Goal: Task Accomplishment & Management: Complete application form

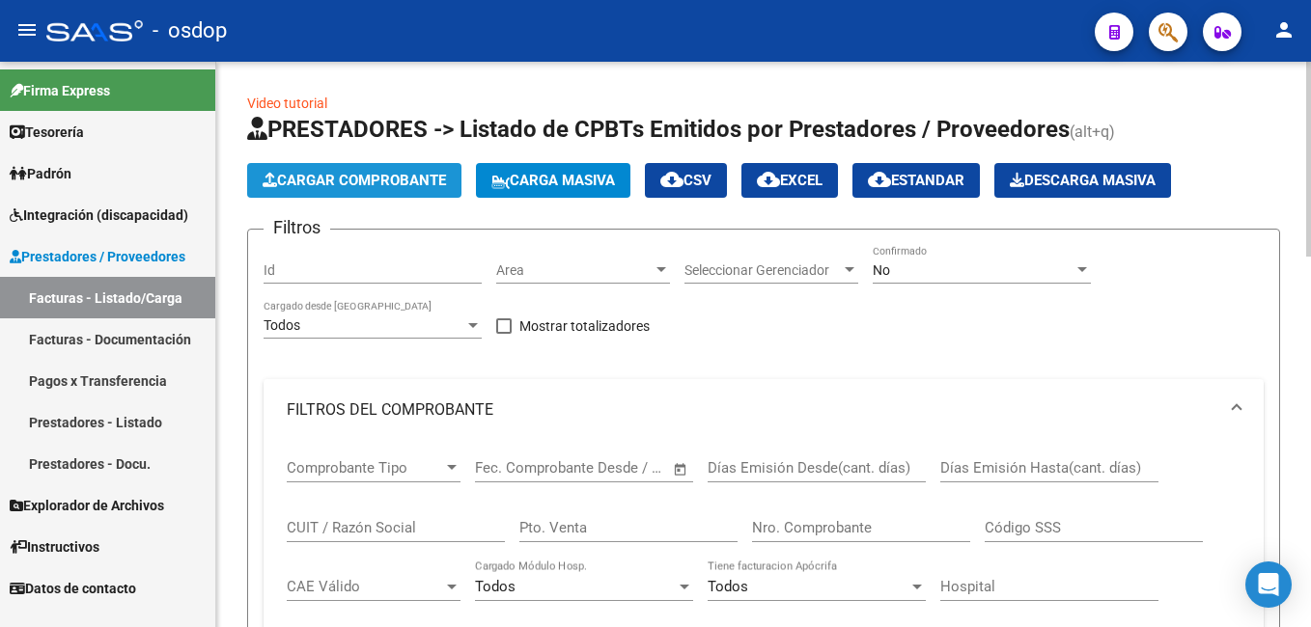
click at [360, 180] on span "Cargar Comprobante" at bounding box center [354, 180] width 183 height 17
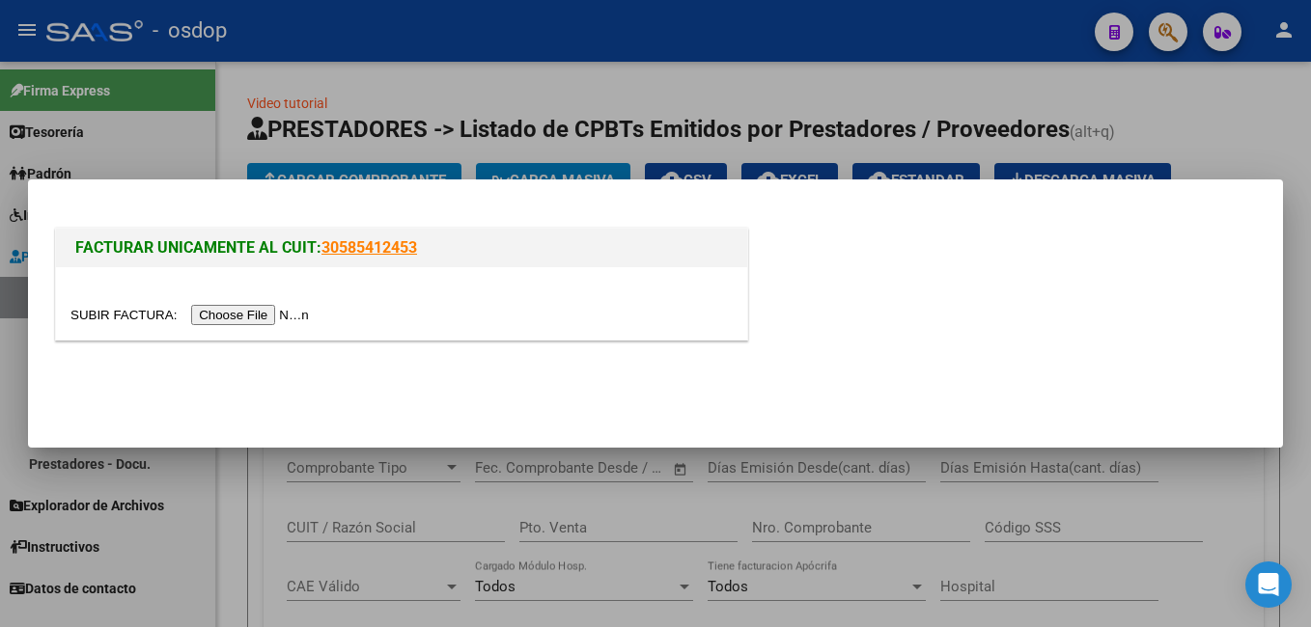
click at [239, 315] on input "file" at bounding box center [192, 315] width 244 height 20
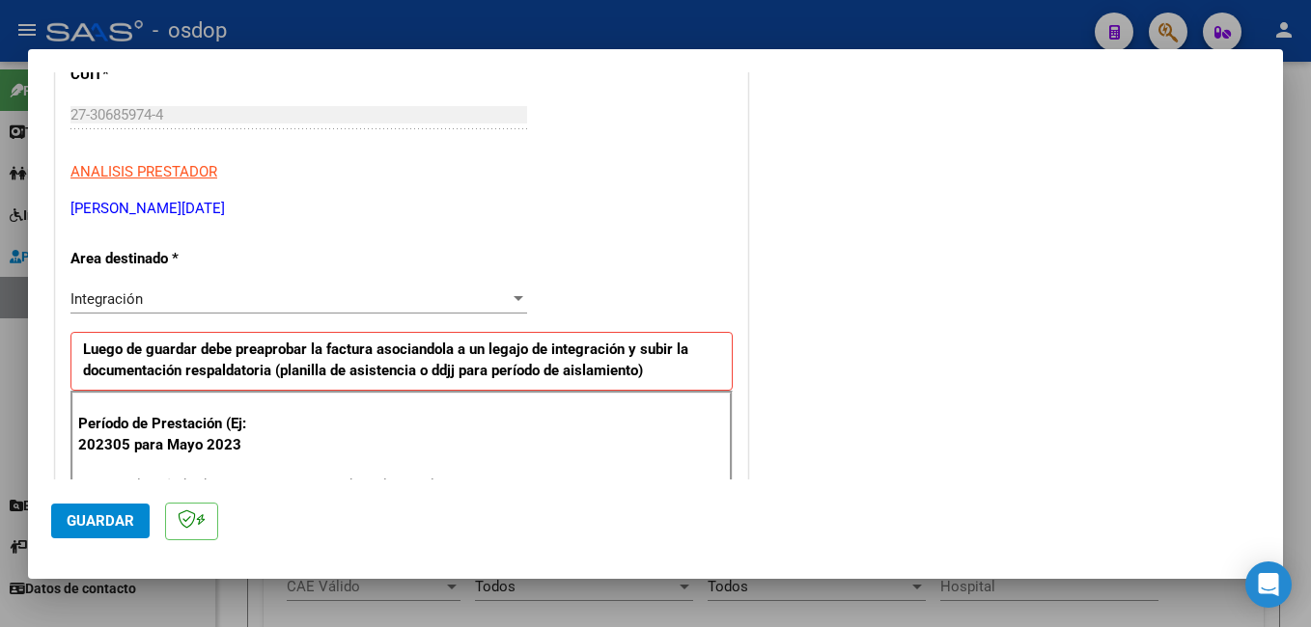
scroll to position [290, 0]
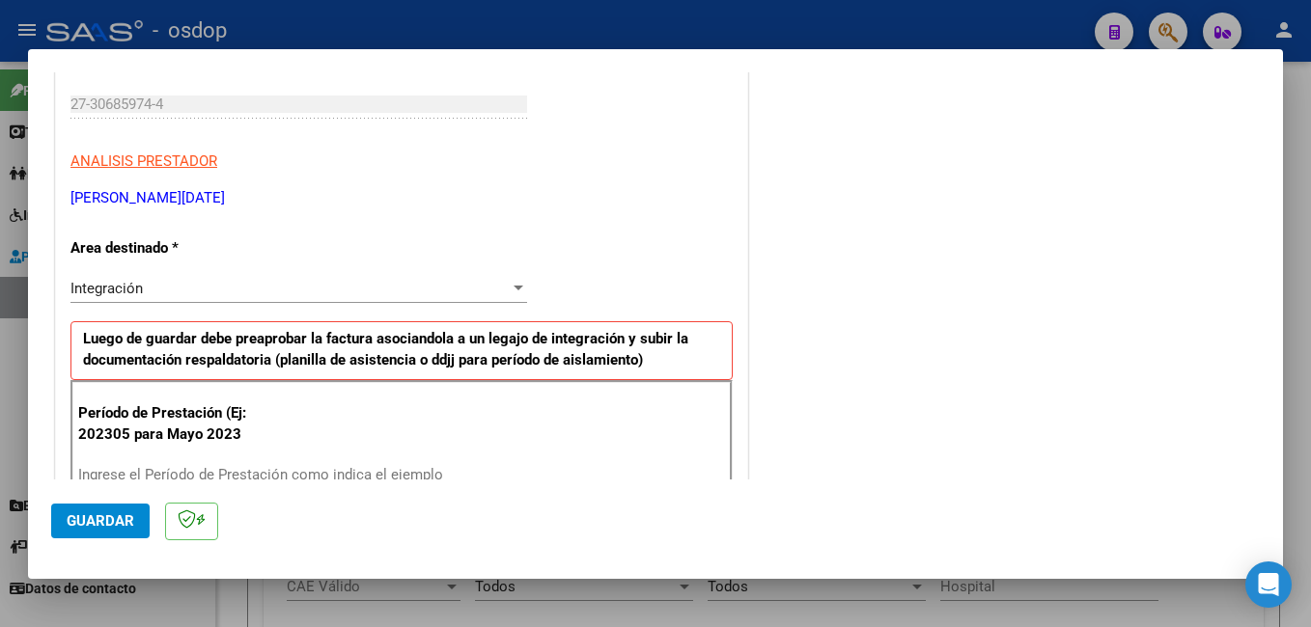
click at [153, 469] on input "Ingrese el Período de Prestación como indica el ejemplo" at bounding box center [301, 474] width 446 height 17
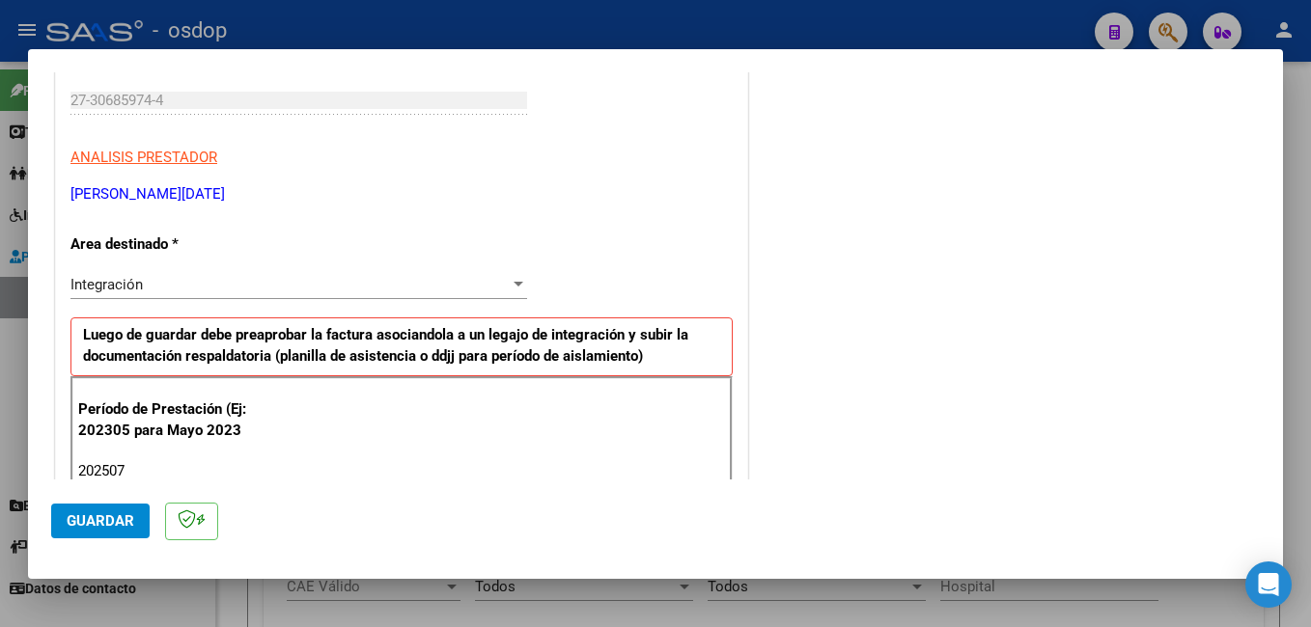
type input "202507"
click at [93, 525] on span "Guardar" at bounding box center [101, 521] width 68 height 17
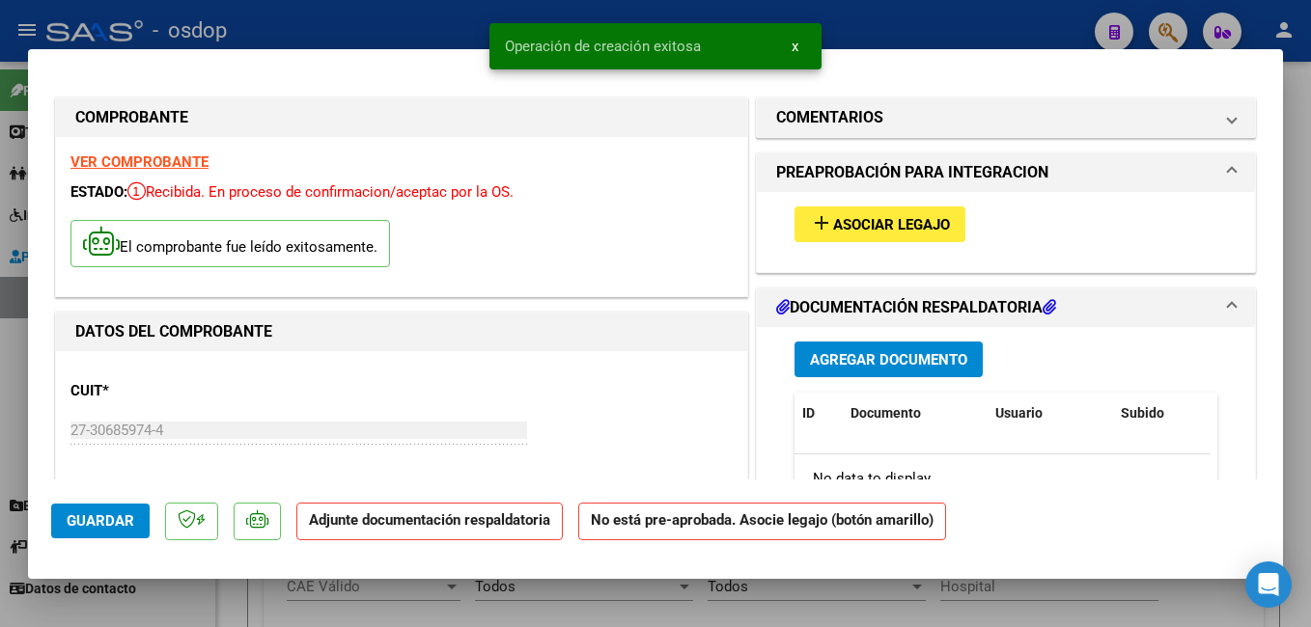
click at [873, 227] on span "Asociar Legajo" at bounding box center [891, 224] width 117 height 17
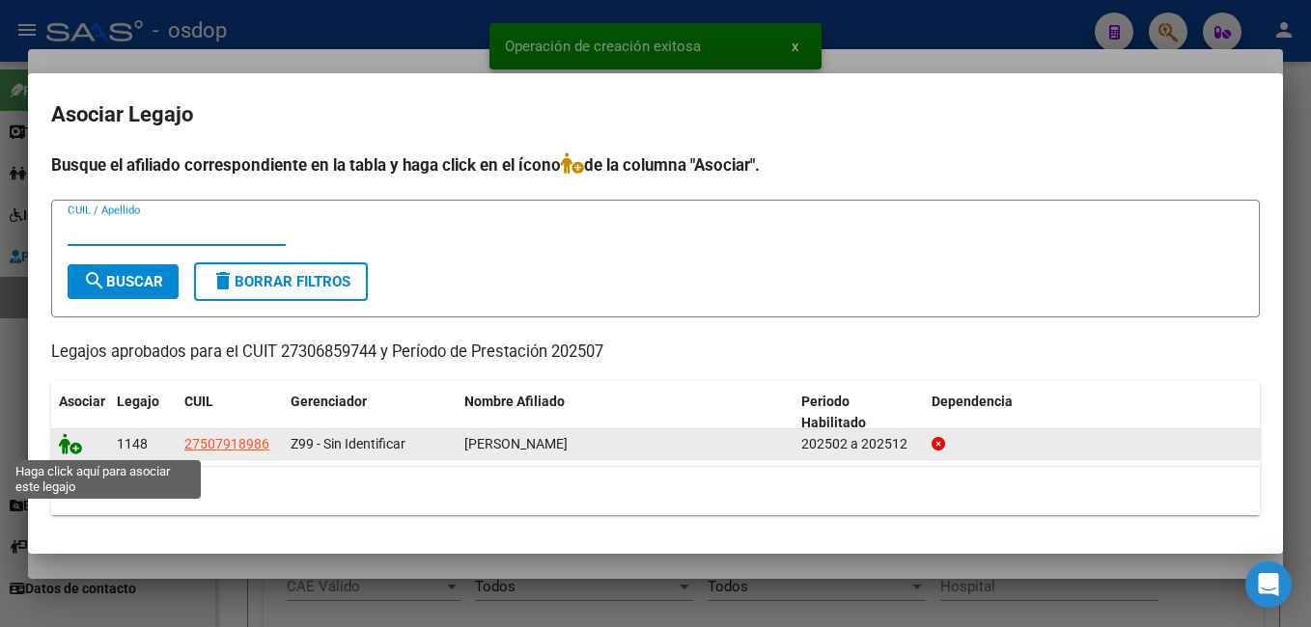
click at [69, 439] on icon at bounding box center [70, 443] width 23 height 21
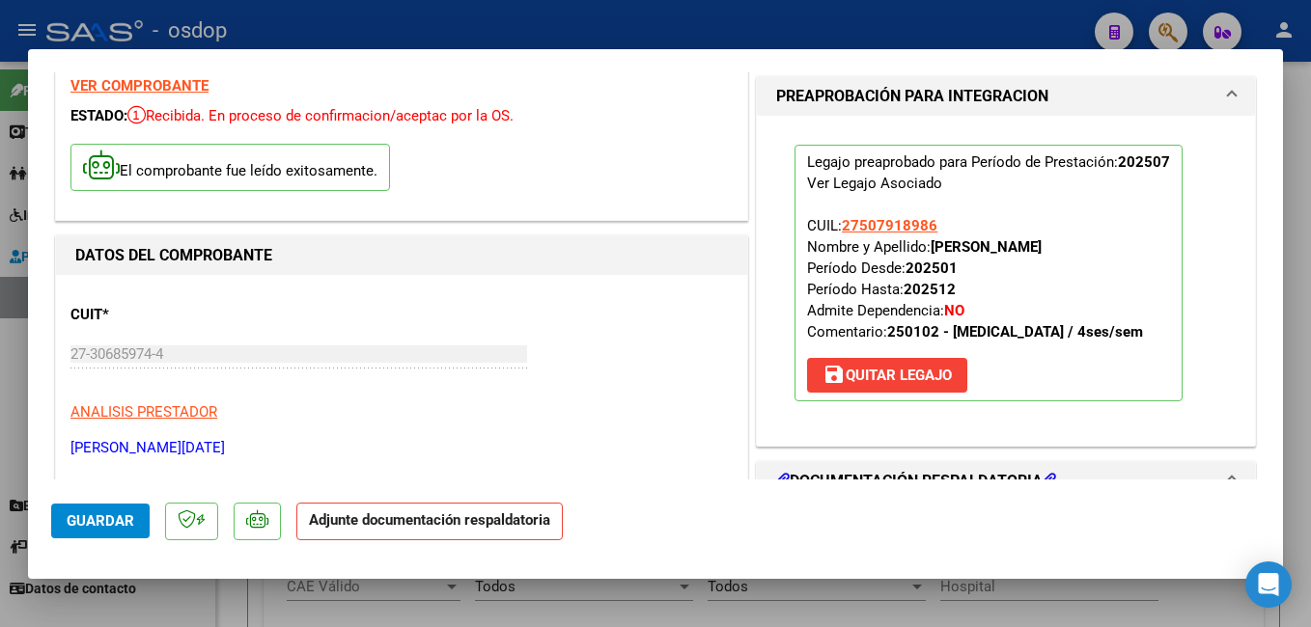
scroll to position [193, 0]
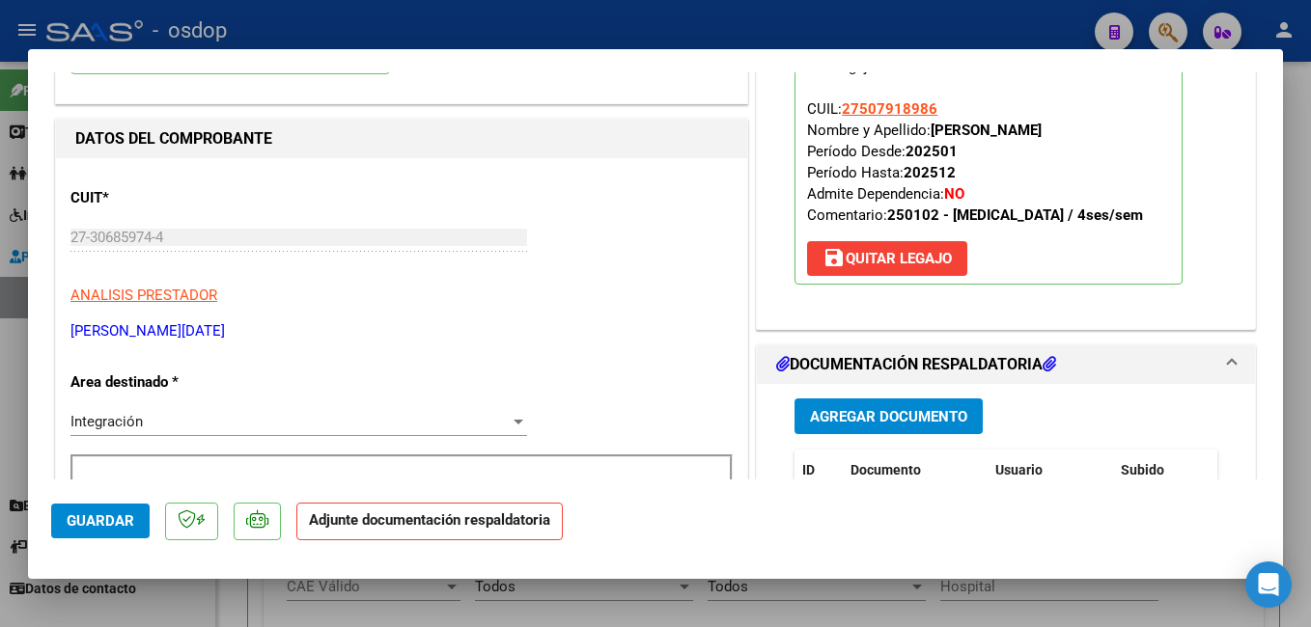
click at [920, 406] on button "Agregar Documento" at bounding box center [888, 417] width 188 height 36
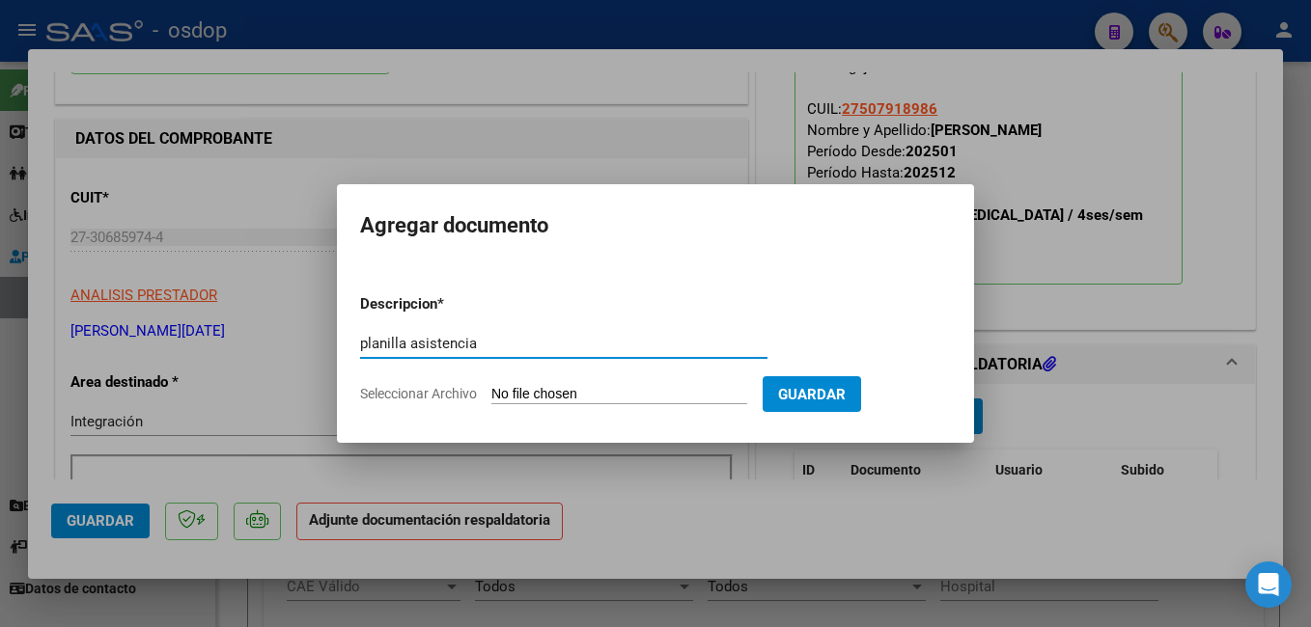
type input "planilla asistencia"
click at [630, 387] on input "Seleccionar Archivo" at bounding box center [619, 395] width 256 height 18
type input "C:\fakepath\[PERSON_NAME] asist JULIO kinesiologia.pdf"
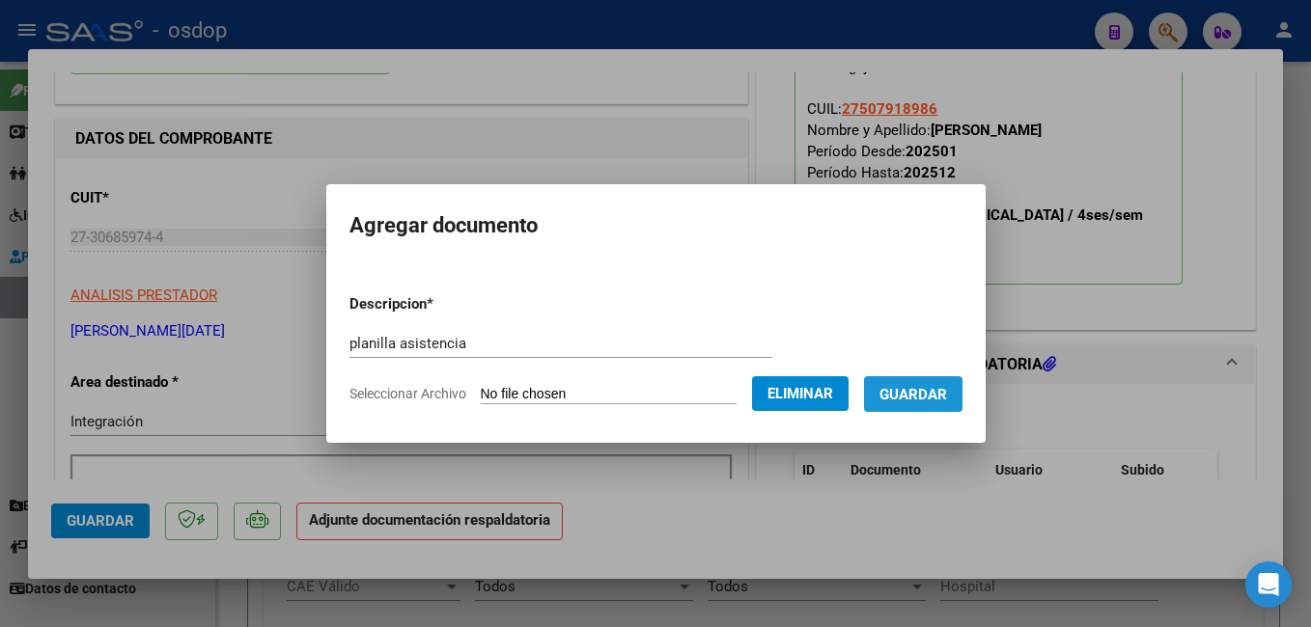
click at [947, 393] on span "Guardar" at bounding box center [913, 394] width 68 height 17
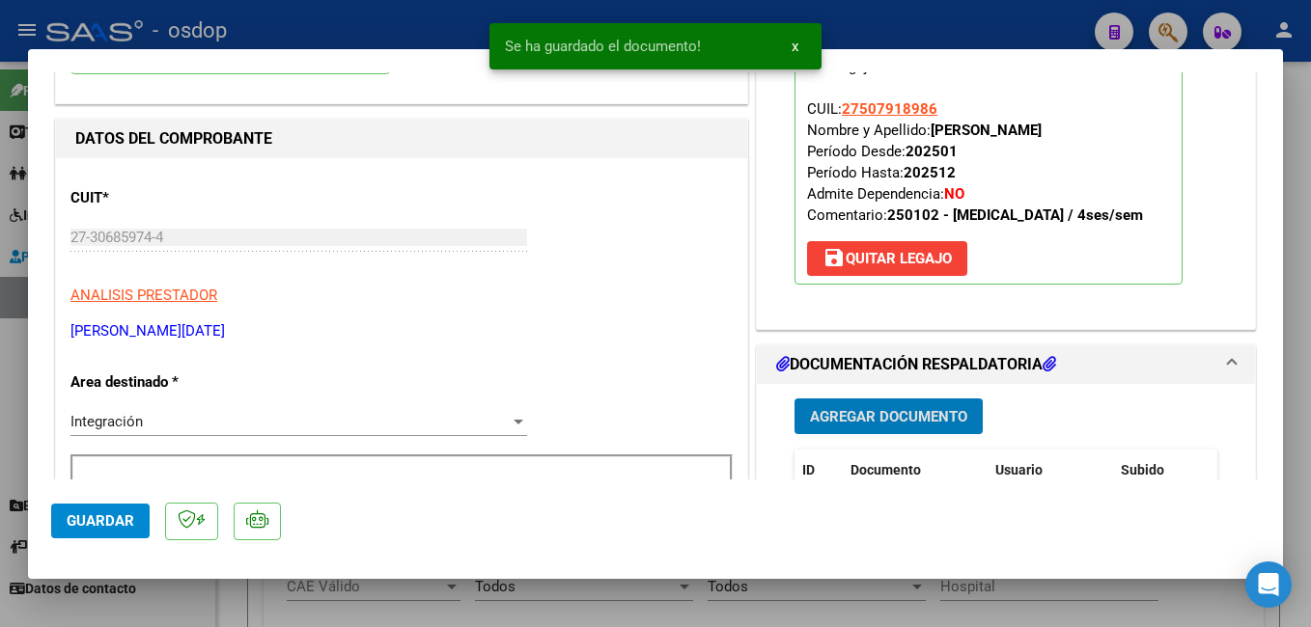
click at [98, 513] on span "Guardar" at bounding box center [101, 521] width 68 height 17
click at [365, 17] on div at bounding box center [655, 313] width 1311 height 627
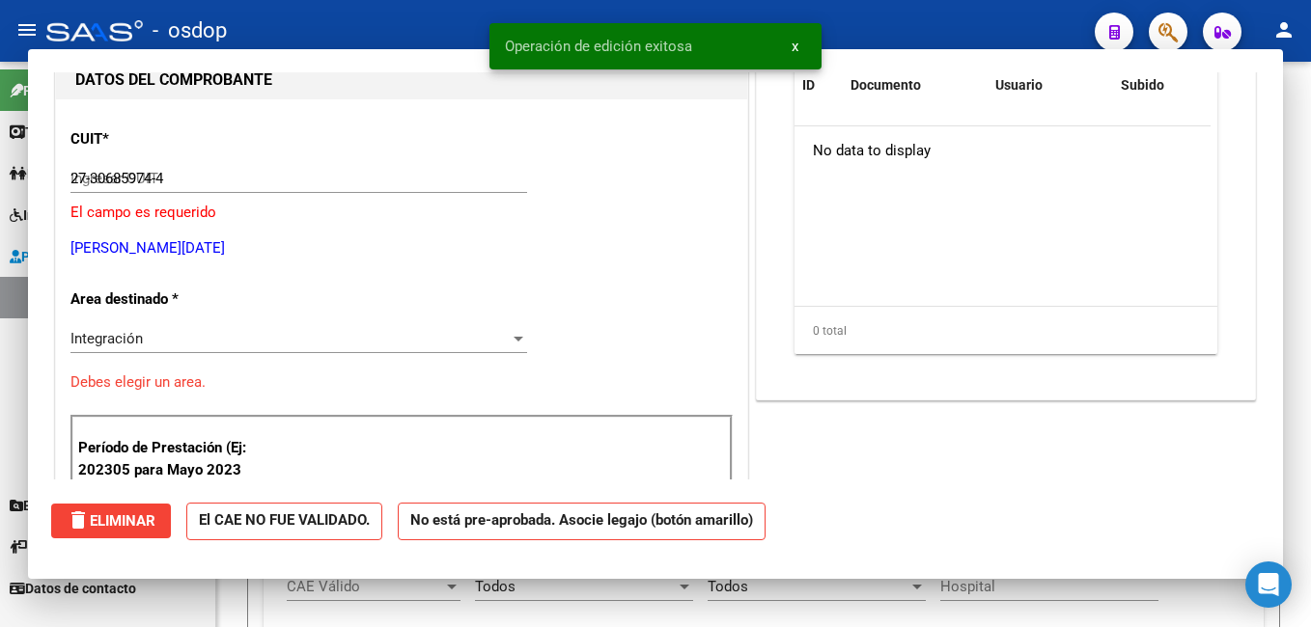
type input "$ 0,00"
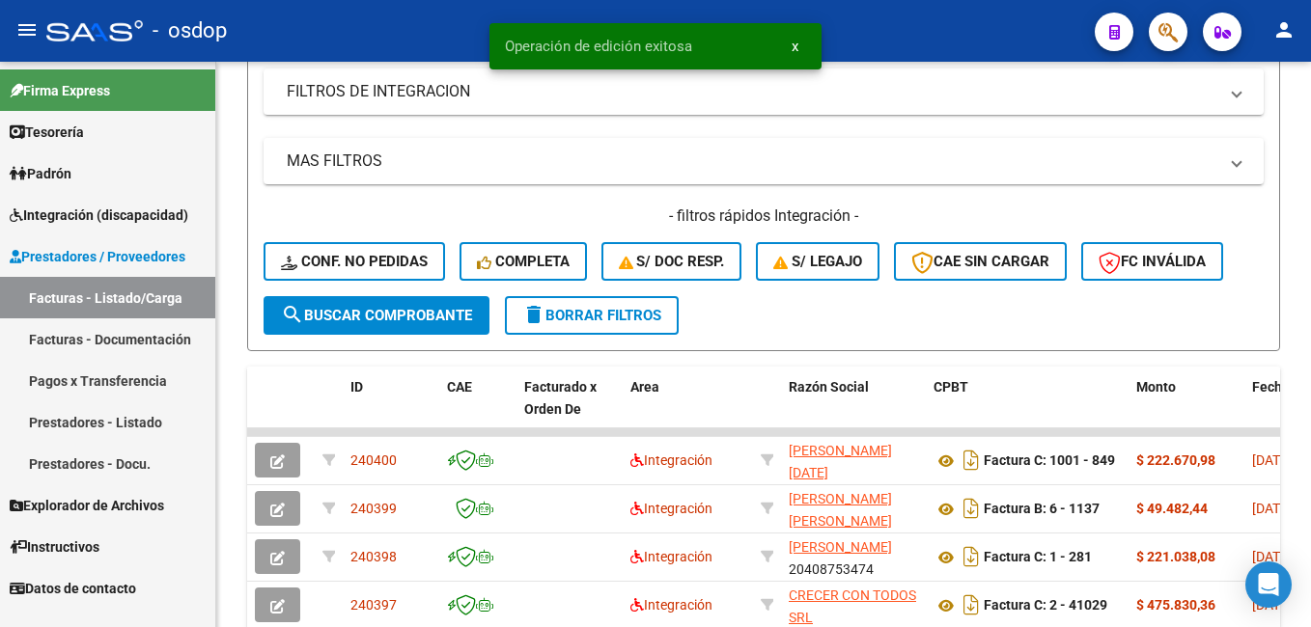
scroll to position [579, 0]
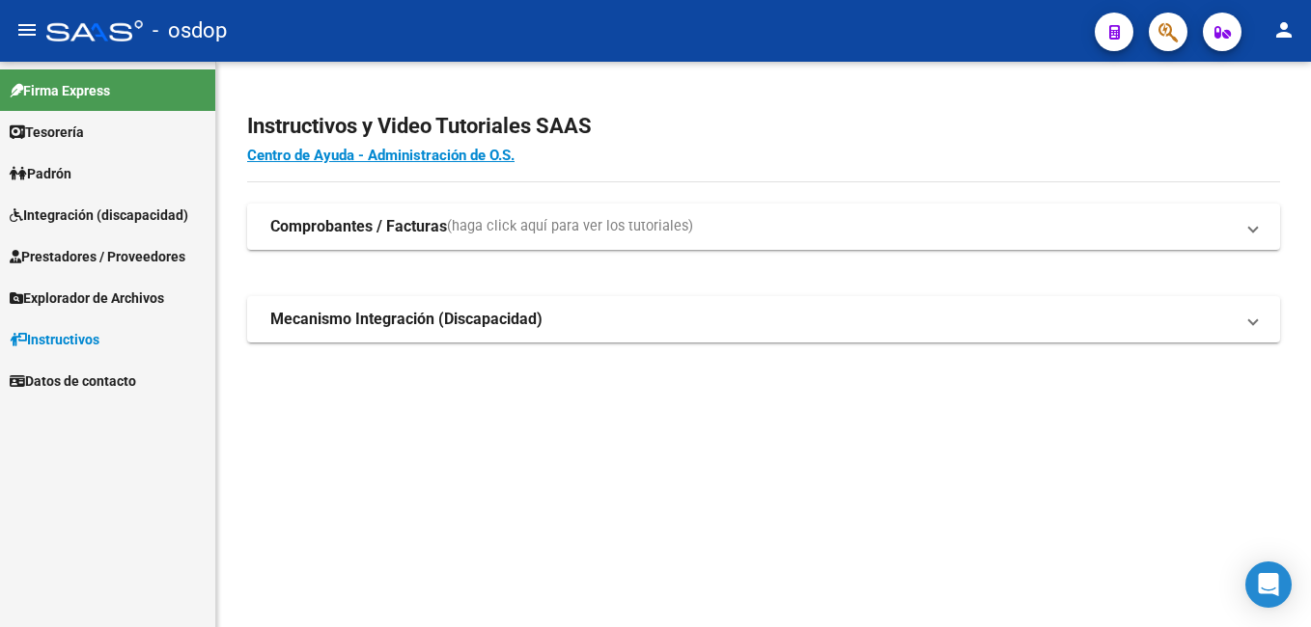
click at [135, 255] on span "Prestadores / Proveedores" at bounding box center [98, 256] width 176 height 21
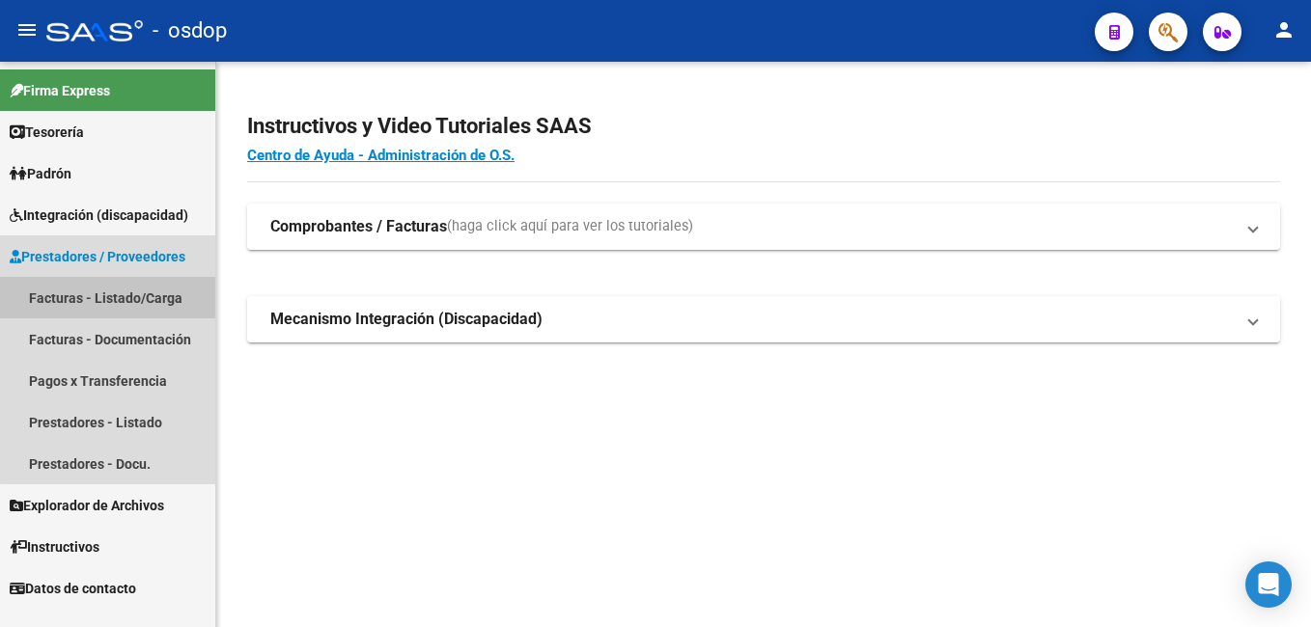
click at [143, 299] on link "Facturas - Listado/Carga" at bounding box center [107, 298] width 215 height 42
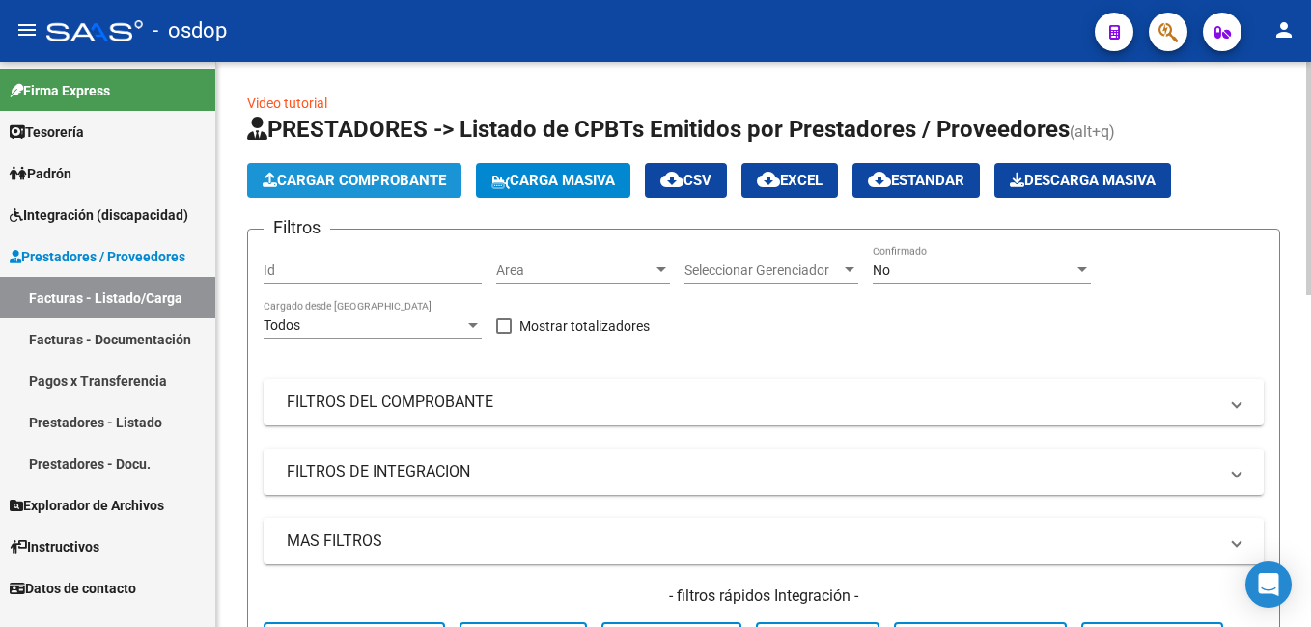
click at [388, 182] on span "Cargar Comprobante" at bounding box center [354, 180] width 183 height 17
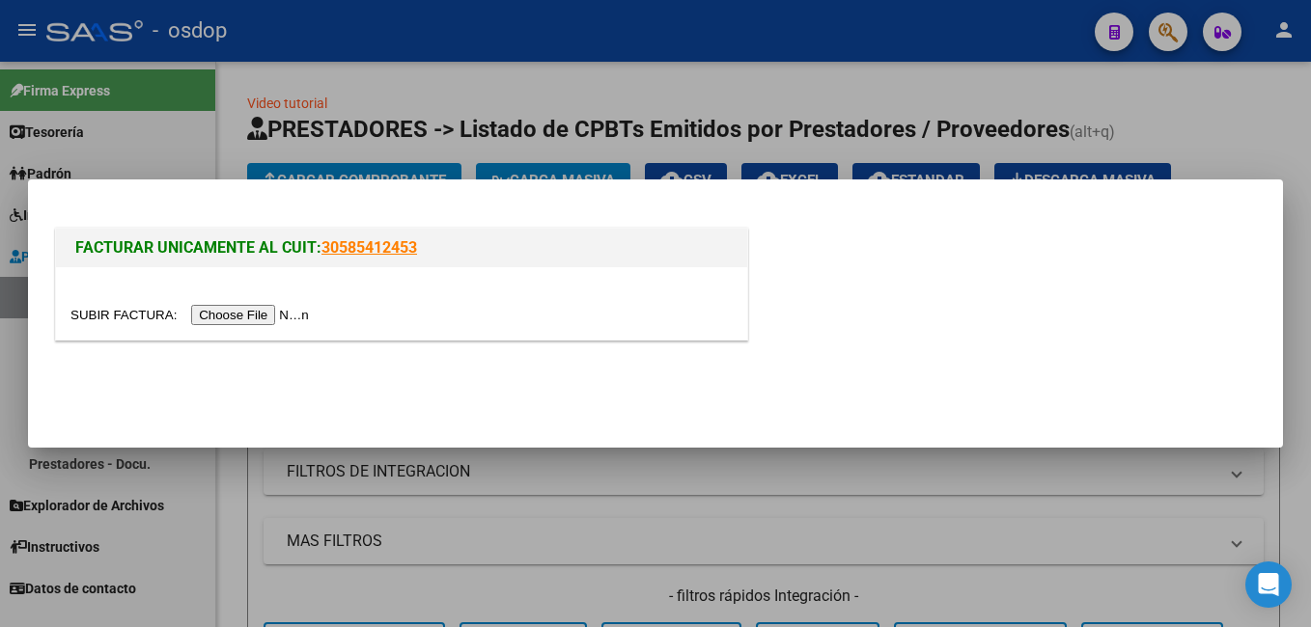
click at [252, 314] on input "file" at bounding box center [192, 315] width 244 height 20
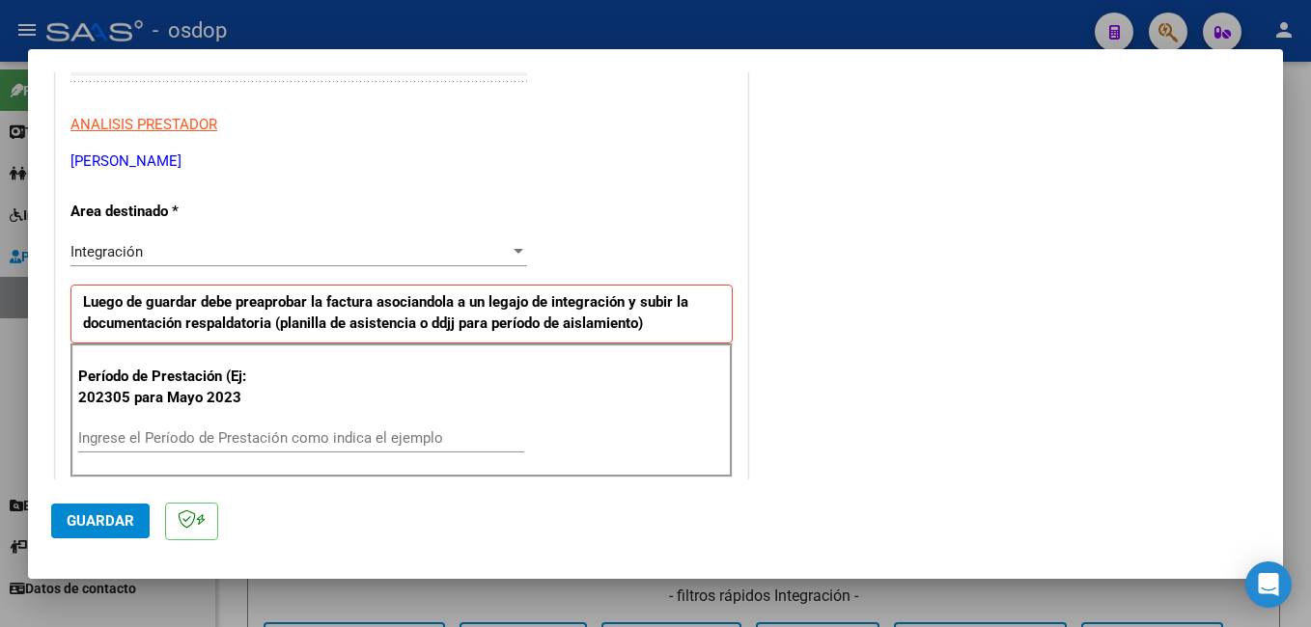
scroll to position [483, 0]
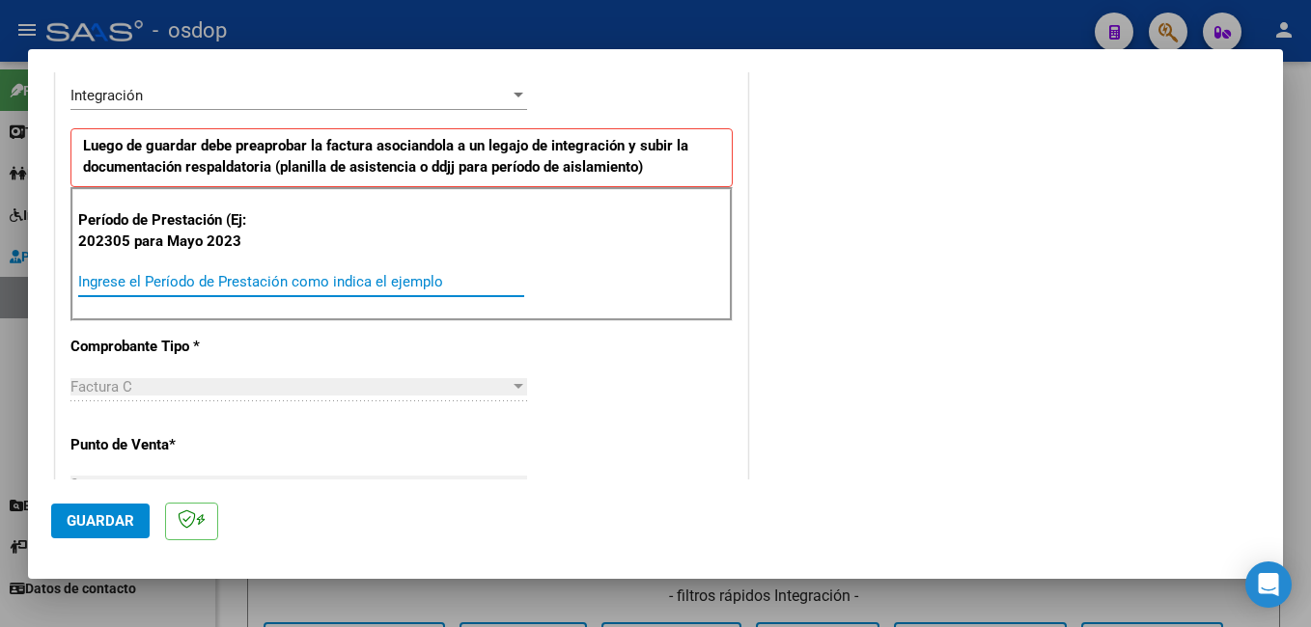
click at [214, 282] on input "Ingrese el Período de Prestación como indica el ejemplo" at bounding box center [301, 281] width 446 height 17
type input "202507"
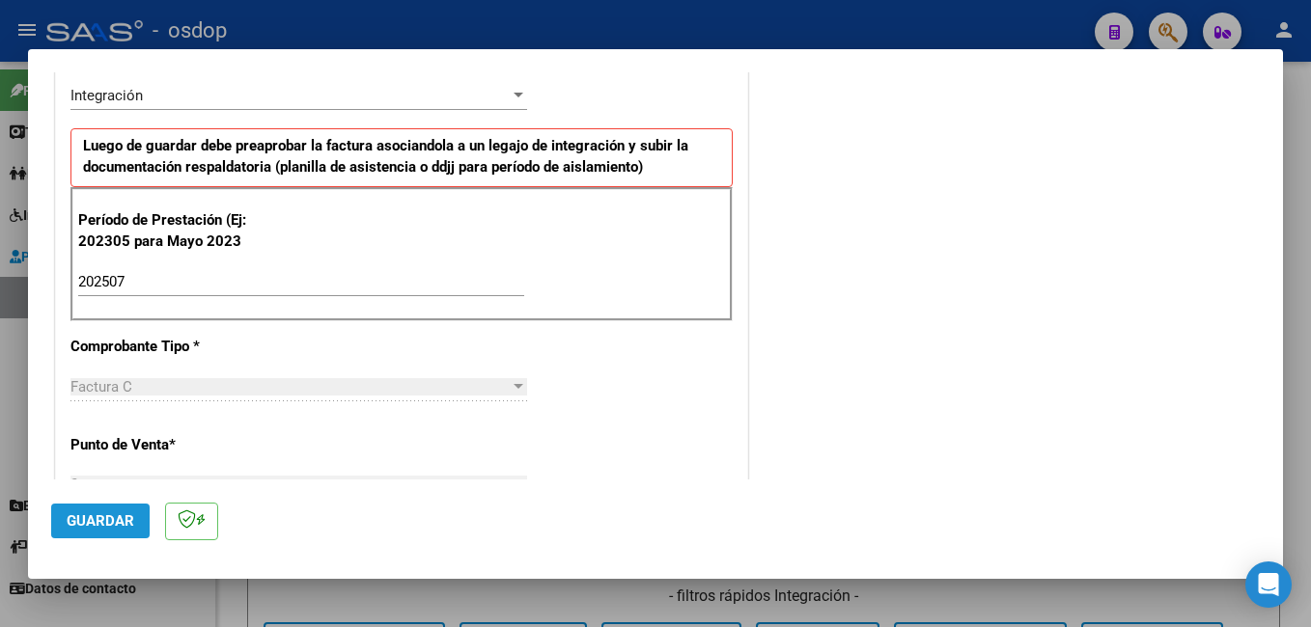
click at [86, 531] on button "Guardar" at bounding box center [100, 521] width 98 height 35
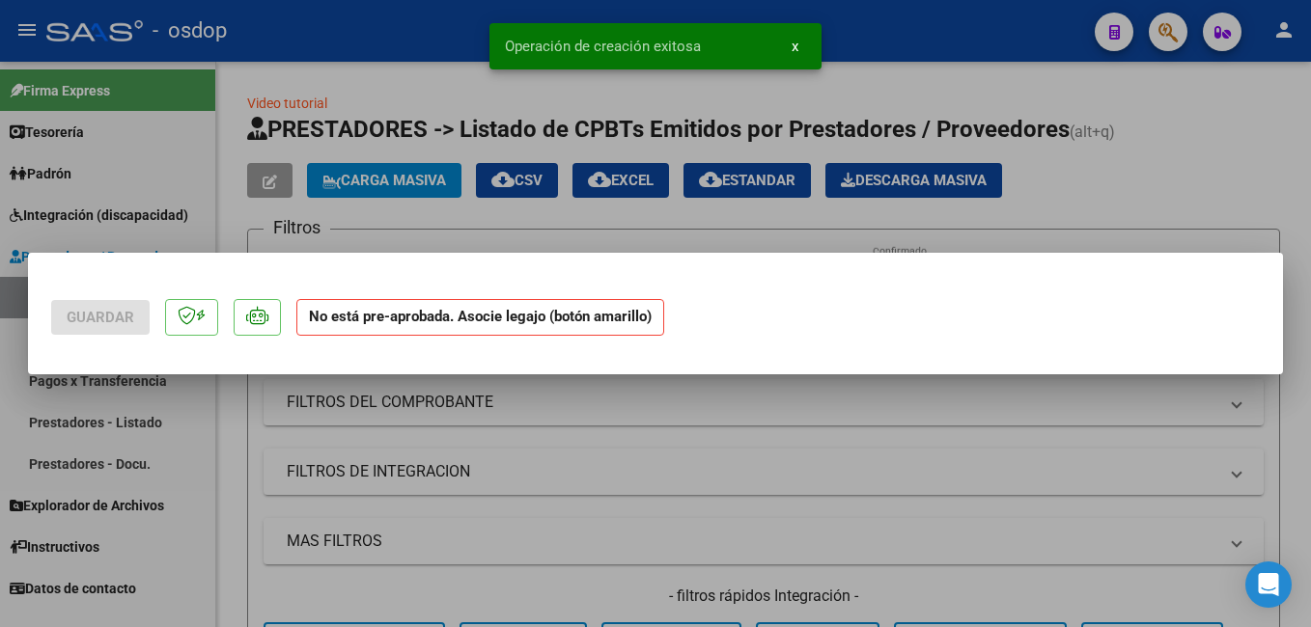
scroll to position [0, 0]
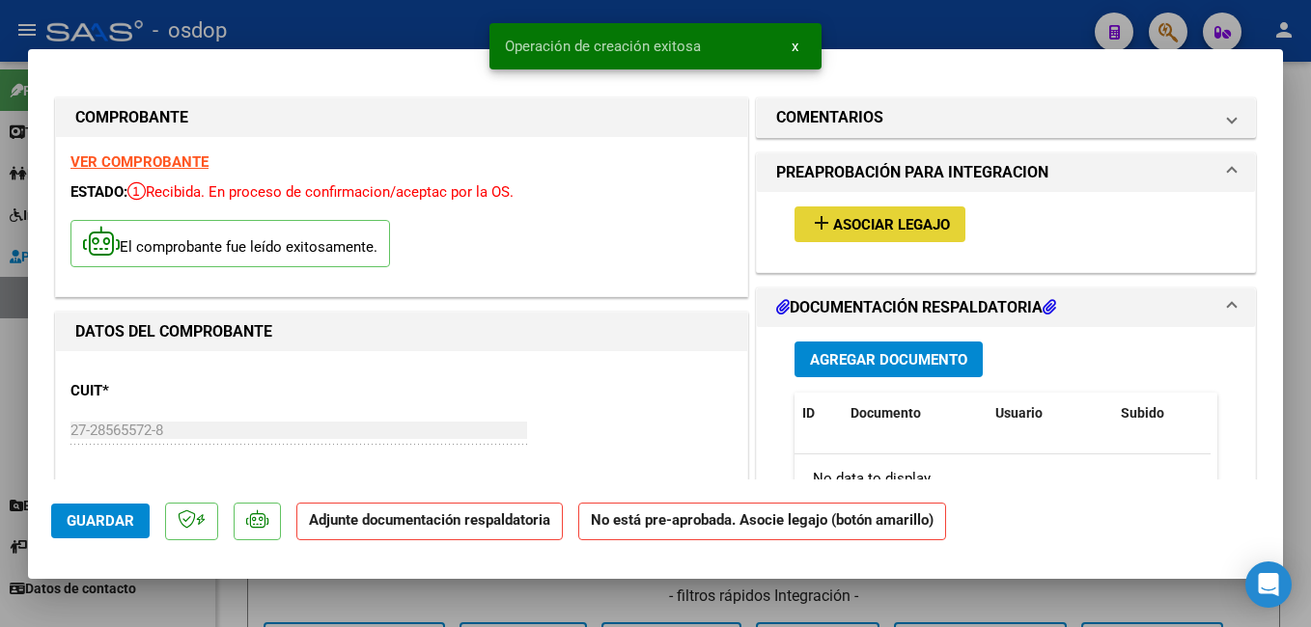
click at [897, 224] on span "Asociar Legajo" at bounding box center [891, 224] width 117 height 17
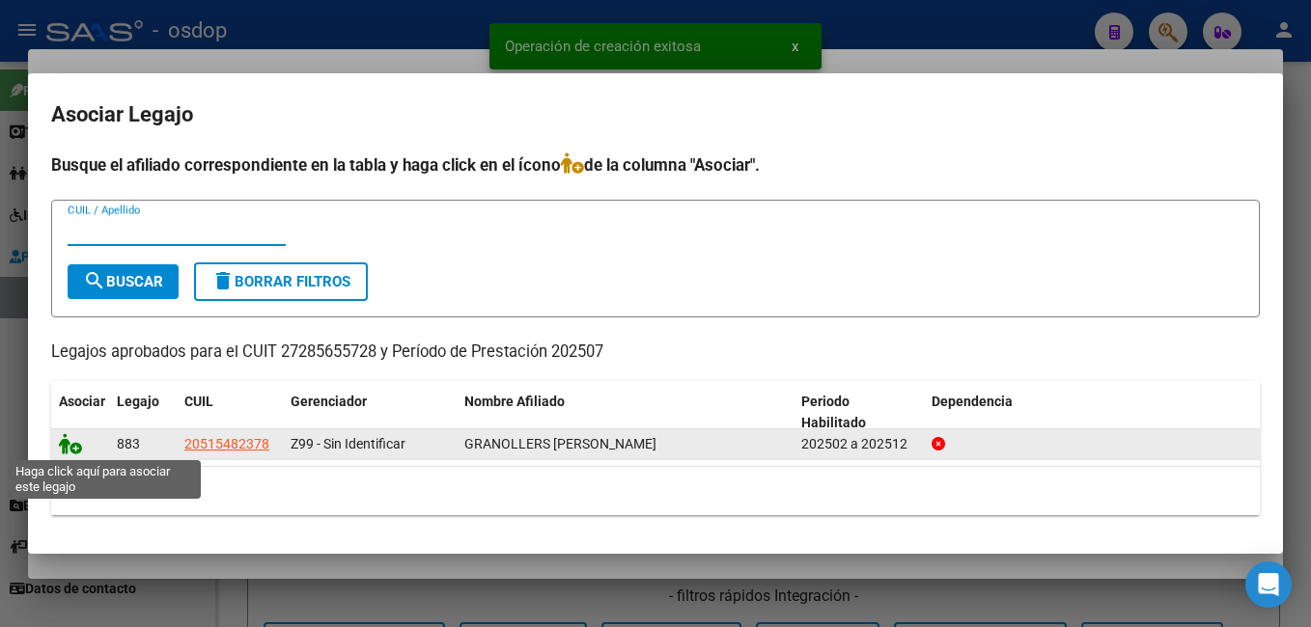
click at [71, 437] on icon at bounding box center [70, 443] width 23 height 21
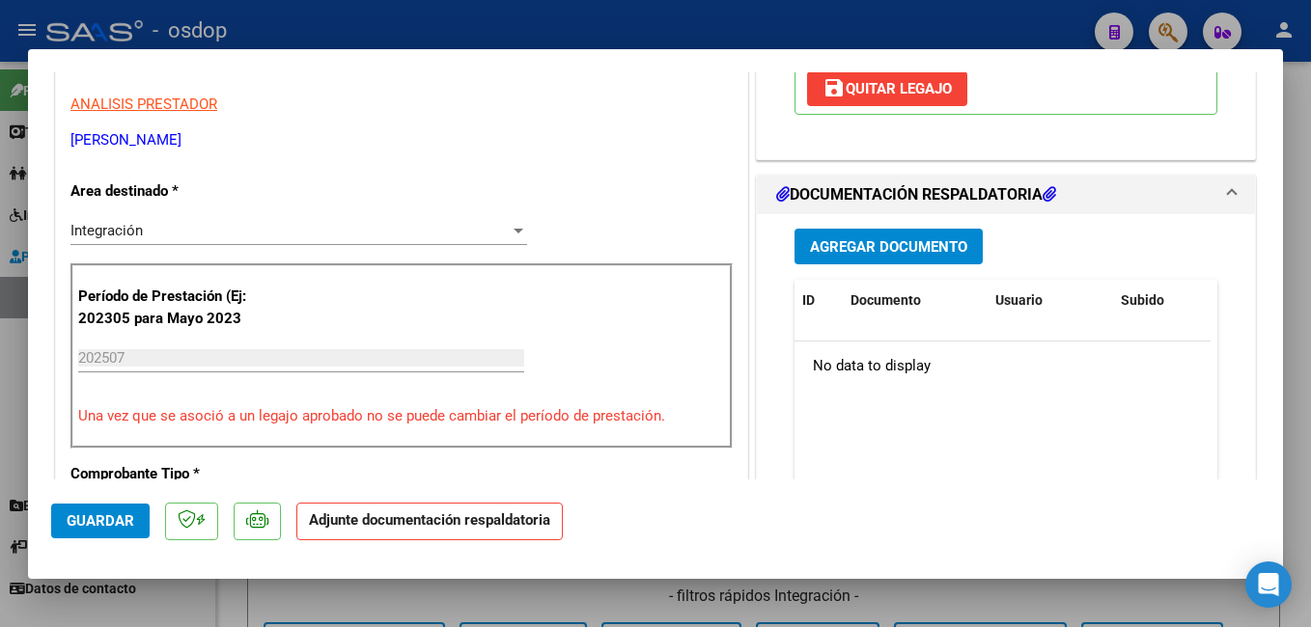
scroll to position [386, 0]
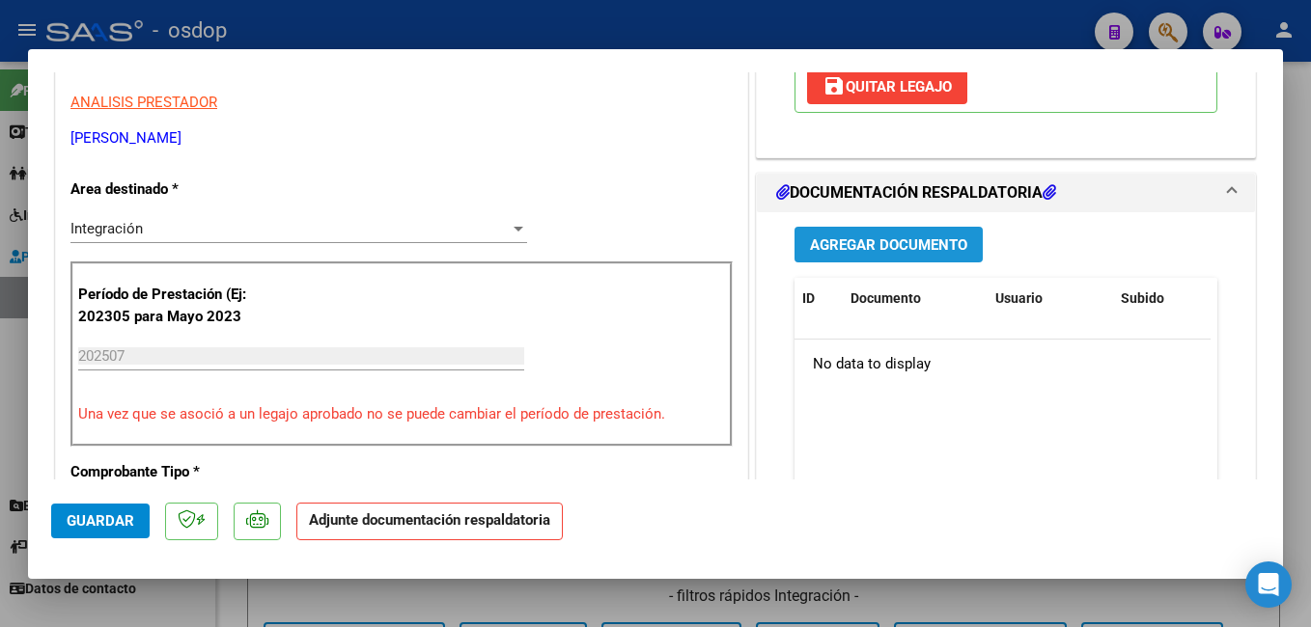
click at [887, 235] on button "Agregar Documento" at bounding box center [888, 245] width 188 height 36
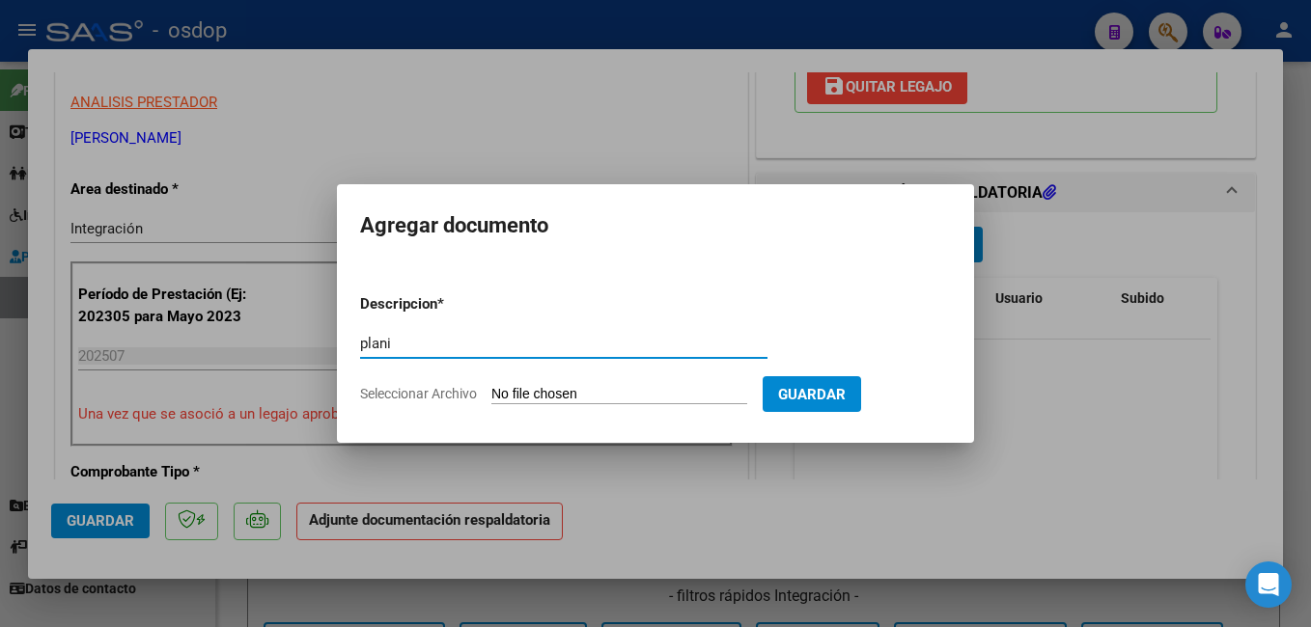
type input "planilla asistencia"
click at [626, 392] on input "Seleccionar Archivo" at bounding box center [619, 395] width 256 height 18
type input "C:\fakepath\Planilla Granollers (julio).pdf"
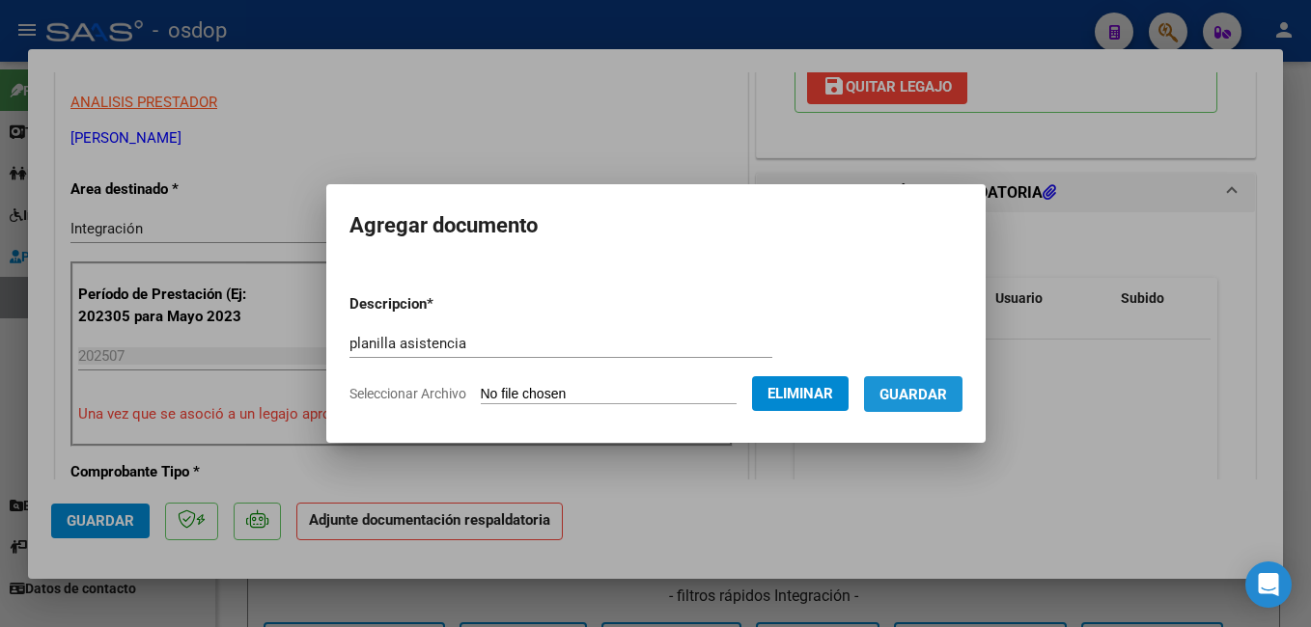
click at [947, 387] on span "Guardar" at bounding box center [913, 394] width 68 height 17
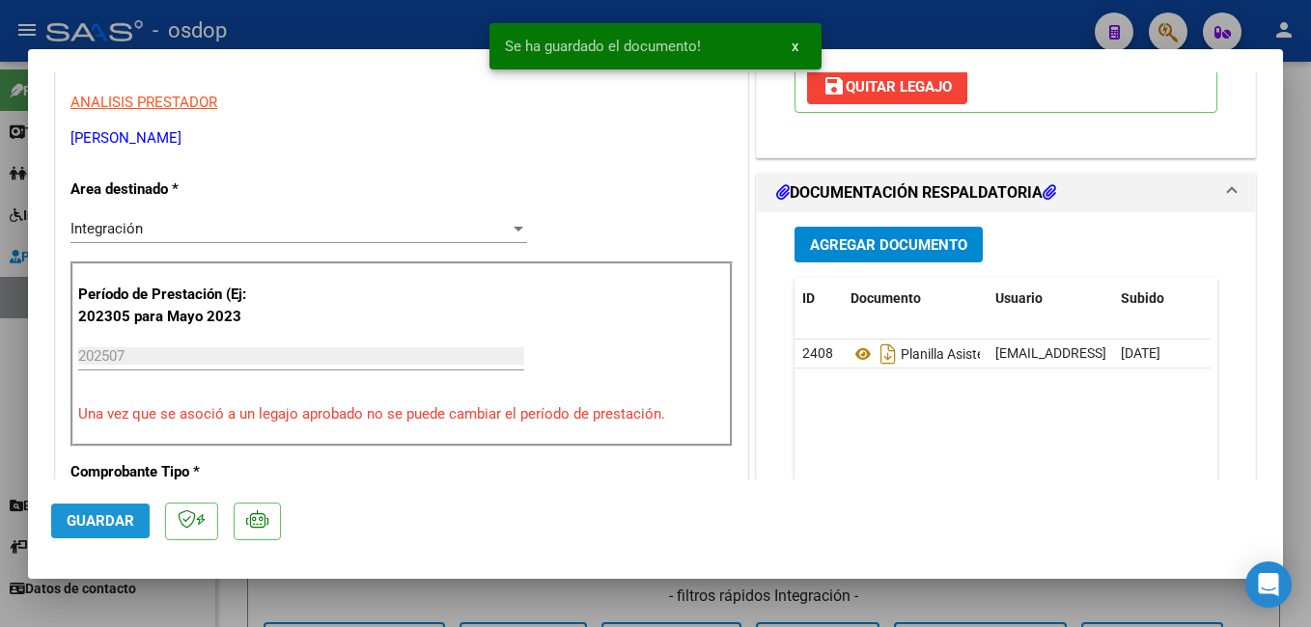
click at [80, 524] on span "Guardar" at bounding box center [101, 521] width 68 height 17
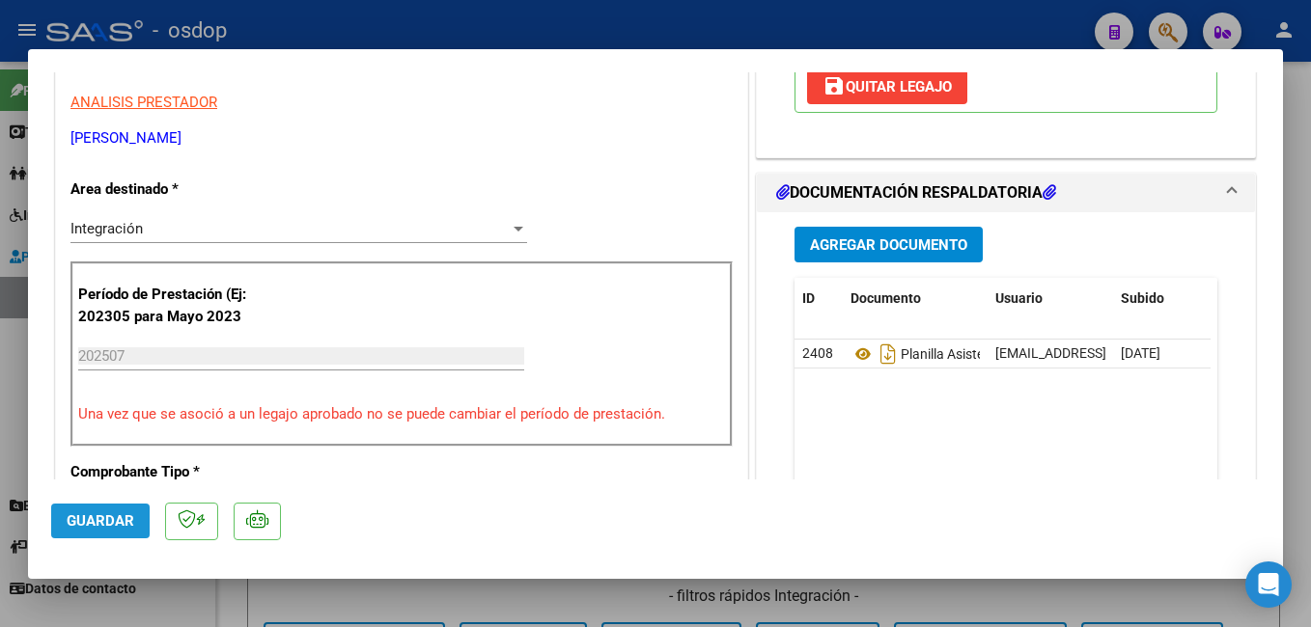
click at [97, 526] on span "Guardar" at bounding box center [101, 521] width 68 height 17
click at [123, 518] on span "Guardar" at bounding box center [101, 521] width 68 height 17
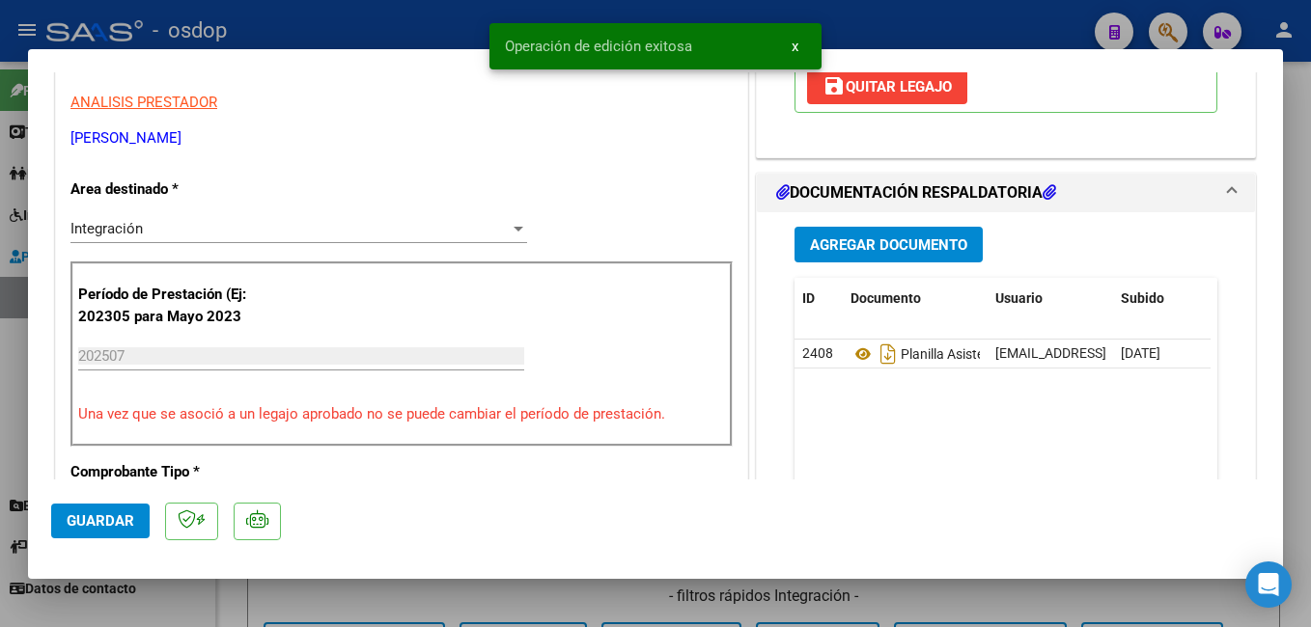
click at [393, 24] on div at bounding box center [655, 313] width 1311 height 627
type input "$ 0,00"
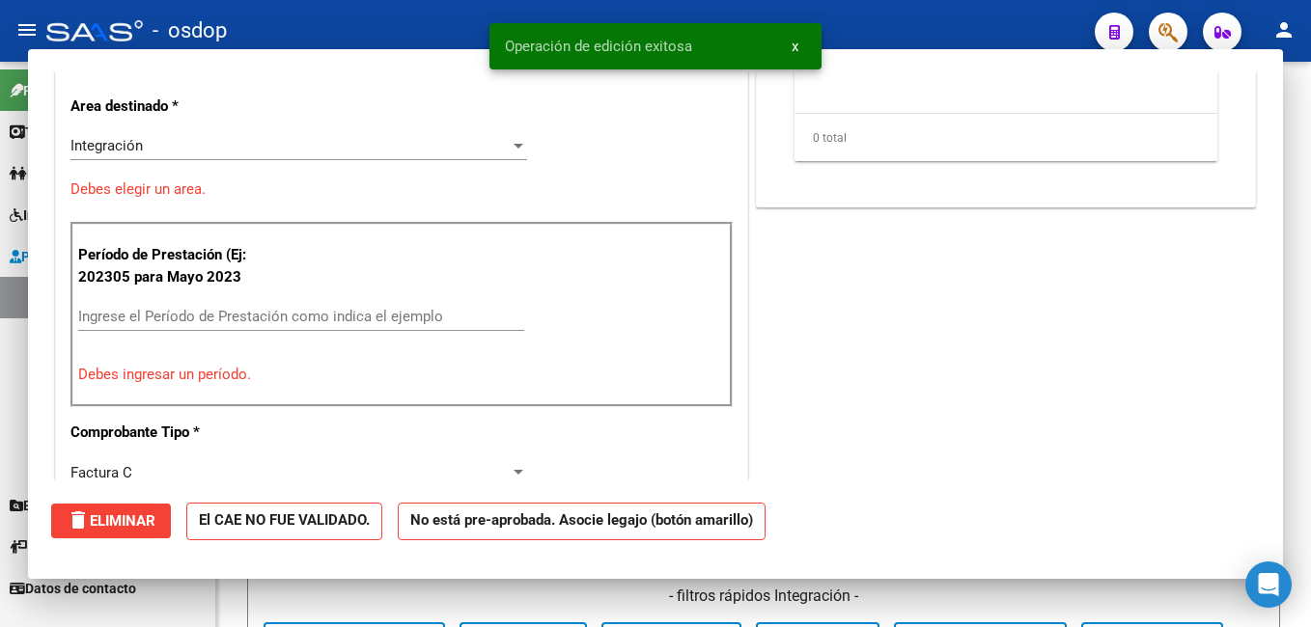
scroll to position [327, 0]
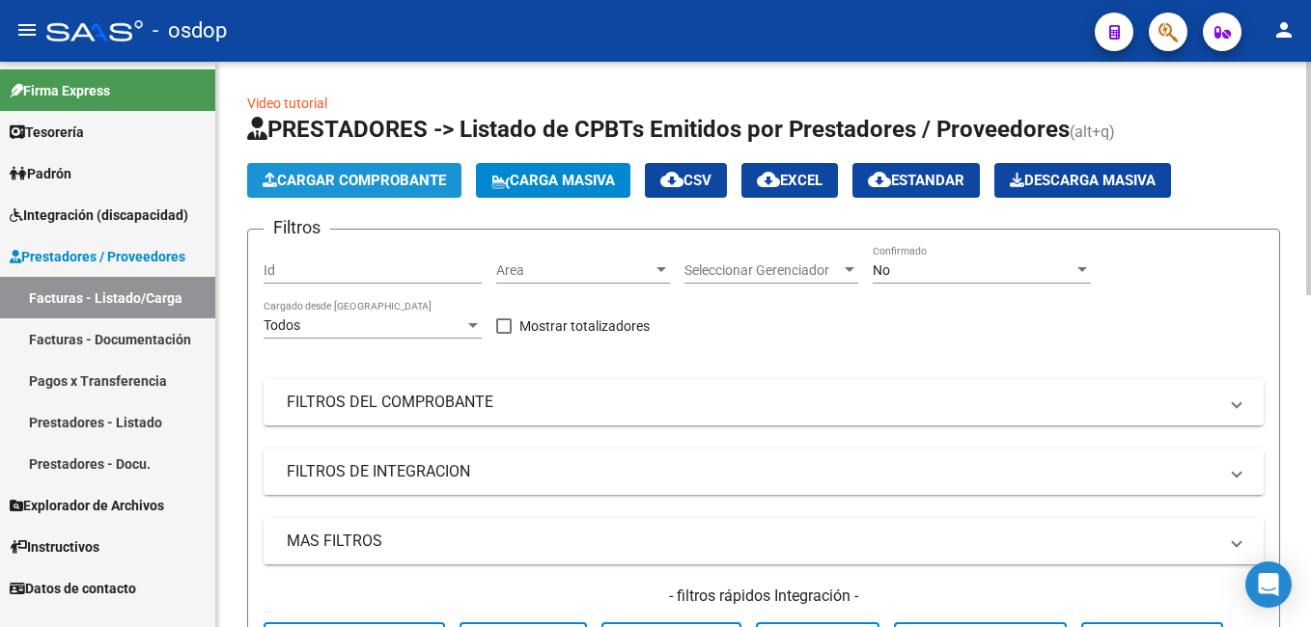
click at [337, 180] on span "Cargar Comprobante" at bounding box center [354, 180] width 183 height 17
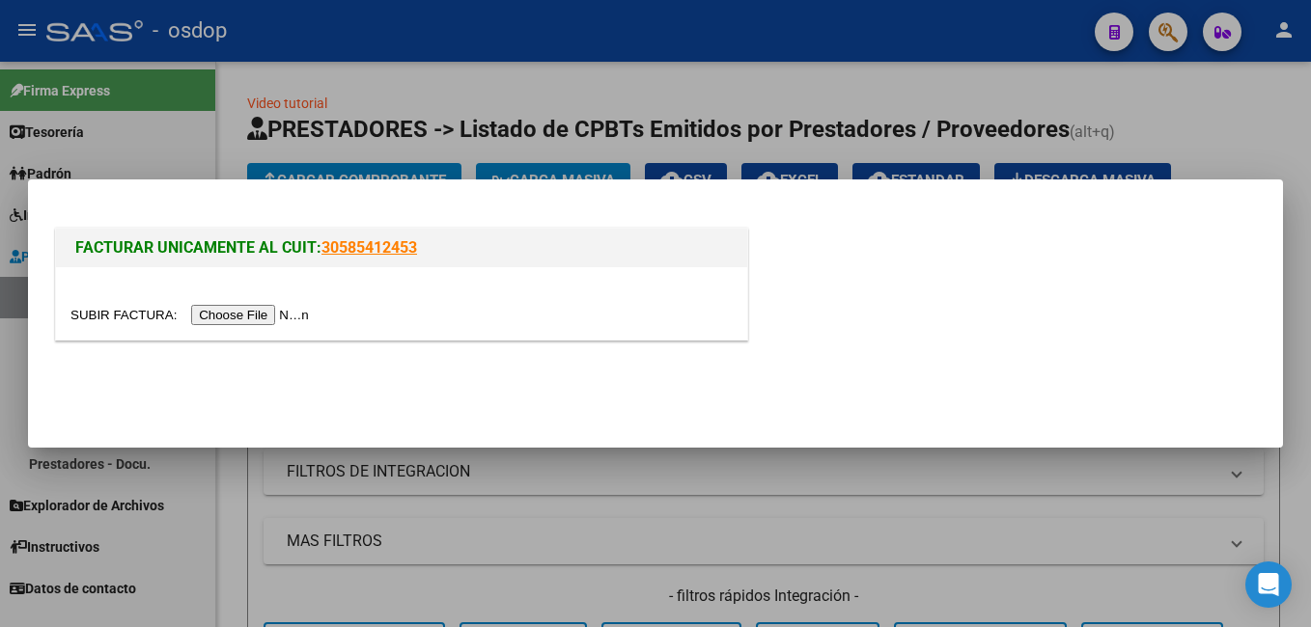
click at [236, 315] on input "file" at bounding box center [192, 315] width 244 height 20
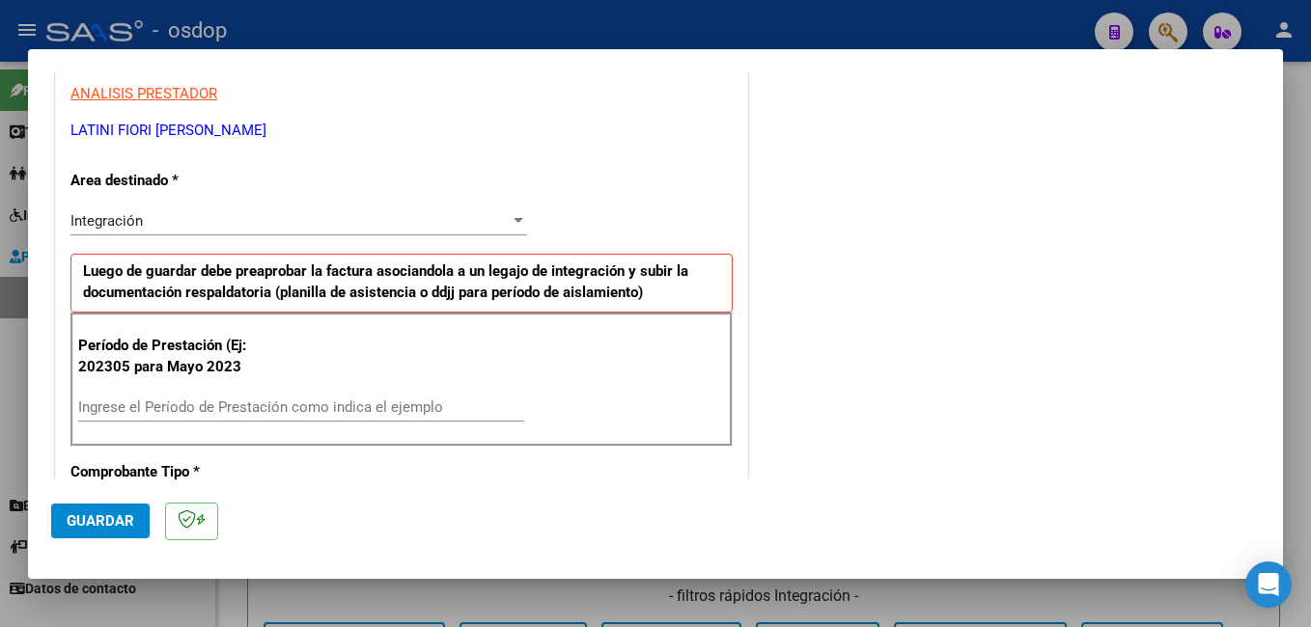
scroll to position [386, 0]
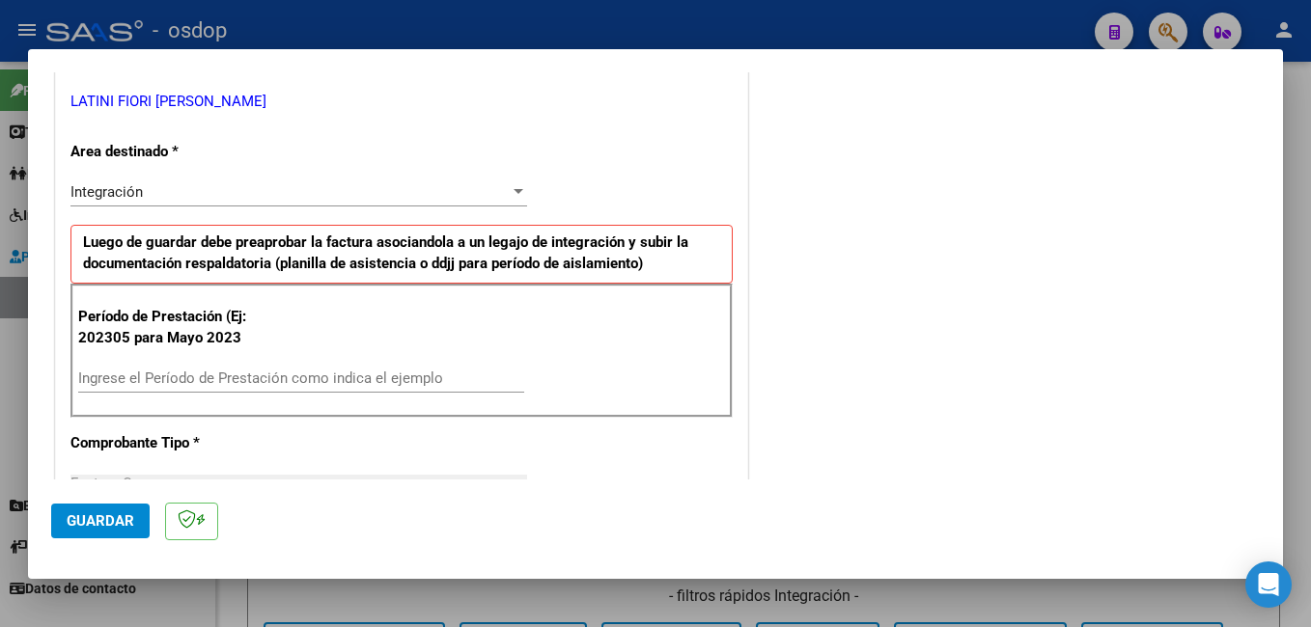
click at [275, 384] on input "Ingrese el Período de Prestación como indica el ejemplo" at bounding box center [301, 378] width 446 height 17
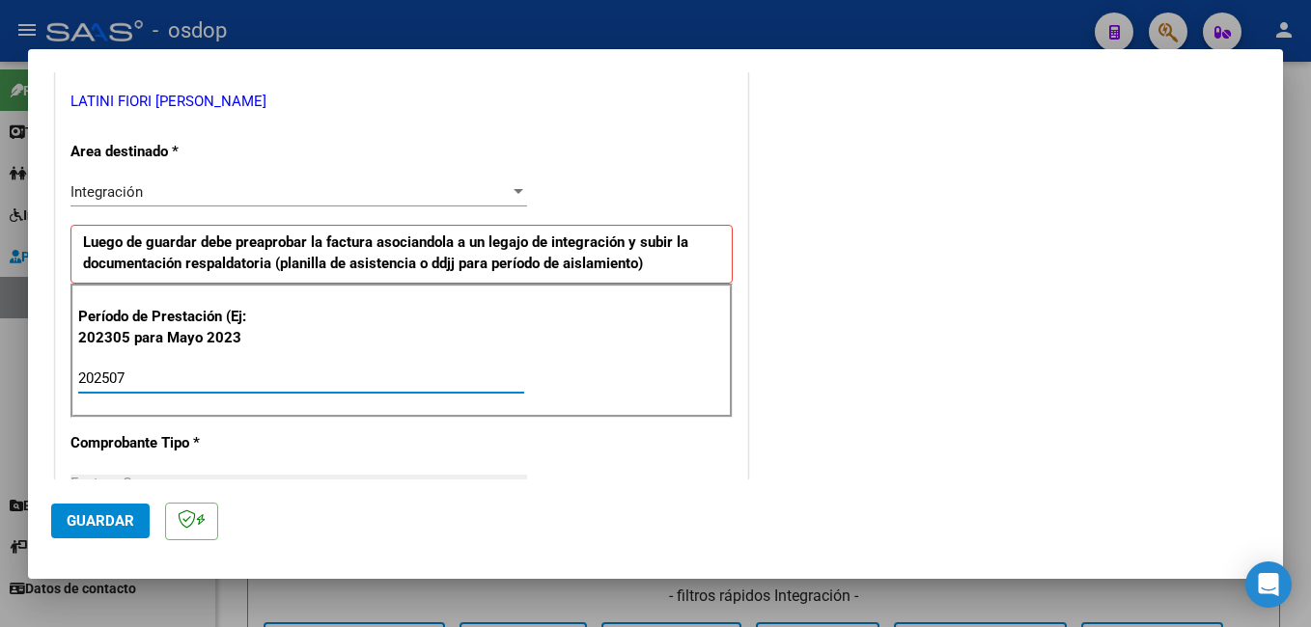
type input "202507"
click at [104, 514] on span "Guardar" at bounding box center [101, 521] width 68 height 17
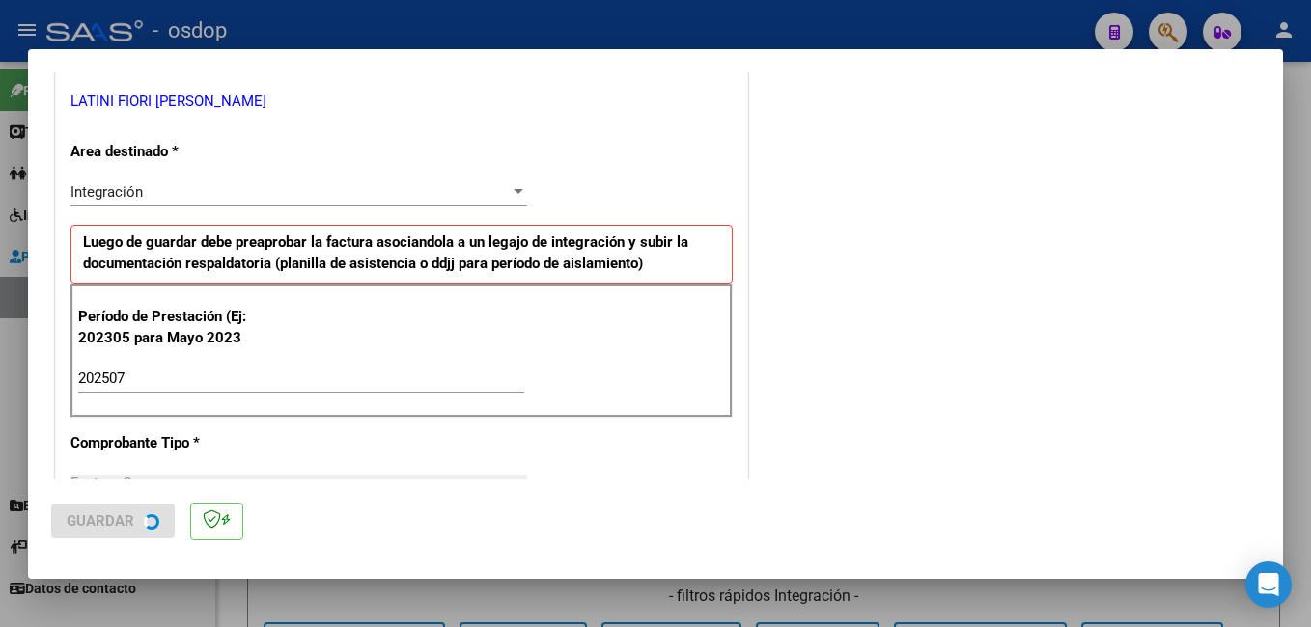
scroll to position [0, 0]
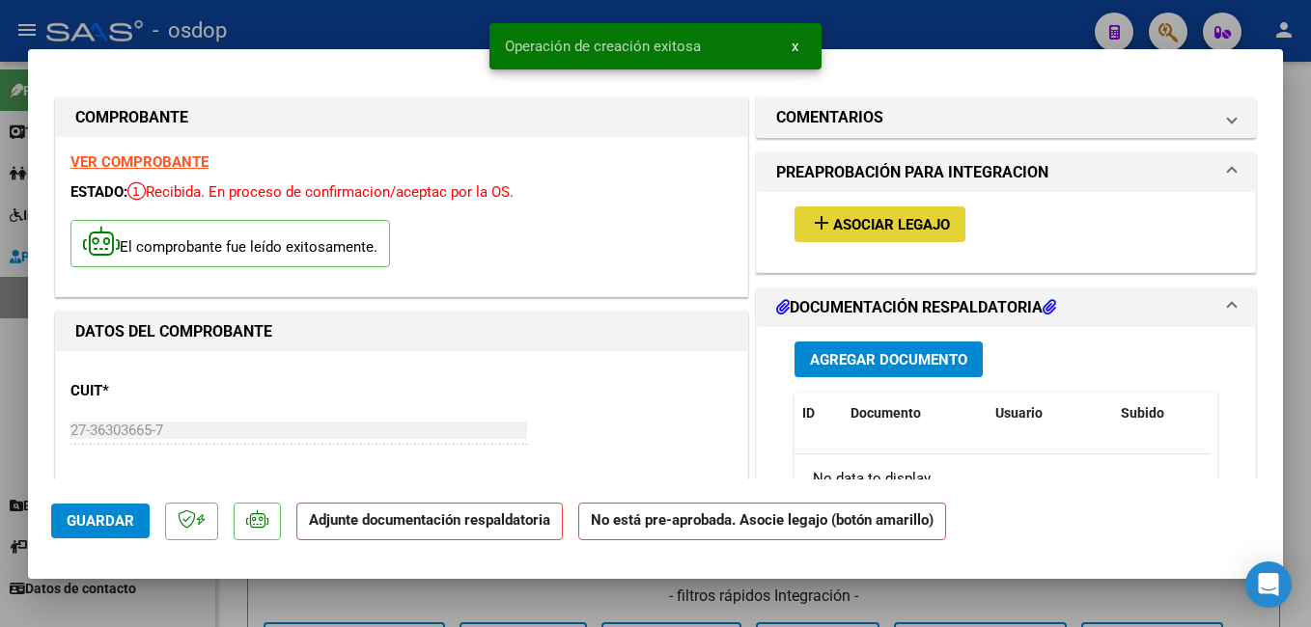
click at [863, 221] on span "Asociar Legajo" at bounding box center [891, 224] width 117 height 17
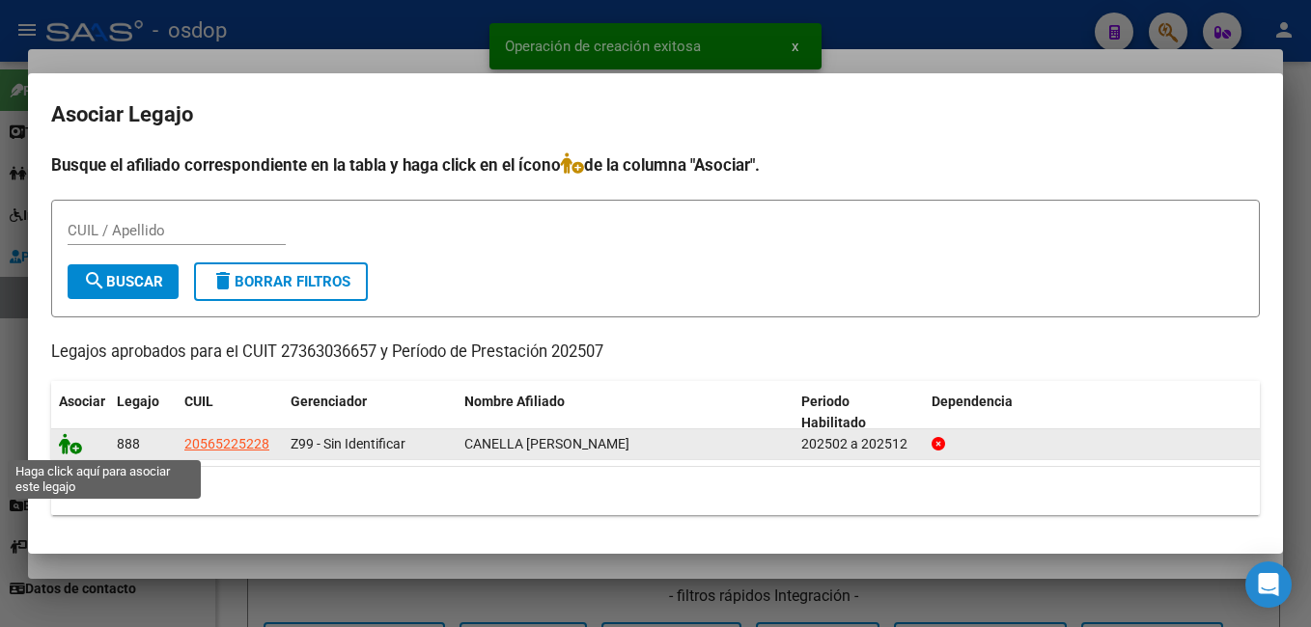
click at [67, 442] on icon at bounding box center [70, 443] width 23 height 21
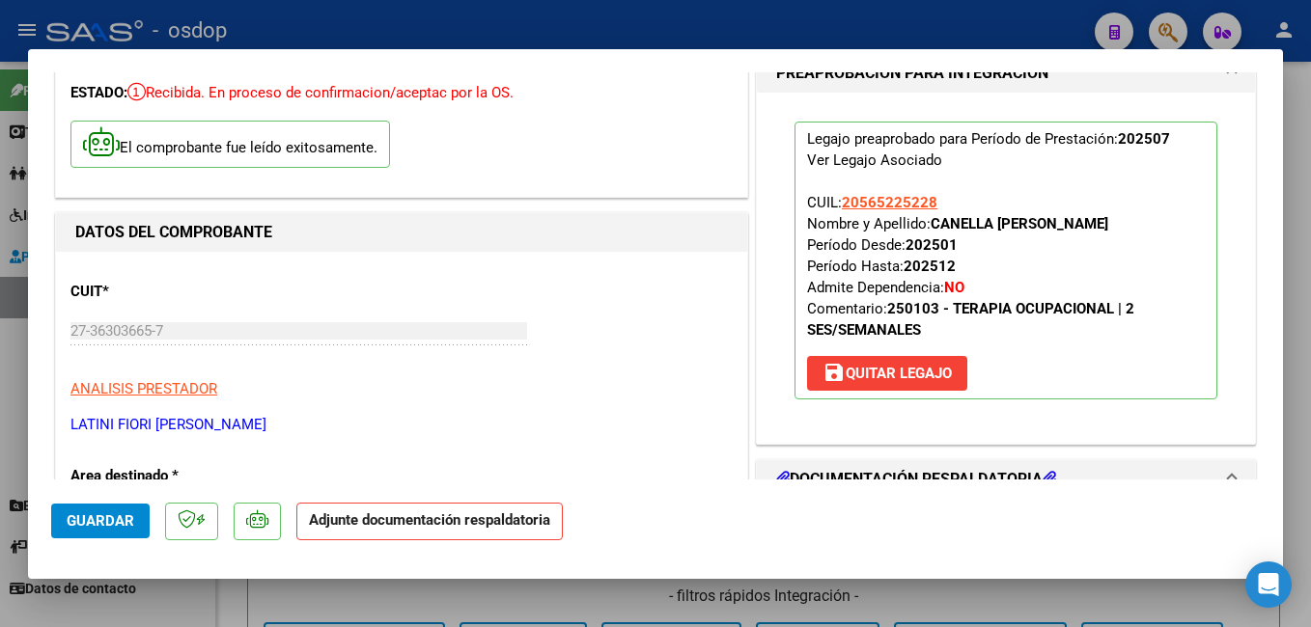
scroll to position [290, 0]
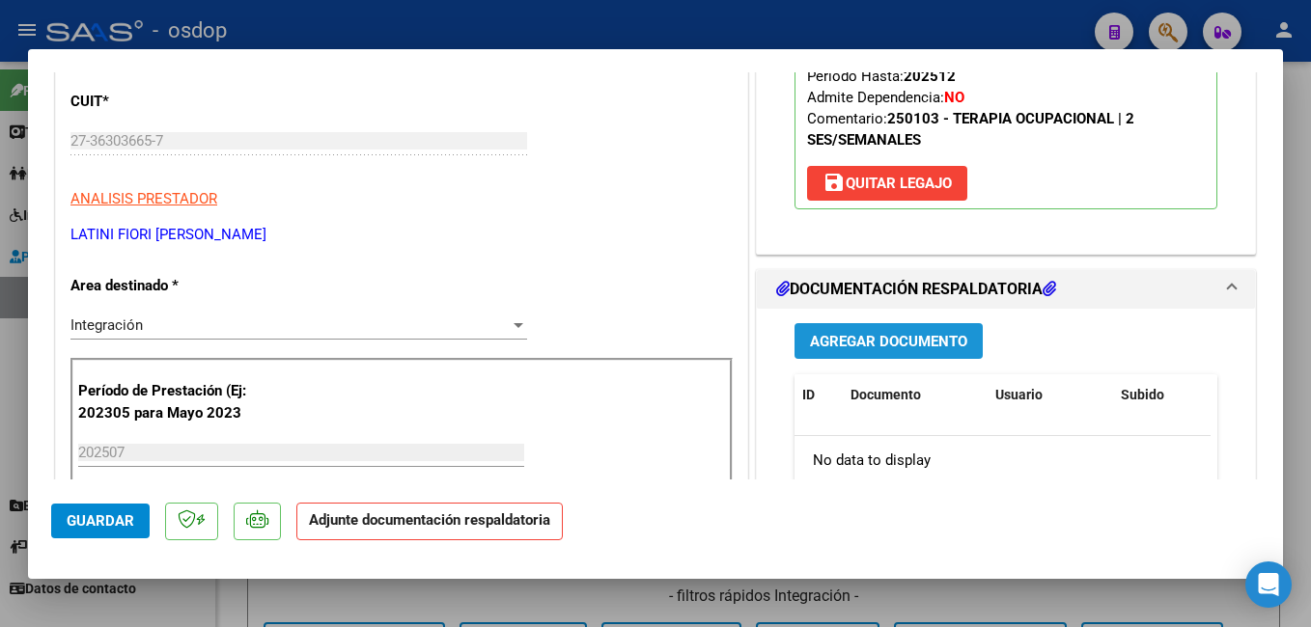
click at [904, 338] on span "Agregar Documento" at bounding box center [888, 341] width 157 height 17
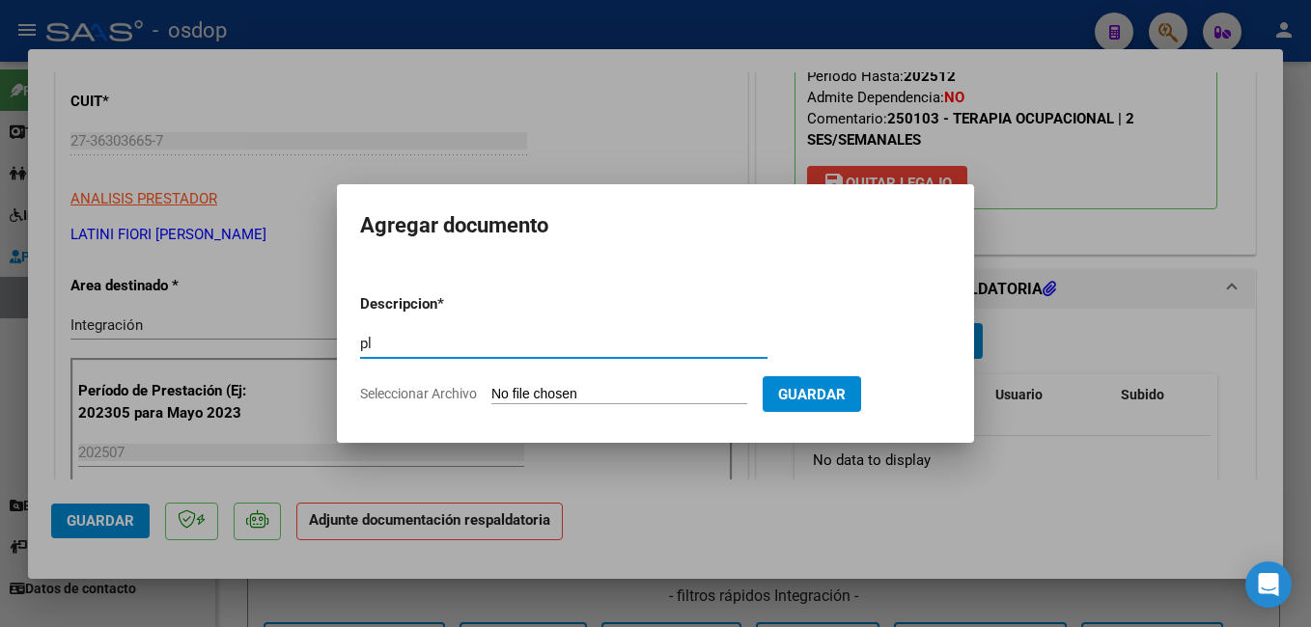
type input "planilla asistencia"
click at [613, 387] on input "Seleccionar Archivo" at bounding box center [619, 395] width 256 height 18
type input "C:\fakepath\asistencia terapia ocup.pdf"
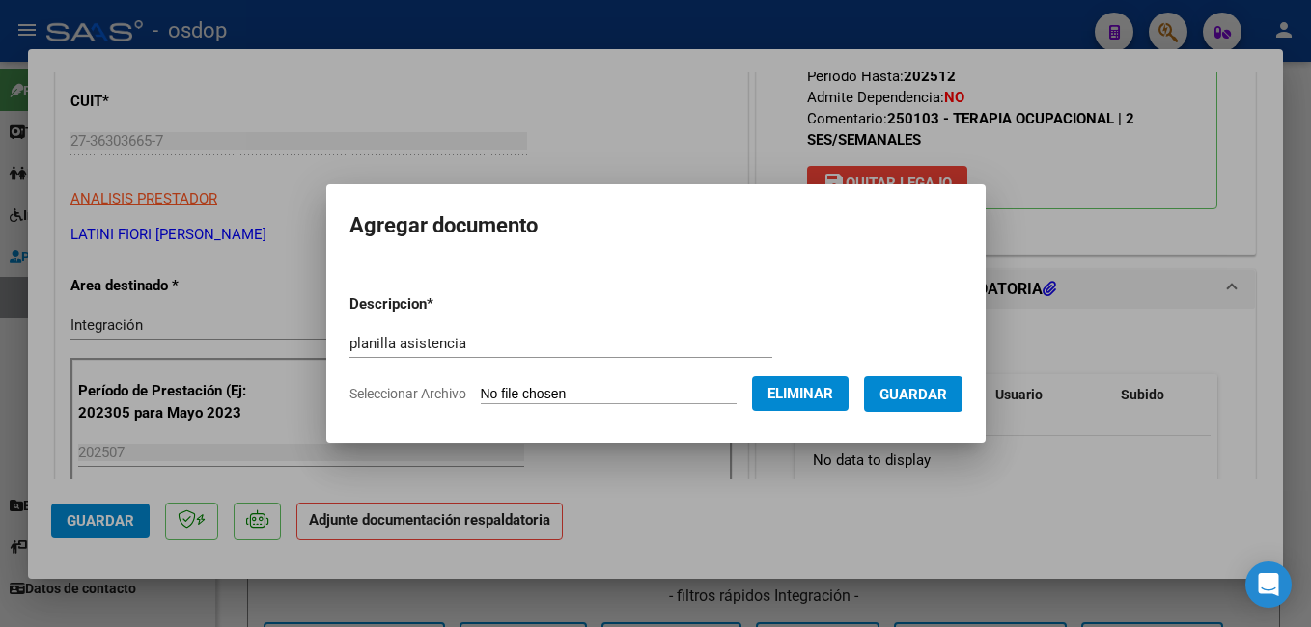
click at [940, 395] on span "Guardar" at bounding box center [913, 394] width 68 height 17
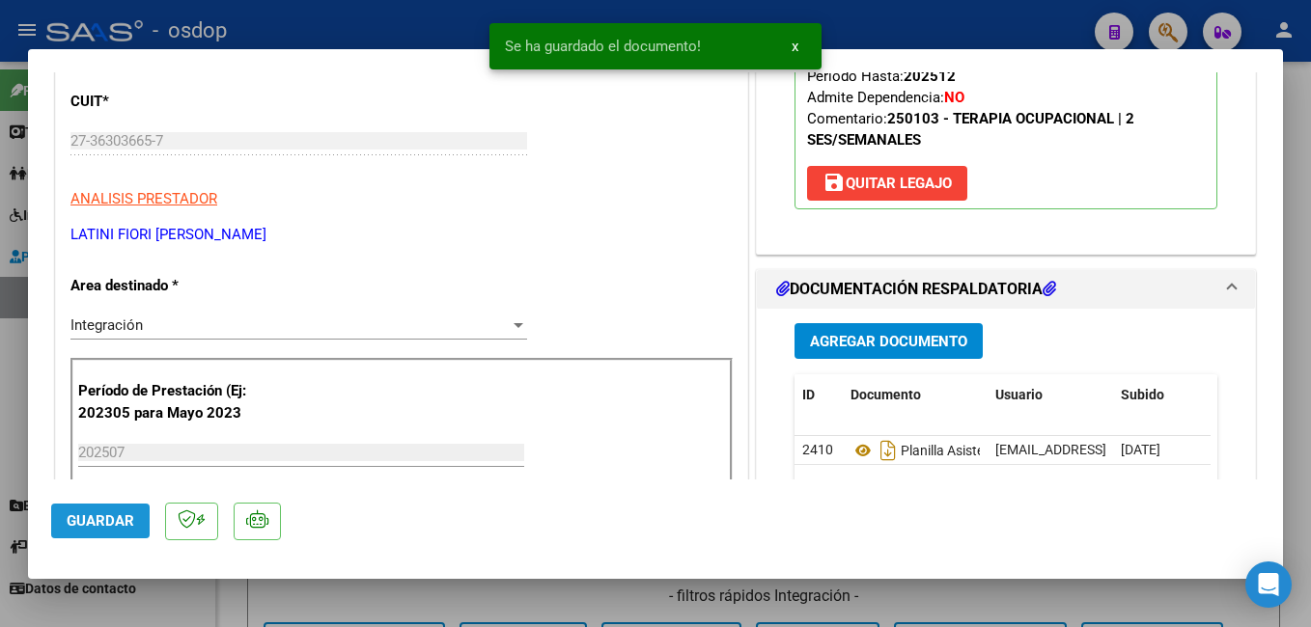
click at [123, 516] on span "Guardar" at bounding box center [101, 521] width 68 height 17
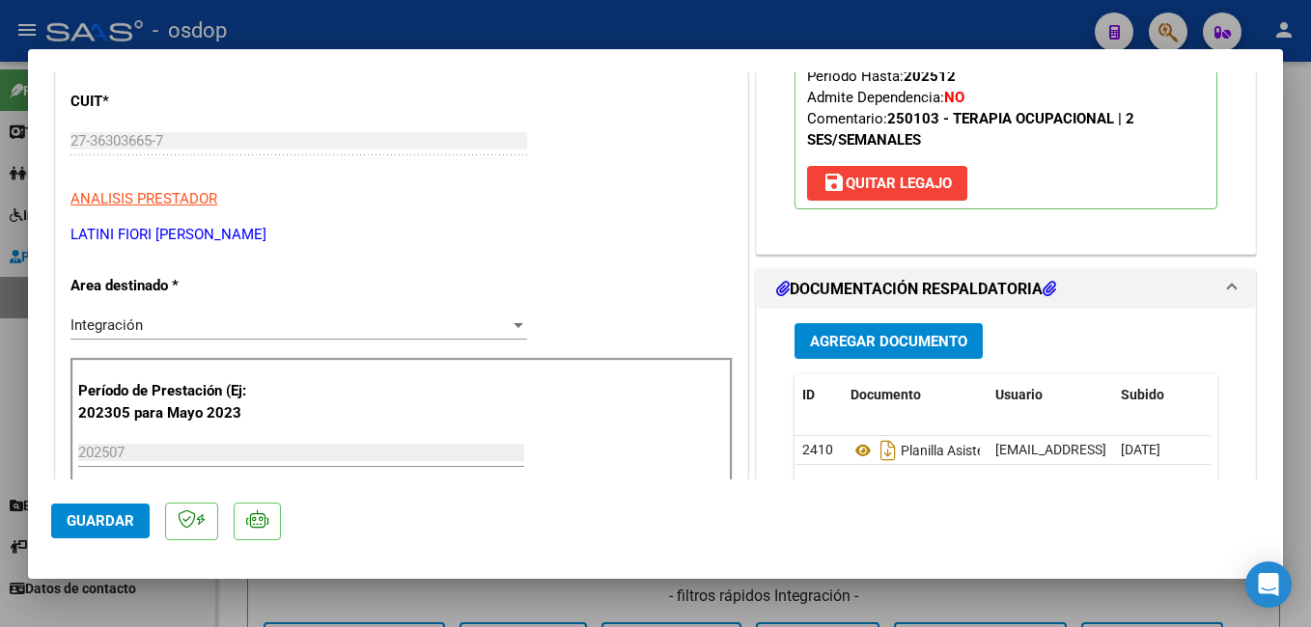
click at [101, 517] on span "Guardar" at bounding box center [101, 521] width 68 height 17
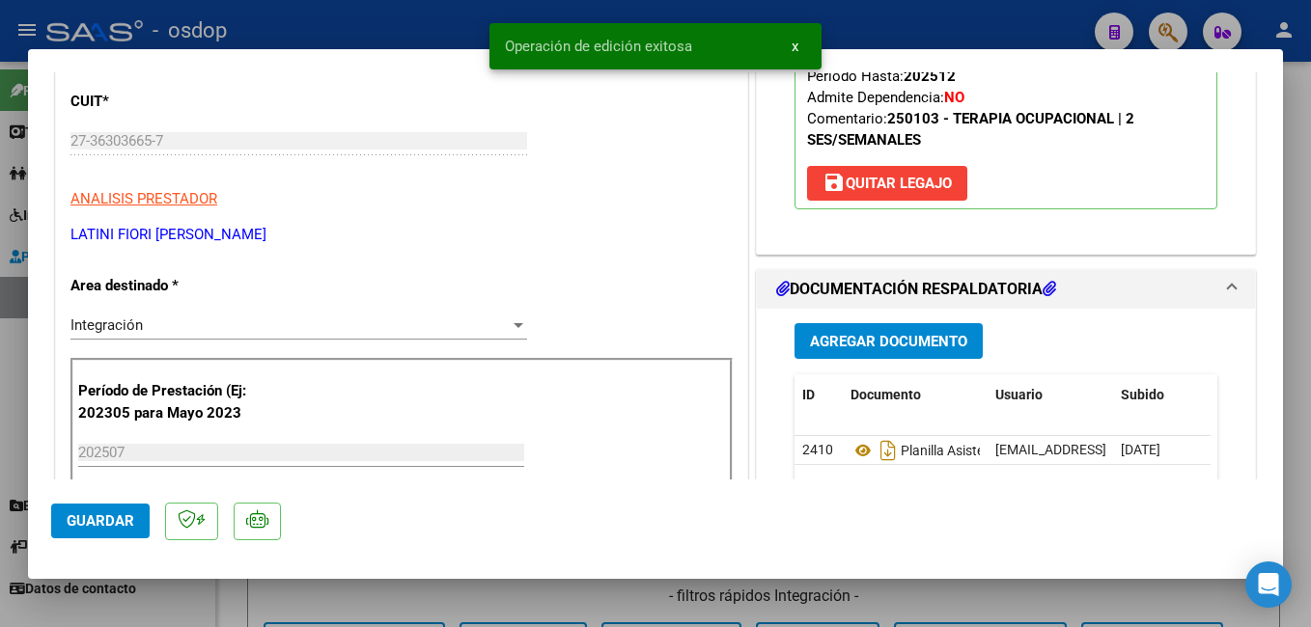
click at [432, 19] on div at bounding box center [655, 313] width 1311 height 627
type input "$ 0,00"
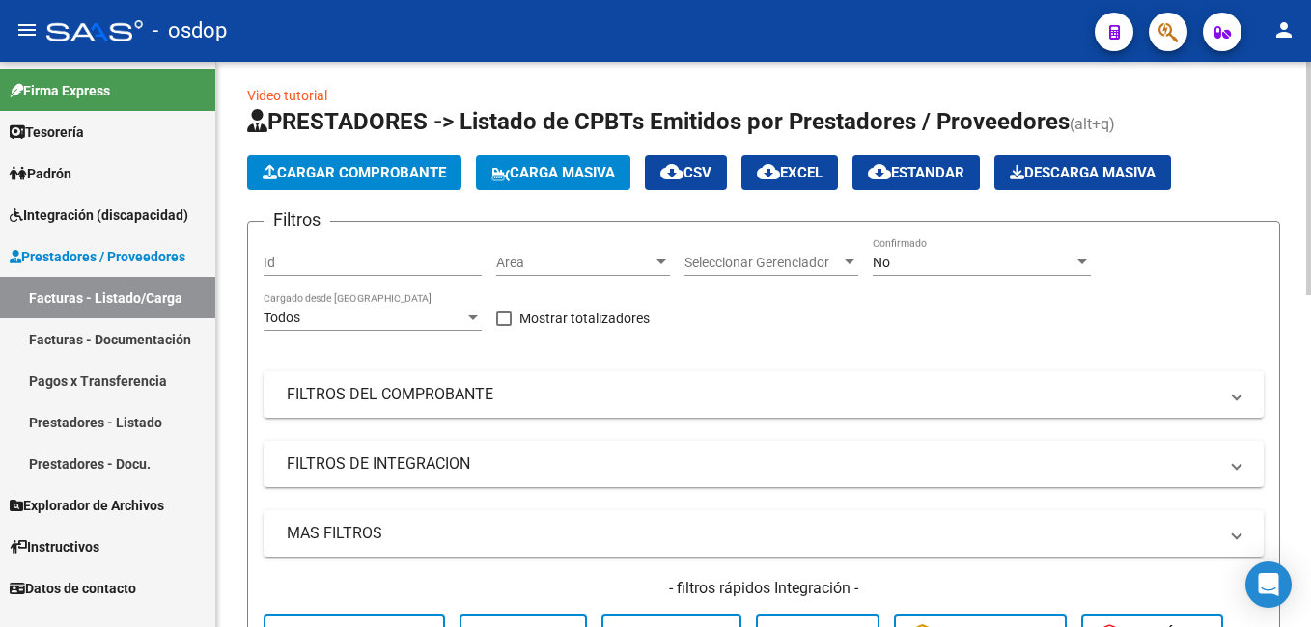
scroll to position [0, 0]
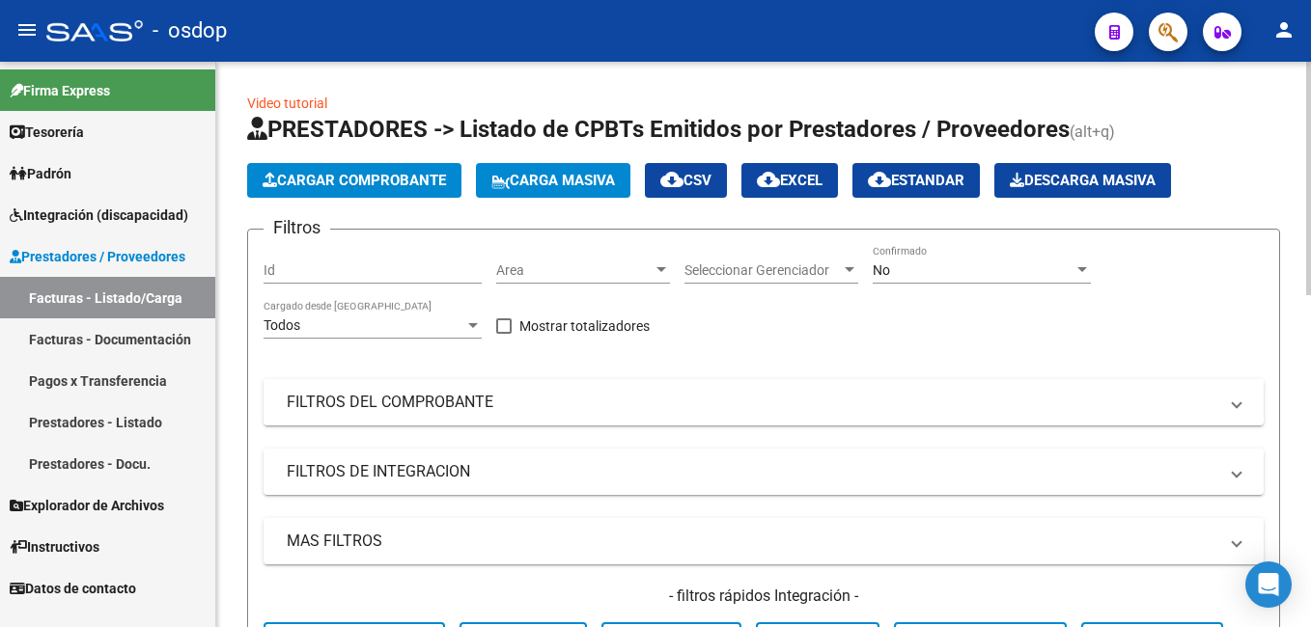
click at [333, 174] on span "Cargar Comprobante" at bounding box center [354, 180] width 183 height 17
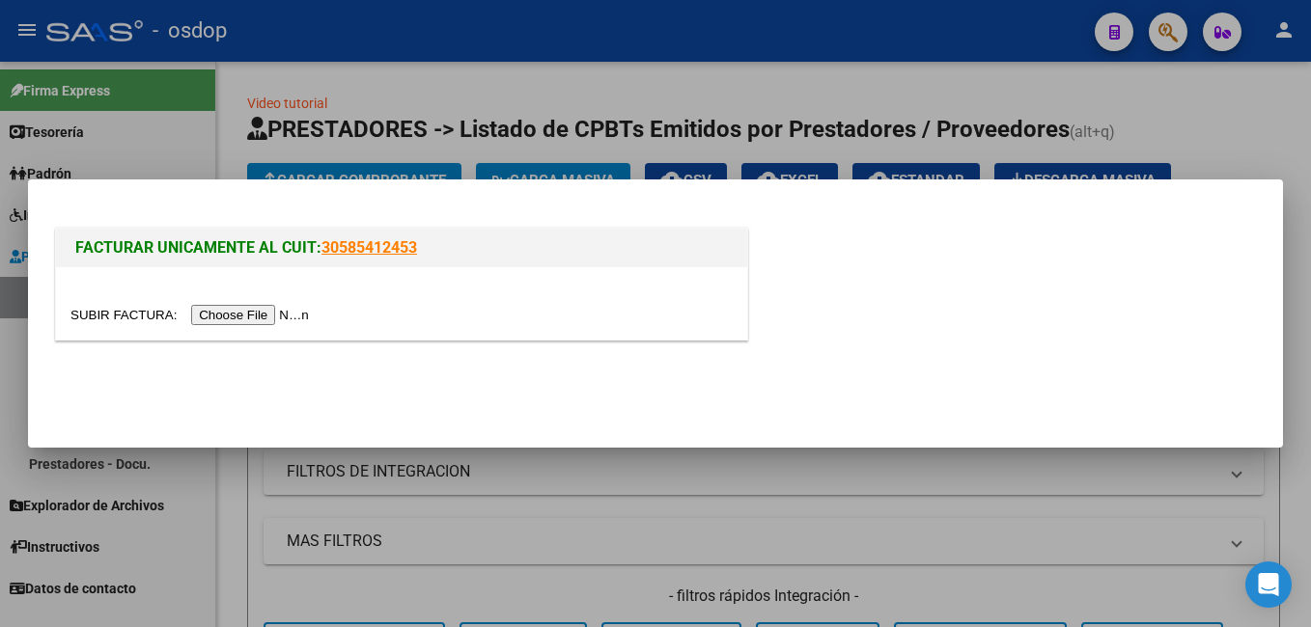
click at [244, 310] on input "file" at bounding box center [192, 315] width 244 height 20
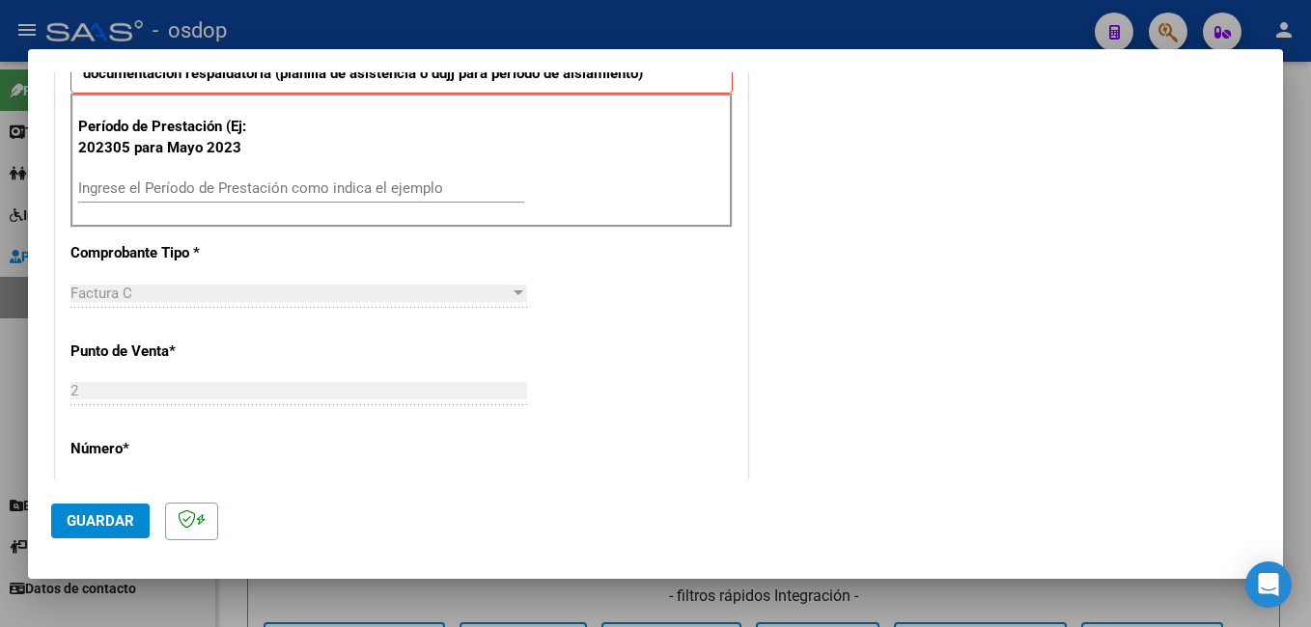
scroll to position [483, 0]
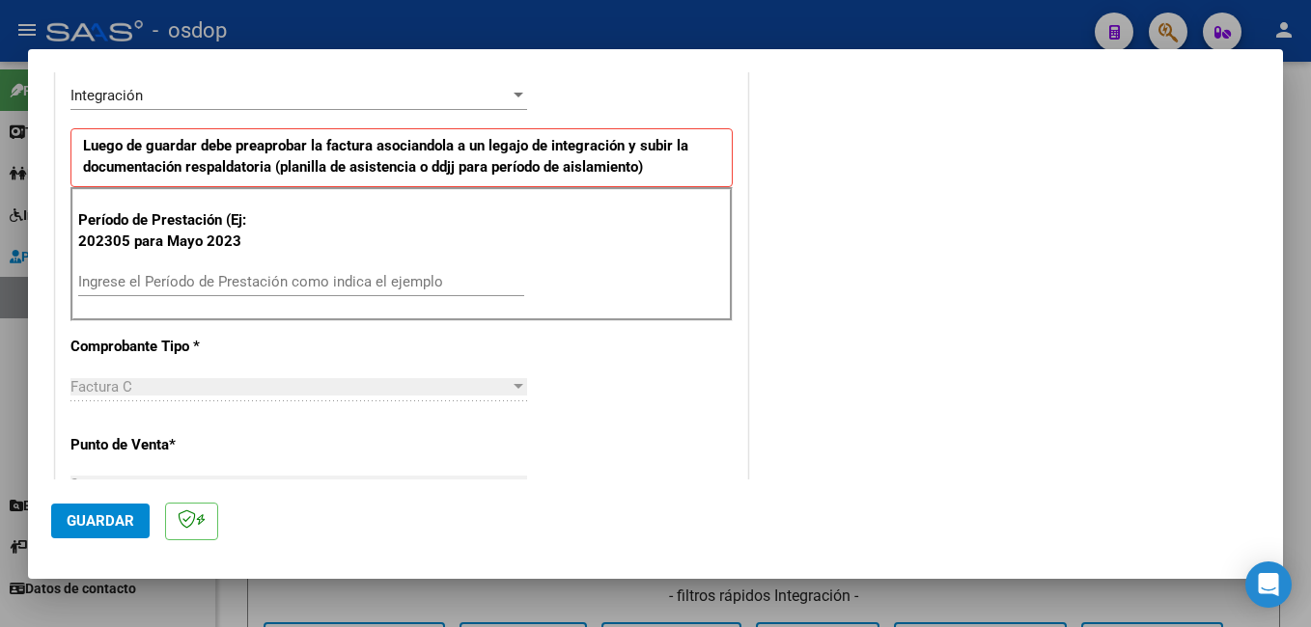
click at [299, 274] on input "Ingrese el Período de Prestación como indica el ejemplo" at bounding box center [301, 281] width 446 height 17
type input "202507"
click at [88, 525] on span "Guardar" at bounding box center [101, 521] width 68 height 17
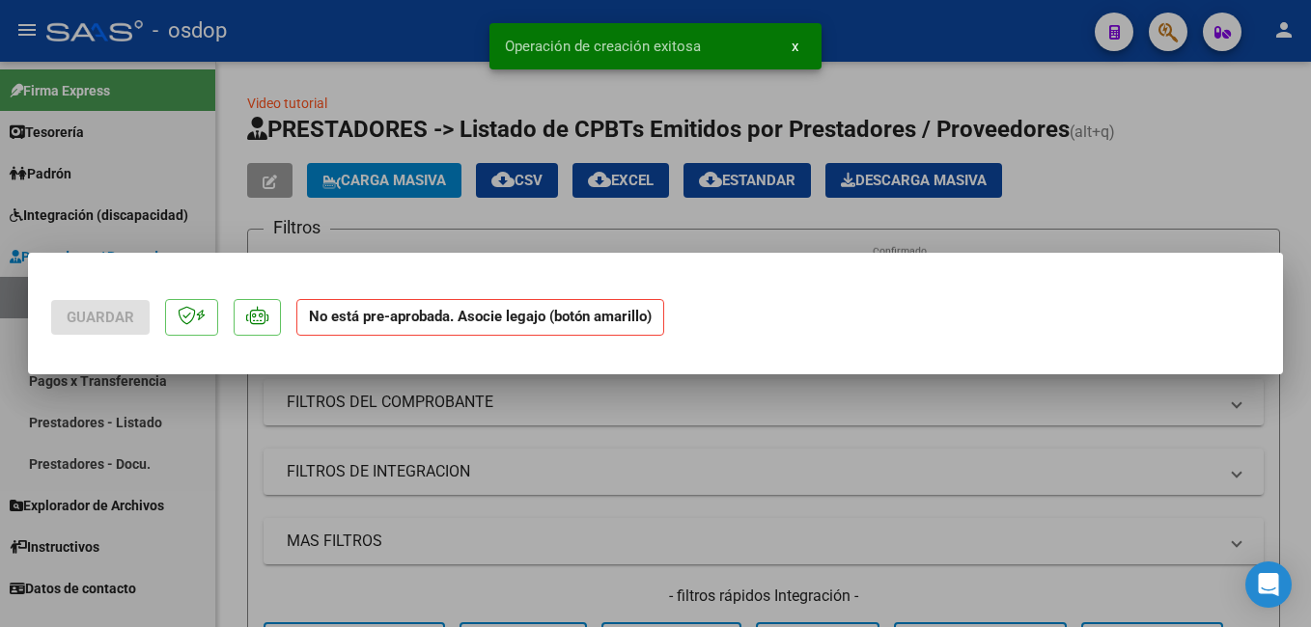
scroll to position [0, 0]
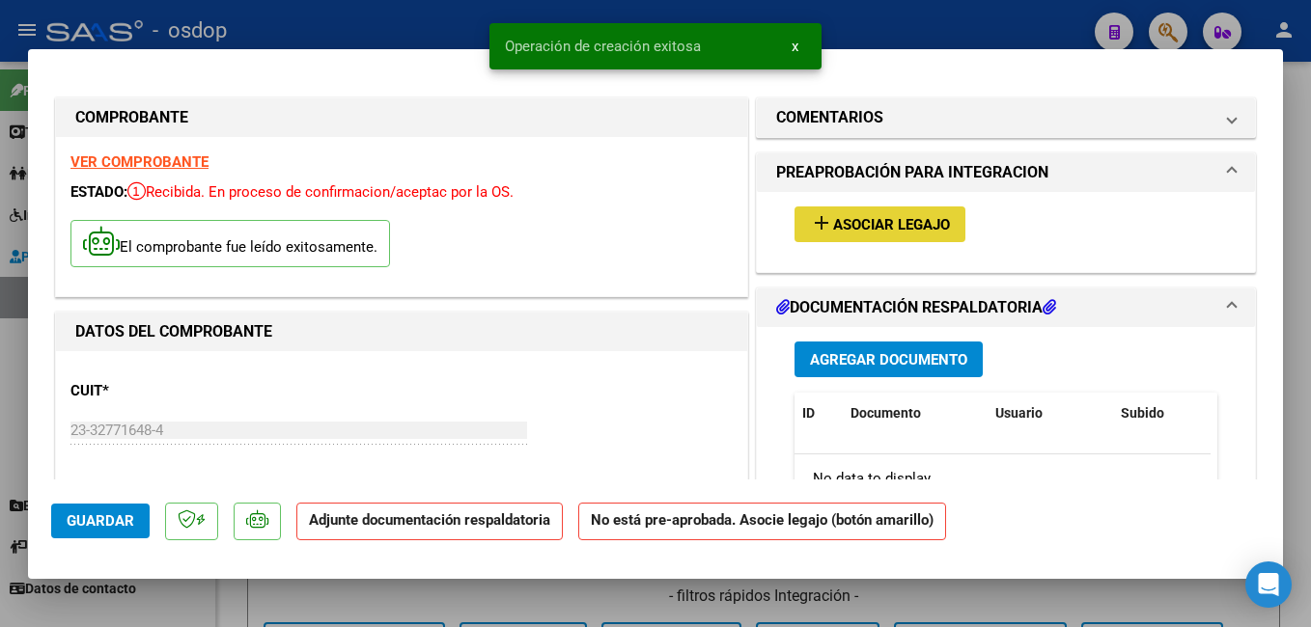
click at [878, 227] on span "Asociar Legajo" at bounding box center [891, 224] width 117 height 17
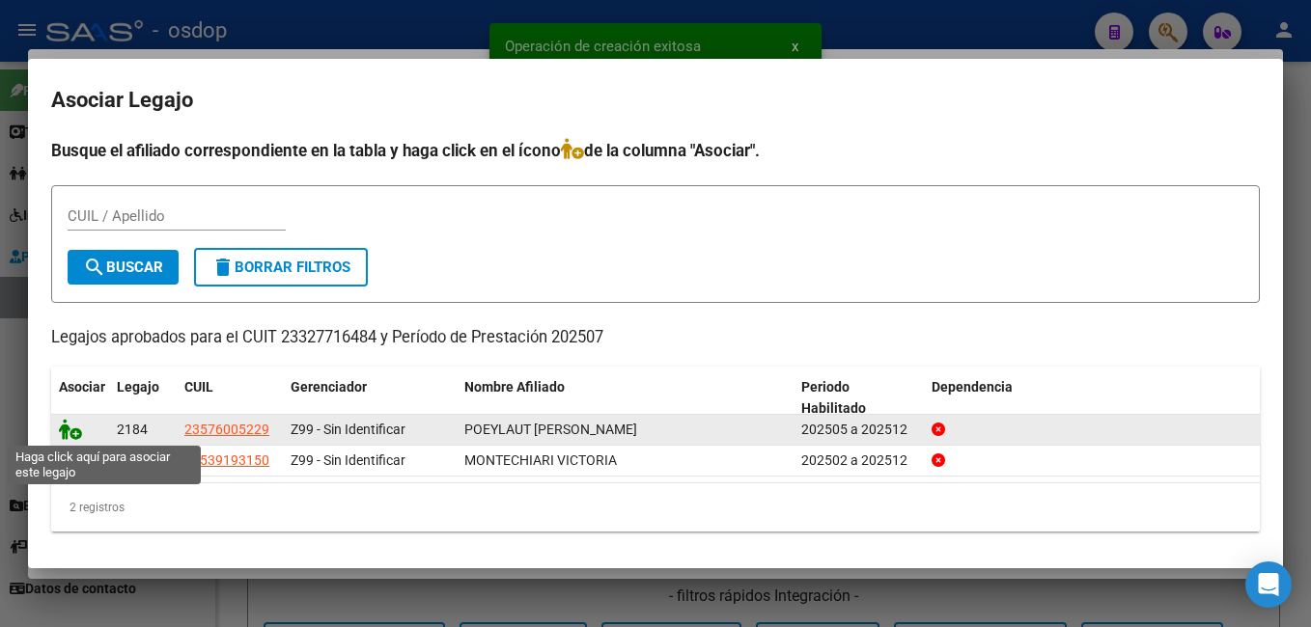
click at [71, 428] on icon at bounding box center [70, 429] width 23 height 21
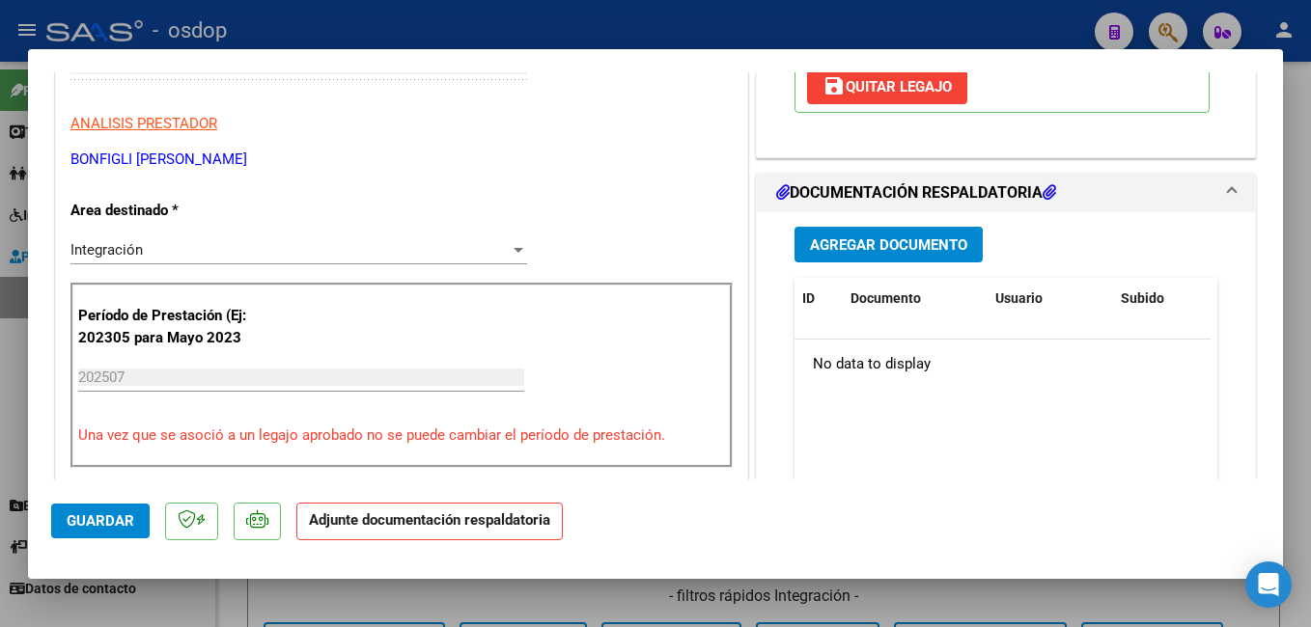
scroll to position [386, 0]
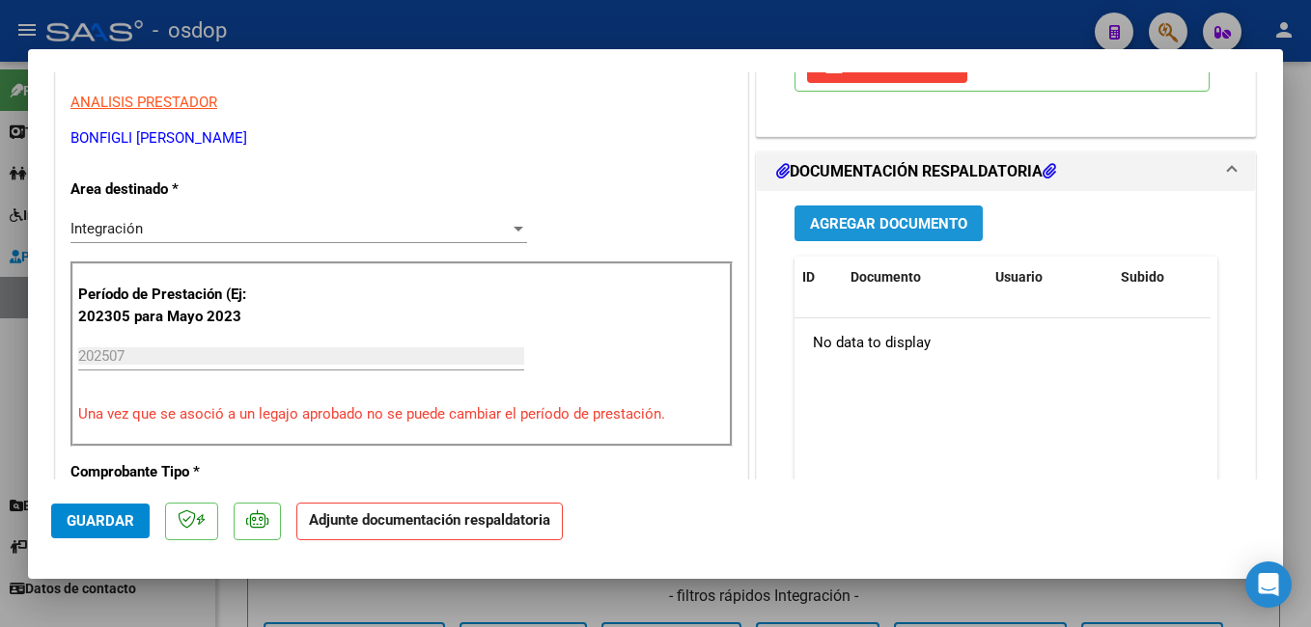
click at [891, 225] on span "Agregar Documento" at bounding box center [888, 223] width 157 height 17
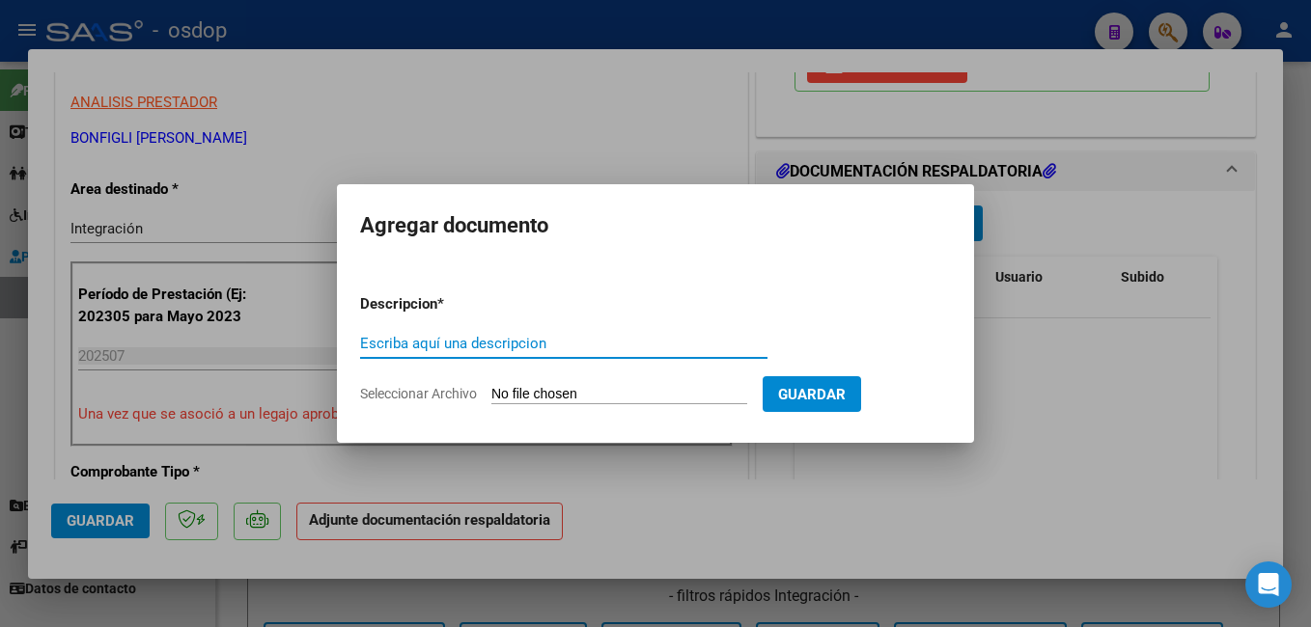
click at [453, 346] on input "Escriba aquí una descripcion" at bounding box center [563, 343] width 407 height 17
type input "planilla asistencia"
click at [627, 393] on input "Seleccionar Archivo" at bounding box center [619, 395] width 256 height 18
type input "C:\fakepath\BENJAMIN JULIO.pdf"
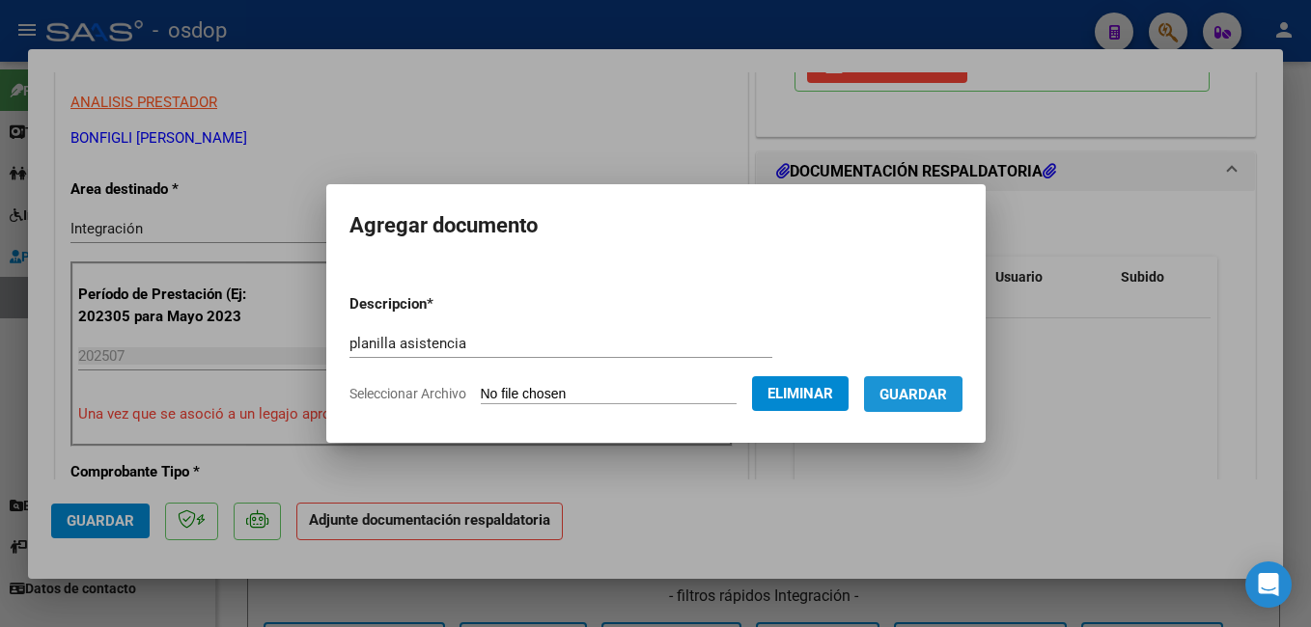
click at [923, 399] on span "Guardar" at bounding box center [913, 394] width 68 height 17
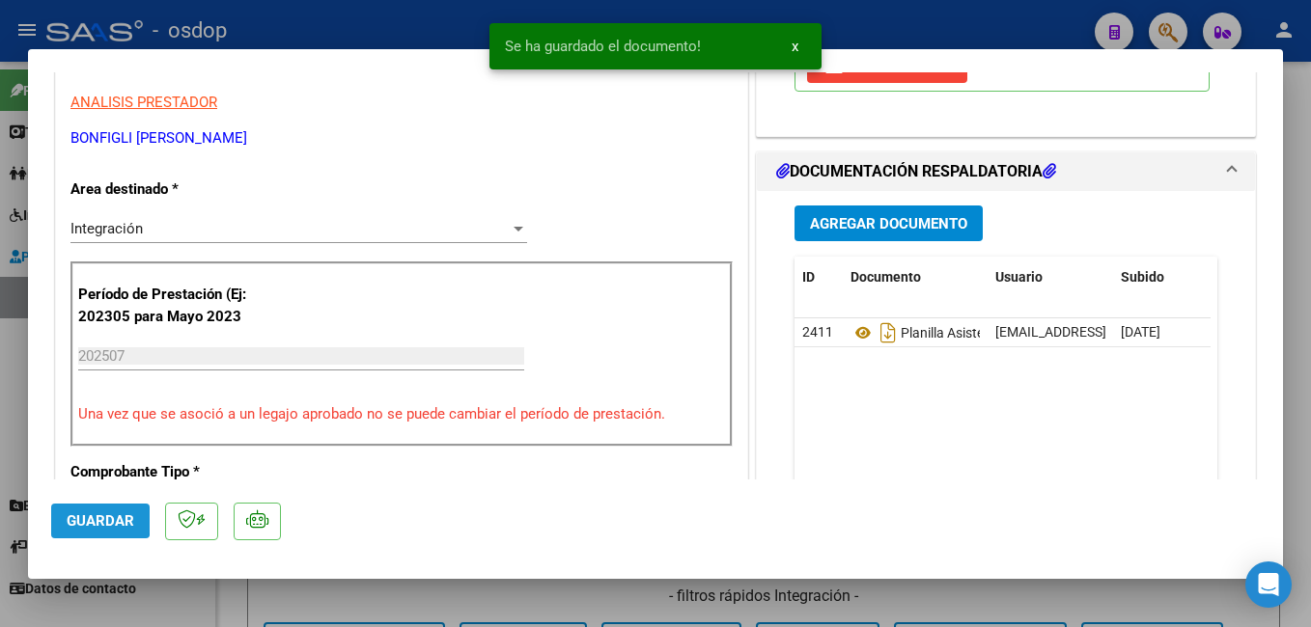
click at [77, 516] on span "Guardar" at bounding box center [101, 521] width 68 height 17
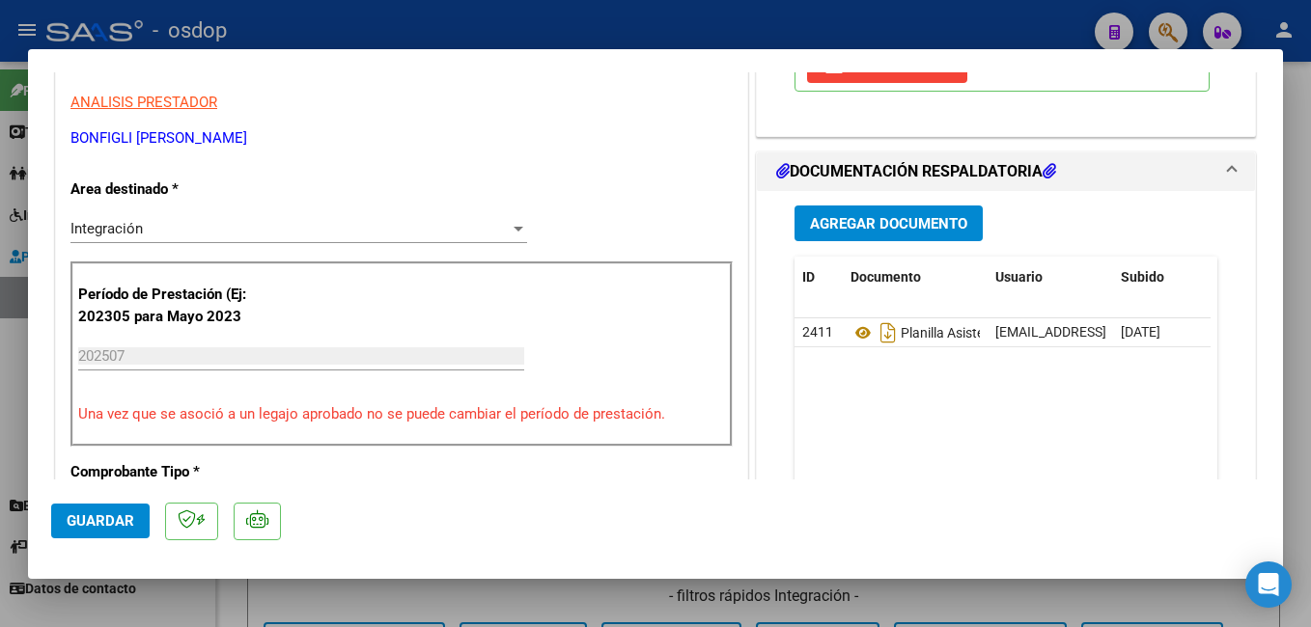
click at [89, 514] on span "Guardar" at bounding box center [101, 521] width 68 height 17
click at [94, 526] on span "Guardar" at bounding box center [101, 521] width 68 height 17
click at [80, 517] on span "Guardar" at bounding box center [101, 521] width 68 height 17
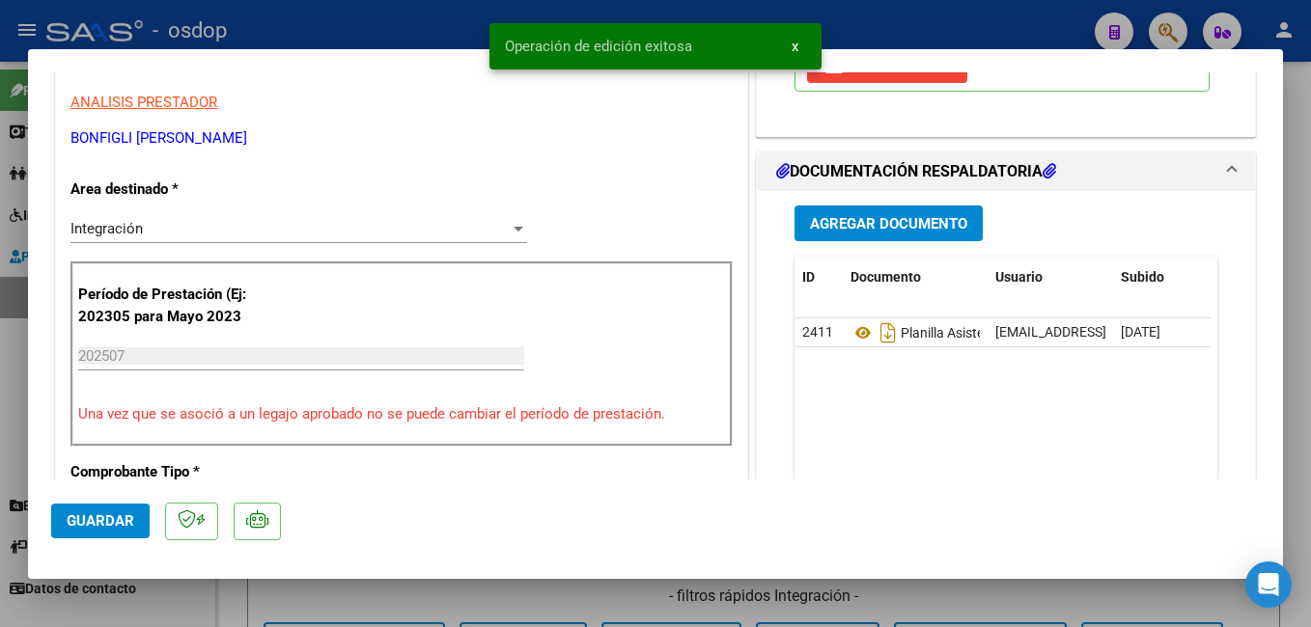
click at [428, 28] on div at bounding box center [655, 313] width 1311 height 627
type input "$ 0,00"
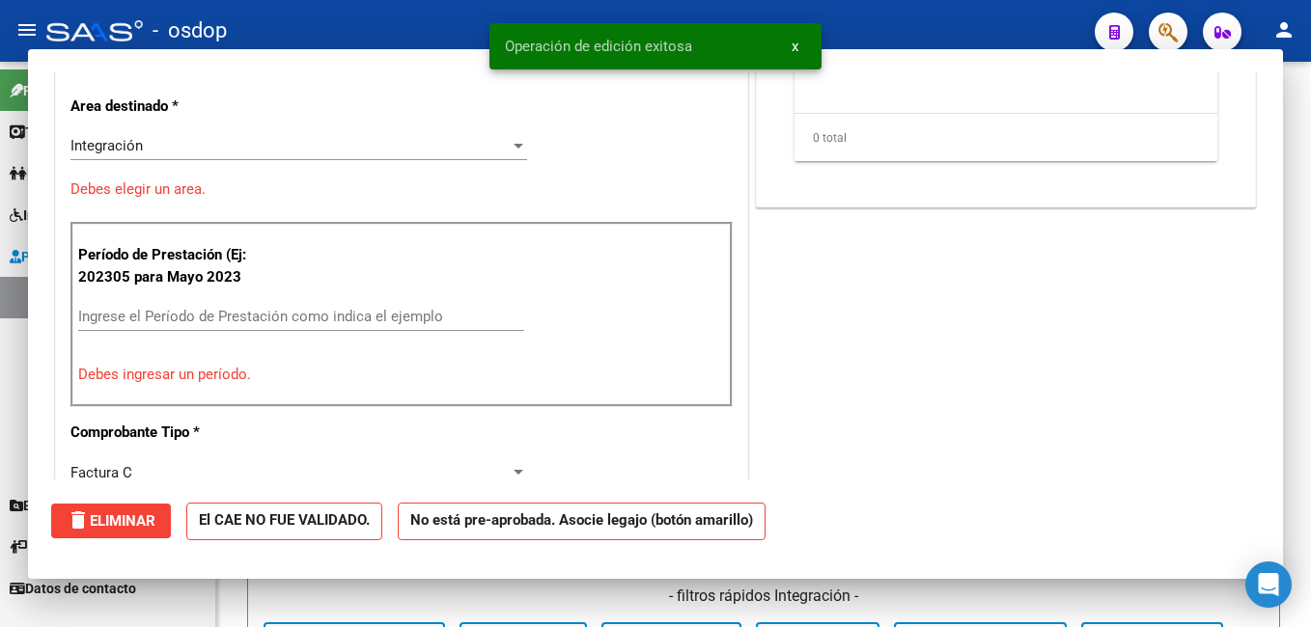
scroll to position [327, 0]
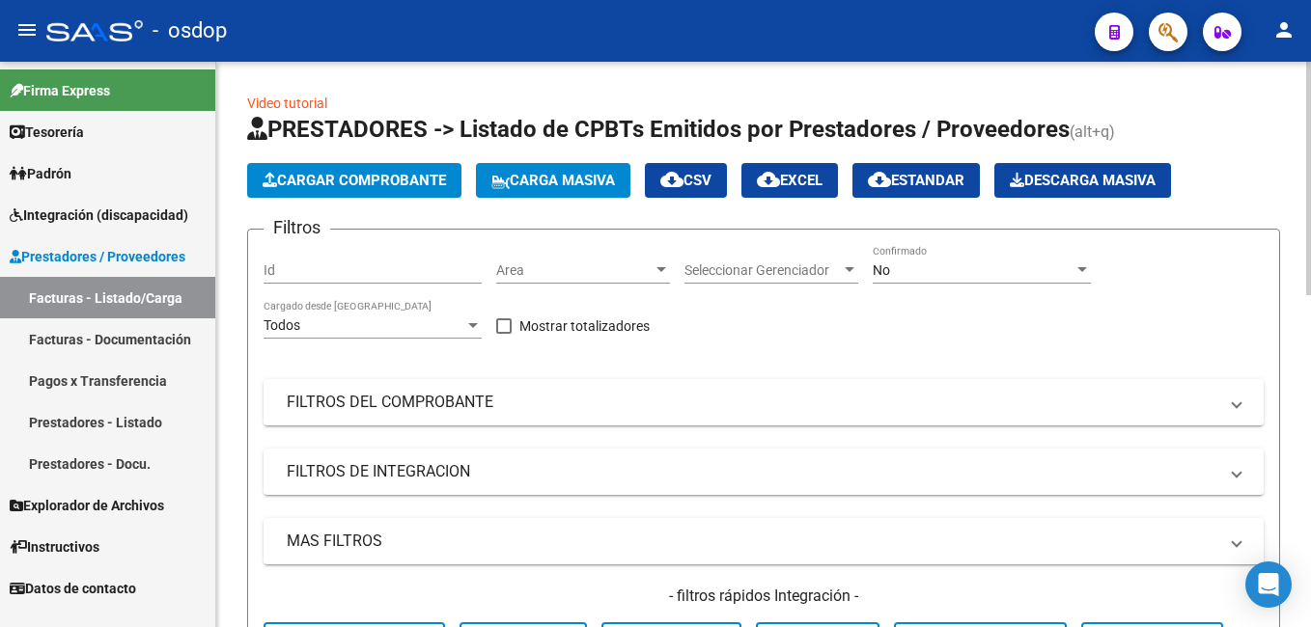
click at [343, 175] on span "Cargar Comprobante" at bounding box center [354, 180] width 183 height 17
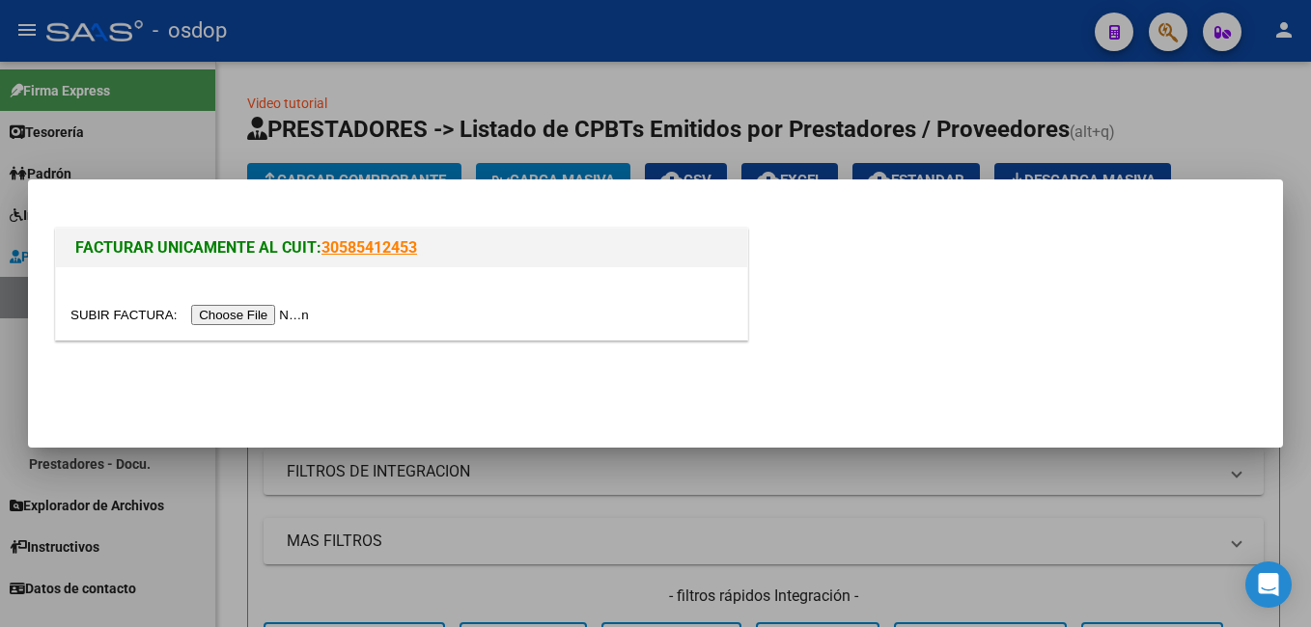
click at [227, 314] on input "file" at bounding box center [192, 315] width 244 height 20
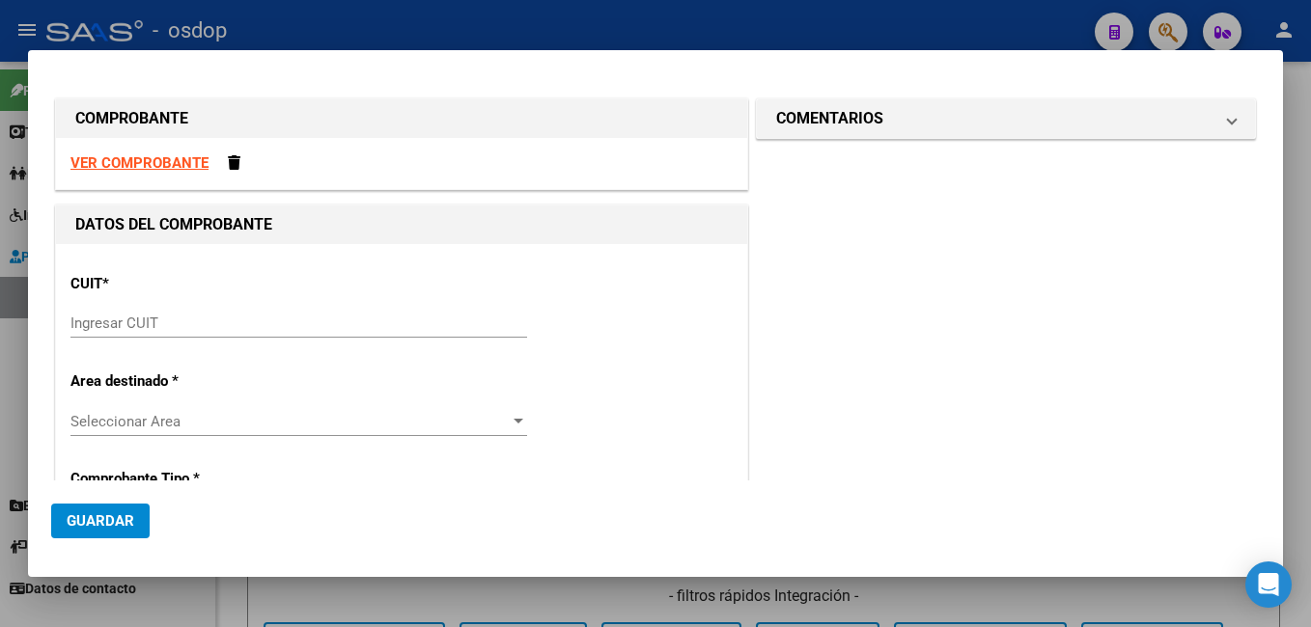
click at [89, 326] on input "Ingresar CUIT" at bounding box center [298, 323] width 457 height 17
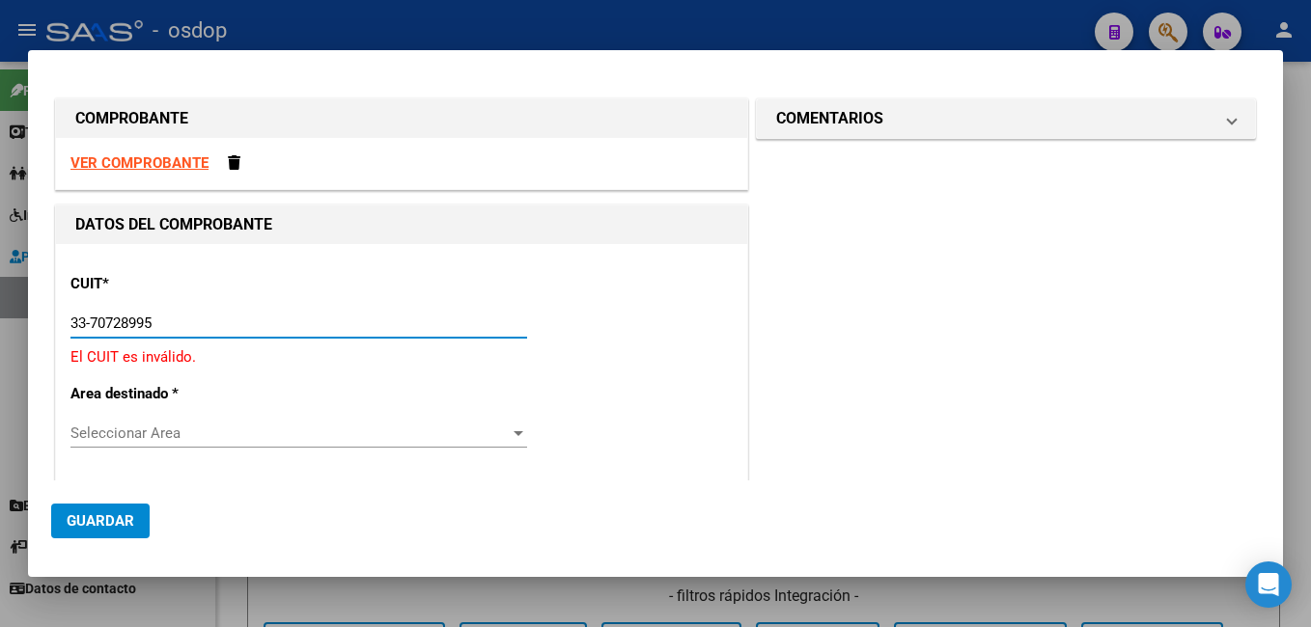
type input "33-70728995-9"
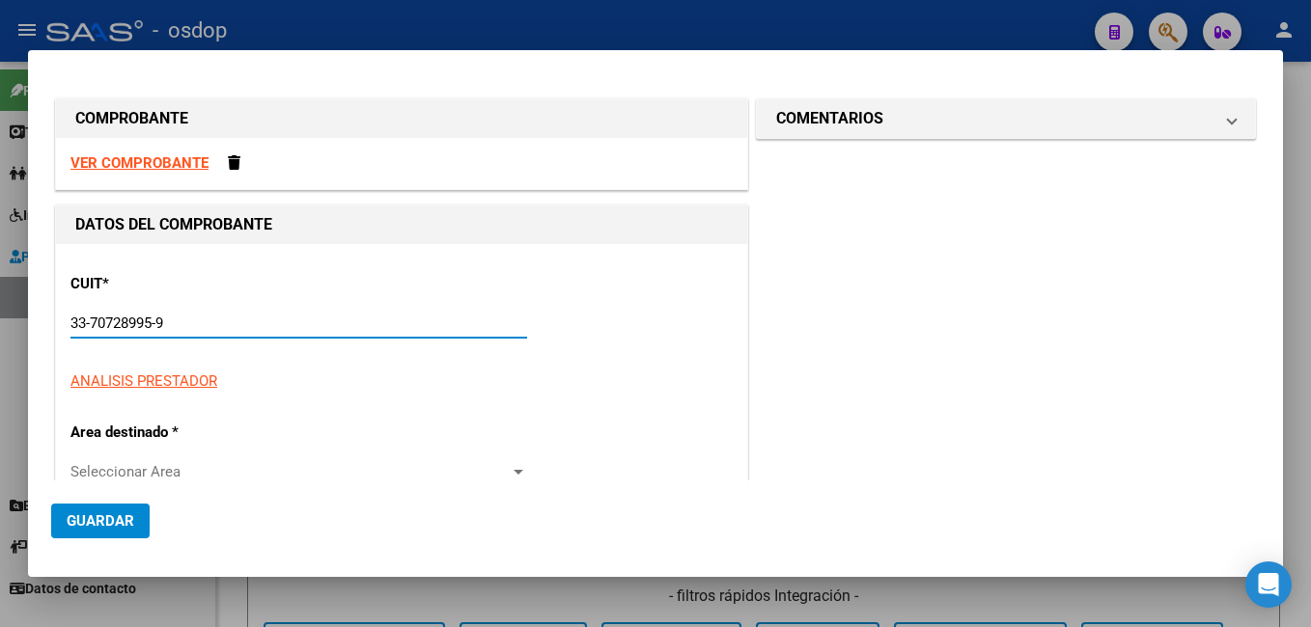
type input "101"
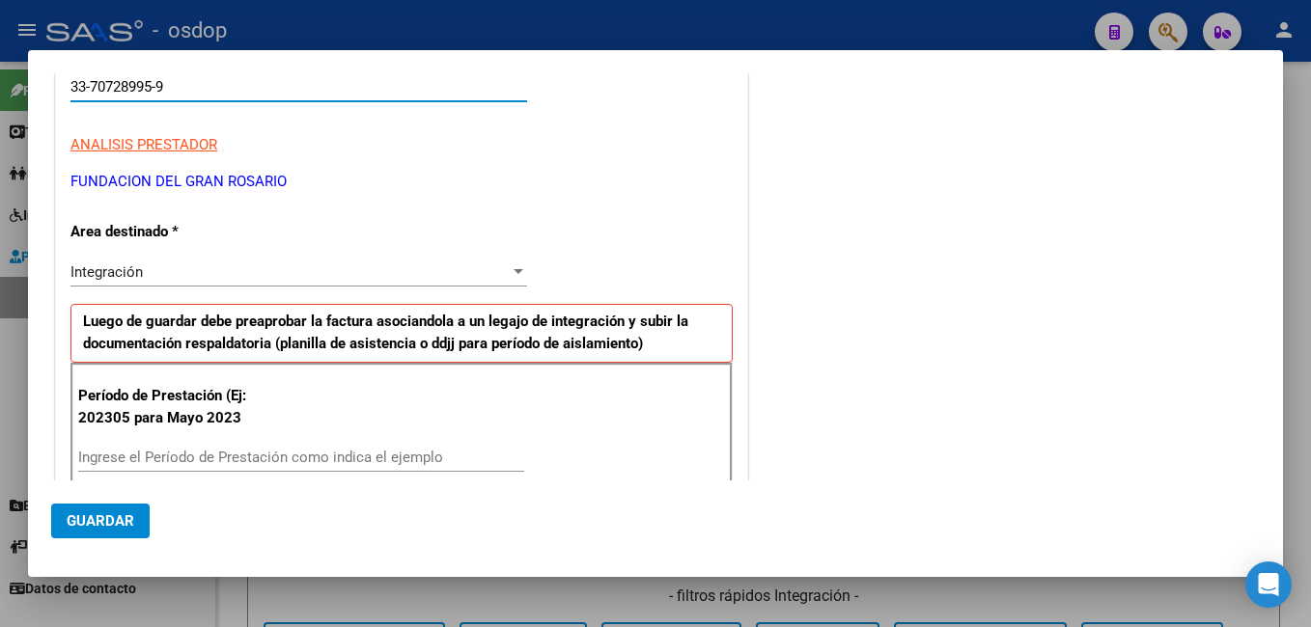
scroll to position [290, 0]
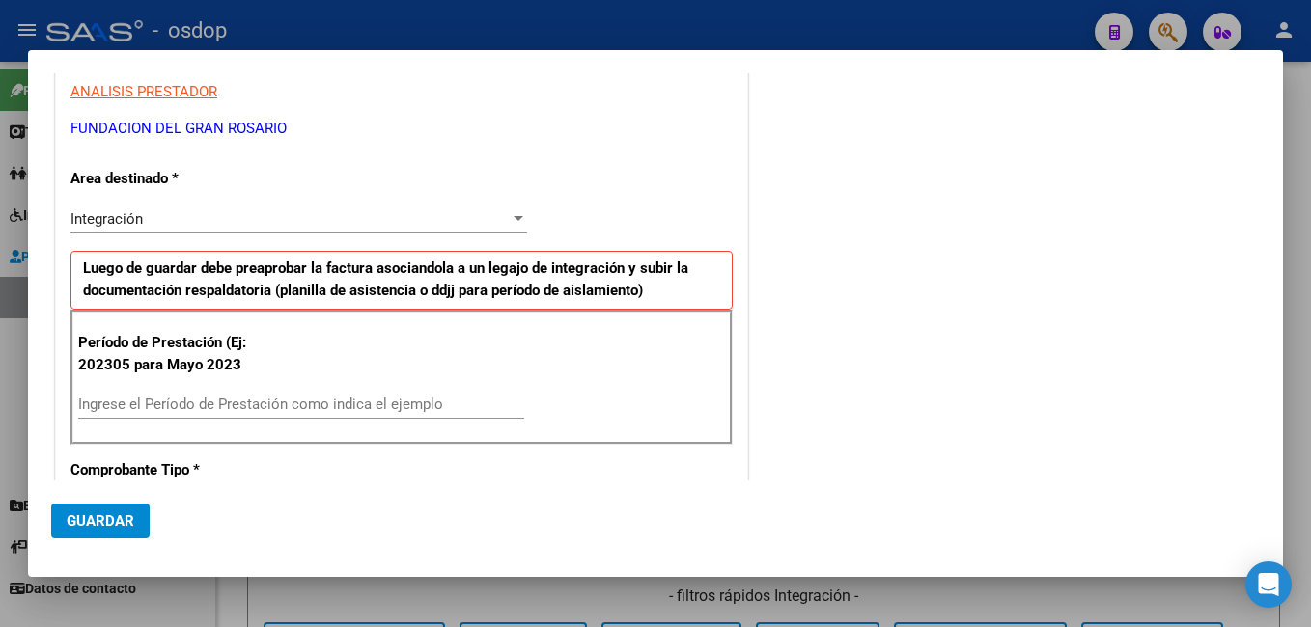
type input "33-70728995-9"
drag, startPoint x: 208, startPoint y: 390, endPoint x: 206, endPoint y: 401, distance: 10.8
click at [208, 391] on div "Ingrese el Período de Prestación como indica el ejemplo" at bounding box center [301, 404] width 446 height 29
click at [206, 401] on input "Ingrese el Período de Prestación como indica el ejemplo" at bounding box center [301, 404] width 446 height 17
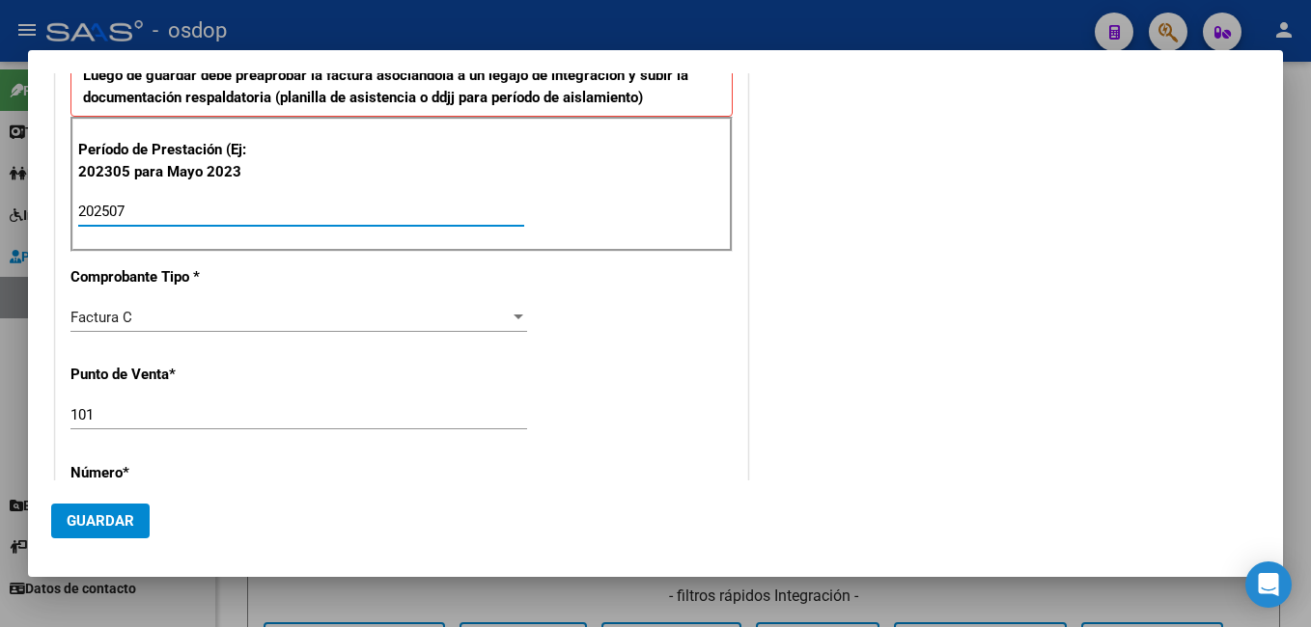
scroll to position [579, 0]
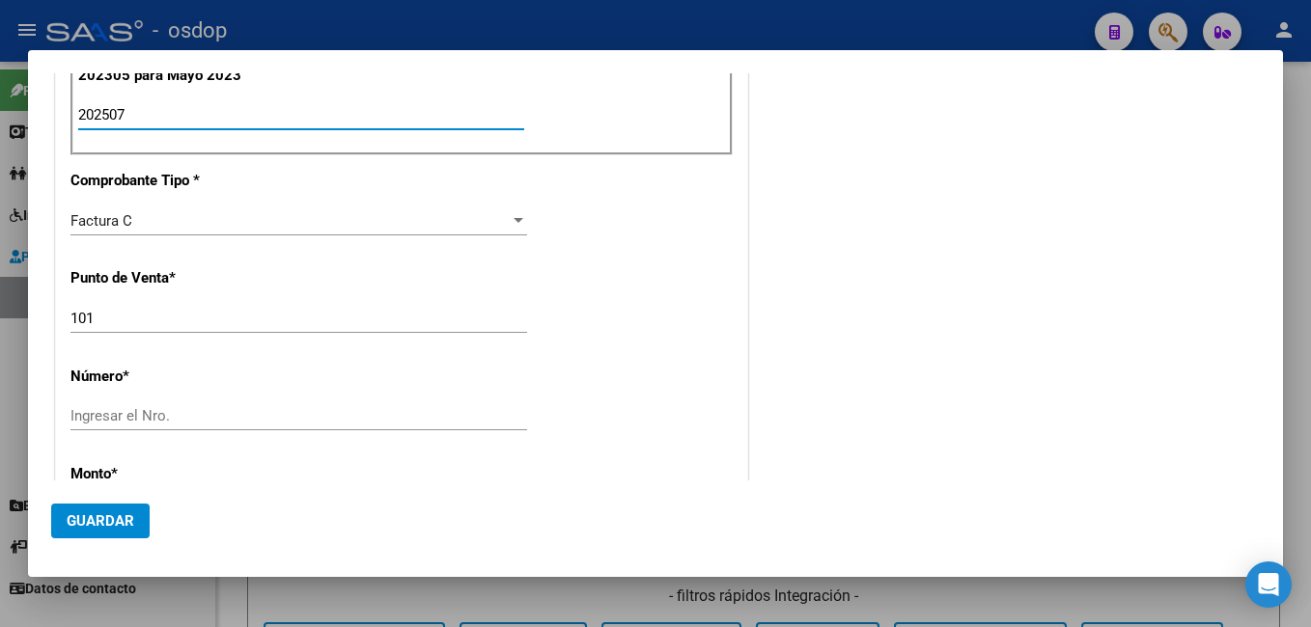
type input "202507"
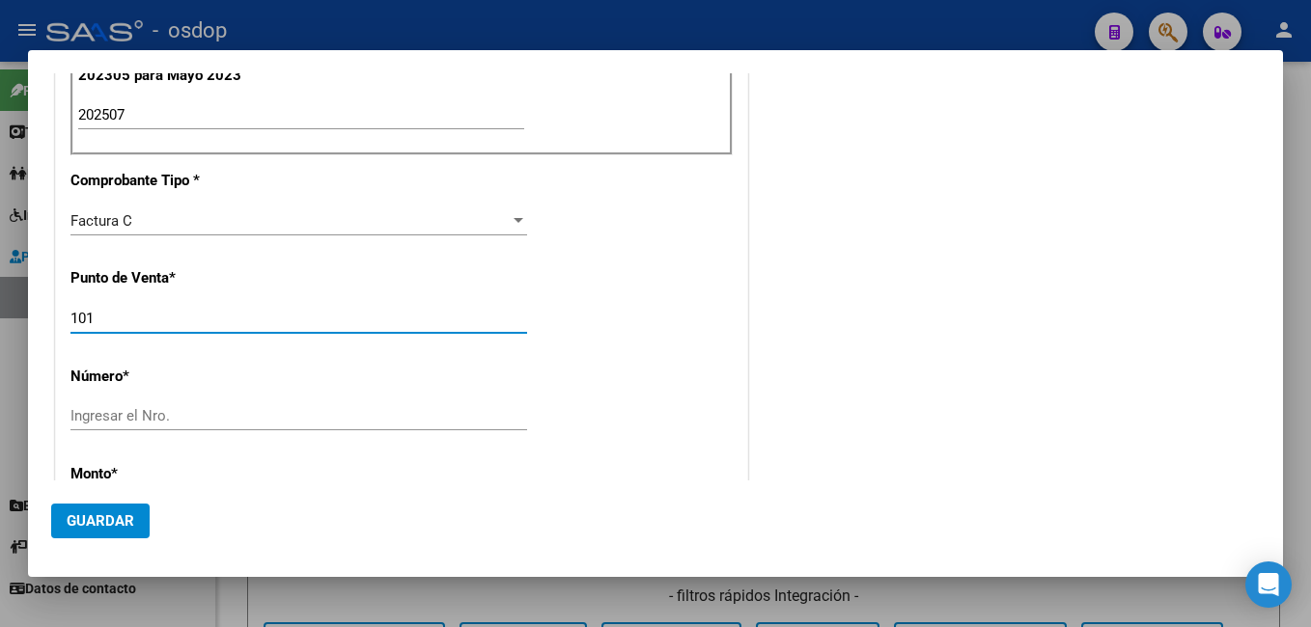
click at [113, 319] on input "101" at bounding box center [298, 318] width 457 height 17
type input "102"
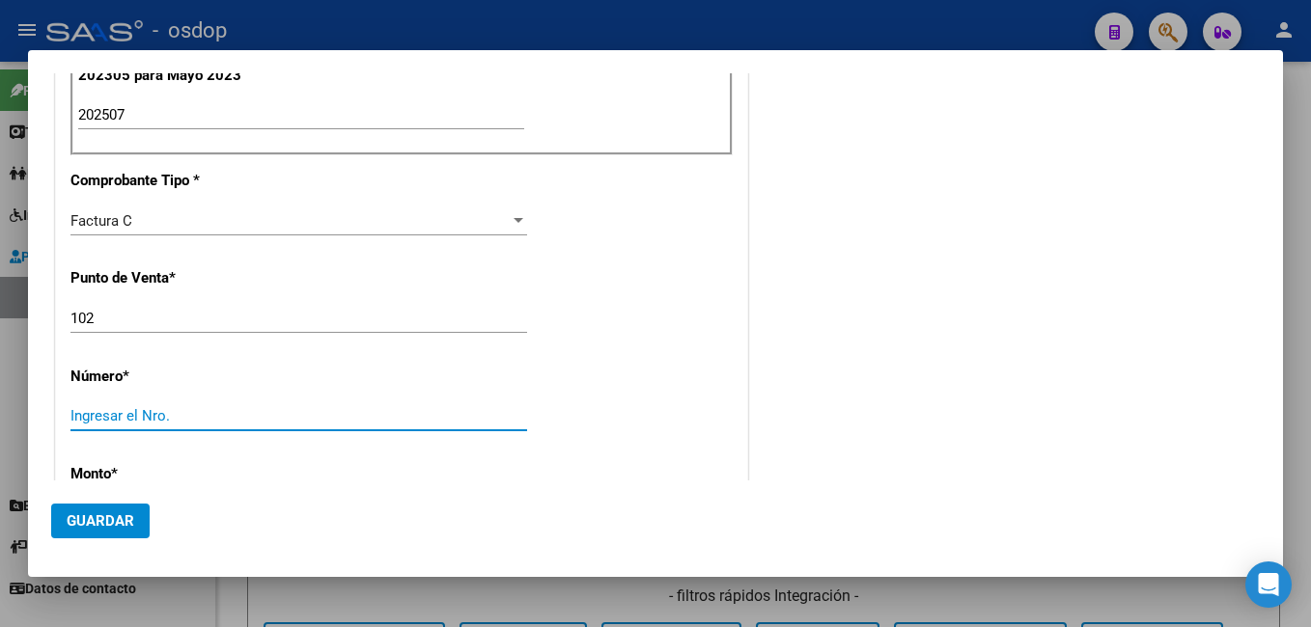
click at [126, 415] on input "Ingresar el Nro." at bounding box center [298, 415] width 457 height 17
paste input "00019623"
type input "00019623"
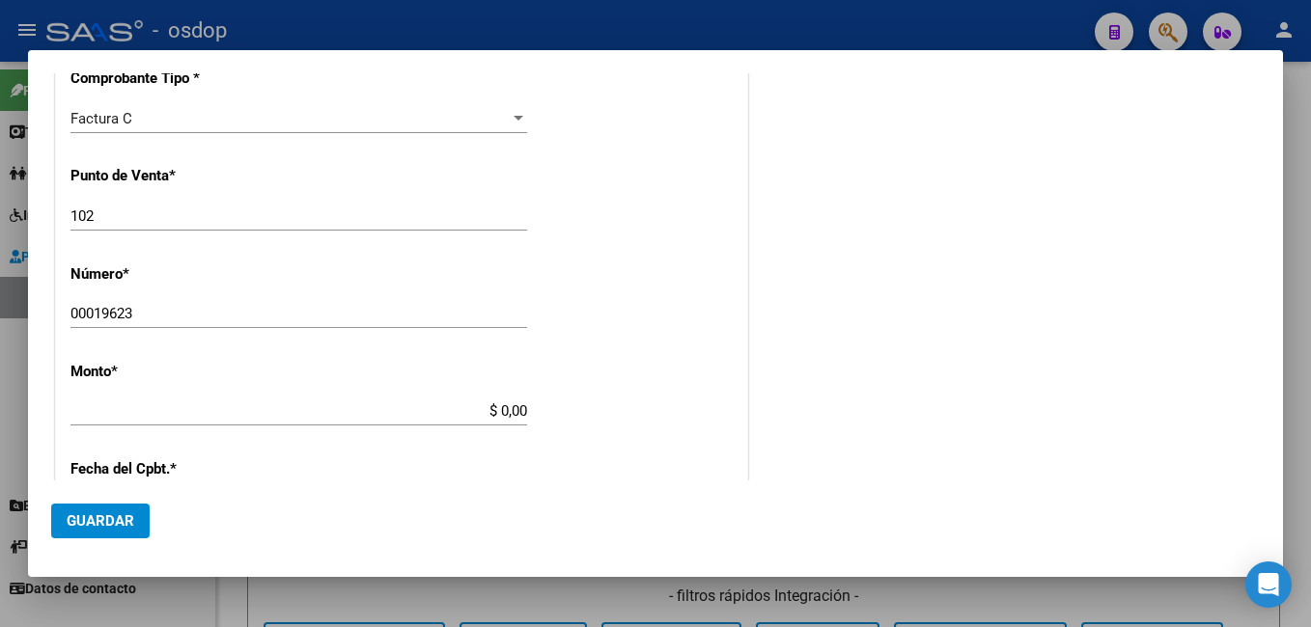
scroll to position [772, 0]
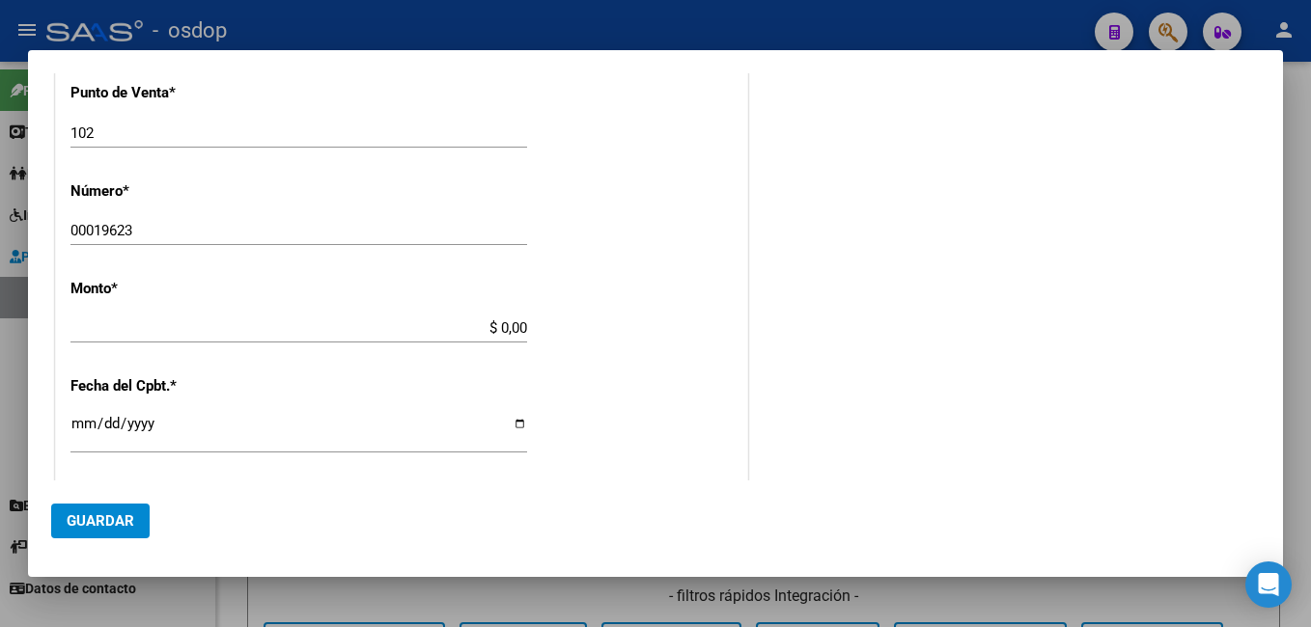
type input "$ 369.474,28"
type input "2025-08-04"
type input "75319929724437"
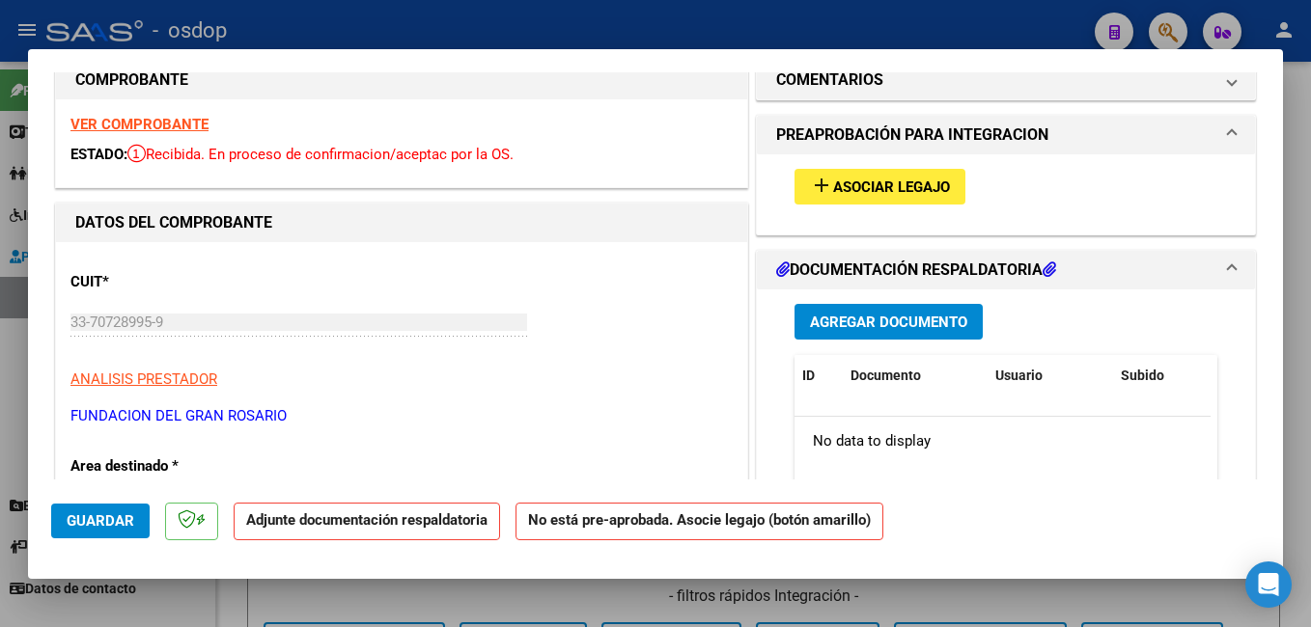
scroll to position [0, 0]
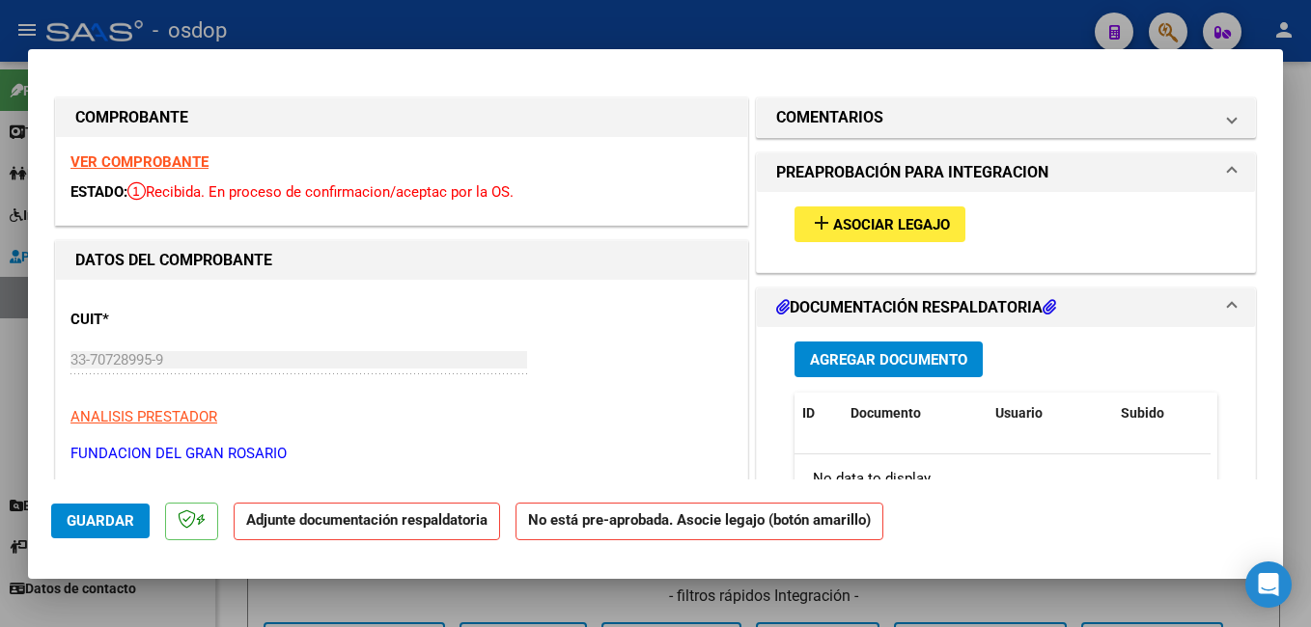
click at [846, 222] on span "Asociar Legajo" at bounding box center [891, 224] width 117 height 17
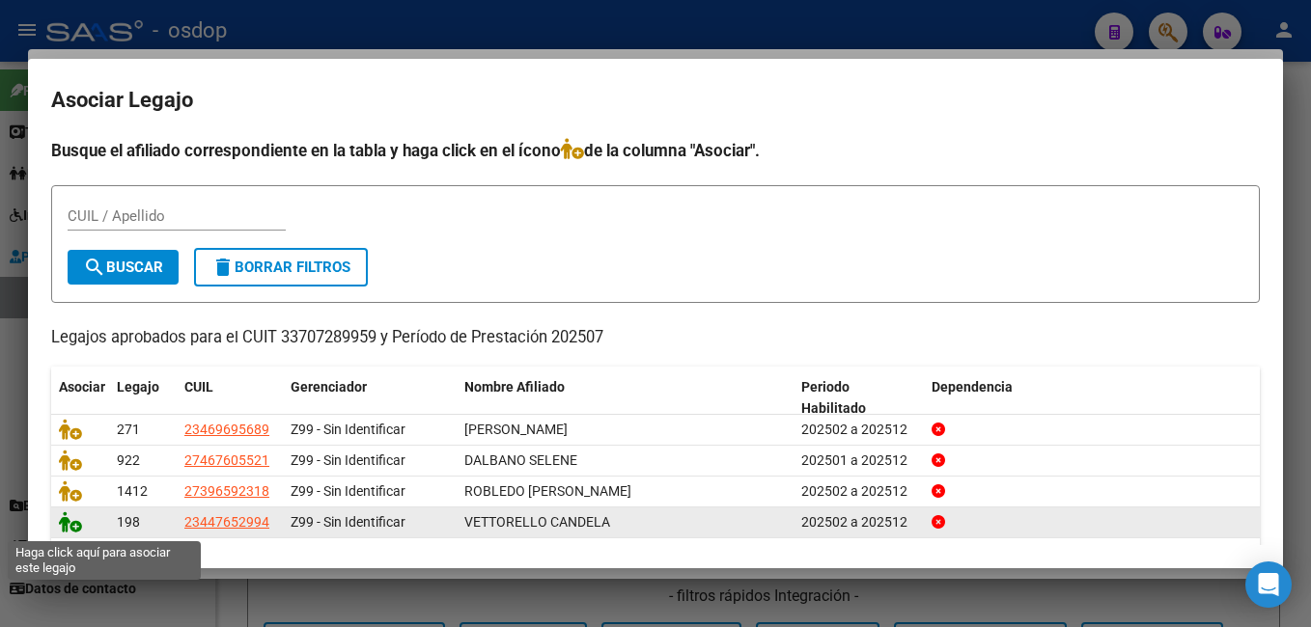
click at [73, 526] on icon at bounding box center [70, 522] width 23 height 21
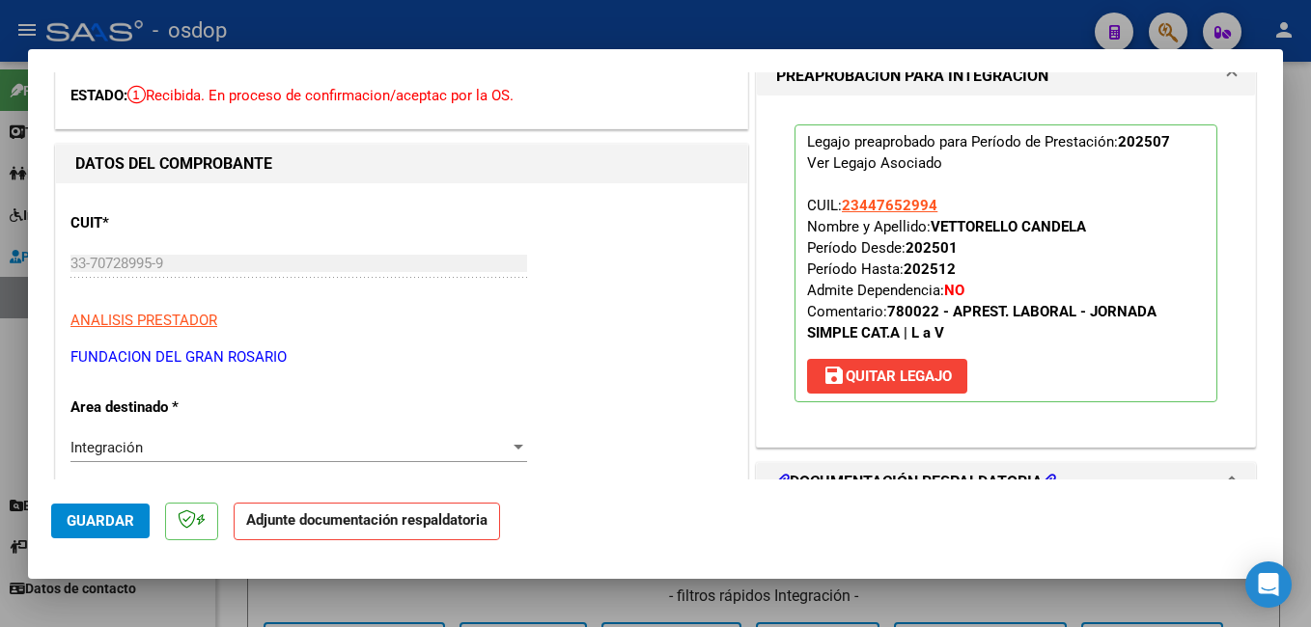
scroll to position [290, 0]
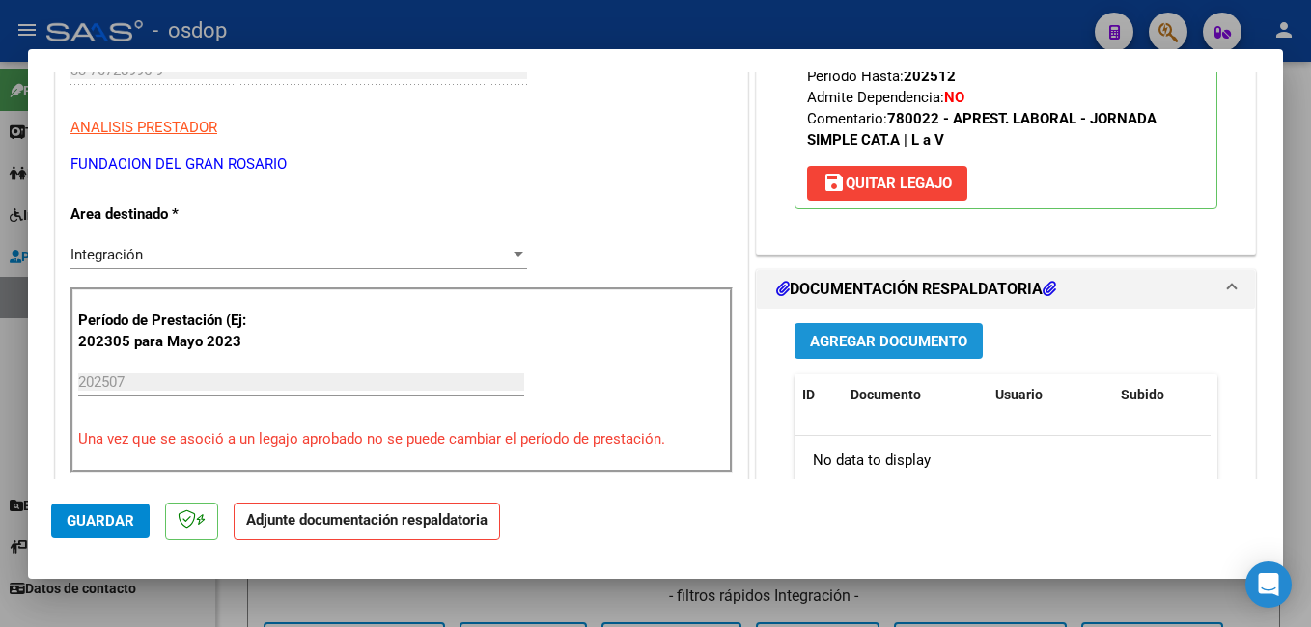
click at [890, 340] on span "Agregar Documento" at bounding box center [888, 341] width 157 height 17
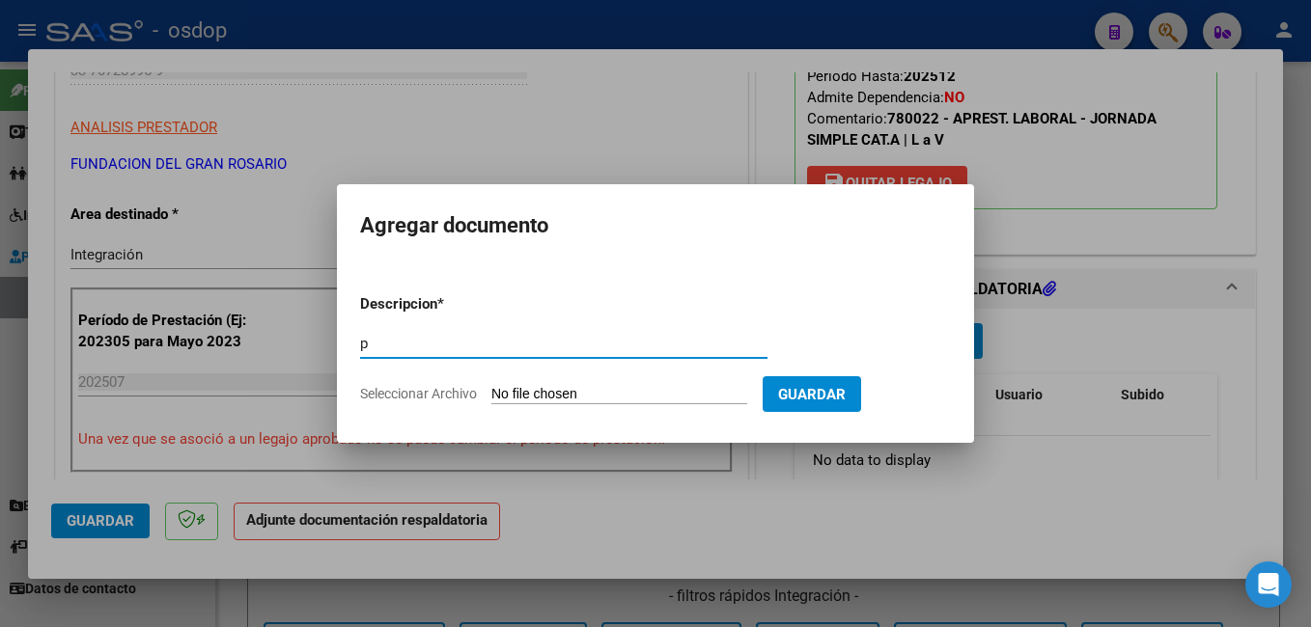
type input "PLANILLA DE ASISTENCIA"
click at [608, 379] on form "Descripcion * PLANILLA DE ASISTENCIA Escriba aquí una descripcion Seleccionar A…" at bounding box center [655, 349] width 591 height 141
click at [605, 391] on input "Seleccionar Archivo" at bounding box center [619, 395] width 256 height 18
type input "C:\fakepath\Vettorello Candela.pdf"
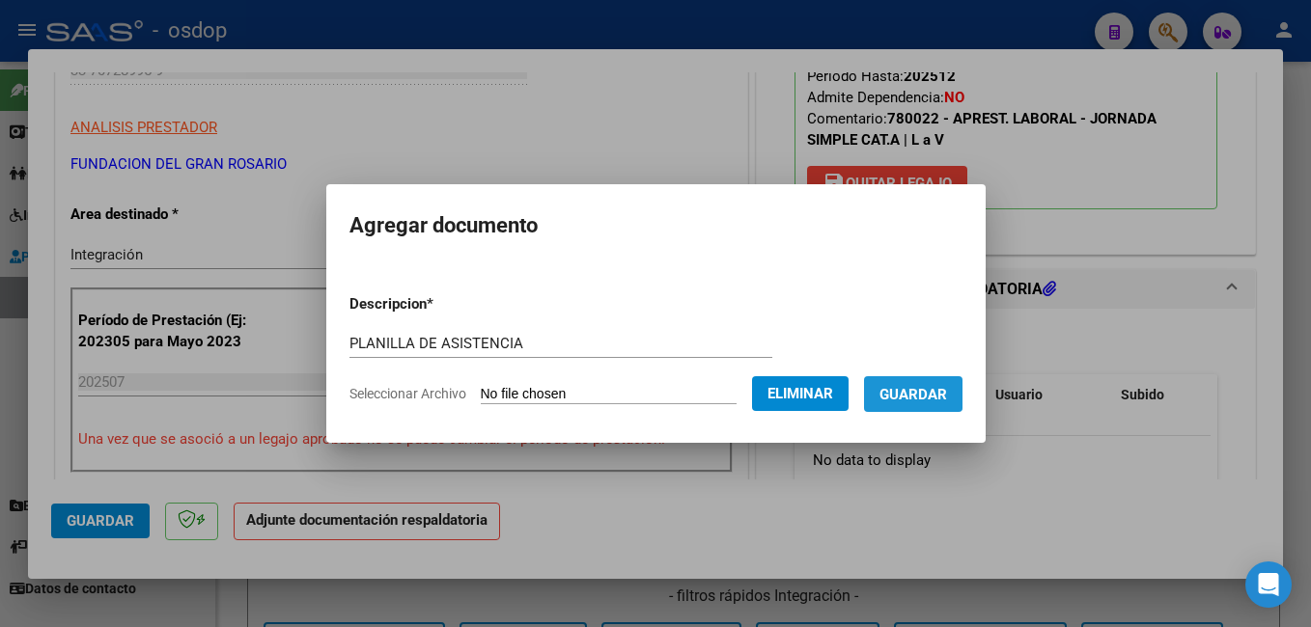
click at [940, 394] on span "Guardar" at bounding box center [913, 394] width 68 height 17
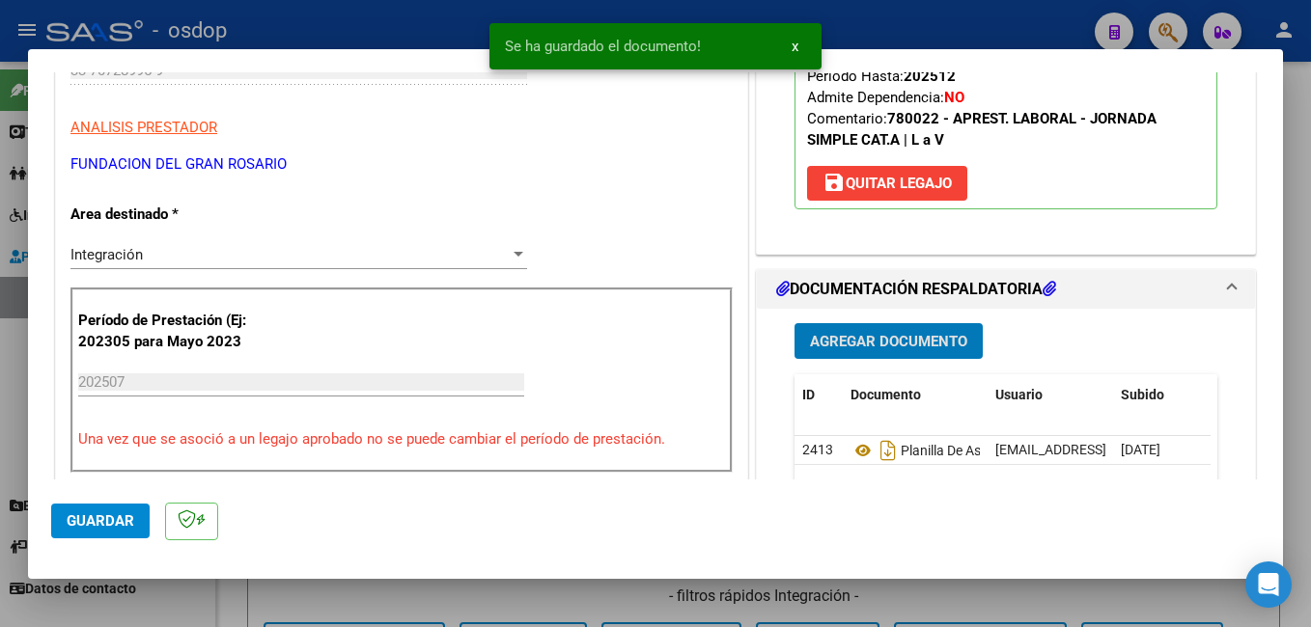
click at [100, 519] on span "Guardar" at bounding box center [101, 521] width 68 height 17
click at [443, 24] on div at bounding box center [655, 313] width 1311 height 627
type input "$ 0,00"
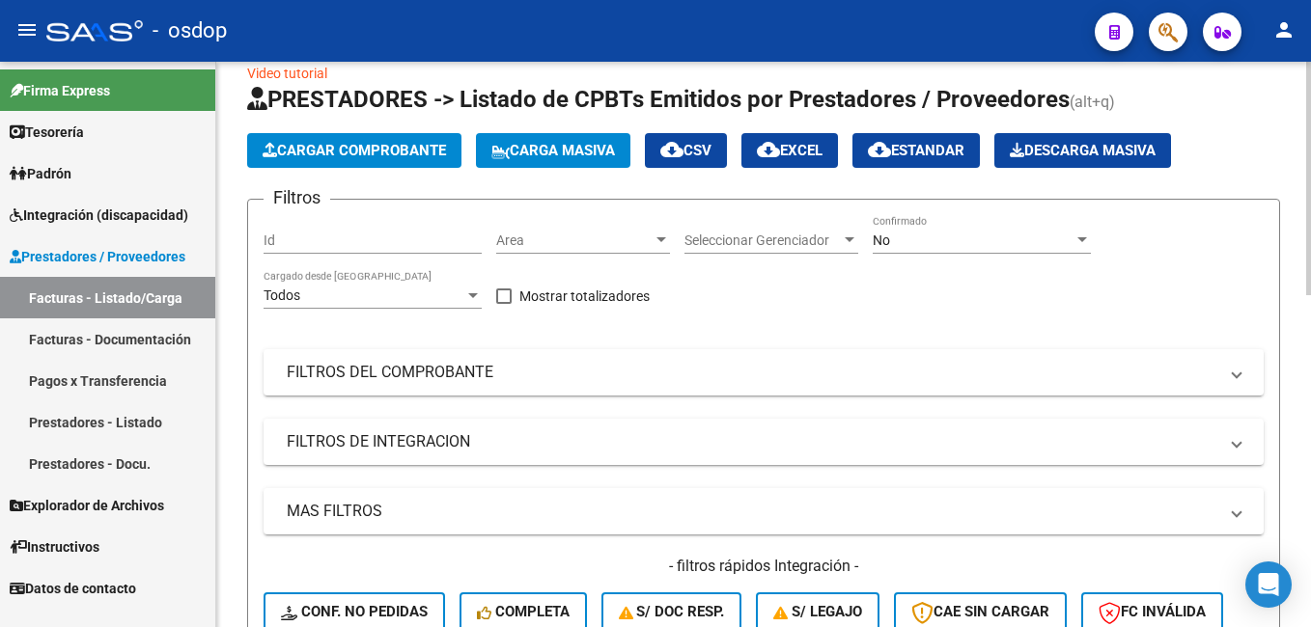
scroll to position [0, 0]
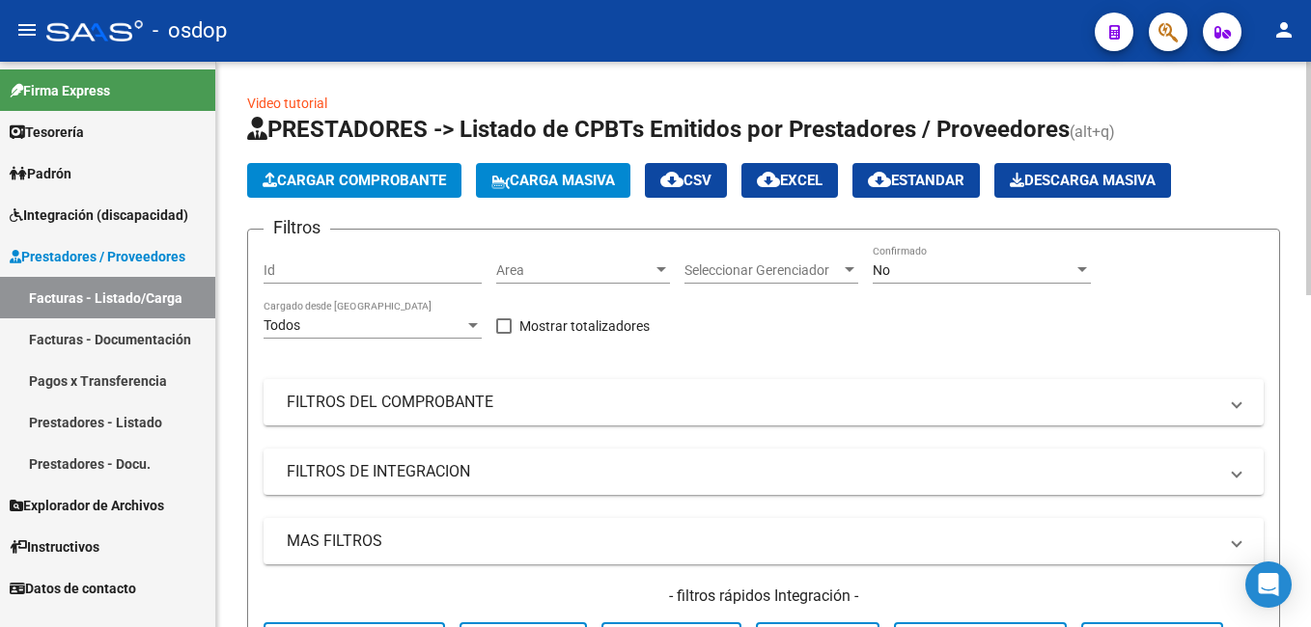
click at [346, 182] on span "Cargar Comprobante" at bounding box center [354, 180] width 183 height 17
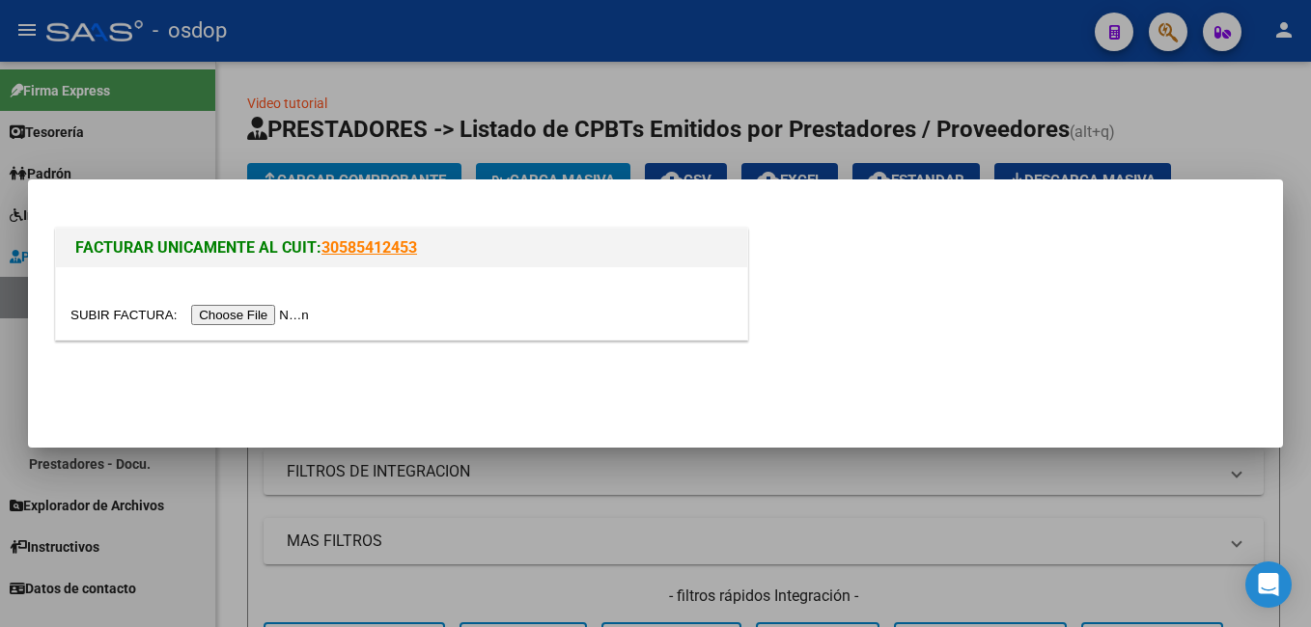
click at [223, 313] on input "file" at bounding box center [192, 315] width 244 height 20
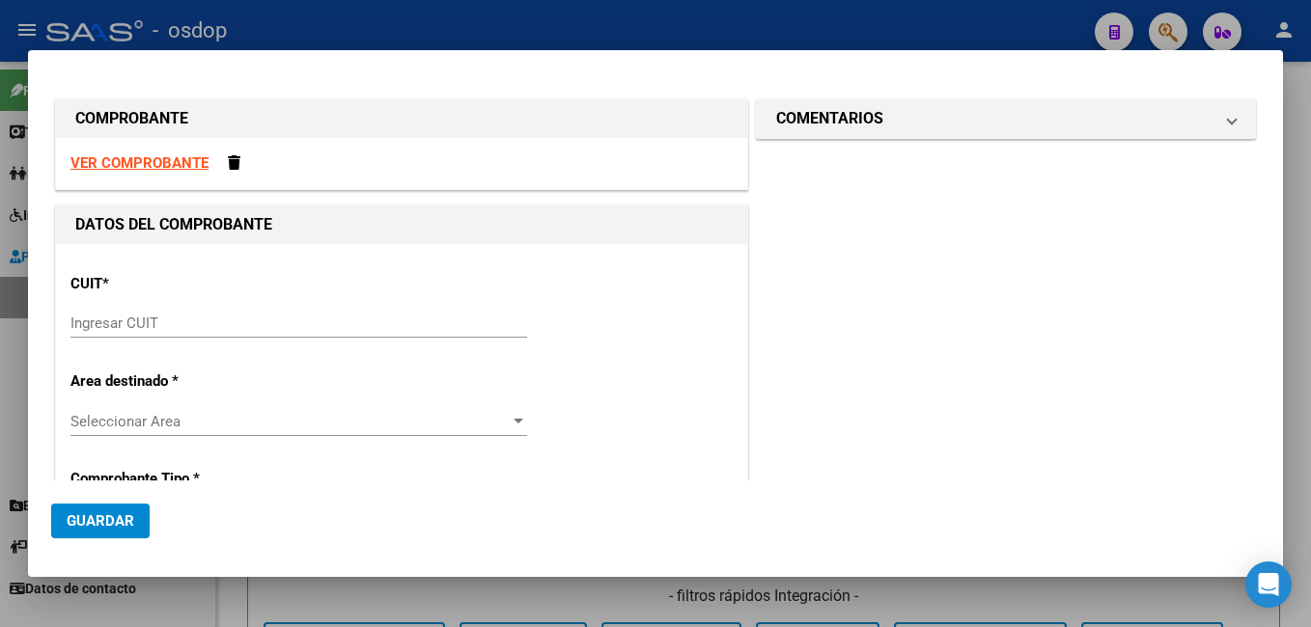
click at [288, 322] on input "Ingresar CUIT" at bounding box center [298, 323] width 457 height 17
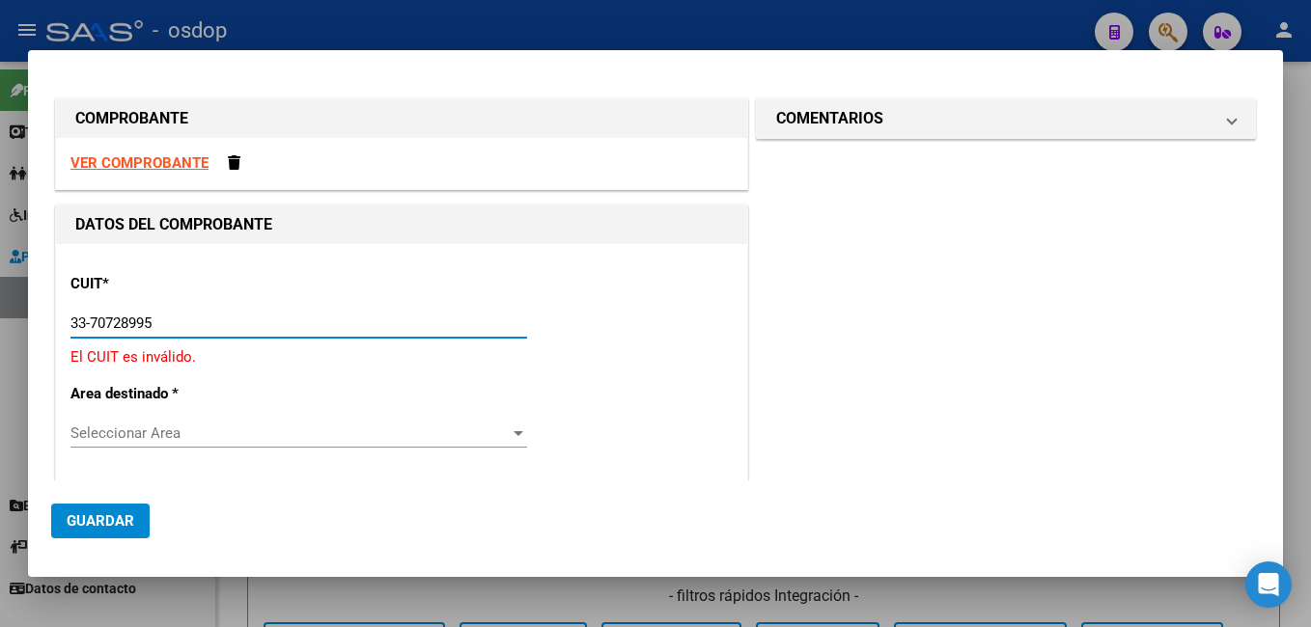
type input "33-70728995-9"
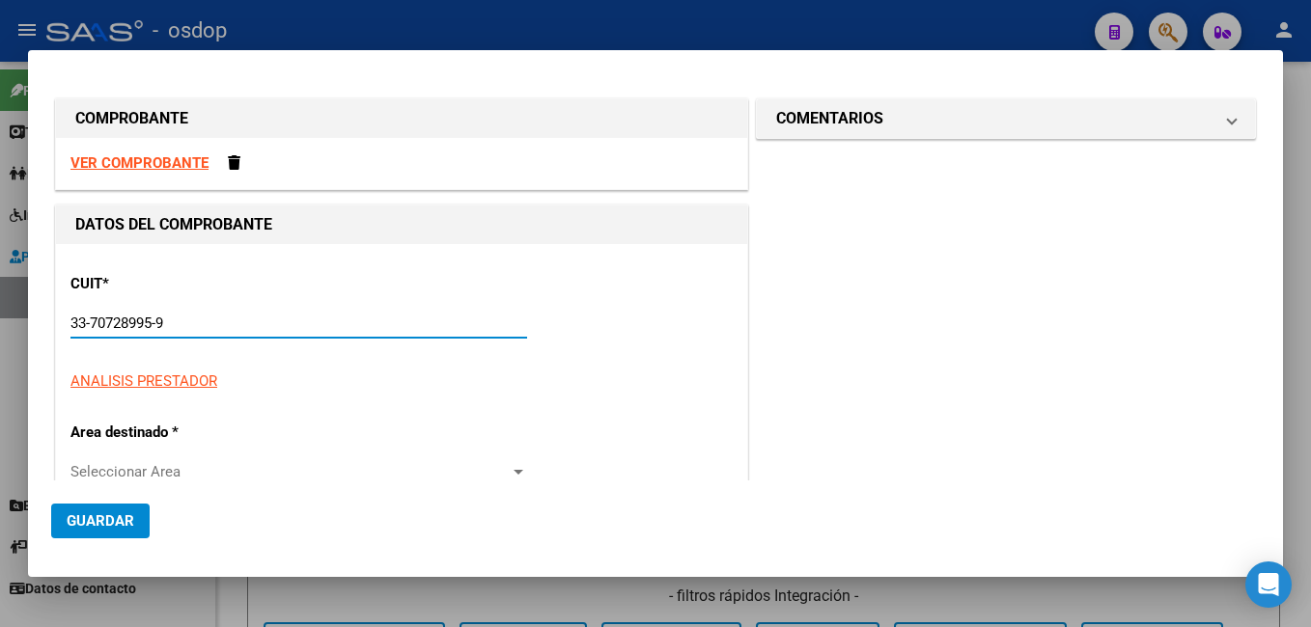
type input "102"
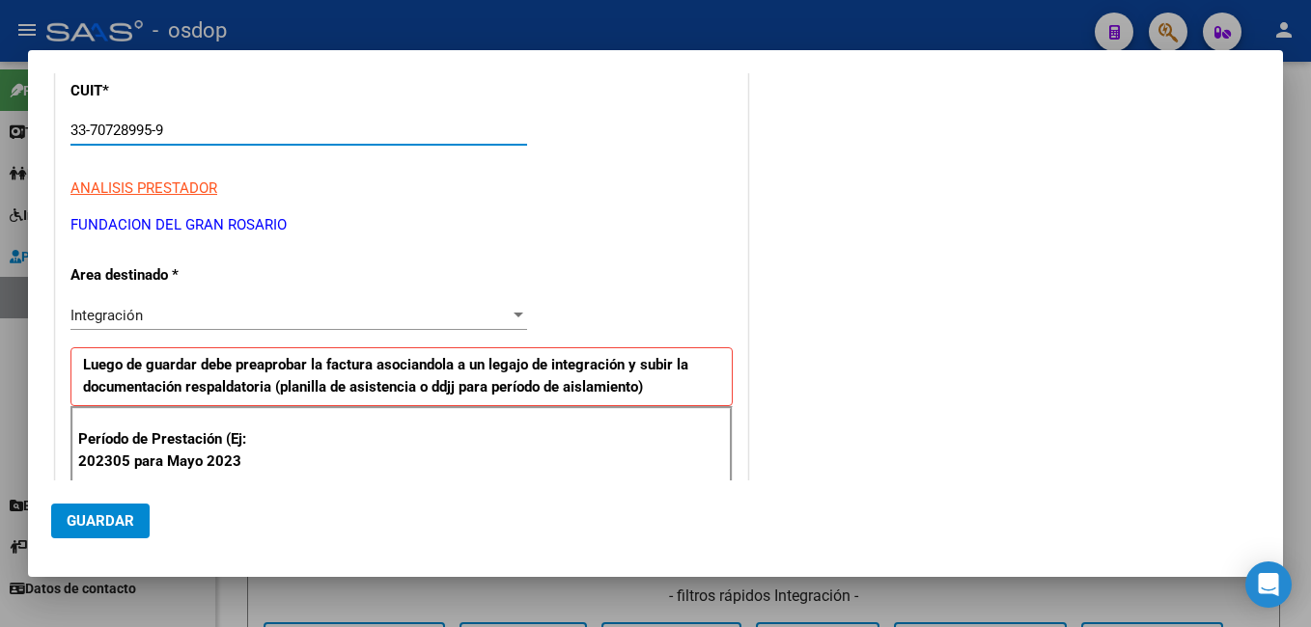
scroll to position [386, 0]
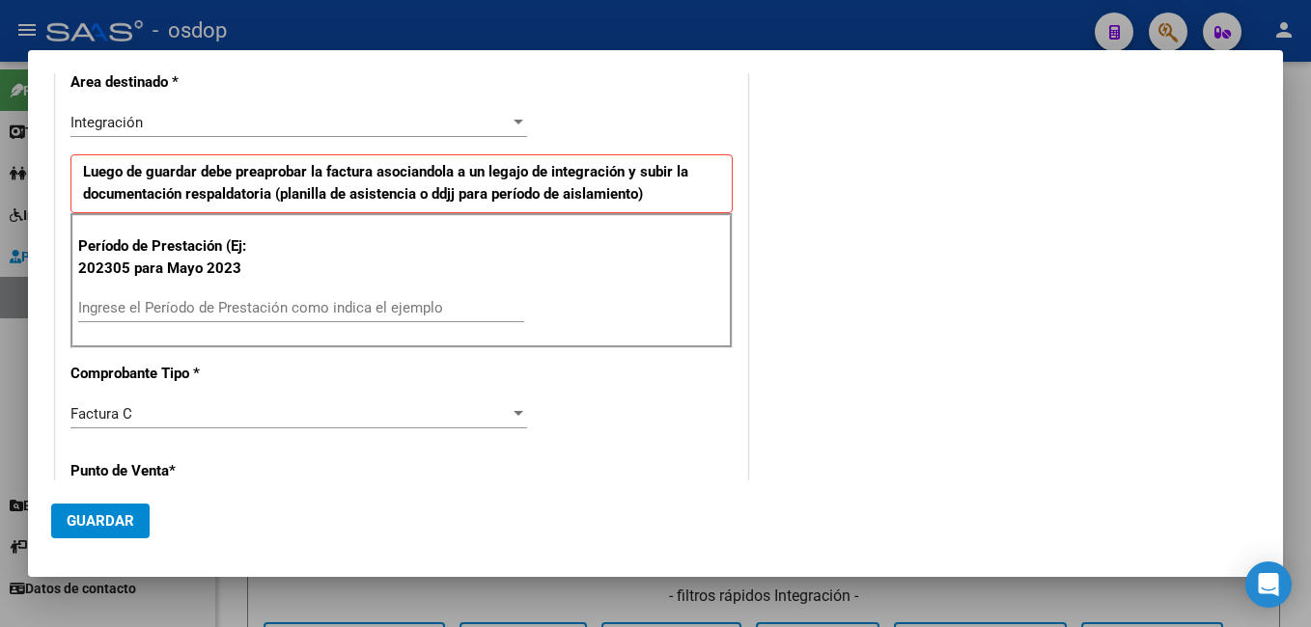
type input "33-70728995-9"
click at [180, 314] on input "Ingrese el Período de Prestación como indica el ejemplo" at bounding box center [301, 307] width 446 height 17
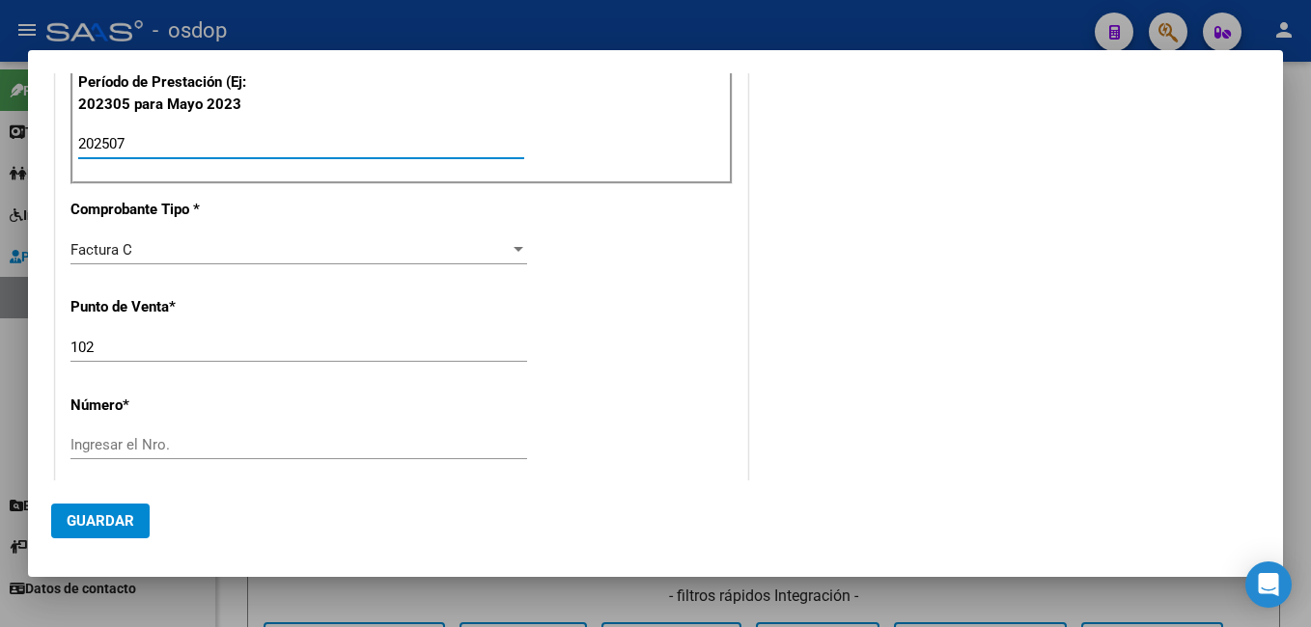
scroll to position [579, 0]
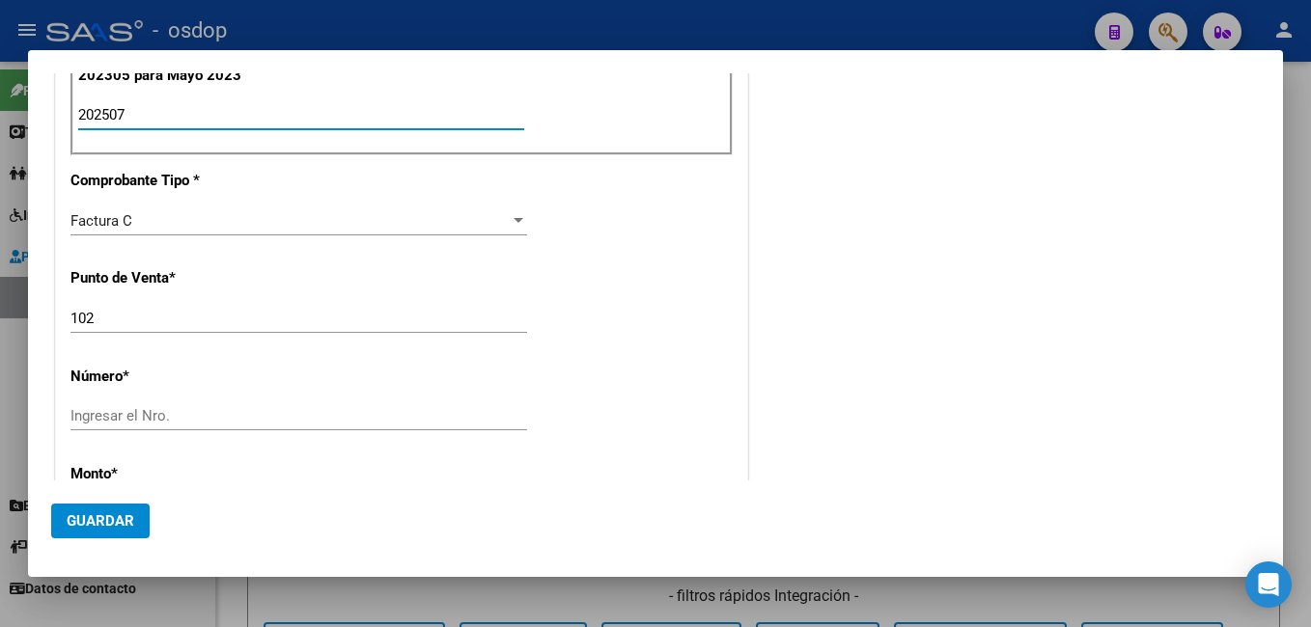
type input "202507"
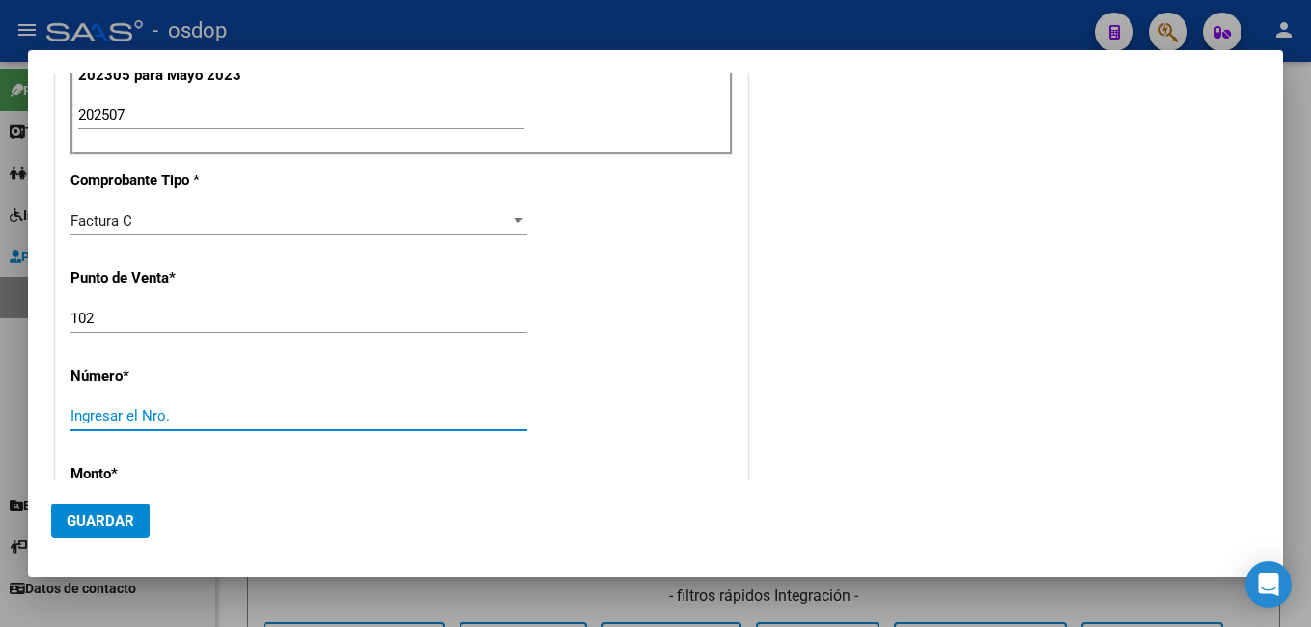
click at [141, 416] on input "Ingresar el Nro." at bounding box center [298, 415] width 457 height 17
paste input "00019622"
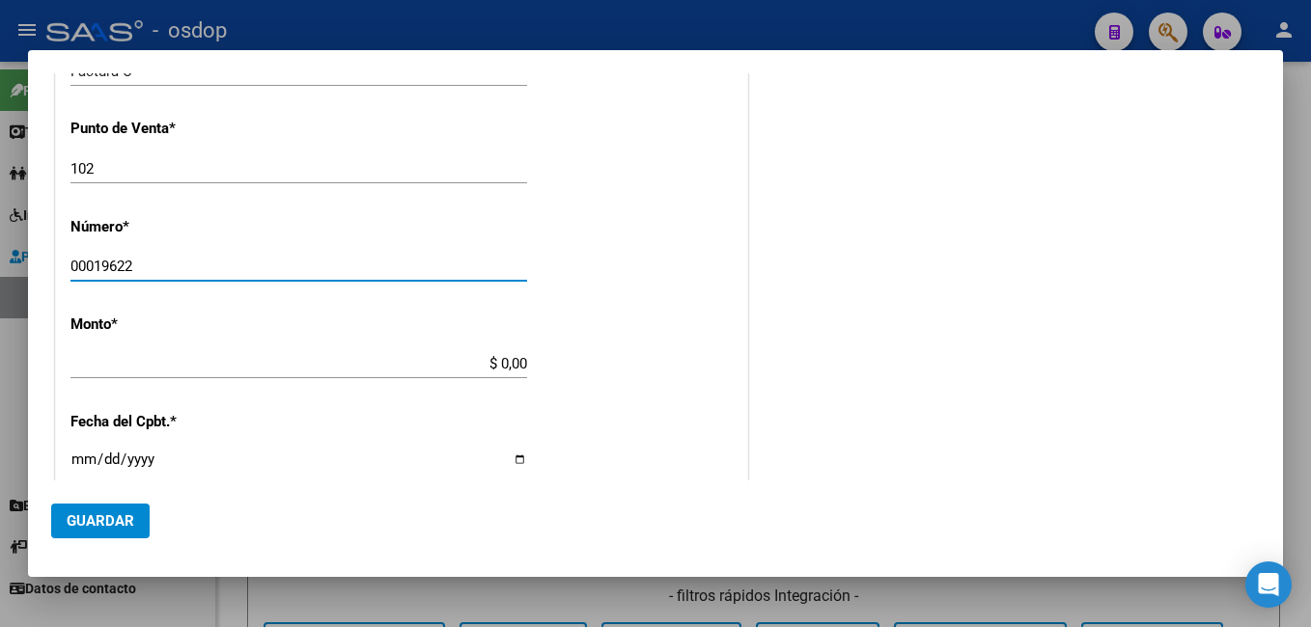
scroll to position [772, 0]
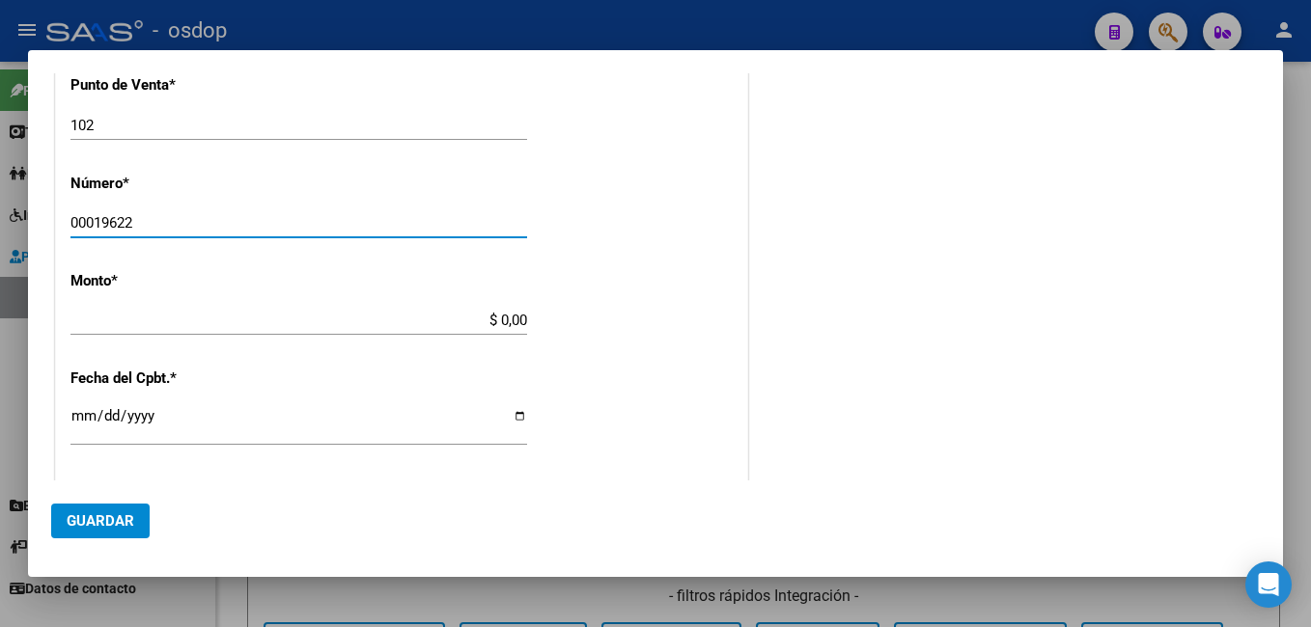
type input "00019622"
click at [196, 285] on p "Monto *" at bounding box center [169, 281] width 199 height 22
type input "$ 369.474,28"
type input "2025-08-04"
type input "75319929435833"
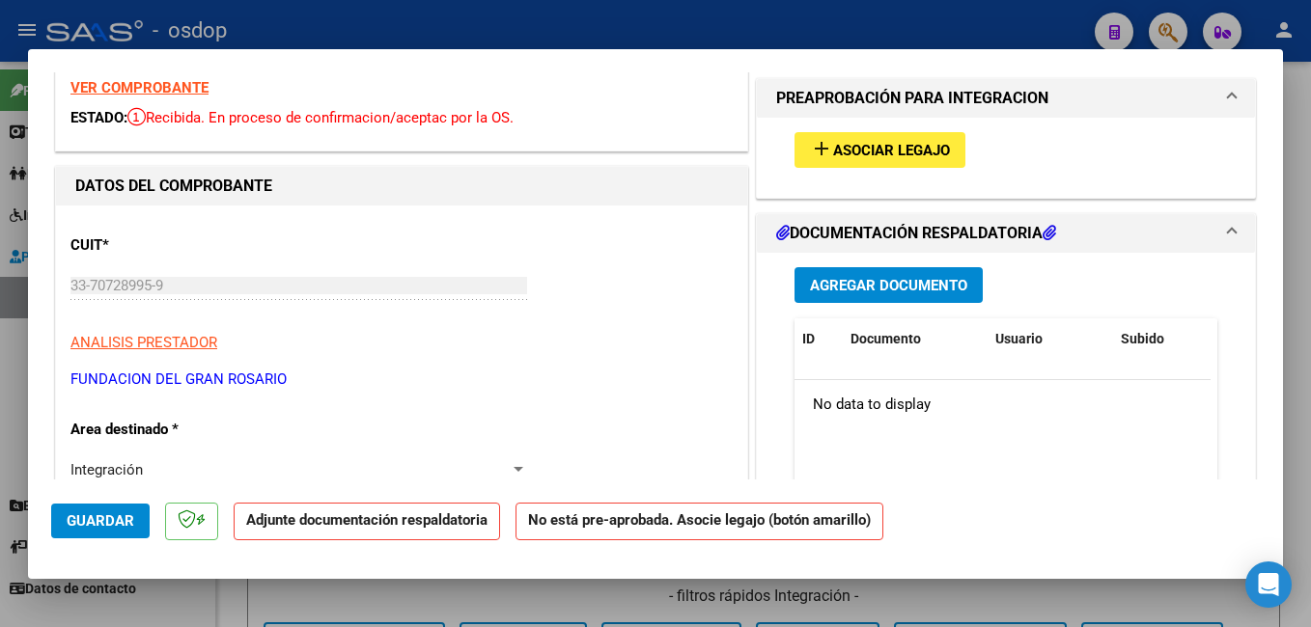
scroll to position [0, 0]
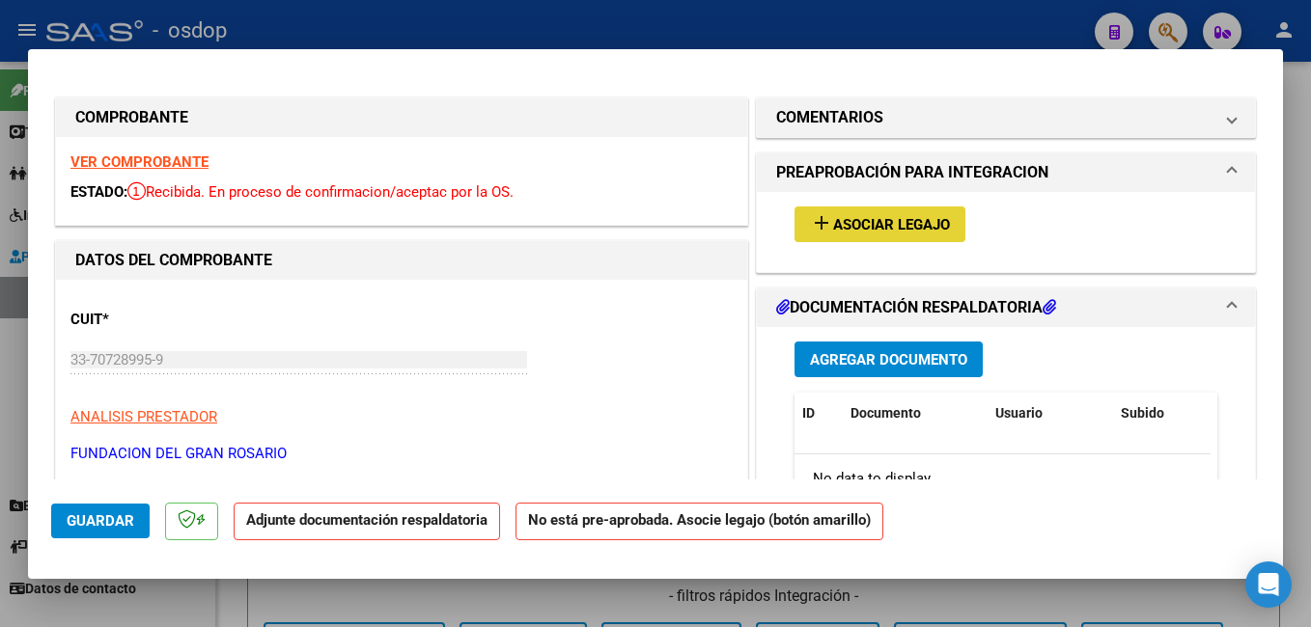
click at [846, 223] on span "Asociar Legajo" at bounding box center [891, 224] width 117 height 17
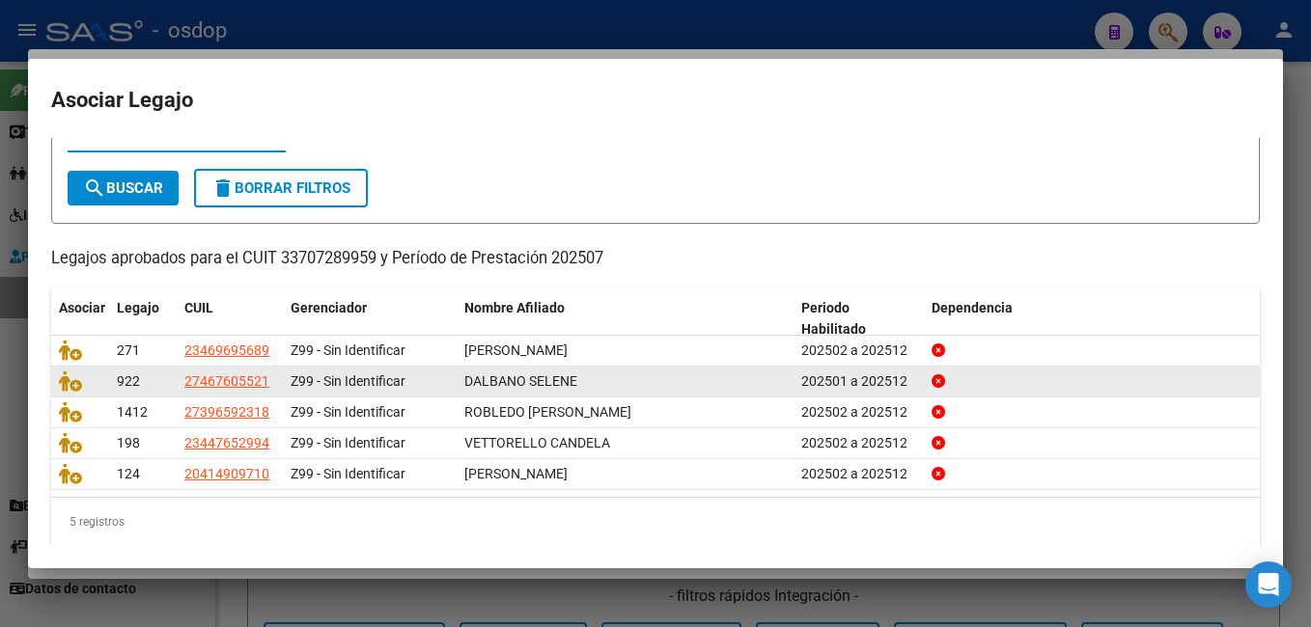
scroll to position [97, 0]
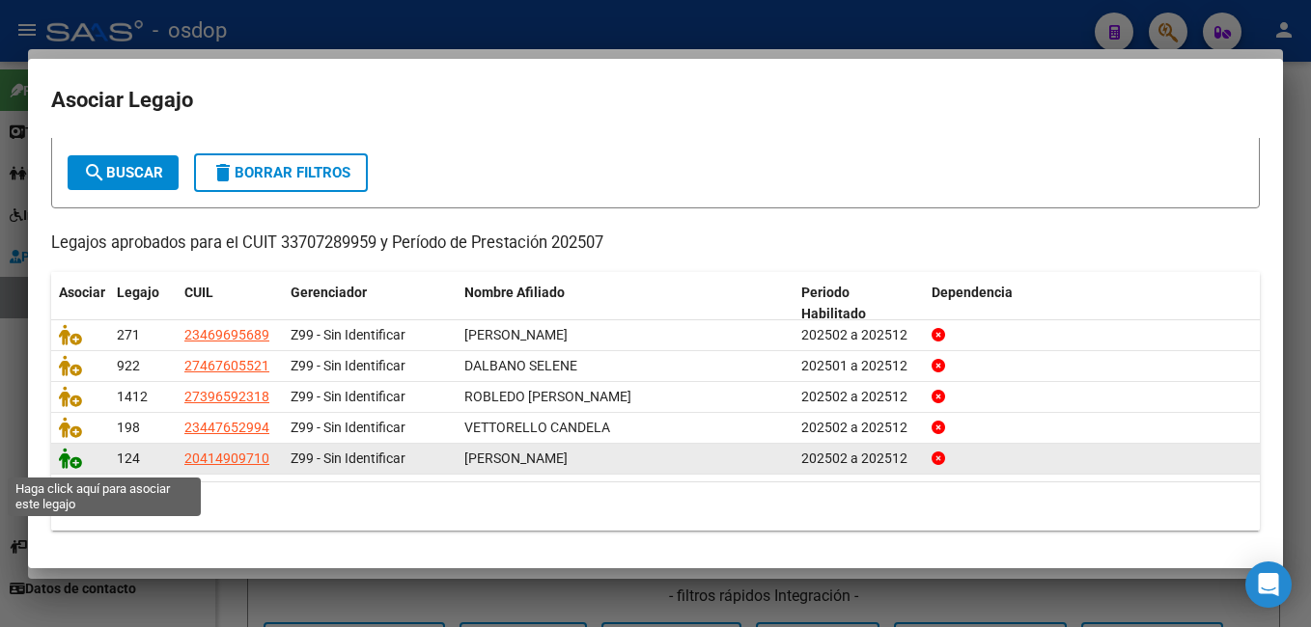
click at [70, 460] on icon at bounding box center [70, 458] width 23 height 21
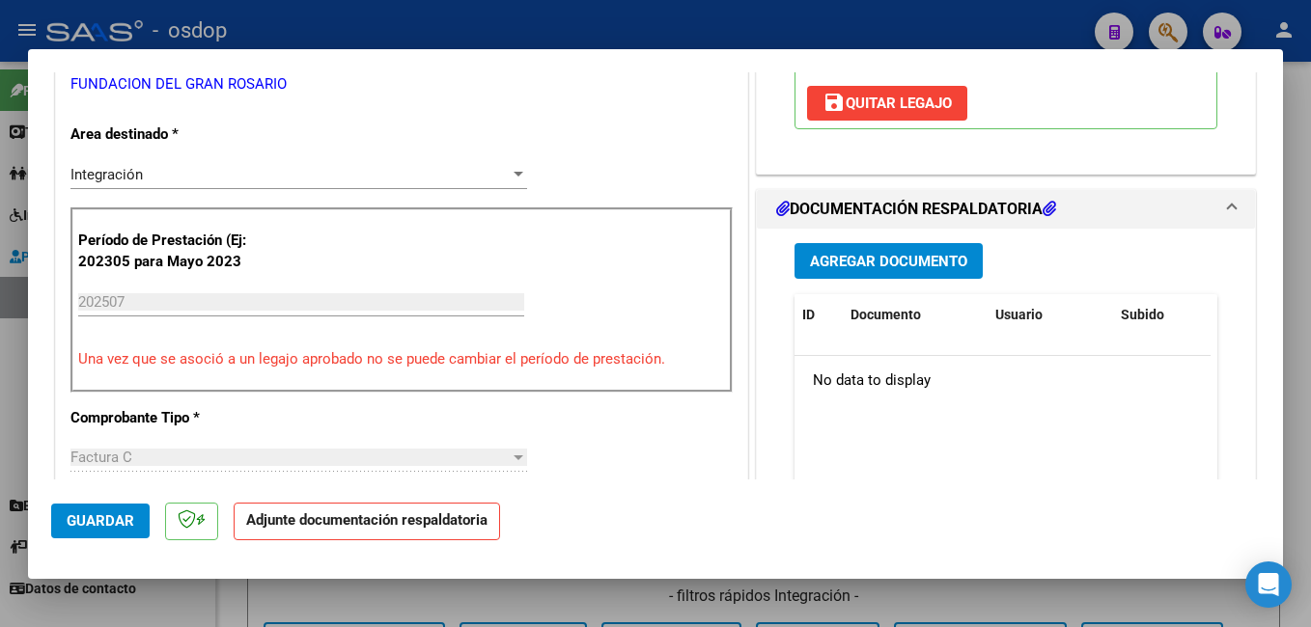
scroll to position [386, 0]
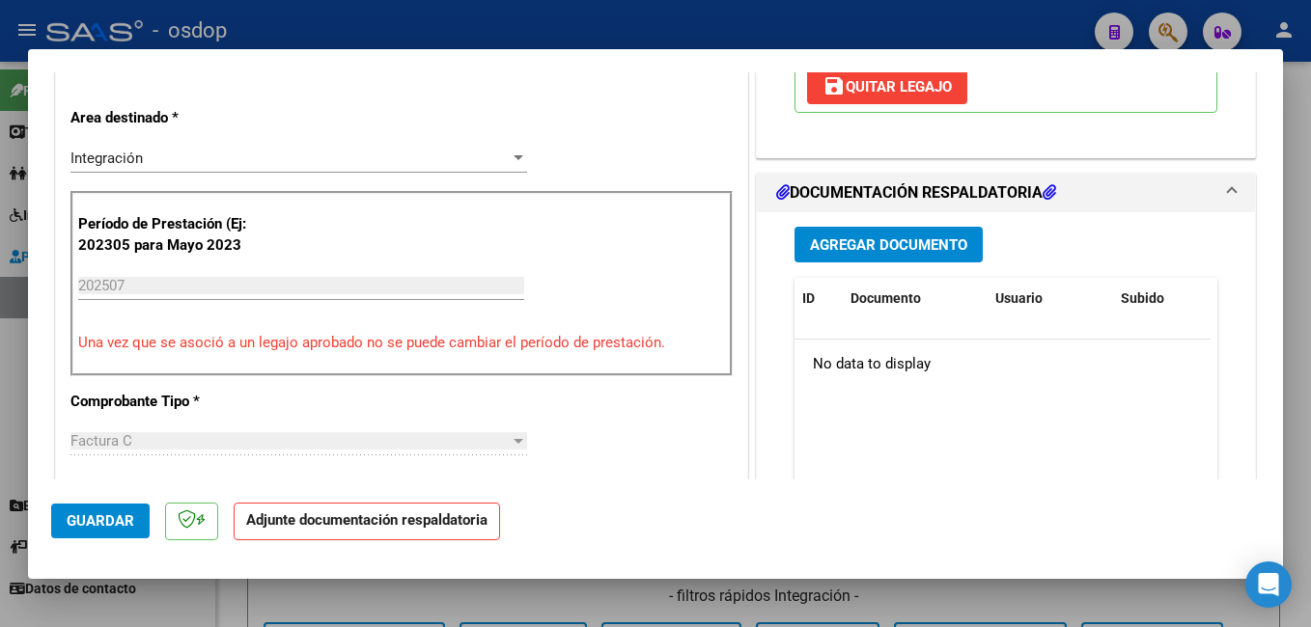
click at [864, 239] on span "Agregar Documento" at bounding box center [888, 244] width 157 height 17
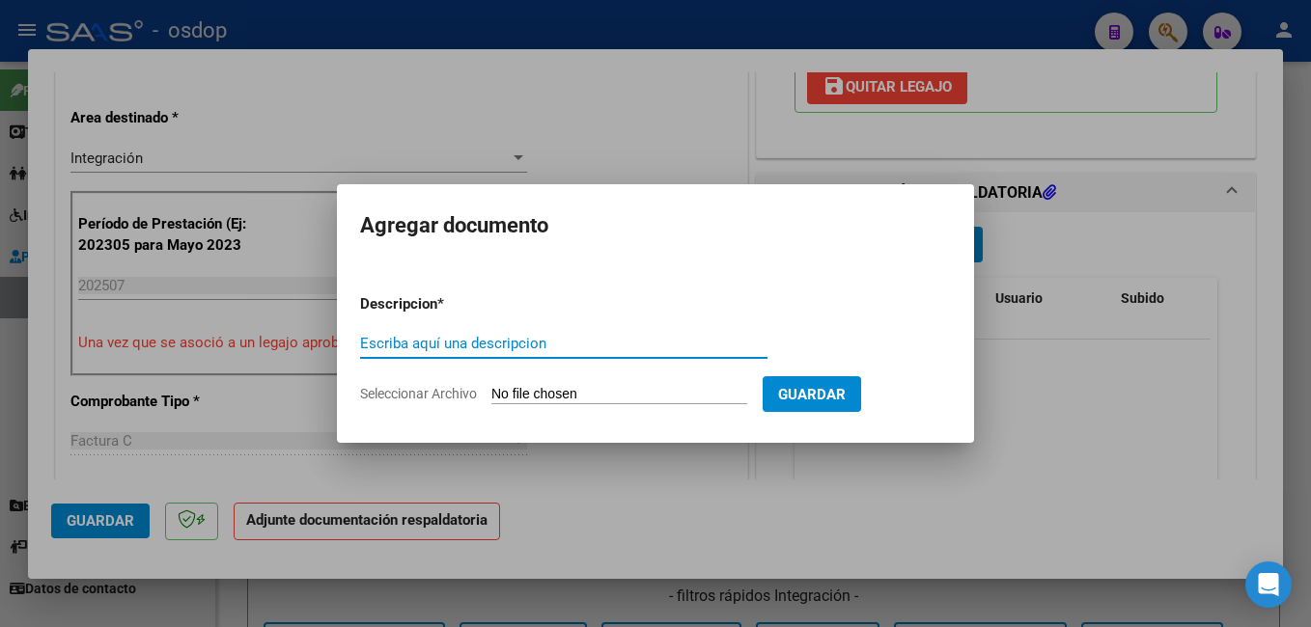
click at [499, 347] on input "Escriba aquí una descripcion" at bounding box center [563, 343] width 407 height 17
type input "planilla asistencia"
click at [660, 393] on input "Seleccionar Archivo" at bounding box center [619, 395] width 256 height 18
type input "C:\fakepath\Silvano- Julio.pdf"
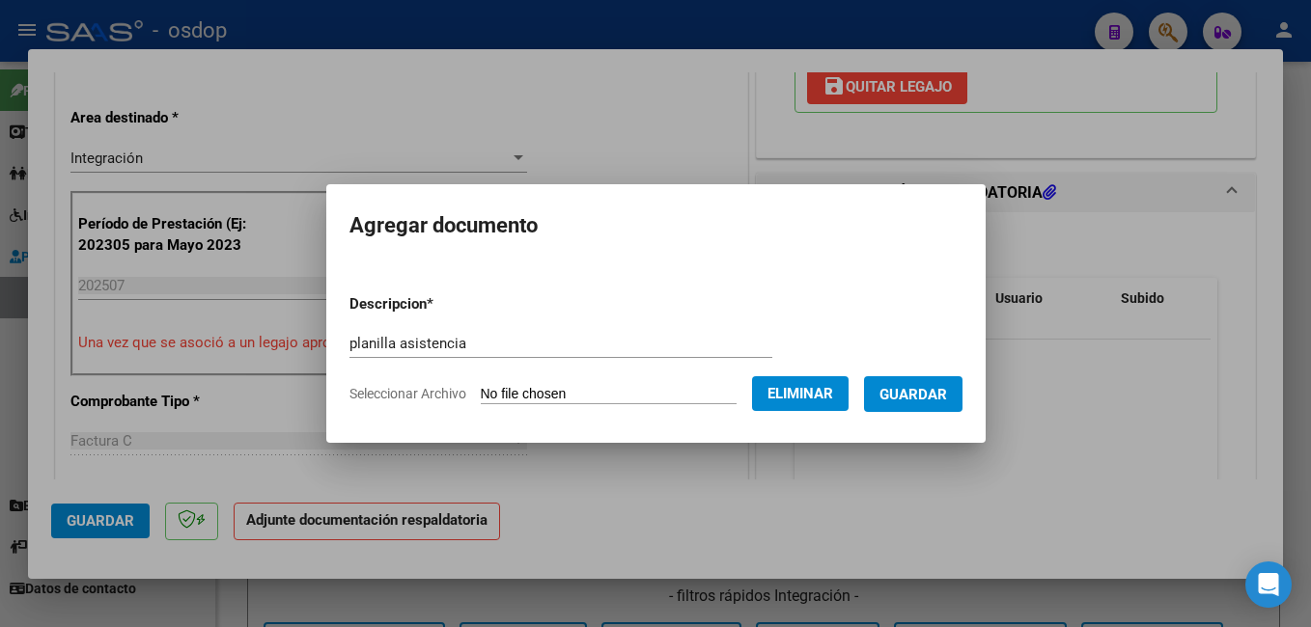
click at [937, 392] on span "Guardar" at bounding box center [913, 394] width 68 height 17
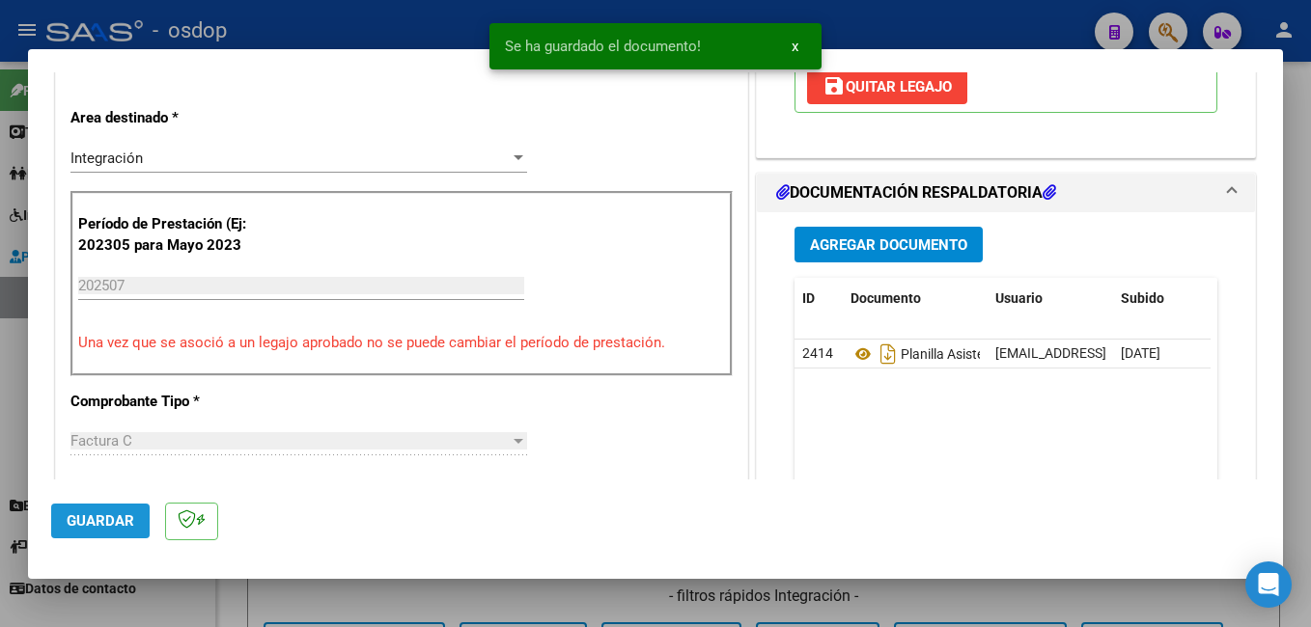
click at [84, 515] on span "Guardar" at bounding box center [101, 521] width 68 height 17
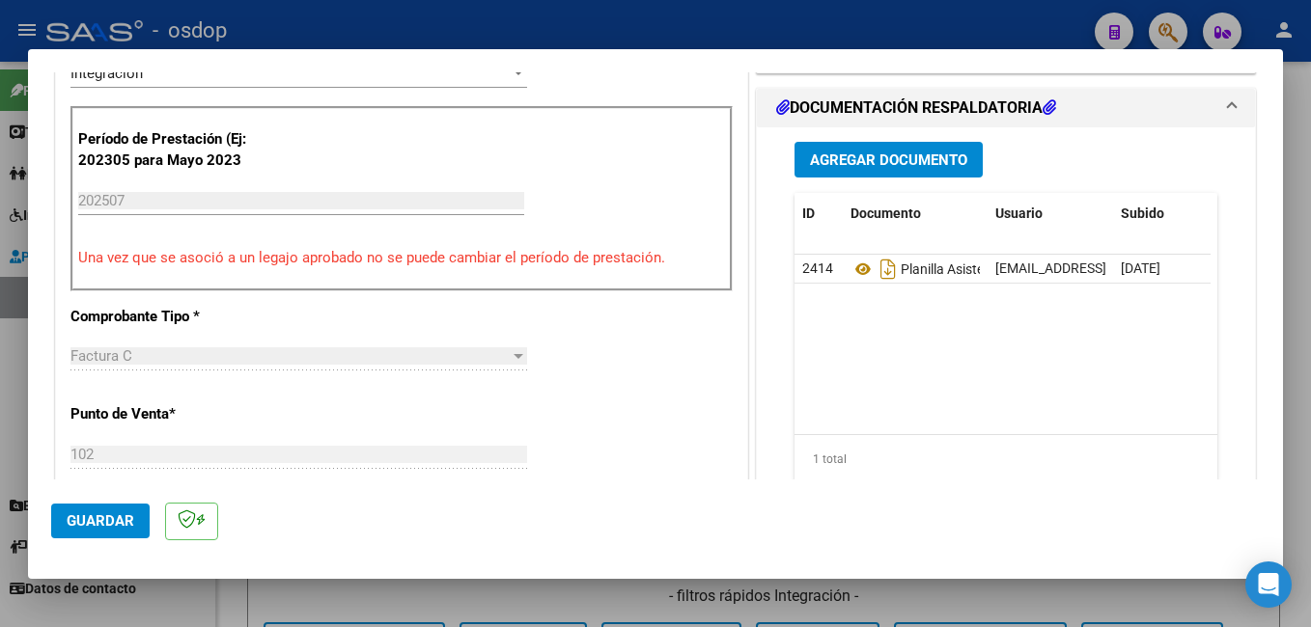
scroll to position [483, 0]
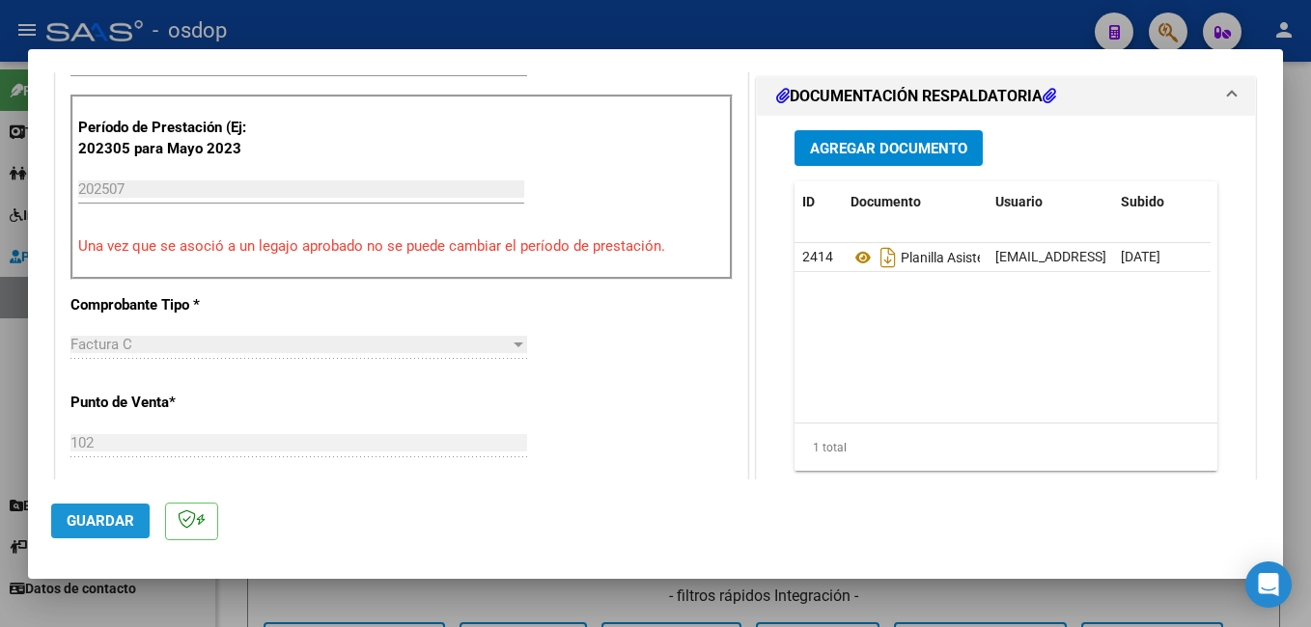
drag, startPoint x: 100, startPoint y: 524, endPoint x: 156, endPoint y: 481, distance: 70.9
click at [100, 523] on span "Guardar" at bounding box center [101, 521] width 68 height 17
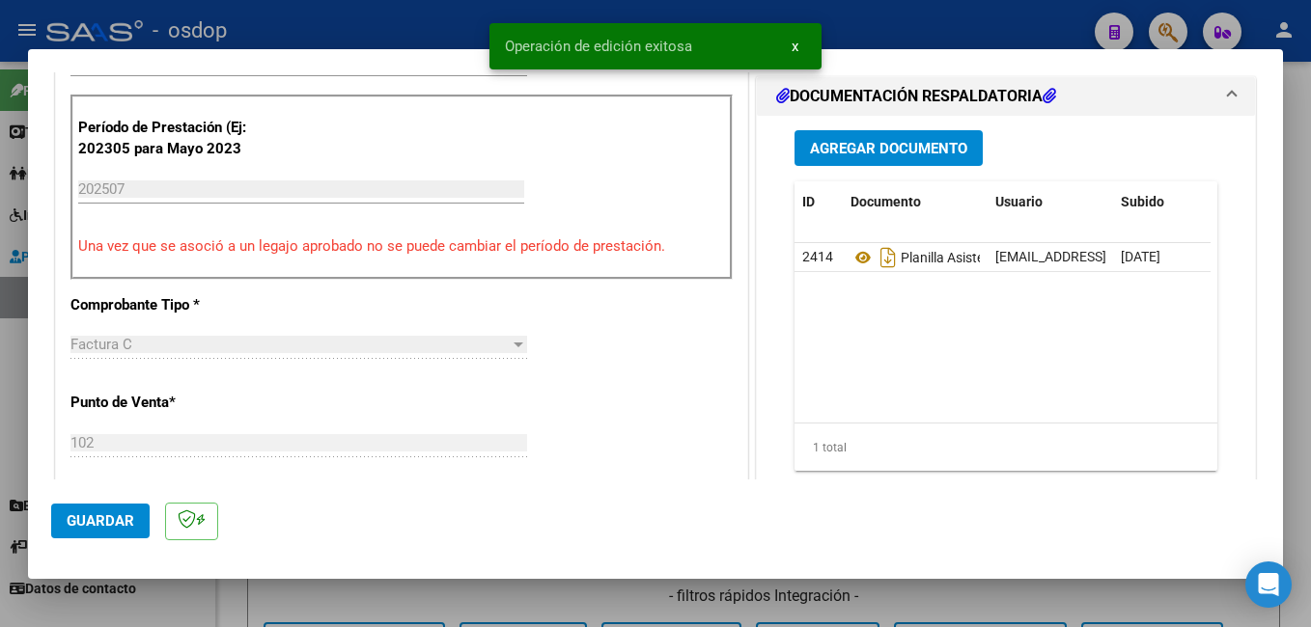
click at [342, 29] on div at bounding box center [655, 313] width 1311 height 627
type input "$ 0,00"
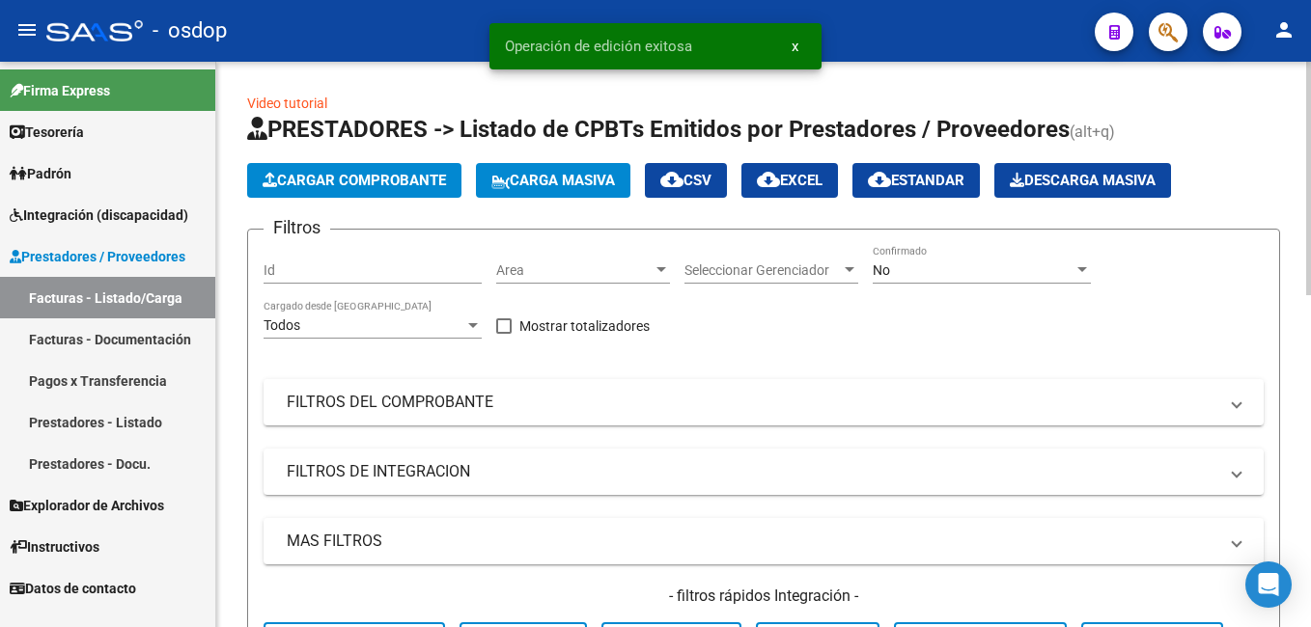
click at [363, 168] on button "Cargar Comprobante" at bounding box center [354, 180] width 214 height 35
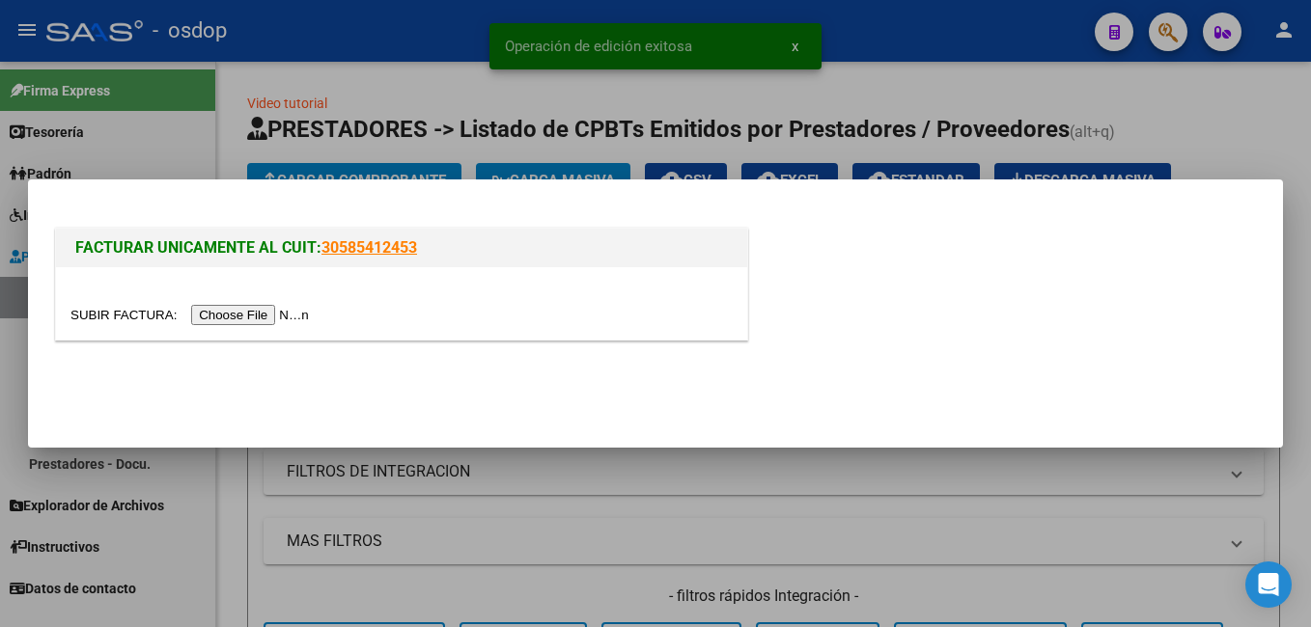
click at [239, 313] on input "file" at bounding box center [192, 315] width 244 height 20
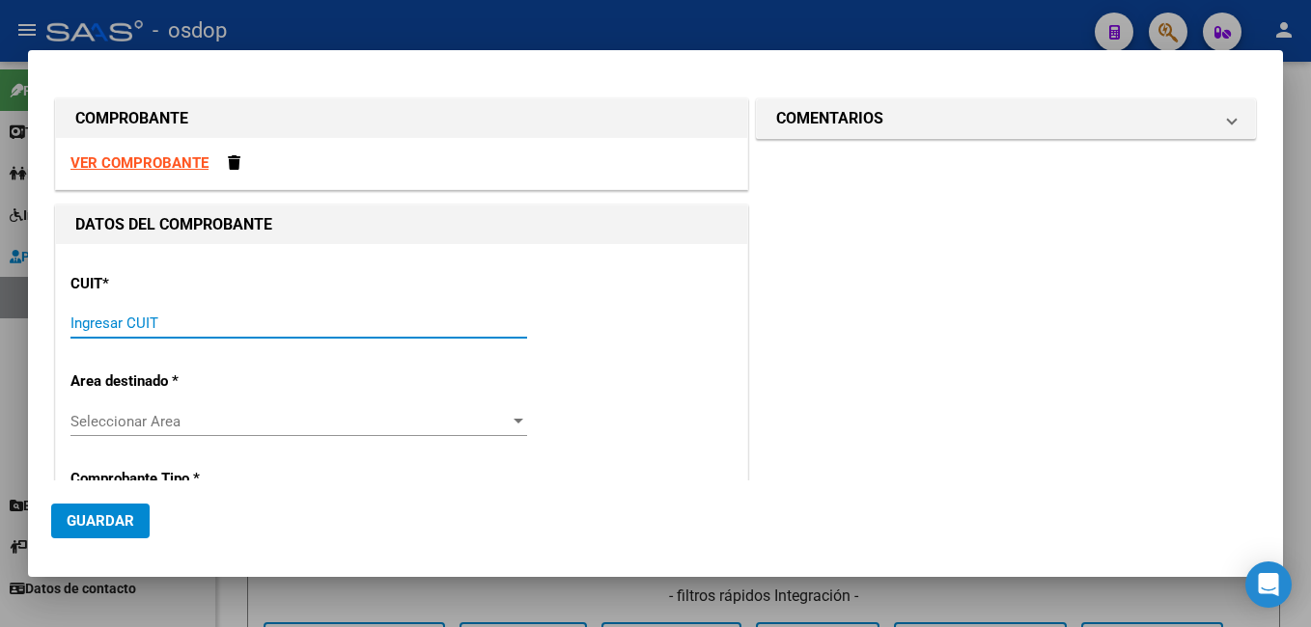
click at [124, 327] on input "Ingresar CUIT" at bounding box center [298, 323] width 457 height 17
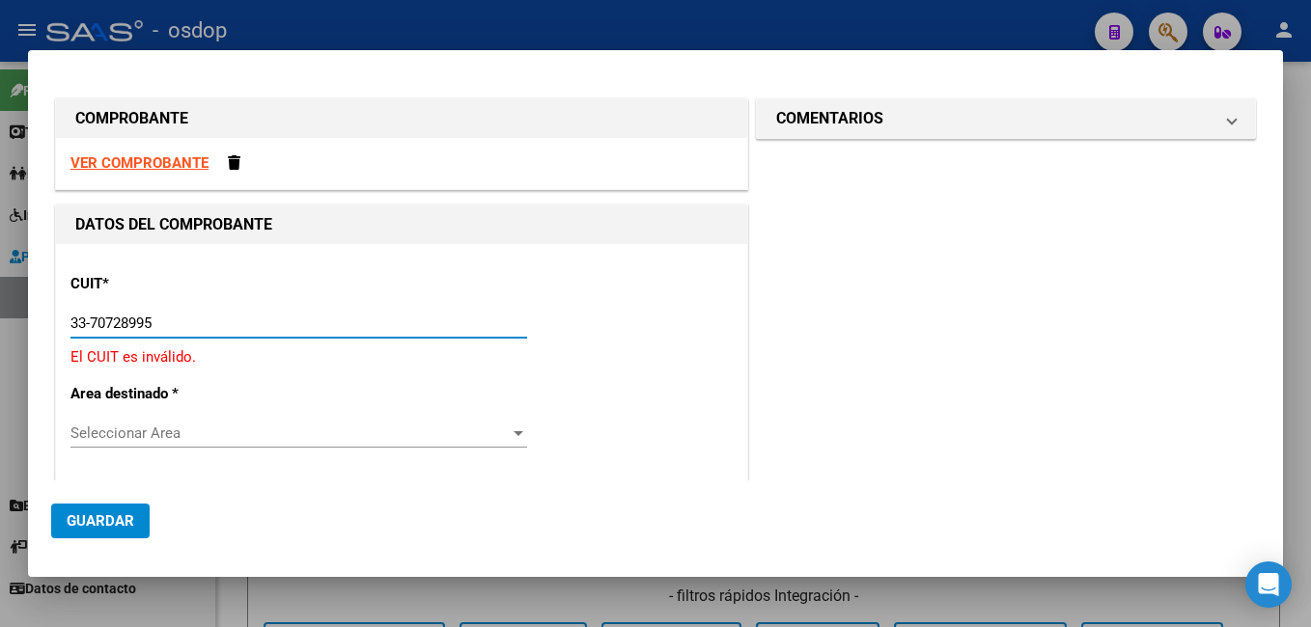
type input "33-70728995-9"
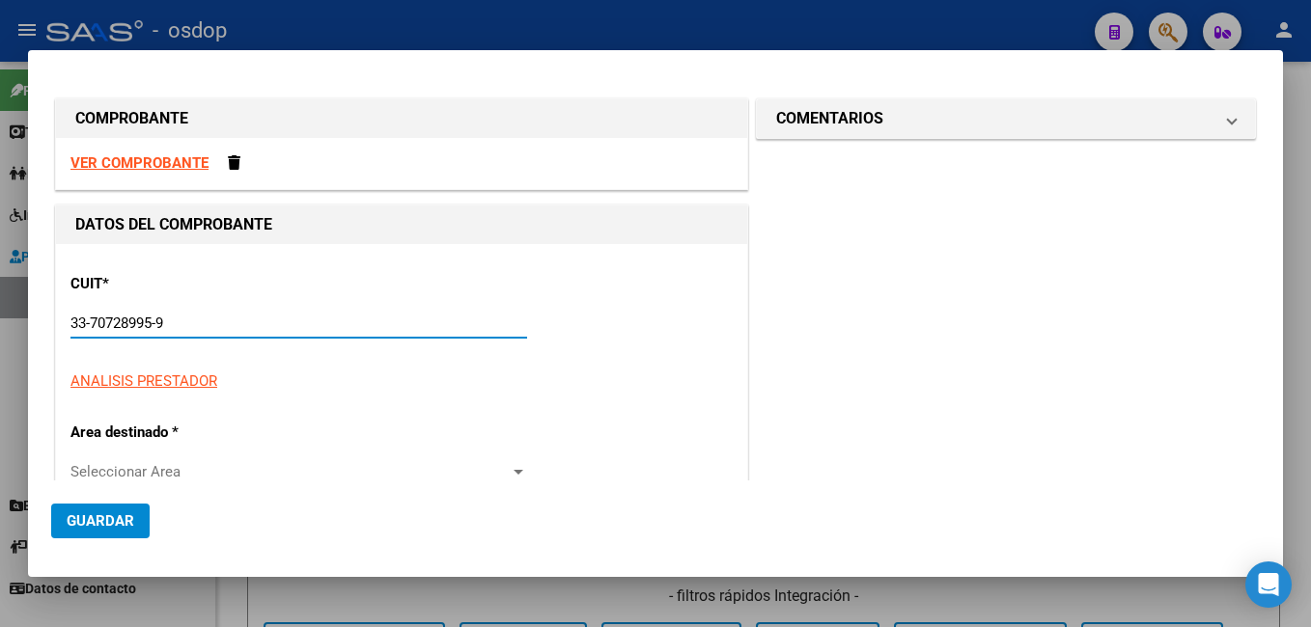
type input "102"
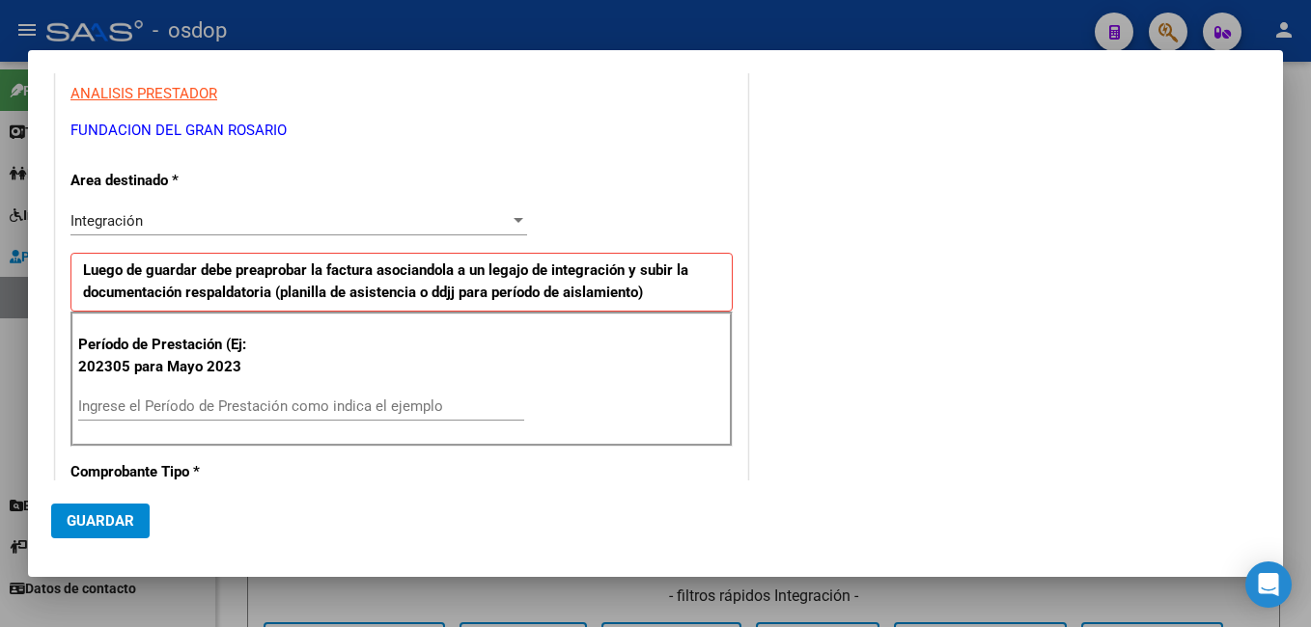
scroll to position [290, 0]
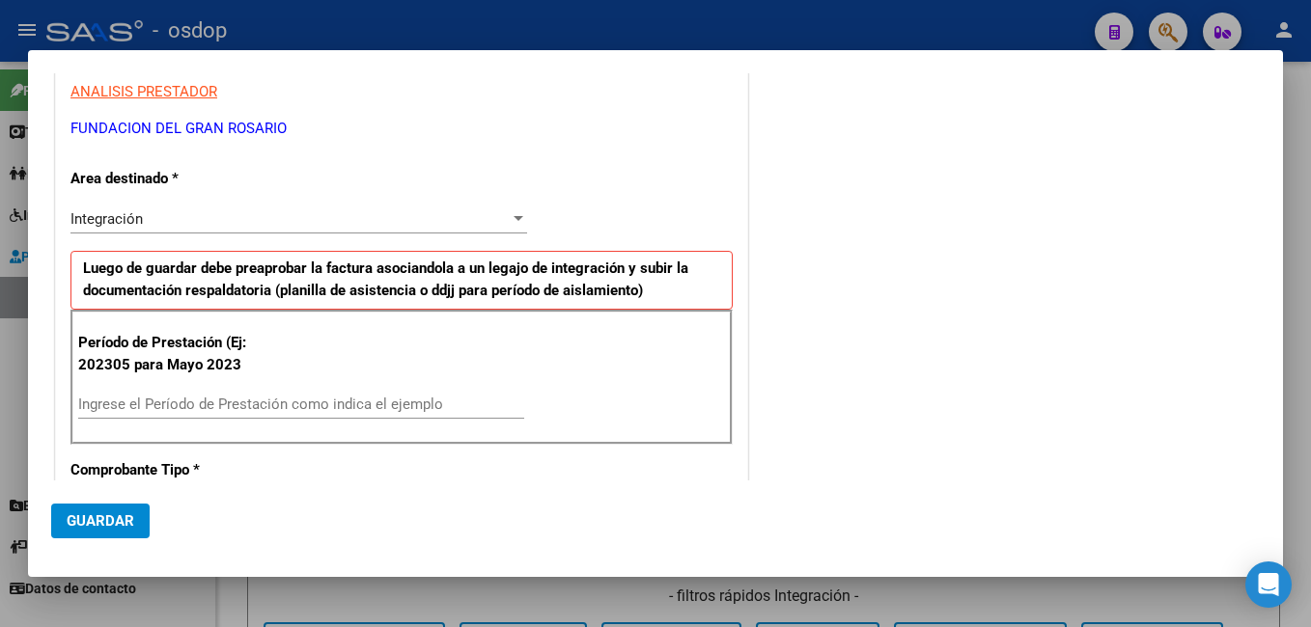
type input "33-70728995-9"
click at [222, 406] on input "Ingrese el Período de Prestación como indica el ejemplo" at bounding box center [301, 404] width 446 height 17
type input "202507"
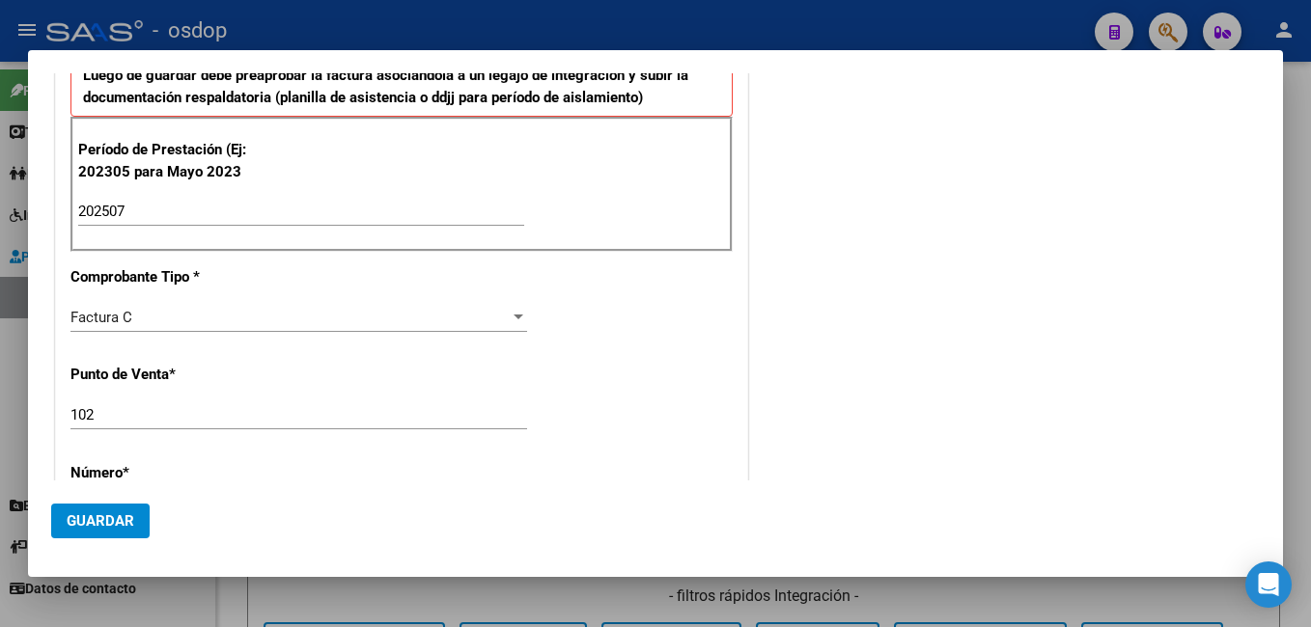
scroll to position [579, 0]
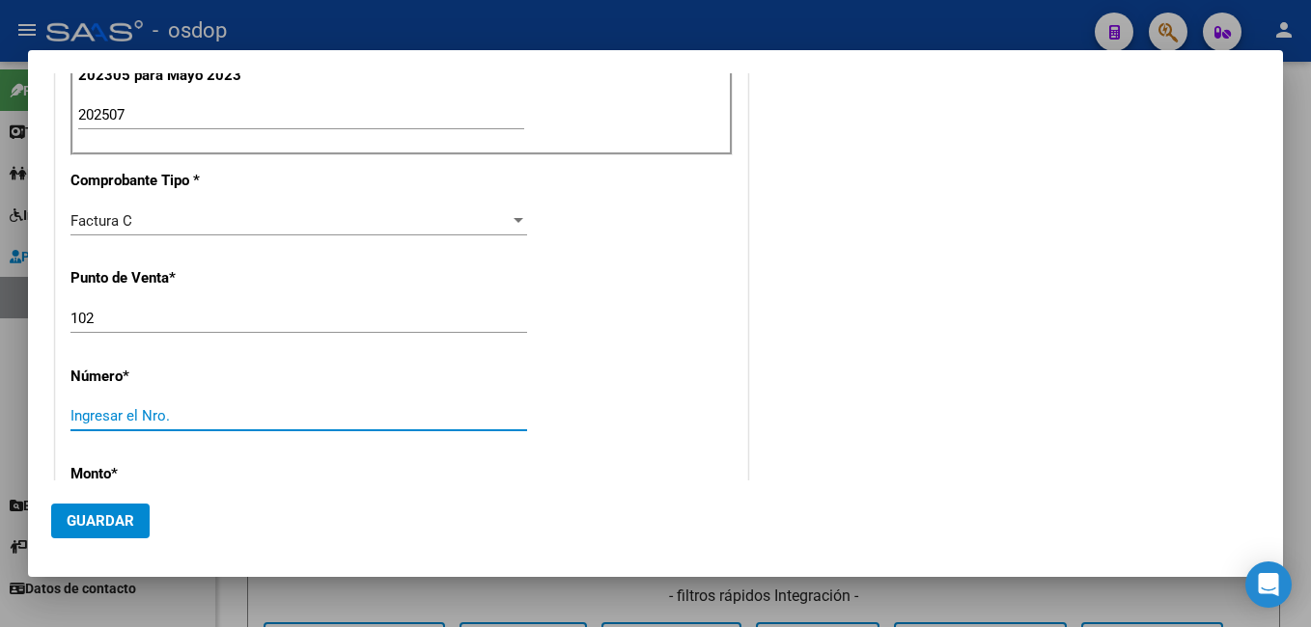
click at [169, 423] on input "Ingresar el Nro." at bounding box center [298, 415] width 457 height 17
click at [111, 425] on div "Ingresar el Nro." at bounding box center [298, 416] width 457 height 29
paste input "00019625"
type input "00019625"
click at [301, 405] on div "00019625 Ingresar el Nro." at bounding box center [298, 416] width 457 height 29
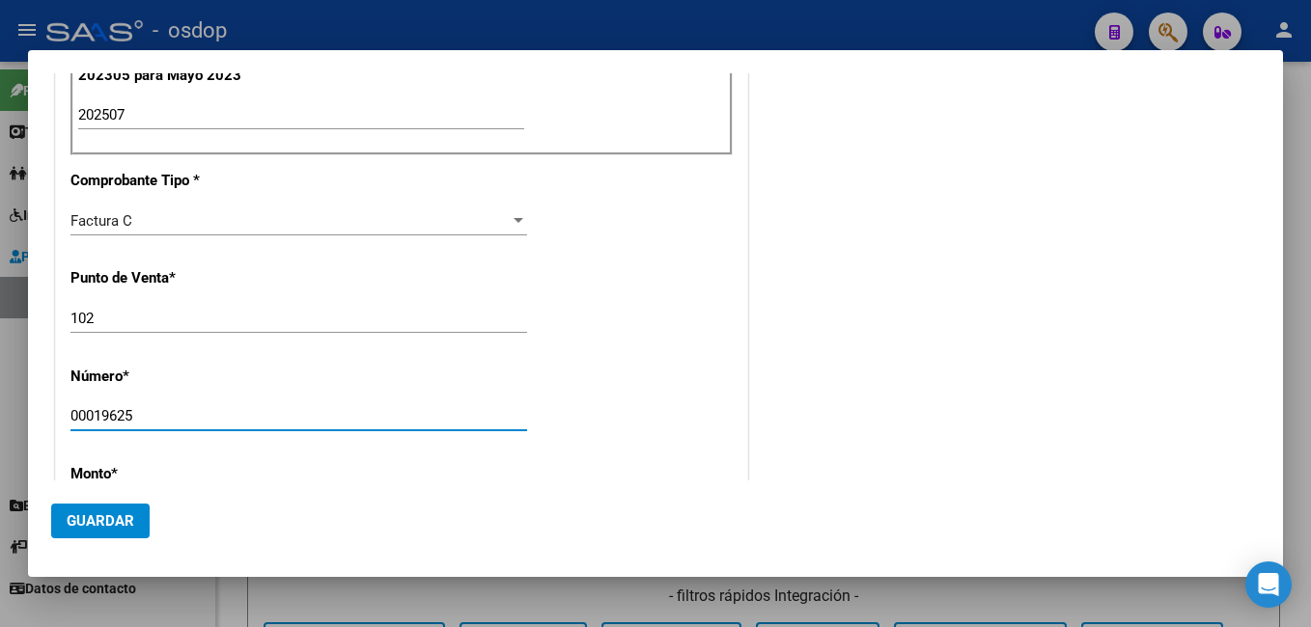
type input "$ 369.474,28"
type input "2025-08-04"
type input "75319930338461"
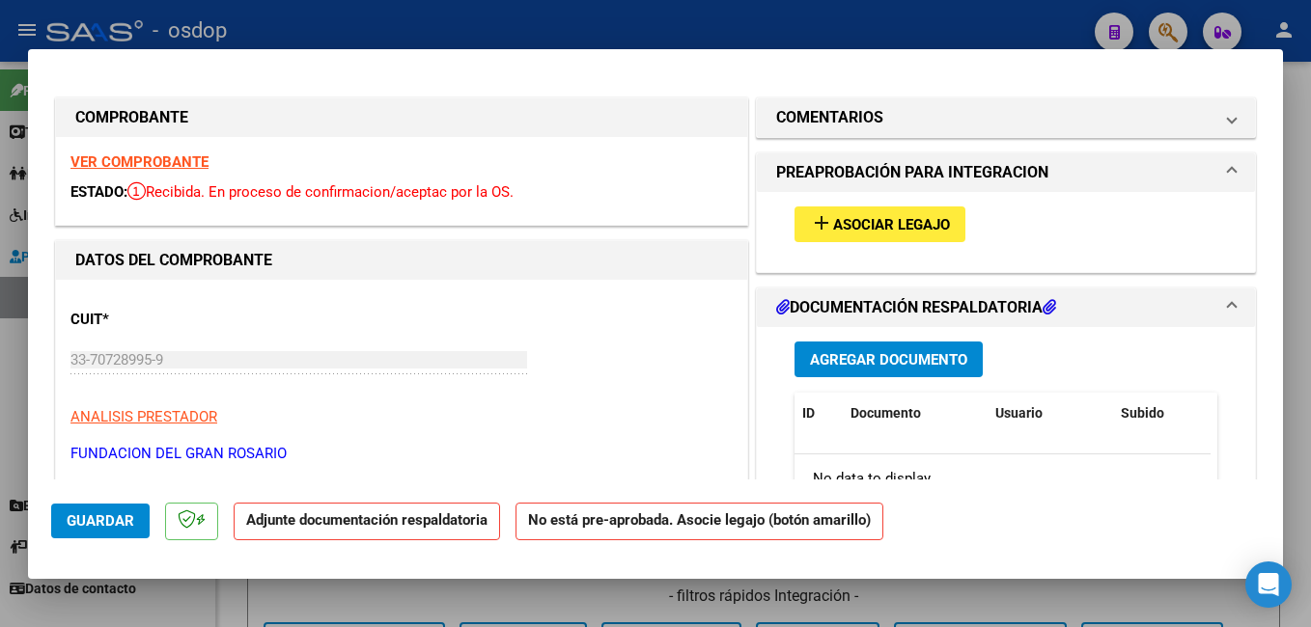
scroll to position [97, 0]
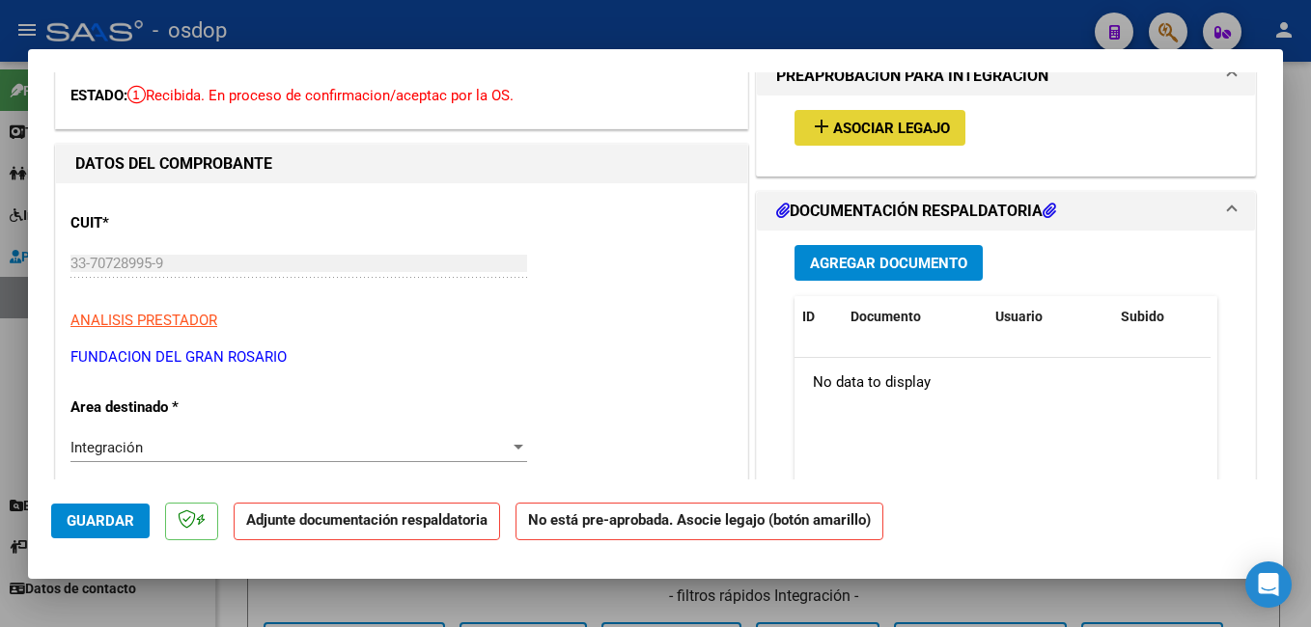
click at [856, 130] on span "Asociar Legajo" at bounding box center [891, 128] width 117 height 17
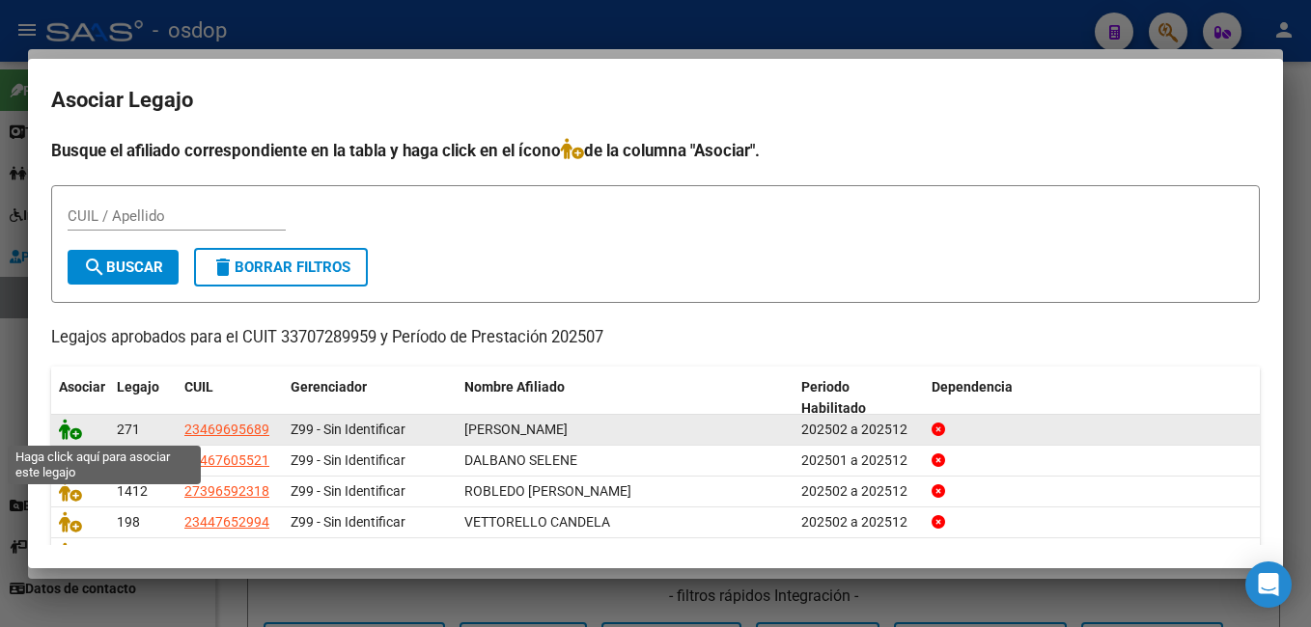
click at [72, 431] on icon at bounding box center [70, 429] width 23 height 21
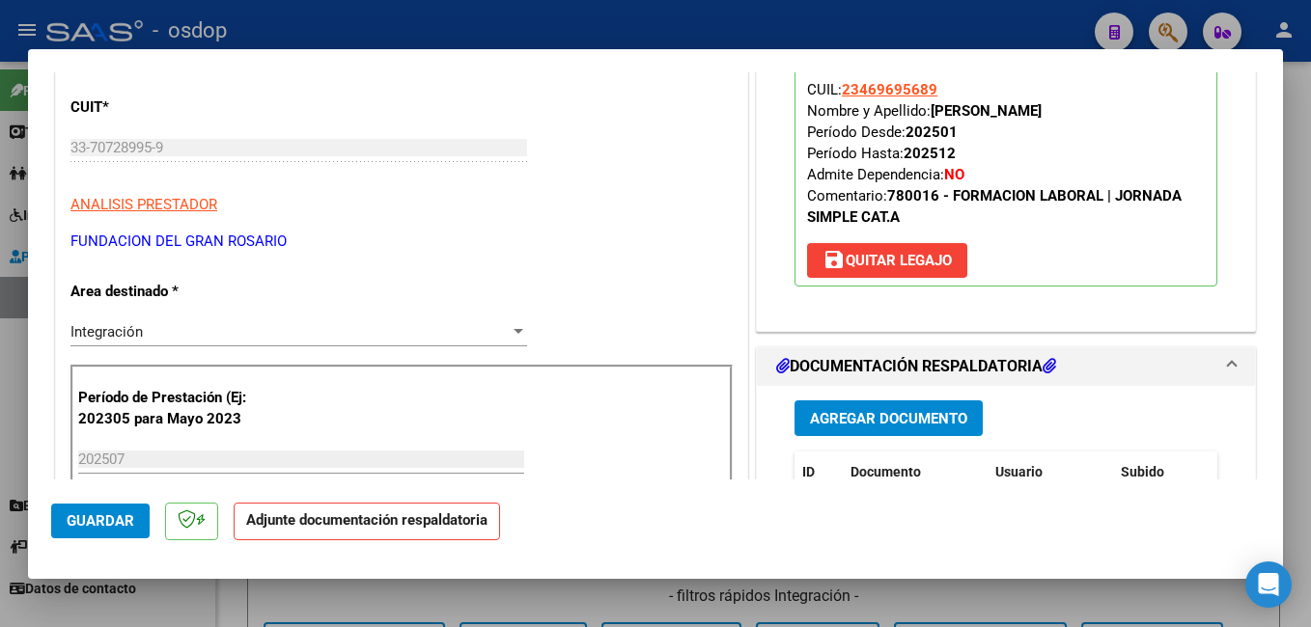
scroll to position [386, 0]
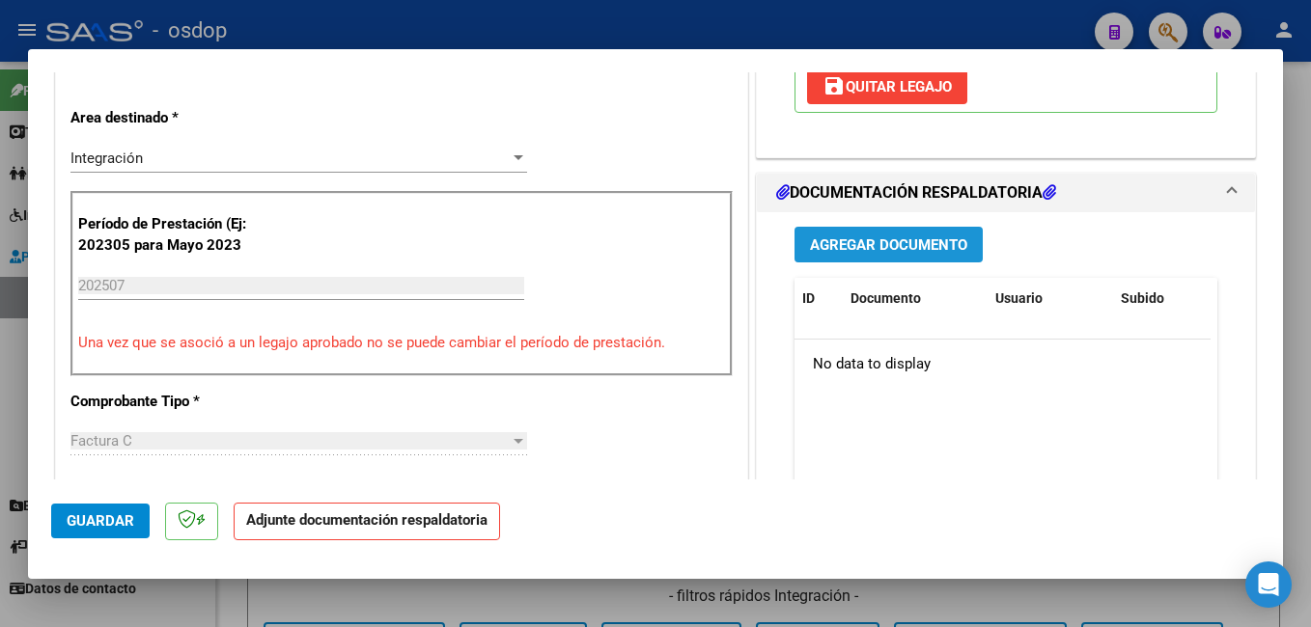
click at [848, 238] on span "Agregar Documento" at bounding box center [888, 244] width 157 height 17
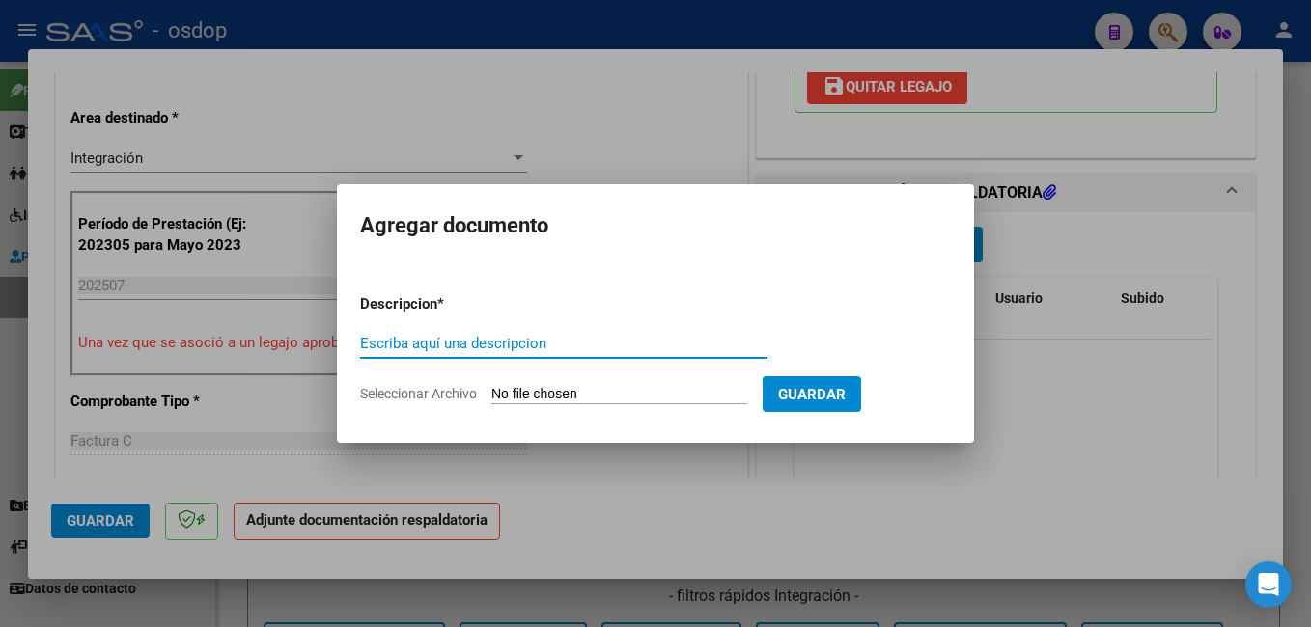
click at [515, 344] on input "Escriba aquí una descripcion" at bounding box center [563, 343] width 407 height 17
type input "PLANILLA ASISTENCIA"
click at [610, 393] on input "Seleccionar Archivo" at bounding box center [619, 395] width 256 height 18
type input "C:\fakepath\Giuliante- Julio.pdf"
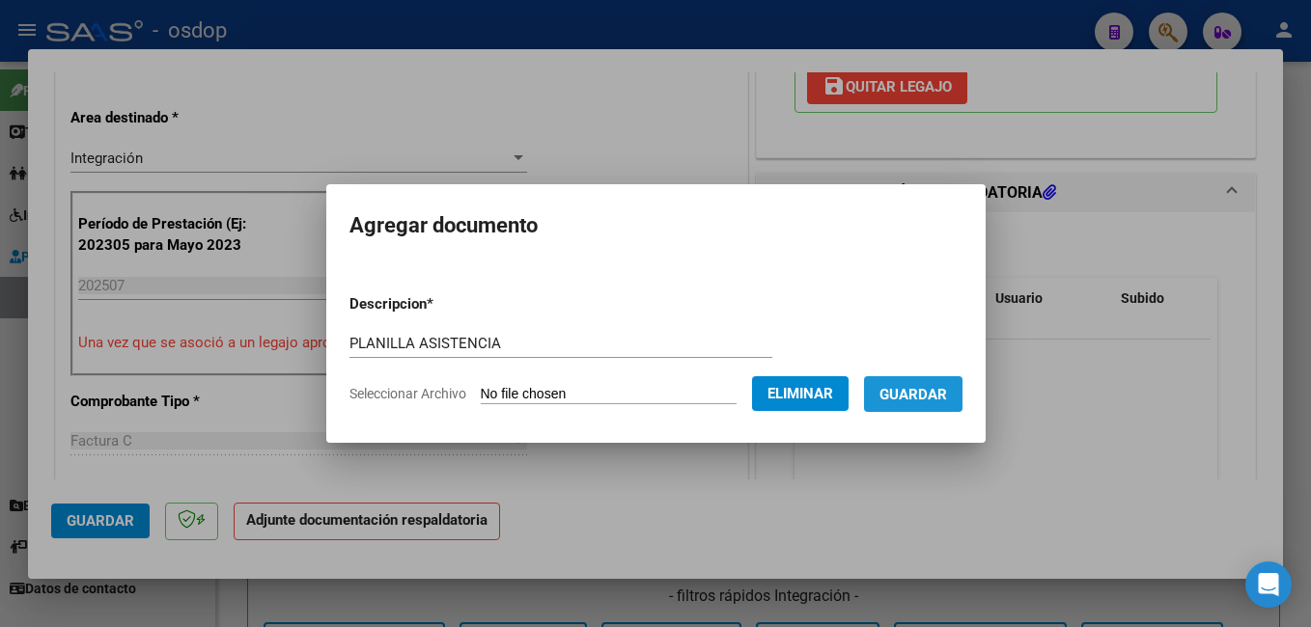
click at [937, 379] on button "Guardar" at bounding box center [913, 394] width 98 height 36
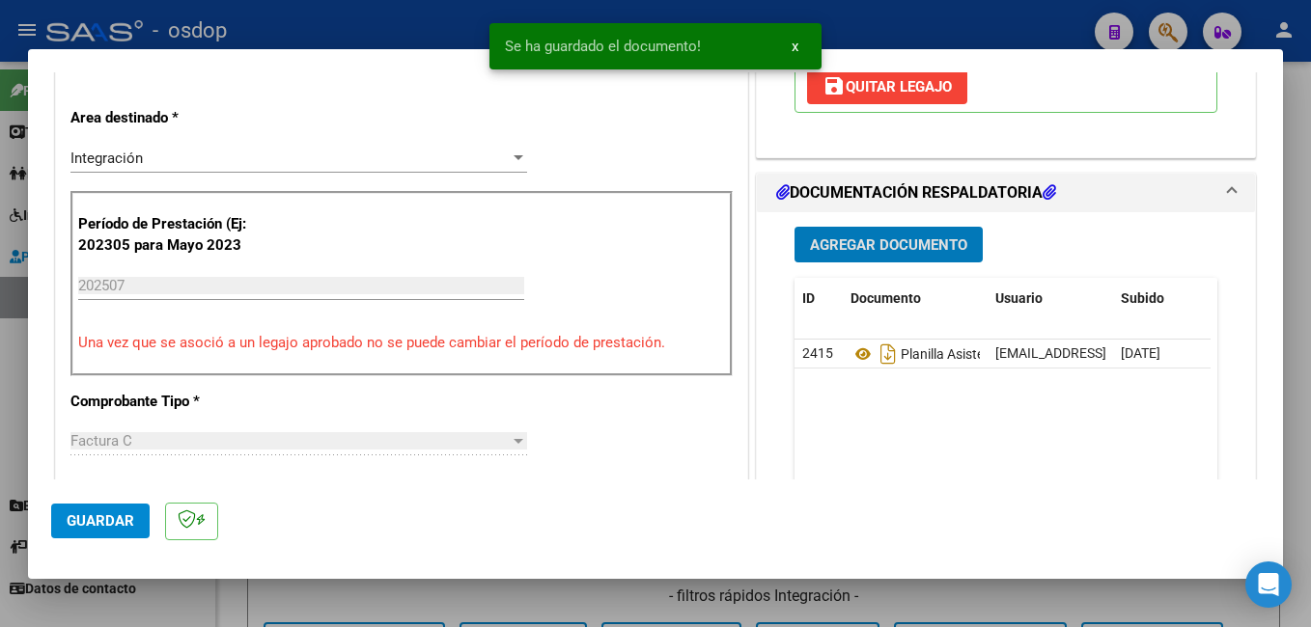
click at [75, 511] on button "Guardar" at bounding box center [100, 521] width 98 height 35
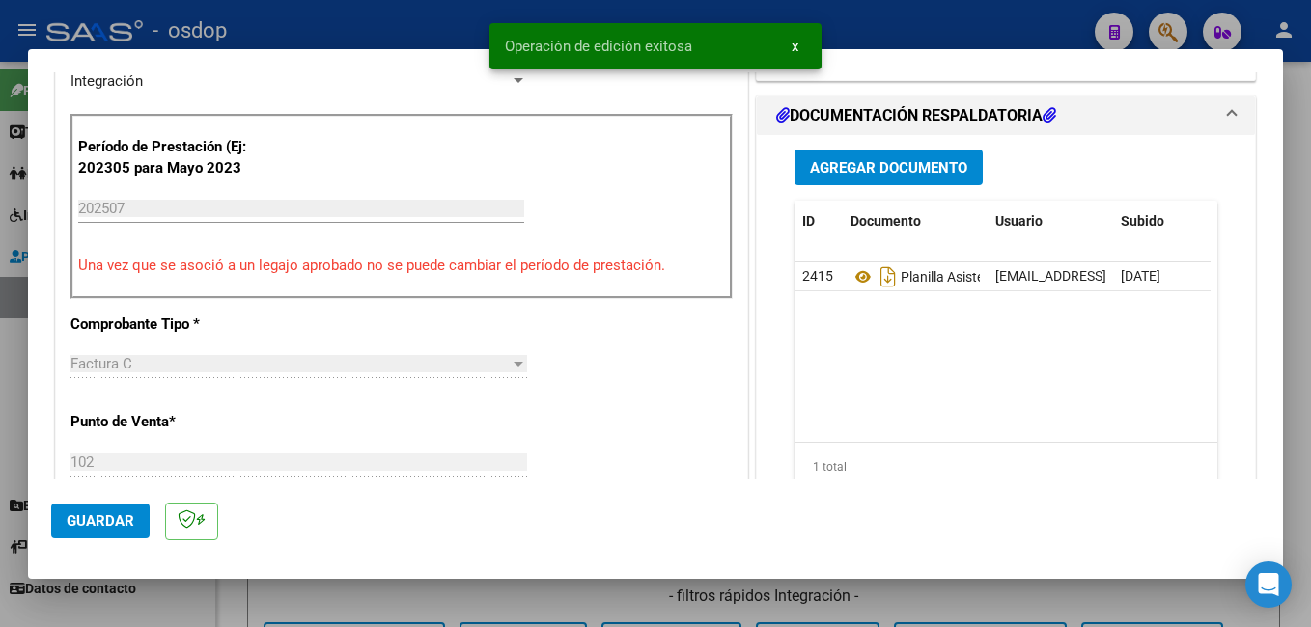
scroll to position [483, 0]
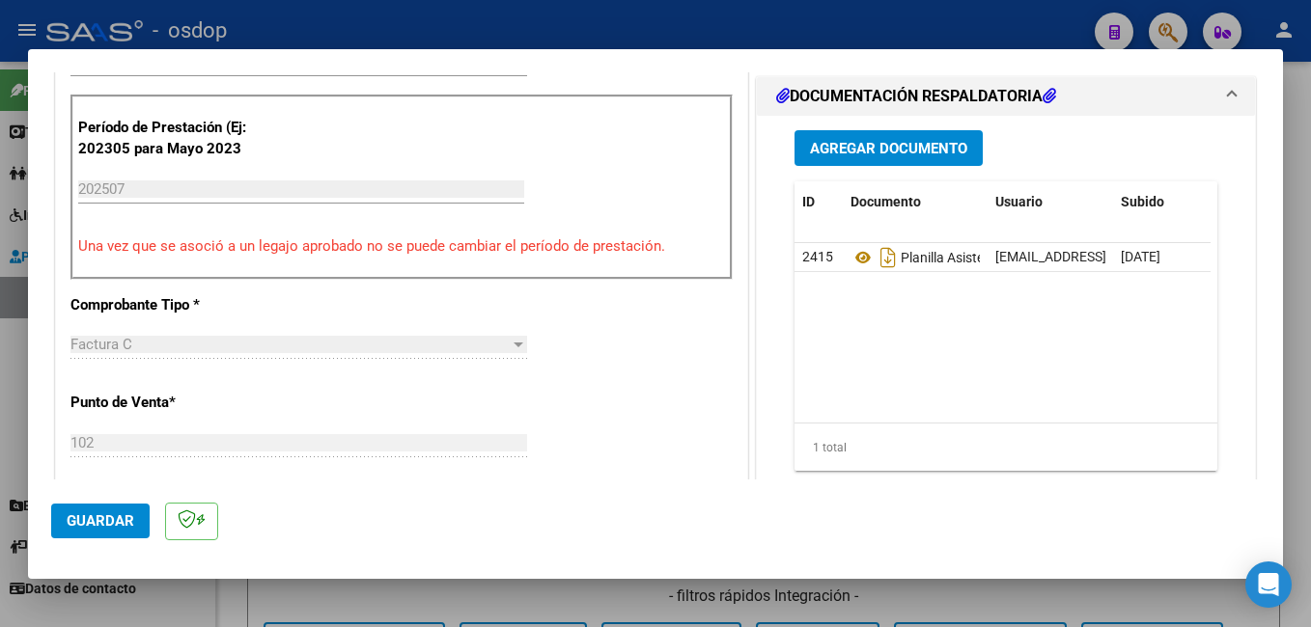
click at [410, 33] on div at bounding box center [655, 313] width 1311 height 627
type input "$ 0,00"
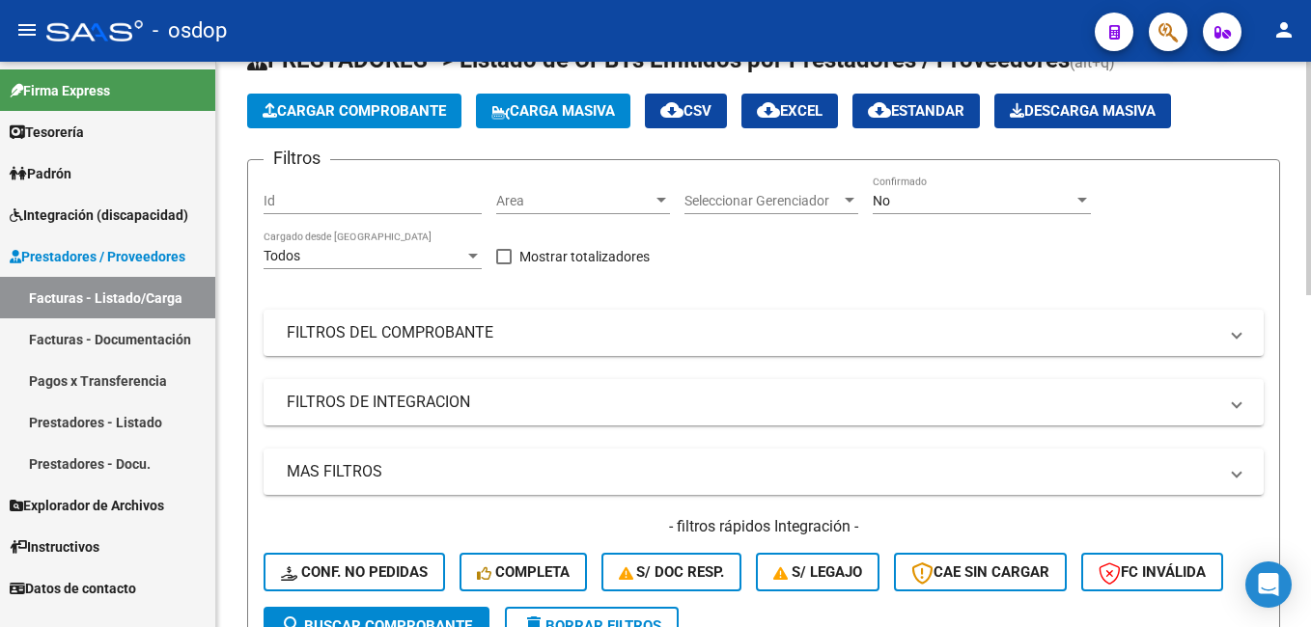
scroll to position [97, 0]
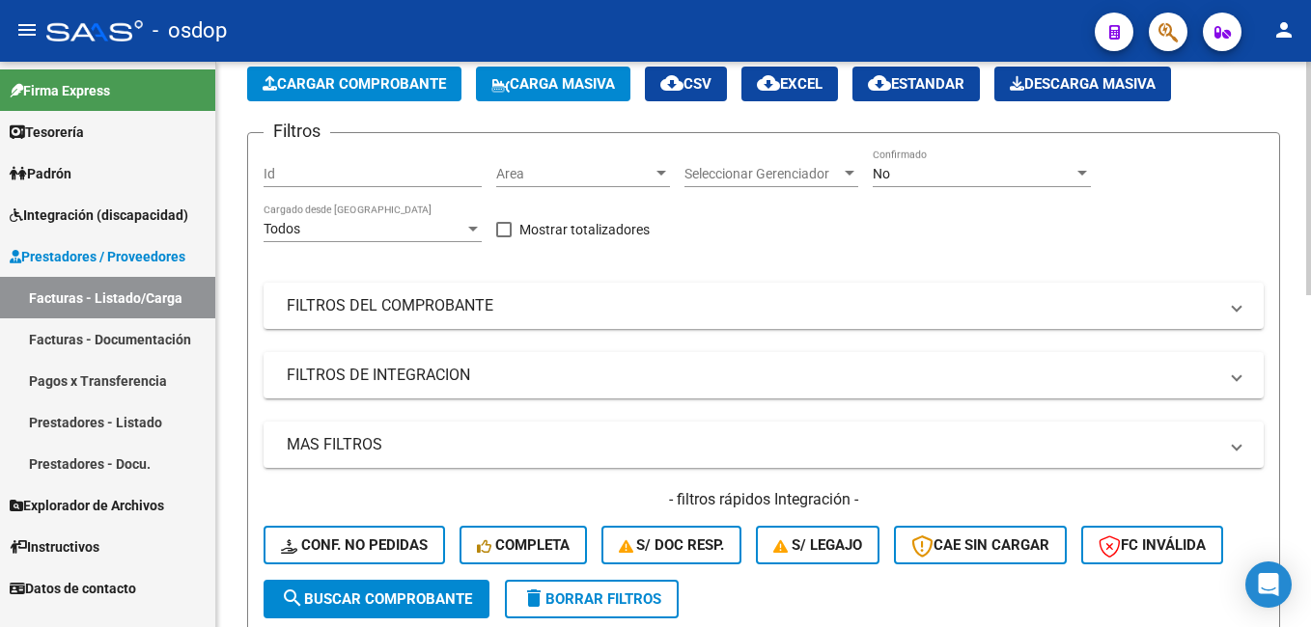
click at [356, 73] on button "Cargar Comprobante" at bounding box center [354, 84] width 214 height 35
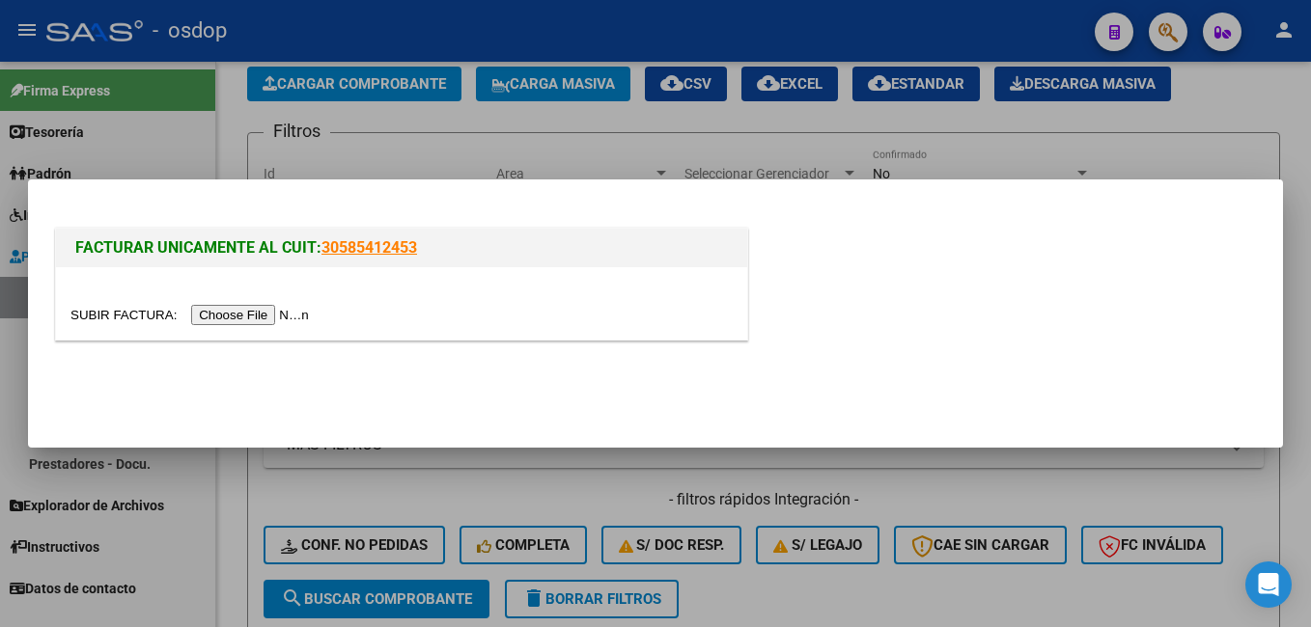
click at [229, 310] on input "file" at bounding box center [192, 315] width 244 height 20
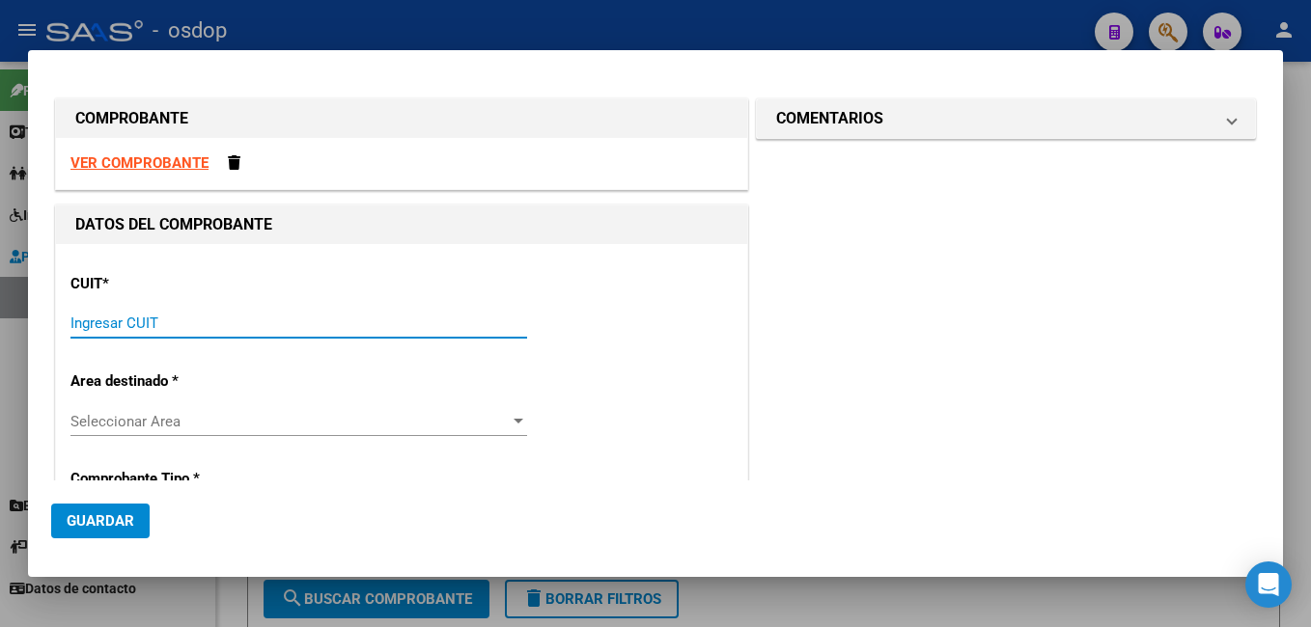
click at [202, 329] on input "Ingresar CUIT" at bounding box center [298, 323] width 457 height 17
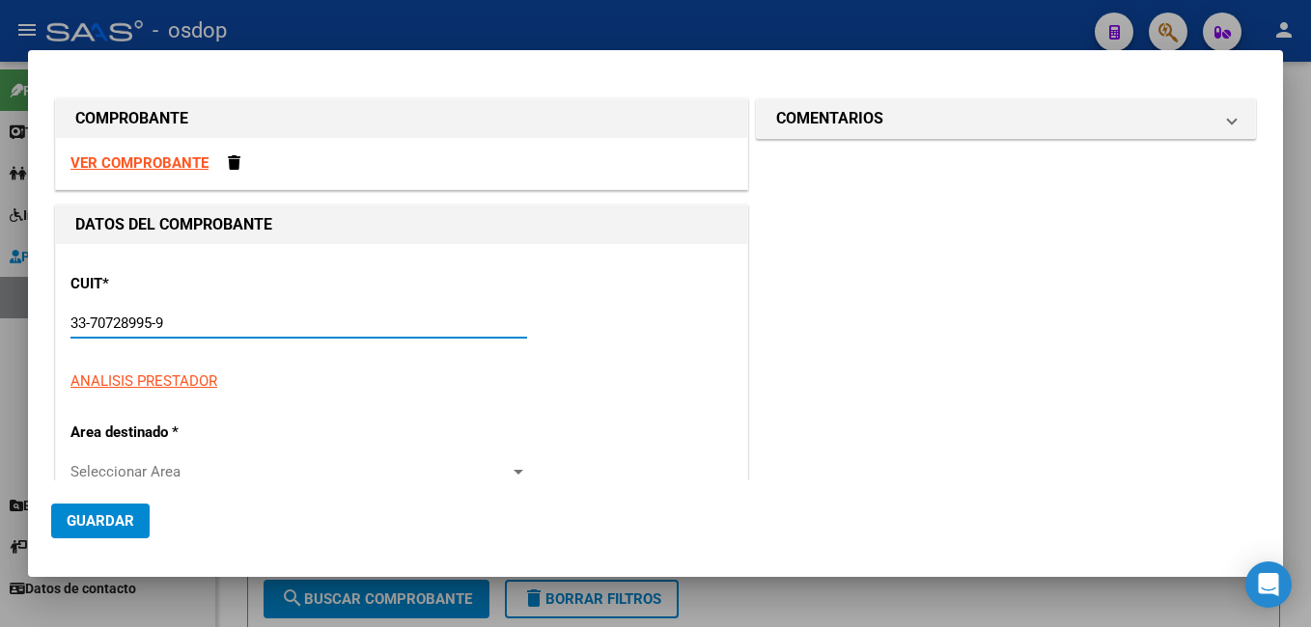
type input "33-70728995-9"
type input "102"
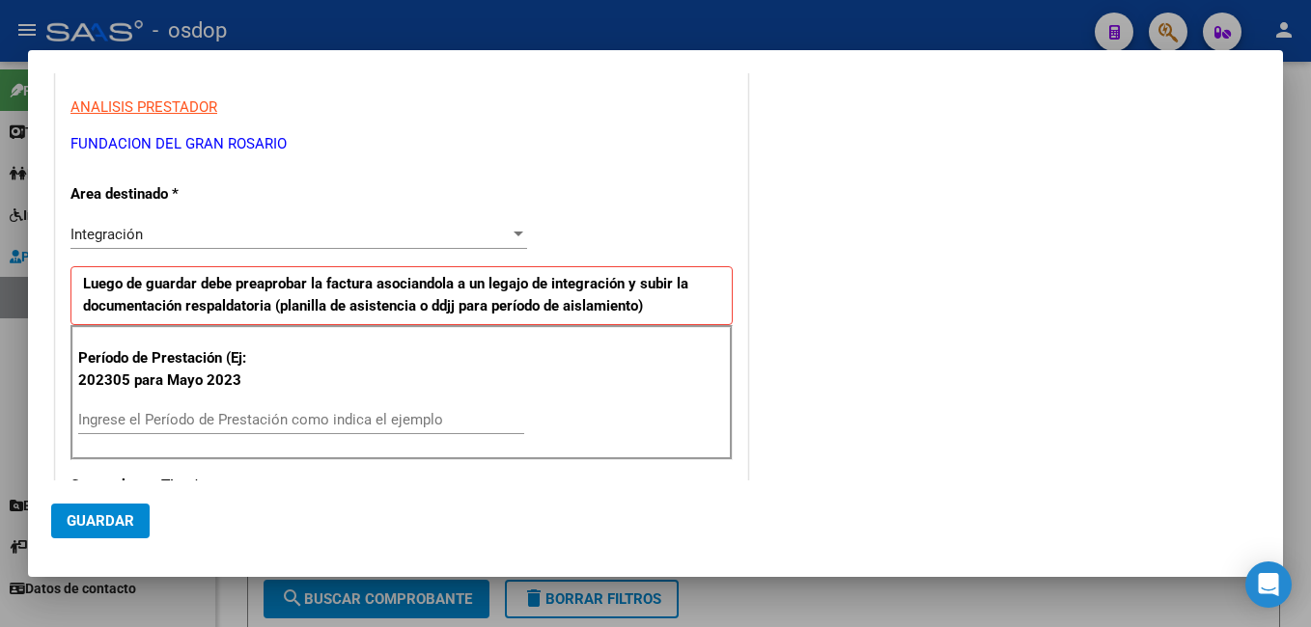
scroll to position [290, 0]
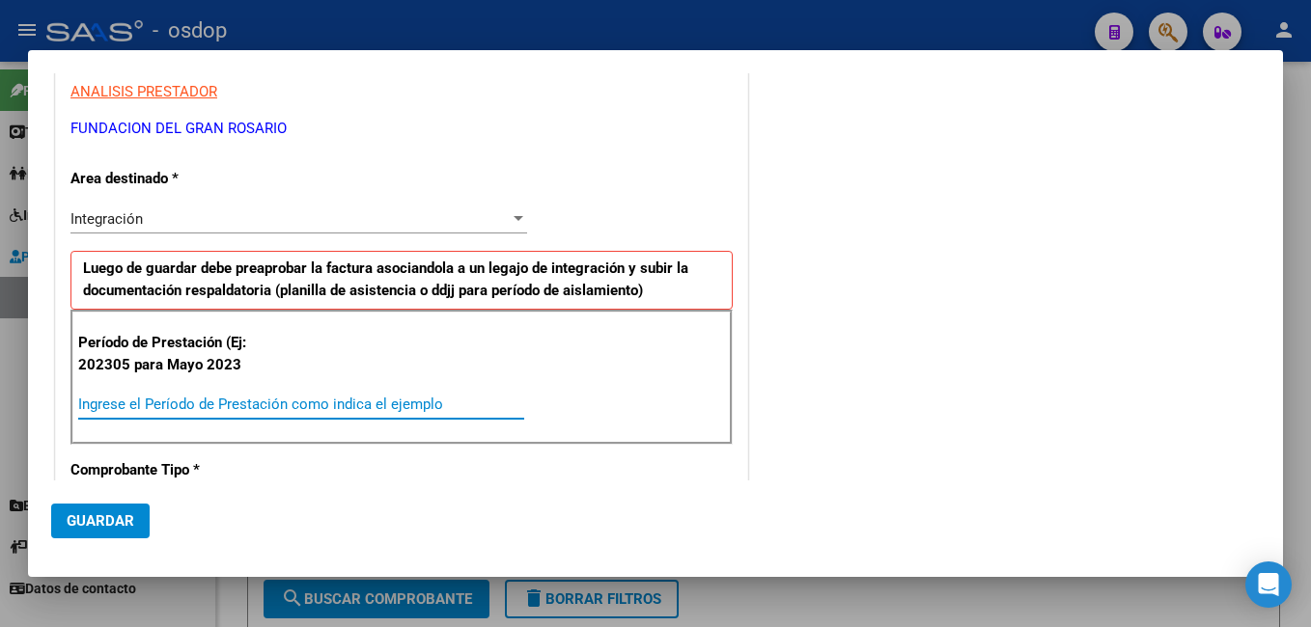
click at [205, 397] on input "Ingrese el Período de Prestación como indica el ejemplo" at bounding box center [301, 404] width 446 height 17
type input "202507"
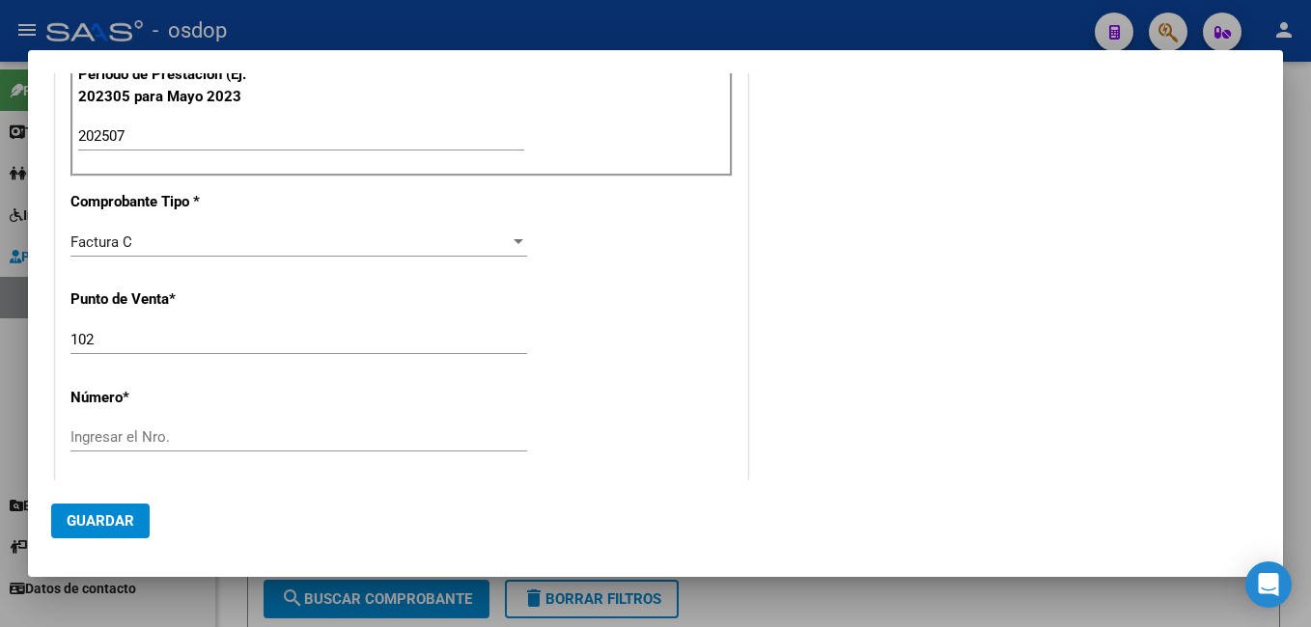
scroll to position [579, 0]
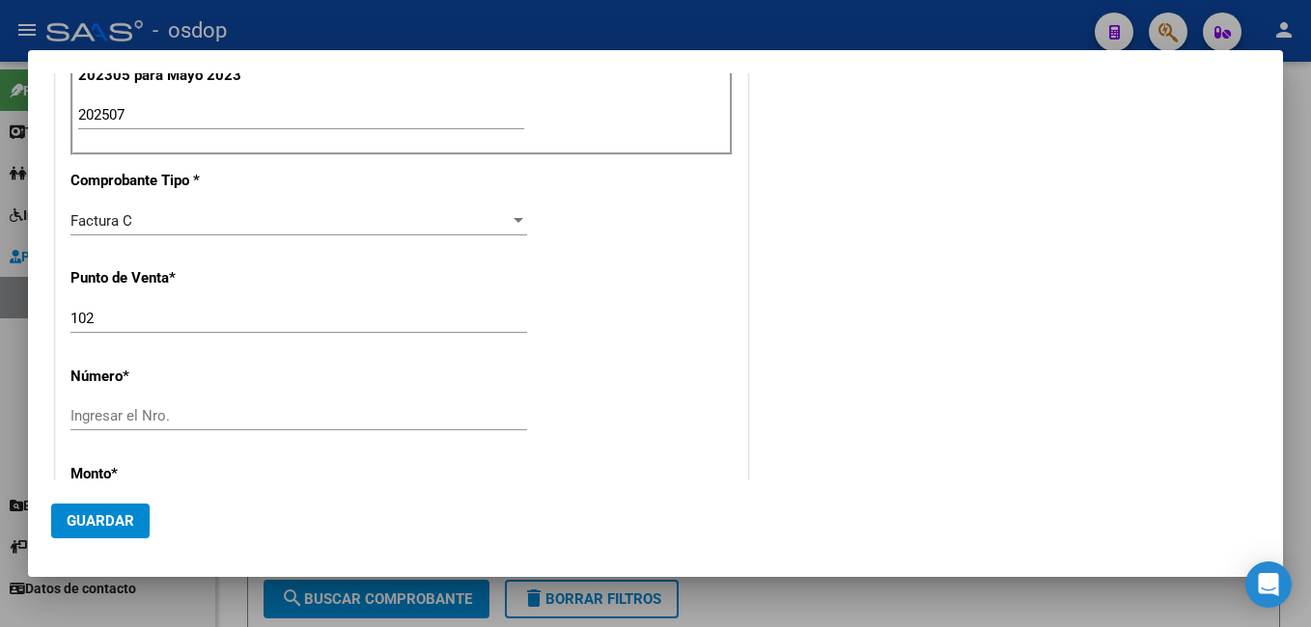
drag, startPoint x: 168, startPoint y: 414, endPoint x: 199, endPoint y: 389, distance: 39.8
click at [174, 409] on input "Ingresar el Nro." at bounding box center [298, 415] width 457 height 17
click at [146, 416] on input "Ingresar el Nro." at bounding box center [298, 415] width 457 height 17
paste input "00019624"
type input "00019624"
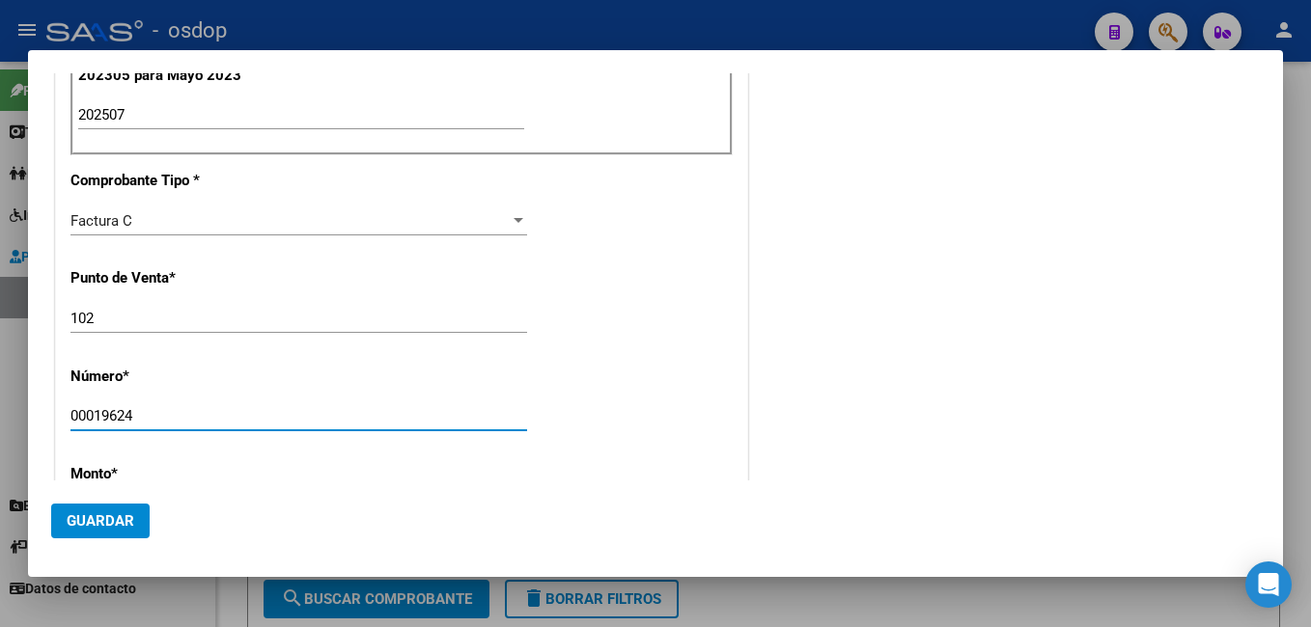
click at [227, 405] on div "00019624 Ingresar el Nro." at bounding box center [298, 416] width 457 height 29
type input "$ 369.474,28"
type input "2025-08-04"
type input "75319930043743"
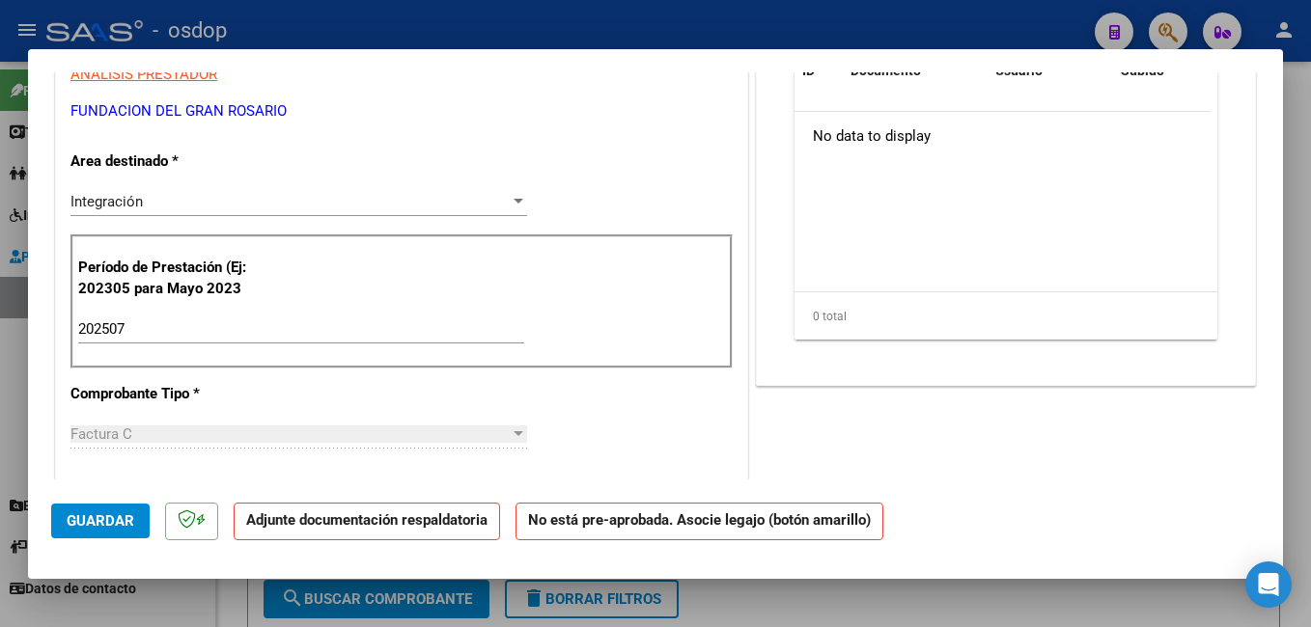
scroll to position [0, 0]
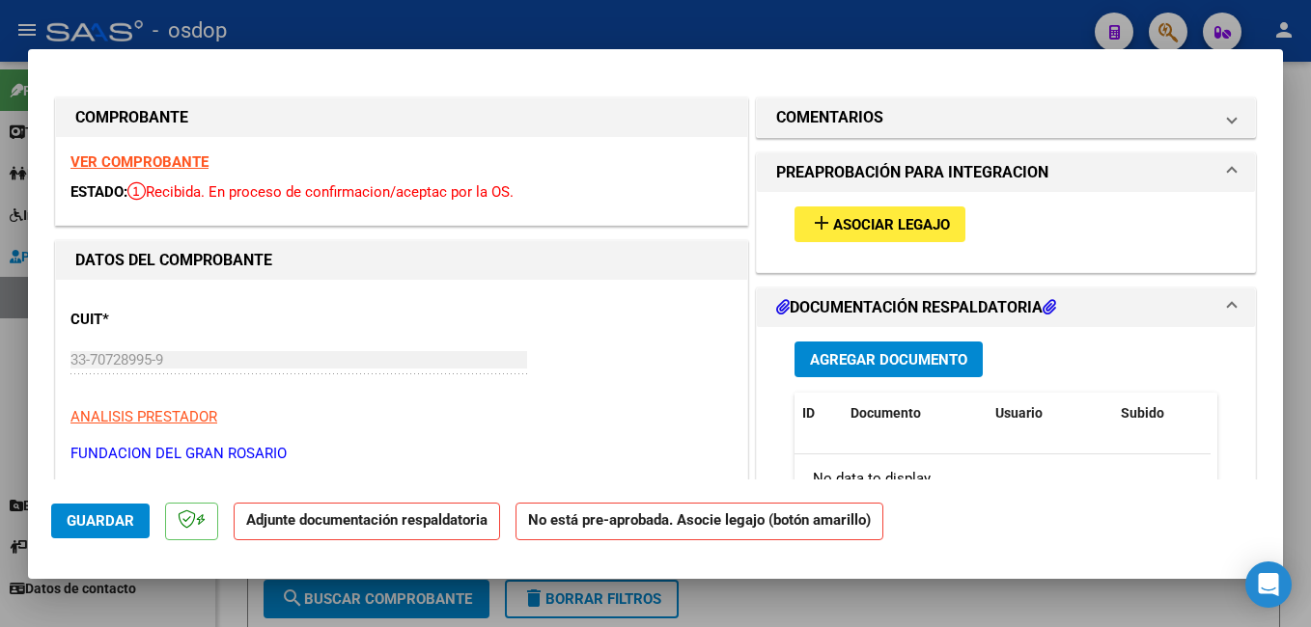
click at [833, 227] on span "Asociar Legajo" at bounding box center [891, 224] width 117 height 17
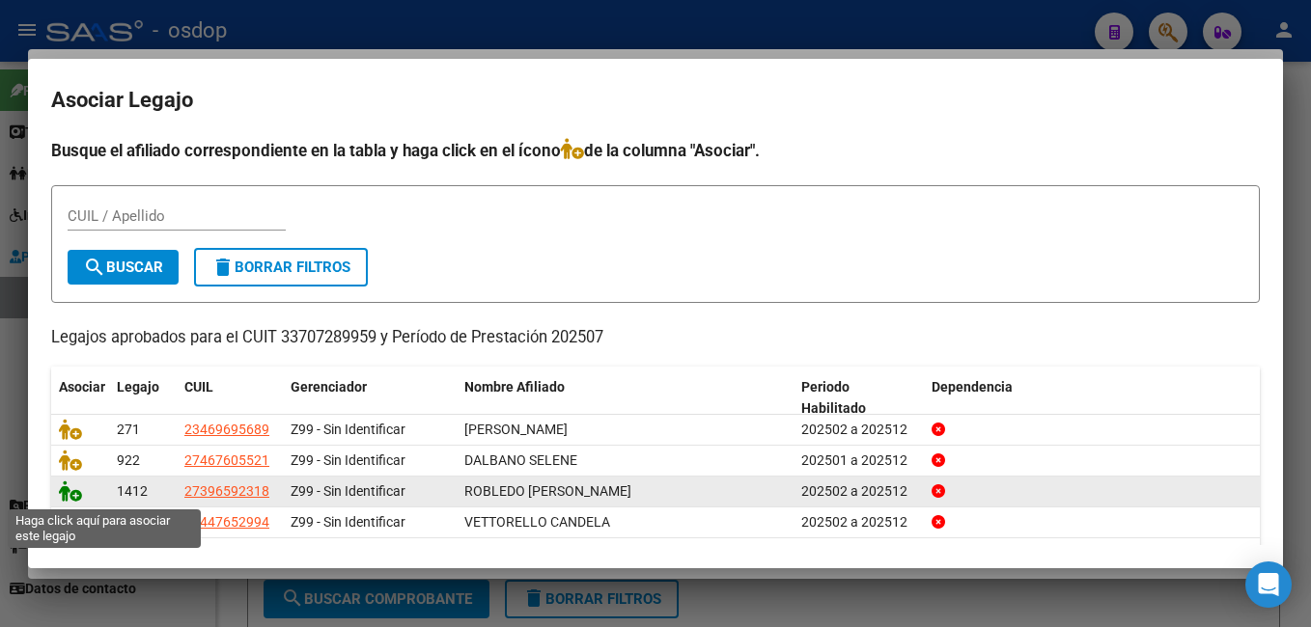
click at [72, 492] on icon at bounding box center [70, 491] width 23 height 21
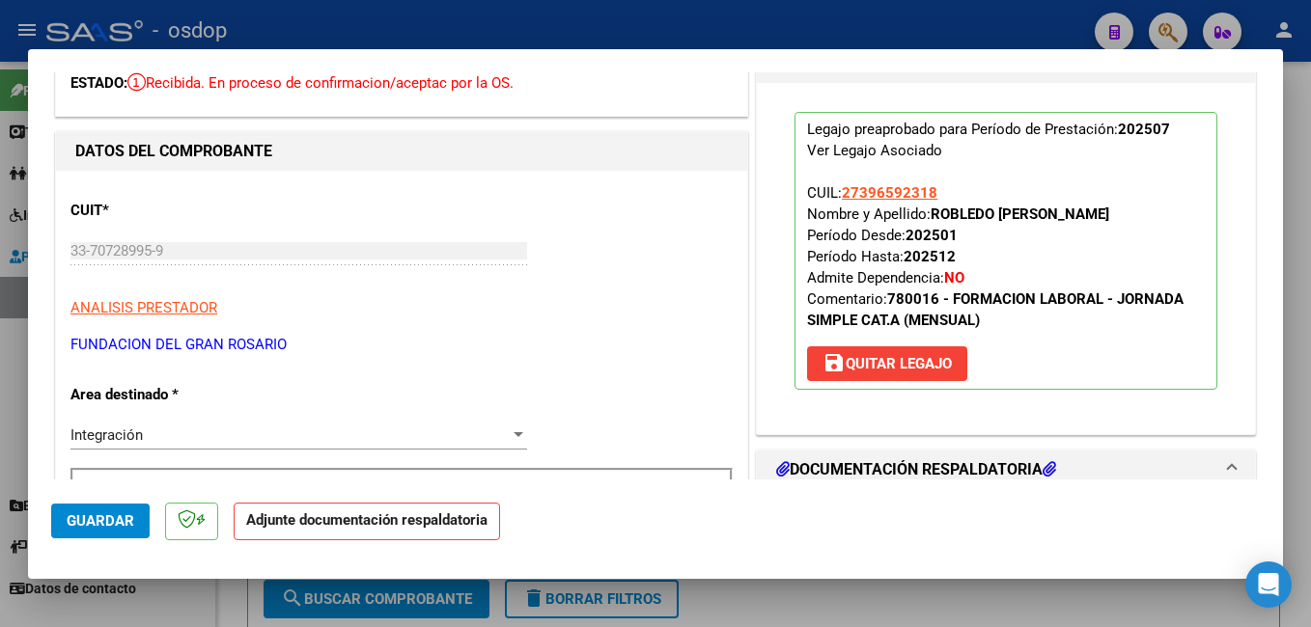
scroll to position [386, 0]
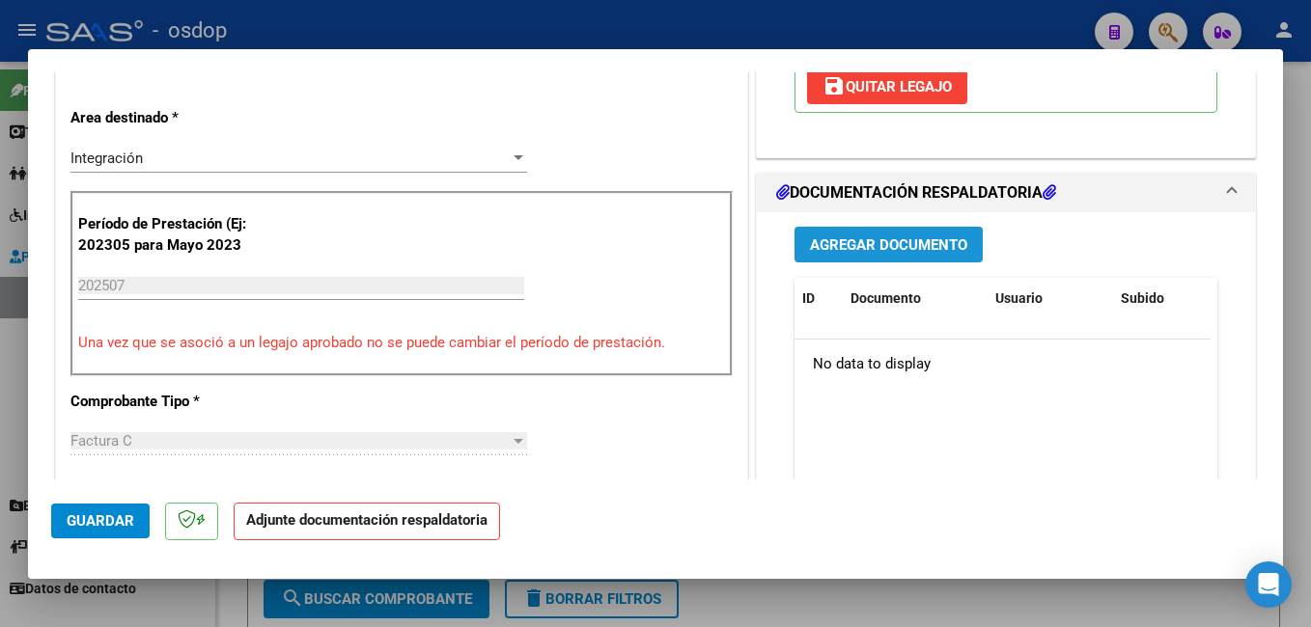
click at [850, 240] on span "Agregar Documento" at bounding box center [888, 244] width 157 height 17
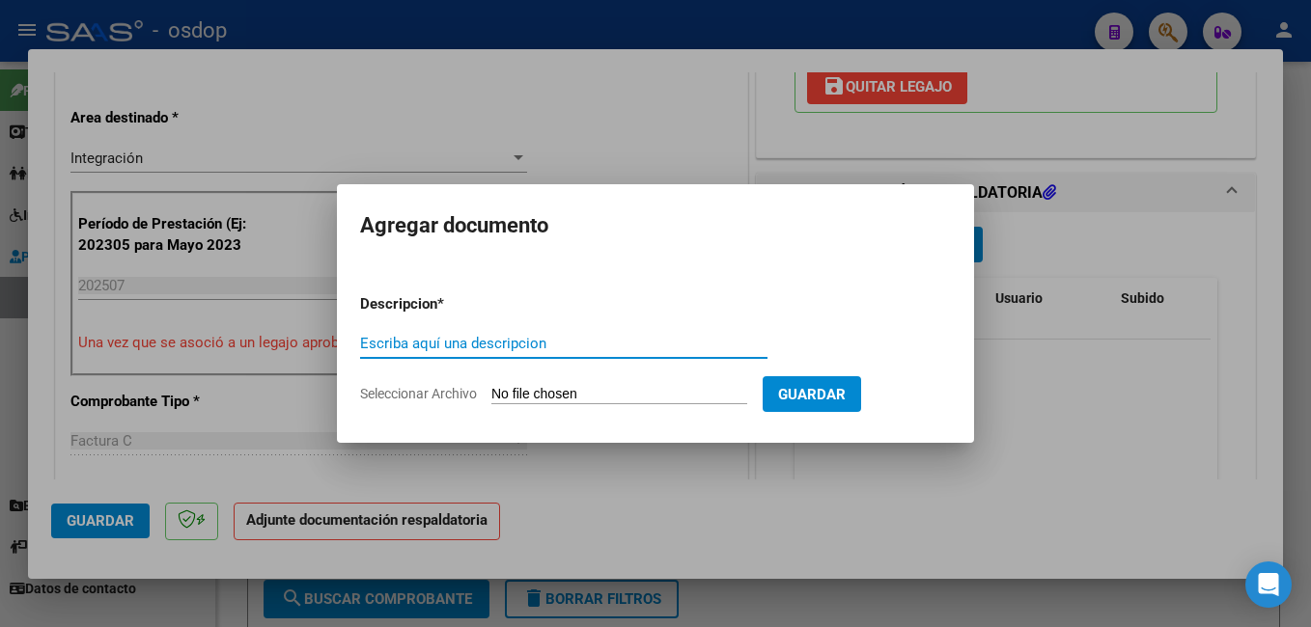
click at [436, 346] on input "Escriba aquí una descripcion" at bounding box center [563, 343] width 407 height 17
type input "planilla de asistencia"
click at [624, 392] on input "Seleccionar Archivo" at bounding box center [619, 395] width 256 height 18
type input "C:\fakepath\Robledo- Julio.pdf"
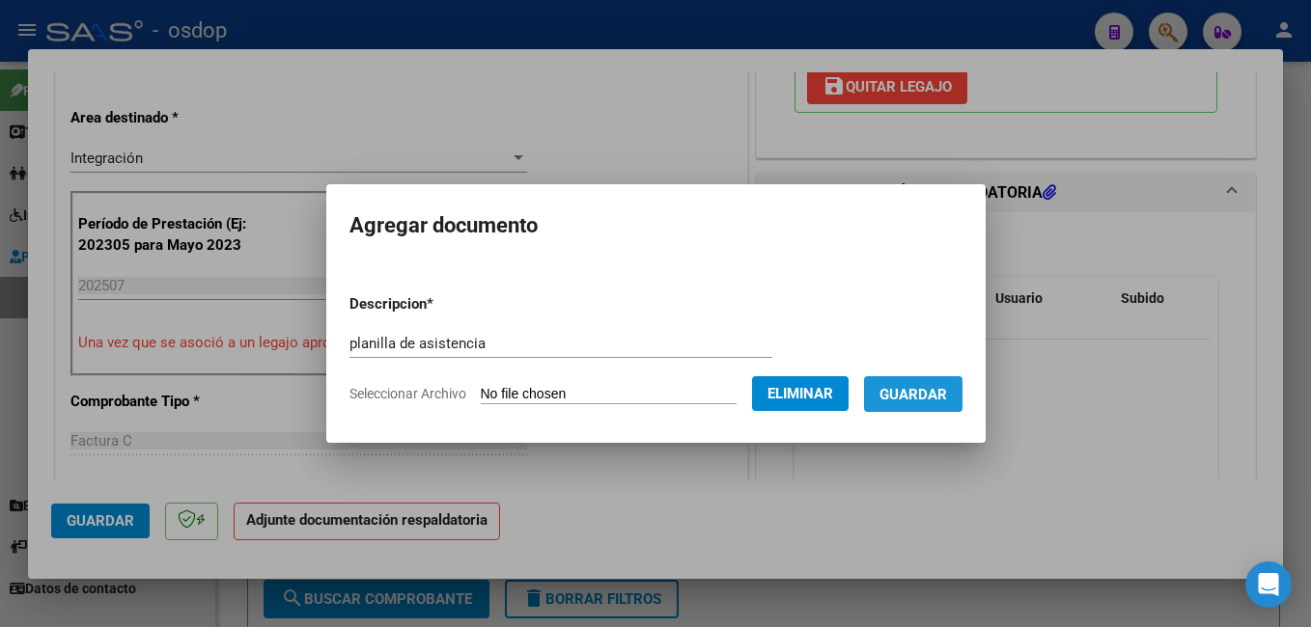
click at [946, 393] on span "Guardar" at bounding box center [913, 394] width 68 height 17
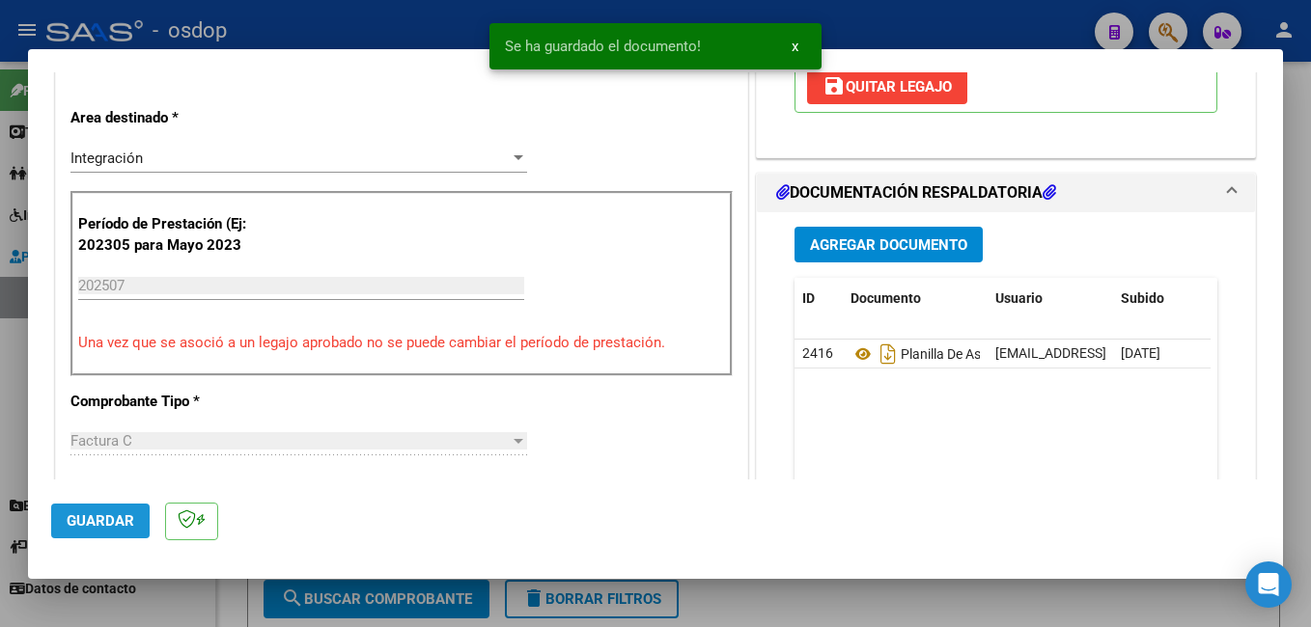
click at [95, 517] on span "Guardar" at bounding box center [101, 521] width 68 height 17
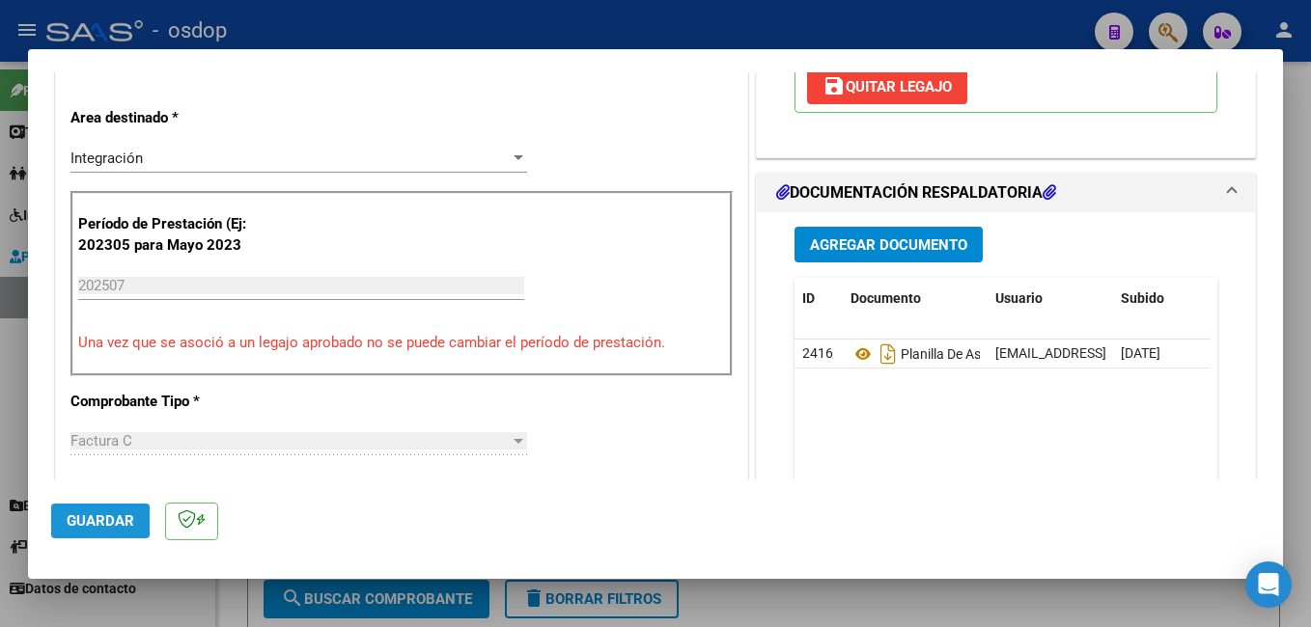
click at [90, 522] on span "Guardar" at bounding box center [101, 521] width 68 height 17
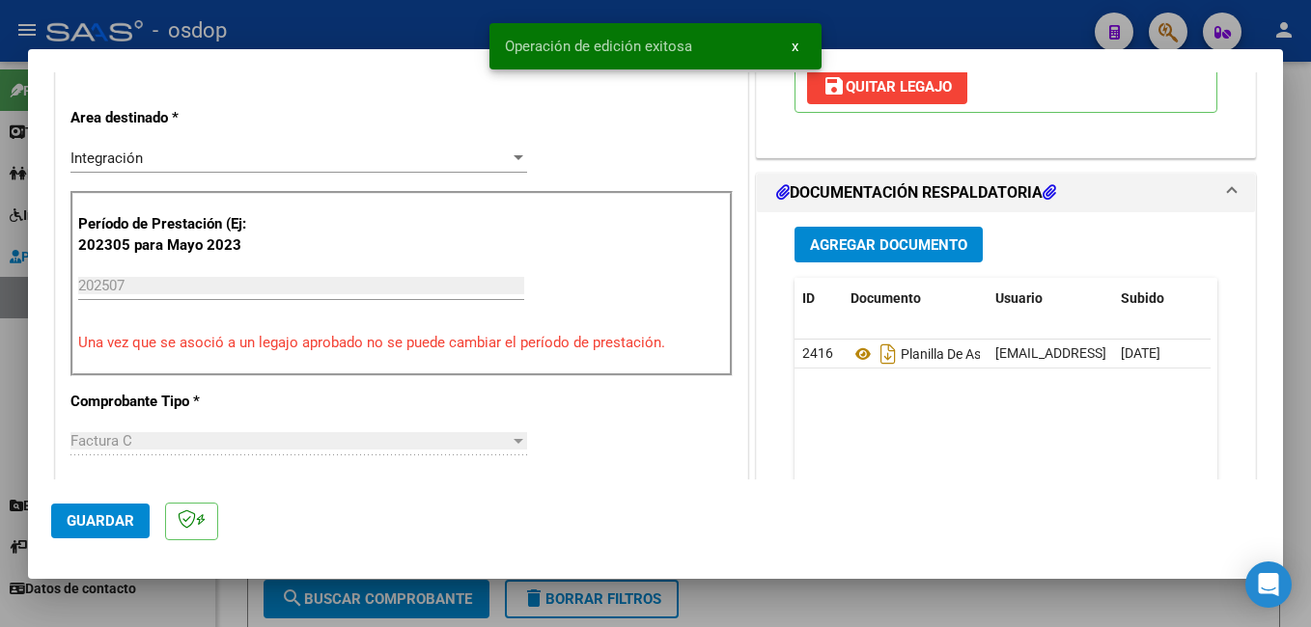
click at [404, 16] on div at bounding box center [655, 313] width 1311 height 627
type input "$ 0,00"
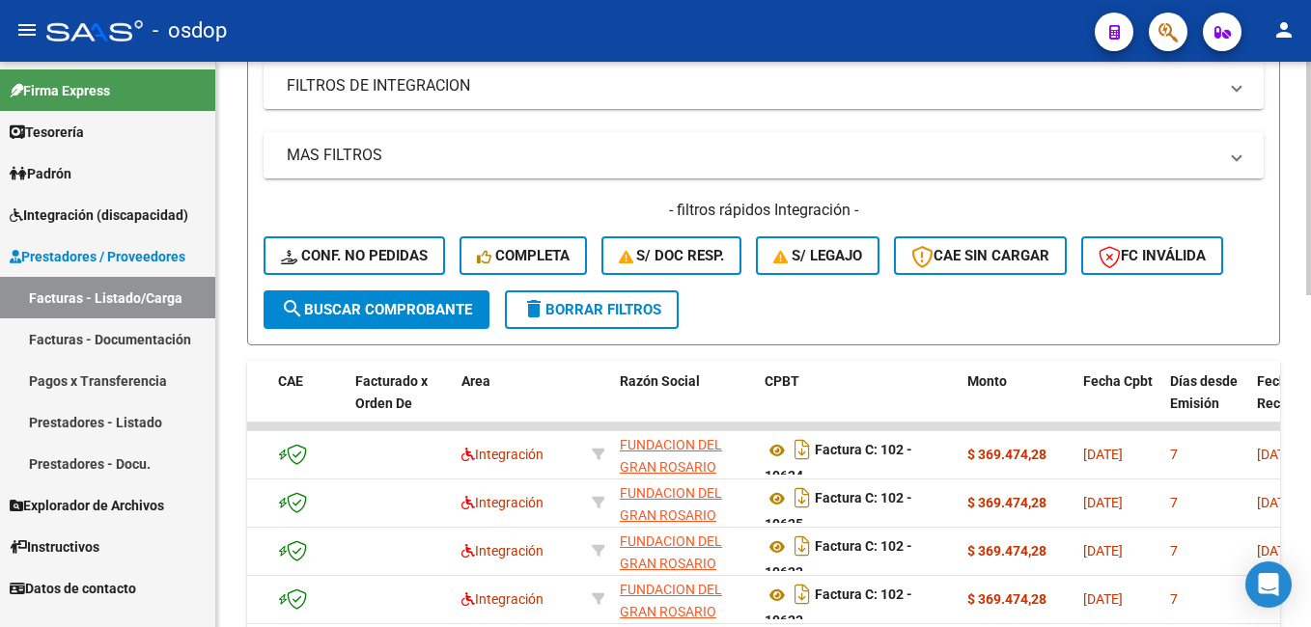
click at [402, 304] on span "search Buscar Comprobante" at bounding box center [376, 309] width 191 height 17
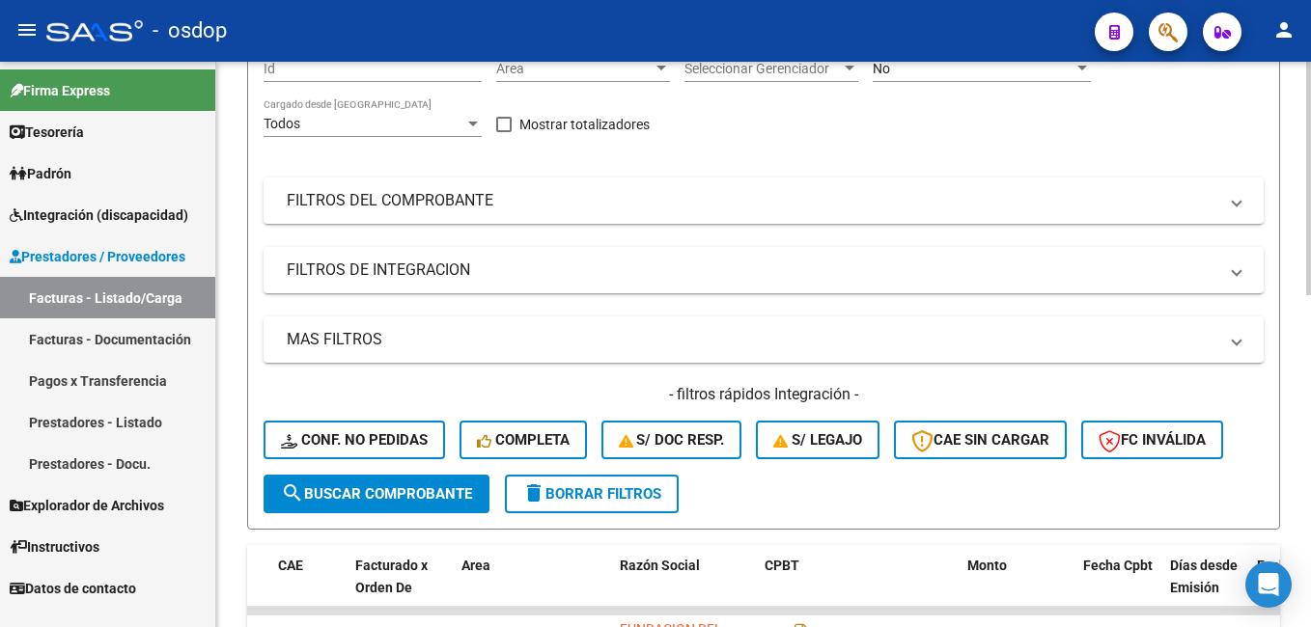
scroll to position [193, 0]
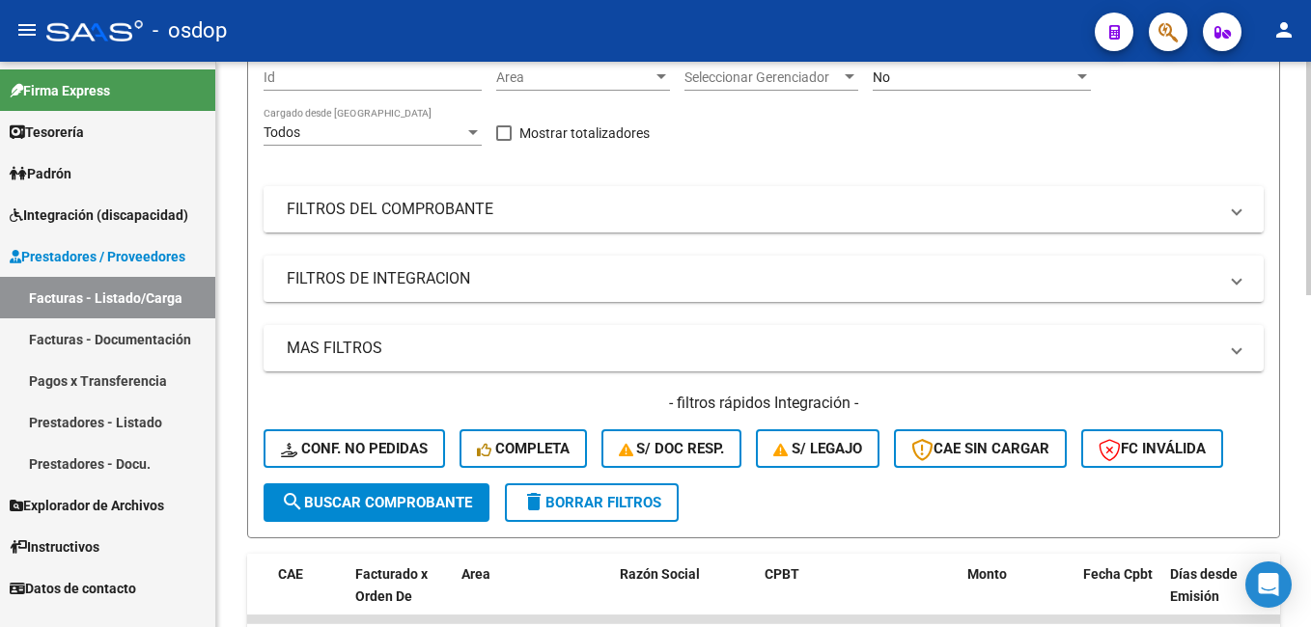
click at [432, 215] on mat-panel-title "FILTROS DEL COMPROBANTE" at bounding box center [752, 209] width 930 height 21
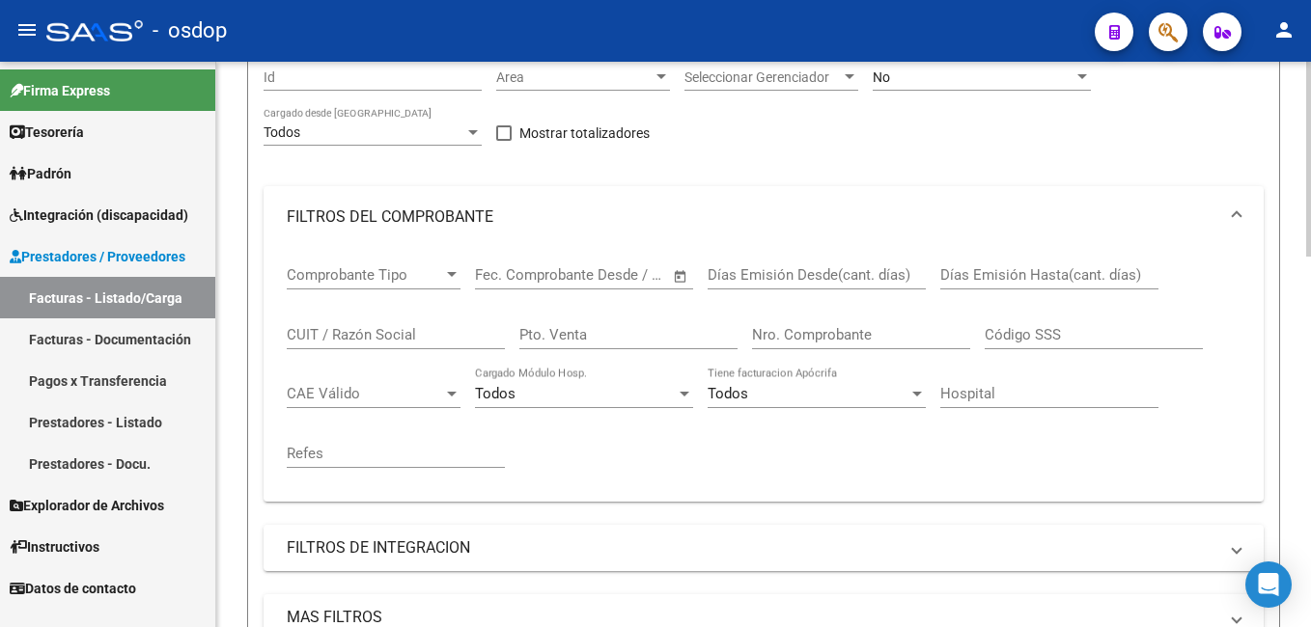
click at [333, 327] on input "CUIT / Razón Social" at bounding box center [396, 334] width 218 height 17
paste input "27334865"
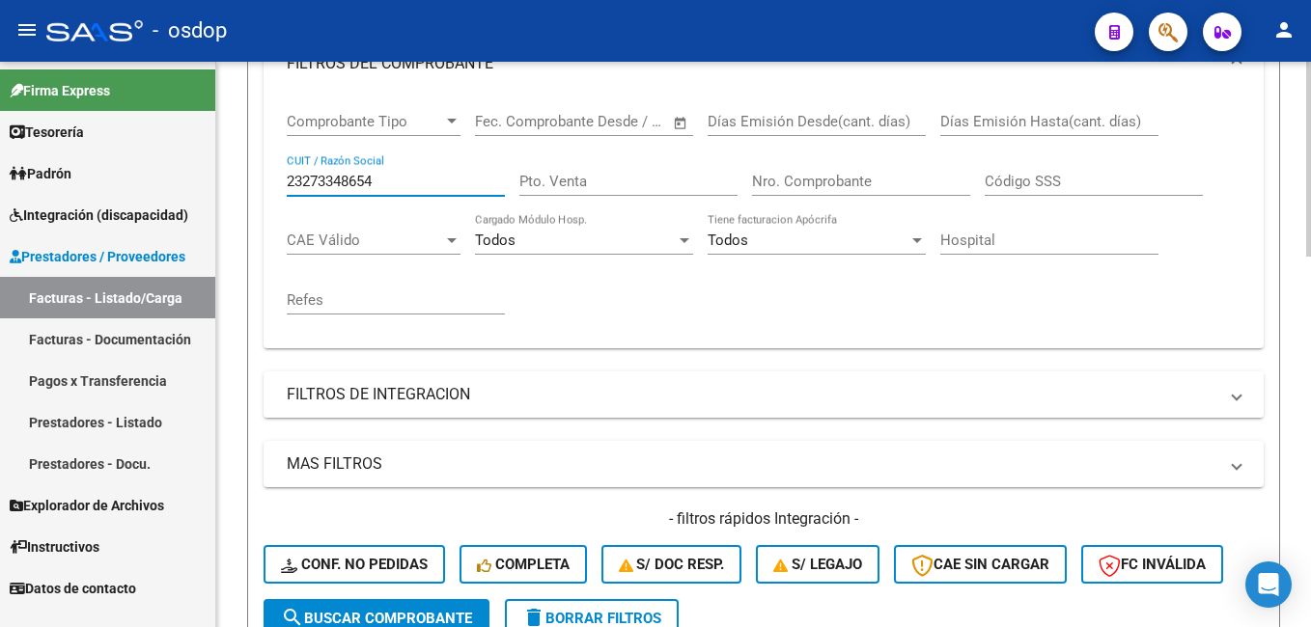
scroll to position [483, 0]
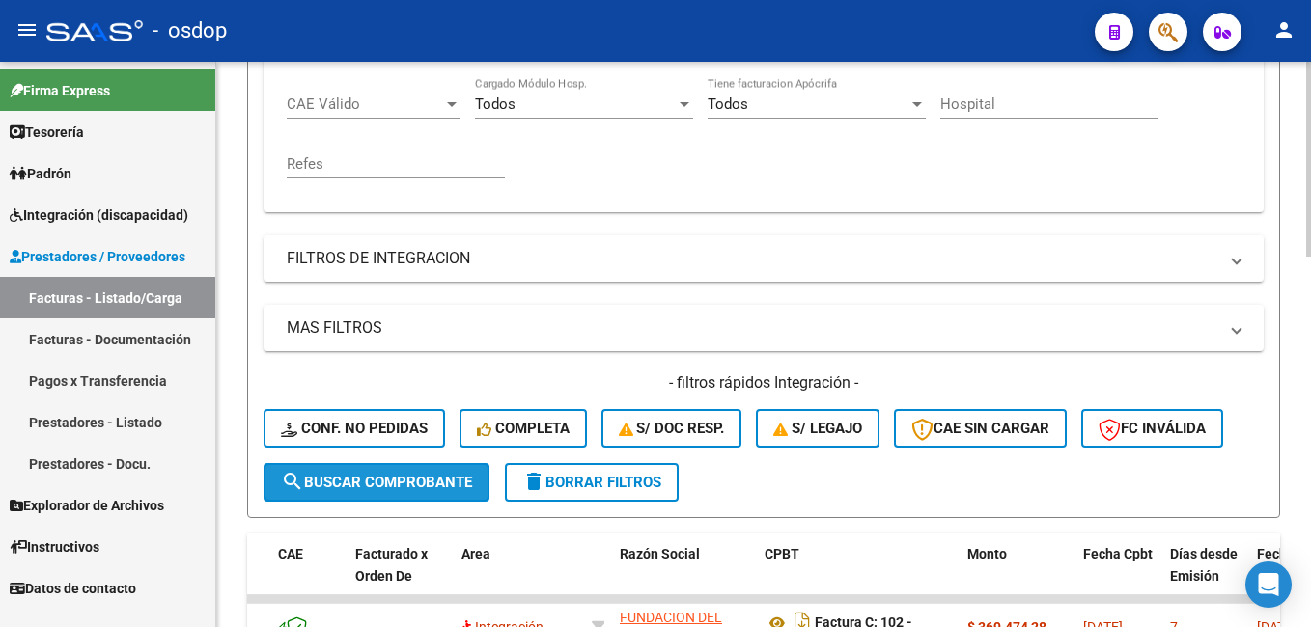
click at [394, 481] on span "search Buscar Comprobante" at bounding box center [376, 482] width 191 height 17
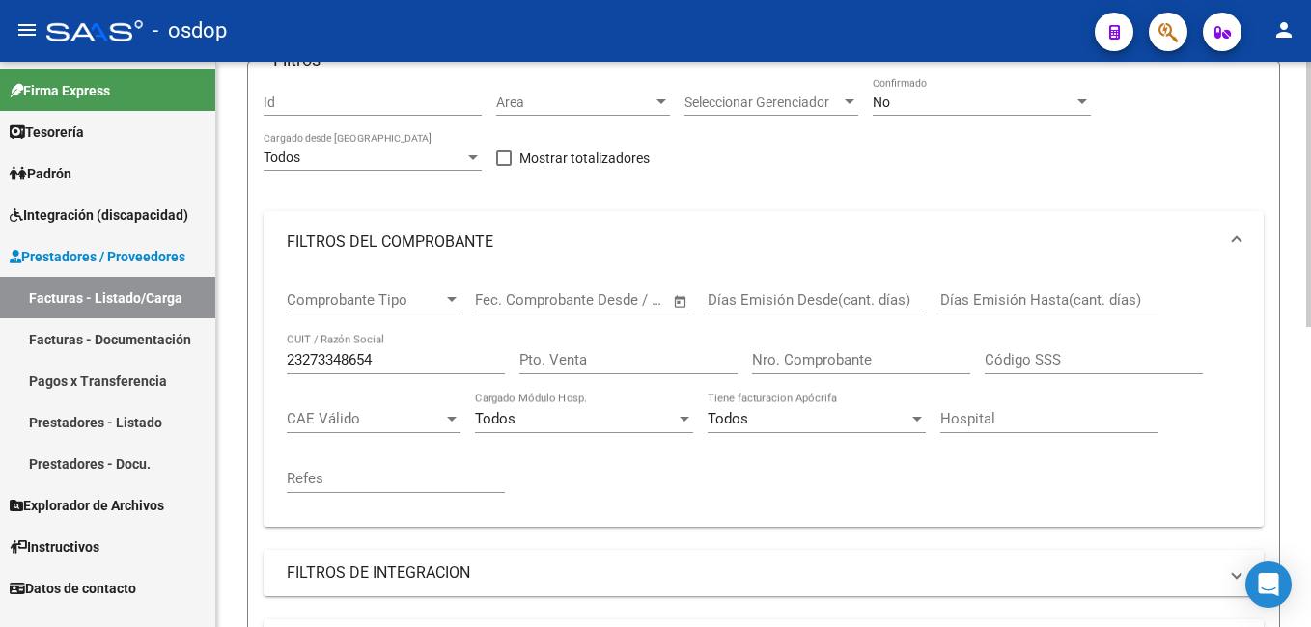
scroll to position [157, 0]
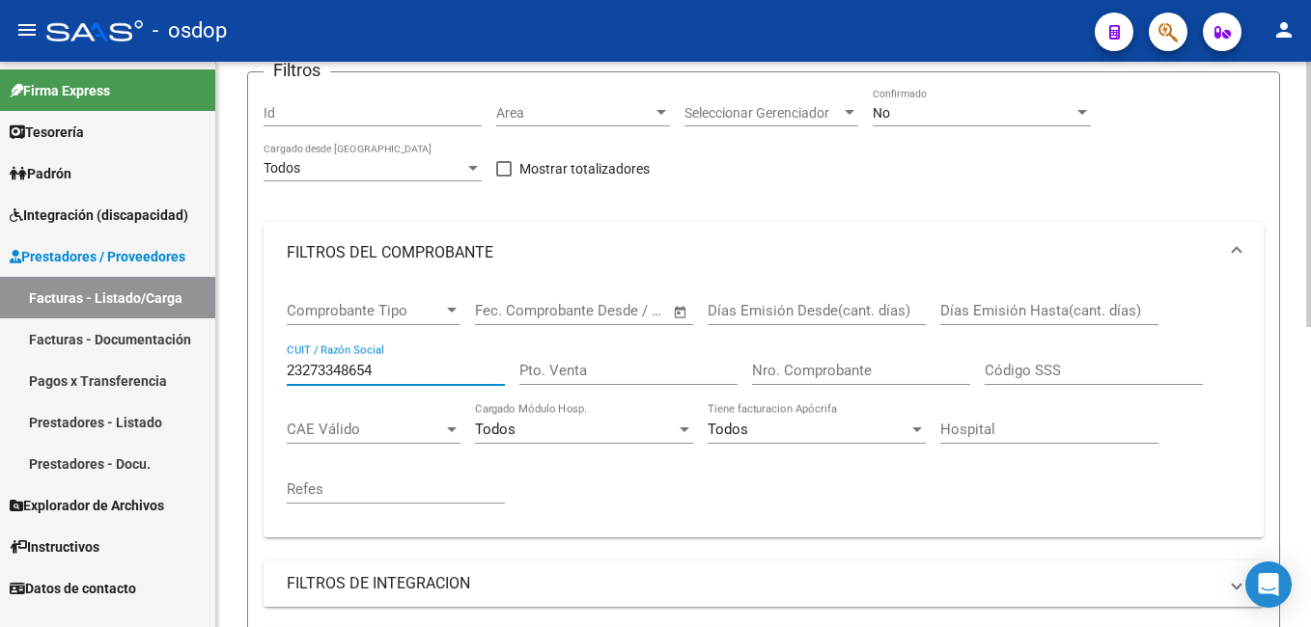
drag, startPoint x: 389, startPoint y: 363, endPoint x: 263, endPoint y: 366, distance: 125.5
click at [263, 366] on div "Comprobante Tipo Comprobante Tipo Start date – End date Fec. Comprobante Desde …" at bounding box center [763, 411] width 1000 height 254
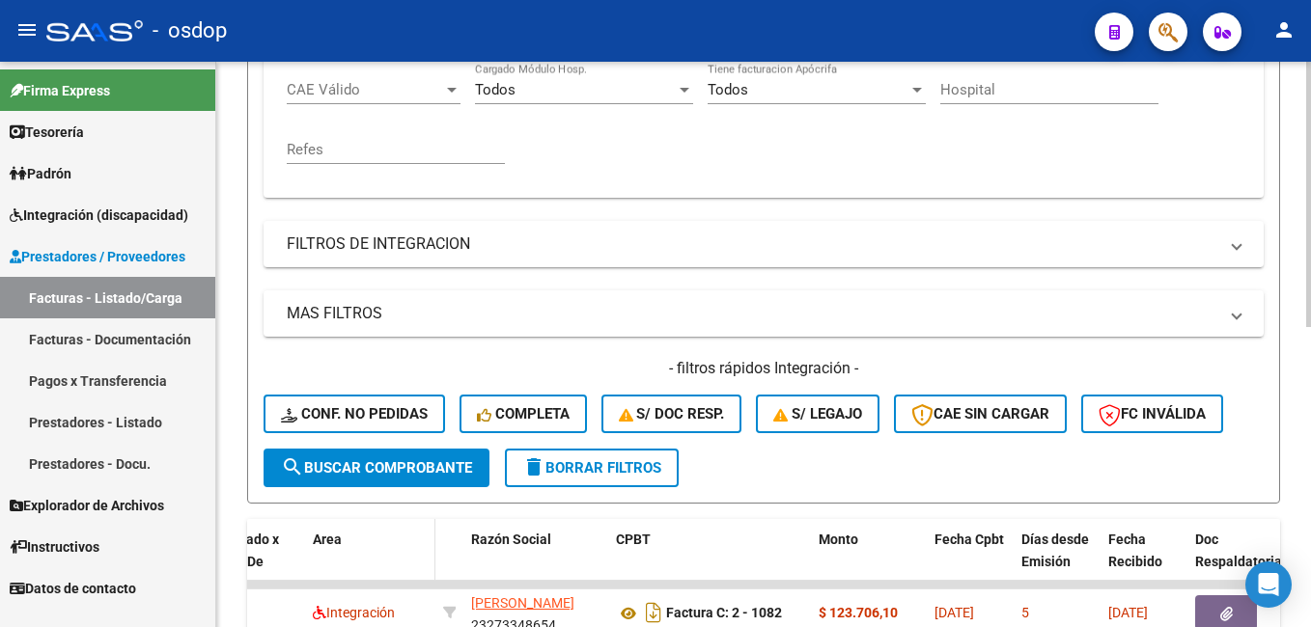
scroll to position [543, 0]
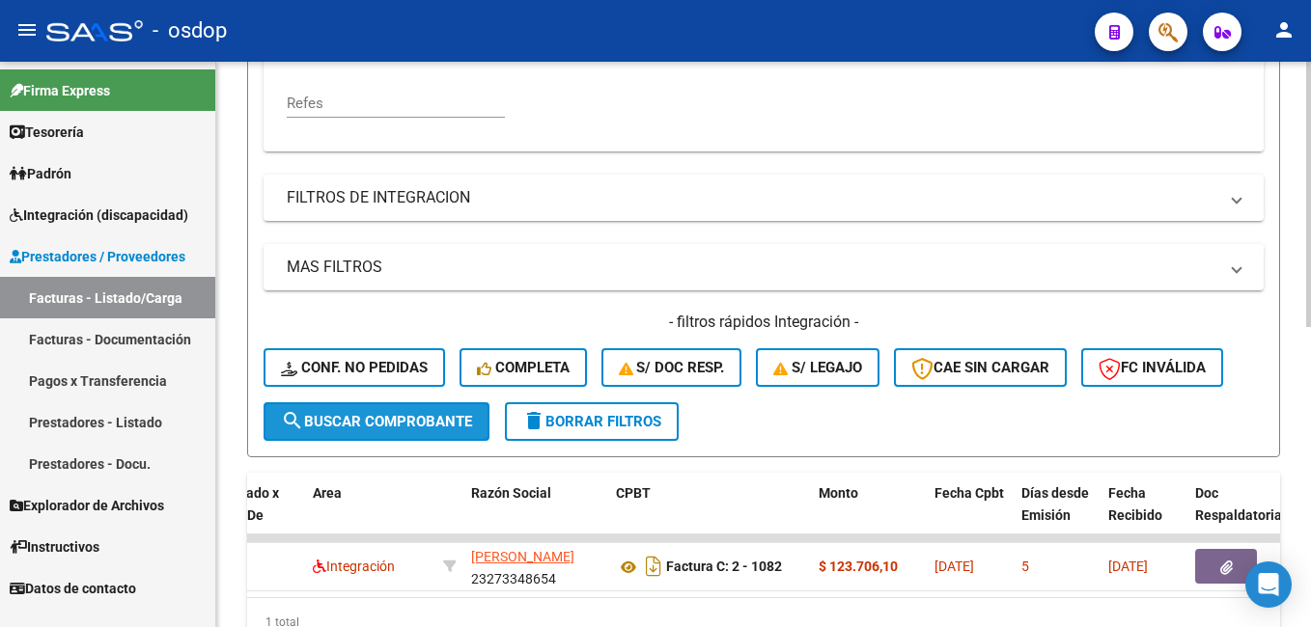
click at [377, 427] on span "search Buscar Comprobante" at bounding box center [376, 421] width 191 height 17
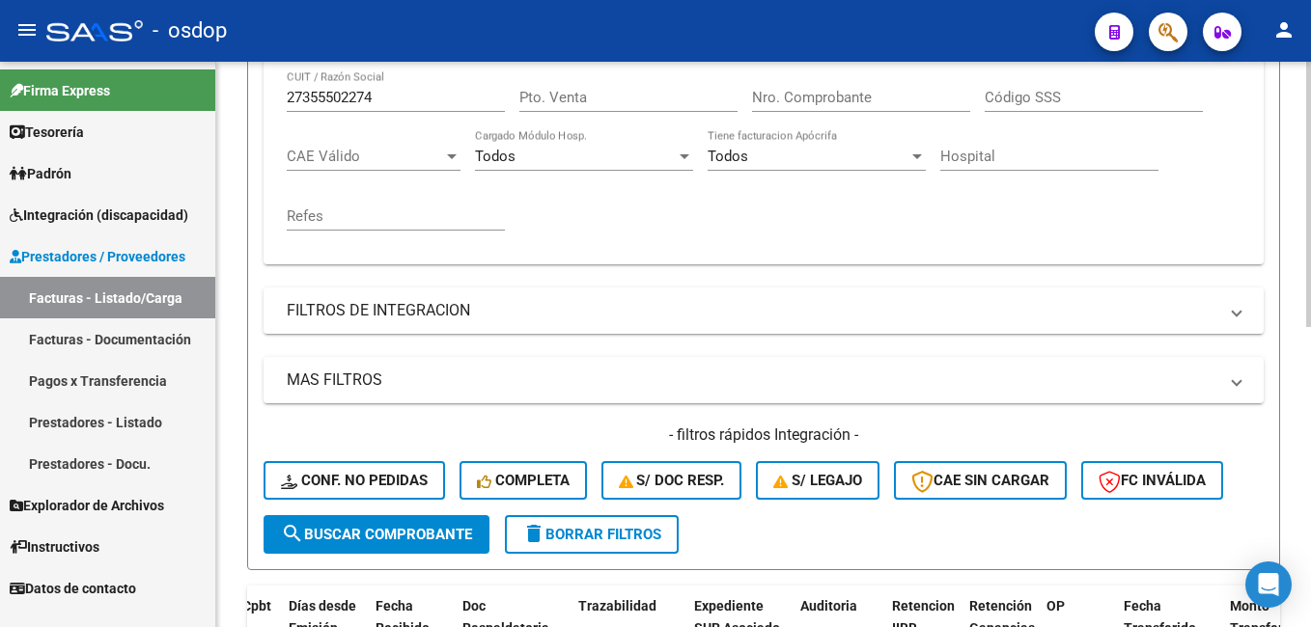
scroll to position [254, 0]
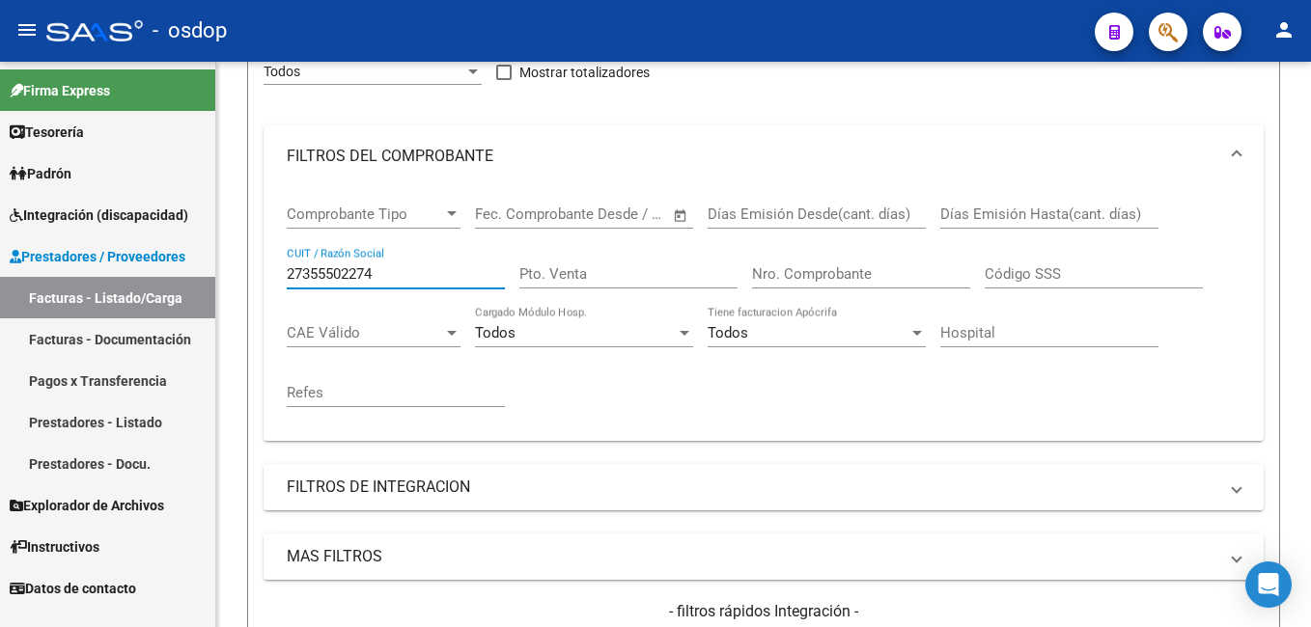
drag, startPoint x: 395, startPoint y: 279, endPoint x: 167, endPoint y: 279, distance: 227.8
click at [167, 279] on mat-sidenav-container "Firma Express Tesorería Extractos Procesados (csv) Extractos Originales (pdf) P…" at bounding box center [655, 345] width 1311 height 566
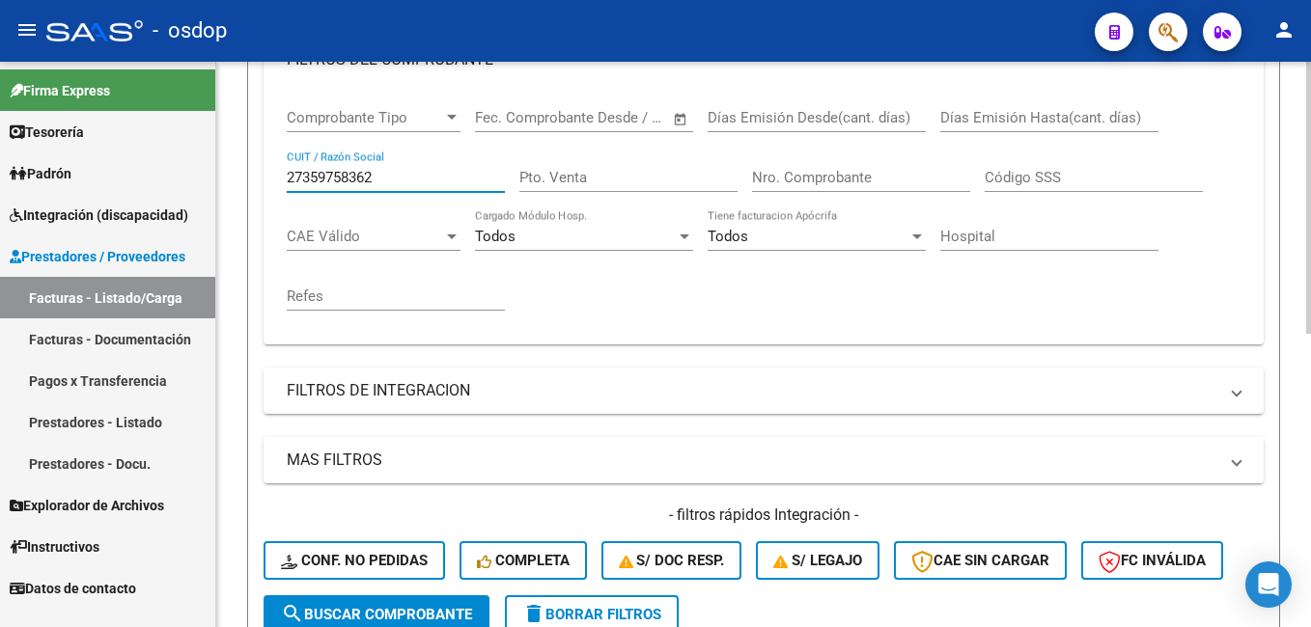
scroll to position [447, 0]
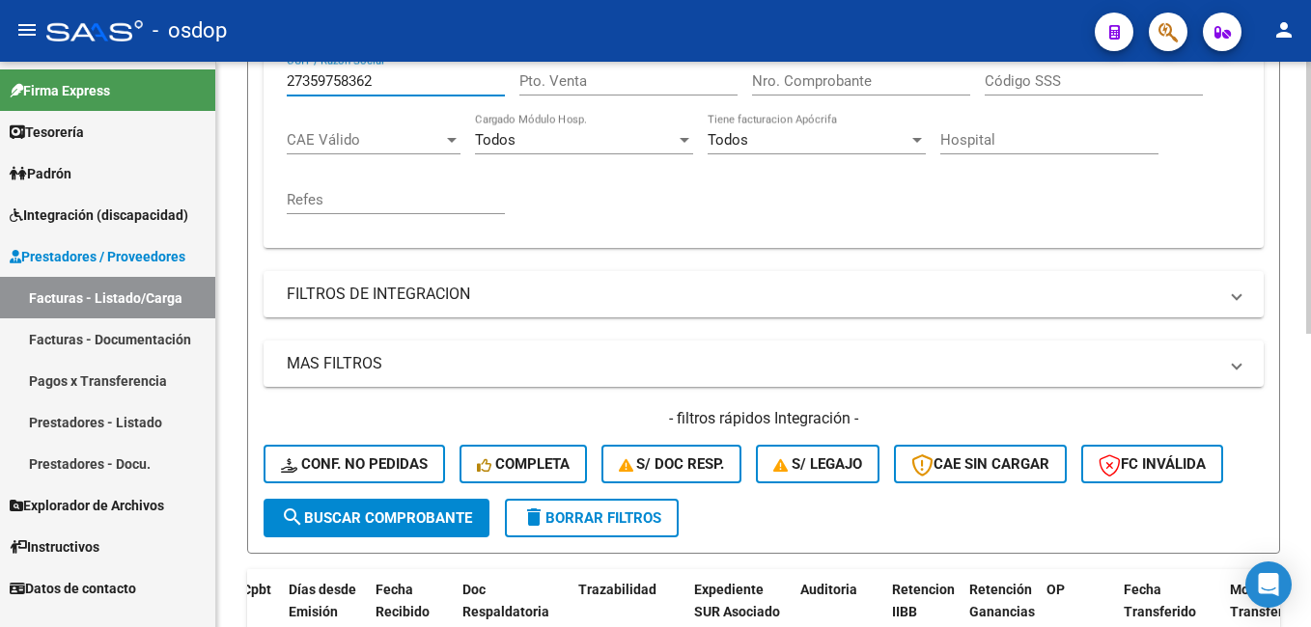
type input "27359758362"
click at [386, 520] on span "search Buscar Comprobante" at bounding box center [376, 518] width 191 height 17
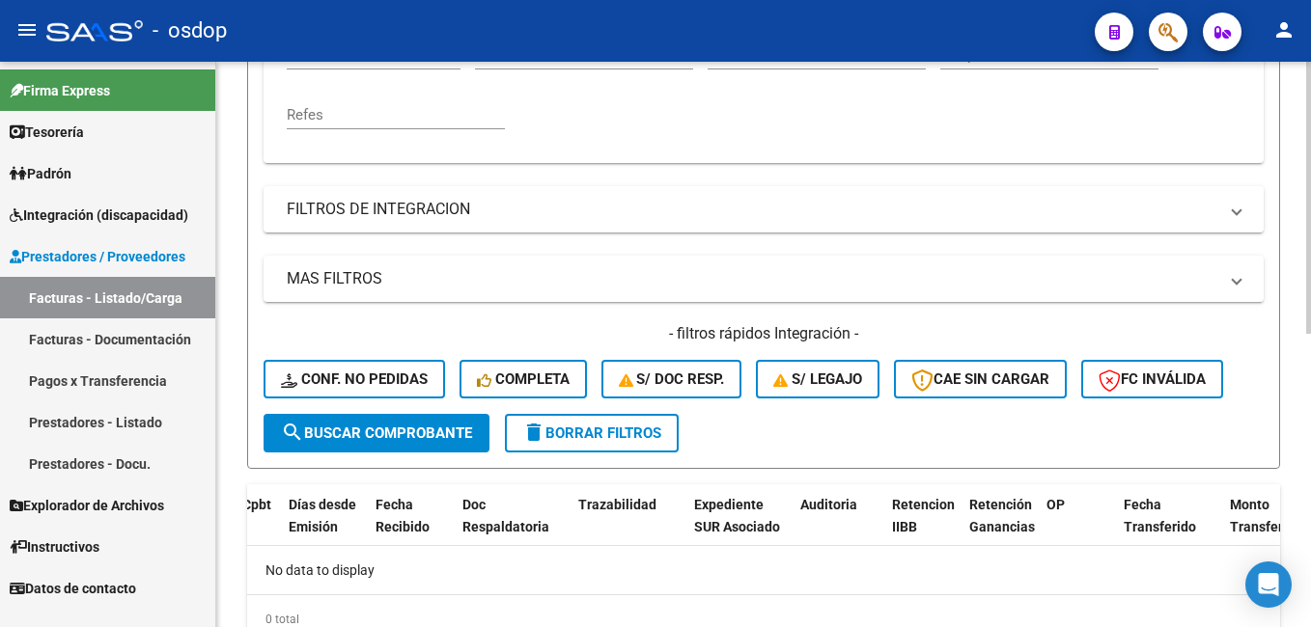
scroll to position [320, 0]
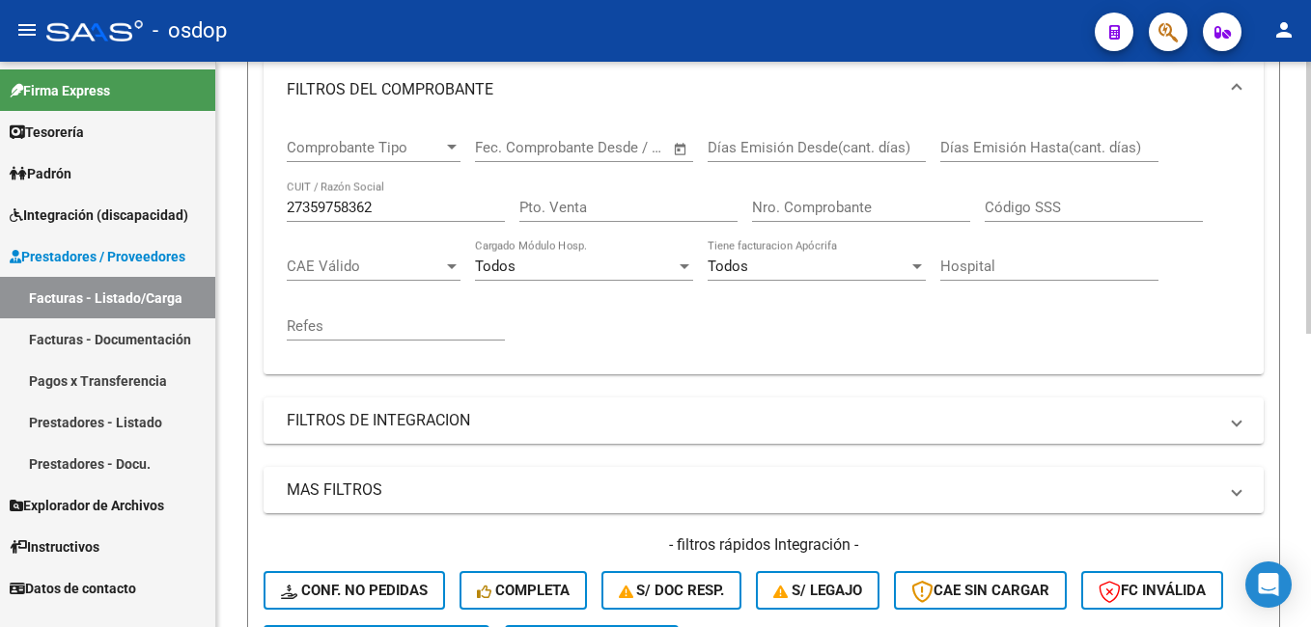
click at [401, 201] on input "27359758362" at bounding box center [396, 207] width 218 height 17
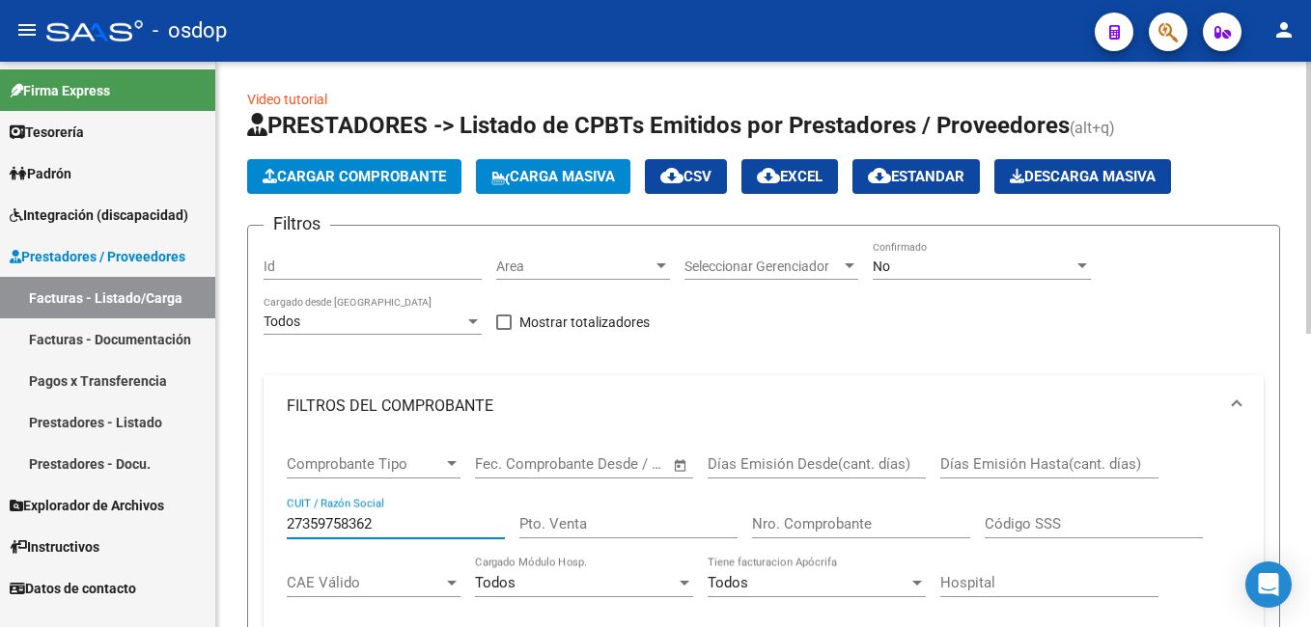
scroll to position [0, 0]
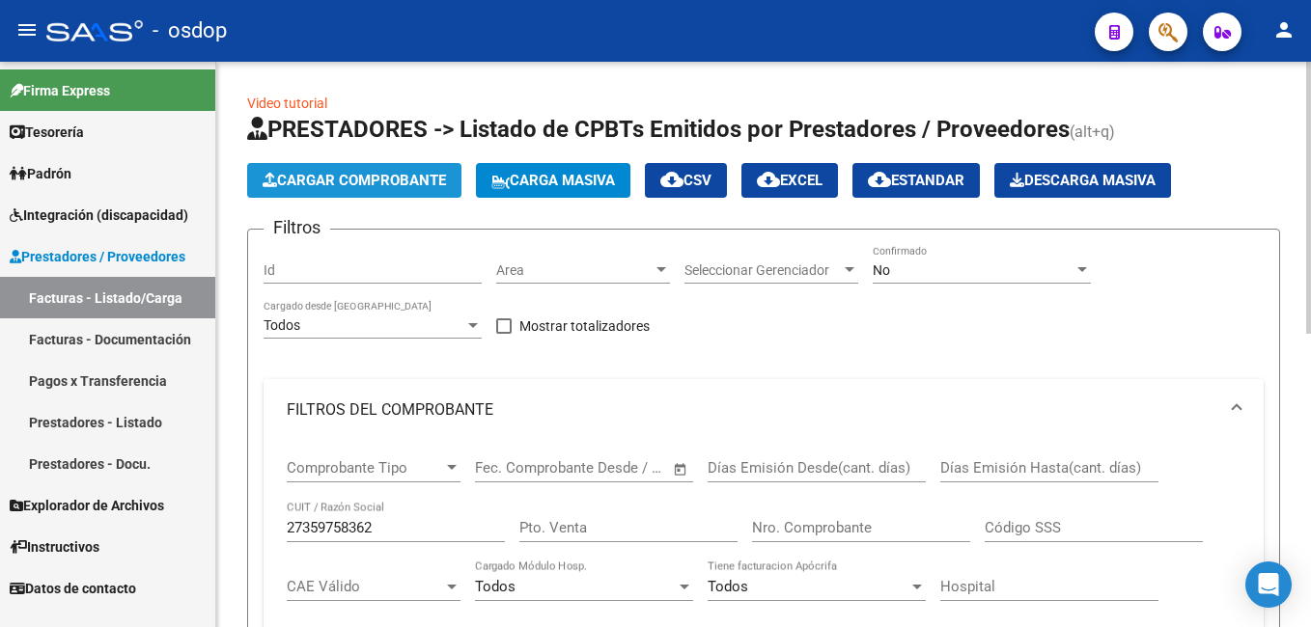
click at [359, 178] on span "Cargar Comprobante" at bounding box center [354, 180] width 183 height 17
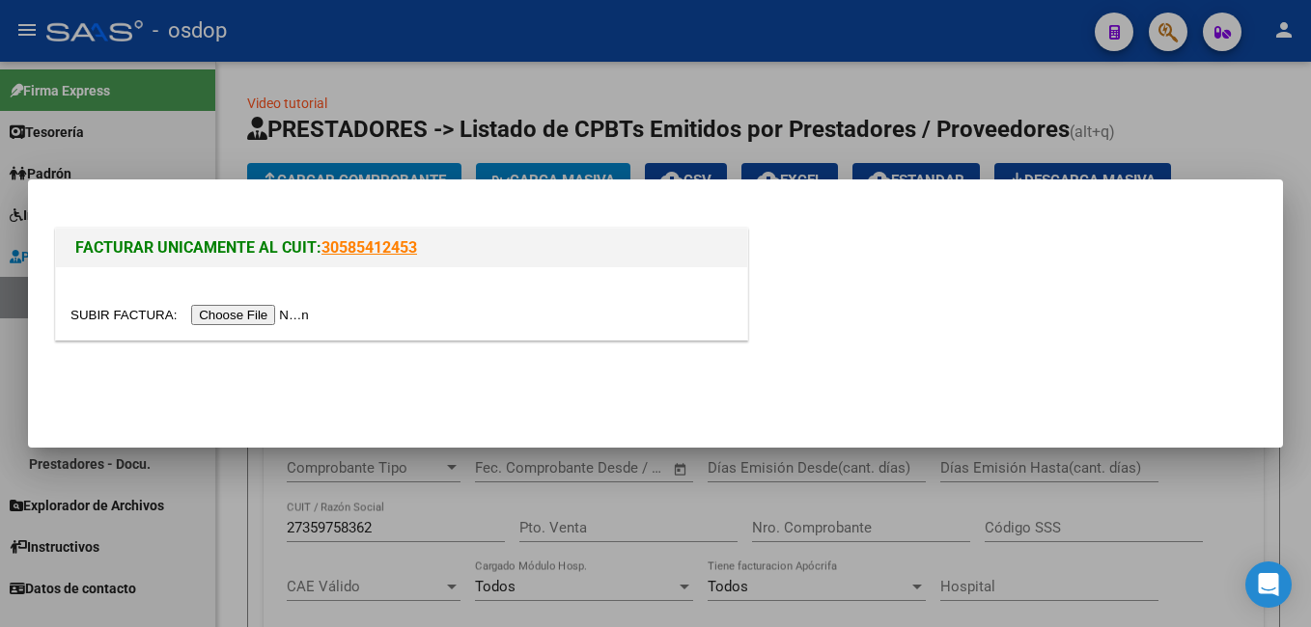
click at [244, 315] on input "file" at bounding box center [192, 315] width 244 height 20
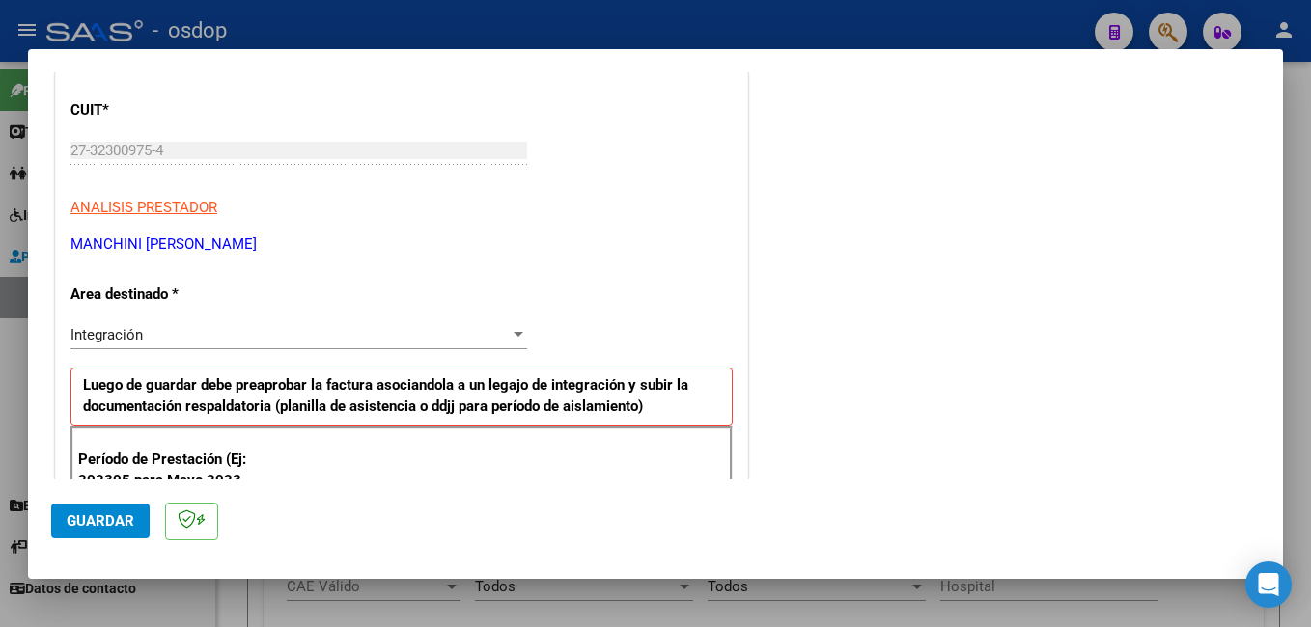
scroll to position [386, 0]
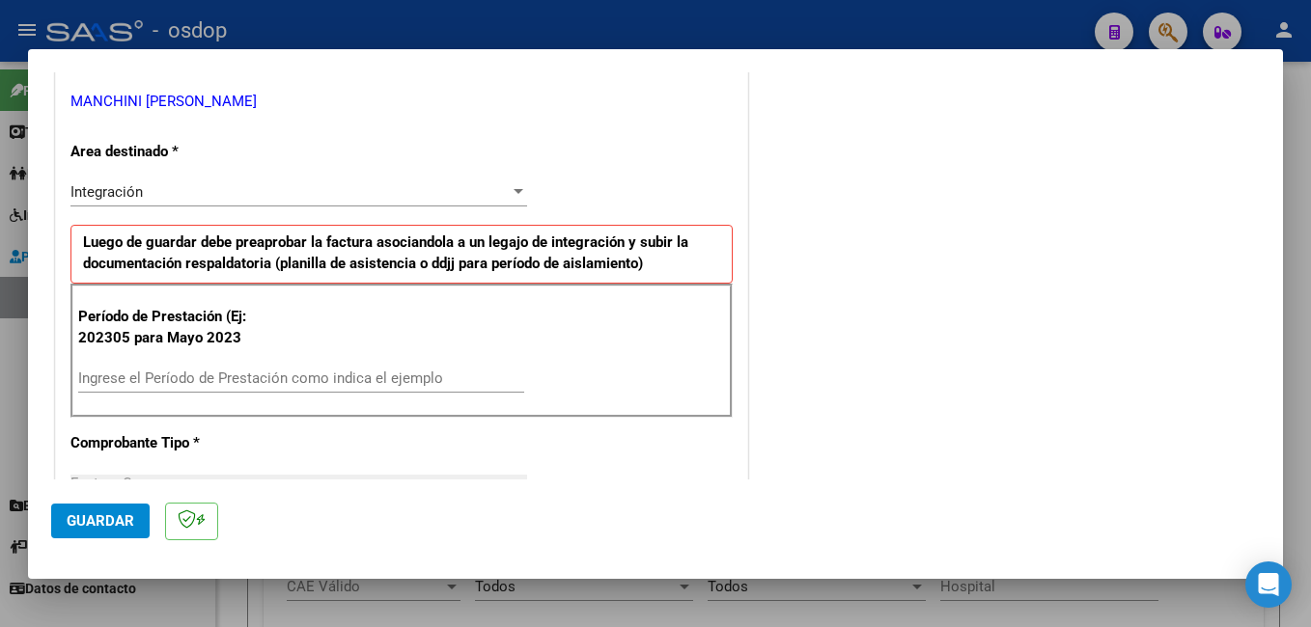
click at [244, 376] on input "Ingrese el Período de Prestación como indica el ejemplo" at bounding box center [301, 378] width 446 height 17
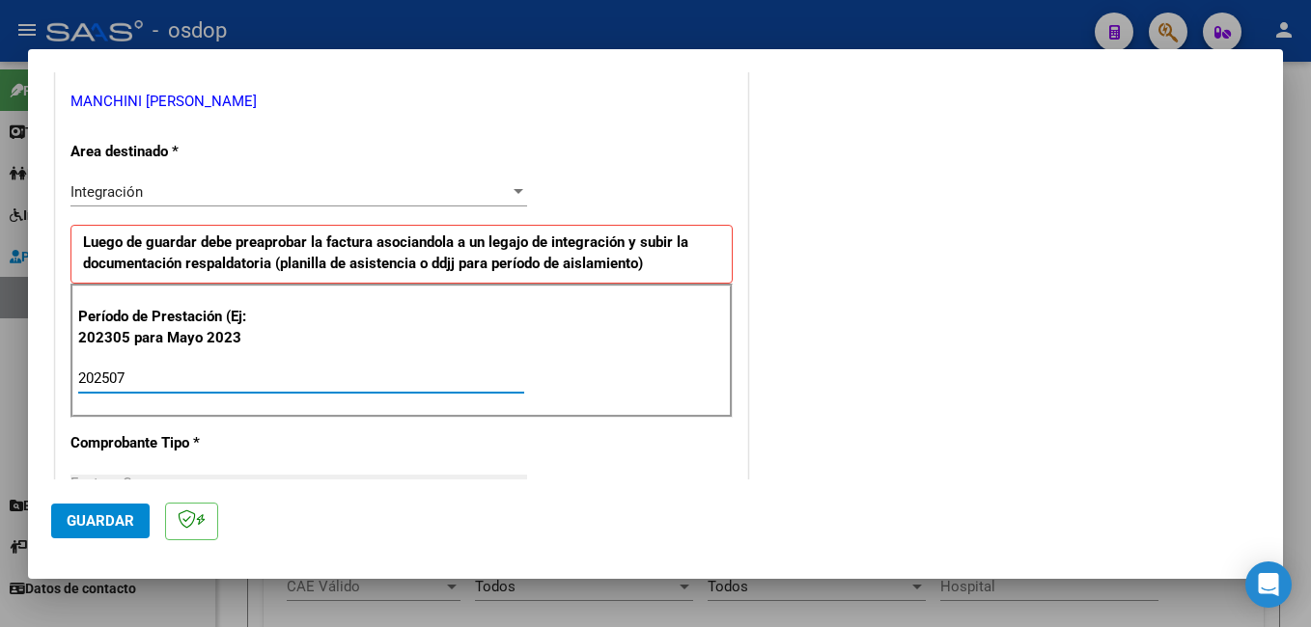
type input "202507"
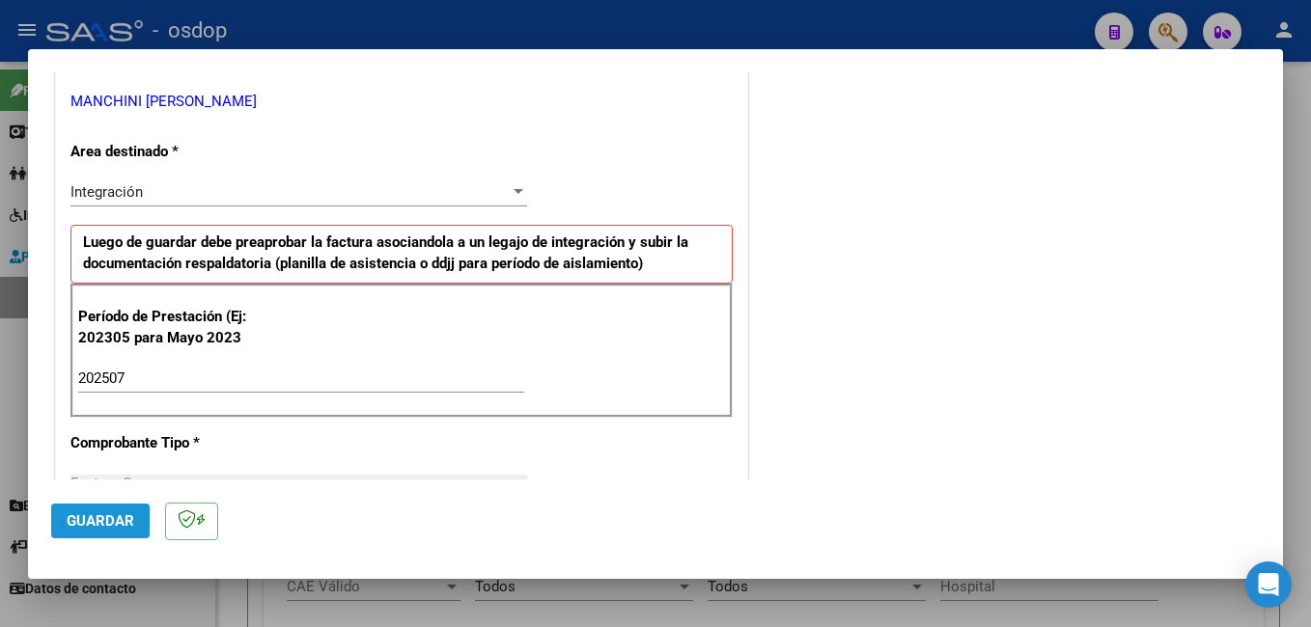
drag, startPoint x: 98, startPoint y: 514, endPoint x: 312, endPoint y: 515, distance: 213.3
click at [103, 514] on span "Guardar" at bounding box center [101, 521] width 68 height 17
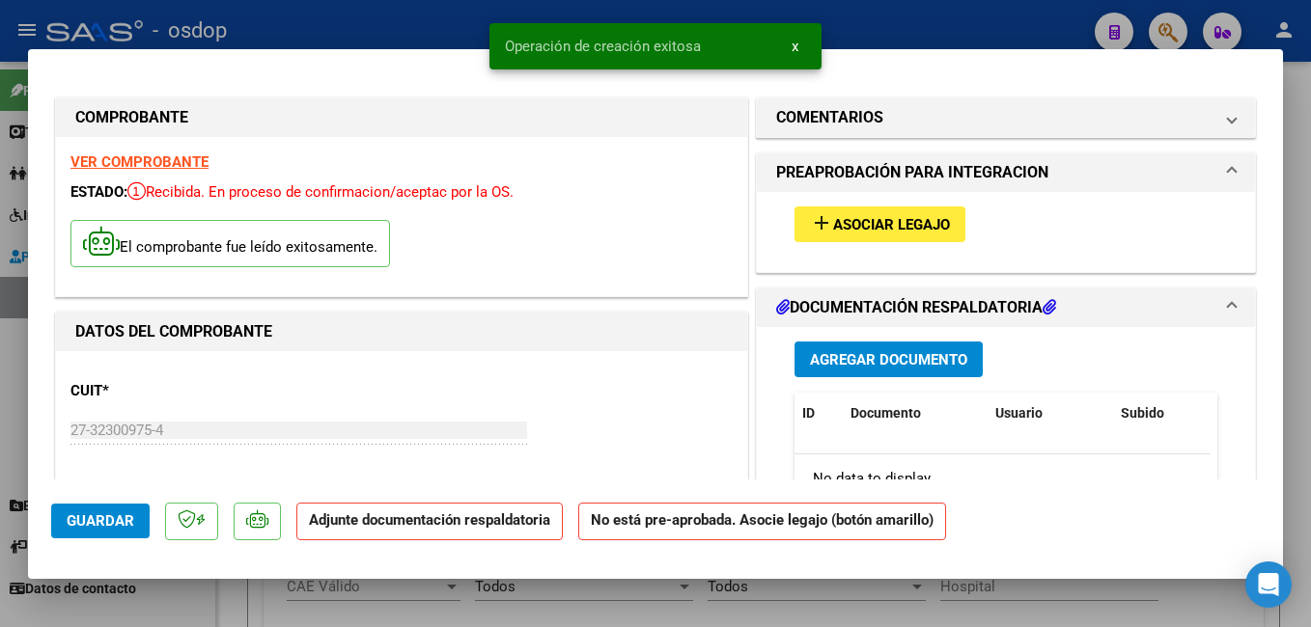
click at [872, 211] on button "add Asociar Legajo" at bounding box center [879, 225] width 171 height 36
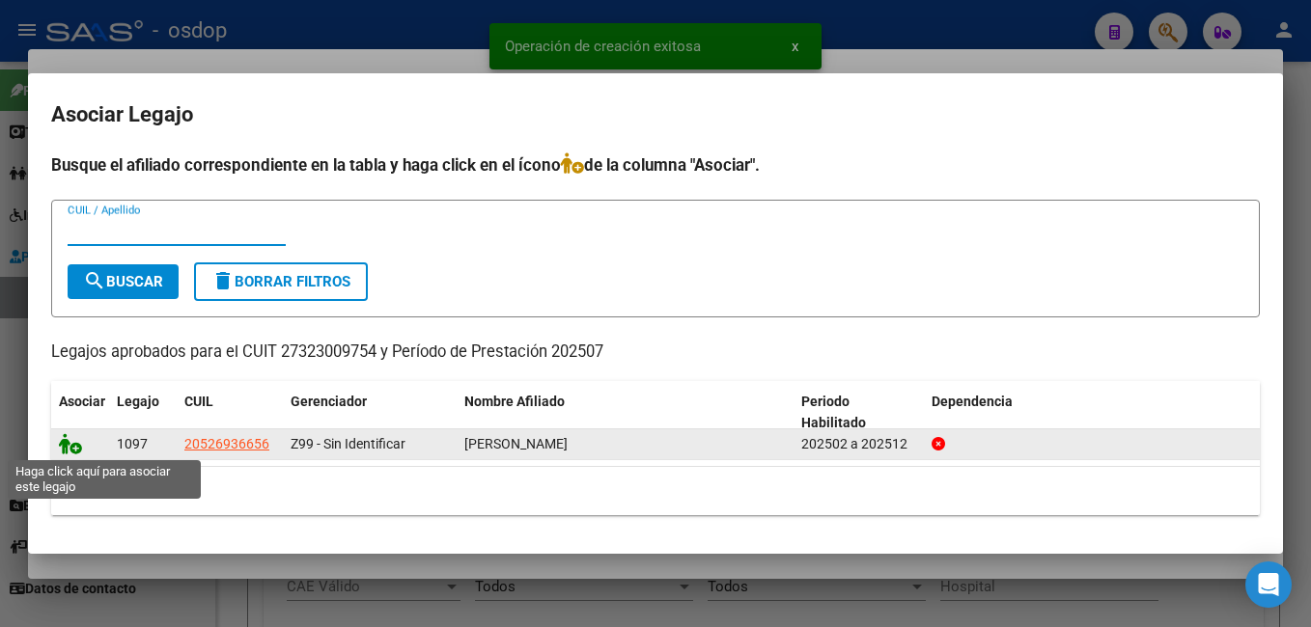
click at [67, 443] on icon at bounding box center [70, 443] width 23 height 21
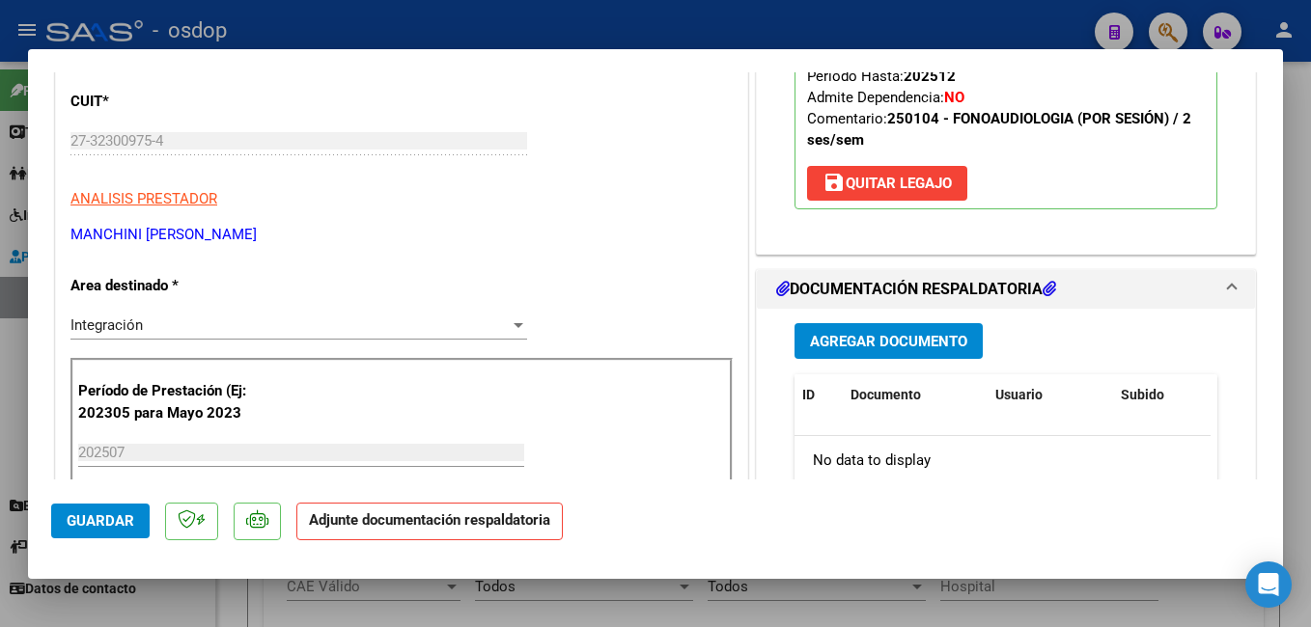
scroll to position [386, 0]
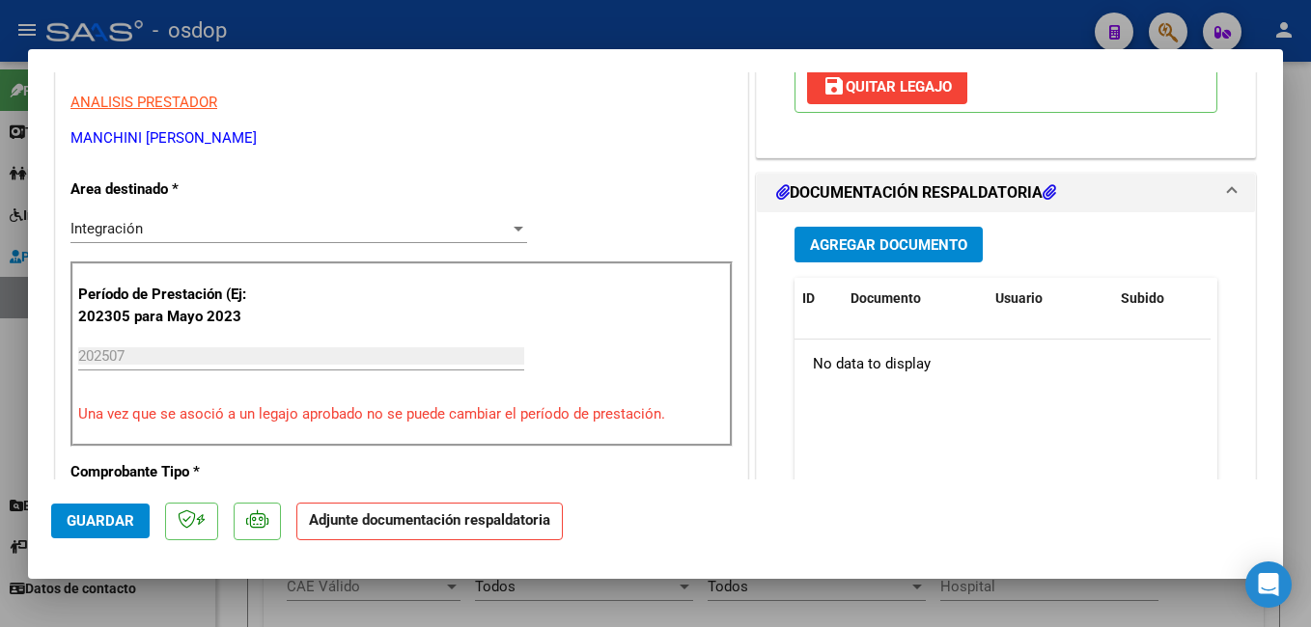
click at [895, 247] on span "Agregar Documento" at bounding box center [888, 244] width 157 height 17
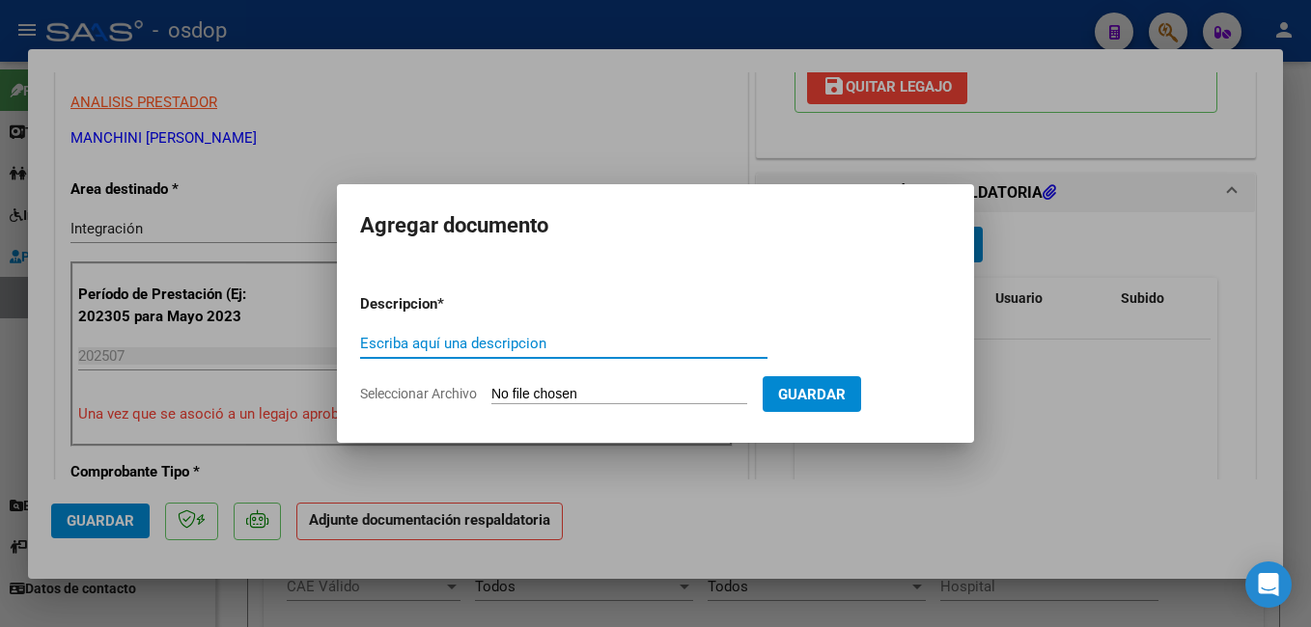
click at [488, 347] on input "Escriba aquí una descripcion" at bounding box center [563, 343] width 407 height 17
type input "PLANILLA ASISTENCIA"
click at [629, 391] on input "Seleccionar Archivo" at bounding box center [619, 395] width 256 height 18
type input "C:\fakepath\Asistencia.pdf"
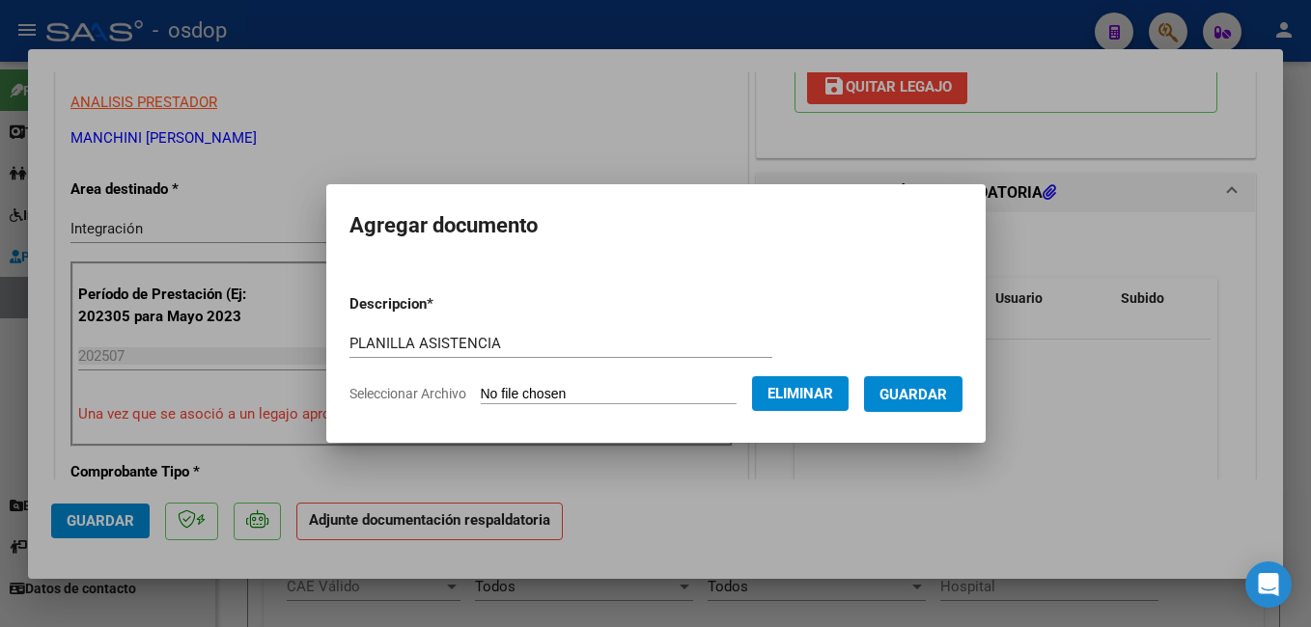
click at [947, 391] on span "Guardar" at bounding box center [913, 394] width 68 height 17
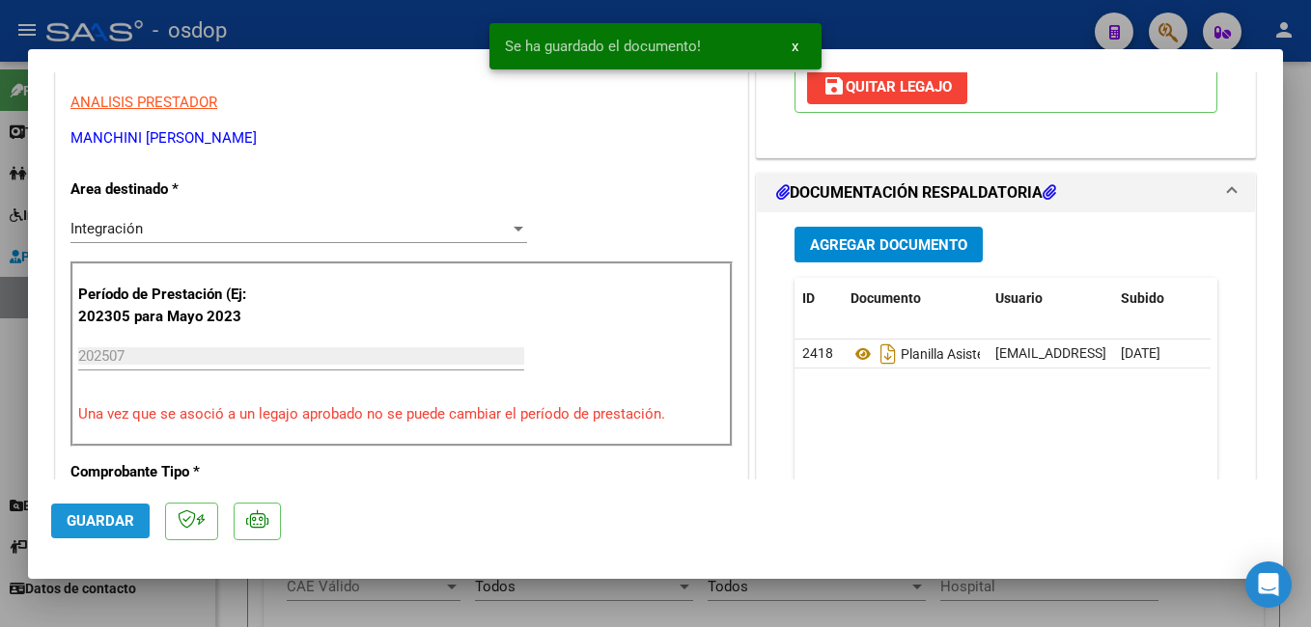
drag, startPoint x: 91, startPoint y: 513, endPoint x: 139, endPoint y: 512, distance: 48.3
click at [92, 513] on span "Guardar" at bounding box center [101, 521] width 68 height 17
click at [368, 20] on div at bounding box center [655, 313] width 1311 height 627
type input "$ 0,00"
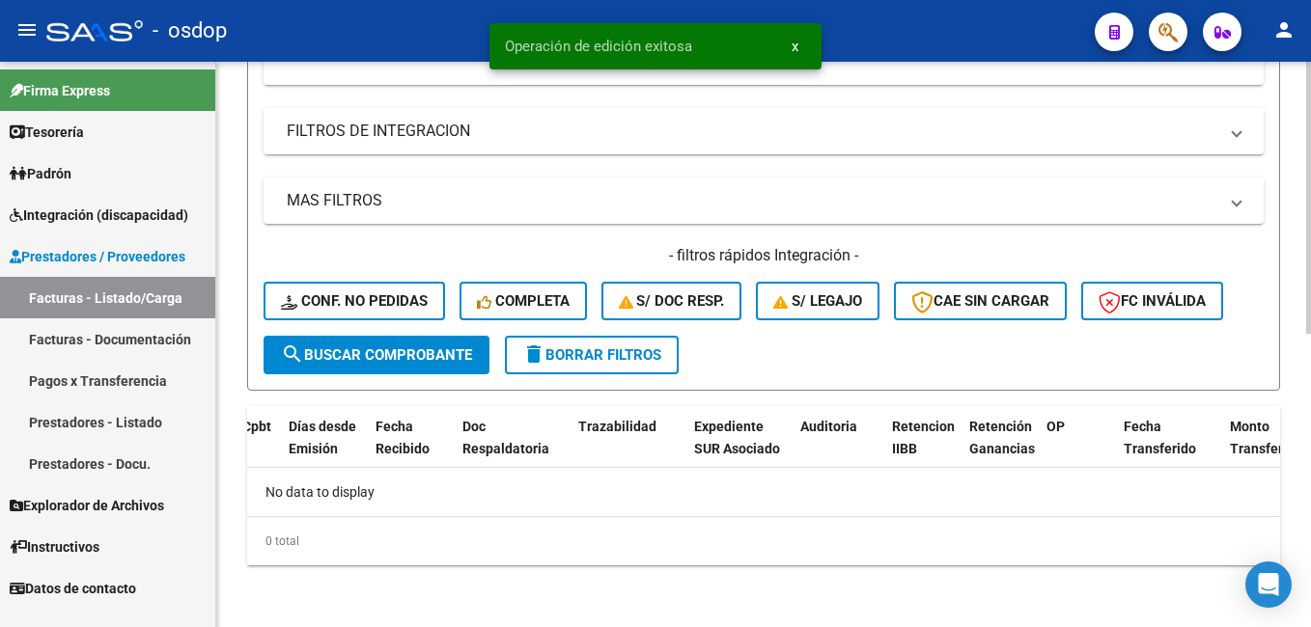
scroll to position [417, 0]
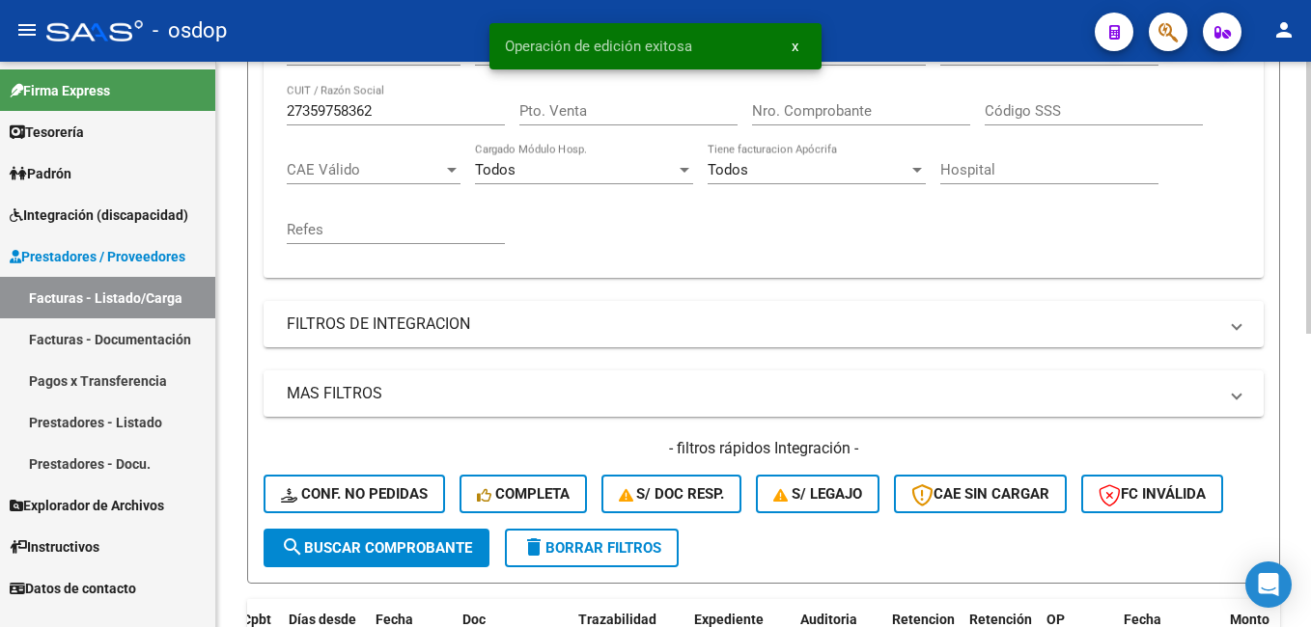
click at [635, 549] on span "delete Borrar Filtros" at bounding box center [591, 548] width 139 height 17
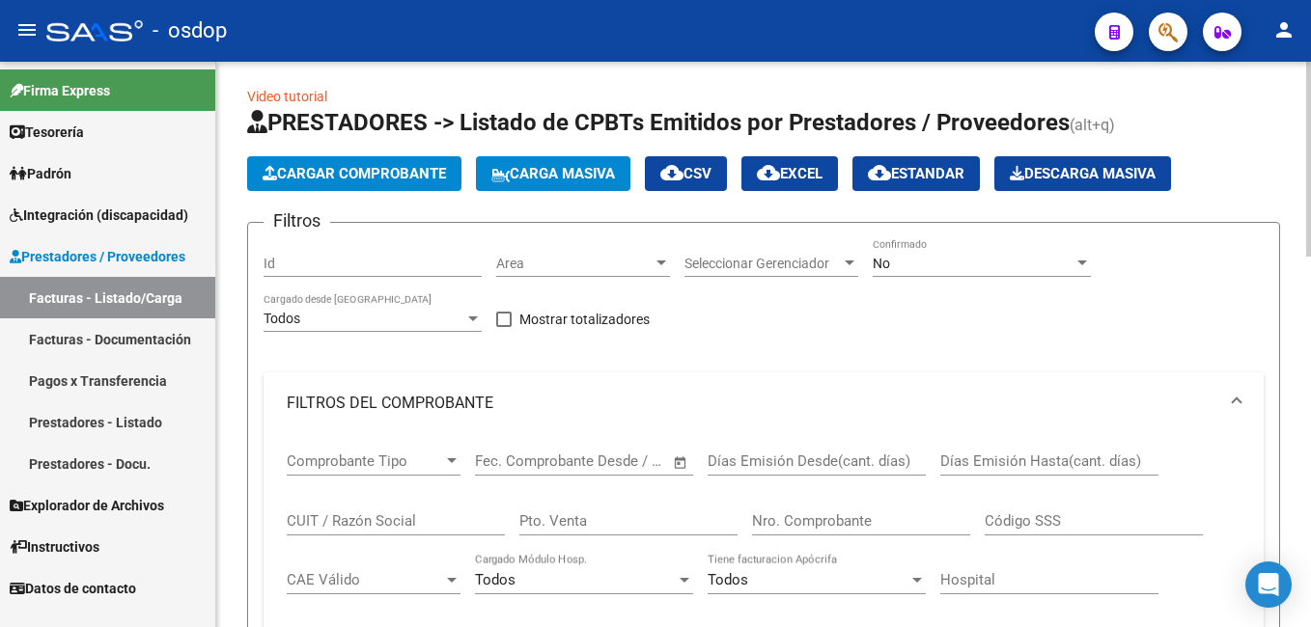
scroll to position [0, 0]
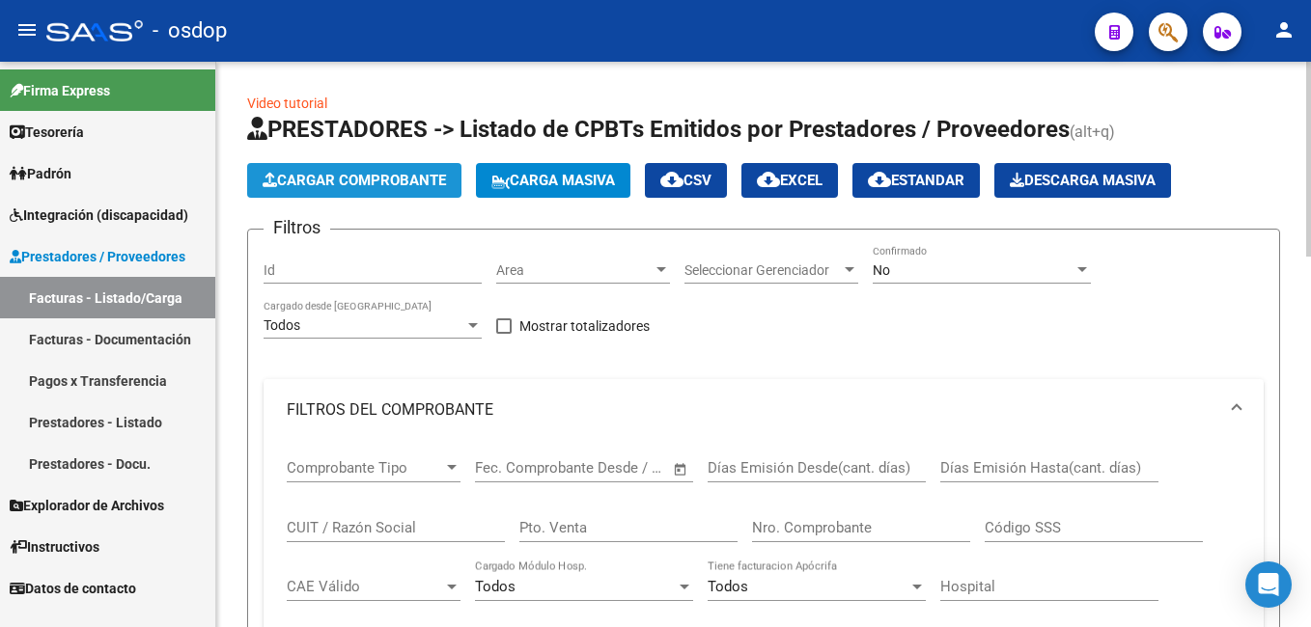
click at [340, 181] on span "Cargar Comprobante" at bounding box center [354, 180] width 183 height 17
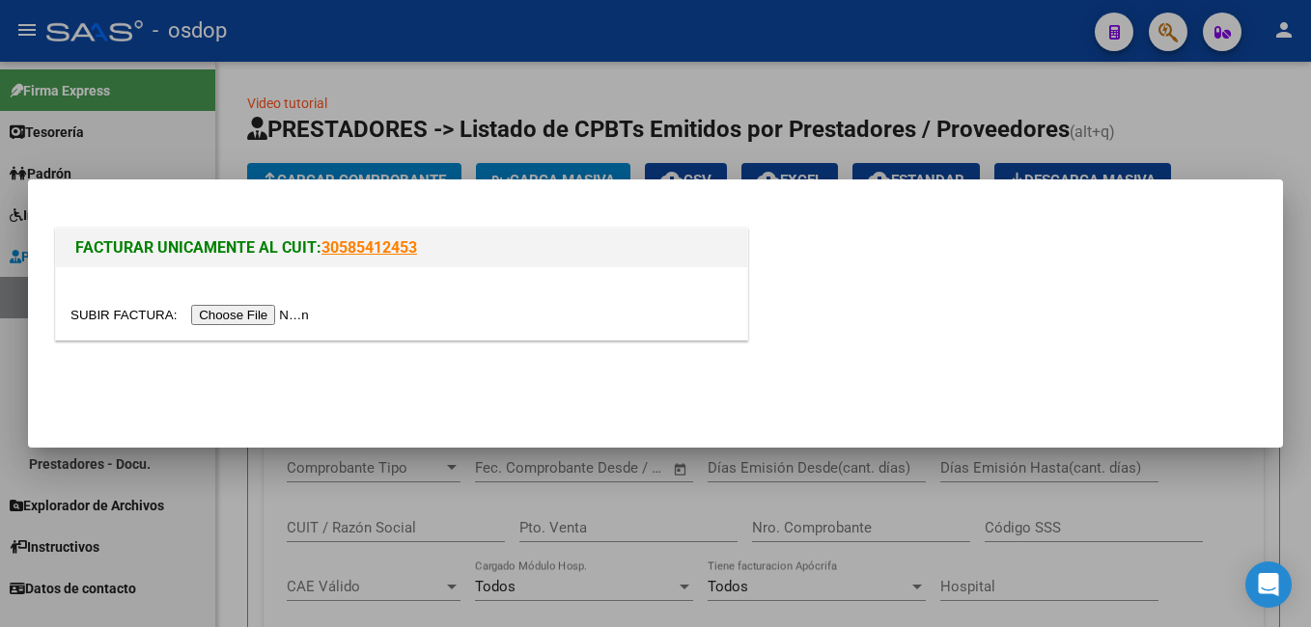
click at [235, 313] on input "file" at bounding box center [192, 315] width 244 height 20
click at [229, 312] on input "file" at bounding box center [192, 315] width 244 height 20
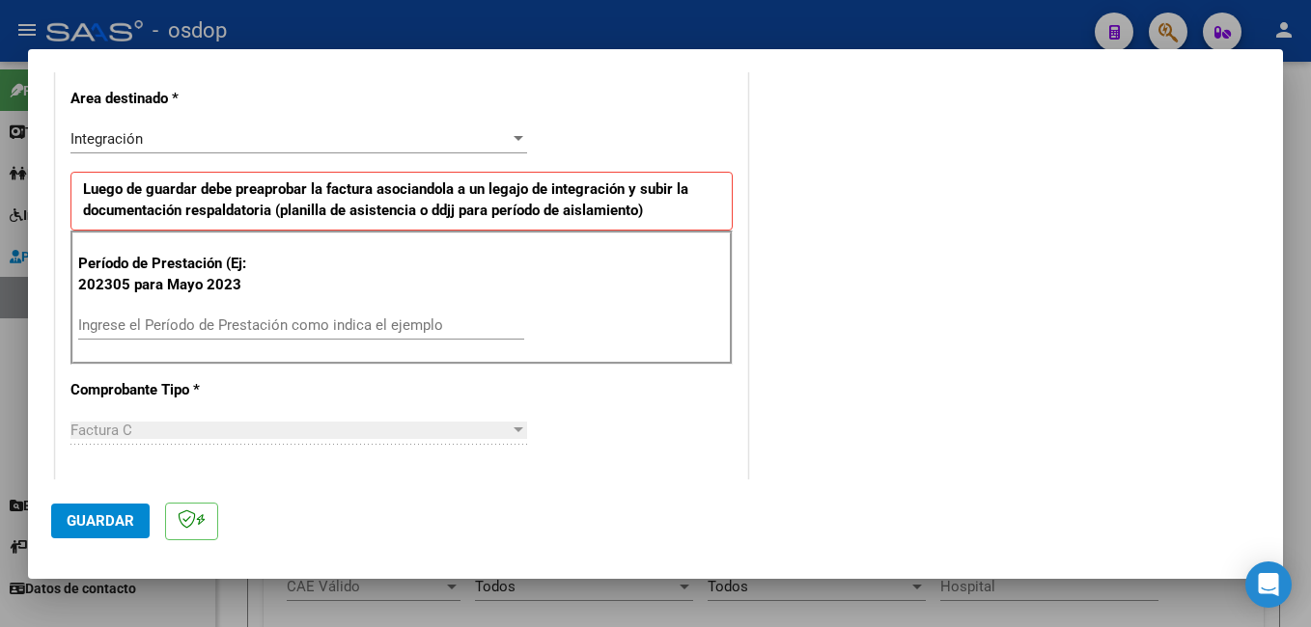
scroll to position [483, 0]
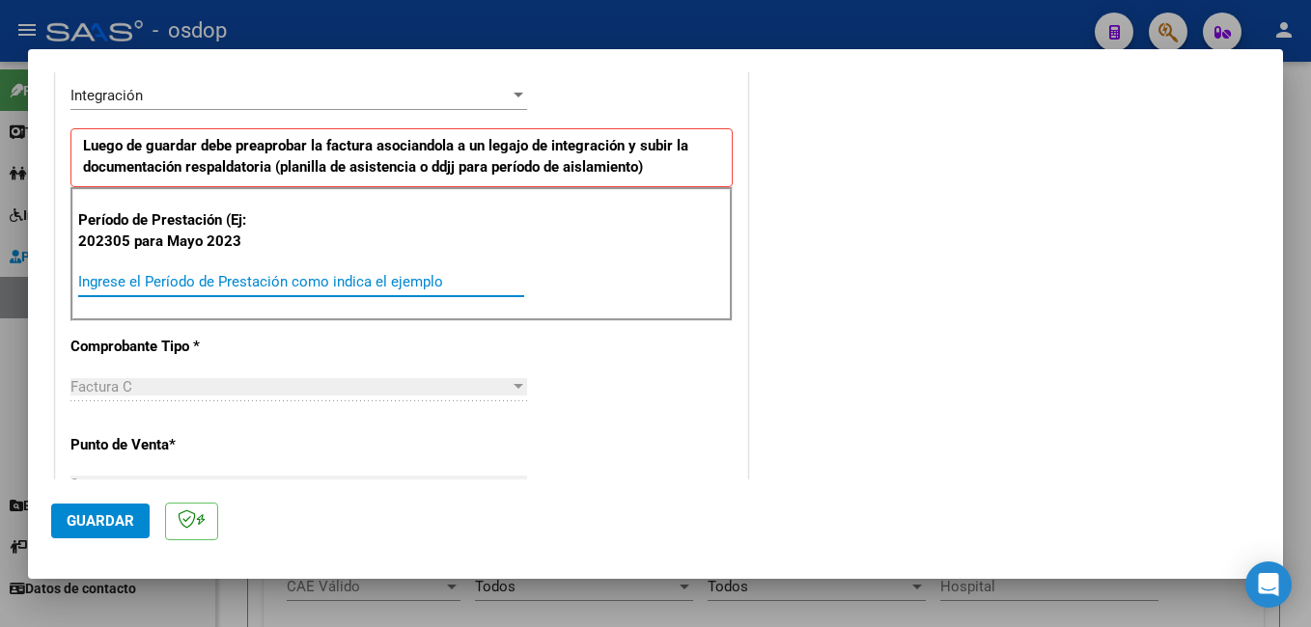
click at [201, 289] on input "Ingrese el Período de Prestación como indica el ejemplo" at bounding box center [301, 281] width 446 height 17
type input "202507"
click at [105, 519] on span "Guardar" at bounding box center [101, 521] width 68 height 17
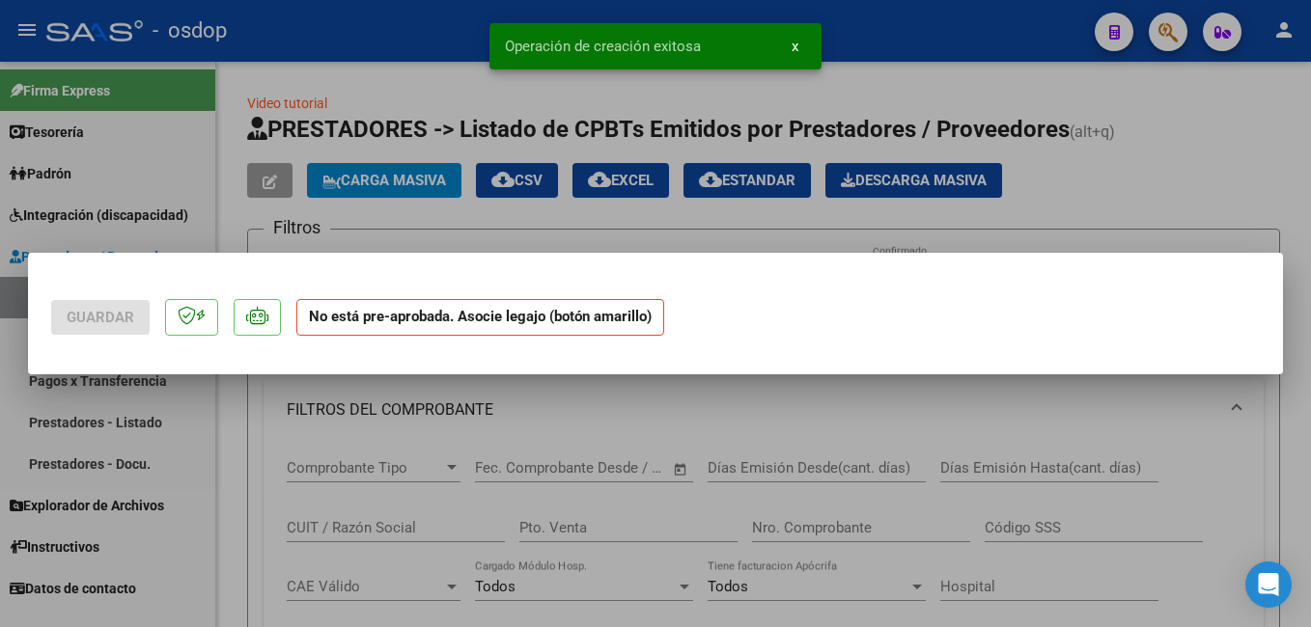
scroll to position [0, 0]
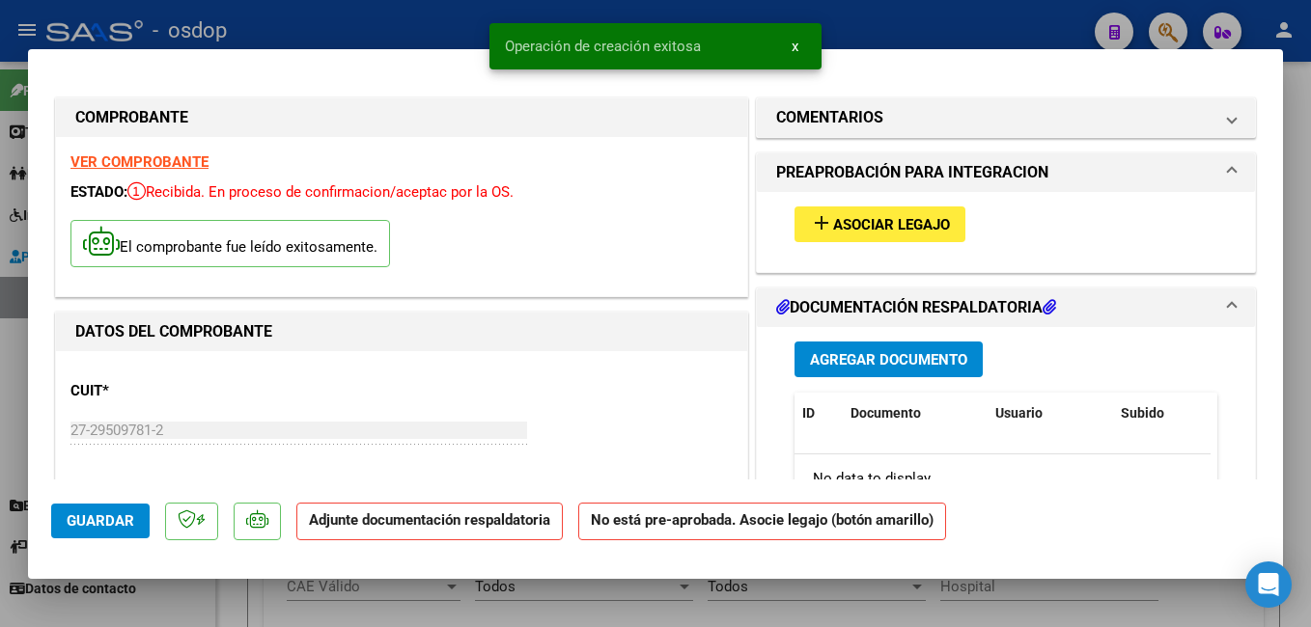
click at [877, 213] on button "add Asociar Legajo" at bounding box center [879, 225] width 171 height 36
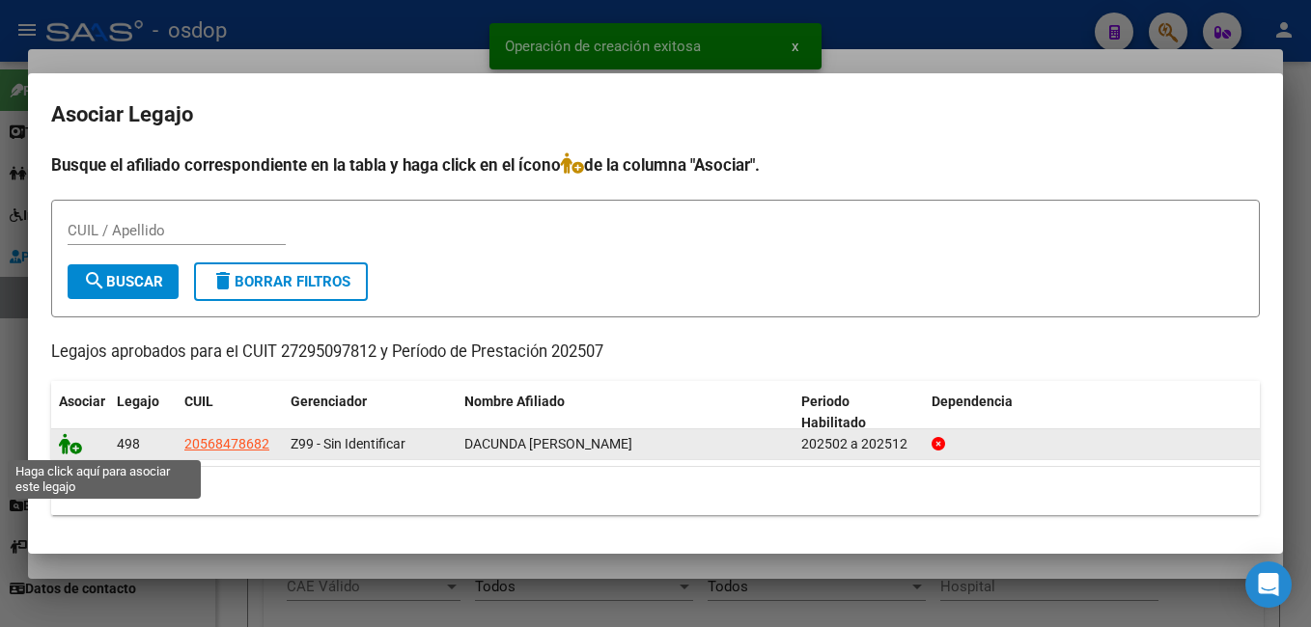
click at [59, 442] on icon at bounding box center [70, 443] width 23 height 21
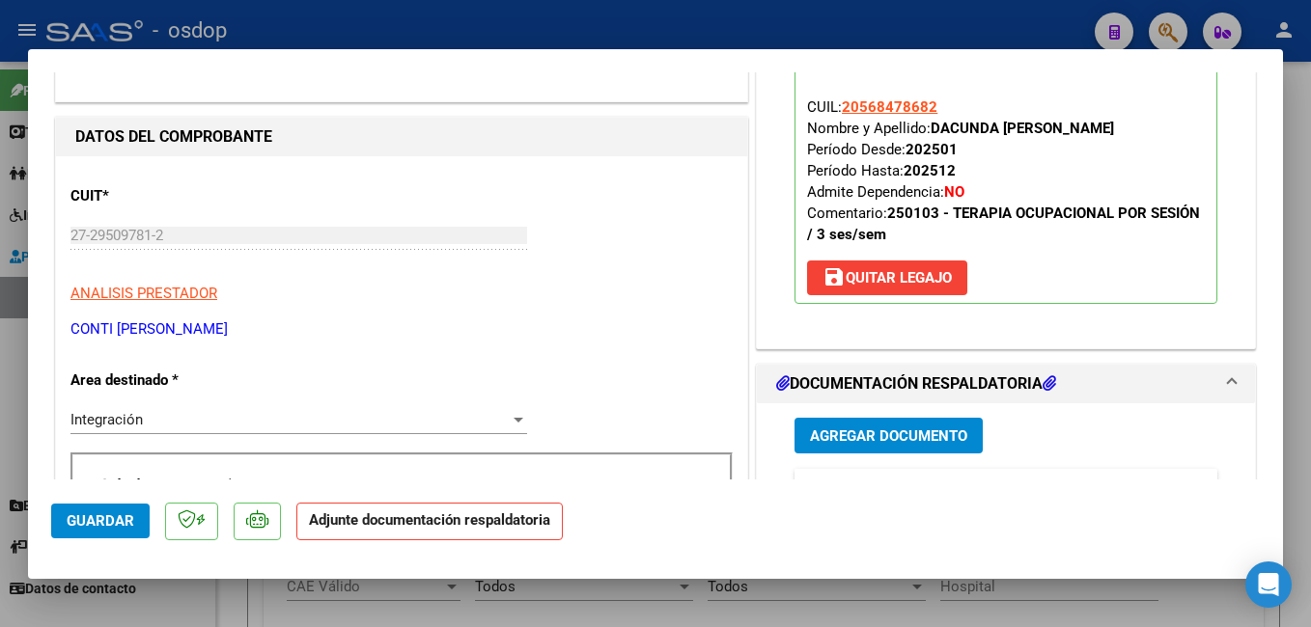
scroll to position [290, 0]
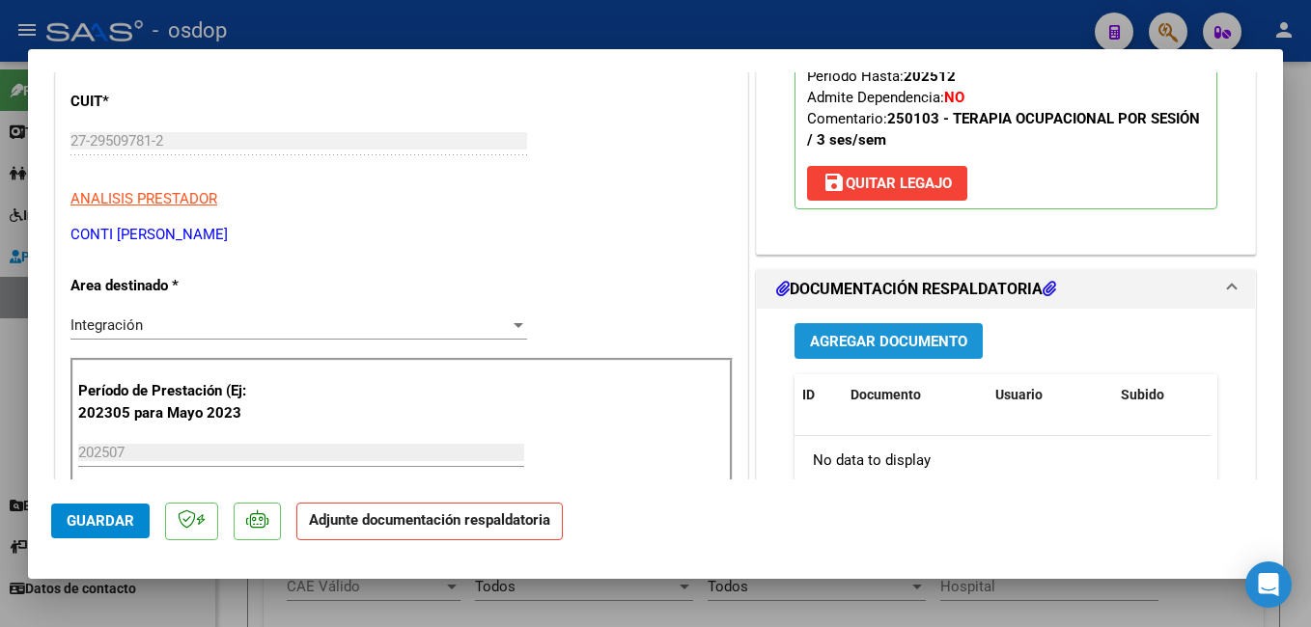
click at [863, 344] on span "Agregar Documento" at bounding box center [888, 341] width 157 height 17
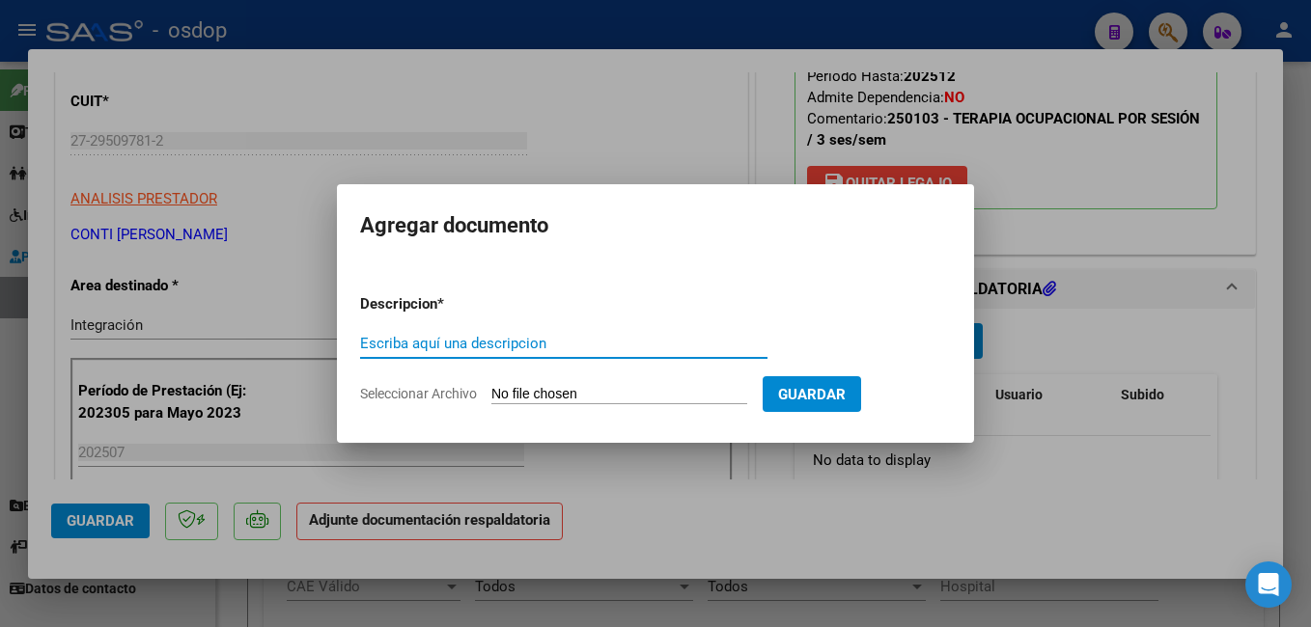
click at [462, 336] on input "Escriba aquí una descripcion" at bounding box center [563, 343] width 407 height 17
type input "planilla de asistencia"
click at [647, 392] on input "Seleccionar Archivo" at bounding box center [619, 395] width 256 height 18
type input "C:\fakepath\7- Valentín Dacunda Strazziuso - PLANILLA DE ASISTENCIA - Julio 202…"
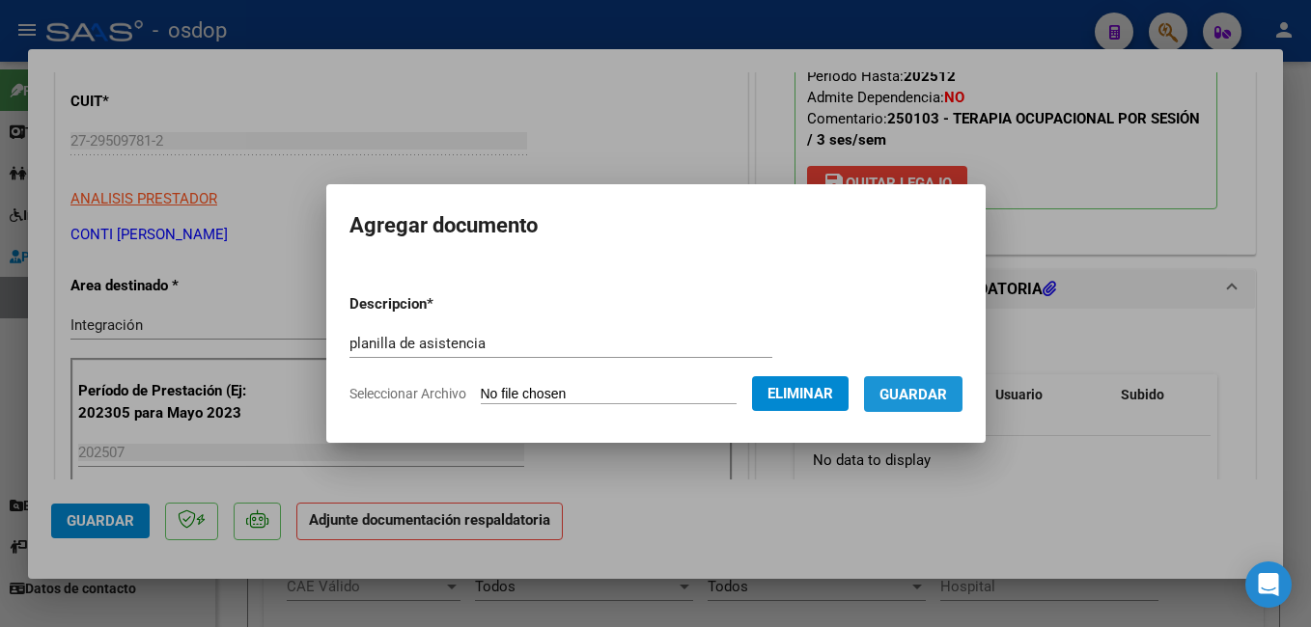
click at [947, 395] on span "Guardar" at bounding box center [913, 394] width 68 height 17
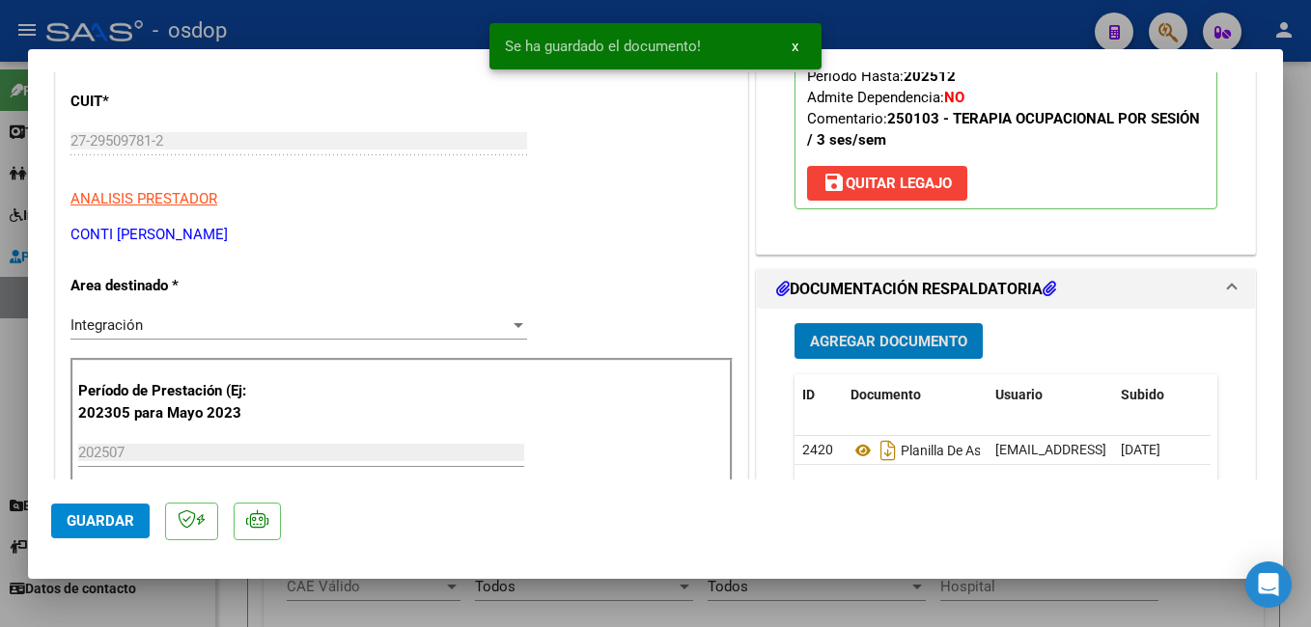
click at [109, 513] on span "Guardar" at bounding box center [101, 521] width 68 height 17
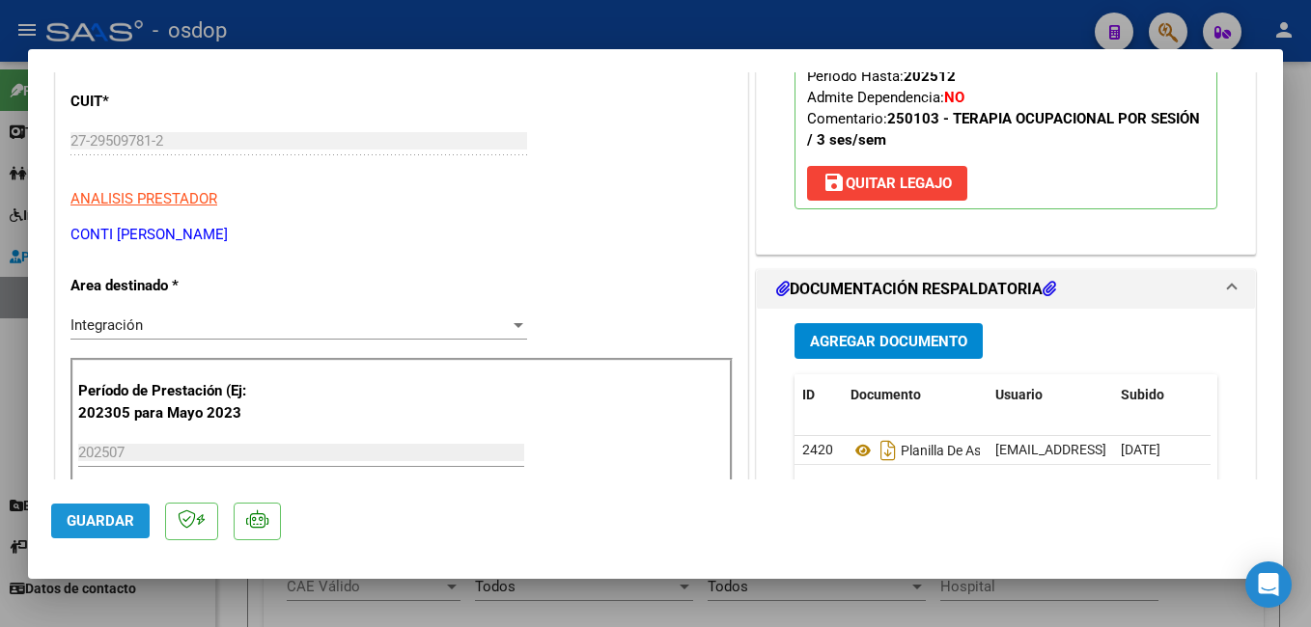
drag, startPoint x: 103, startPoint y: 525, endPoint x: 299, endPoint y: 444, distance: 212.0
click at [106, 524] on span "Guardar" at bounding box center [101, 521] width 68 height 17
click at [367, 35] on div at bounding box center [655, 313] width 1311 height 627
type input "$ 0,00"
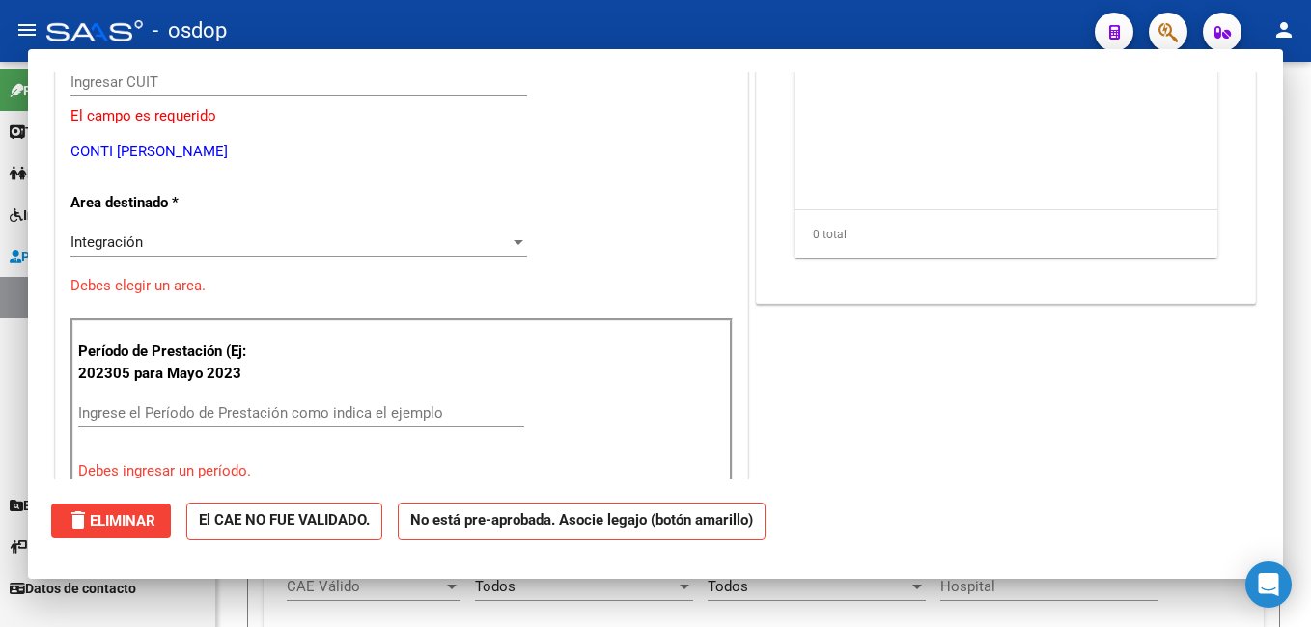
scroll to position [231, 0]
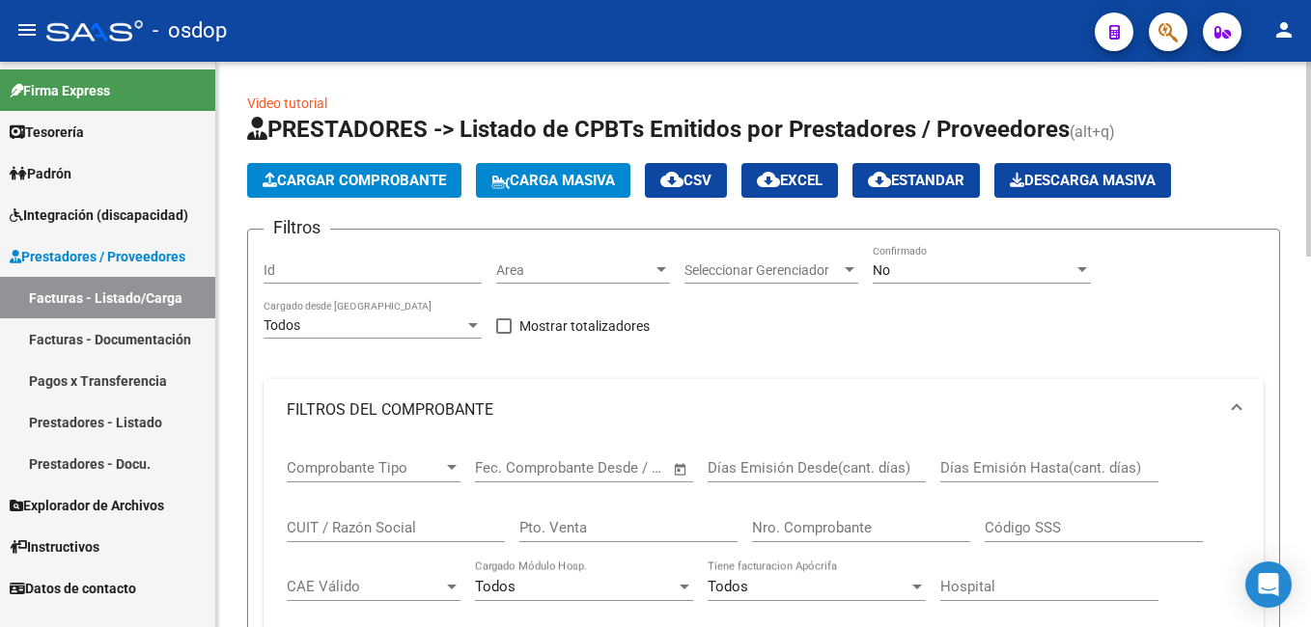
click at [338, 173] on span "Cargar Comprobante" at bounding box center [354, 180] width 183 height 17
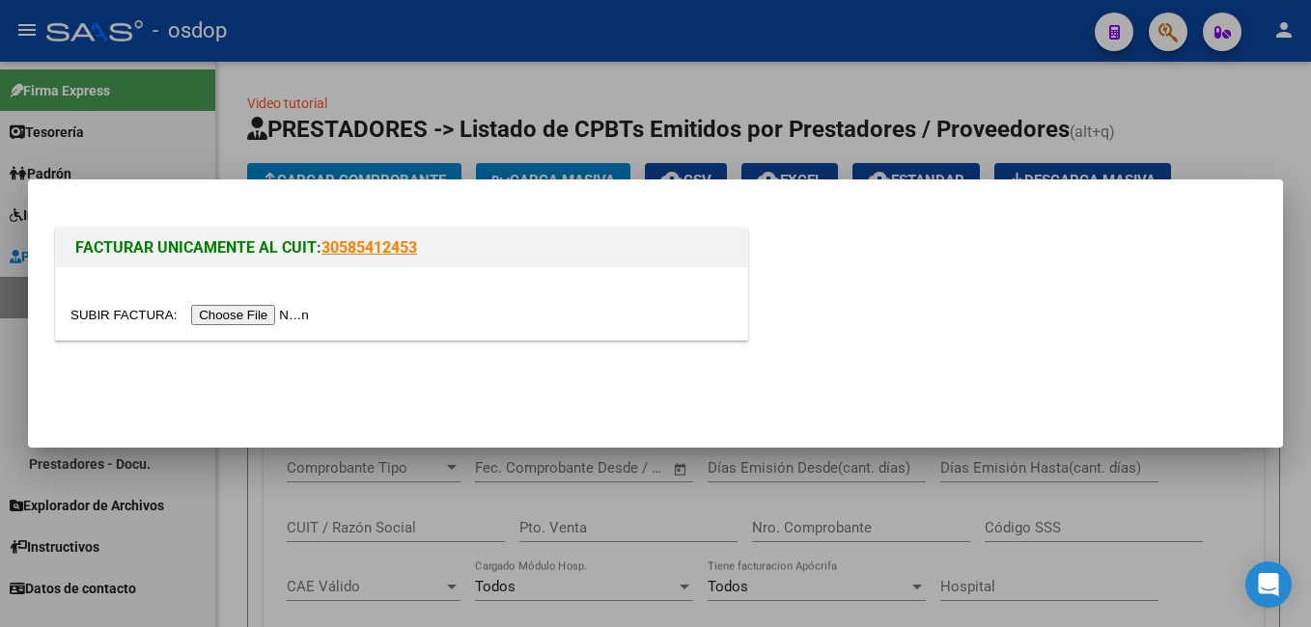
click at [255, 316] on input "file" at bounding box center [192, 315] width 244 height 20
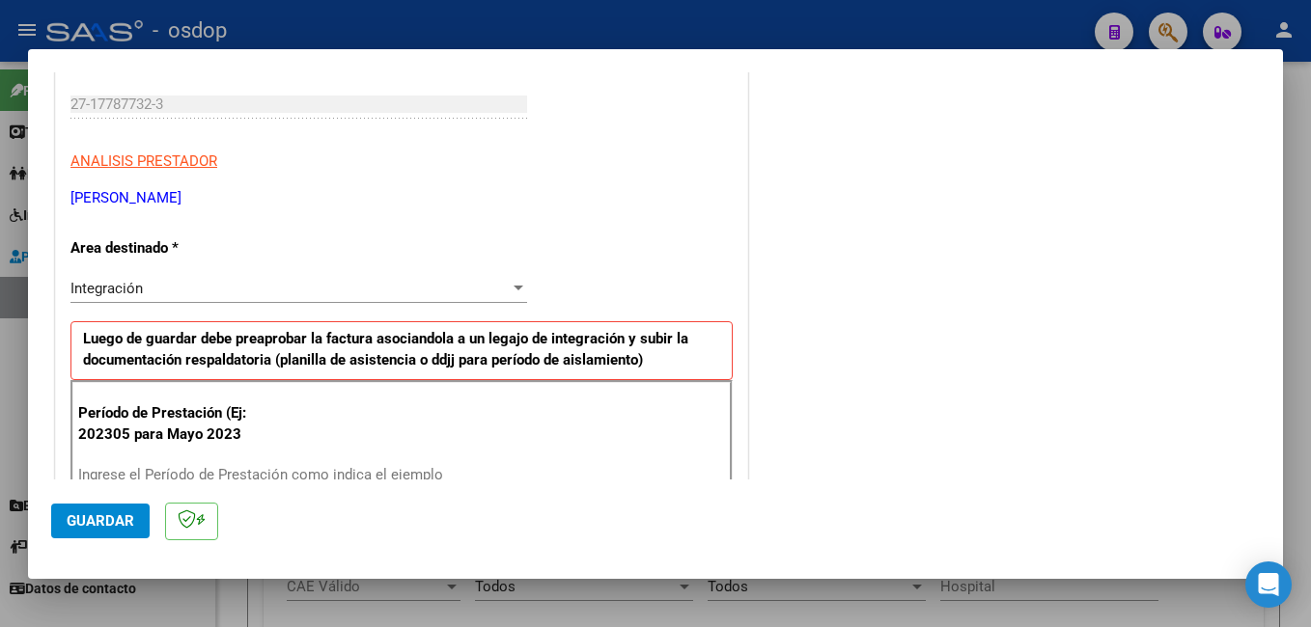
scroll to position [483, 0]
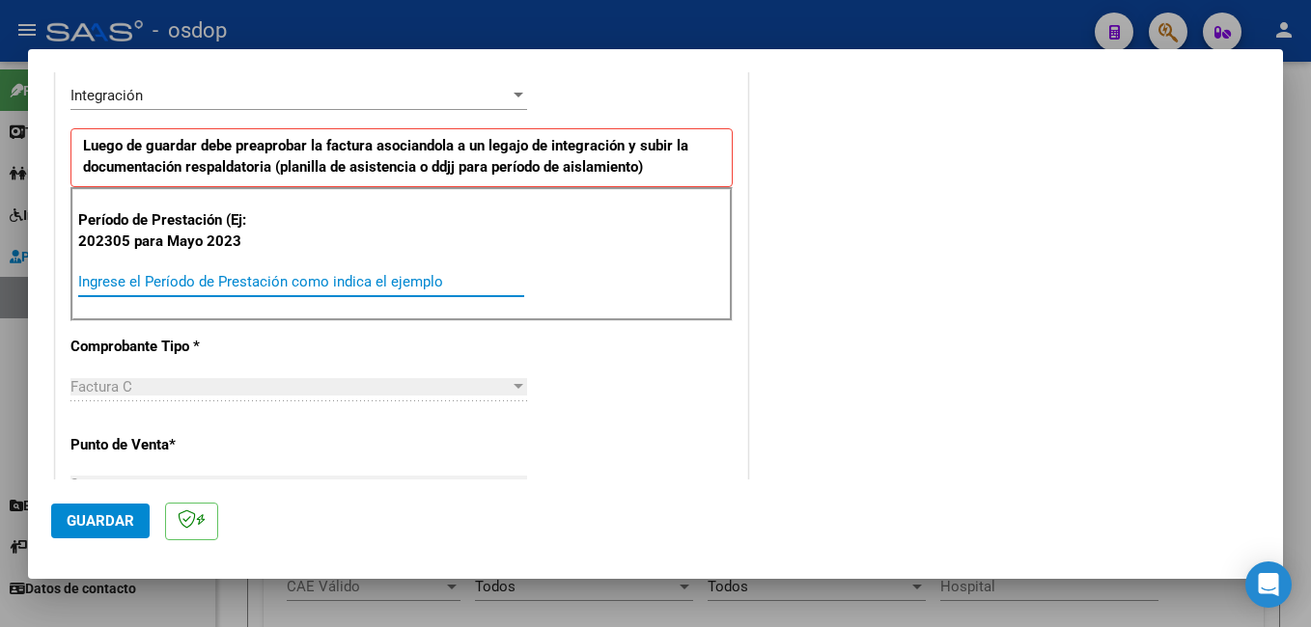
click at [316, 275] on input "Ingrese el Período de Prestación como indica el ejemplo" at bounding box center [301, 281] width 446 height 17
type input "202507"
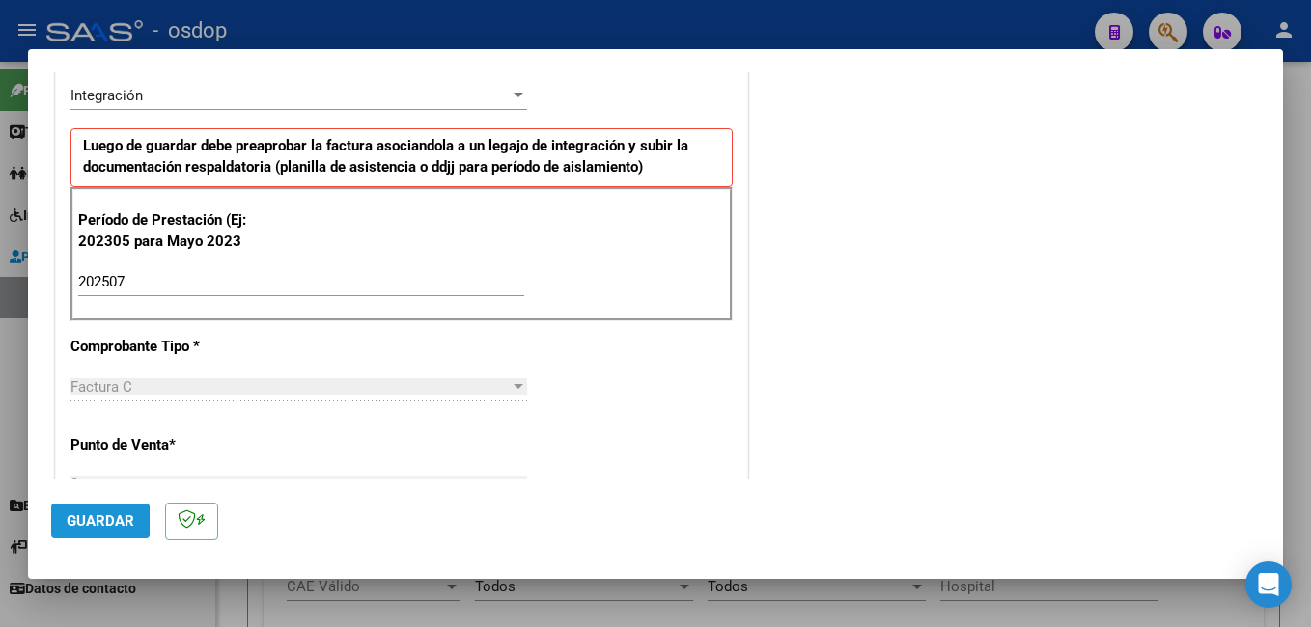
click at [82, 521] on span "Guardar" at bounding box center [101, 521] width 68 height 17
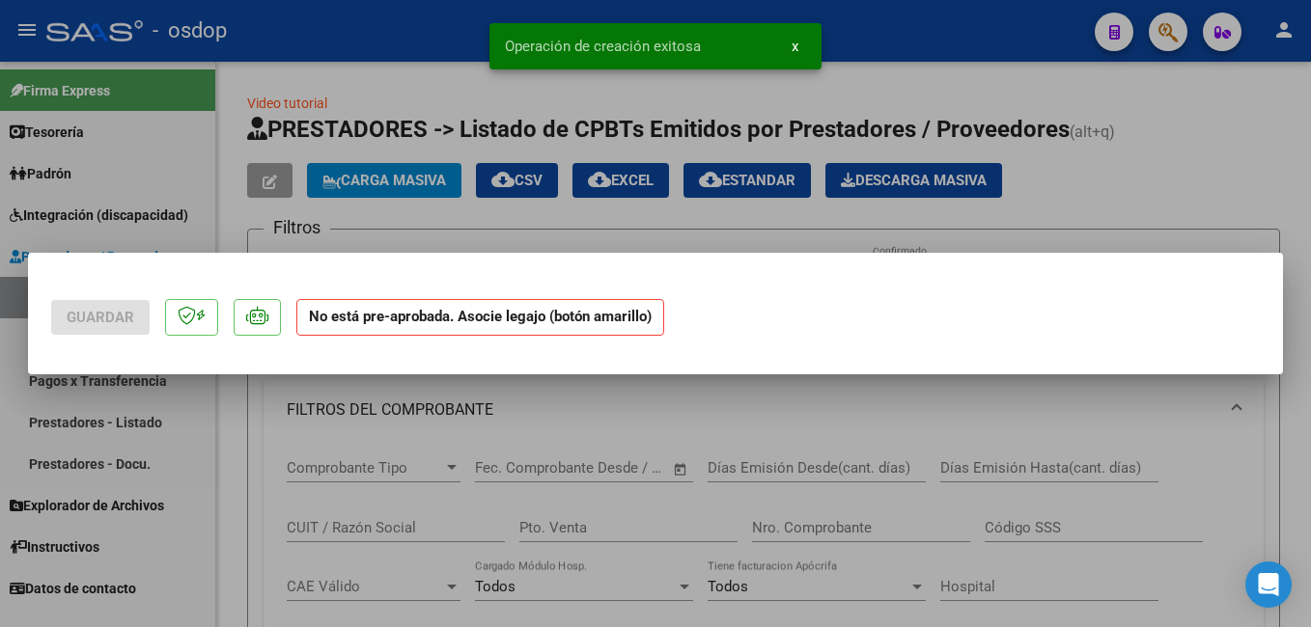
scroll to position [0, 0]
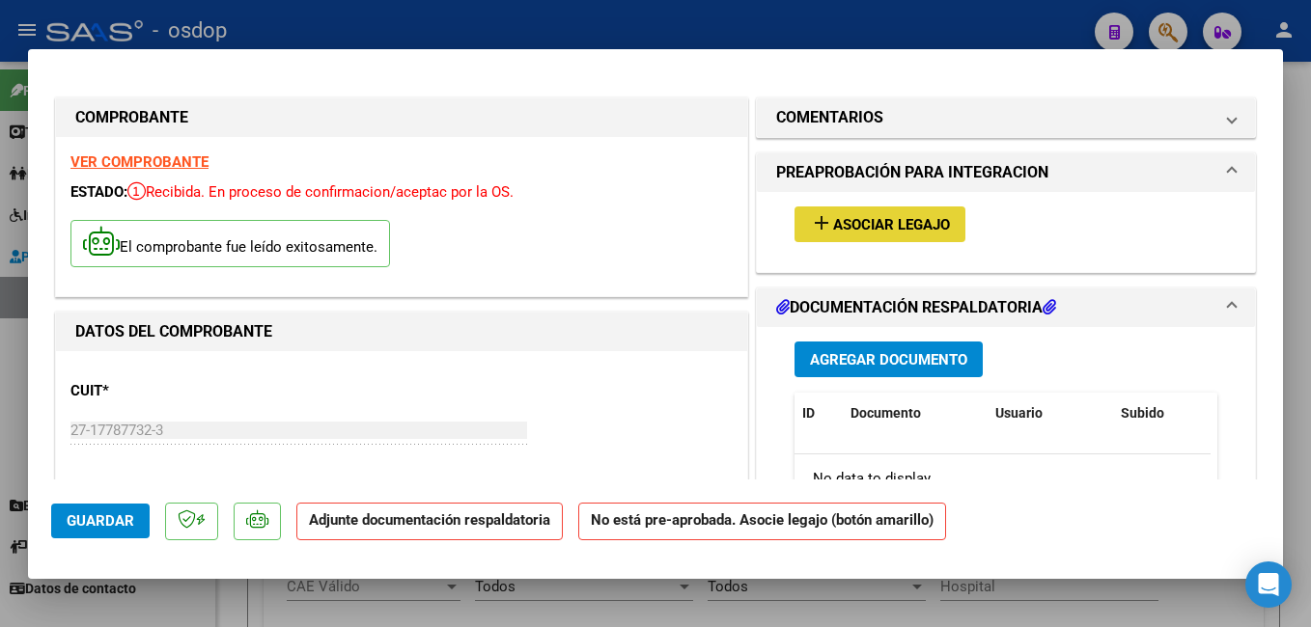
click at [867, 224] on span "Asociar Legajo" at bounding box center [891, 224] width 117 height 17
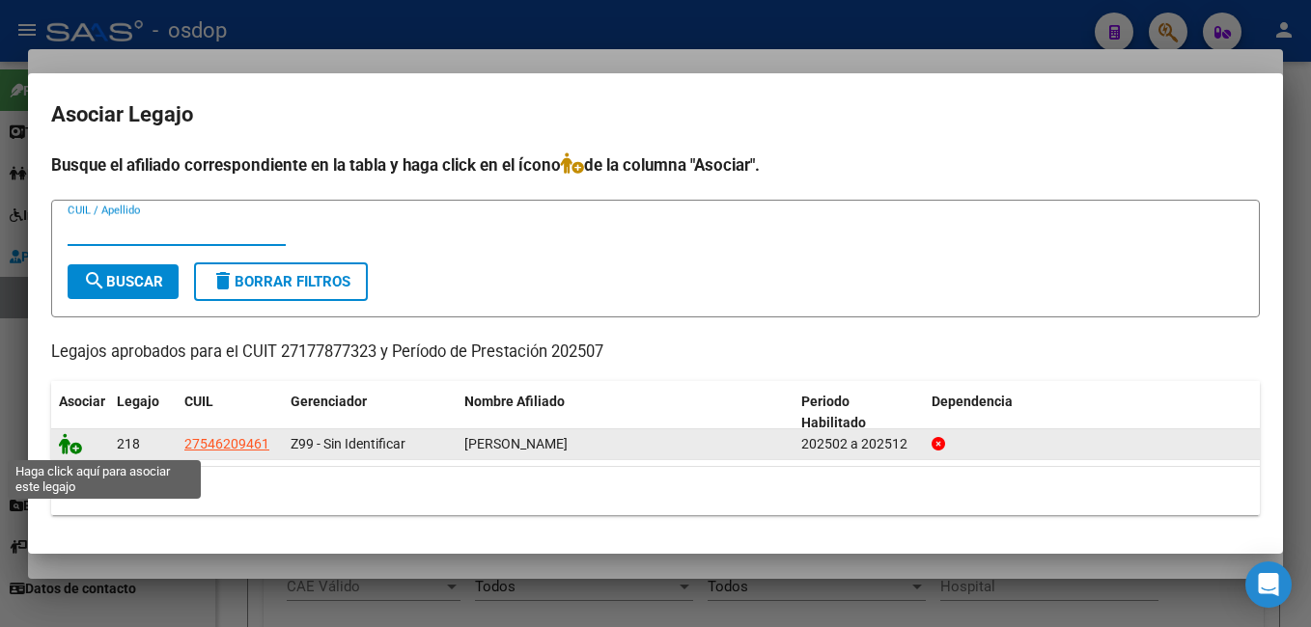
click at [73, 443] on icon at bounding box center [70, 443] width 23 height 21
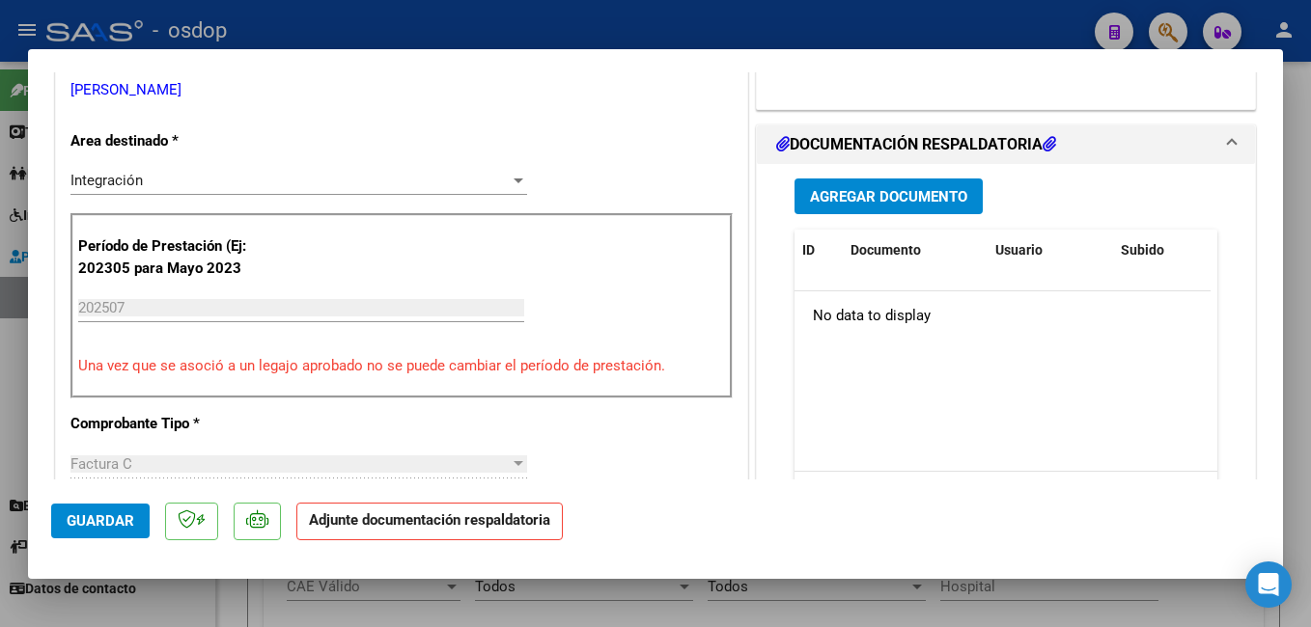
scroll to position [386, 0]
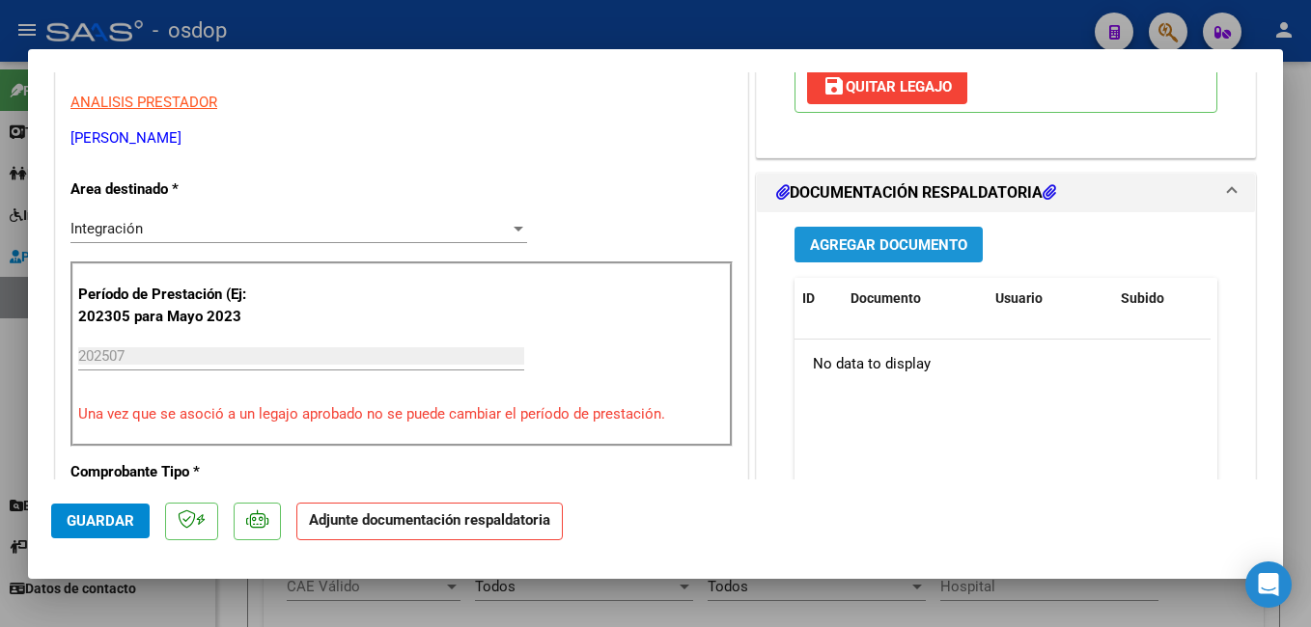
click at [875, 246] on span "Agregar Documento" at bounding box center [888, 244] width 157 height 17
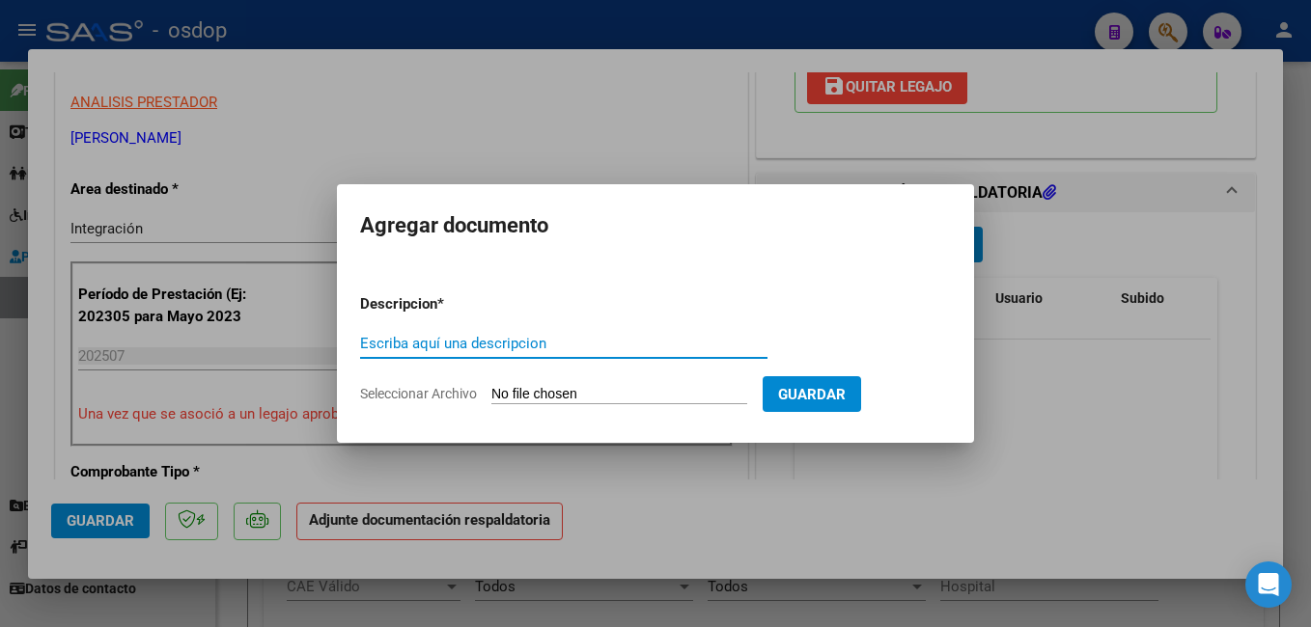
click at [385, 349] on input "Escriba aquí una descripcion" at bounding box center [563, 343] width 407 height 17
type input "planilla asistencia"
click at [651, 392] on input "Seleccionar Archivo" at bounding box center [619, 395] width 256 height 18
type input "C:\fakepath\ASISTENCIA JULIO 25 ISABELLA MARTI KUNC.pdf"
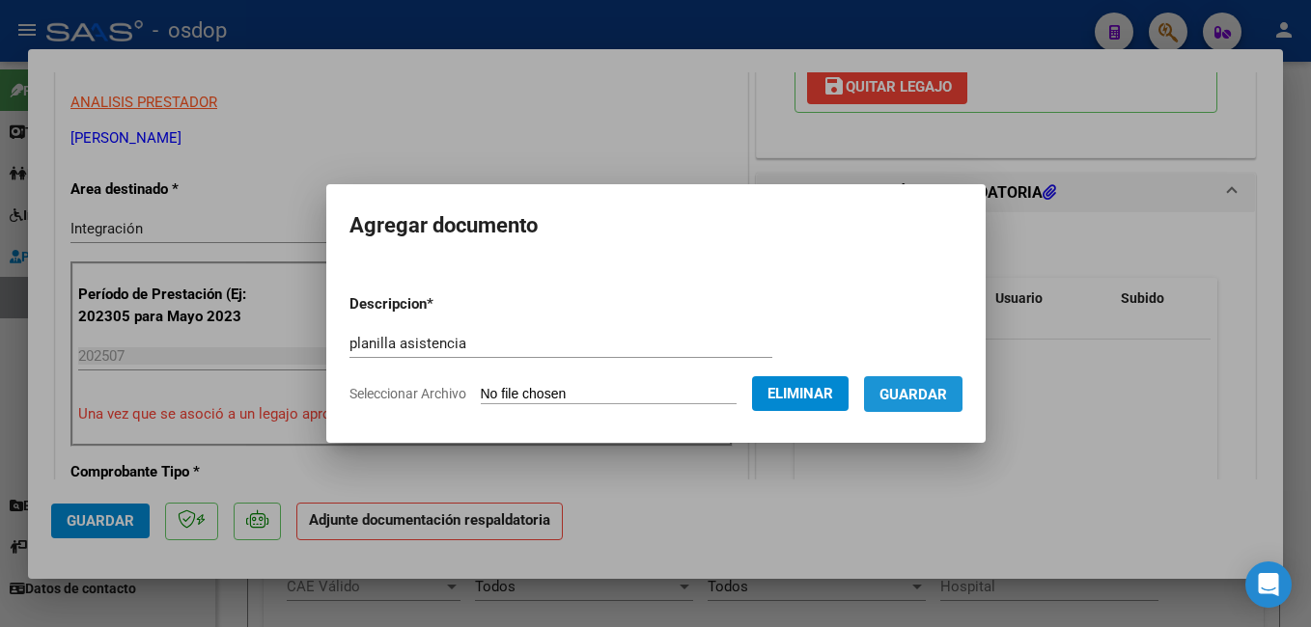
click at [922, 391] on span "Guardar" at bounding box center [913, 394] width 68 height 17
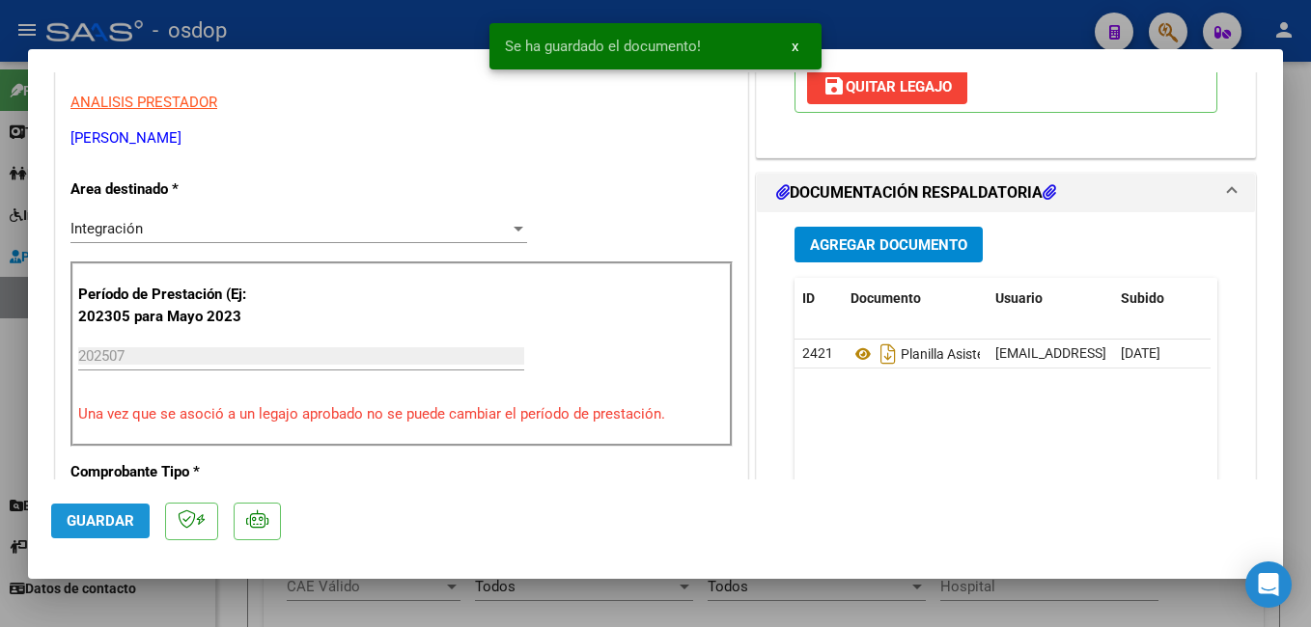
click at [113, 518] on span "Guardar" at bounding box center [101, 521] width 68 height 17
click at [385, 25] on div at bounding box center [655, 313] width 1311 height 627
type input "$ 0,00"
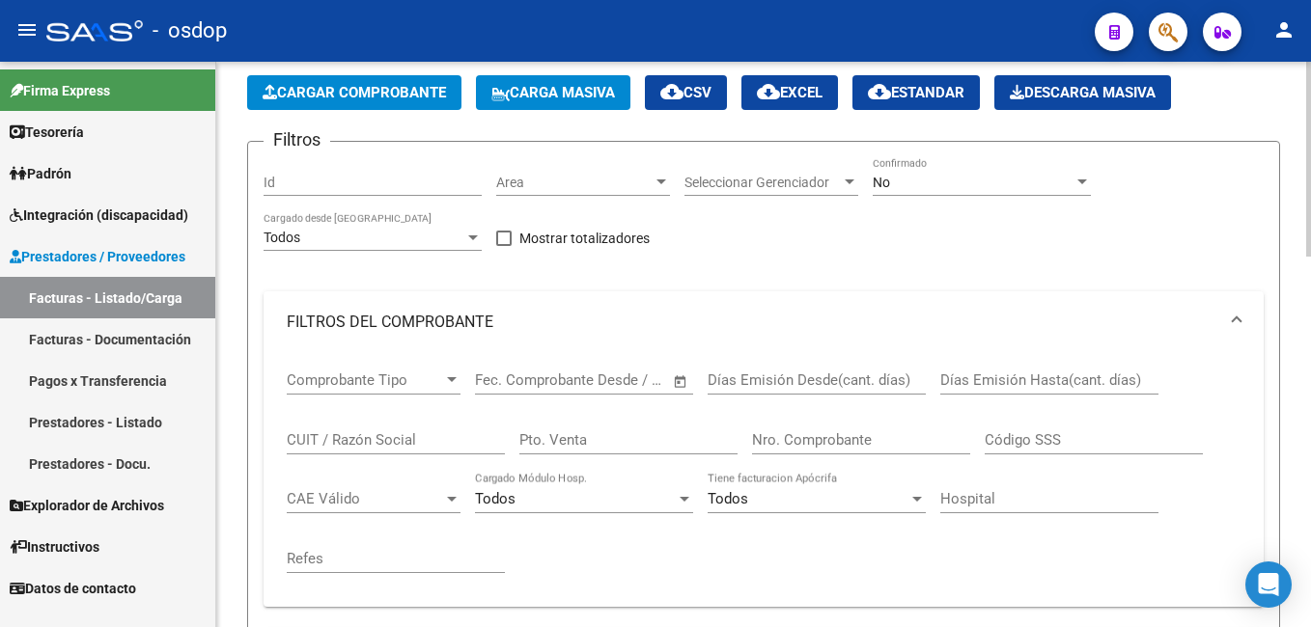
scroll to position [0, 0]
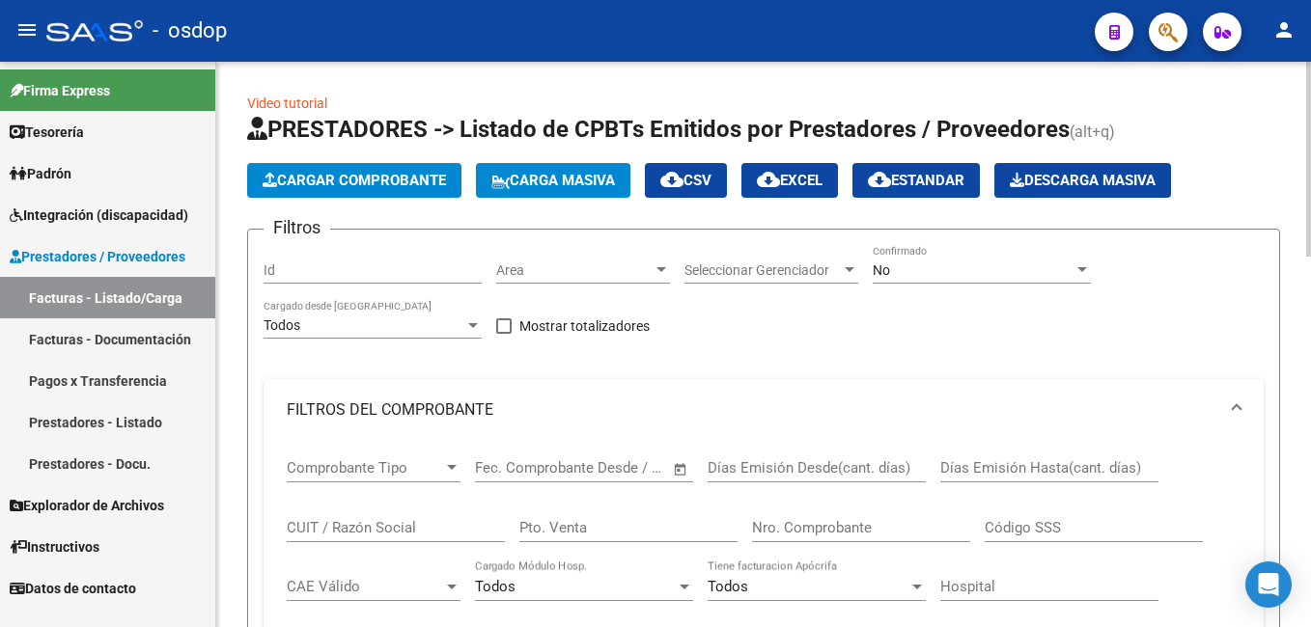
click at [372, 177] on span "Cargar Comprobante" at bounding box center [354, 180] width 183 height 17
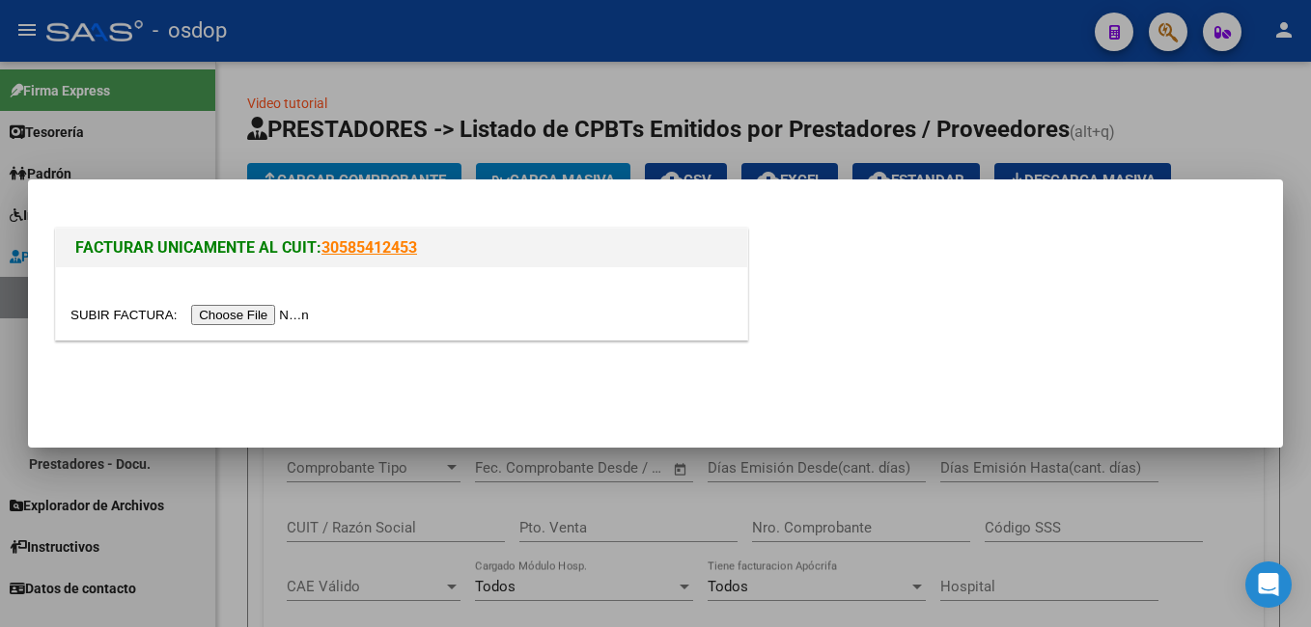
click at [240, 303] on div at bounding box center [401, 303] width 691 height 72
click at [254, 309] on input "file" at bounding box center [192, 315] width 244 height 20
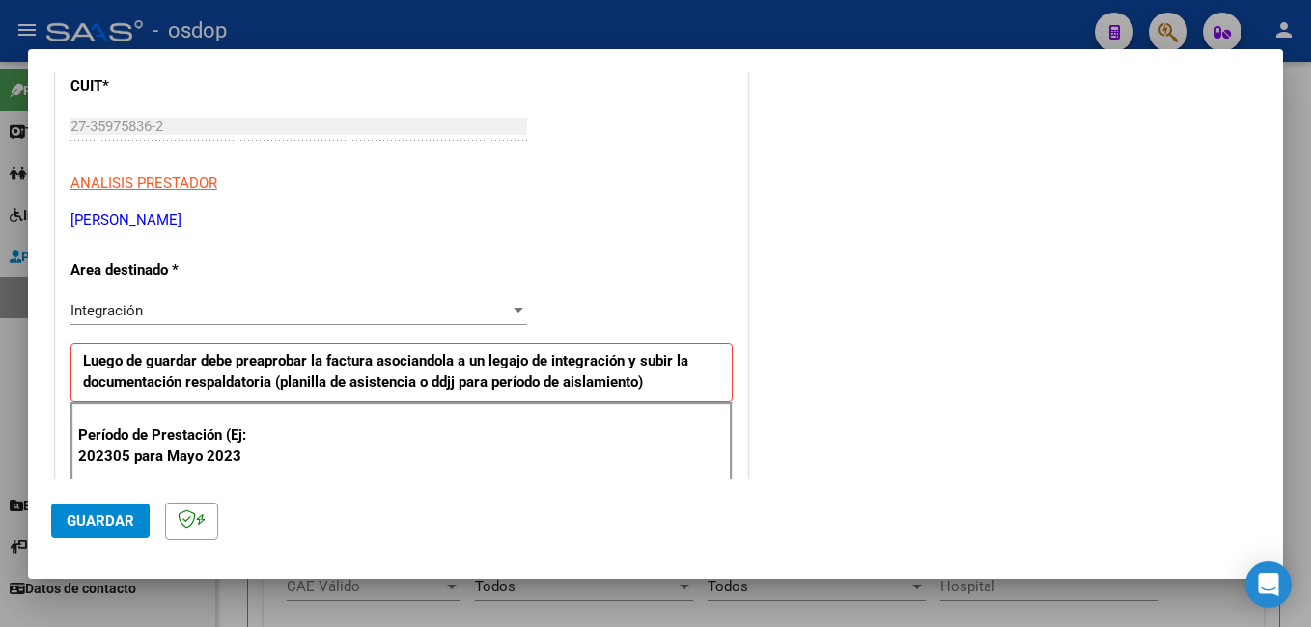
scroll to position [386, 0]
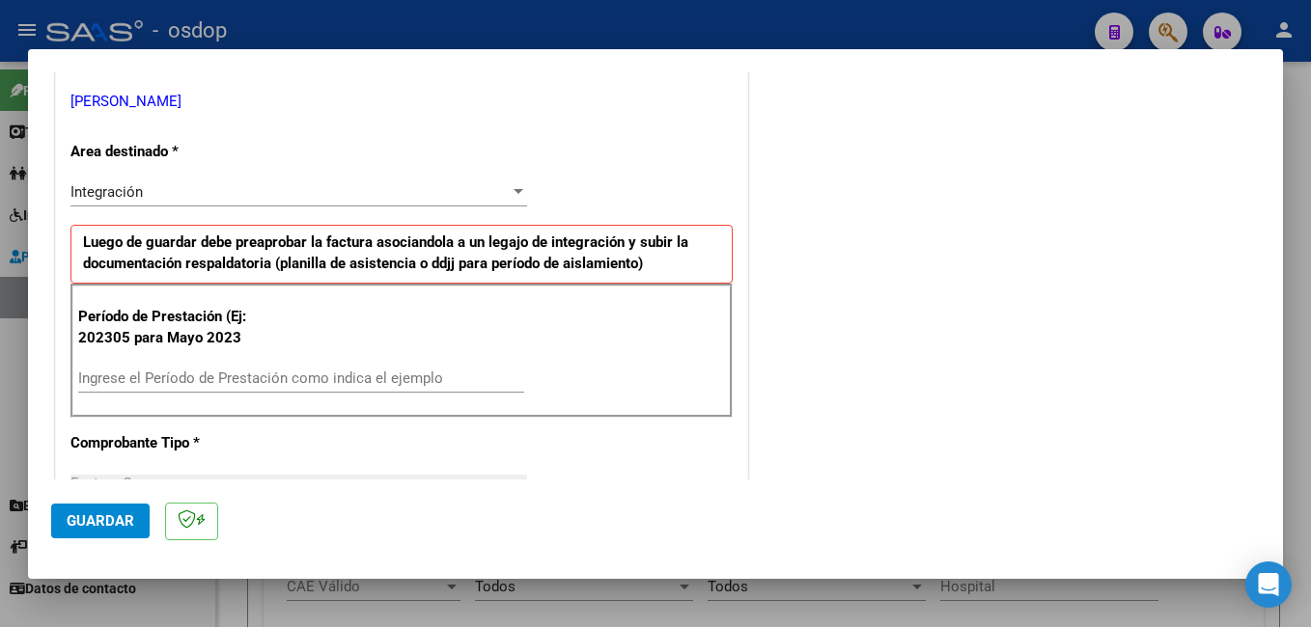
click at [242, 374] on input "Ingrese el Período de Prestación como indica el ejemplo" at bounding box center [301, 378] width 446 height 17
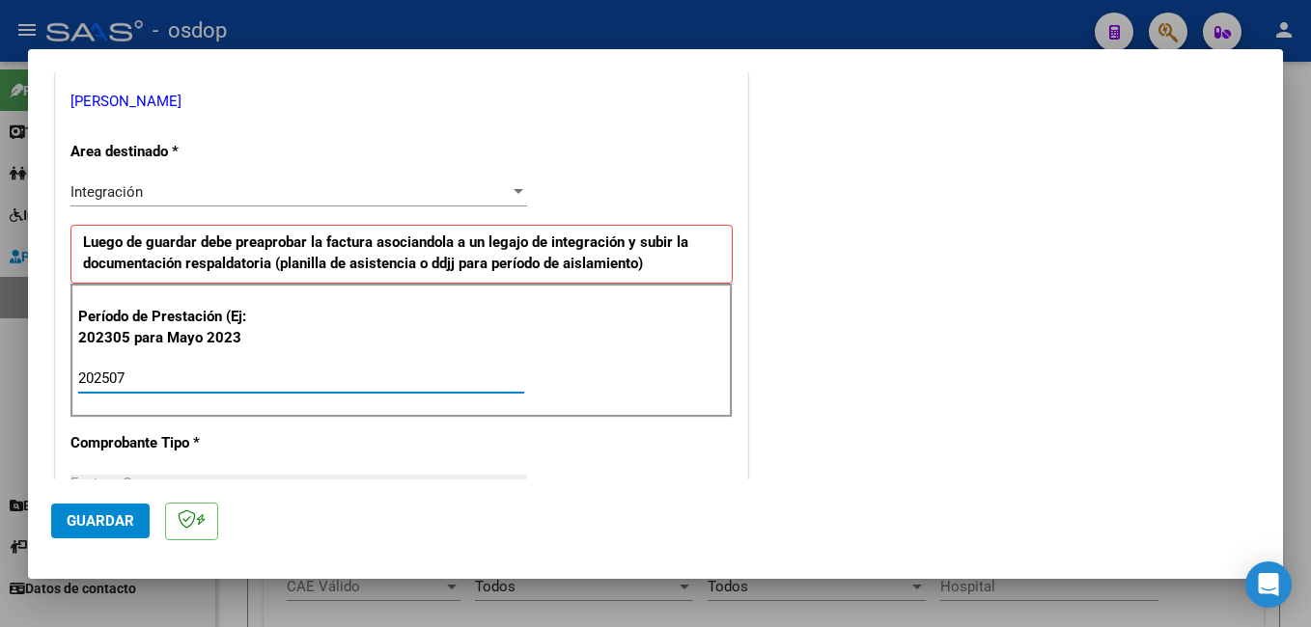
scroll to position [483, 0]
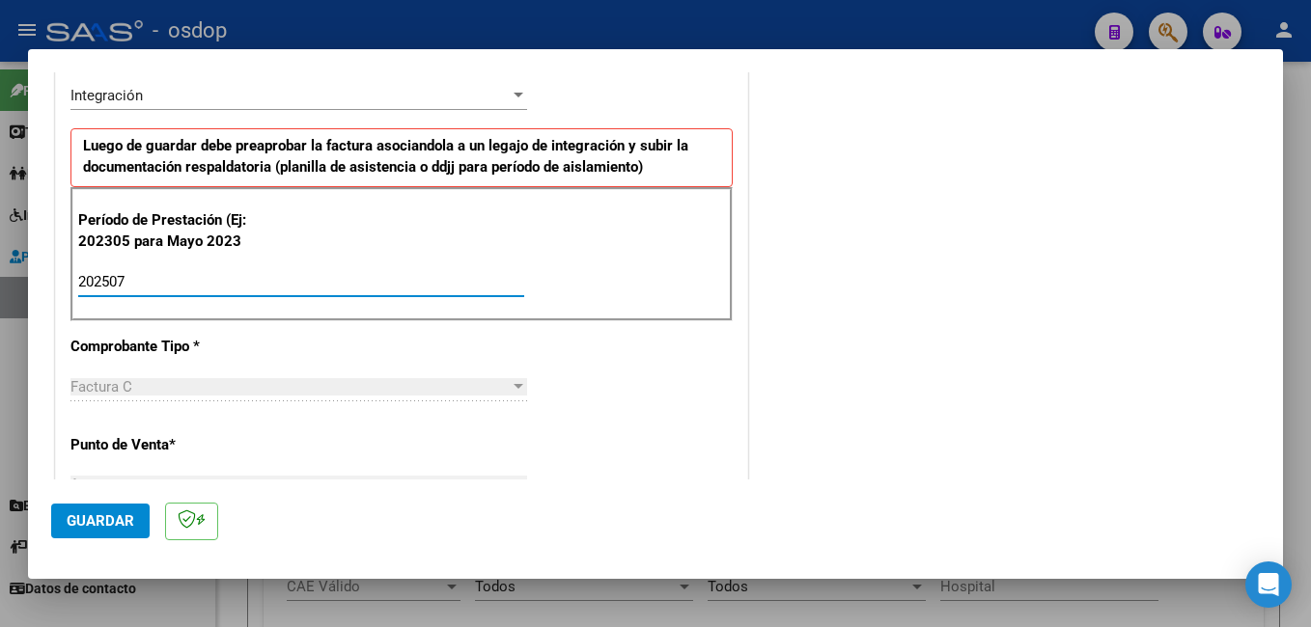
type input "202507"
click at [112, 513] on span "Guardar" at bounding box center [101, 521] width 68 height 17
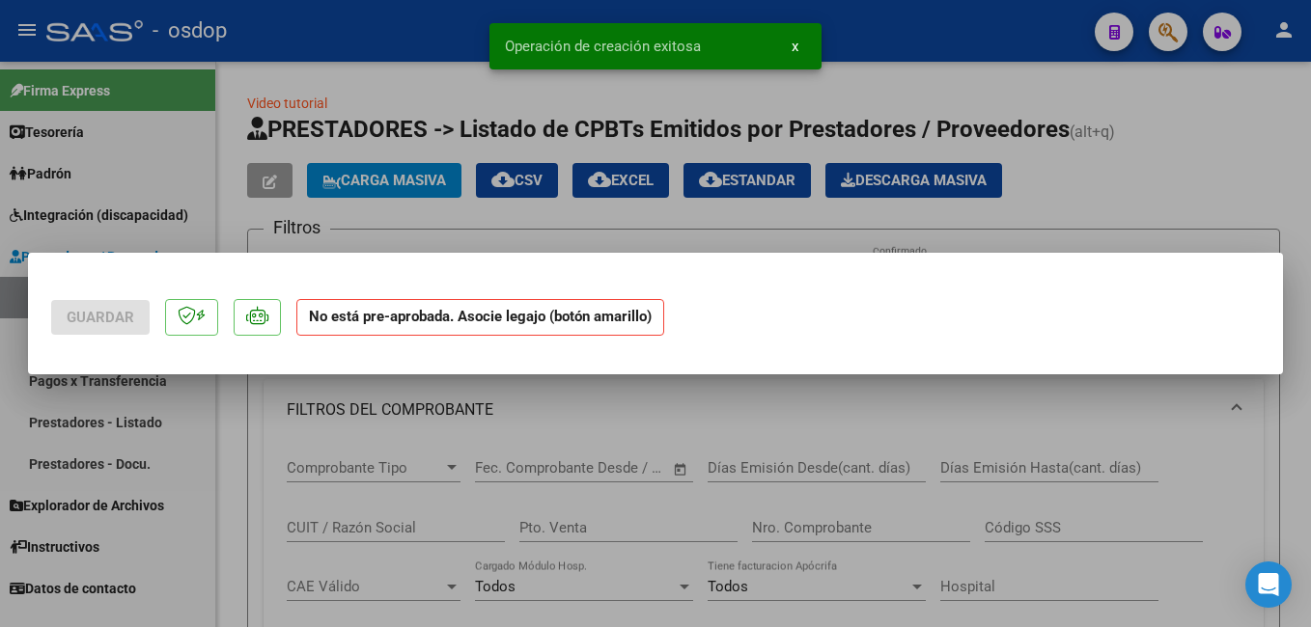
scroll to position [0, 0]
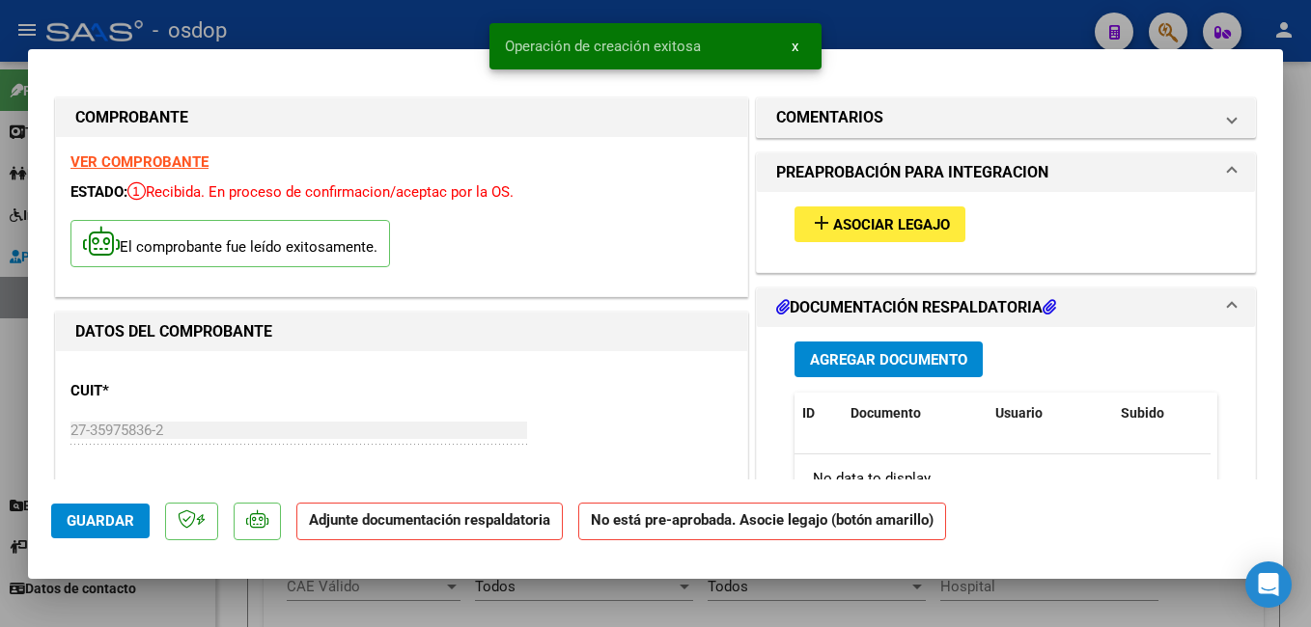
click at [860, 212] on button "add Asociar Legajo" at bounding box center [879, 225] width 171 height 36
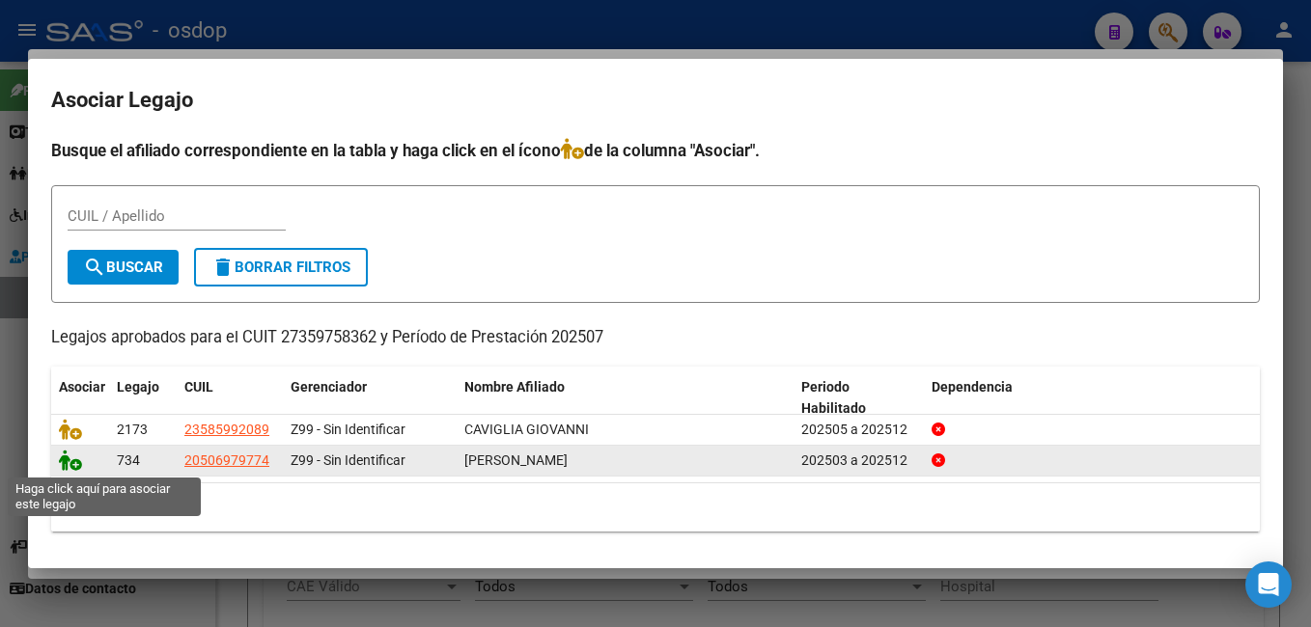
click at [65, 465] on icon at bounding box center [70, 460] width 23 height 21
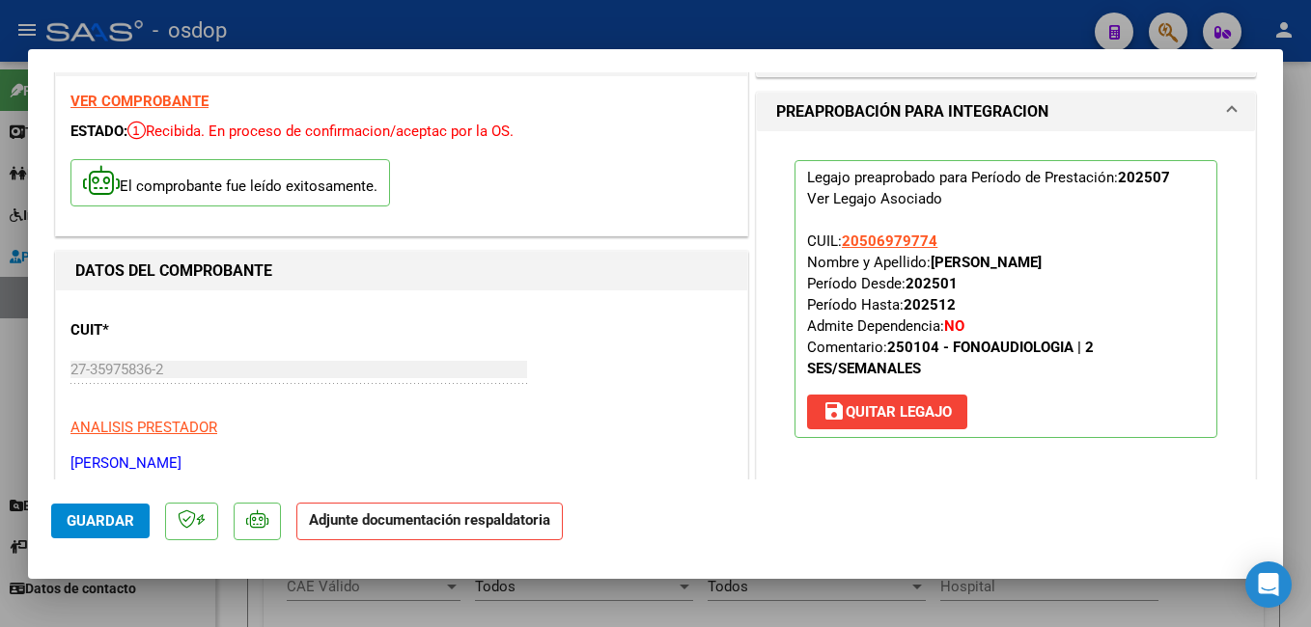
scroll to position [290, 0]
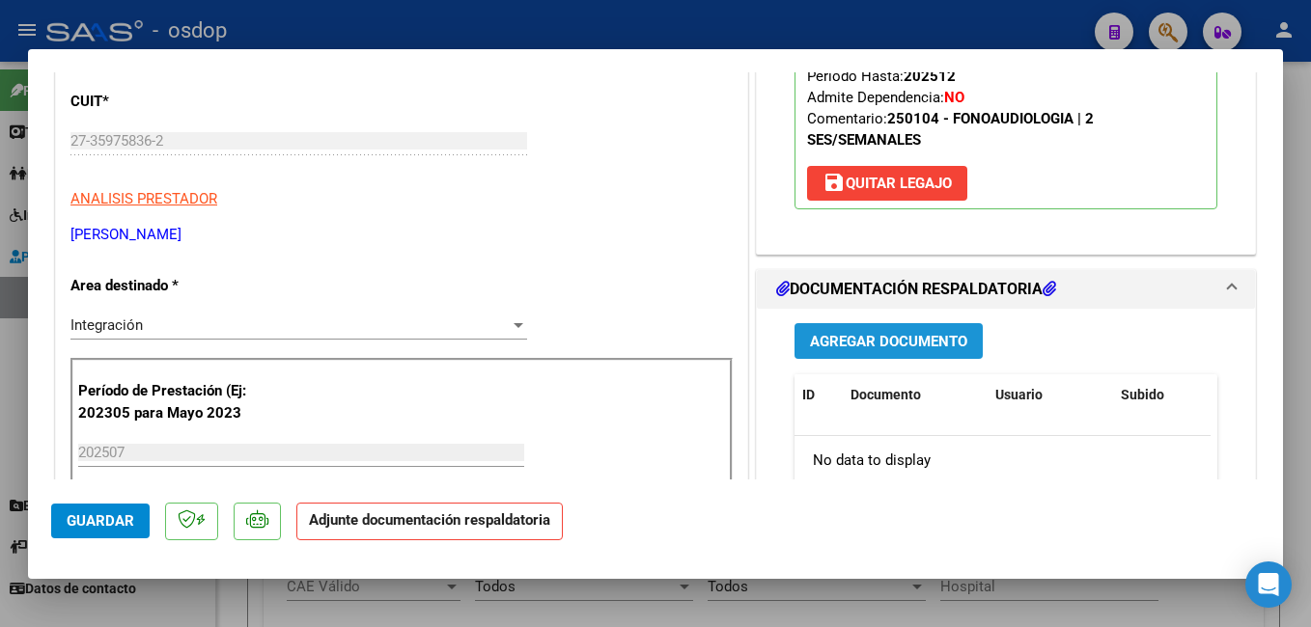
click at [915, 336] on span "Agregar Documento" at bounding box center [888, 341] width 157 height 17
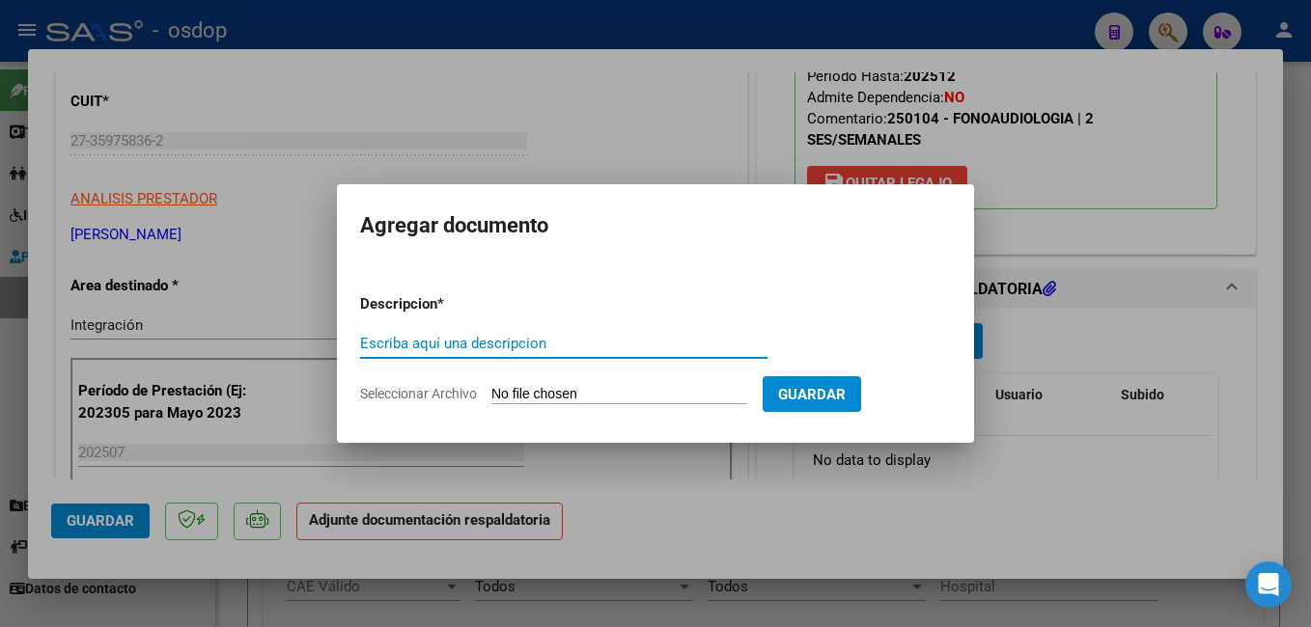
click at [465, 347] on input "Escriba aquí una descripcion" at bounding box center [563, 343] width 407 height 17
type input "planilla de asistencia"
click at [601, 391] on input "Seleccionar Archivo" at bounding box center [619, 395] width 256 height 18
type input "C:\fakepath\asistencia juan diego julio.pdf"
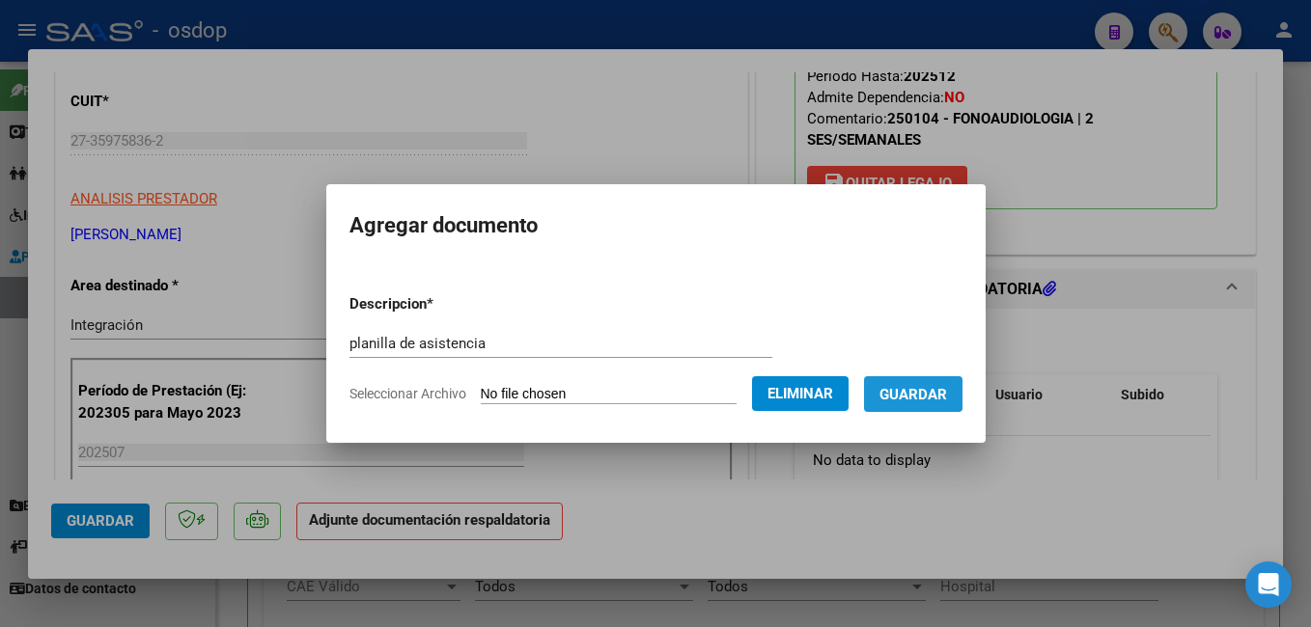
click at [937, 394] on span "Guardar" at bounding box center [913, 394] width 68 height 17
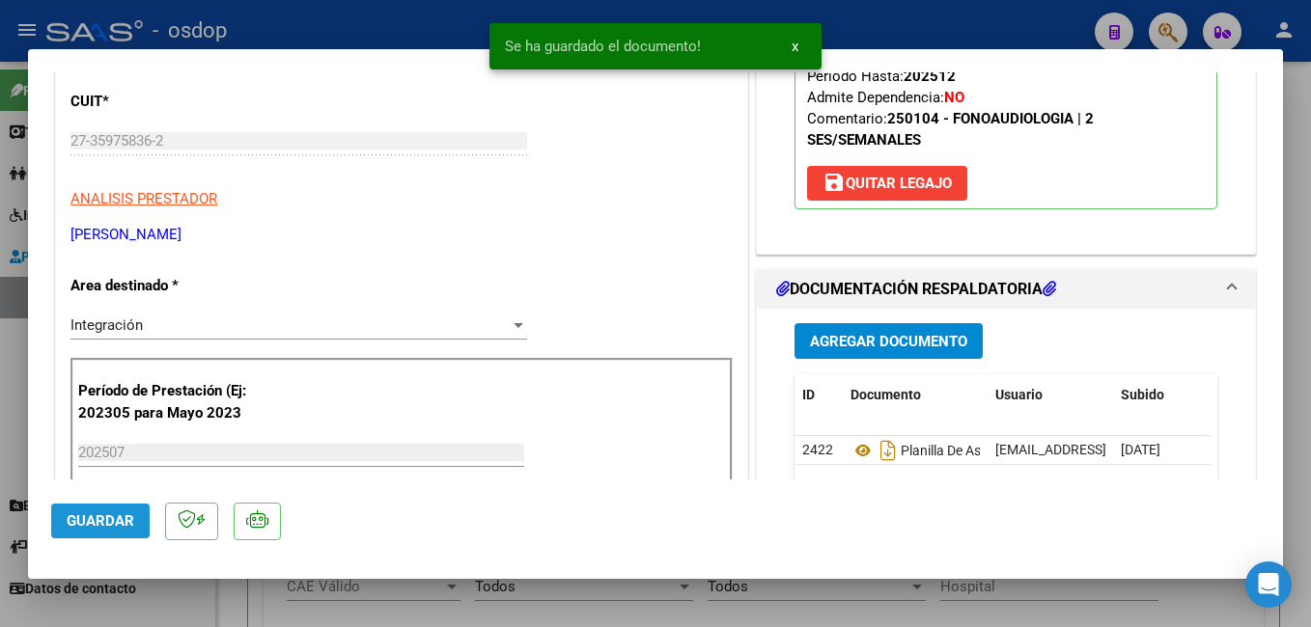
click at [99, 520] on span "Guardar" at bounding box center [101, 521] width 68 height 17
click at [401, 17] on div at bounding box center [655, 313] width 1311 height 627
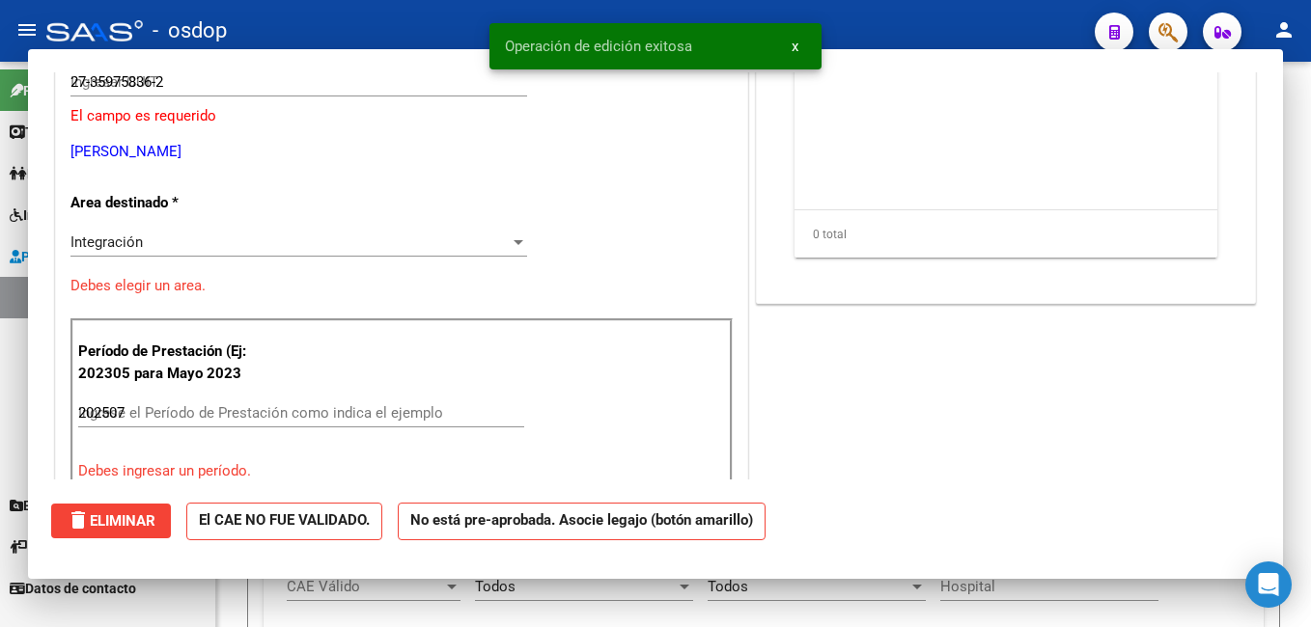
type input "$ 0,00"
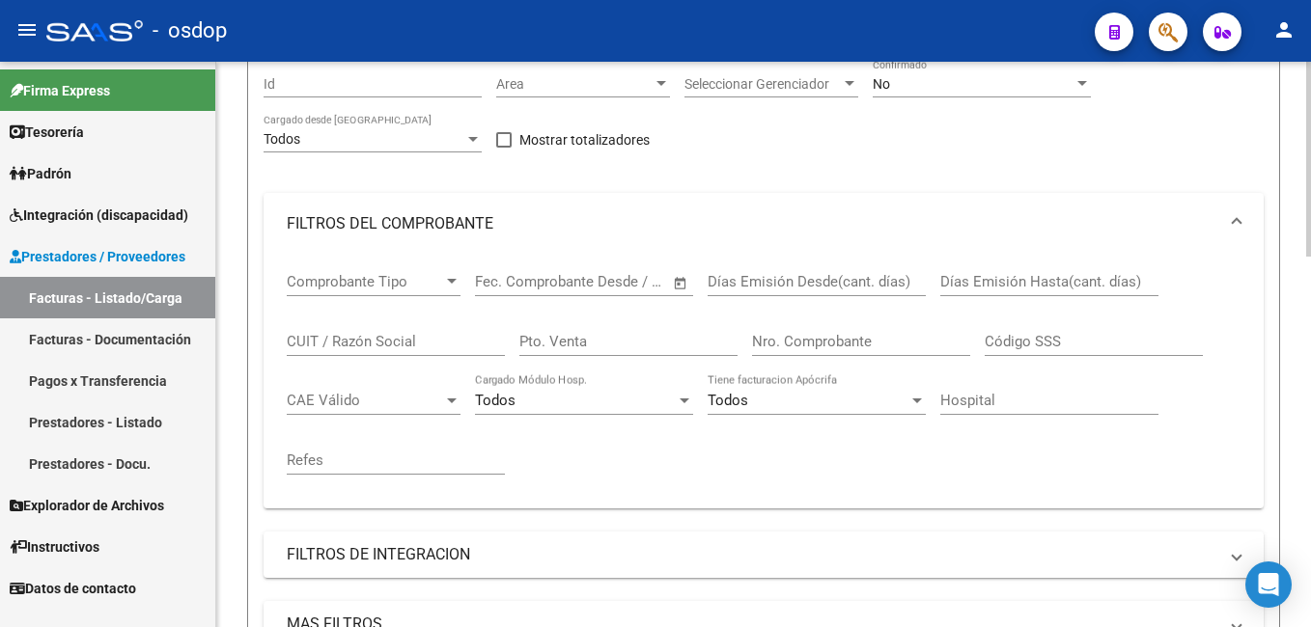
scroll to position [0, 0]
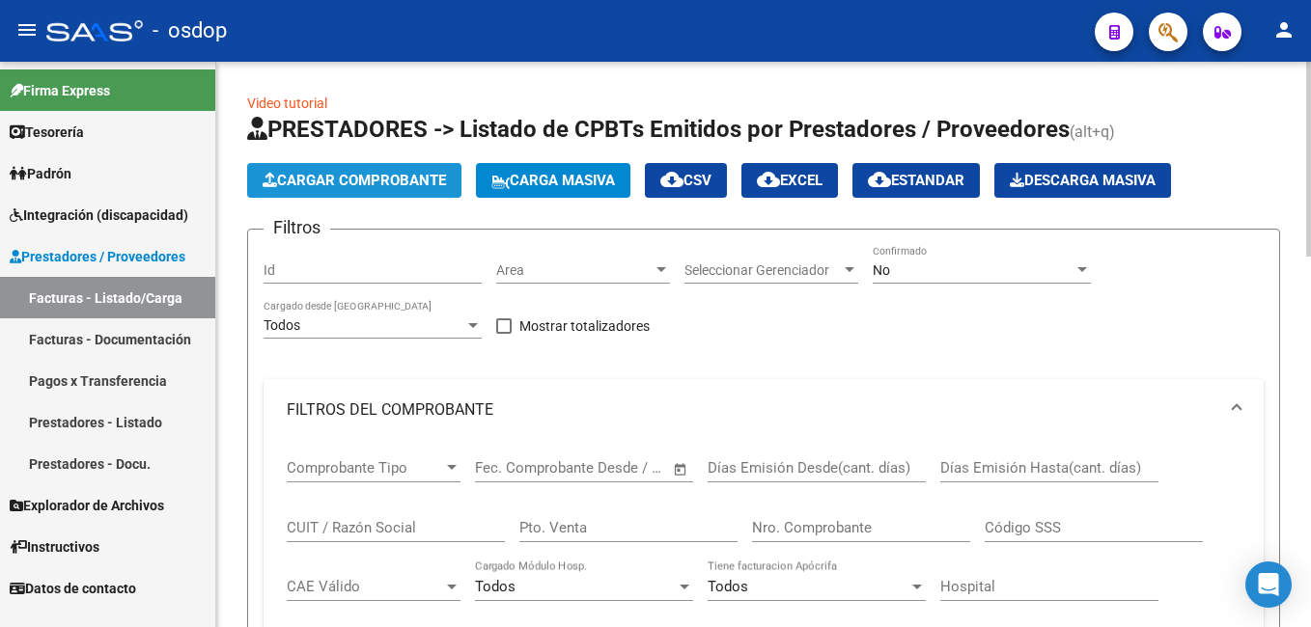
click at [374, 173] on span "Cargar Comprobante" at bounding box center [354, 180] width 183 height 17
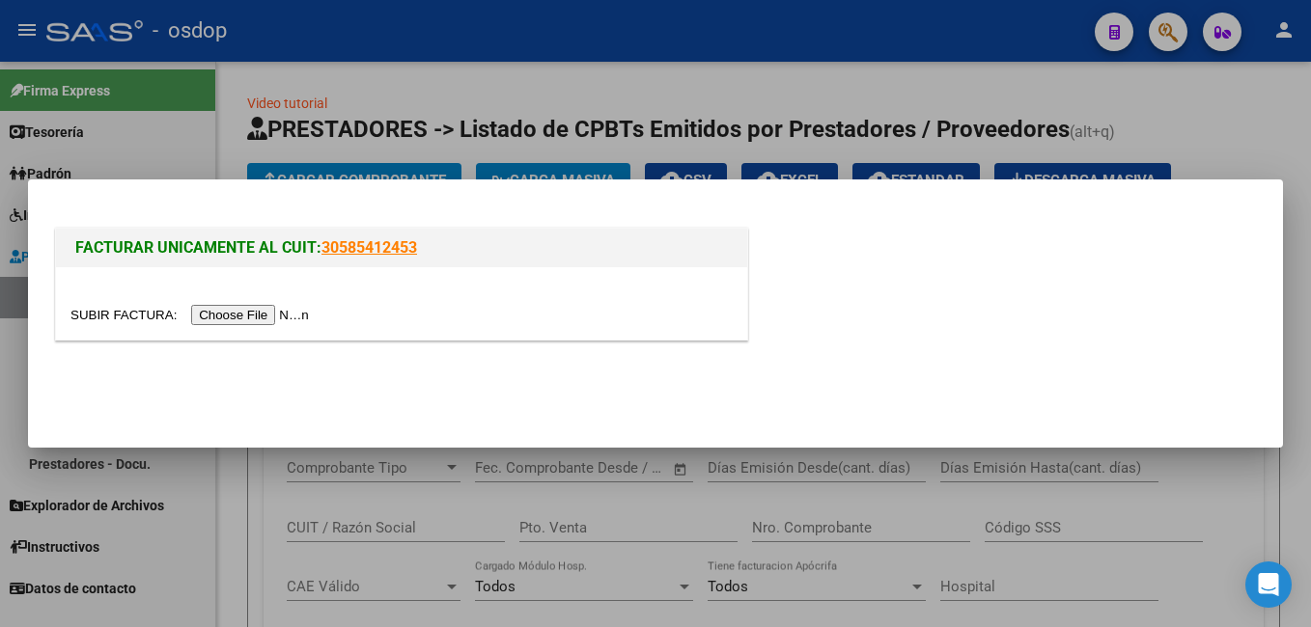
click at [243, 316] on input "file" at bounding box center [192, 315] width 244 height 20
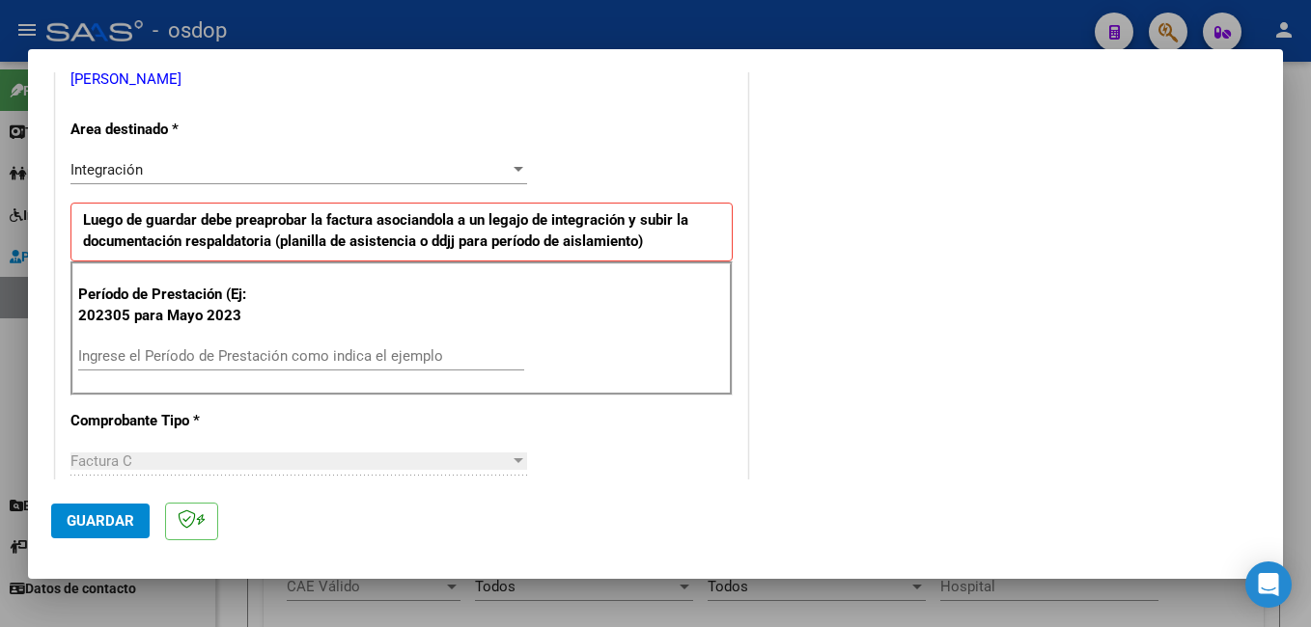
scroll to position [483, 0]
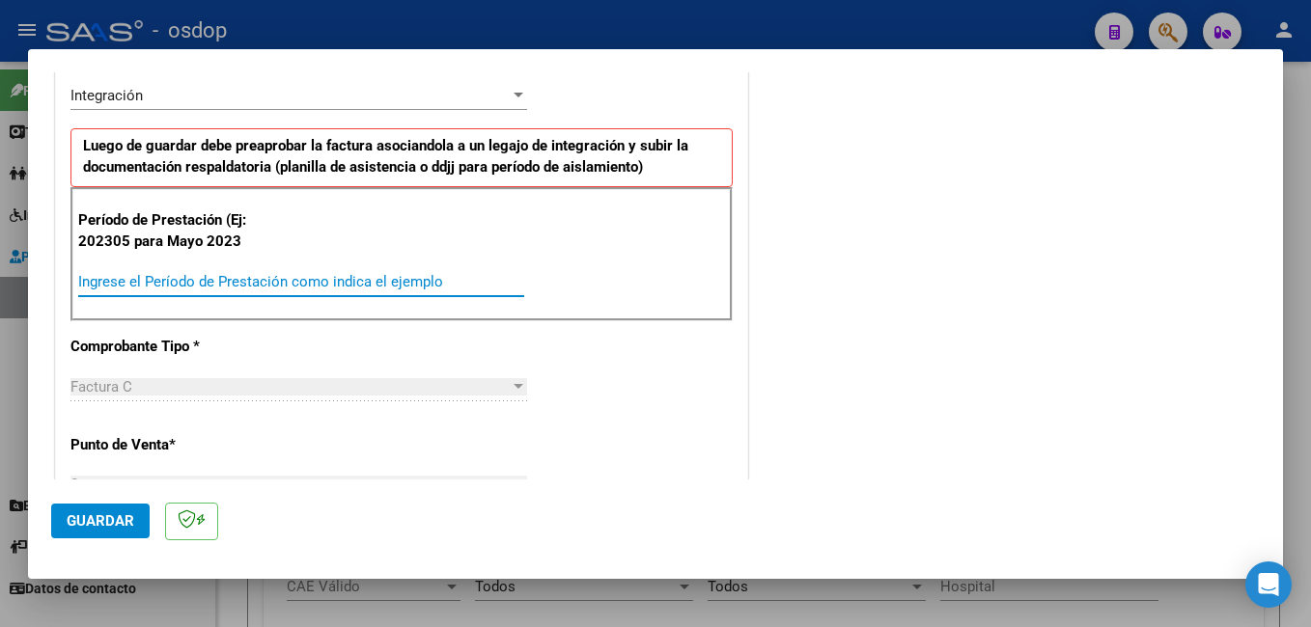
click at [304, 282] on input "Ingrese el Período de Prestación como indica el ejemplo" at bounding box center [301, 281] width 446 height 17
type input "202507"
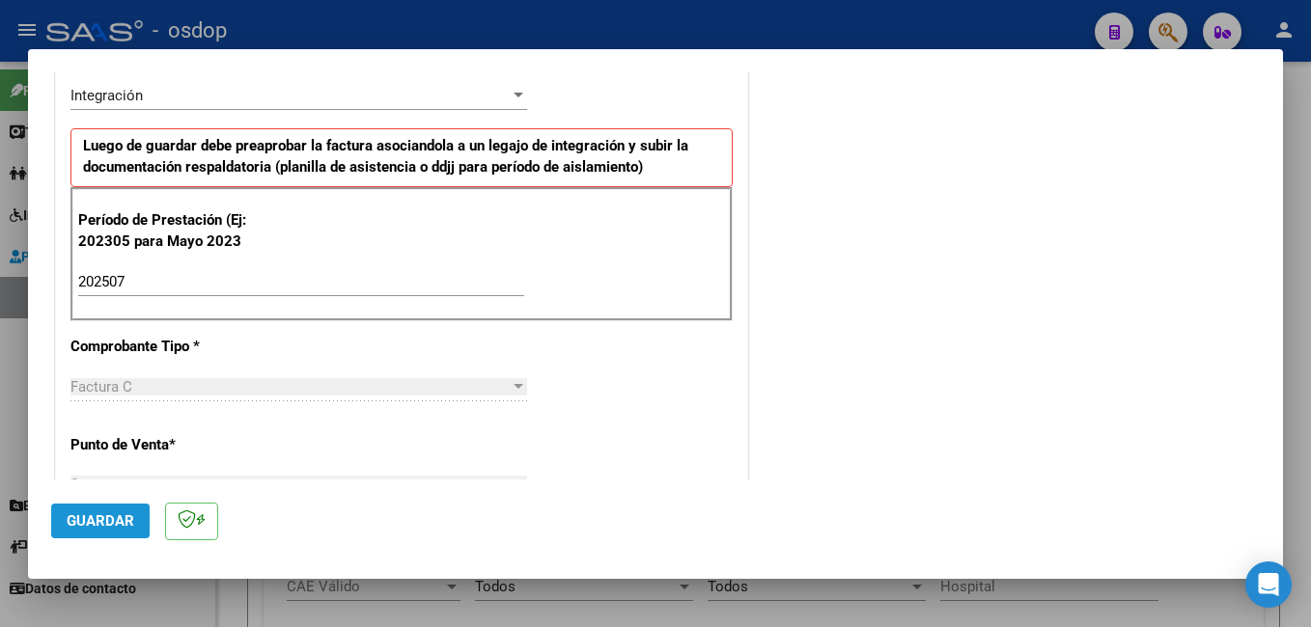
click at [86, 511] on button "Guardar" at bounding box center [100, 521] width 98 height 35
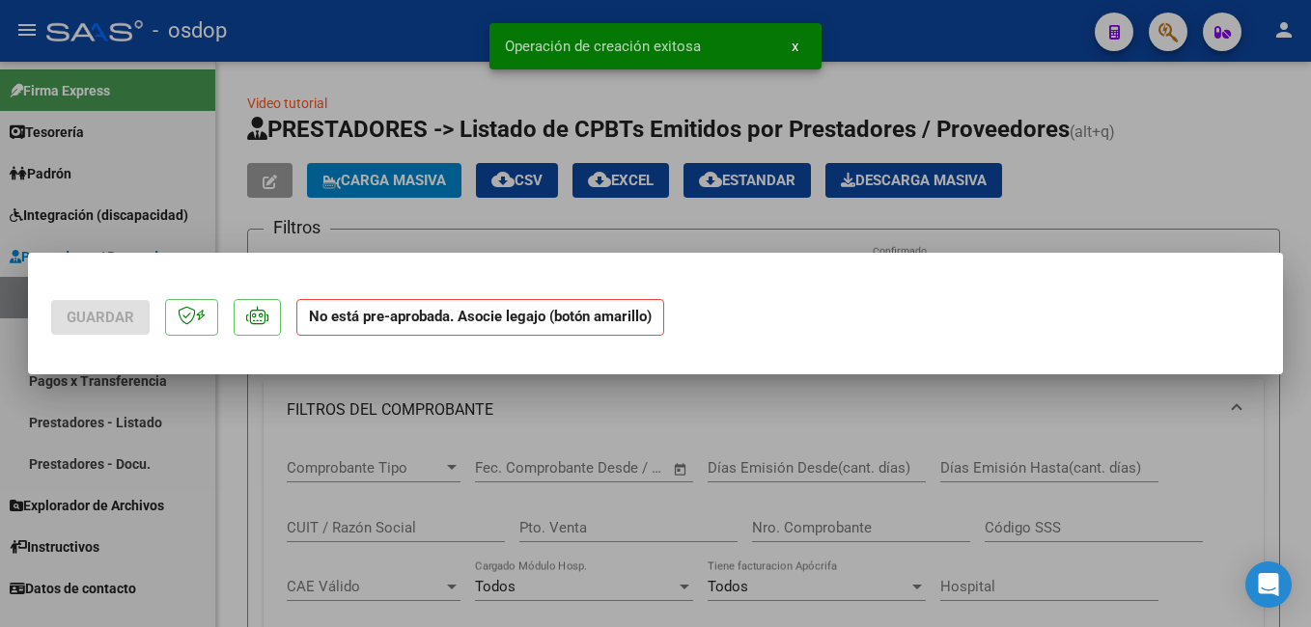
scroll to position [0, 0]
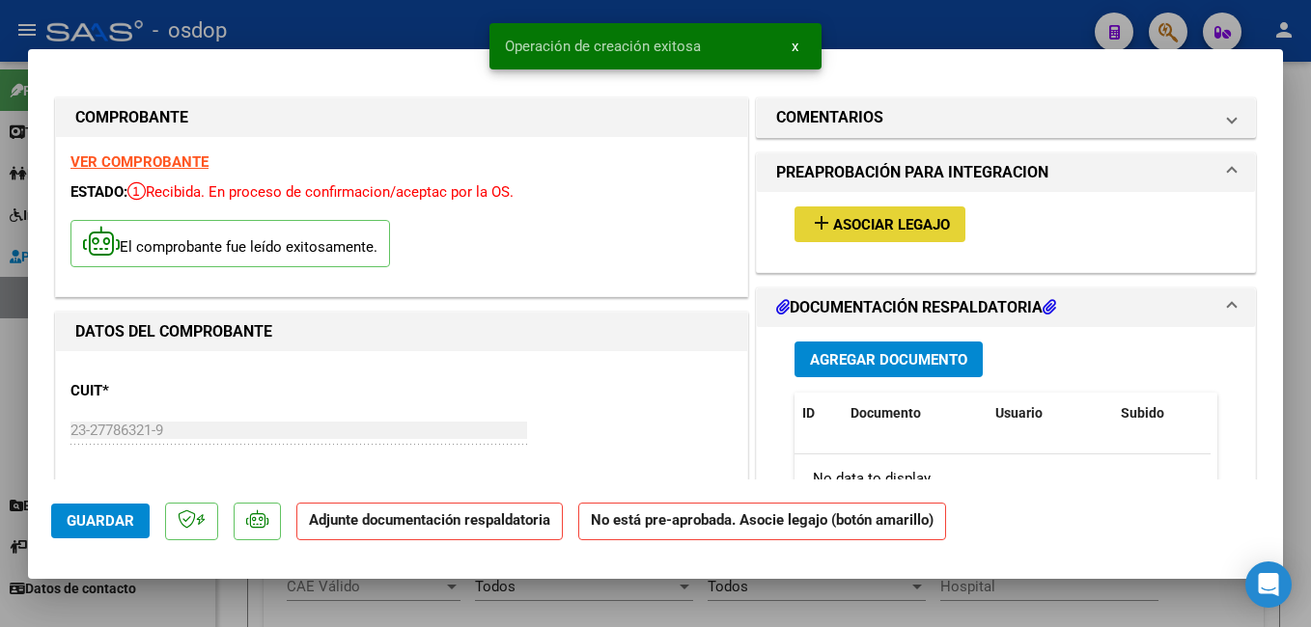
click at [850, 226] on span "Asociar Legajo" at bounding box center [891, 224] width 117 height 17
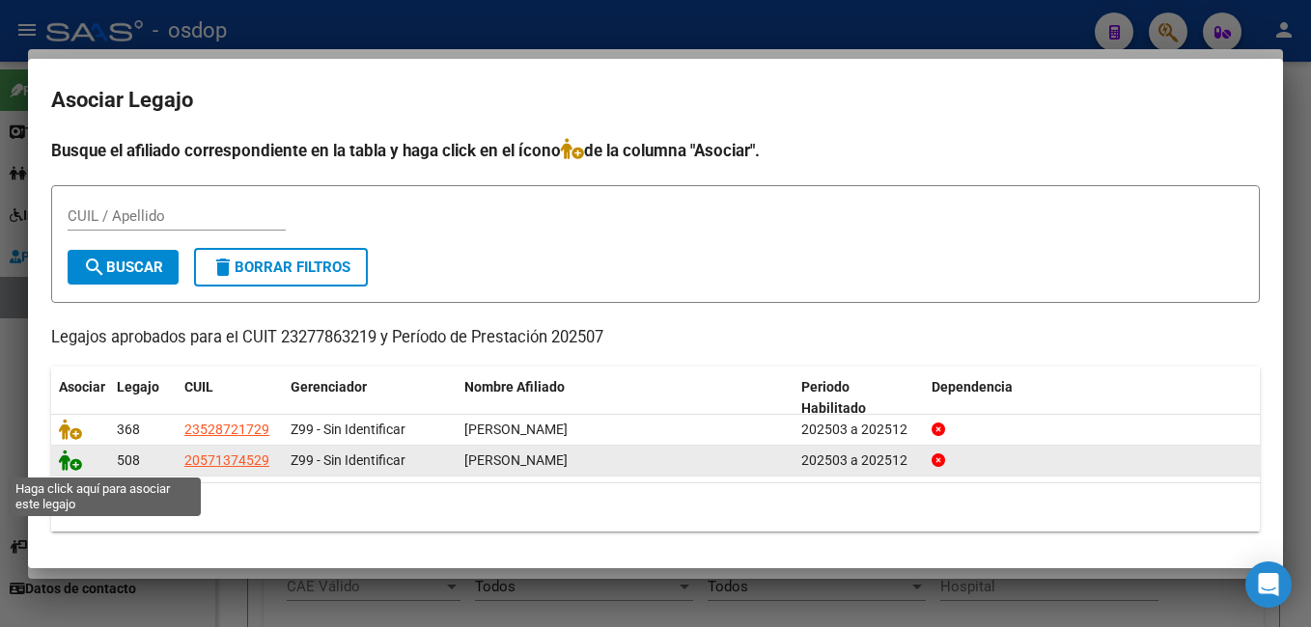
click at [73, 467] on icon at bounding box center [70, 460] width 23 height 21
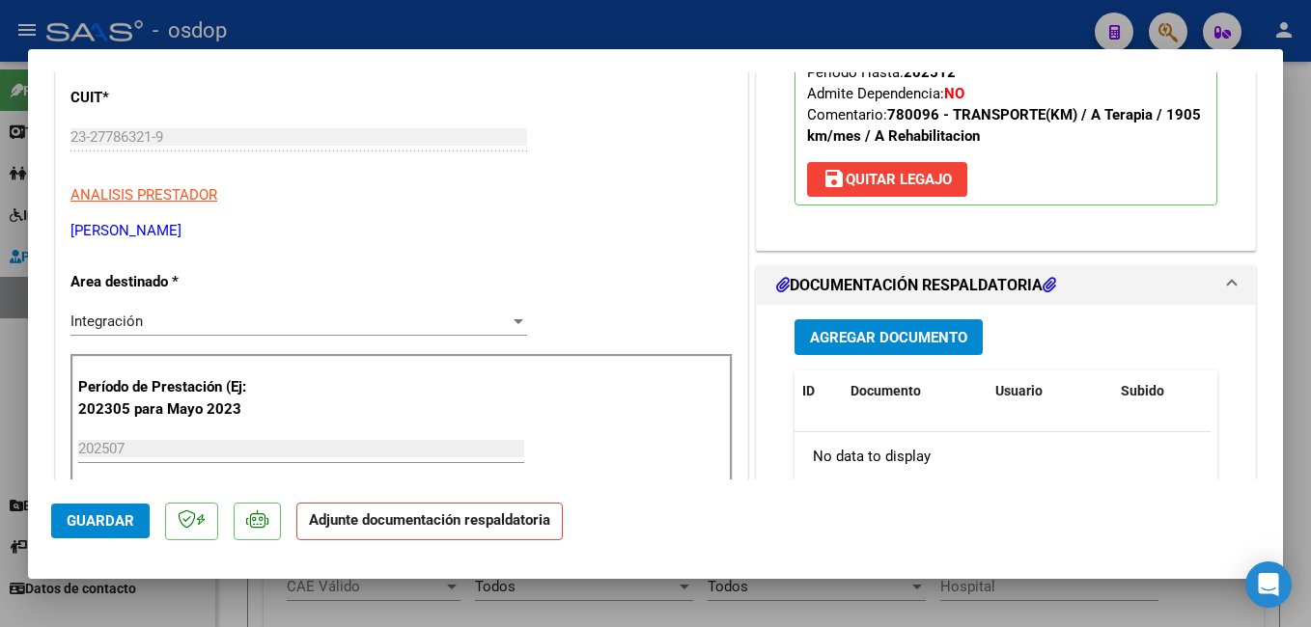
scroll to position [386, 0]
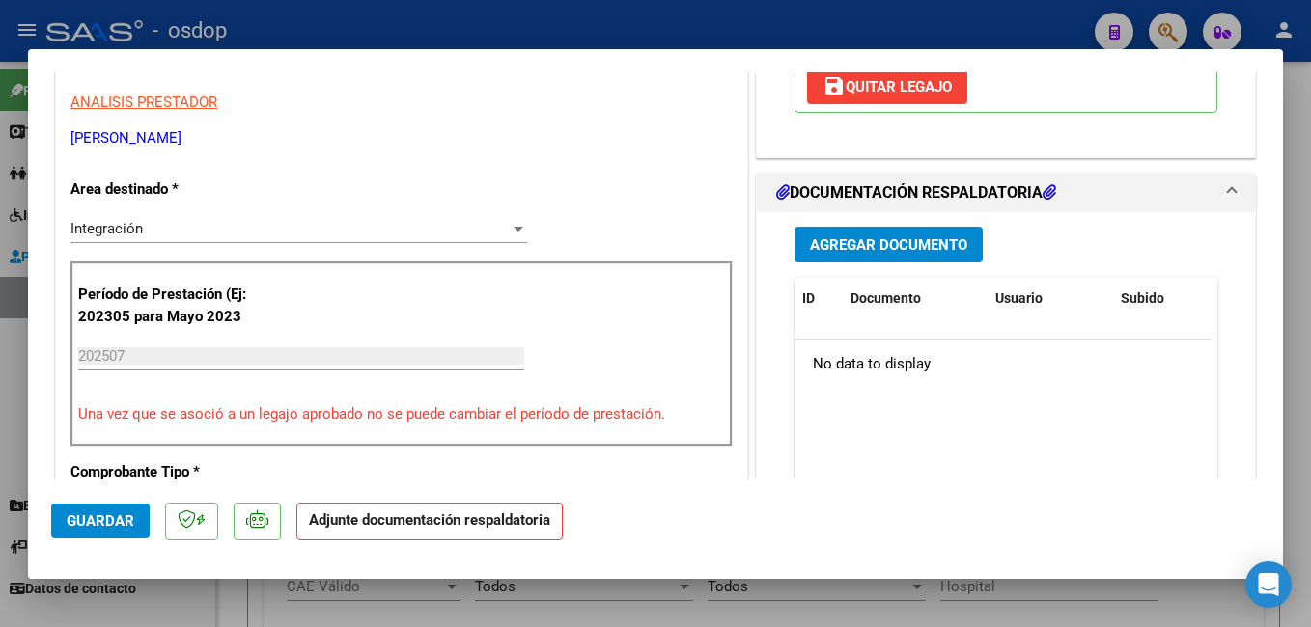
click at [849, 245] on span "Agregar Documento" at bounding box center [888, 244] width 157 height 17
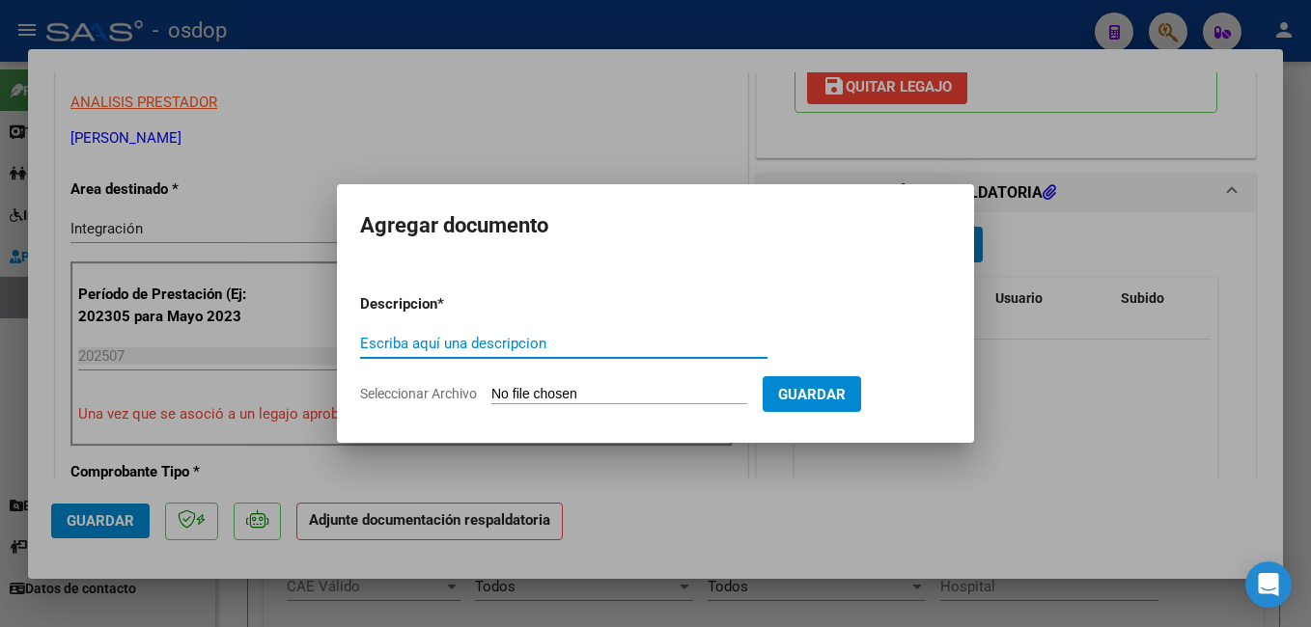
click at [458, 341] on input "Escriba aquí una descripcion" at bounding box center [563, 343] width 407 height 17
type input "planilla de asistencia"
click at [653, 386] on input "Seleccionar Archivo" at bounding box center [619, 395] width 256 height 18
type input "C:\fakepath\ASISTENCIA.pdf"
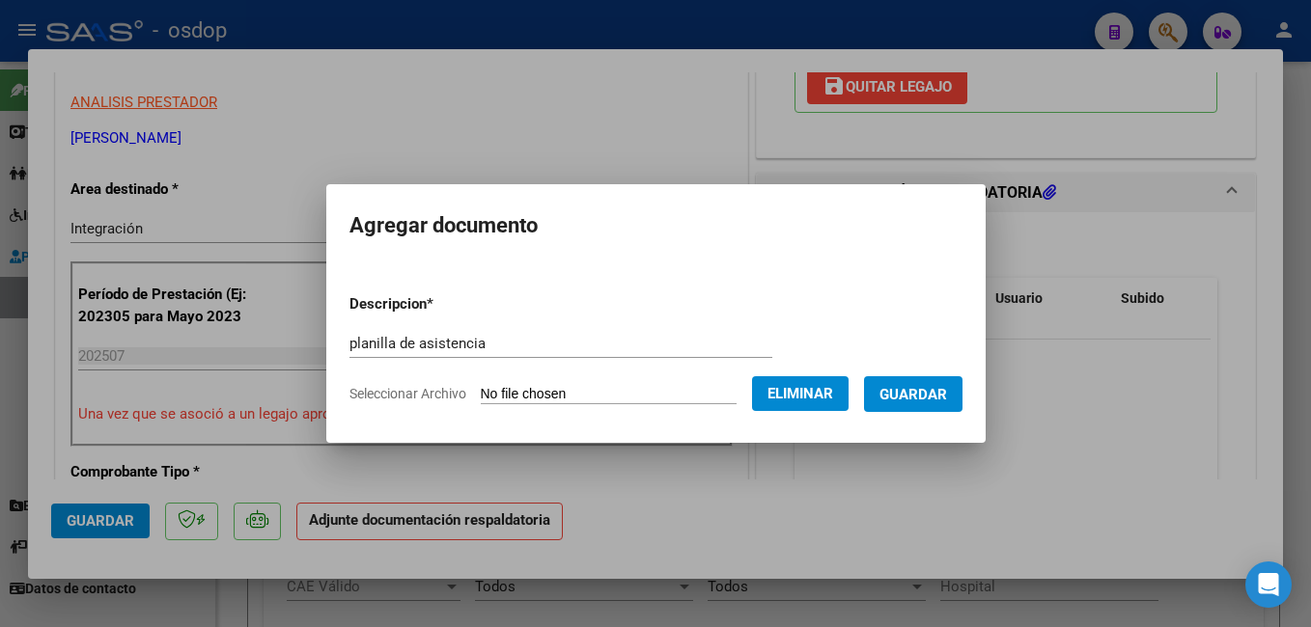
click at [943, 392] on span "Guardar" at bounding box center [913, 394] width 68 height 17
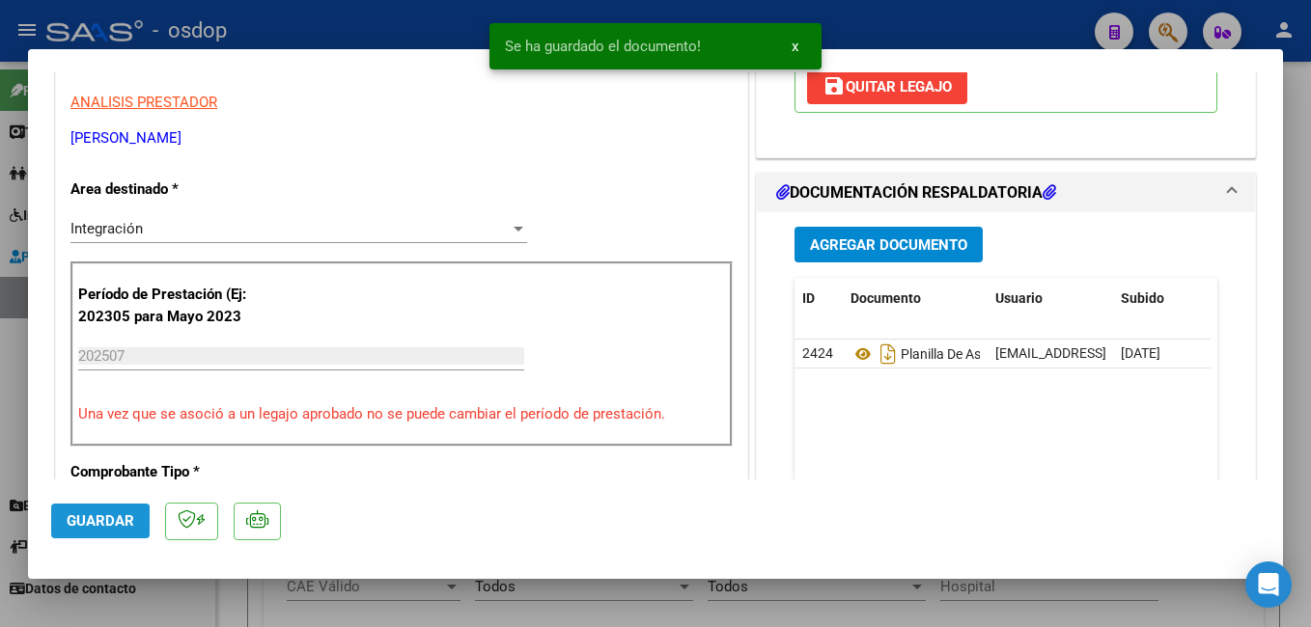
click at [96, 523] on span "Guardar" at bounding box center [101, 521] width 68 height 17
click at [368, 28] on div at bounding box center [655, 313] width 1311 height 627
type input "$ 0,00"
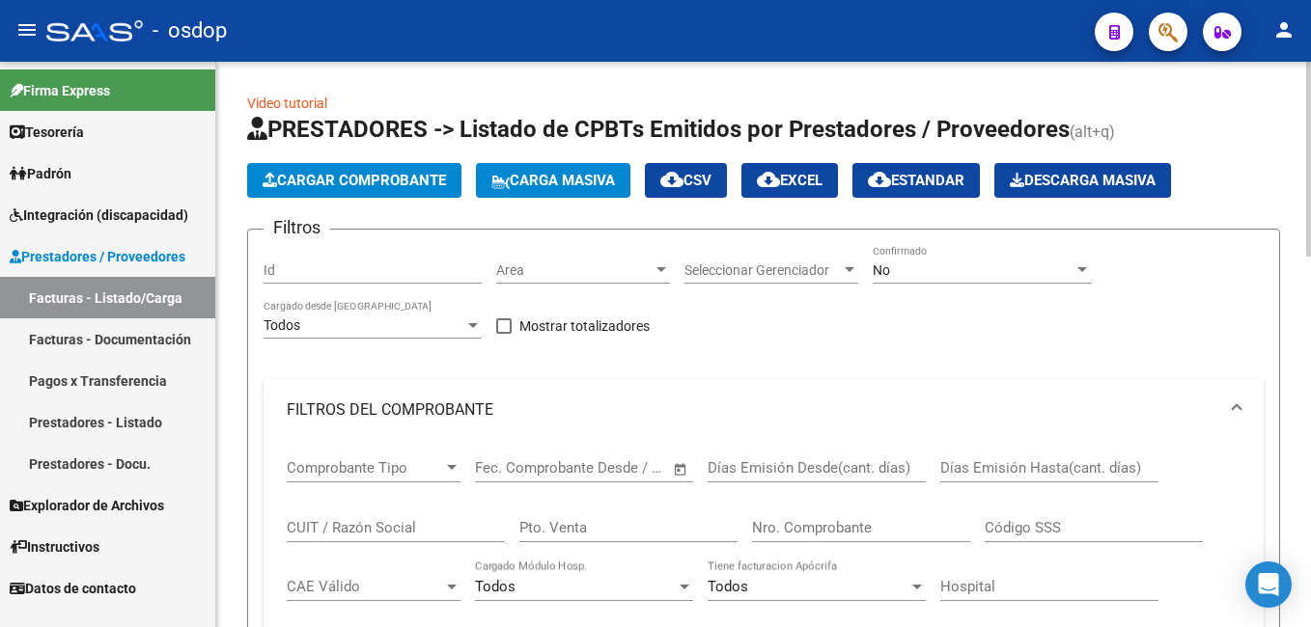
click at [361, 179] on span "Cargar Comprobante" at bounding box center [354, 180] width 183 height 17
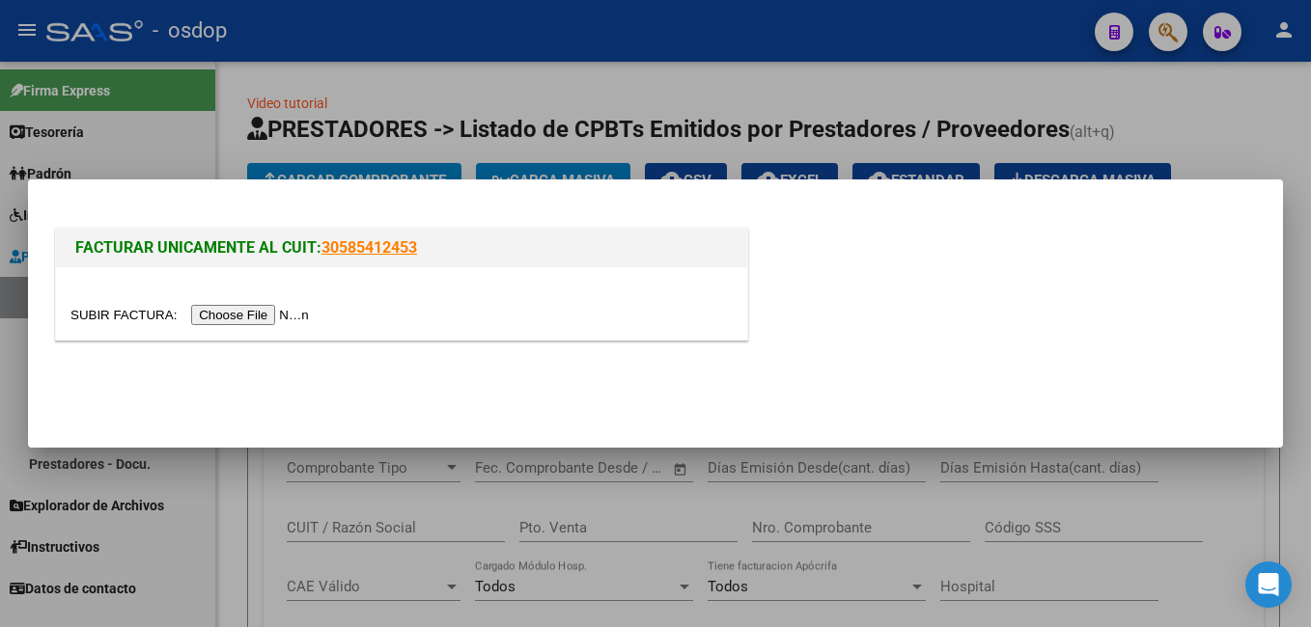
click at [250, 306] on input "file" at bounding box center [192, 315] width 244 height 20
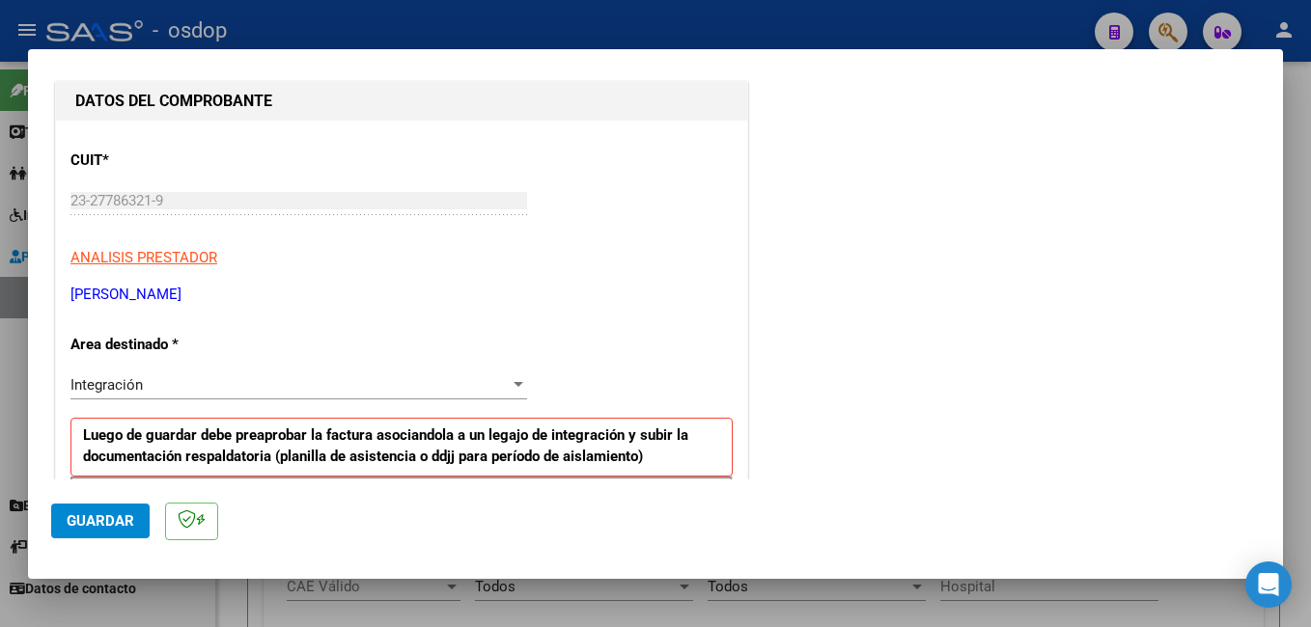
scroll to position [483, 0]
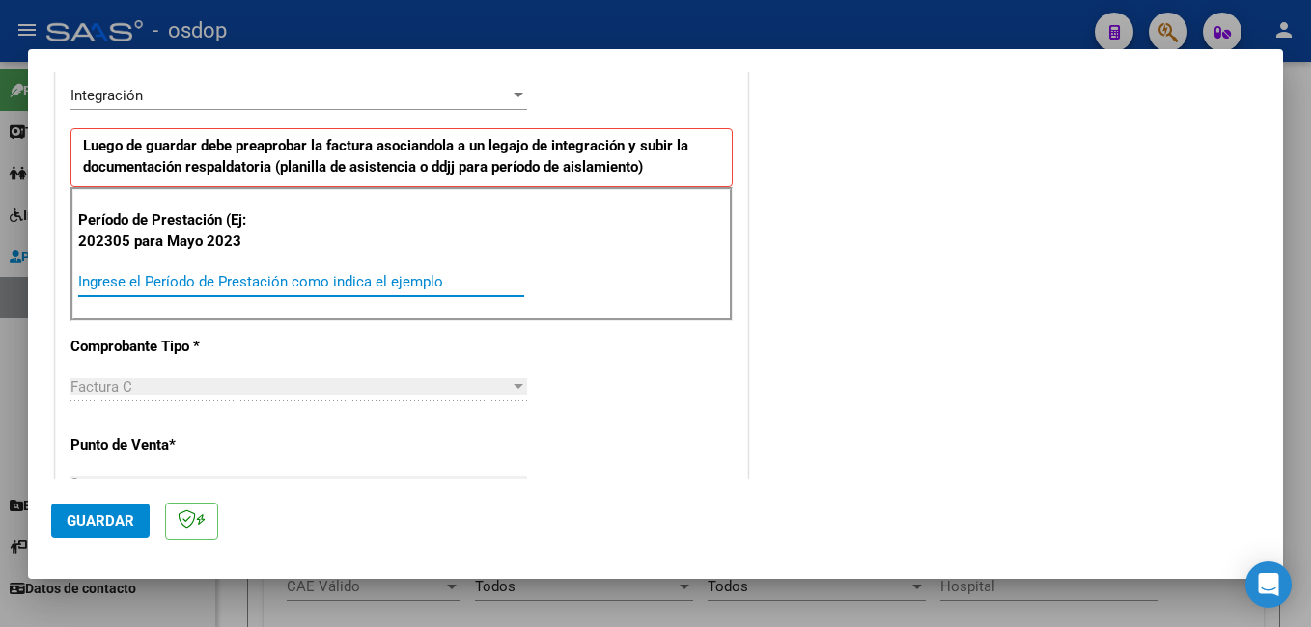
click at [208, 278] on input "Ingrese el Período de Prestación como indica el ejemplo" at bounding box center [301, 281] width 446 height 17
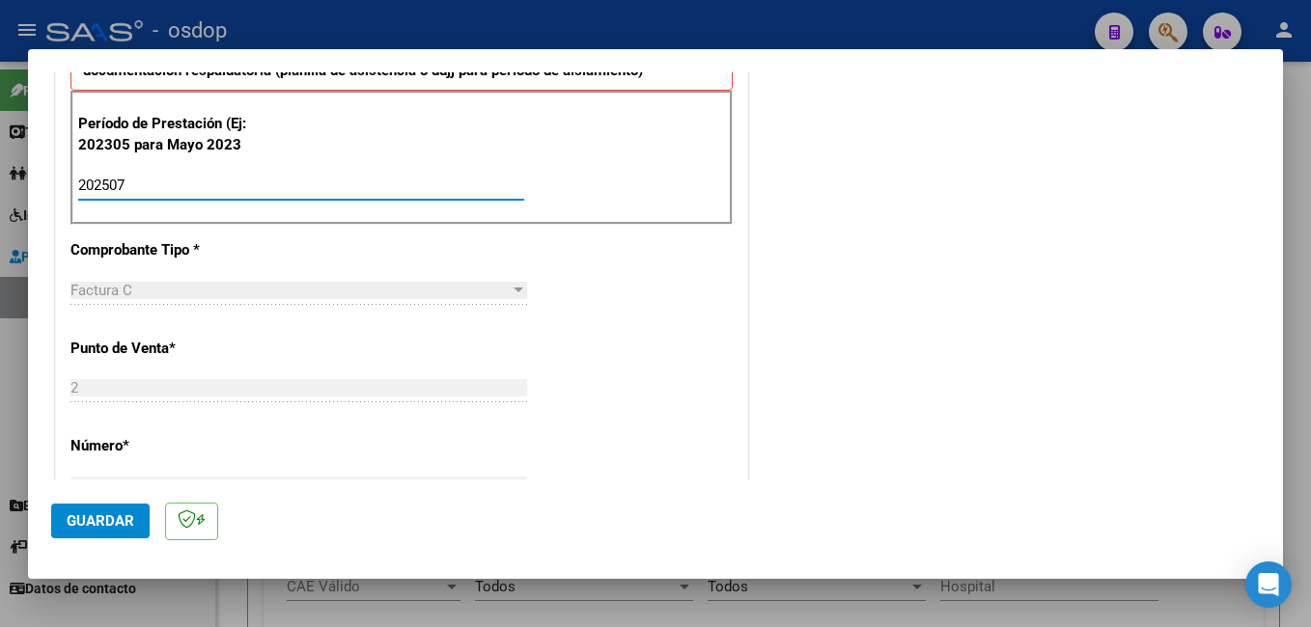
type input "202507"
click at [97, 514] on span "Guardar" at bounding box center [101, 521] width 68 height 17
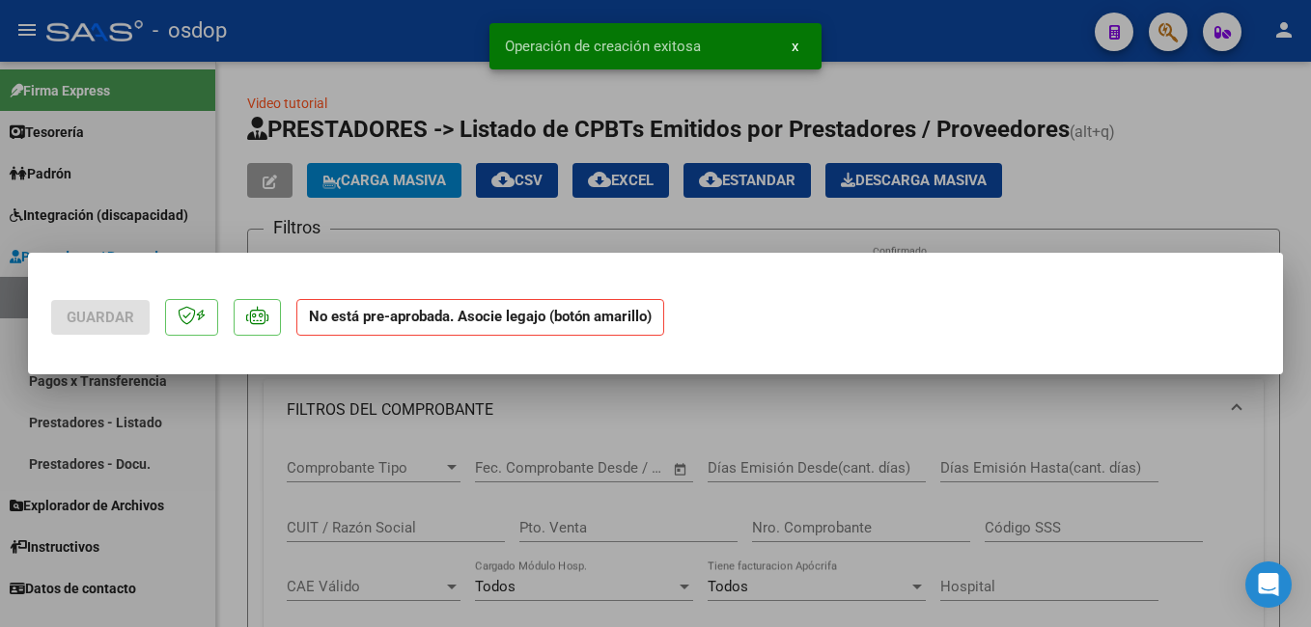
scroll to position [0, 0]
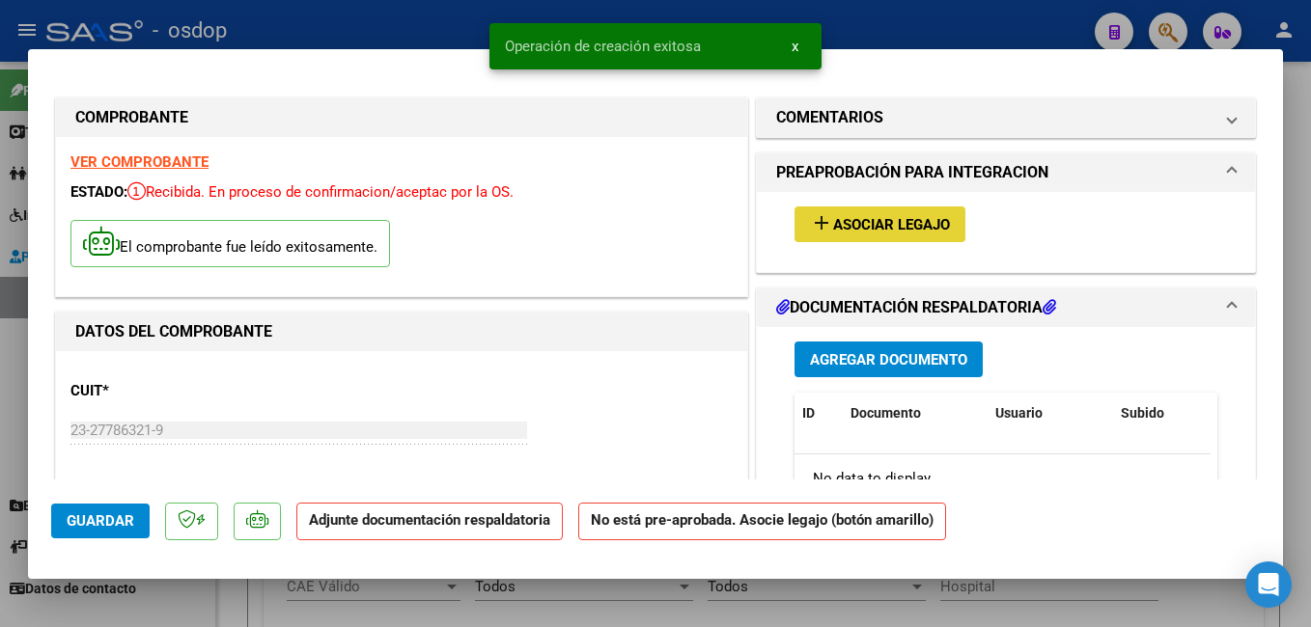
click at [823, 216] on mat-icon "add" at bounding box center [821, 222] width 23 height 23
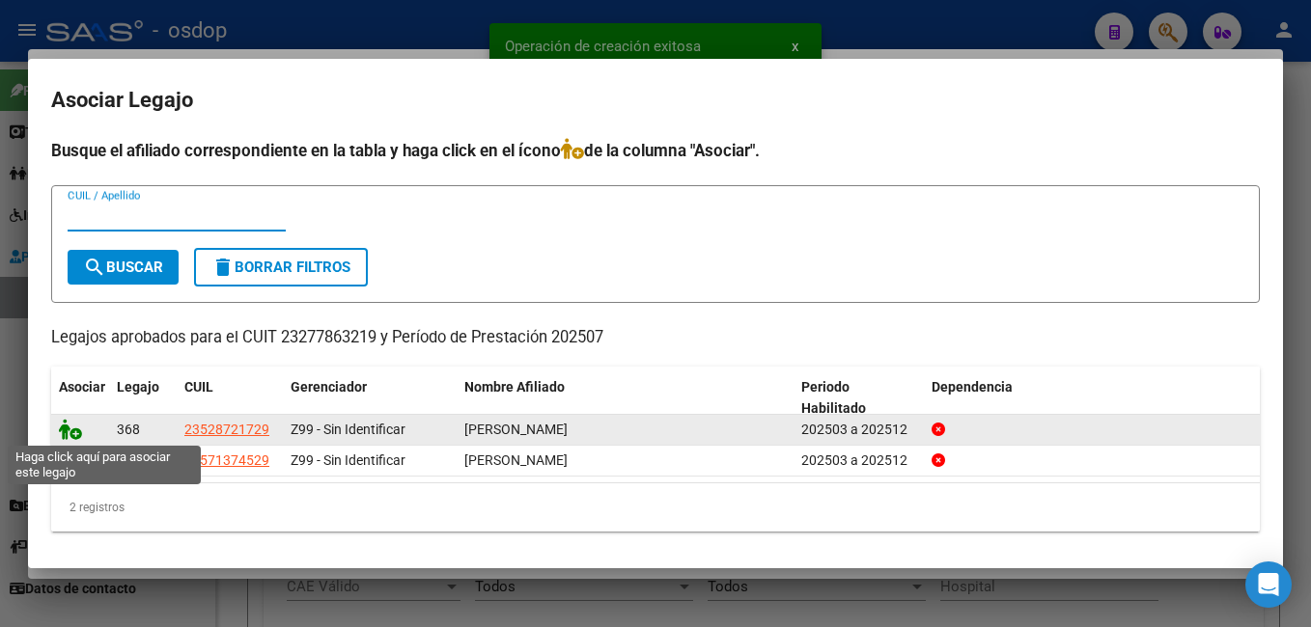
click at [70, 426] on icon at bounding box center [70, 429] width 23 height 21
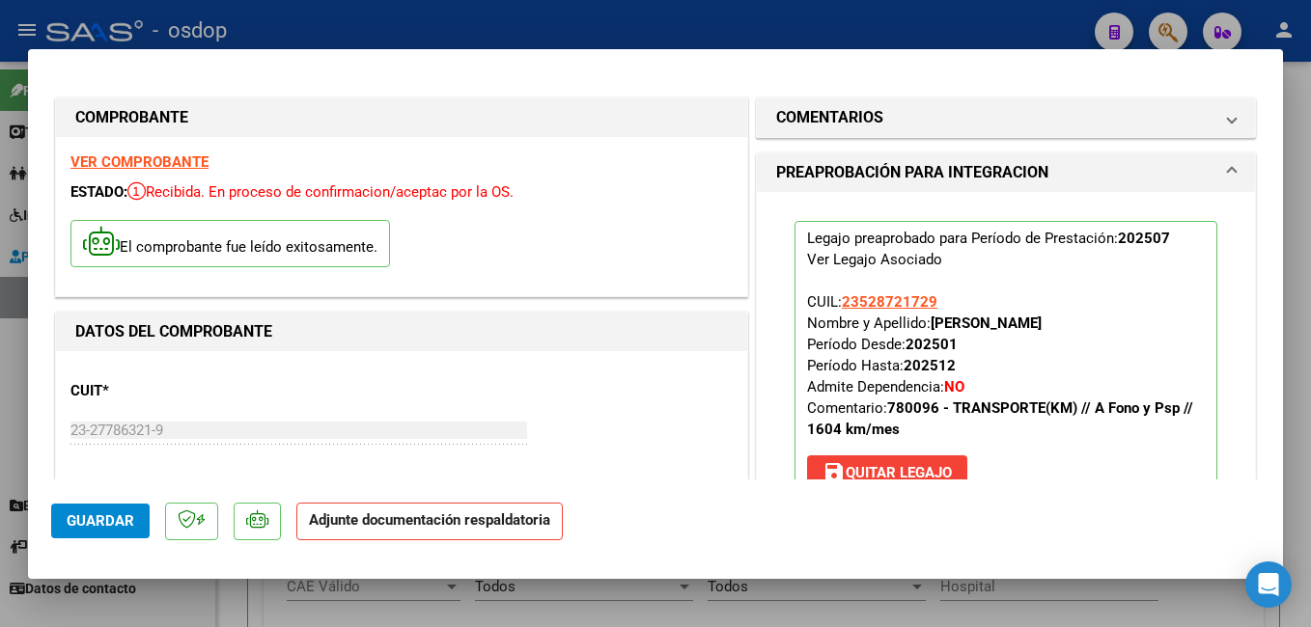
scroll to position [193, 0]
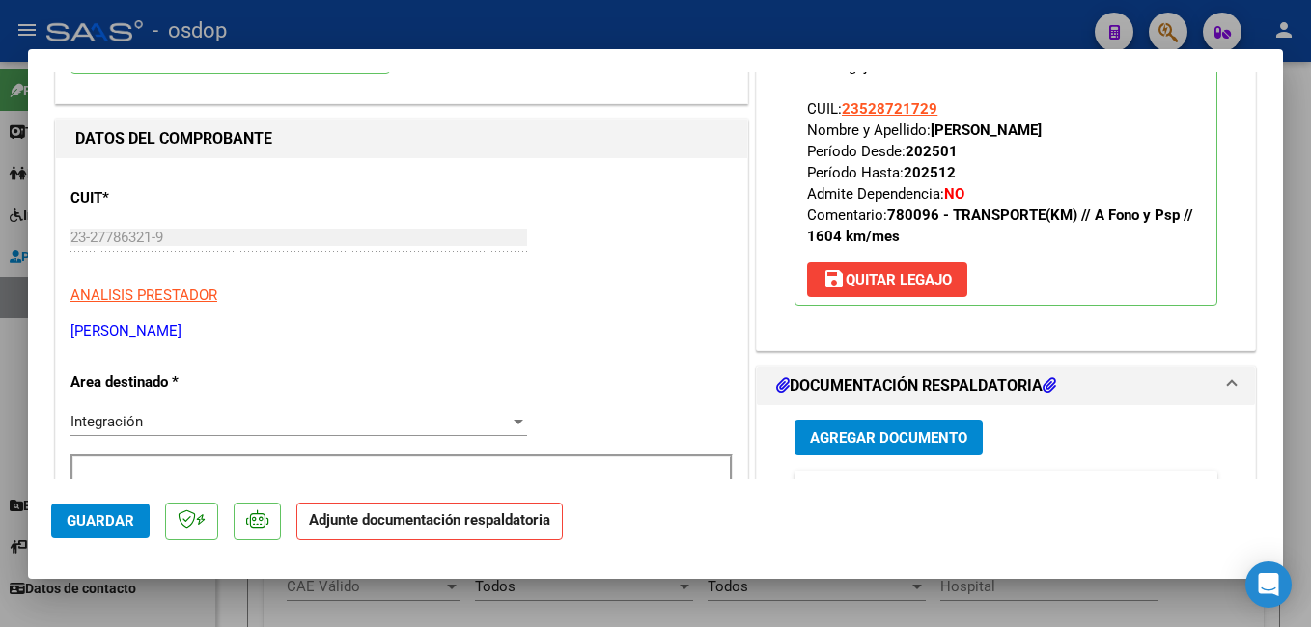
click at [861, 426] on button "Agregar Documento" at bounding box center [888, 438] width 188 height 36
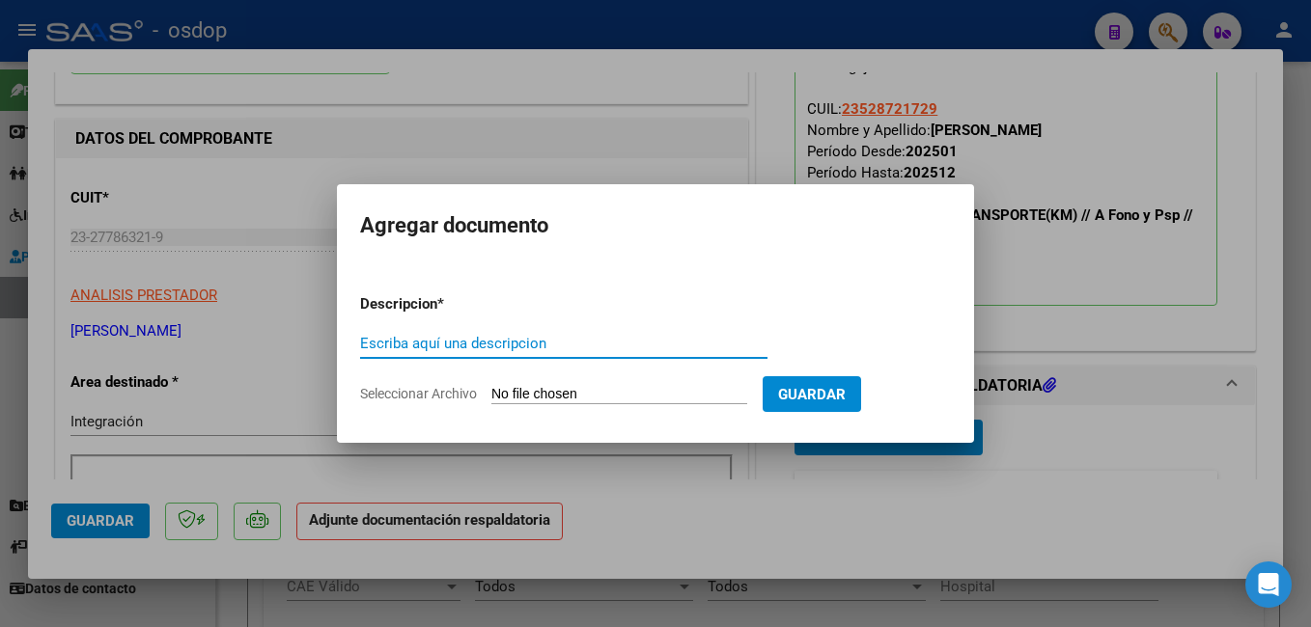
click at [513, 335] on input "Escriba aquí una descripcion" at bounding box center [563, 343] width 407 height 17
type input "planilla asistencia"
click at [613, 392] on input "Seleccionar Archivo" at bounding box center [619, 395] width 256 height 18
type input "C:\fakepath\ASISTENCIA.pdf"
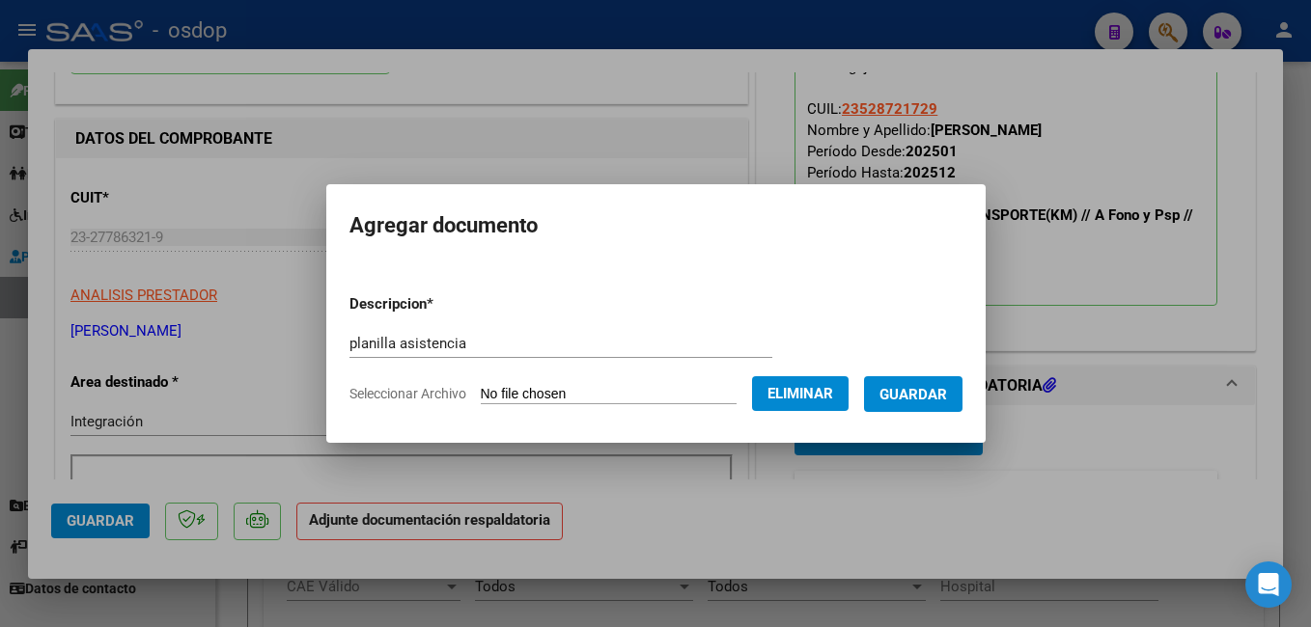
click at [939, 387] on span "Guardar" at bounding box center [913, 394] width 68 height 17
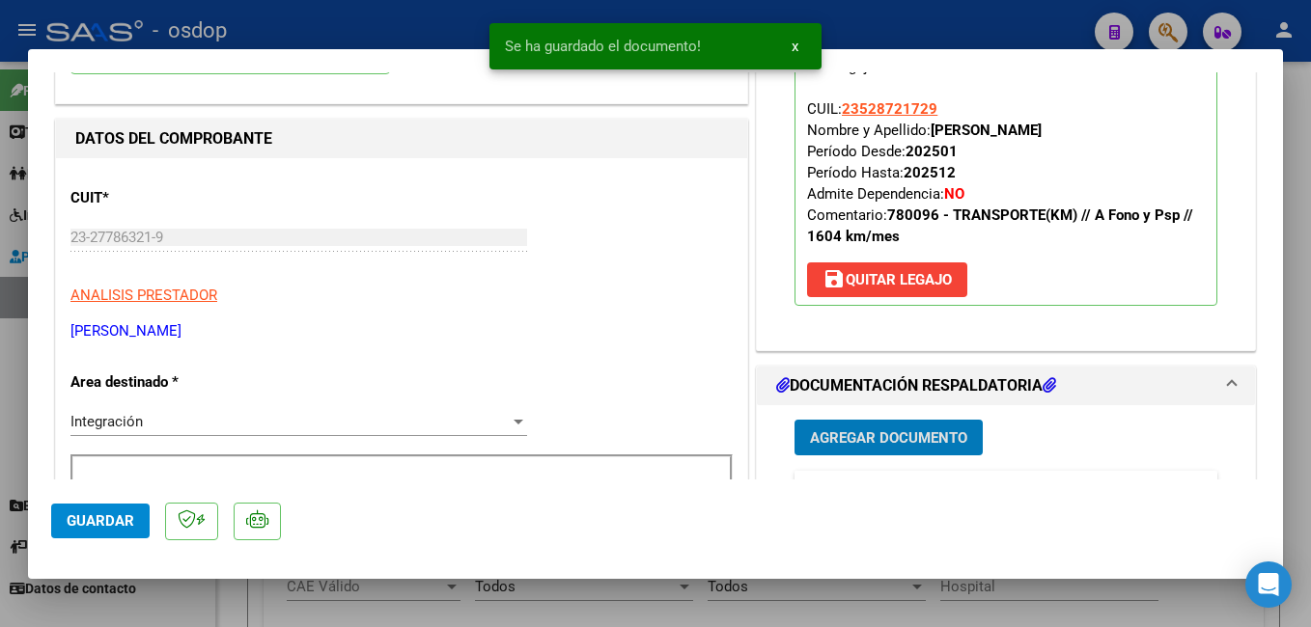
click at [82, 518] on span "Guardar" at bounding box center [101, 521] width 68 height 17
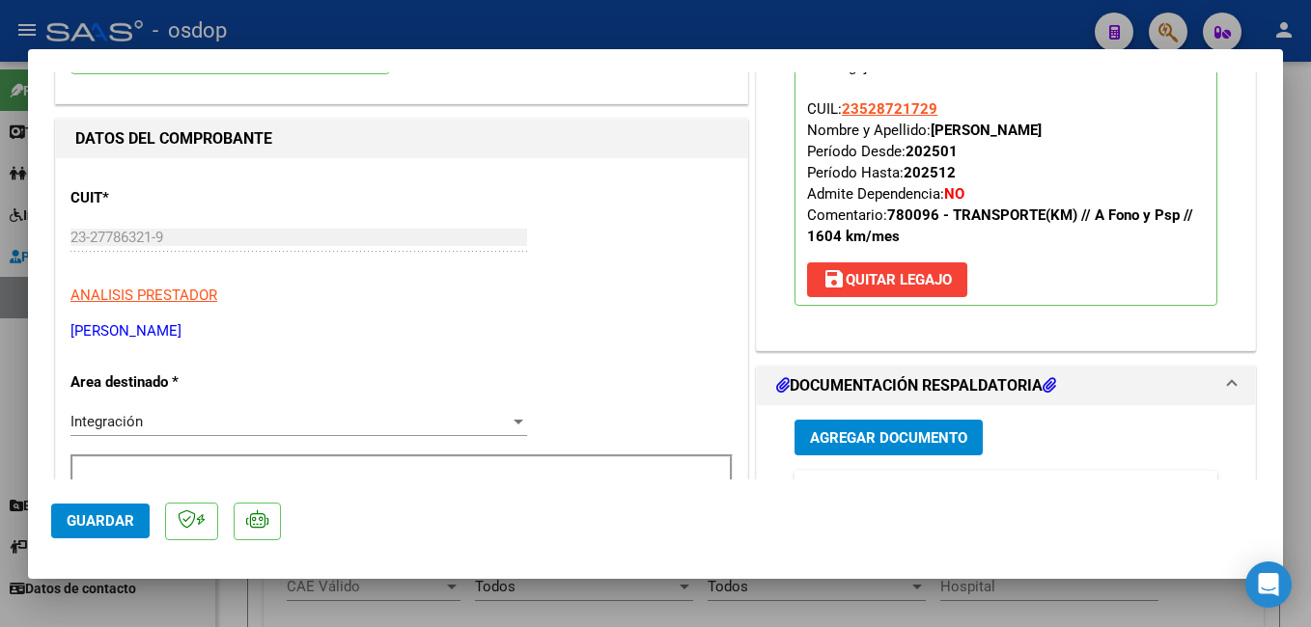
click at [100, 508] on button "Guardar" at bounding box center [100, 521] width 98 height 35
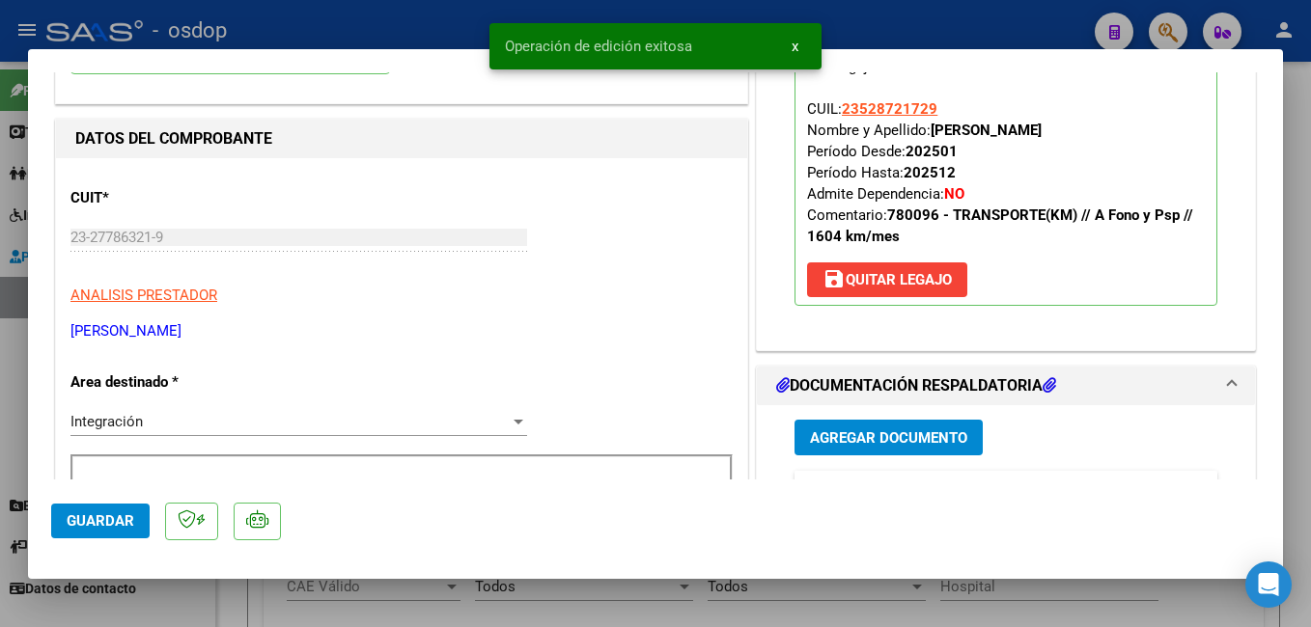
click at [349, 24] on div at bounding box center [655, 313] width 1311 height 627
type input "$ 0,00"
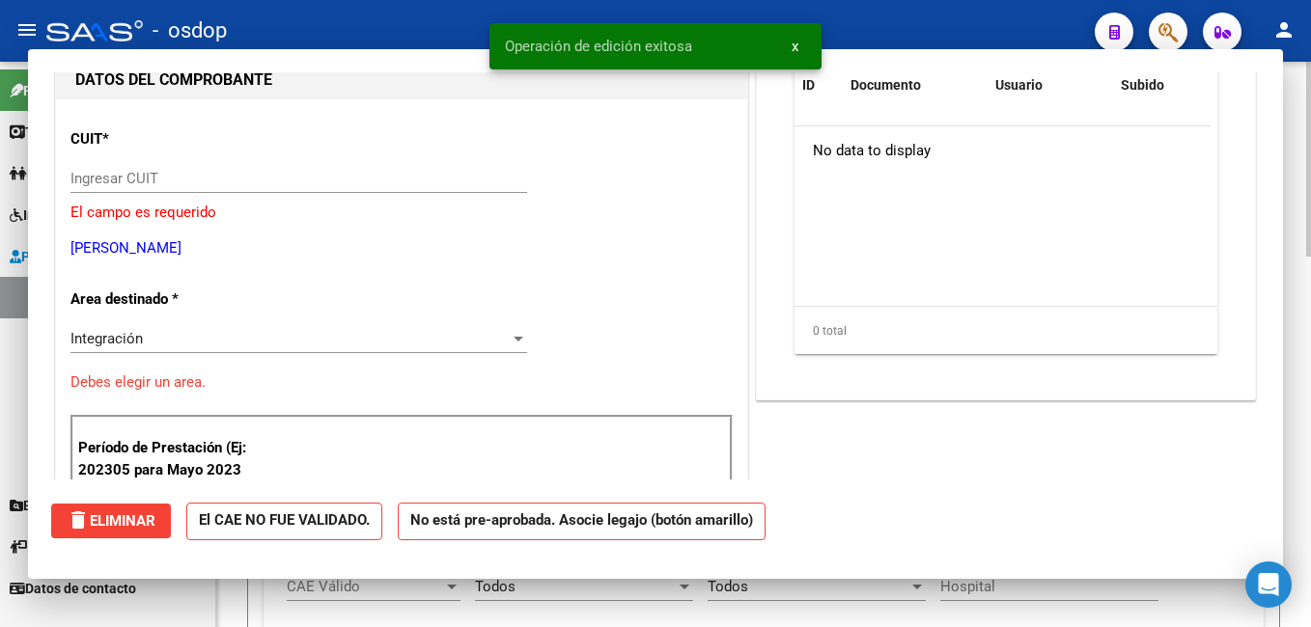
scroll to position [205, 0]
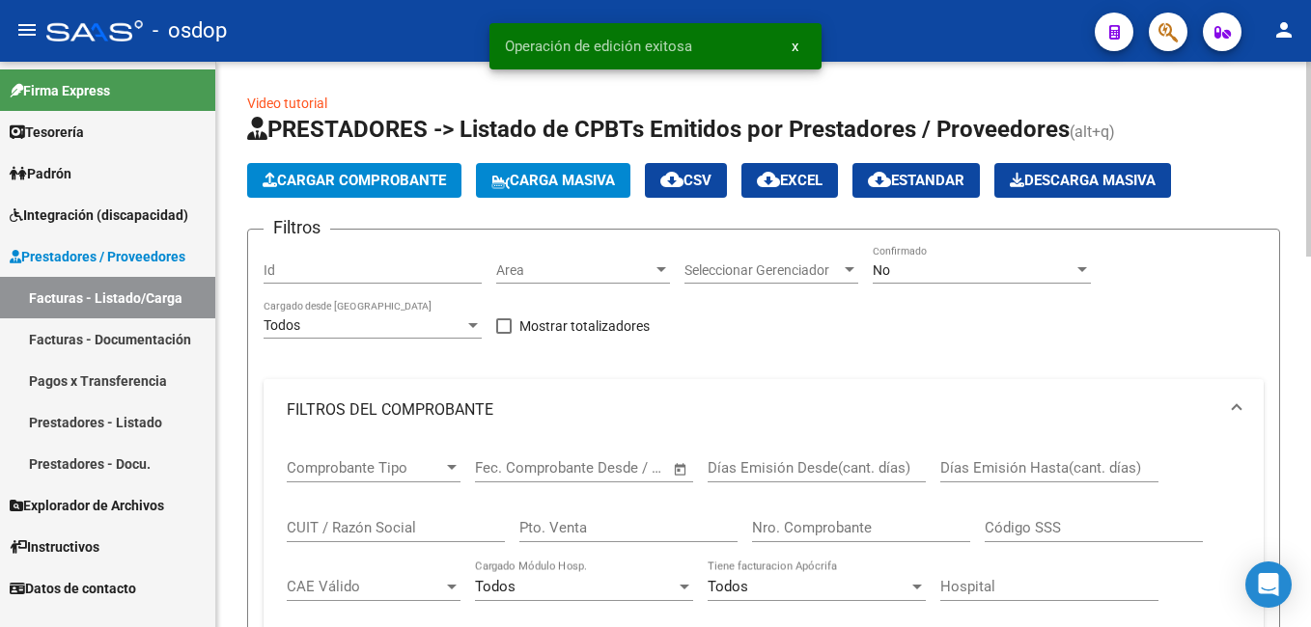
click at [368, 171] on button "Cargar Comprobante" at bounding box center [354, 180] width 214 height 35
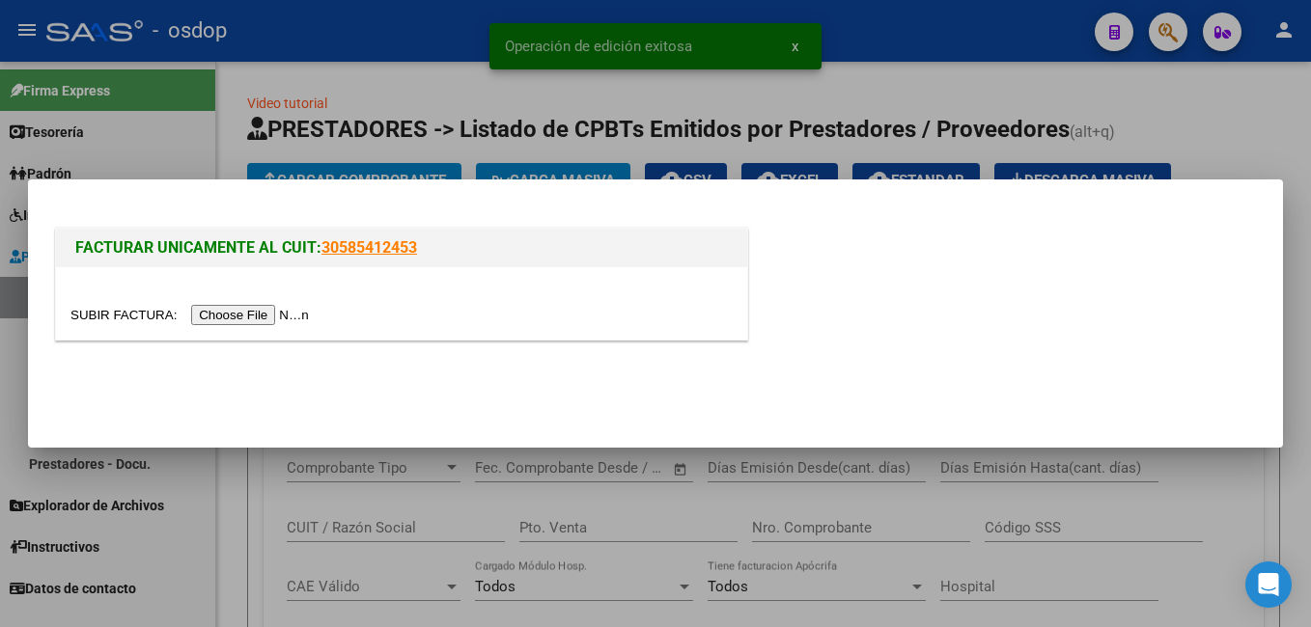
click at [257, 311] on input "file" at bounding box center [192, 315] width 244 height 20
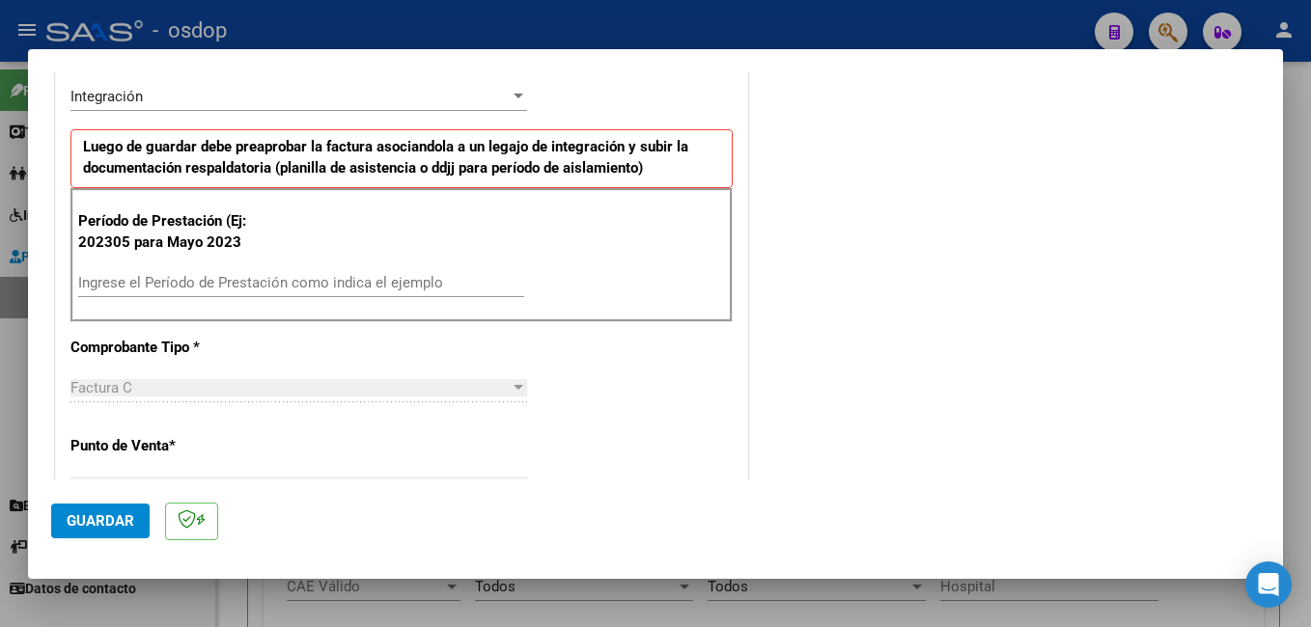
scroll to position [483, 0]
click at [217, 285] on input "Ingrese el Período de Prestación como indica el ejemplo" at bounding box center [301, 281] width 446 height 17
type input "202507"
click at [98, 525] on span "Guardar" at bounding box center [101, 521] width 68 height 17
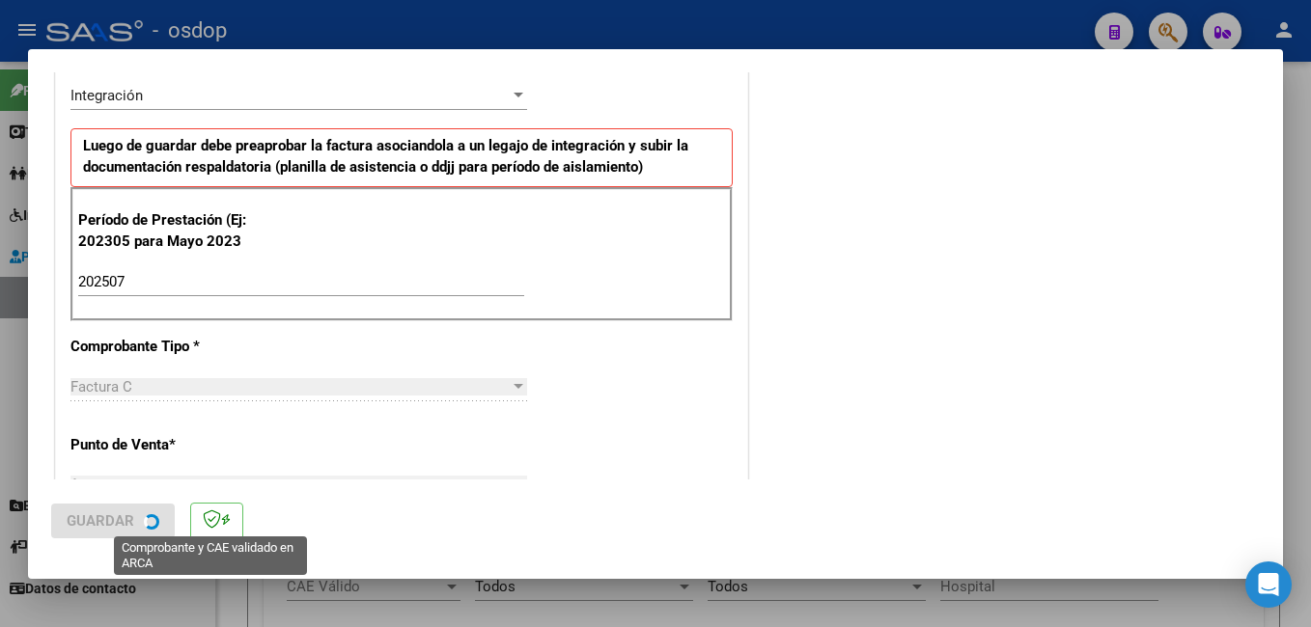
scroll to position [0, 0]
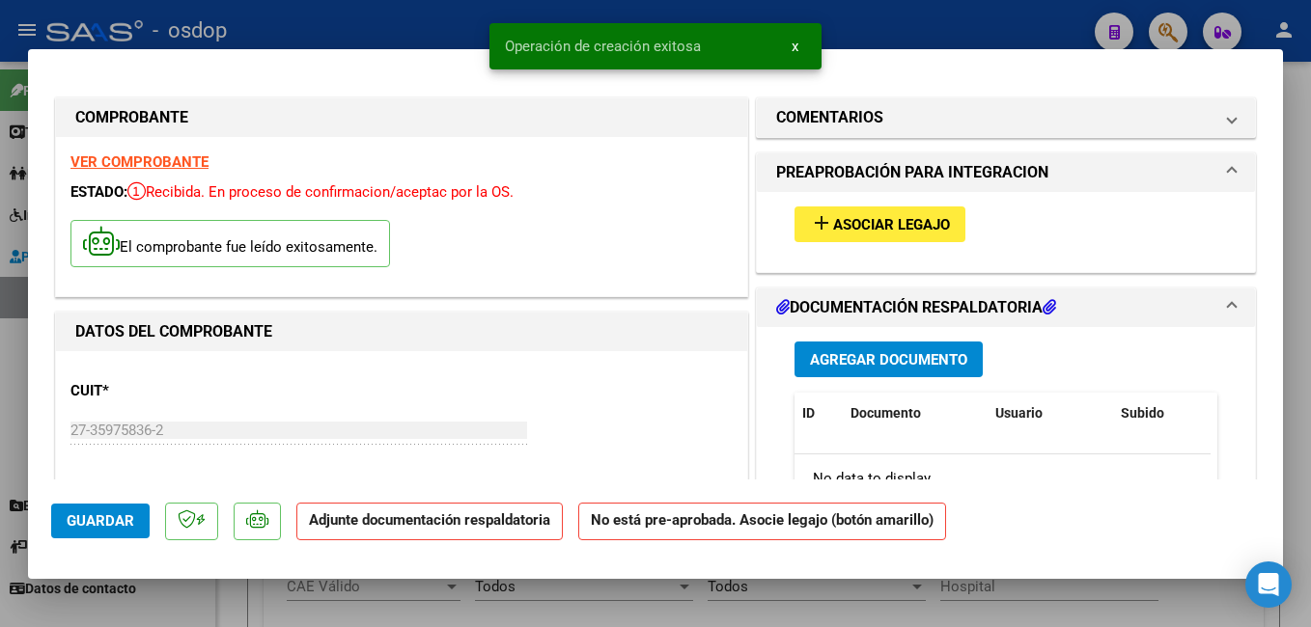
click at [867, 224] on span "Asociar Legajo" at bounding box center [891, 224] width 117 height 17
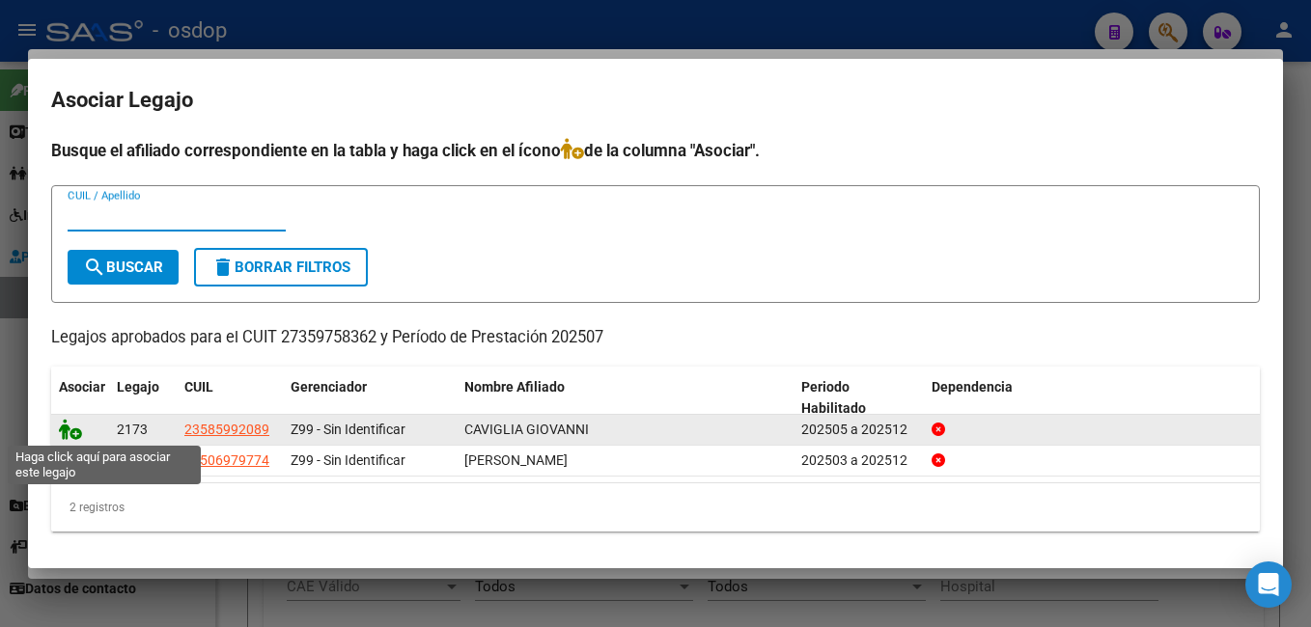
click at [68, 429] on icon at bounding box center [70, 429] width 23 height 21
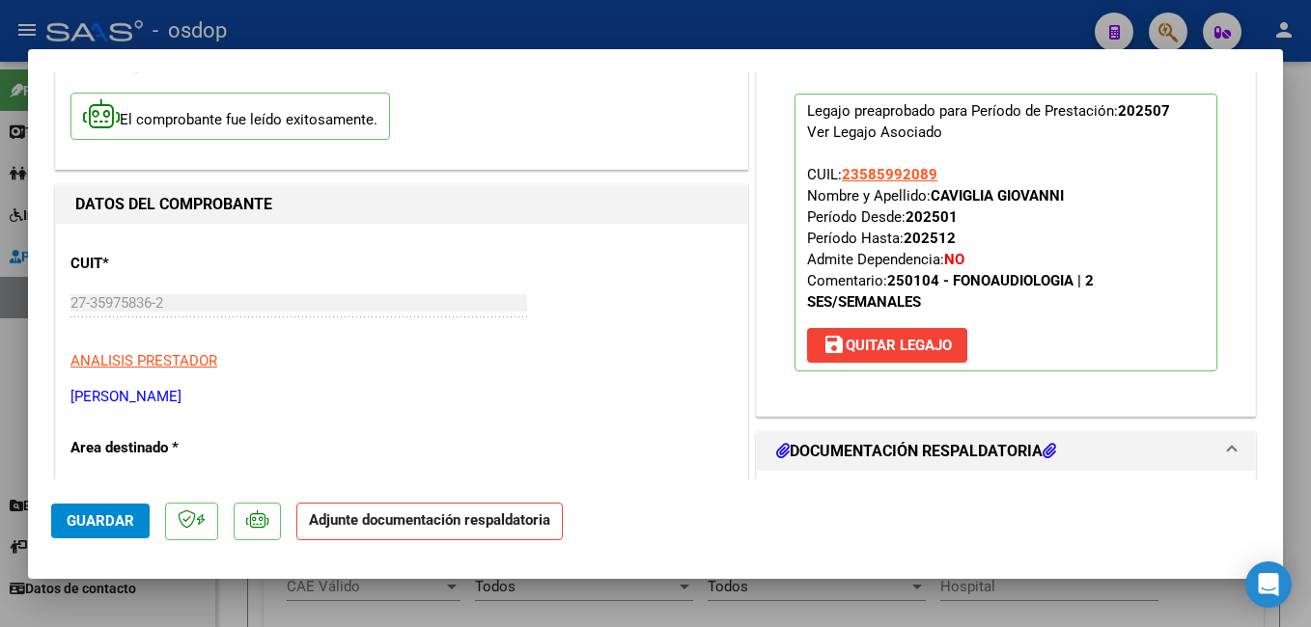
scroll to position [193, 0]
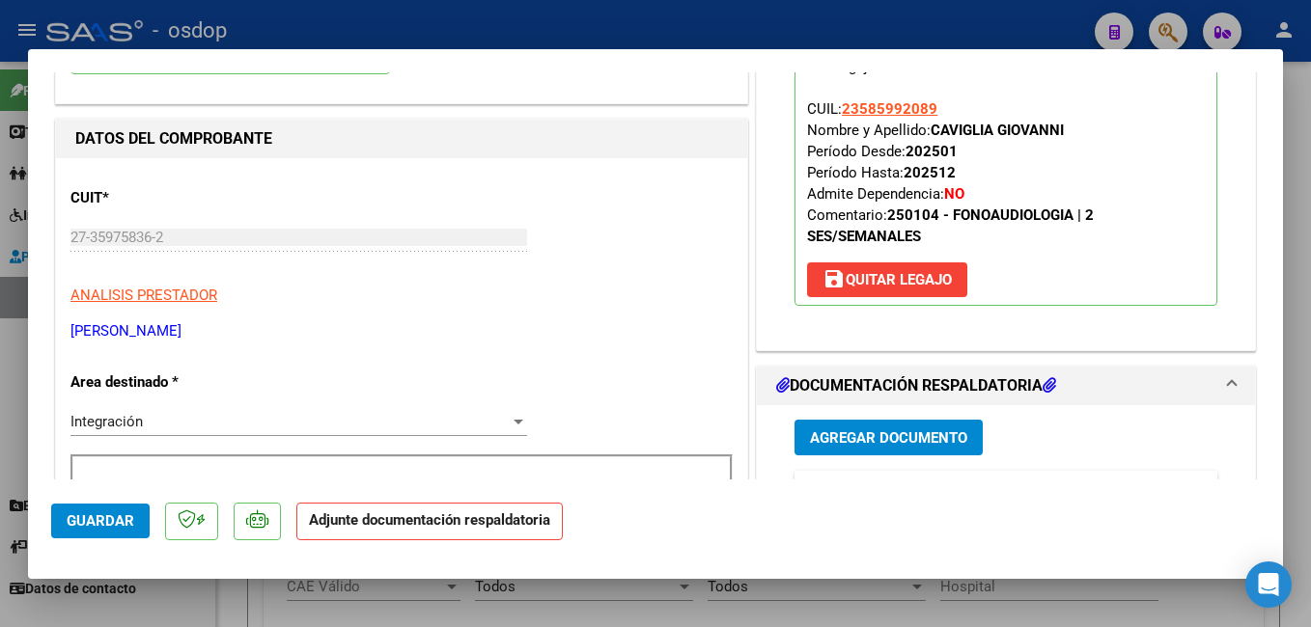
click at [899, 437] on span "Agregar Documento" at bounding box center [888, 438] width 157 height 17
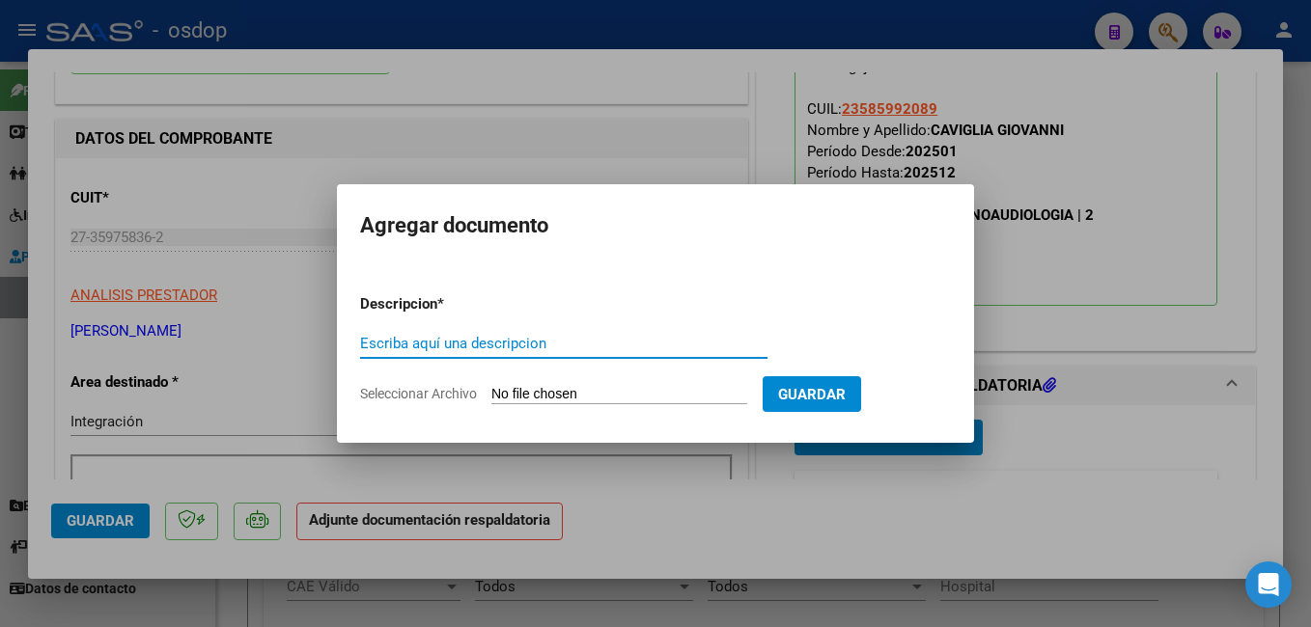
click at [501, 340] on input "Escriba aquí una descripcion" at bounding box center [563, 343] width 407 height 17
type input "planilla de asistencia"
click at [641, 386] on input "Seleccionar Archivo" at bounding box center [619, 395] width 256 height 18
type input "C:\fakepath\asistencia giovanni julio.pdf"
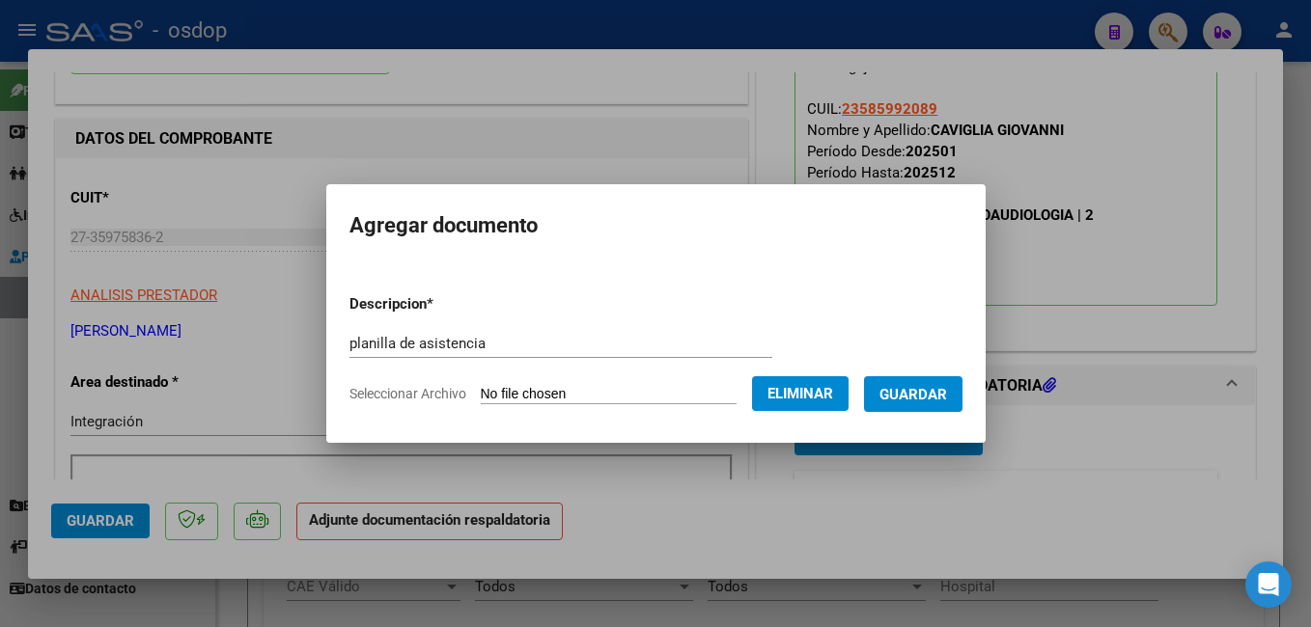
click at [930, 395] on span "Guardar" at bounding box center [913, 394] width 68 height 17
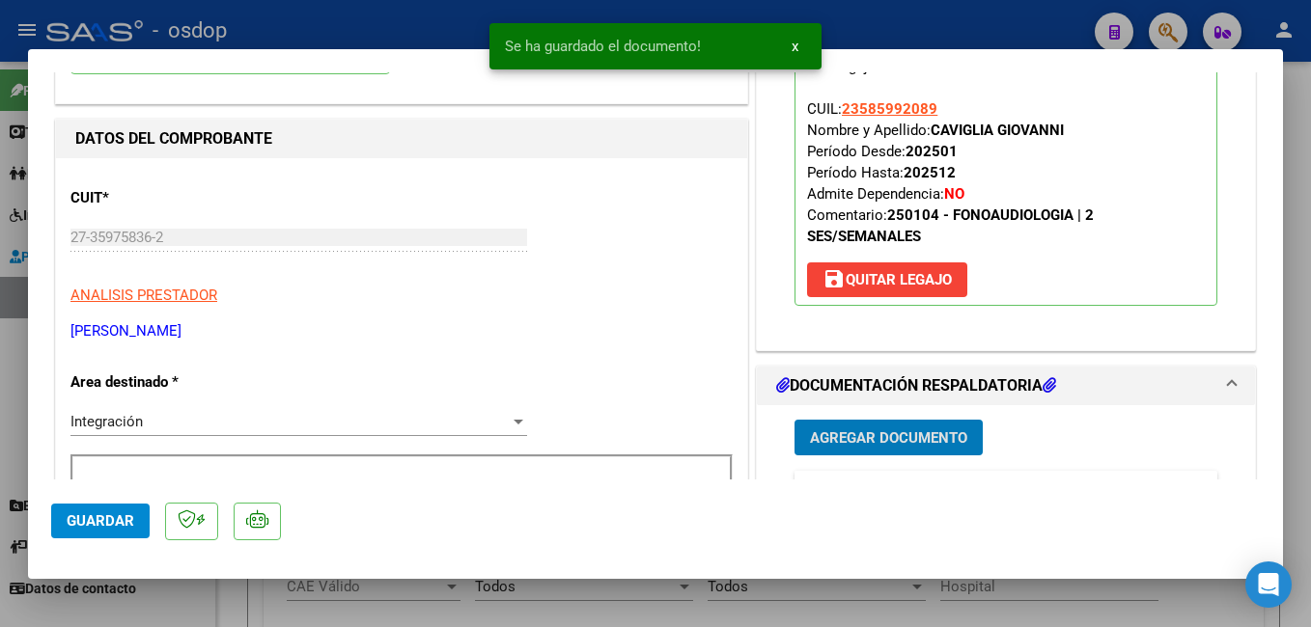
click at [98, 515] on span "Guardar" at bounding box center [101, 521] width 68 height 17
click at [419, 24] on div at bounding box center [655, 313] width 1311 height 627
type input "$ 0,00"
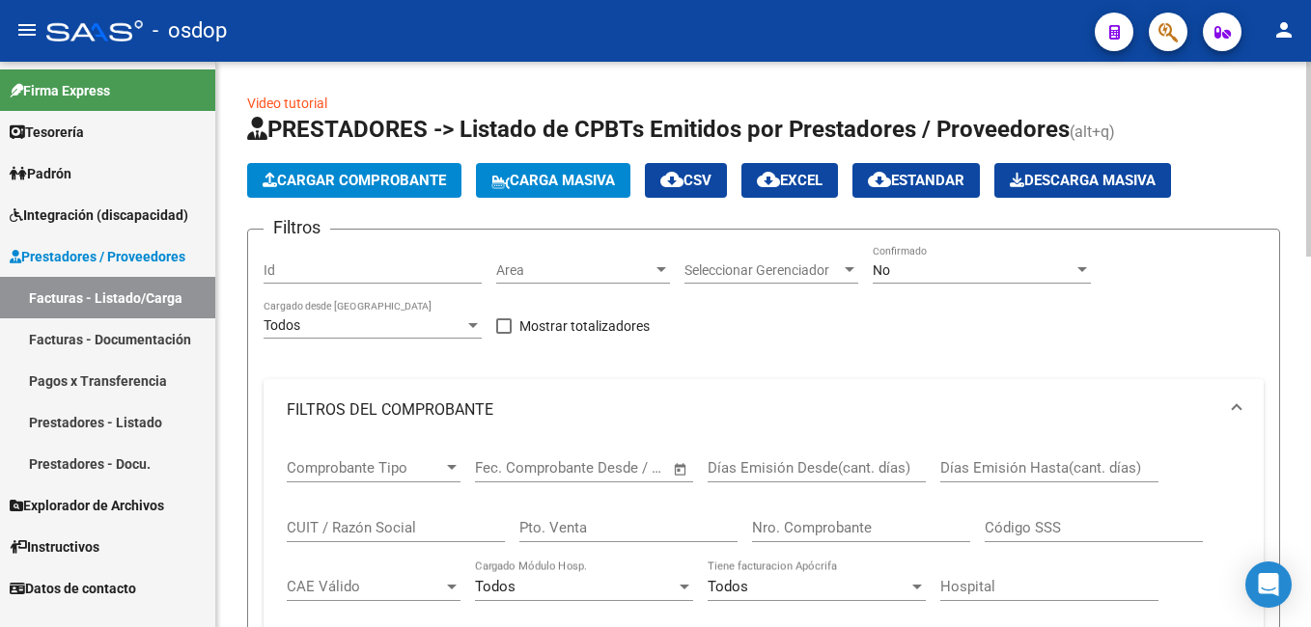
click at [330, 171] on button "Cargar Comprobante" at bounding box center [354, 180] width 214 height 35
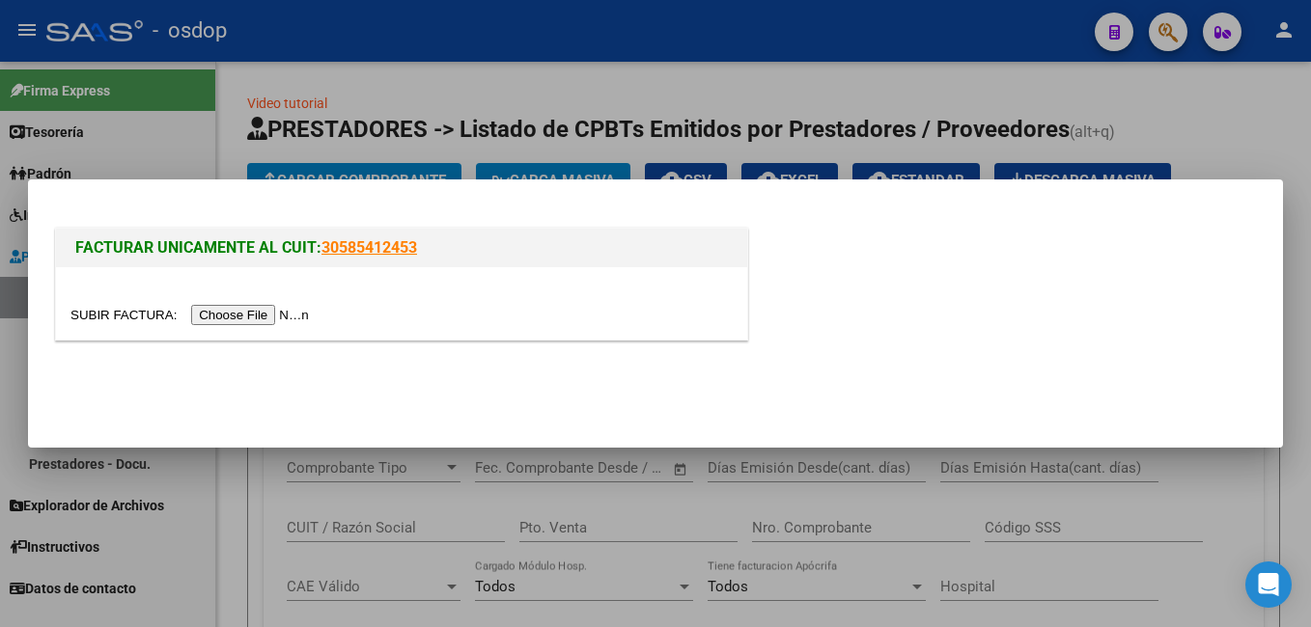
click at [236, 314] on input "file" at bounding box center [192, 315] width 244 height 20
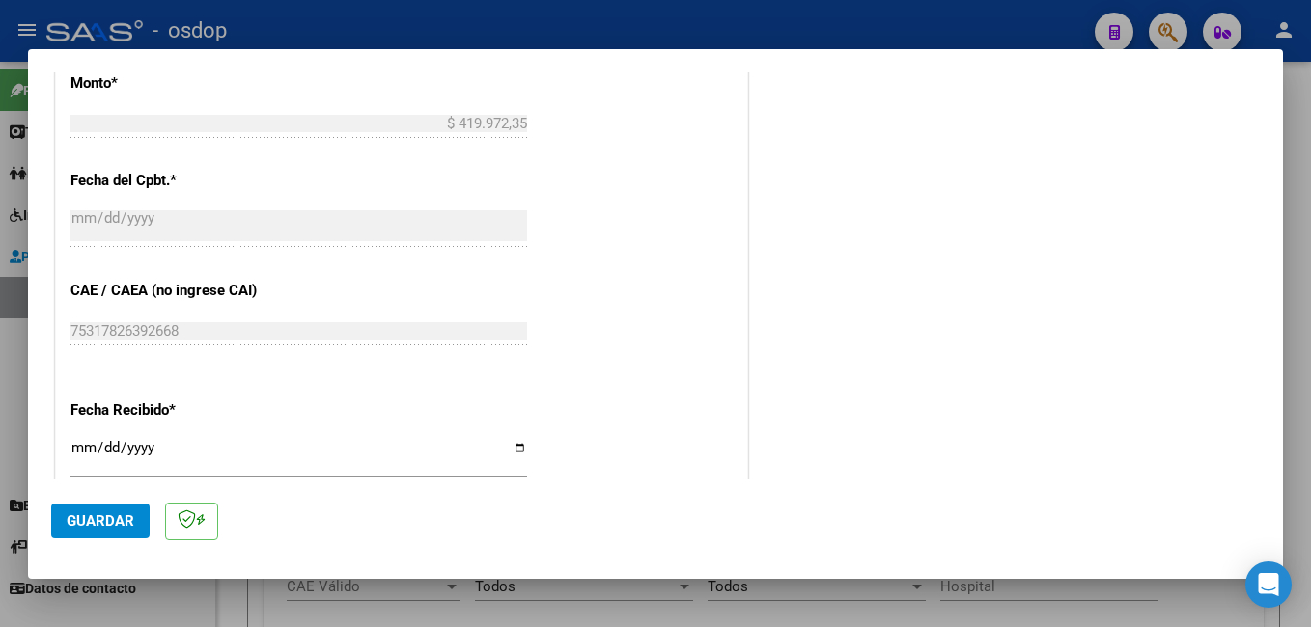
scroll to position [1062, 0]
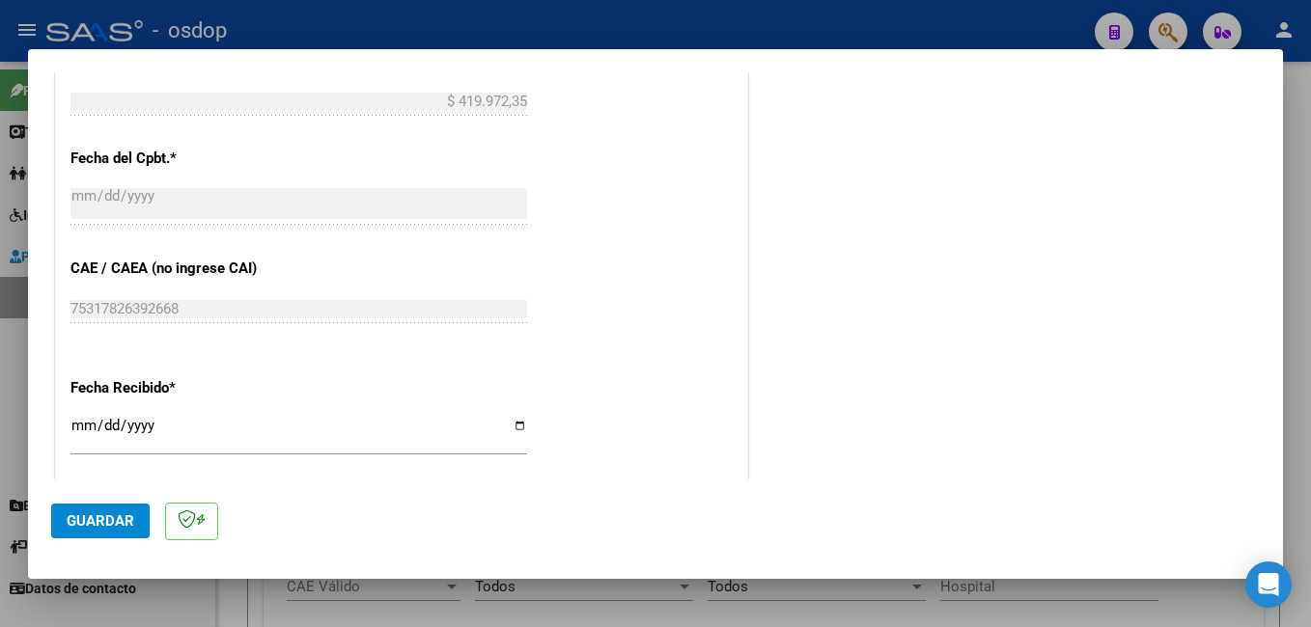
click at [97, 520] on span "Guardar" at bounding box center [101, 521] width 68 height 17
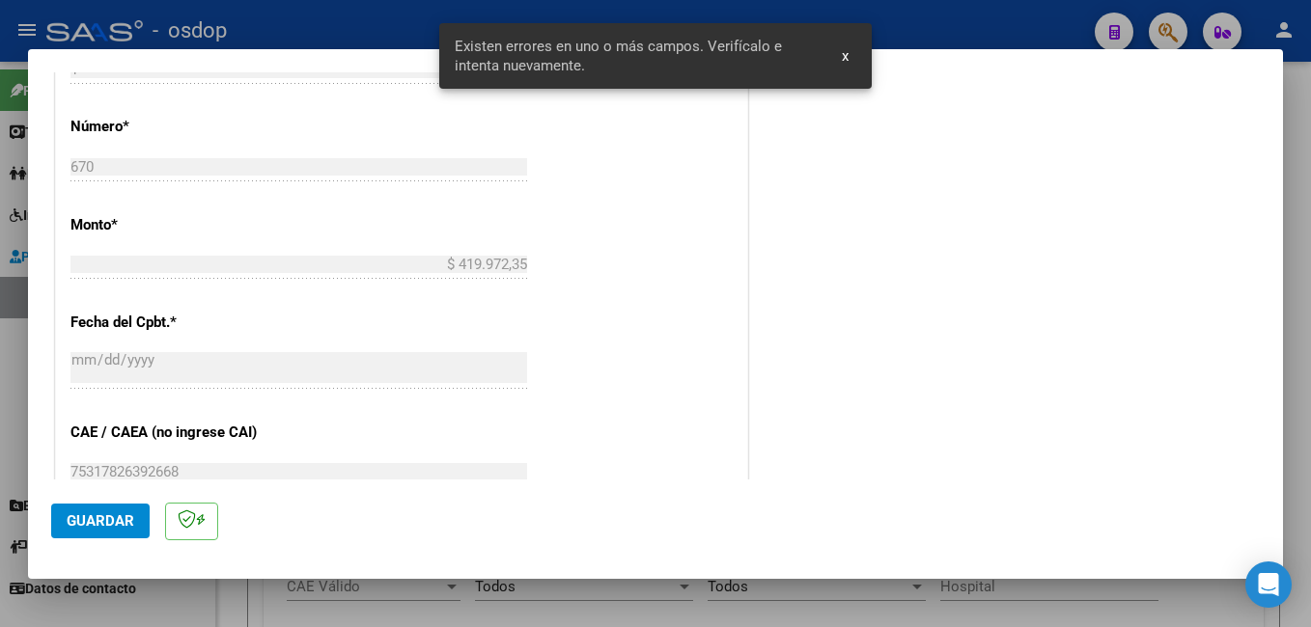
scroll to position [468, 0]
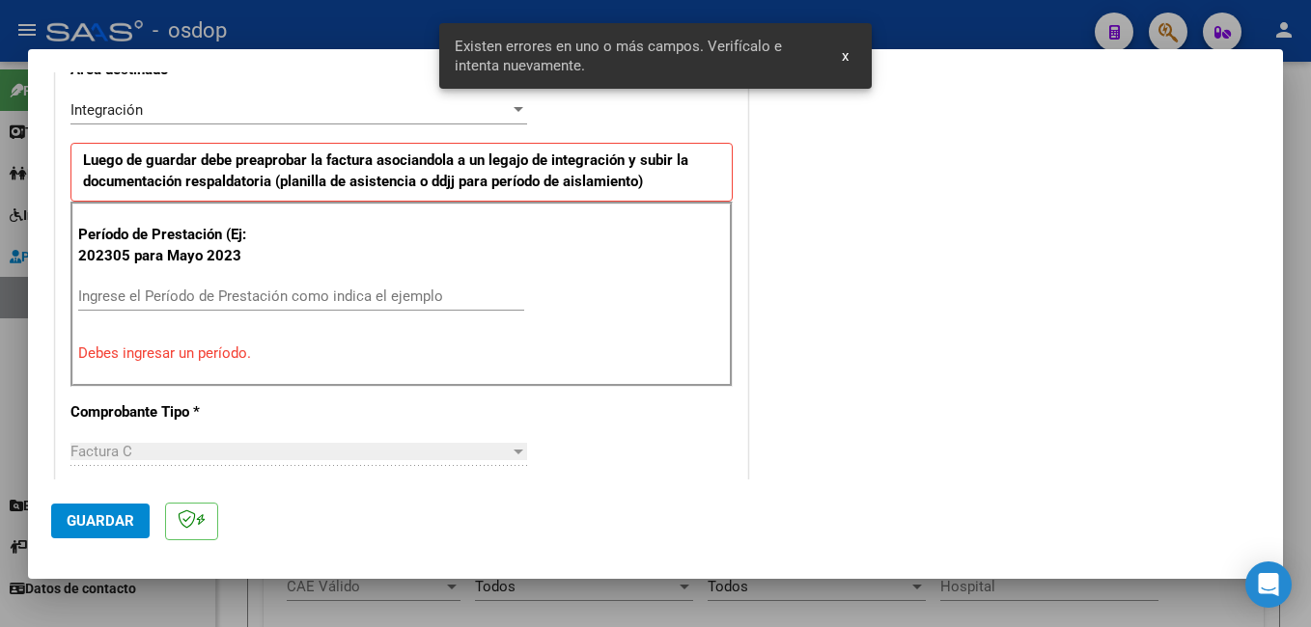
click at [179, 344] on div "Período de Prestación (Ej: 202305 para Mayo 2023 Ingrese el Período de Prestaci…" at bounding box center [401, 294] width 662 height 185
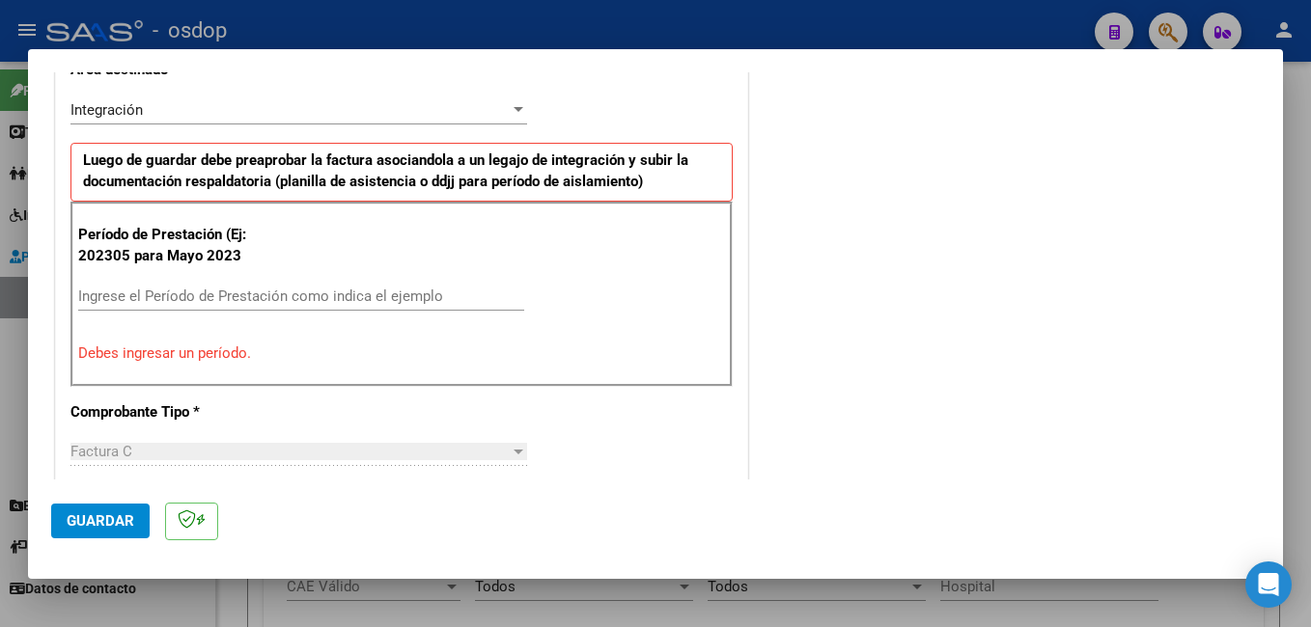
click at [178, 346] on p "Debes ingresar un período." at bounding box center [401, 354] width 647 height 22
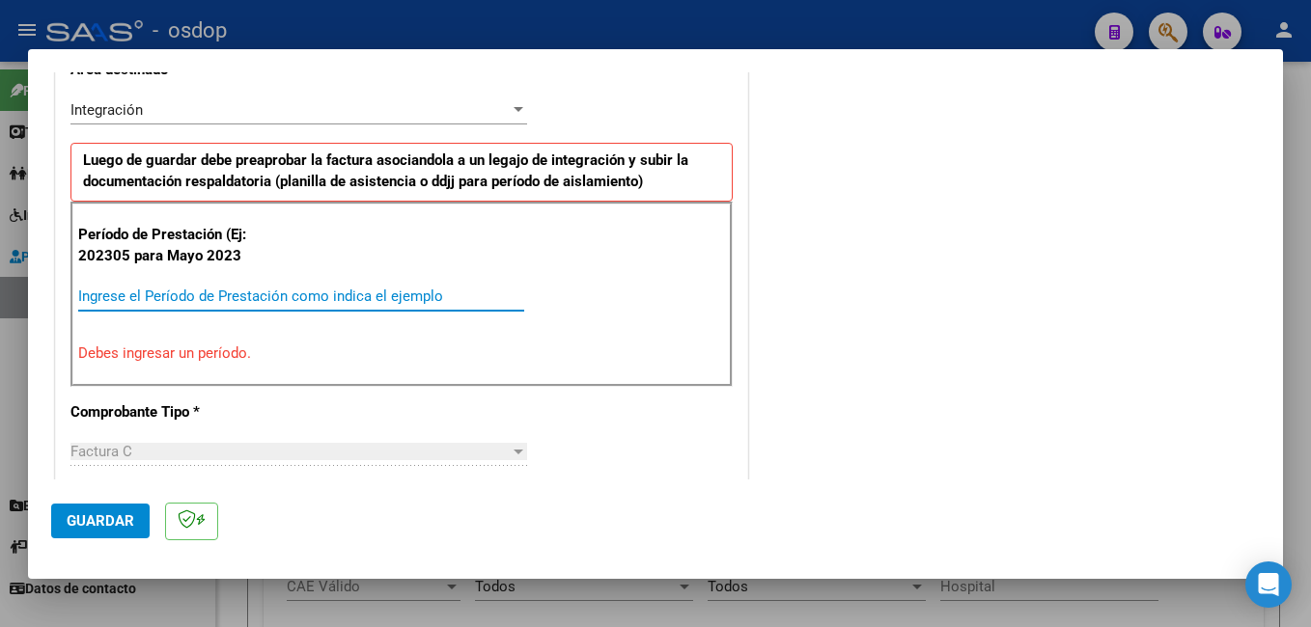
click at [190, 299] on input "Ingrese el Período de Prestación como indica el ejemplo" at bounding box center [301, 296] width 446 height 17
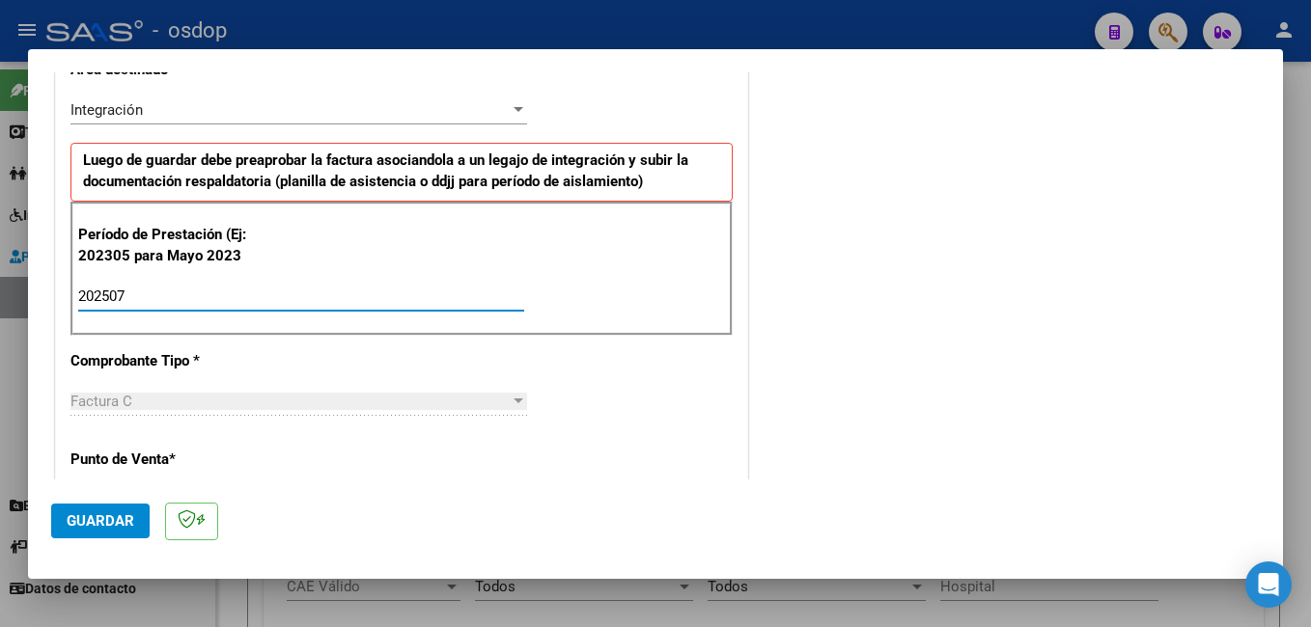
type input "202507"
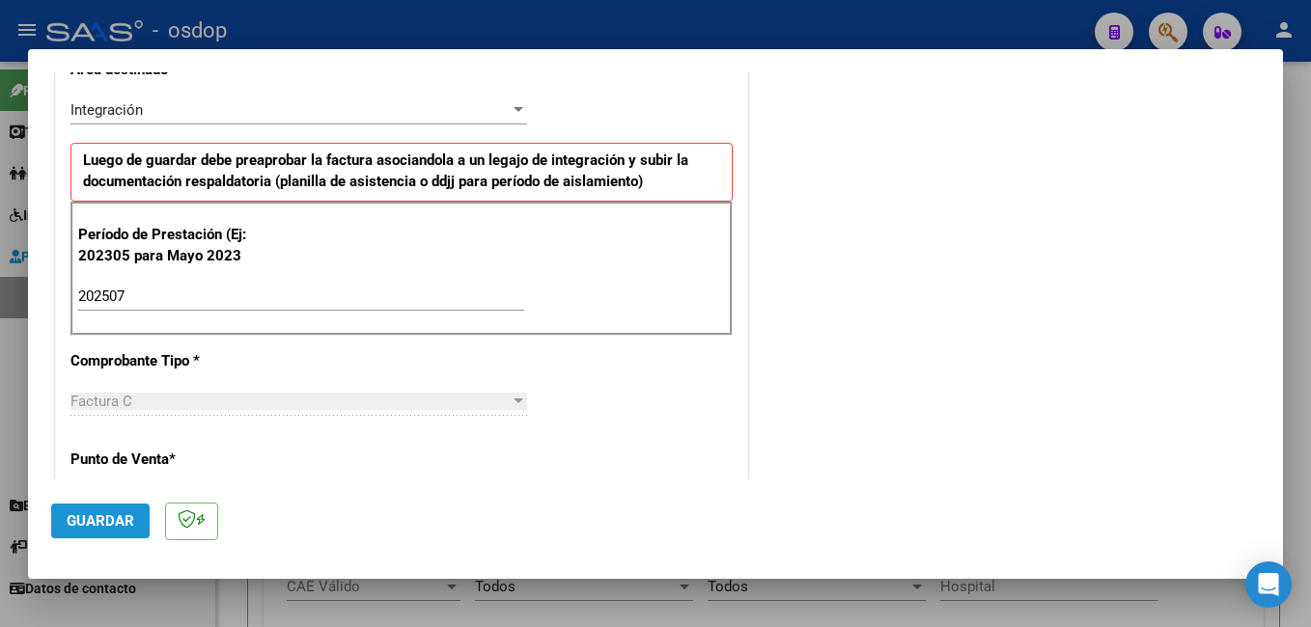
click at [95, 516] on span "Guardar" at bounding box center [101, 521] width 68 height 17
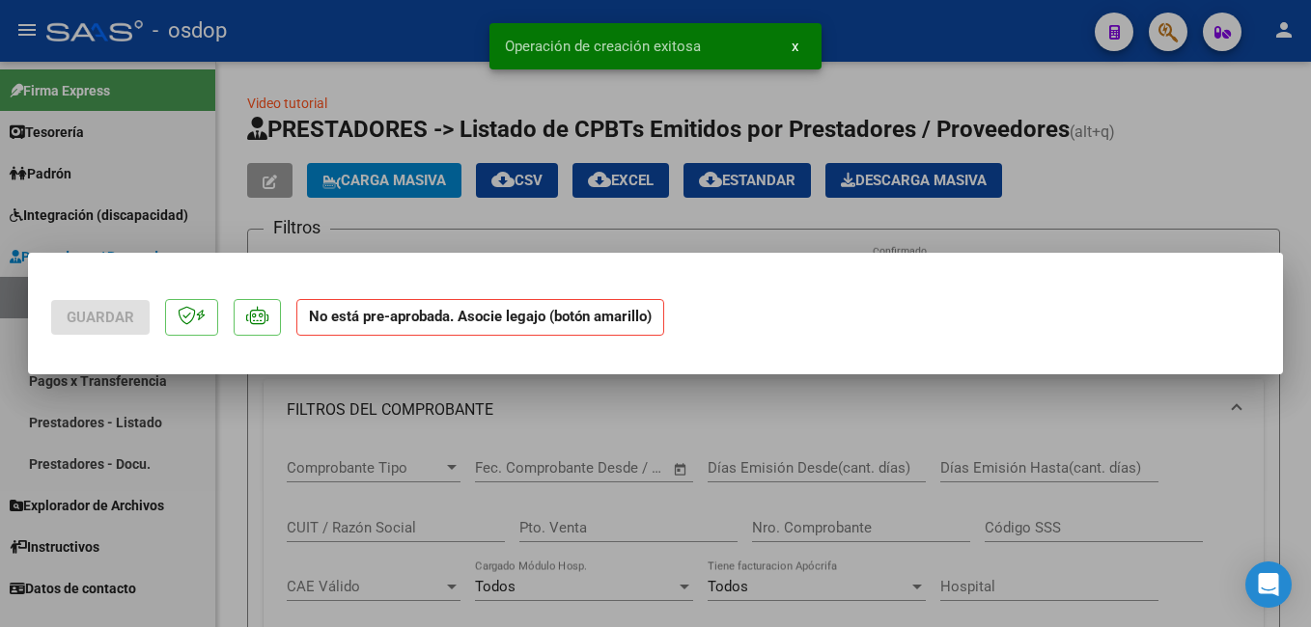
scroll to position [0, 0]
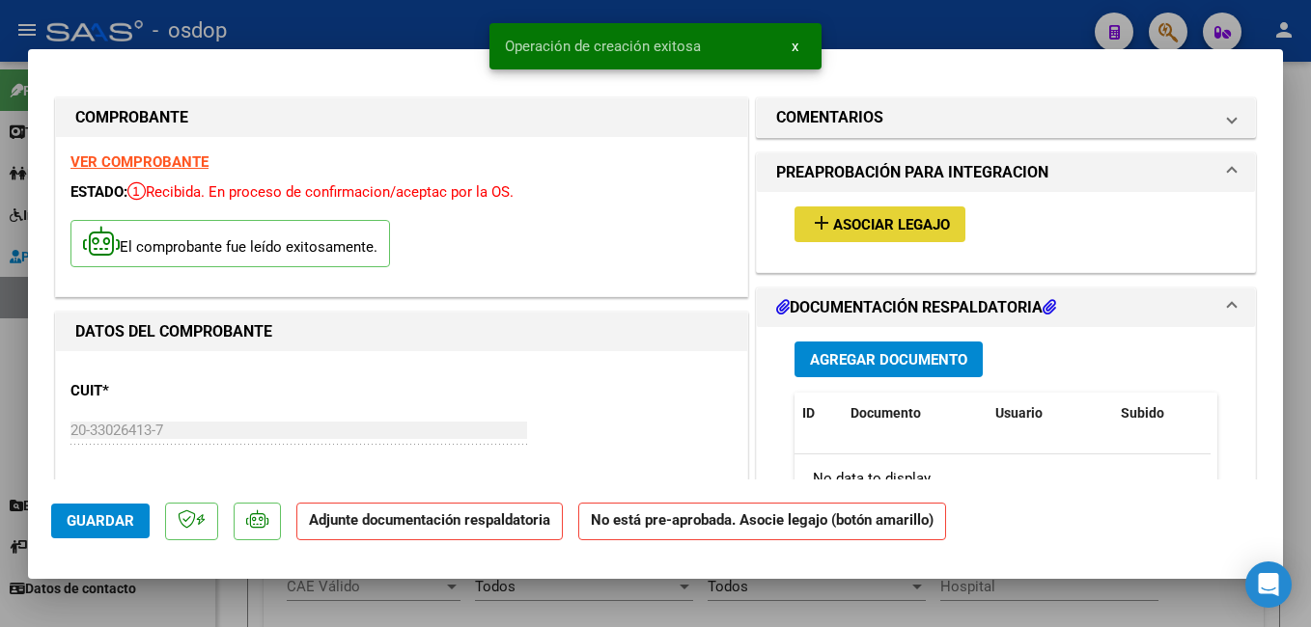
click at [865, 229] on span "Asociar Legajo" at bounding box center [891, 224] width 117 height 17
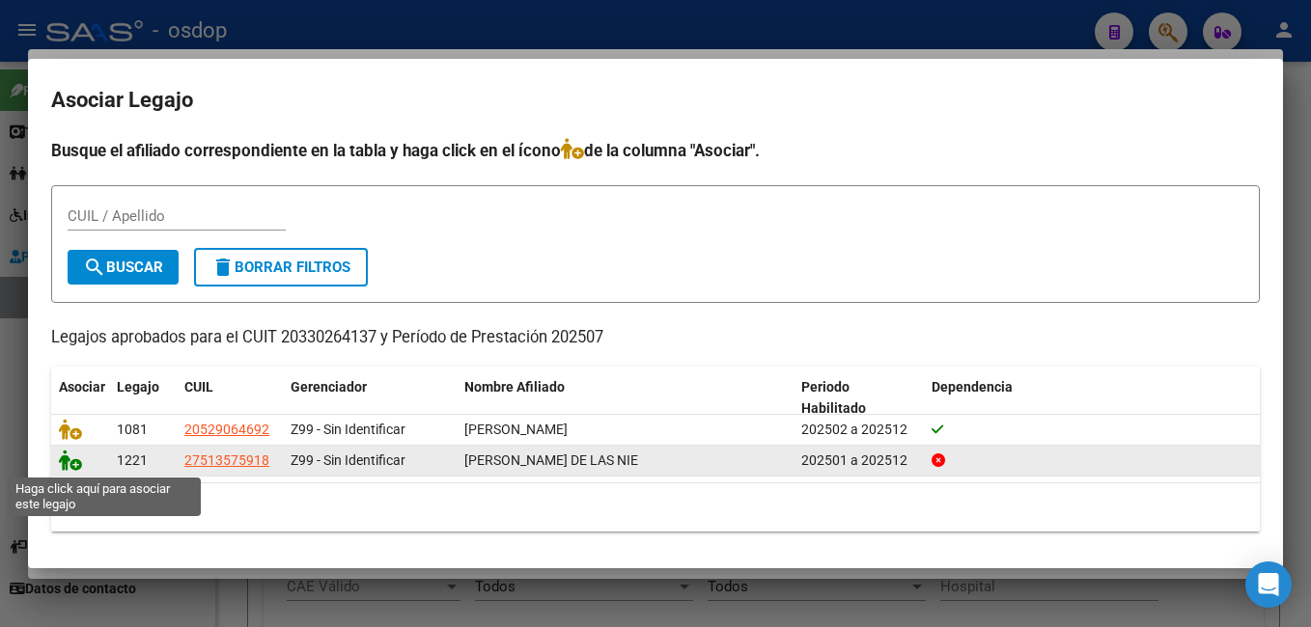
click at [72, 463] on icon at bounding box center [70, 460] width 23 height 21
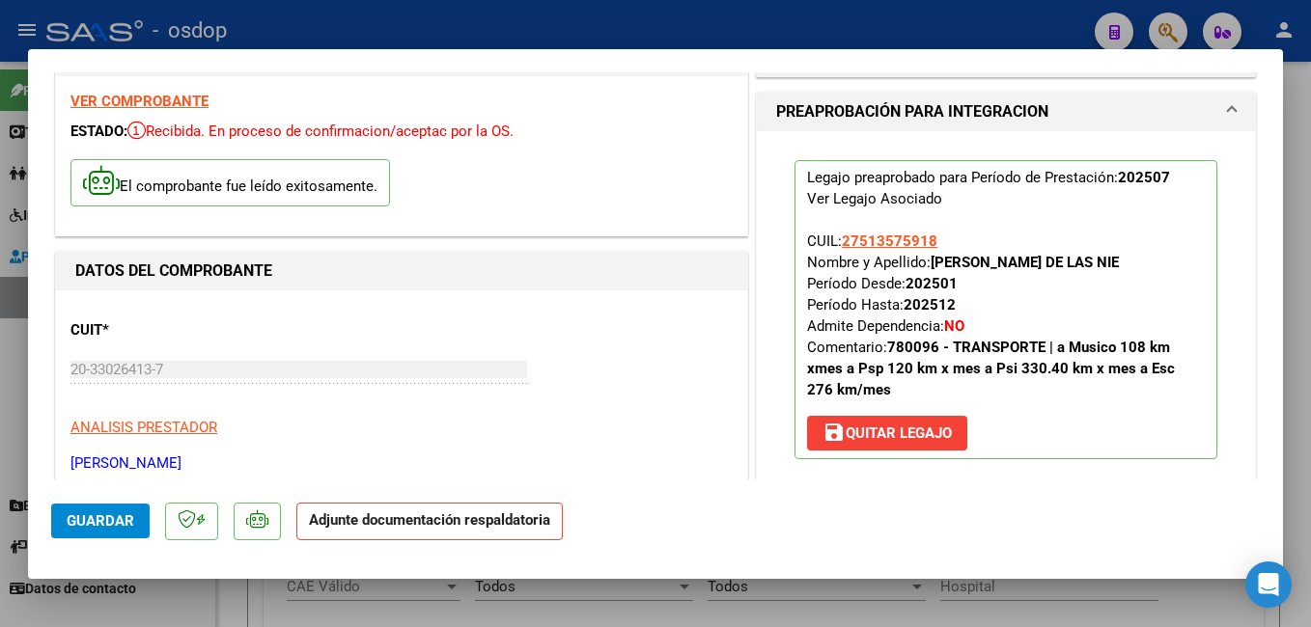
scroll to position [290, 0]
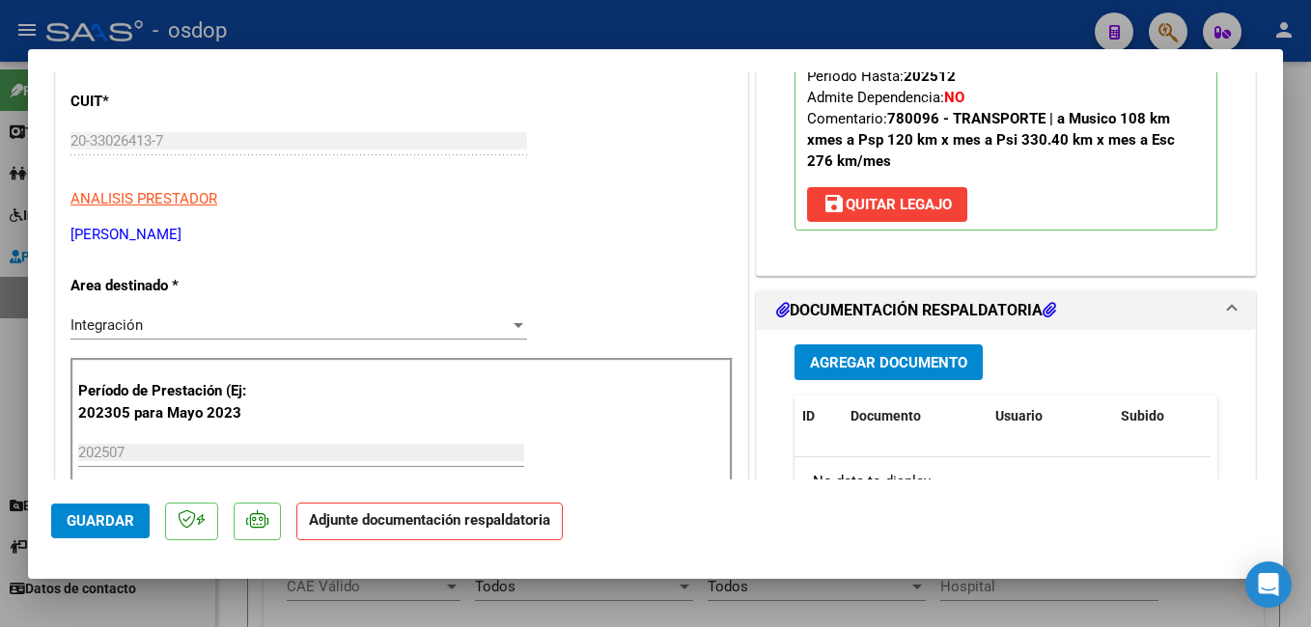
click at [894, 372] on span "Agregar Documento" at bounding box center [888, 362] width 157 height 17
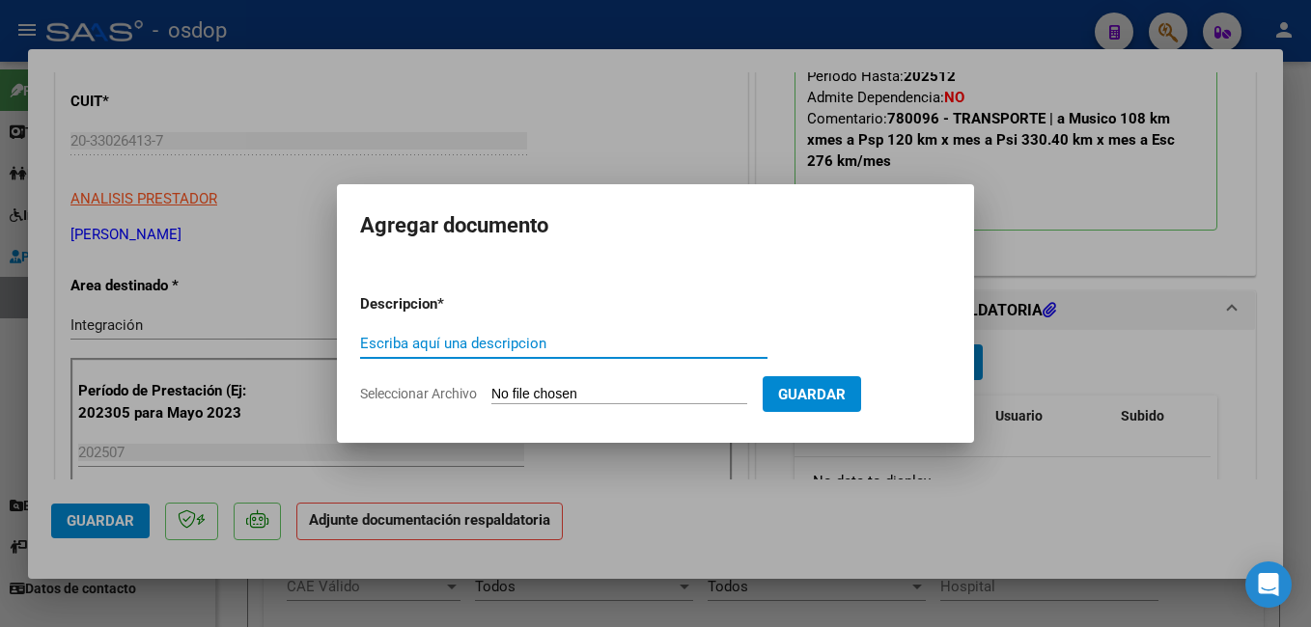
click at [492, 346] on input "Escriba aquí una descripcion" at bounding box center [563, 343] width 407 height 17
click at [496, 344] on input "Escriba aquí una descripcion" at bounding box center [563, 343] width 407 height 17
type input "planillas asistencia"
click at [600, 395] on input "Seleccionar Archivo" at bounding box center [619, 395] width 256 height 18
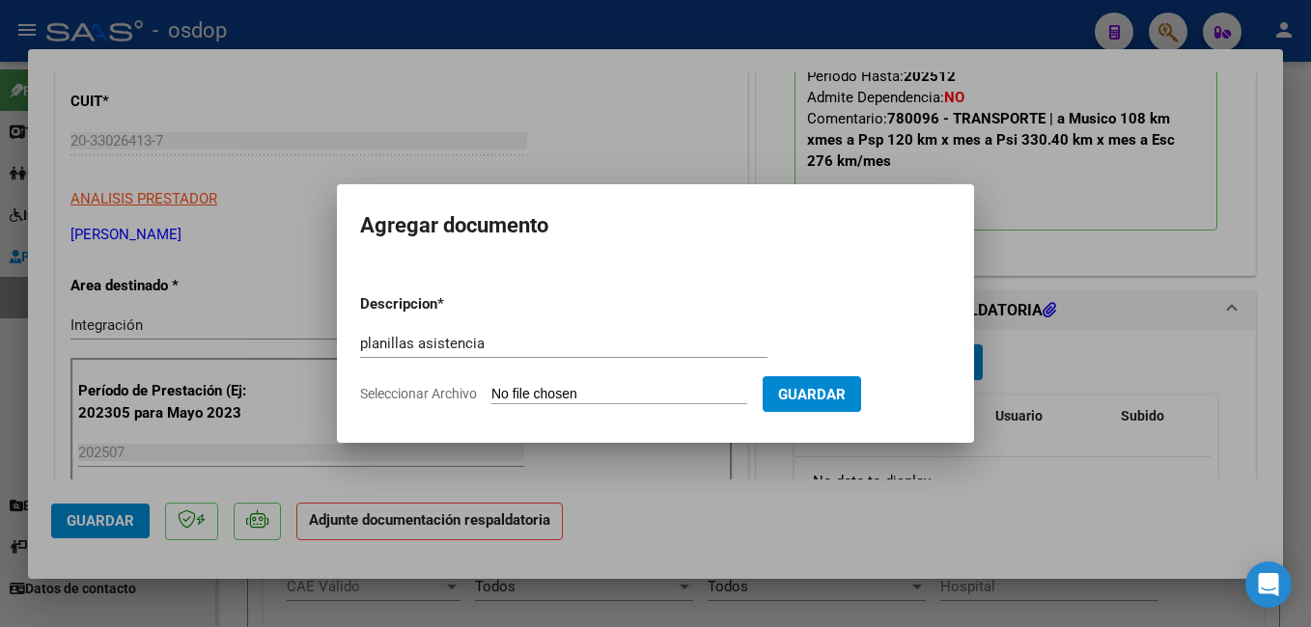
type input "C:\fakepath\AS-ESCUELA-2025-07FF.pdf"
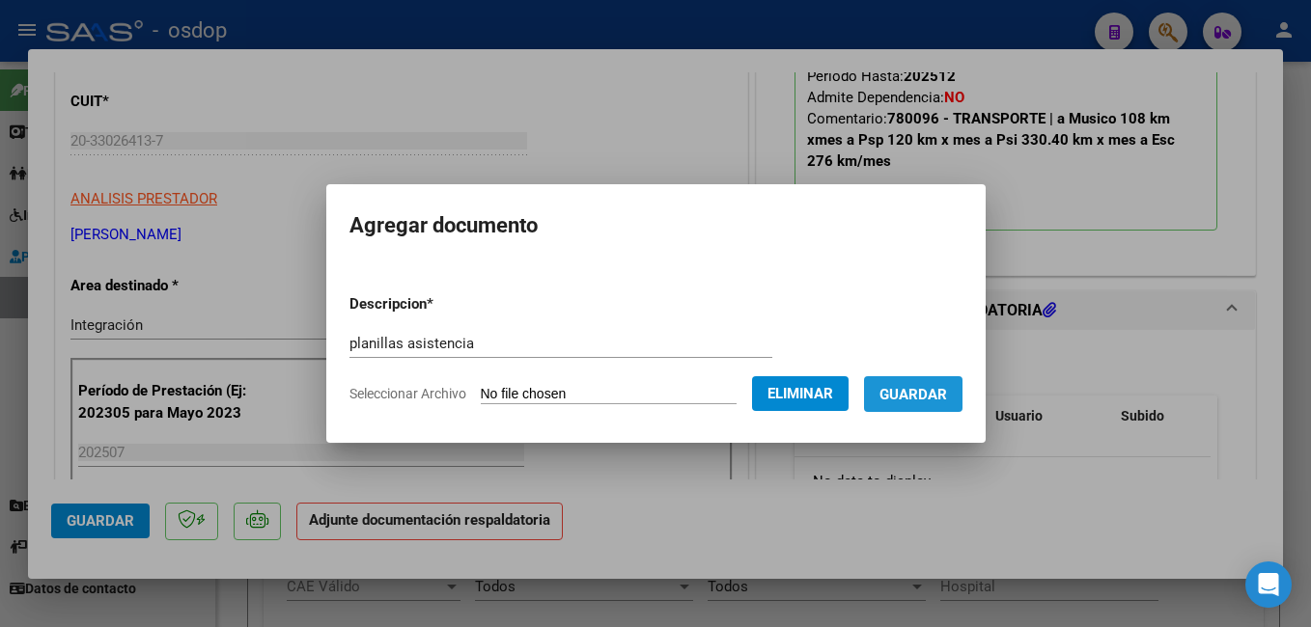
click at [947, 392] on span "Guardar" at bounding box center [913, 394] width 68 height 17
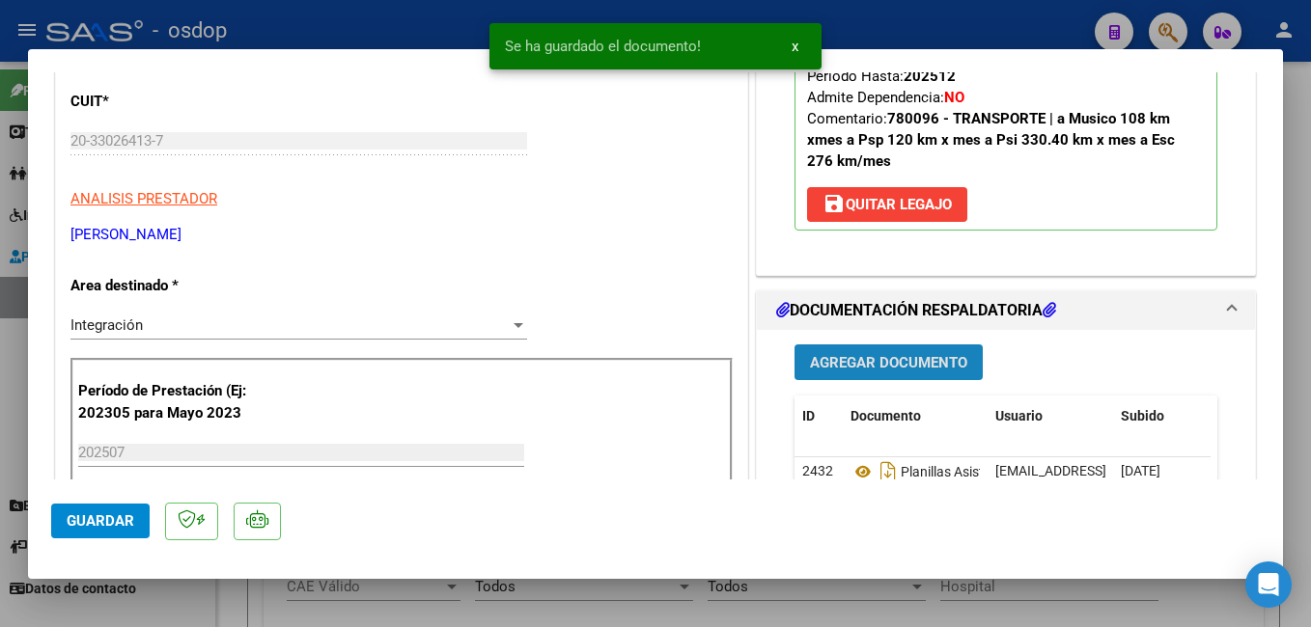
click at [895, 372] on span "Agregar Documento" at bounding box center [888, 362] width 157 height 17
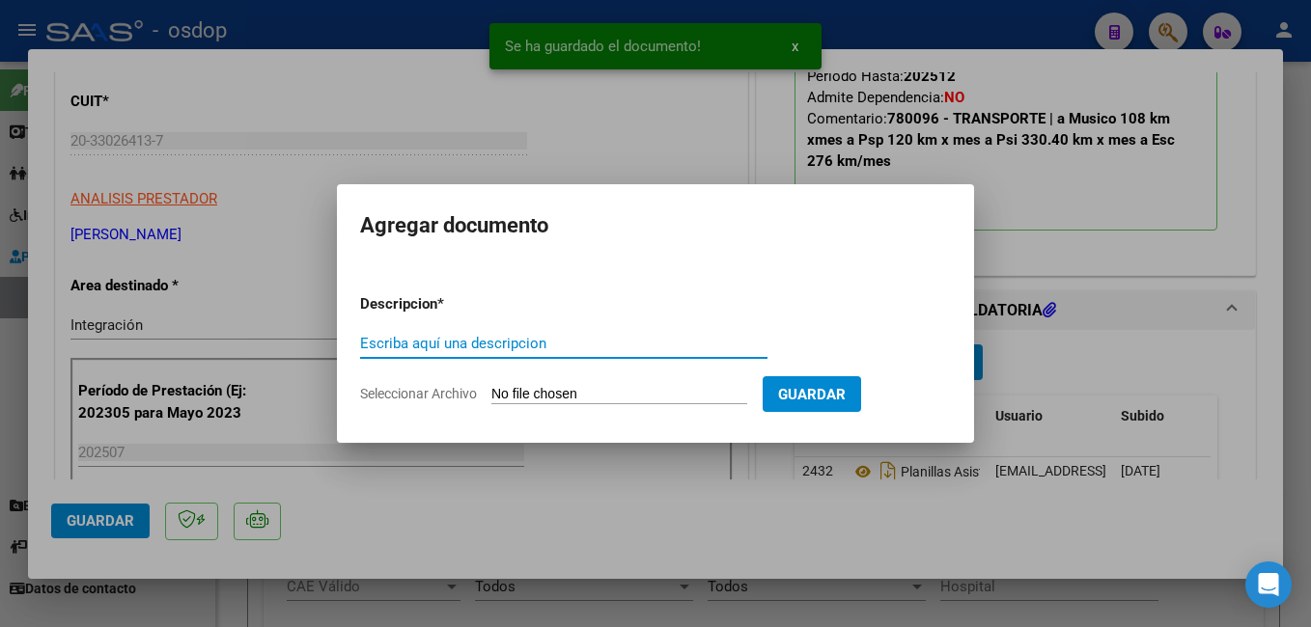
click at [519, 345] on input "Escriba aquí una descripcion" at bounding box center [563, 343] width 407 height 17
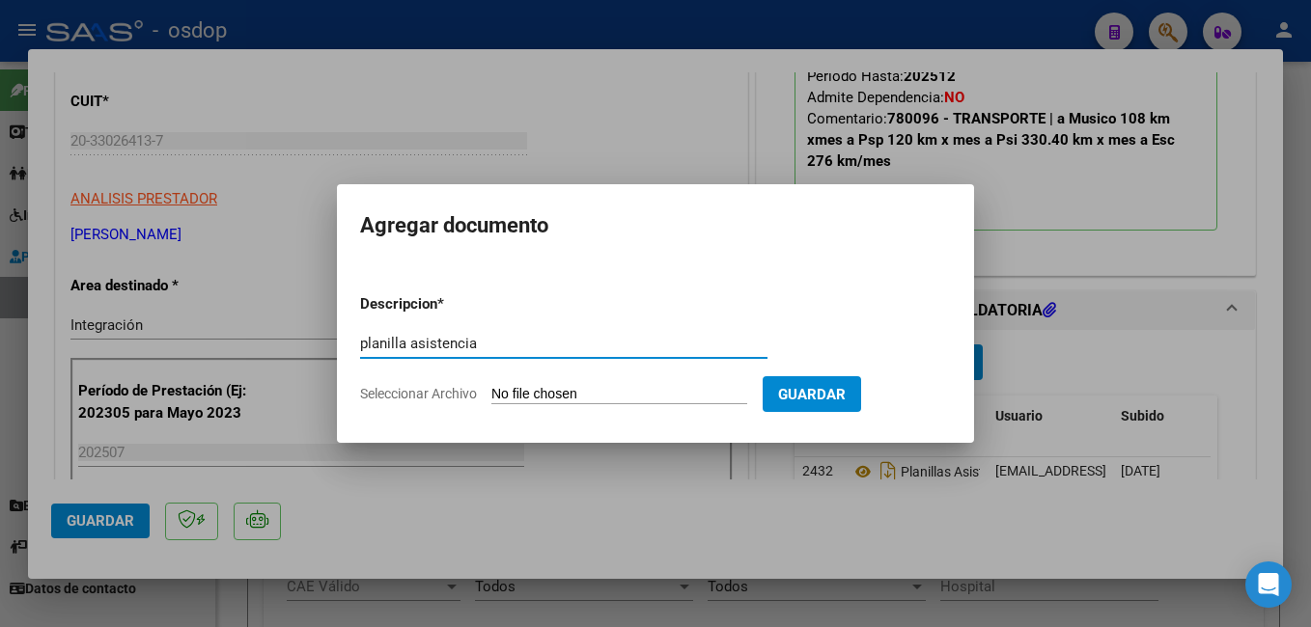
type input "planilla asistencia"
click at [555, 392] on input "Seleccionar Archivo" at bounding box center [619, 395] width 256 height 18
type input "C:\fakepath\AS-MUSICOTE-2025-07.pdf"
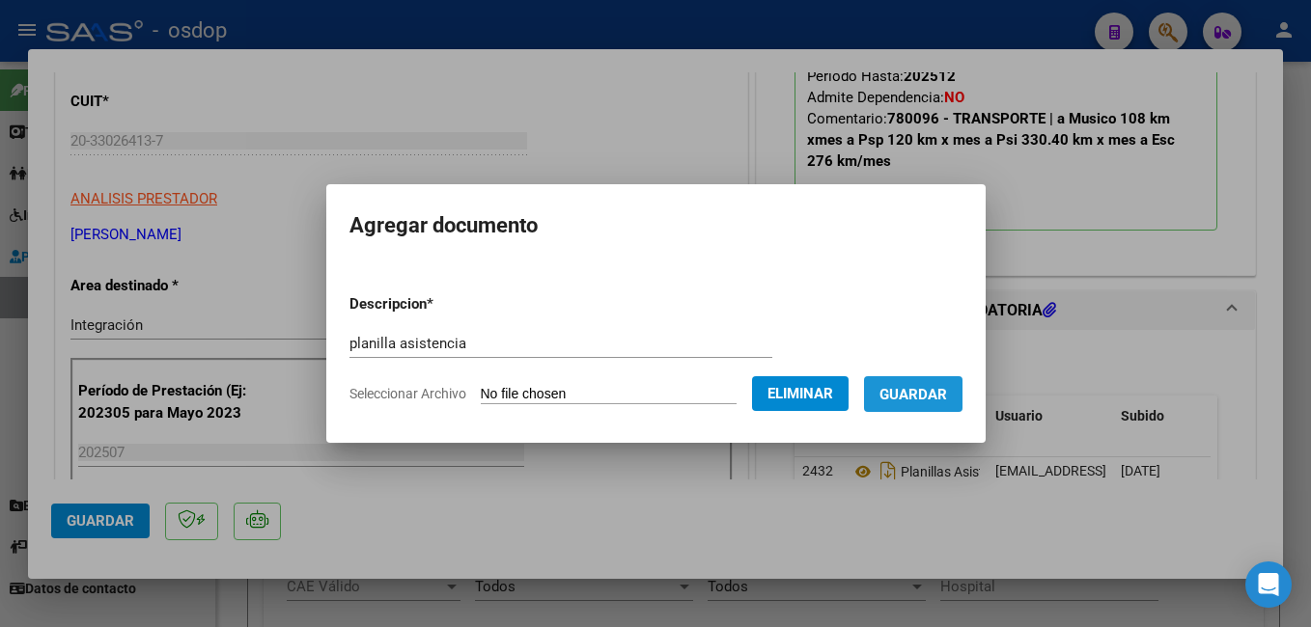
click at [947, 394] on span "Guardar" at bounding box center [913, 394] width 68 height 17
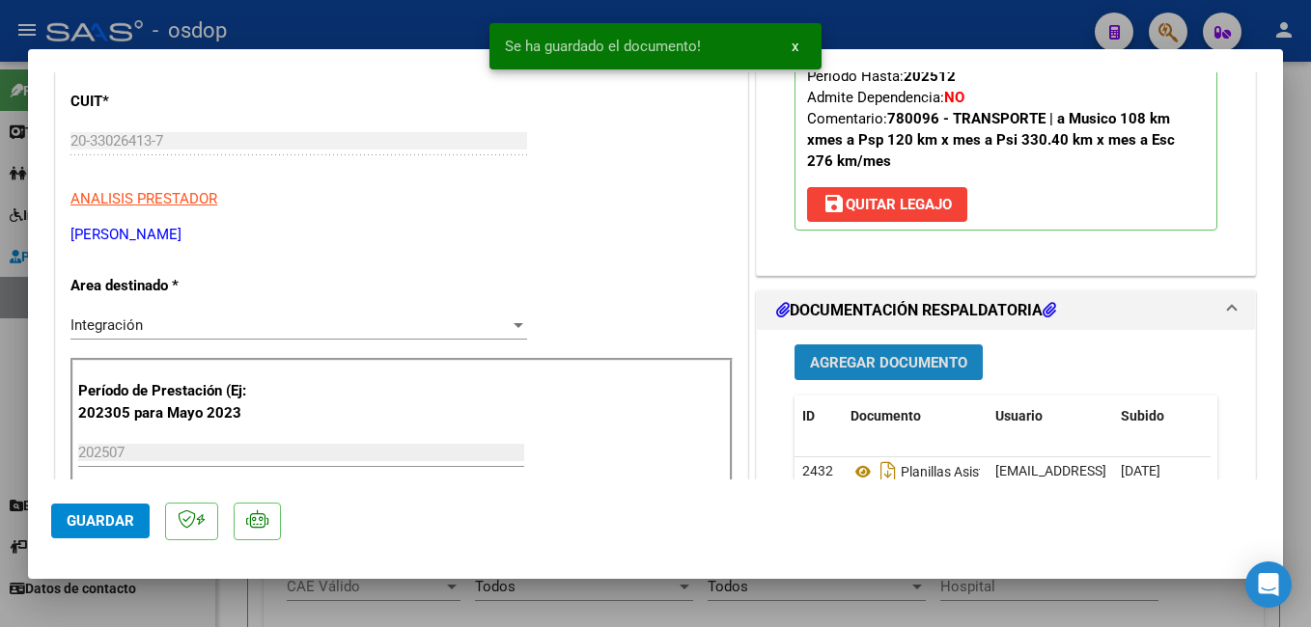
click at [844, 372] on span "Agregar Documento" at bounding box center [888, 362] width 157 height 17
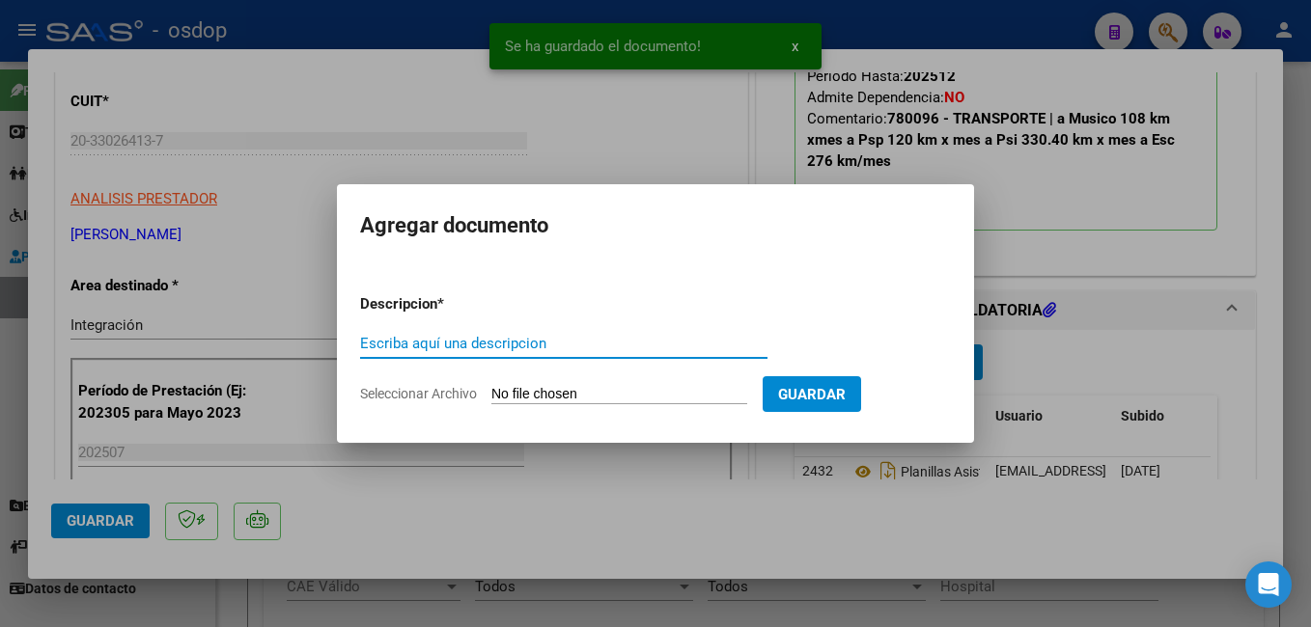
click at [469, 344] on input "Escriba aquí una descripcion" at bounding box center [563, 343] width 407 height 17
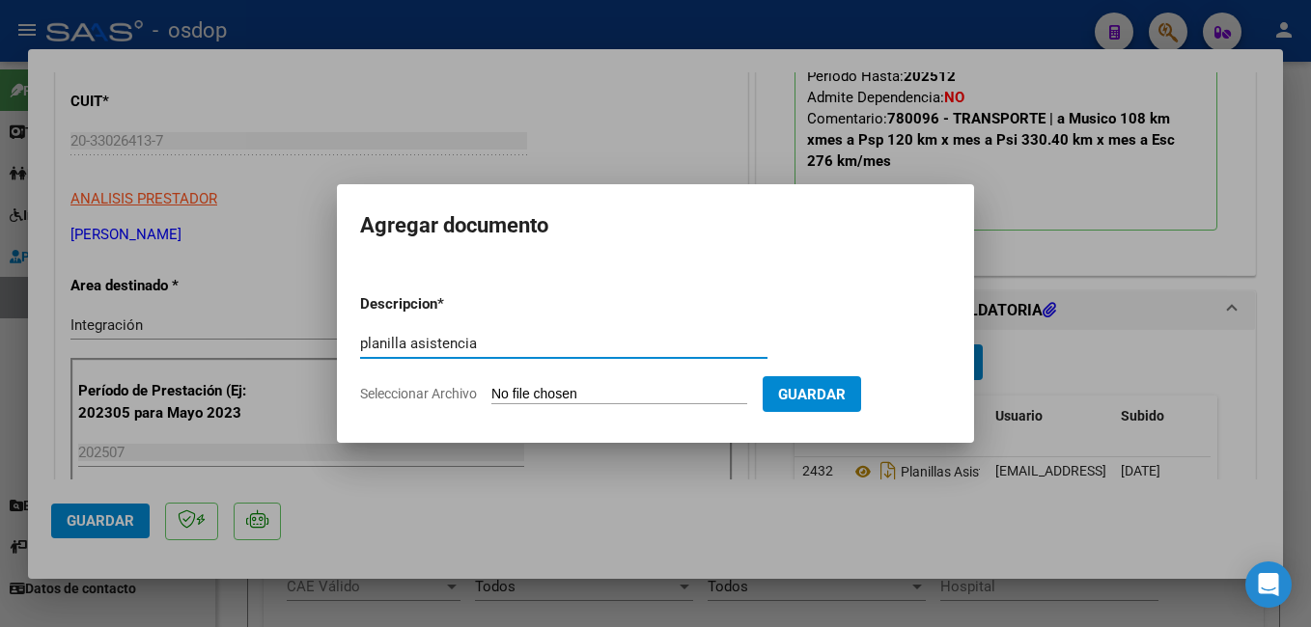
type input "planilla asistencia"
click at [579, 398] on input "Seleccionar Archivo" at bounding box center [619, 395] width 256 height 18
type input "C:\fakepath\AS-PSCOLOGIA-2025-07.pdf"
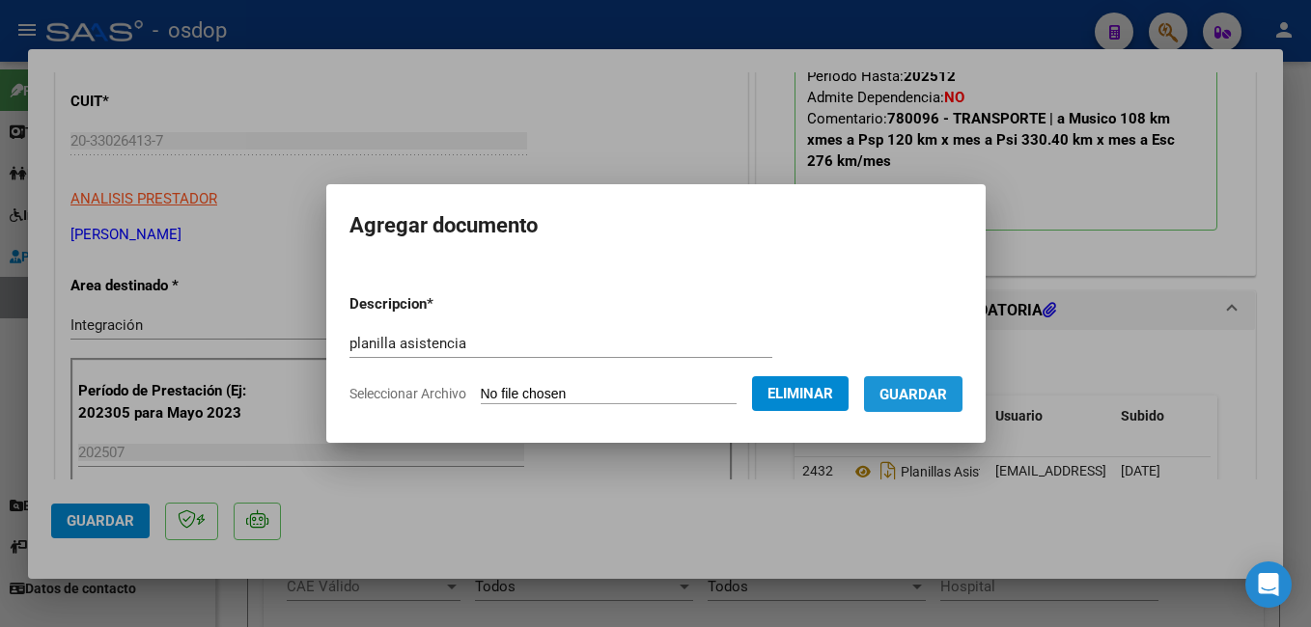
click at [947, 395] on span "Guardar" at bounding box center [913, 394] width 68 height 17
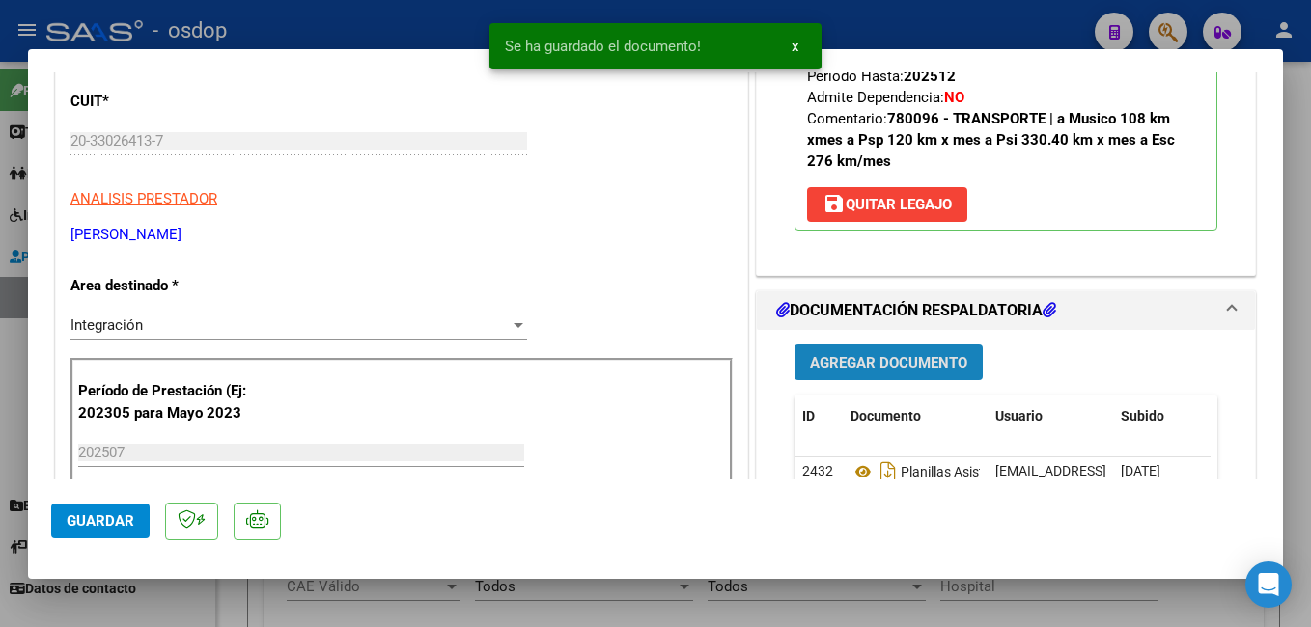
click at [848, 372] on span "Agregar Documento" at bounding box center [888, 362] width 157 height 17
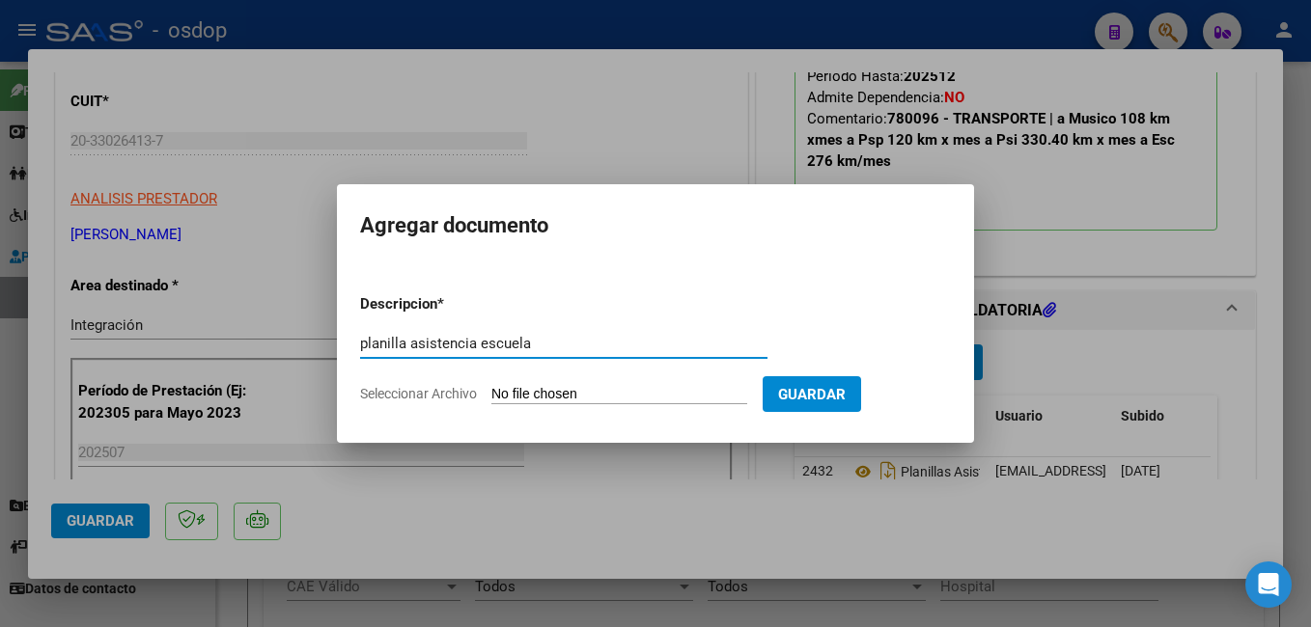
drag, startPoint x: 528, startPoint y: 345, endPoint x: 483, endPoint y: 336, distance: 46.2
click at [483, 336] on input "planilla asistencia escuela" at bounding box center [563, 343] width 407 height 17
type input "planilla asistencia"
click at [515, 322] on form "Descripcion * planilla asistencia Escriba aquí una descripcion Seleccionar Arch…" at bounding box center [655, 349] width 591 height 141
click at [576, 393] on input "Seleccionar Archivo" at bounding box center [619, 395] width 256 height 18
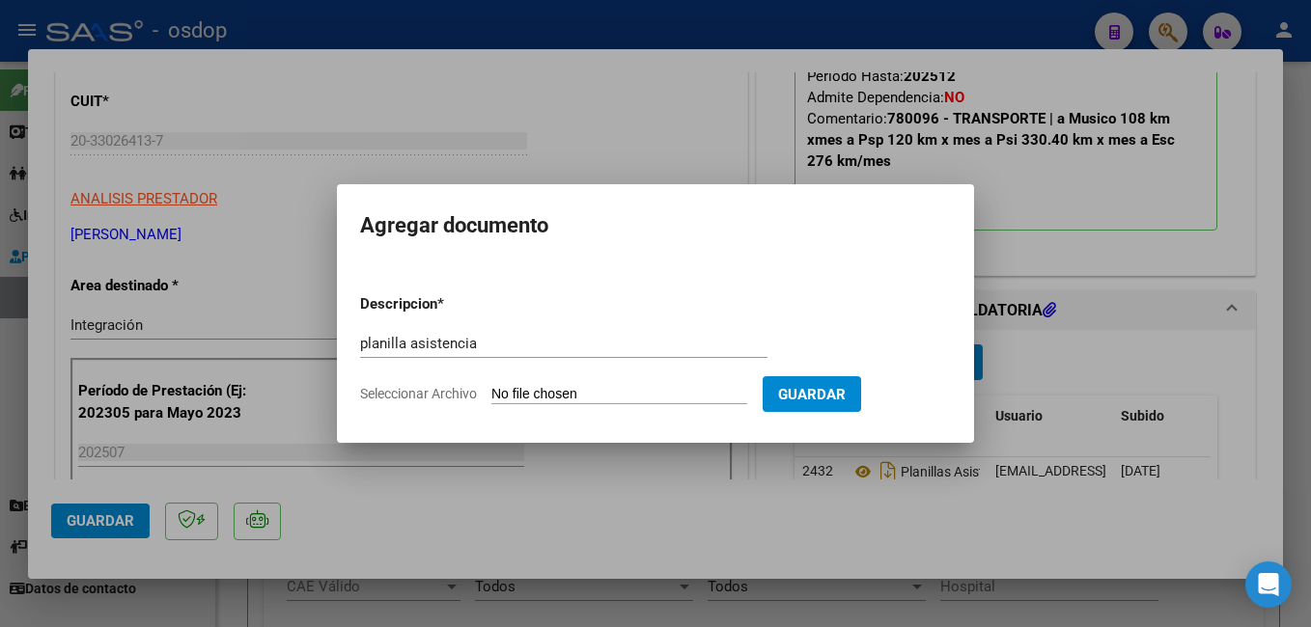
type input "C:\fakepath\AS-PSICOPEDA-2025-07.pdf"
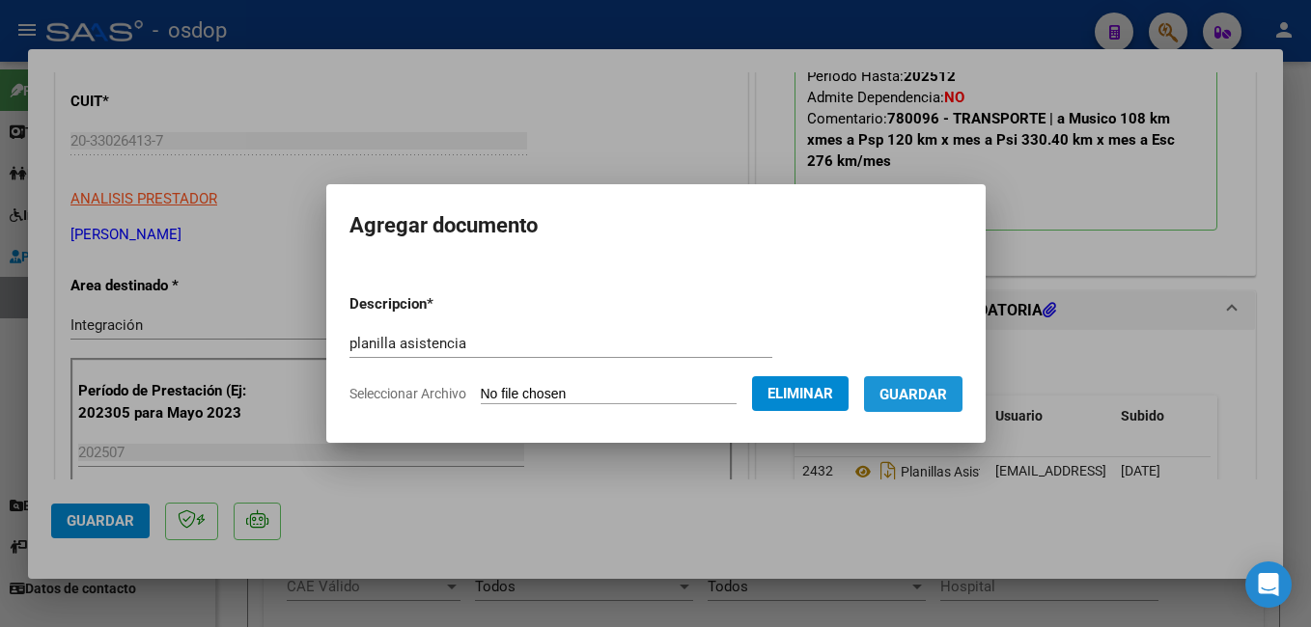
click at [944, 385] on span "Guardar" at bounding box center [913, 393] width 68 height 17
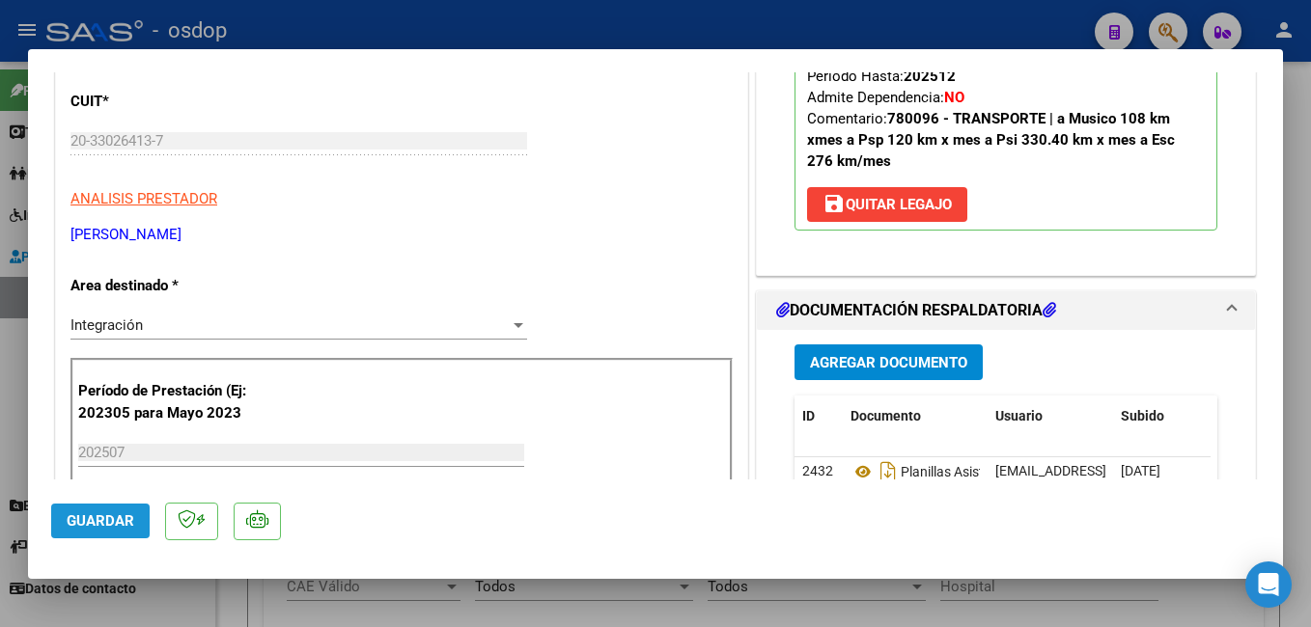
click at [85, 513] on span "Guardar" at bounding box center [101, 521] width 68 height 17
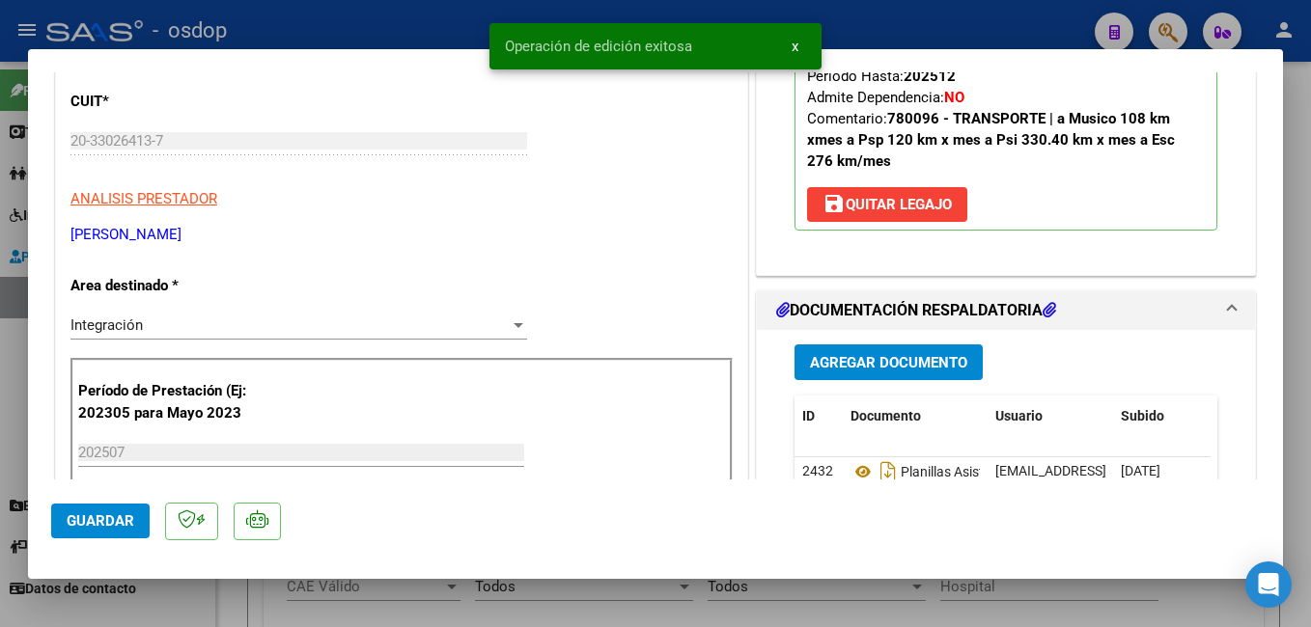
click at [415, 22] on div at bounding box center [655, 313] width 1311 height 627
type input "$ 0,00"
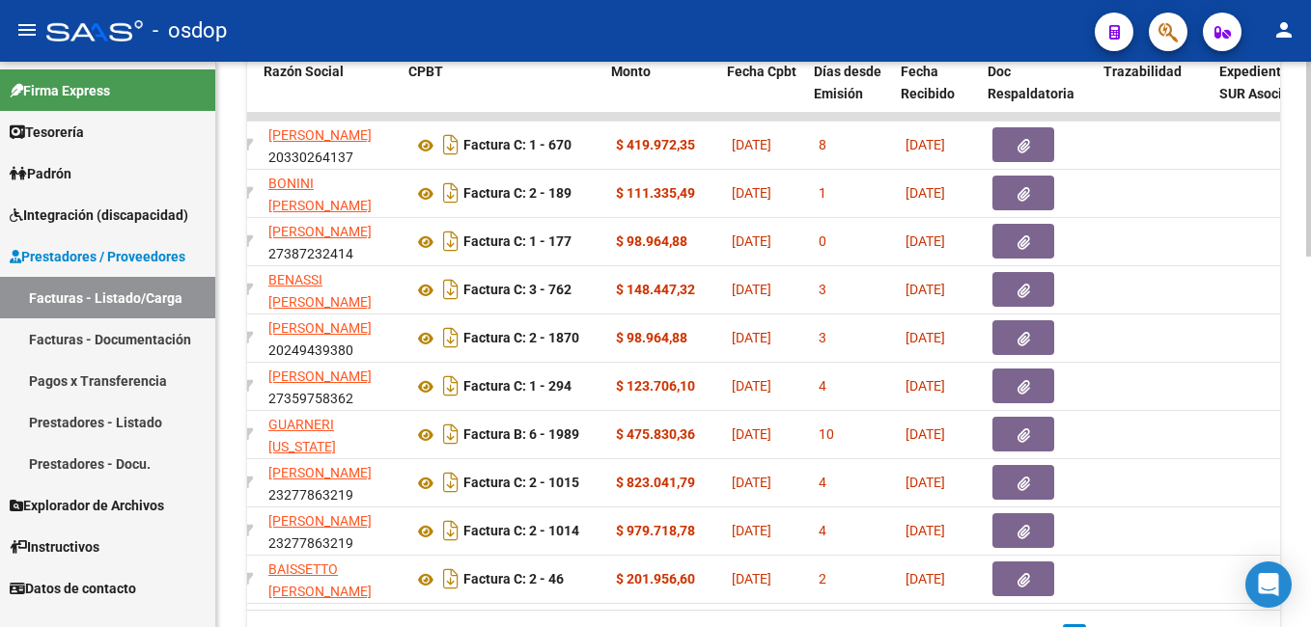
scroll to position [0, 659]
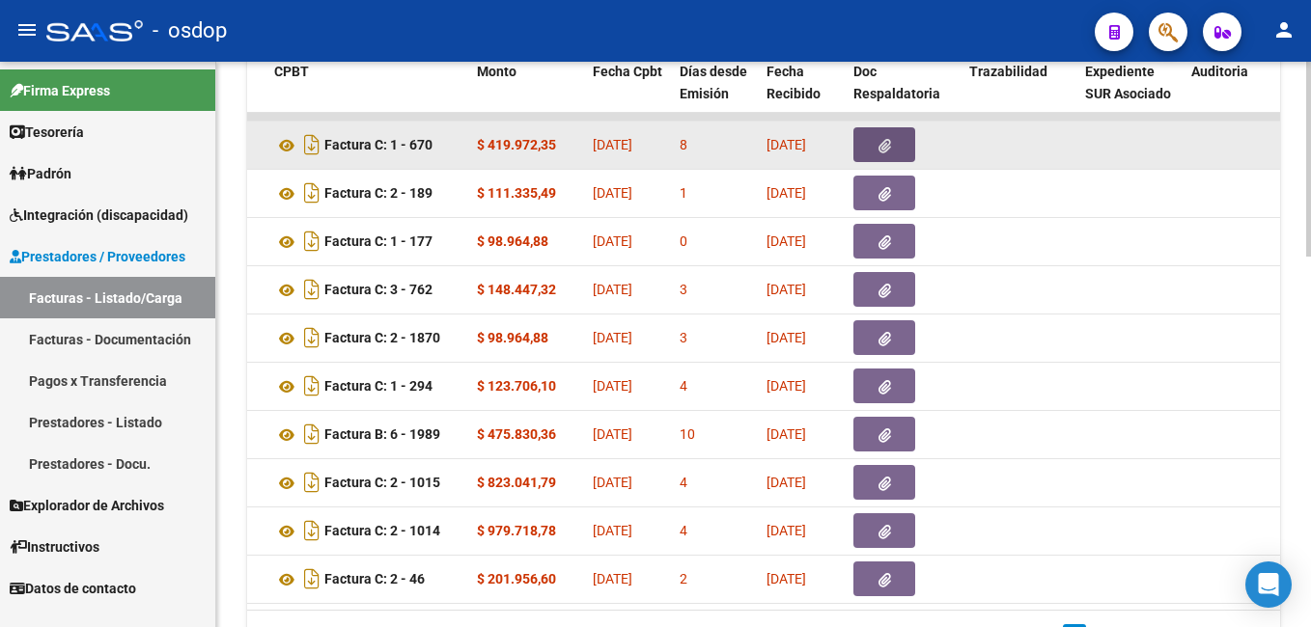
click at [896, 143] on button "button" at bounding box center [884, 144] width 62 height 35
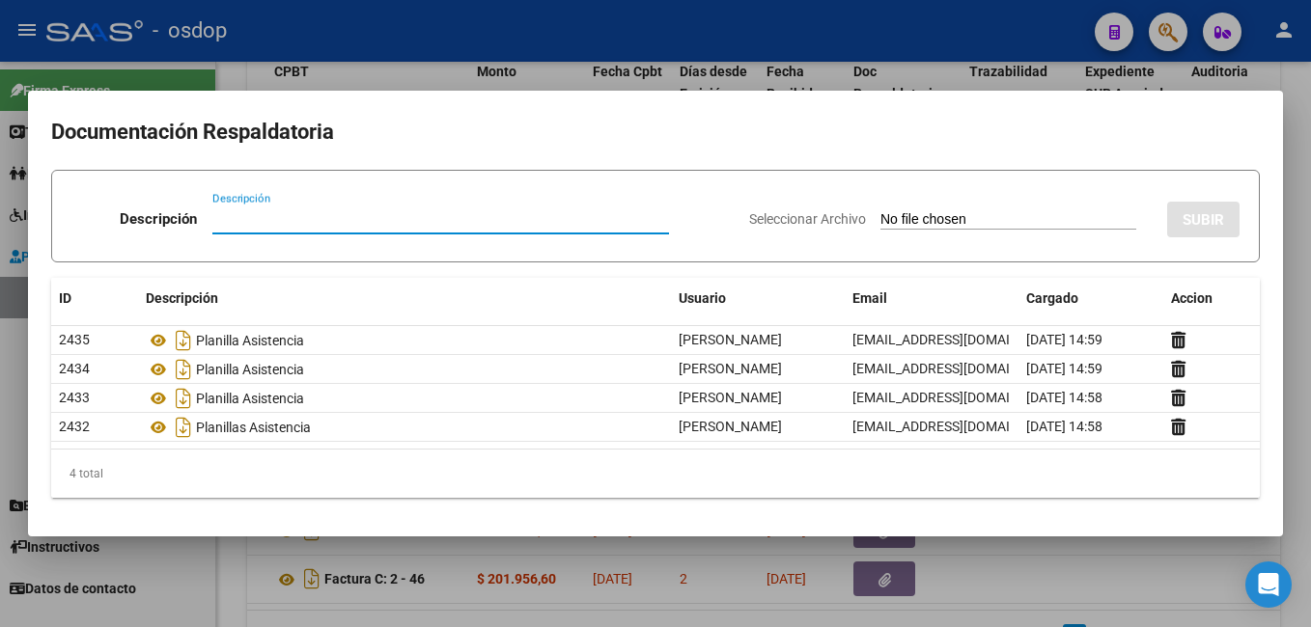
click at [904, 25] on div at bounding box center [655, 313] width 1311 height 627
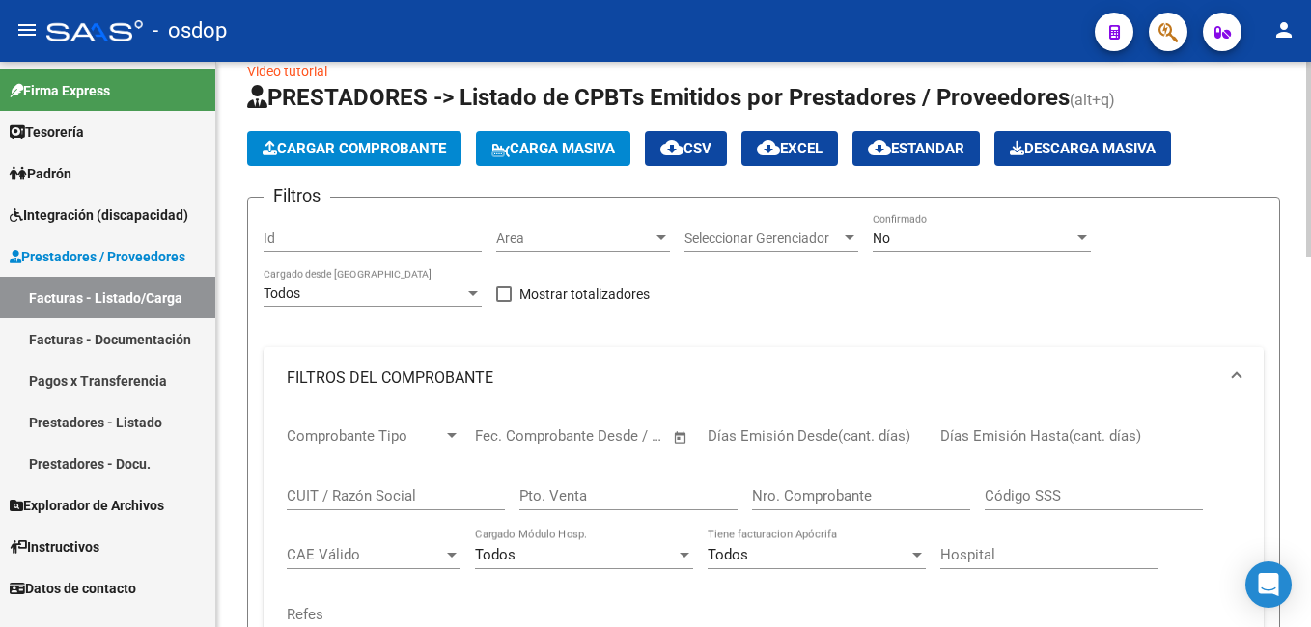
scroll to position [0, 0]
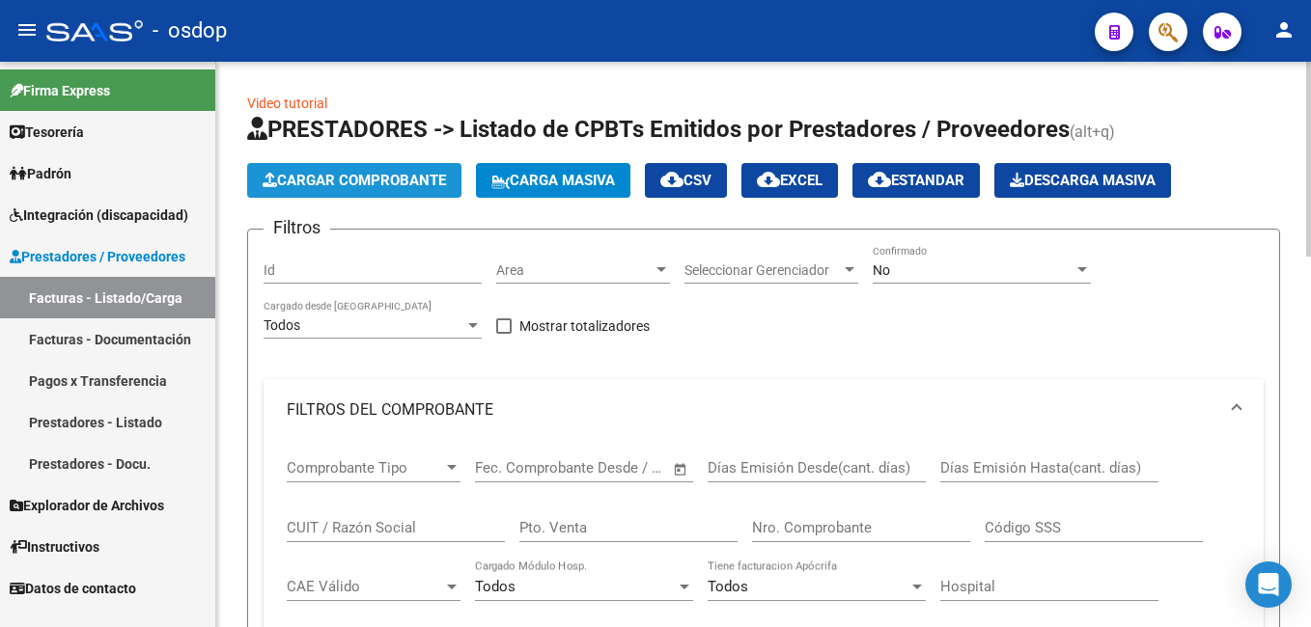
click at [285, 180] on span "Cargar Comprobante" at bounding box center [354, 180] width 183 height 17
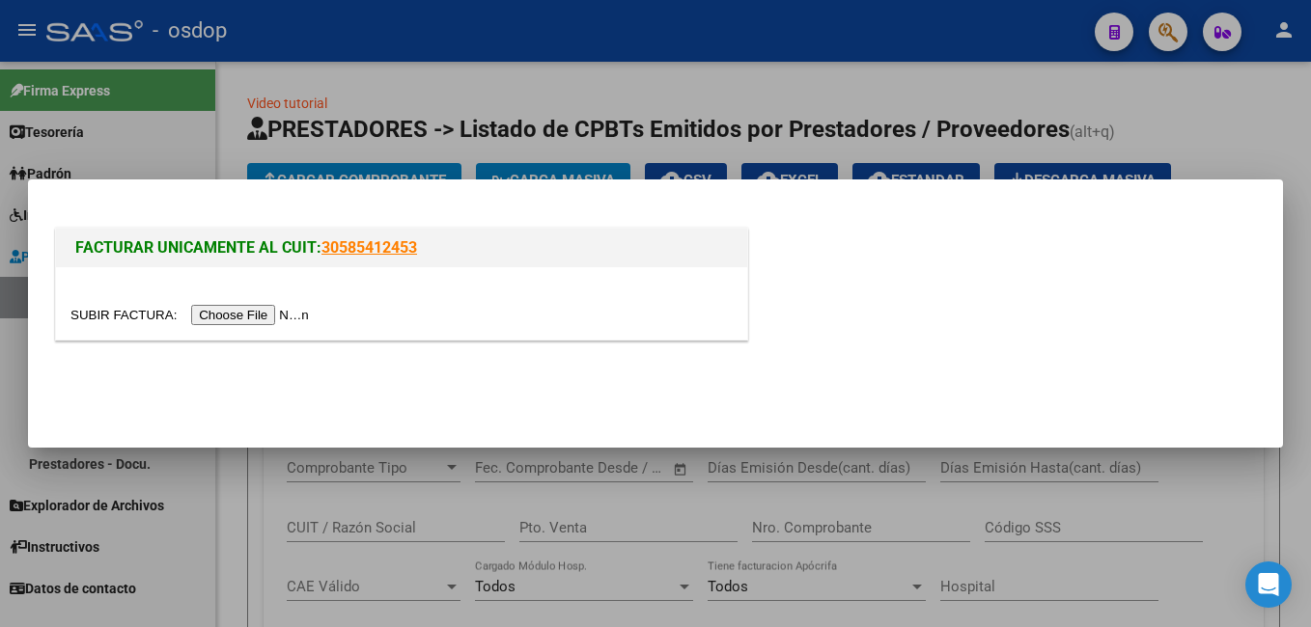
click at [219, 307] on input "file" at bounding box center [192, 315] width 244 height 20
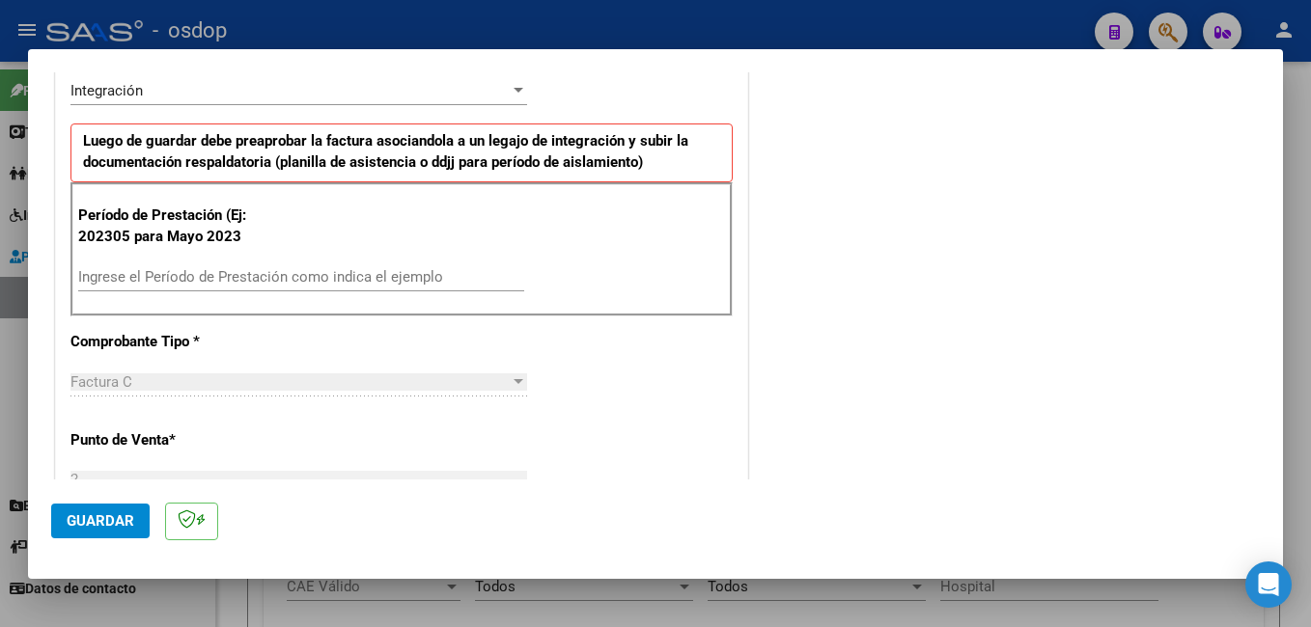
scroll to position [483, 0]
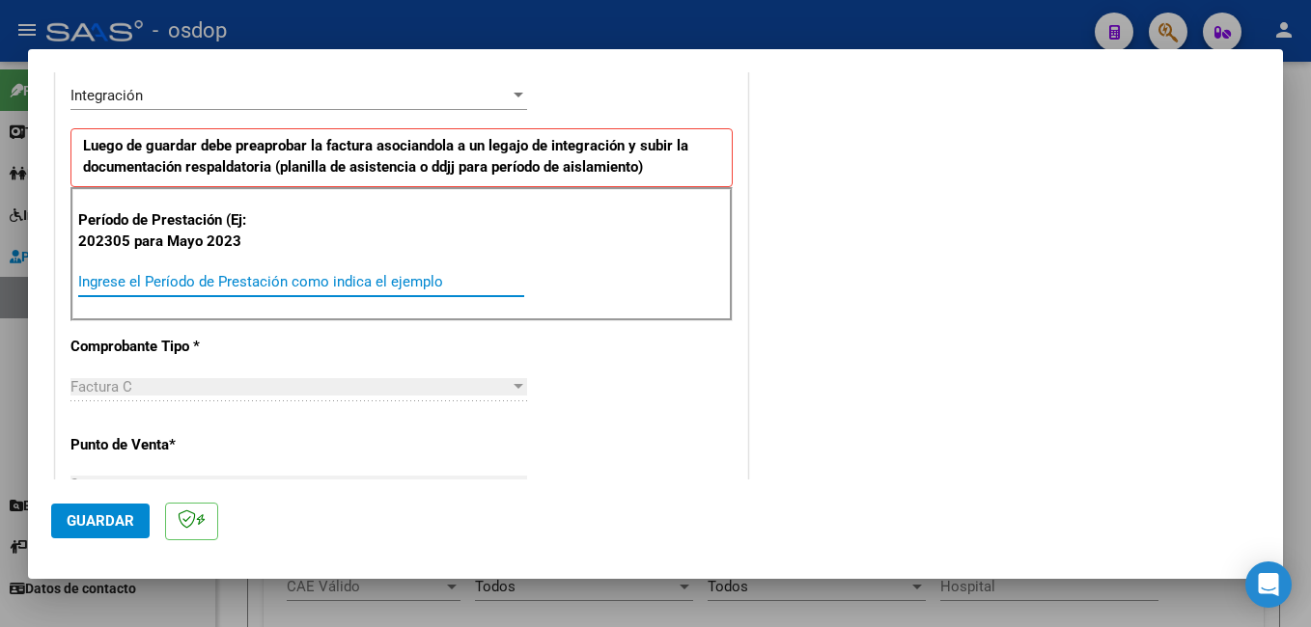
click at [154, 274] on input "Ingrese el Período de Prestación como indica el ejemplo" at bounding box center [301, 281] width 446 height 17
click at [96, 524] on span "Guardar" at bounding box center [101, 521] width 68 height 17
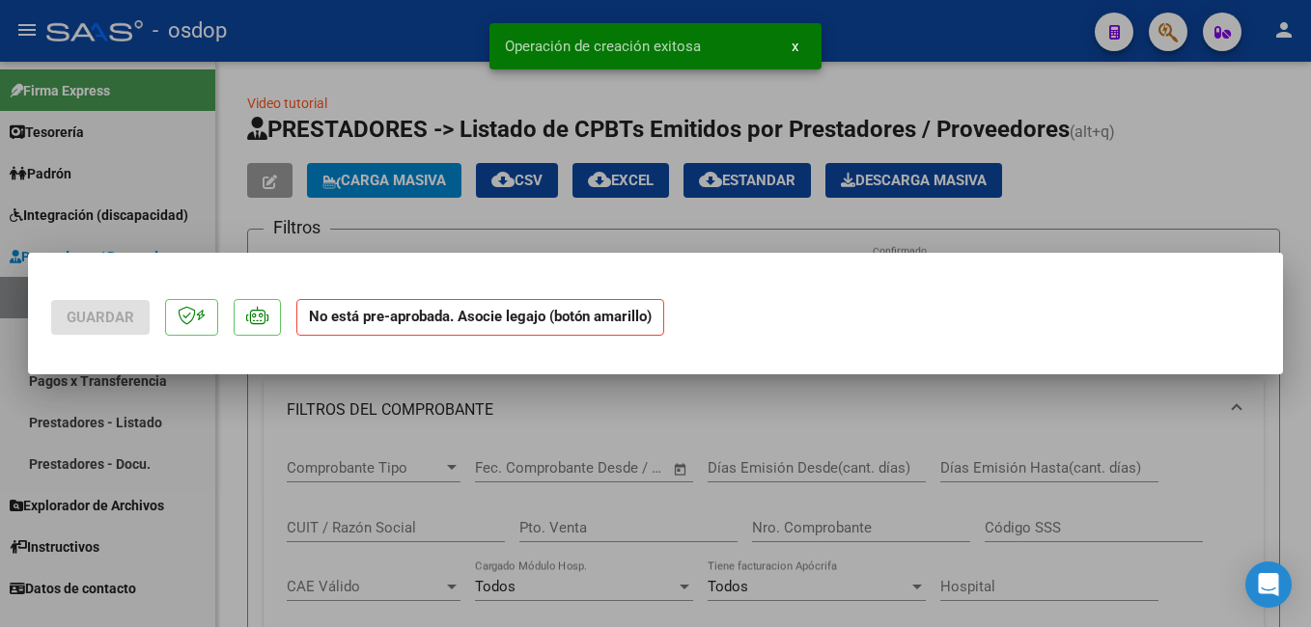
scroll to position [0, 0]
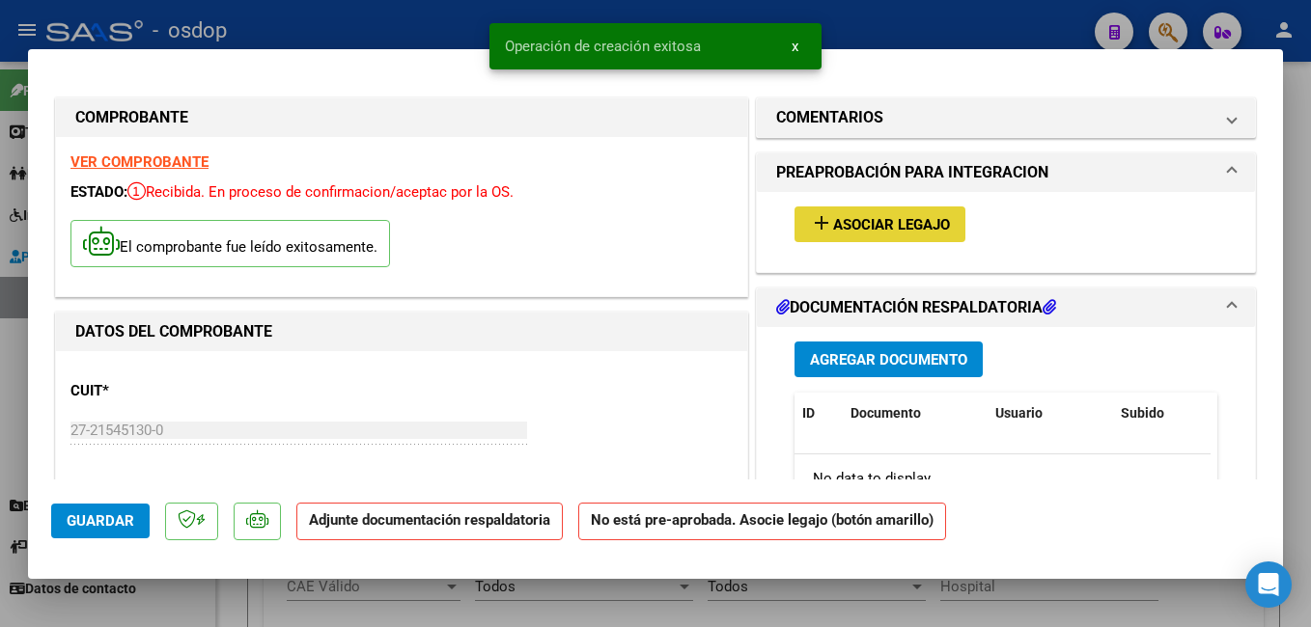
click at [875, 223] on span "Asociar Legajo" at bounding box center [891, 224] width 117 height 17
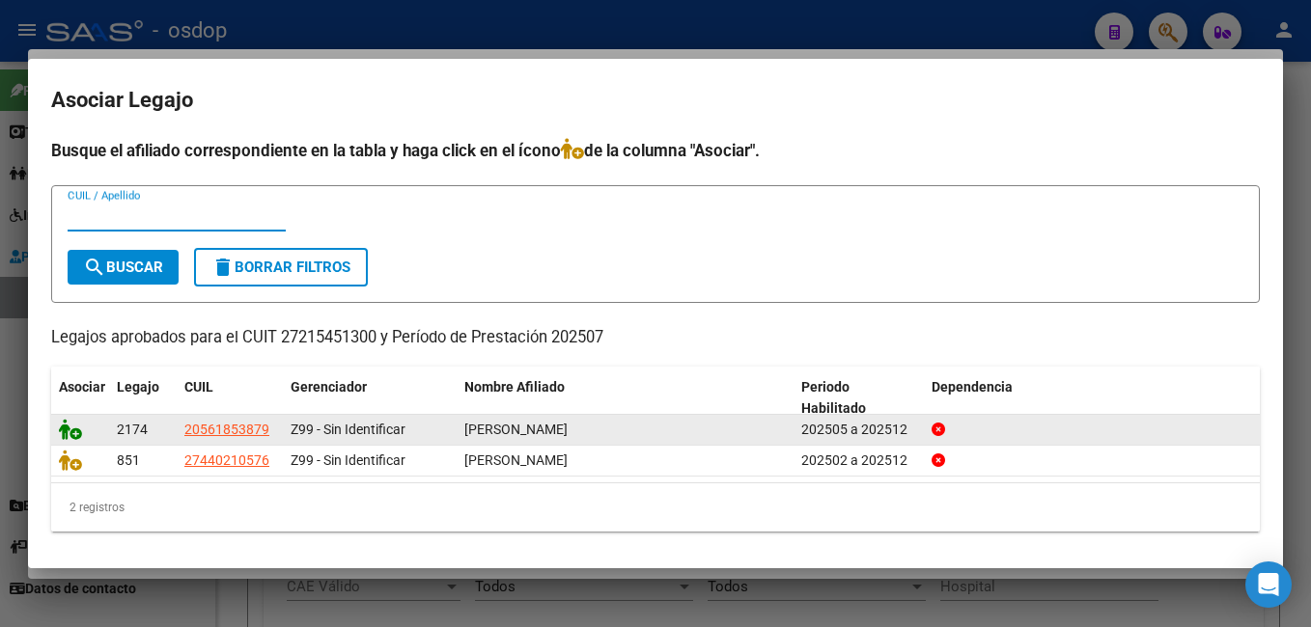
drag, startPoint x: 49, startPoint y: 430, endPoint x: 59, endPoint y: 432, distance: 9.8
click at [53, 431] on mat-dialog-content "Busque el afiliado correspondiente en la tabla y haga click en el ícono de la c…" at bounding box center [655, 342] width 1255 height 408
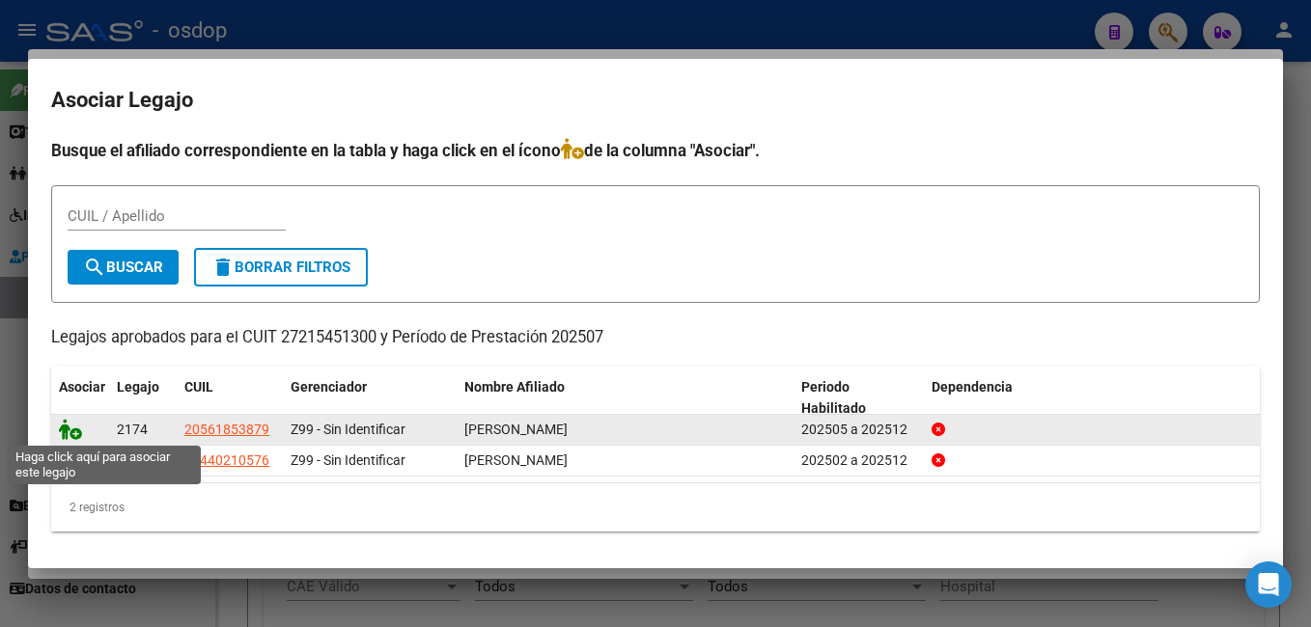
click at [69, 431] on icon at bounding box center [70, 429] width 23 height 21
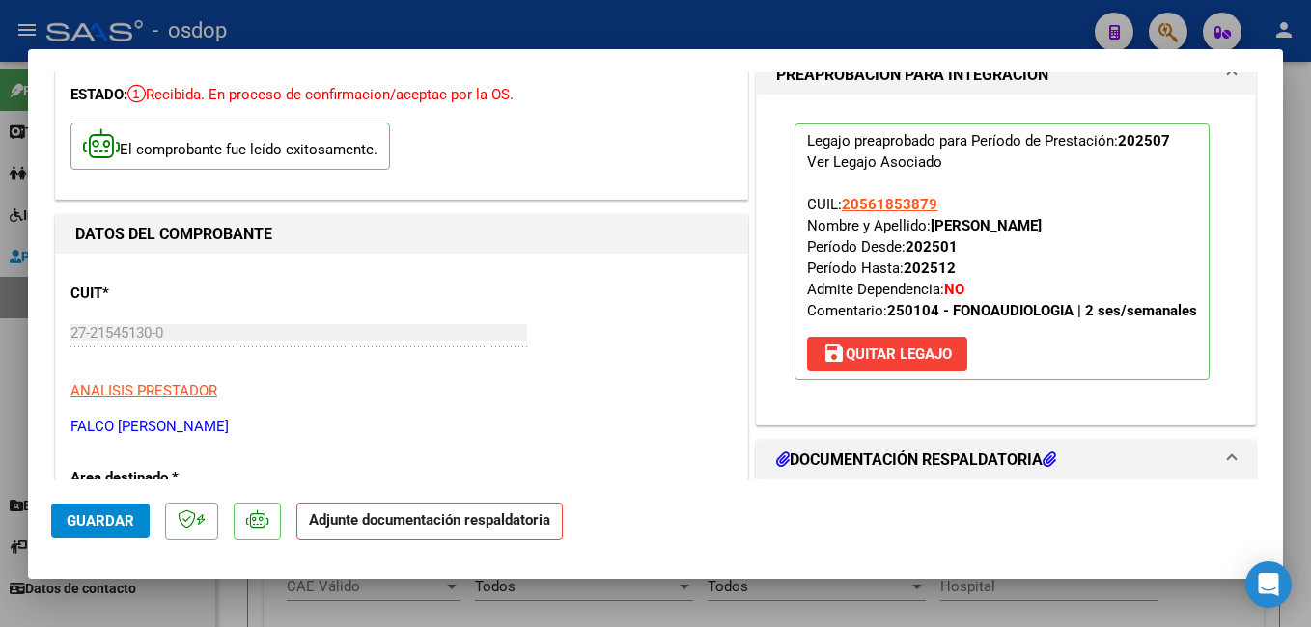
scroll to position [290, 0]
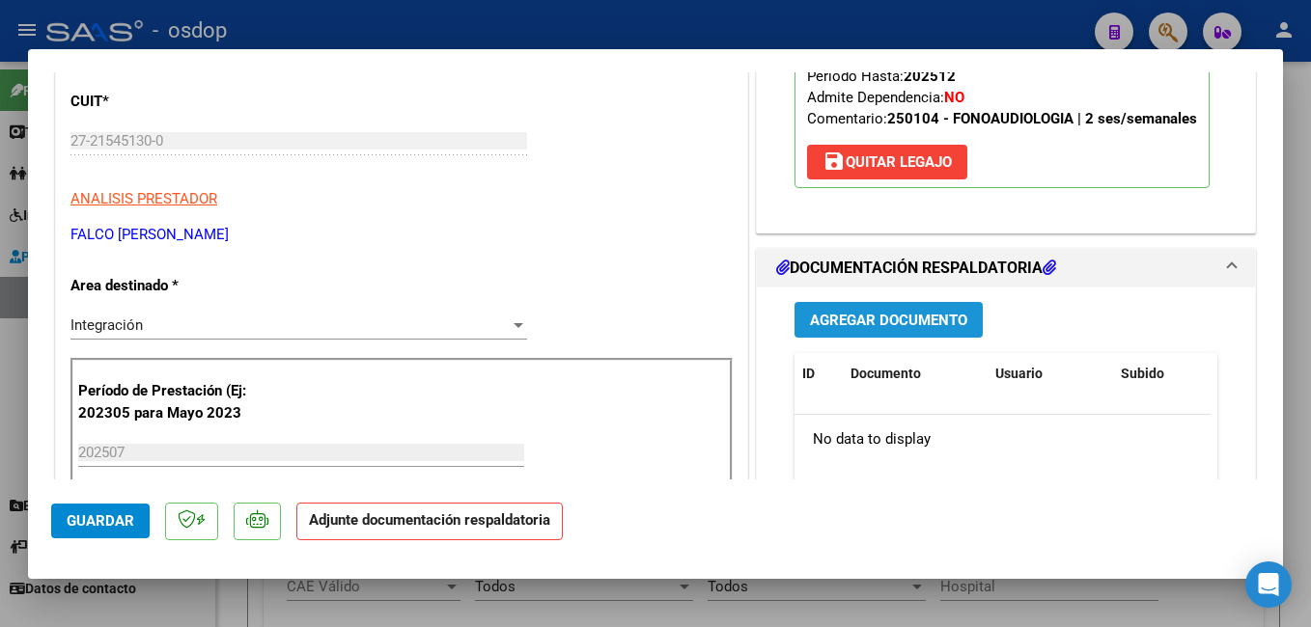
click at [915, 319] on span "Agregar Documento" at bounding box center [888, 320] width 157 height 17
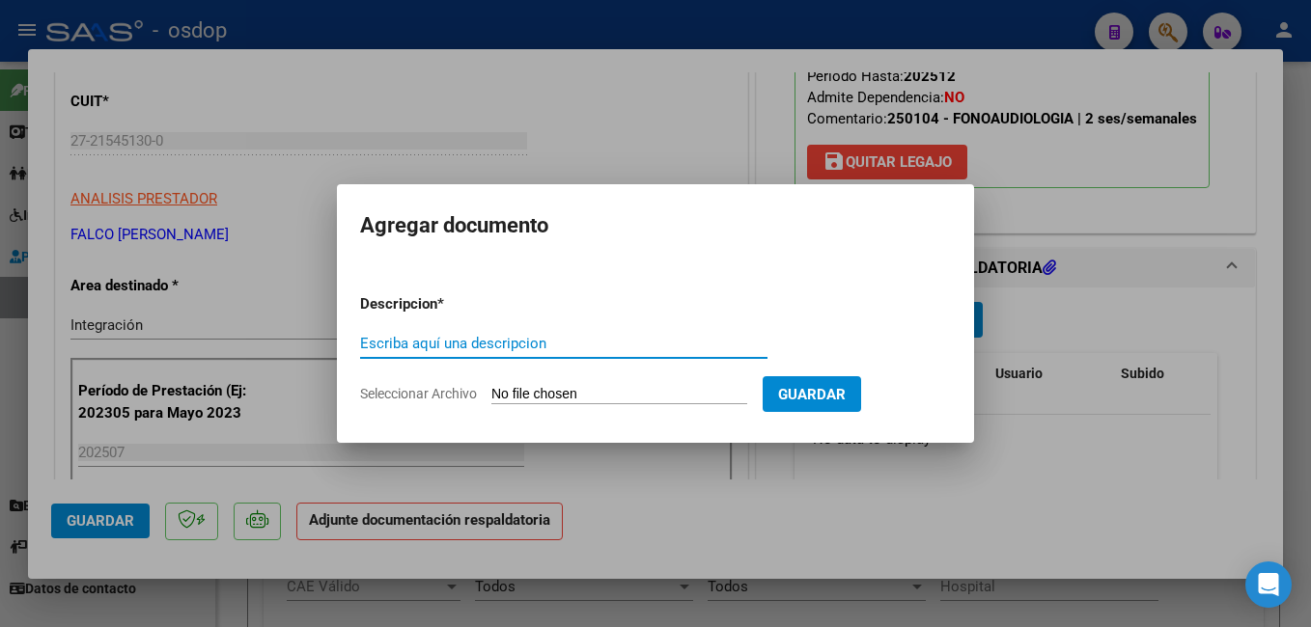
click at [531, 352] on input "Escriba aquí una descripcion" at bounding box center [563, 343] width 407 height 17
click at [531, 341] on input "Escriba aquí una descripcion" at bounding box center [563, 343] width 407 height 17
click at [622, 390] on input "Seleccionar Archivo" at bounding box center [619, 395] width 256 height 18
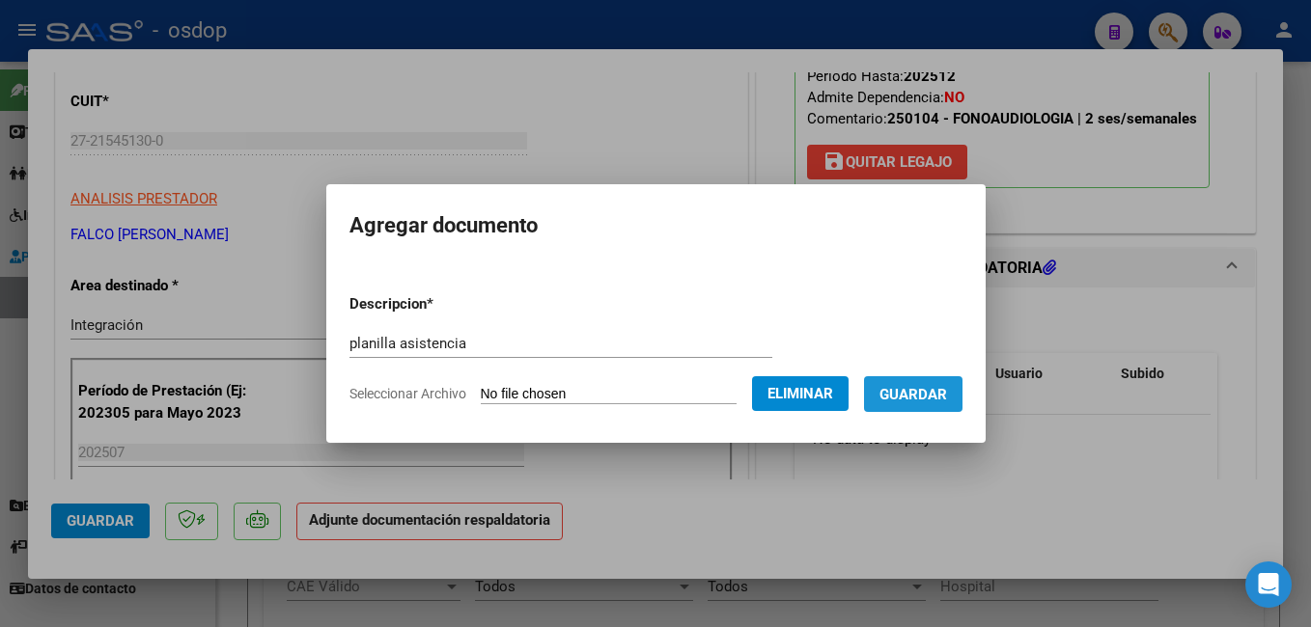
click at [944, 388] on span "Guardar" at bounding box center [913, 394] width 68 height 17
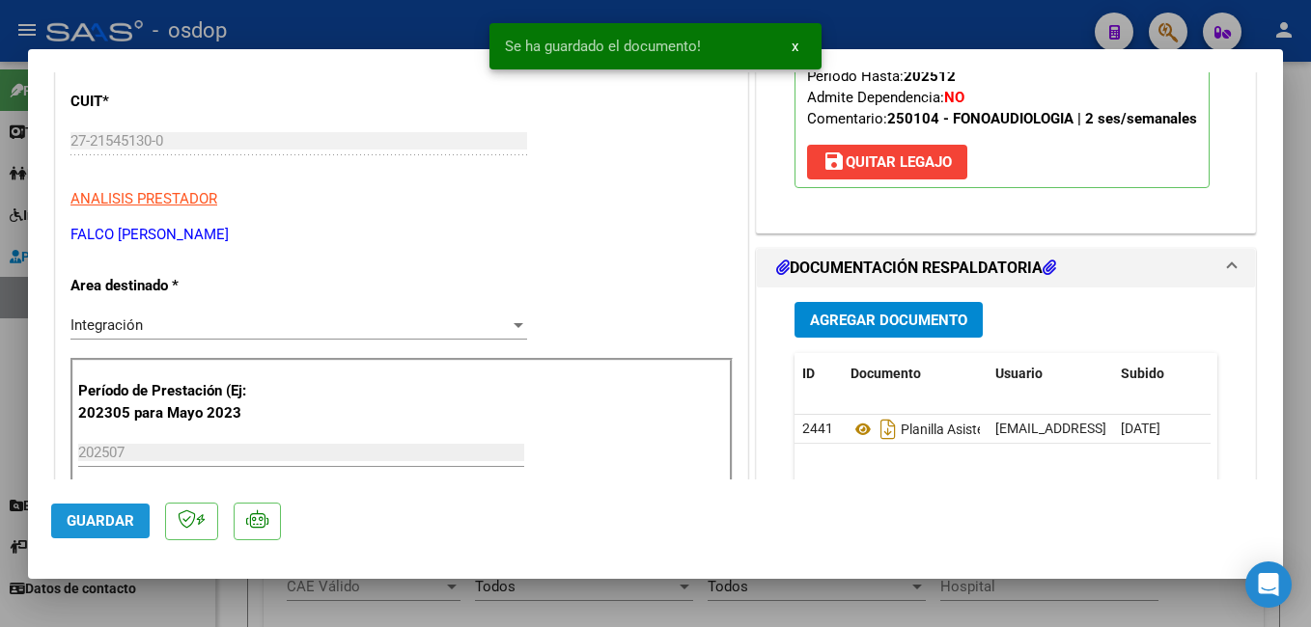
click at [96, 519] on span "Guardar" at bounding box center [101, 521] width 68 height 17
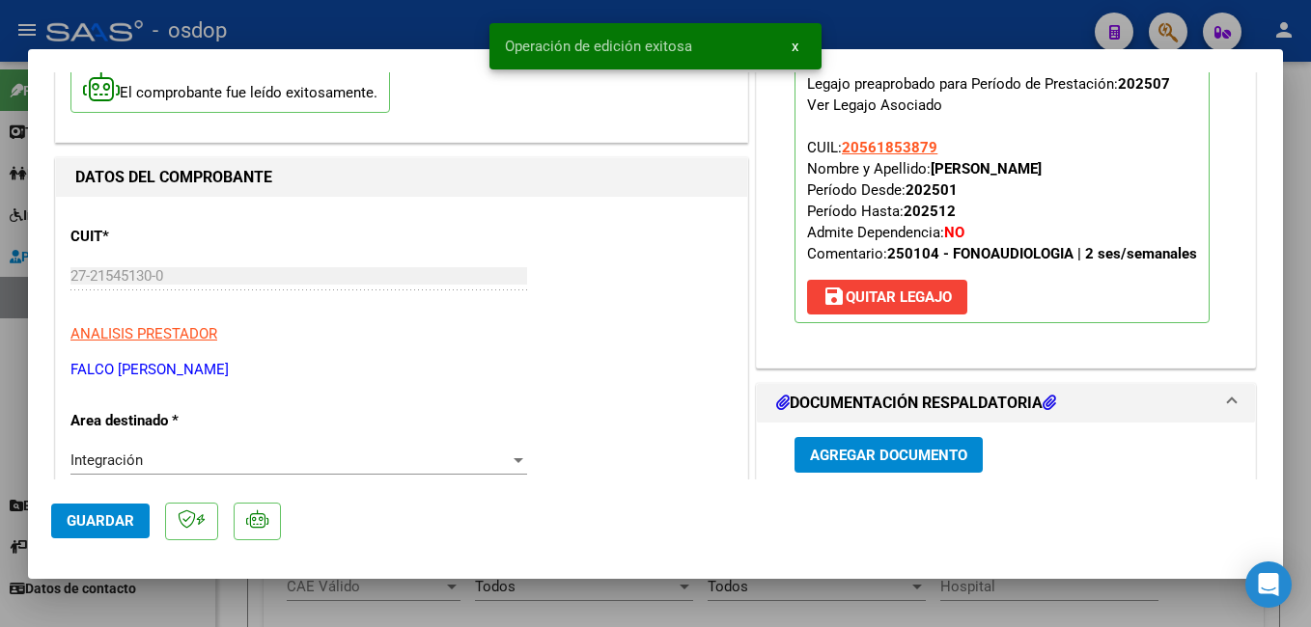
scroll to position [0, 0]
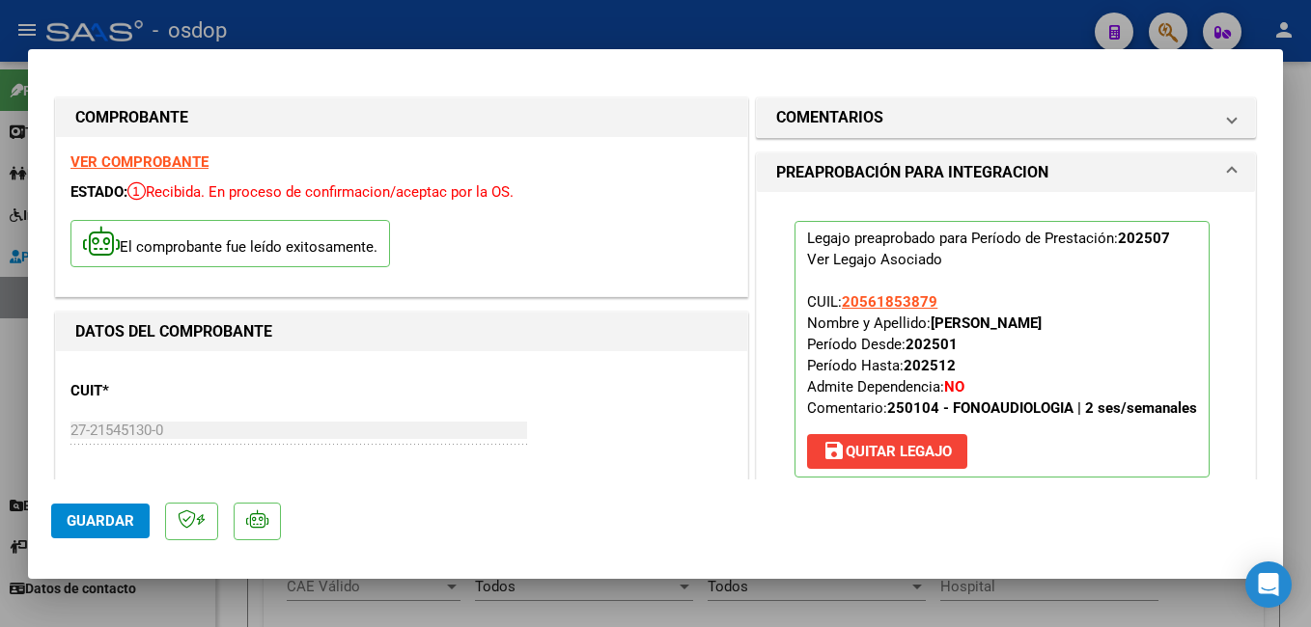
drag, startPoint x: 87, startPoint y: 521, endPoint x: 123, endPoint y: 485, distance: 50.5
click at [90, 518] on span "Guardar" at bounding box center [101, 521] width 68 height 17
click at [99, 514] on span "Guardar" at bounding box center [101, 521] width 68 height 17
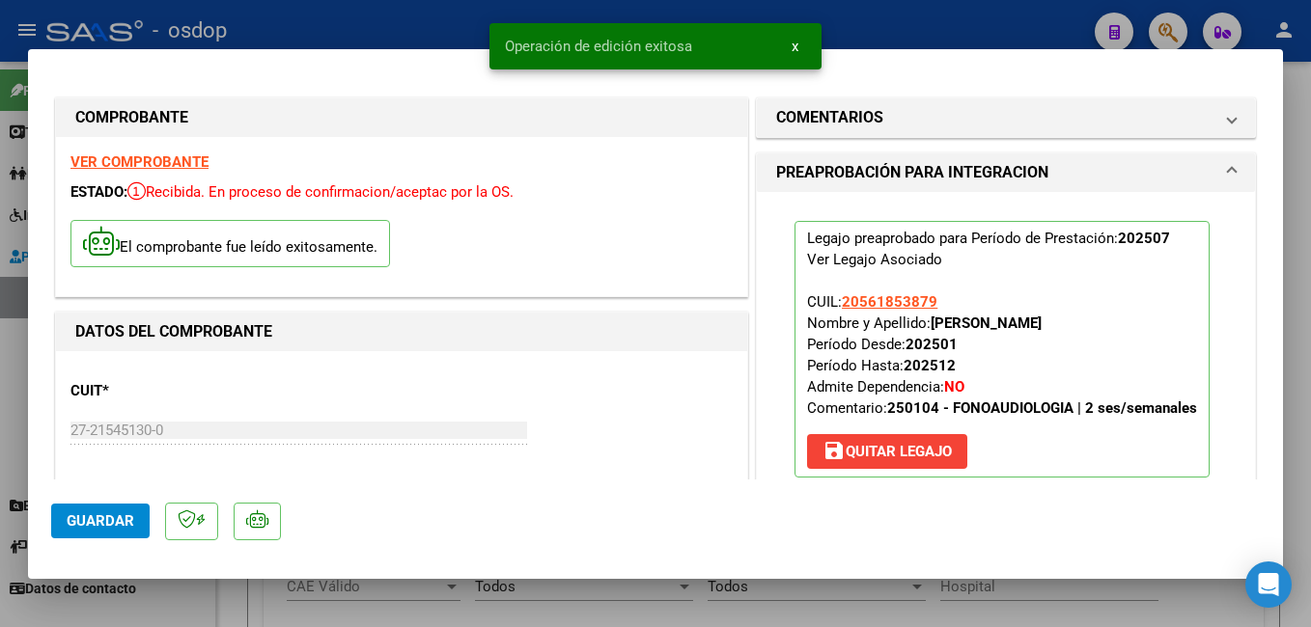
click at [440, 27] on div at bounding box center [655, 313] width 1311 height 627
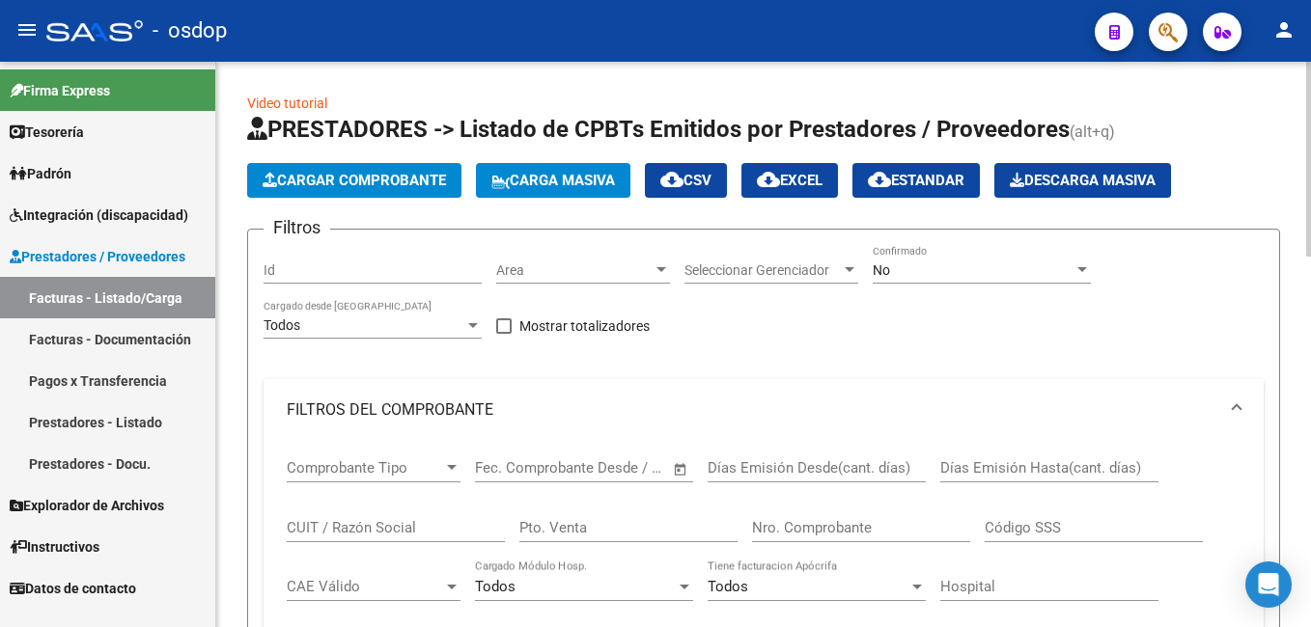
click at [369, 179] on span "Cargar Comprobante" at bounding box center [354, 180] width 183 height 17
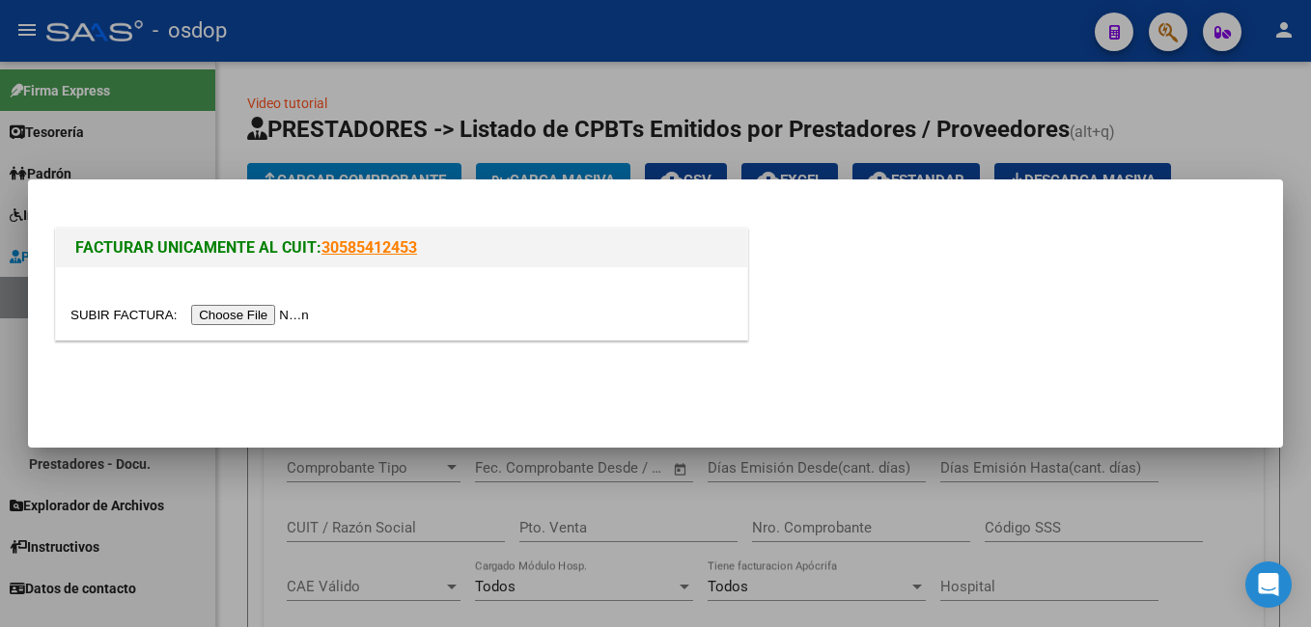
click at [227, 321] on input "file" at bounding box center [192, 315] width 244 height 20
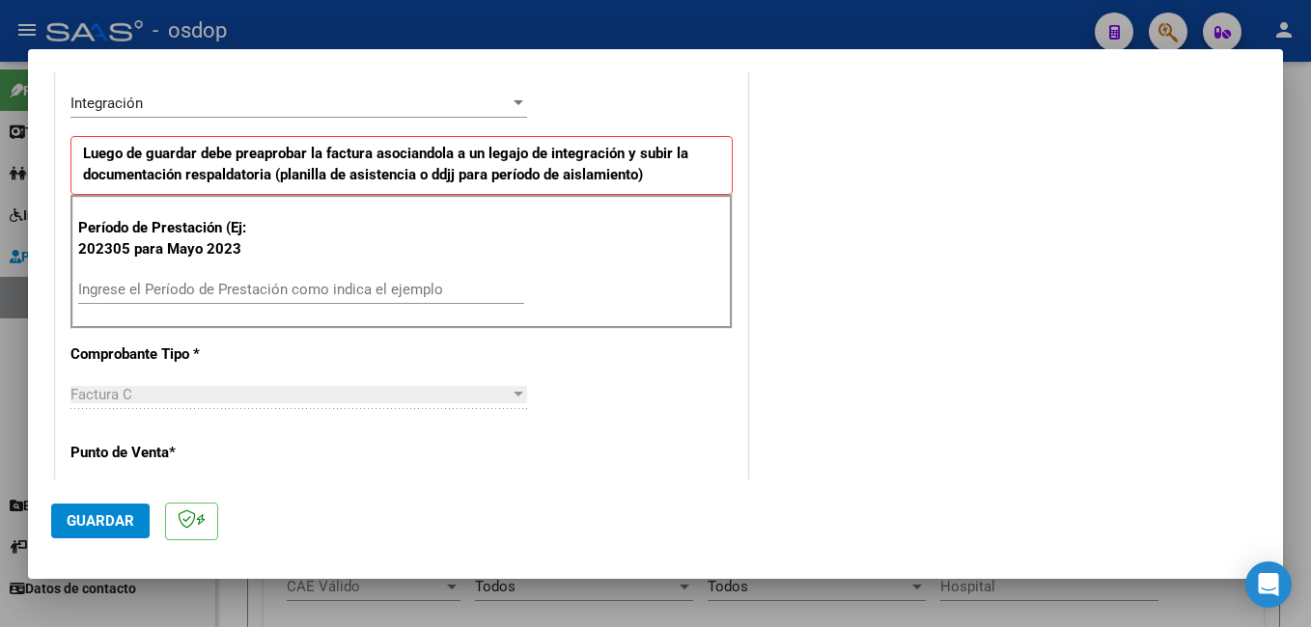
scroll to position [483, 0]
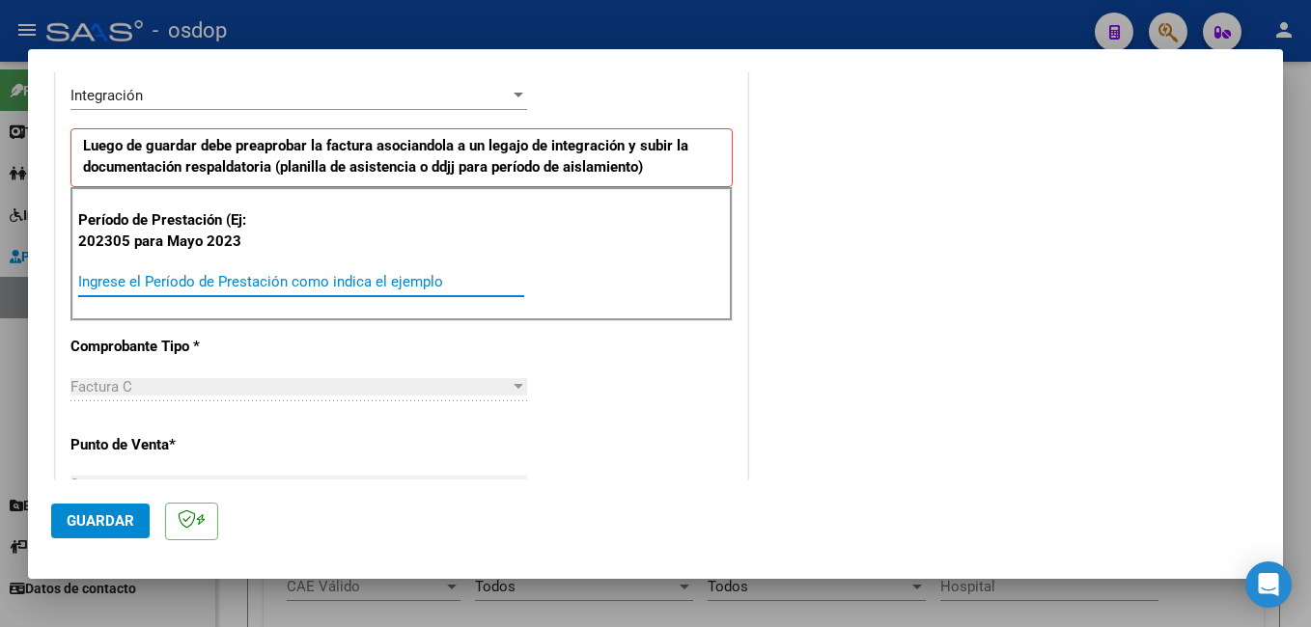
click at [334, 286] on input "Ingrese el Período de Prestación como indica el ejemplo" at bounding box center [301, 281] width 446 height 17
click at [99, 513] on span "Guardar" at bounding box center [101, 521] width 68 height 17
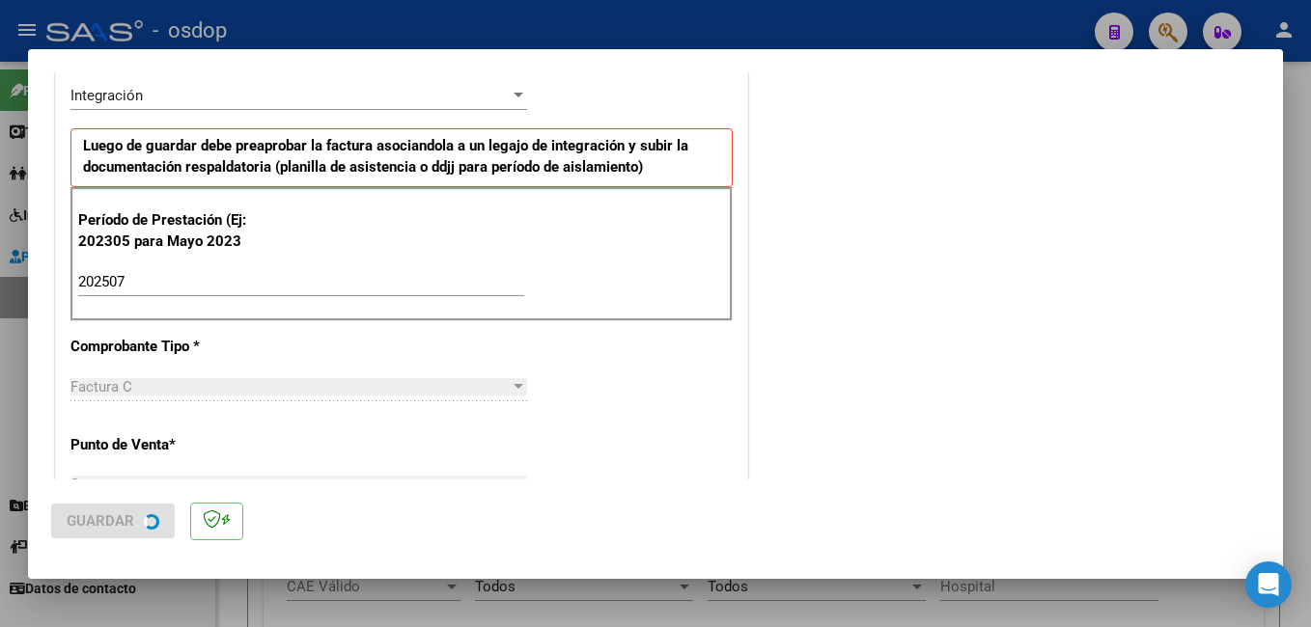
scroll to position [0, 0]
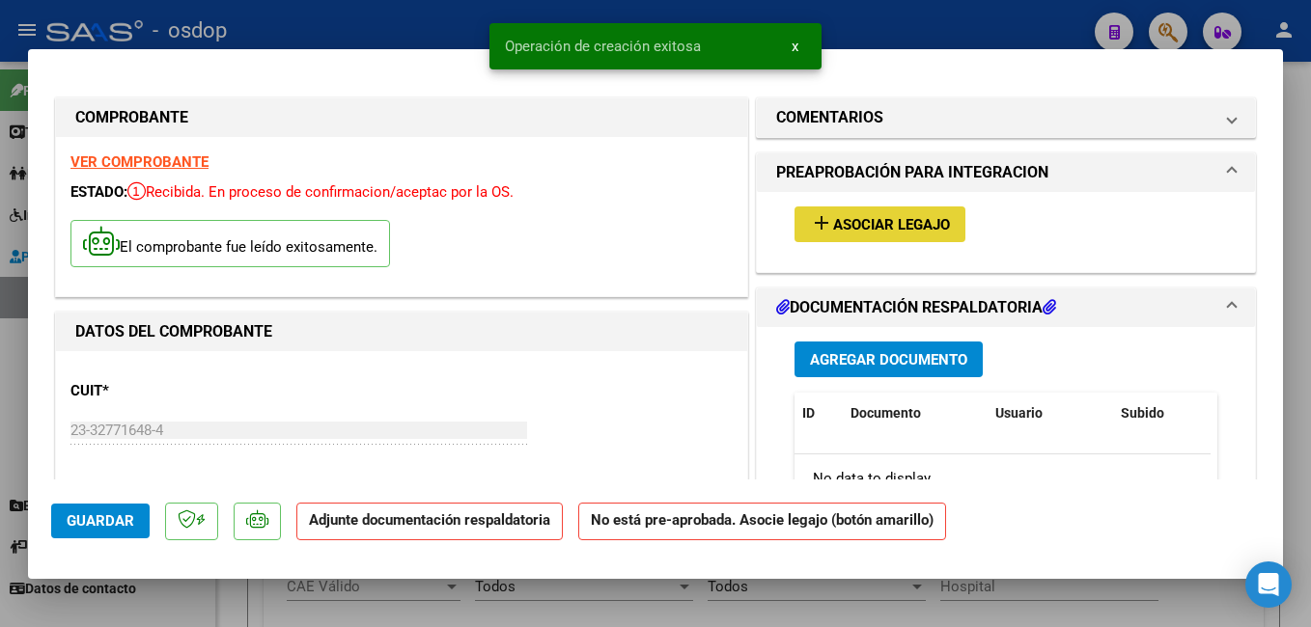
click at [866, 231] on span "Asociar Legajo" at bounding box center [891, 224] width 117 height 17
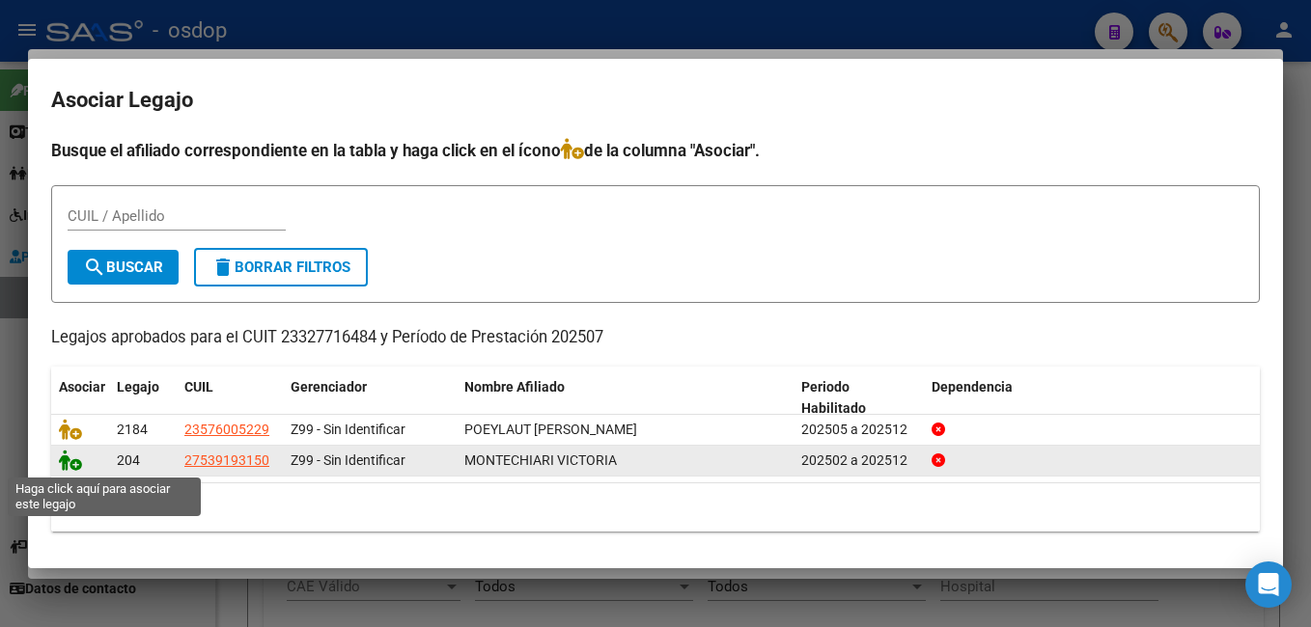
click at [69, 463] on icon at bounding box center [70, 460] width 23 height 21
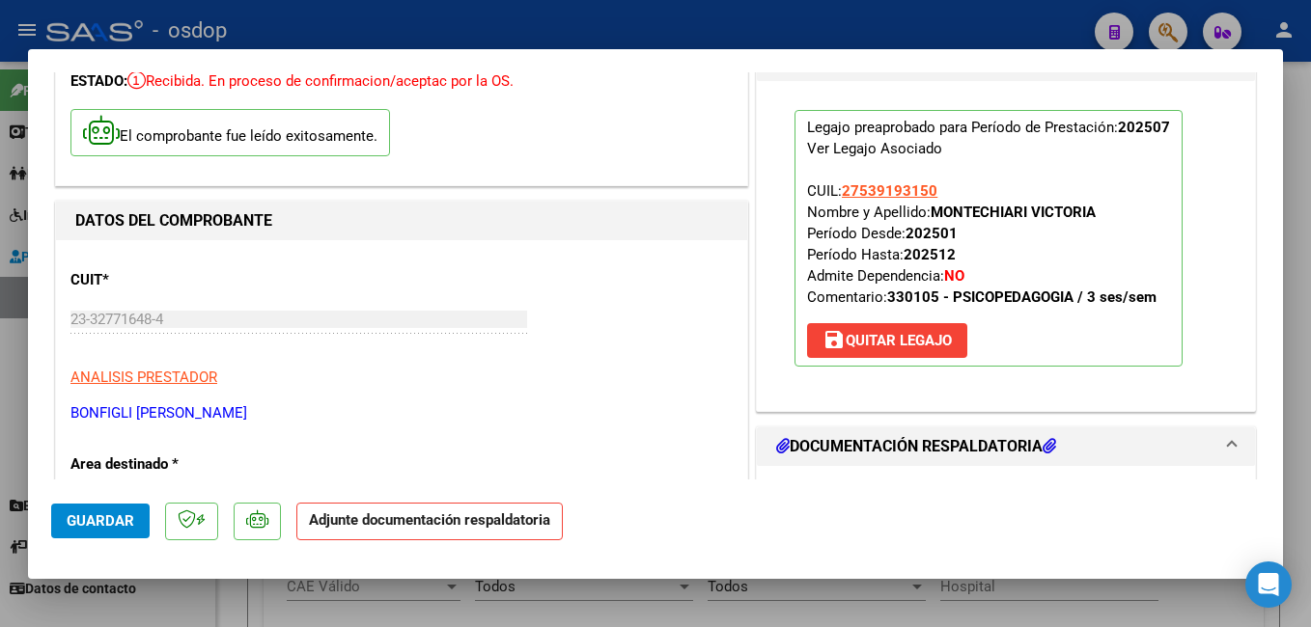
scroll to position [386, 0]
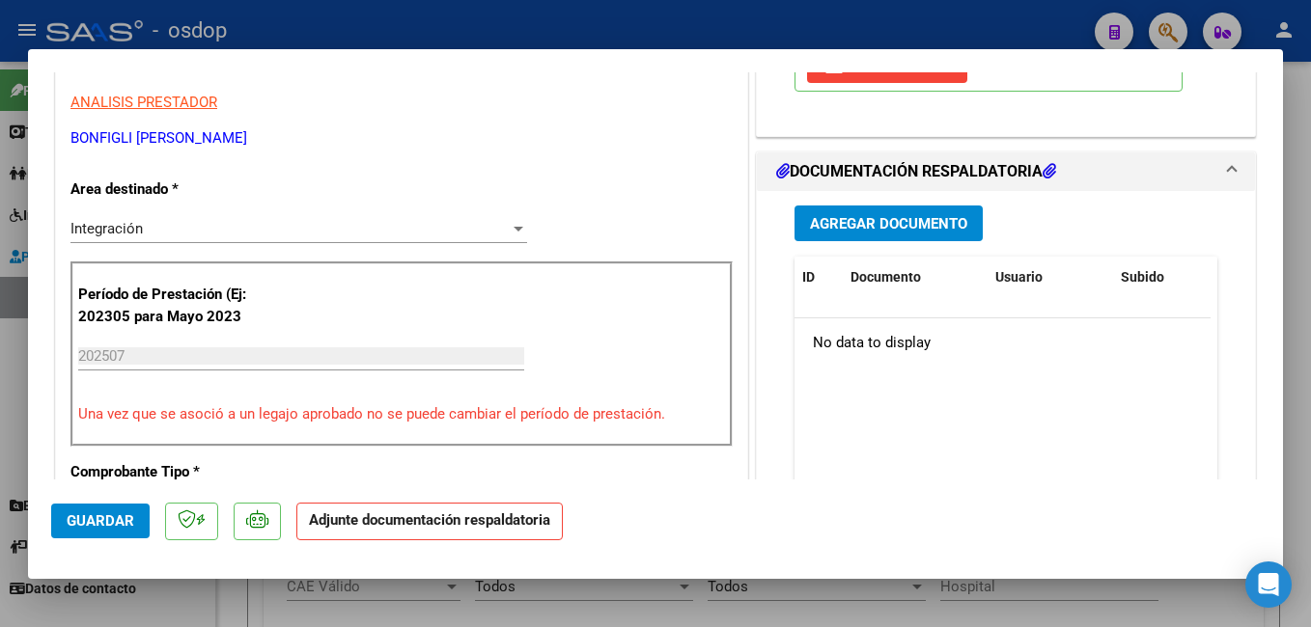
click at [846, 224] on span "Agregar Documento" at bounding box center [888, 223] width 157 height 17
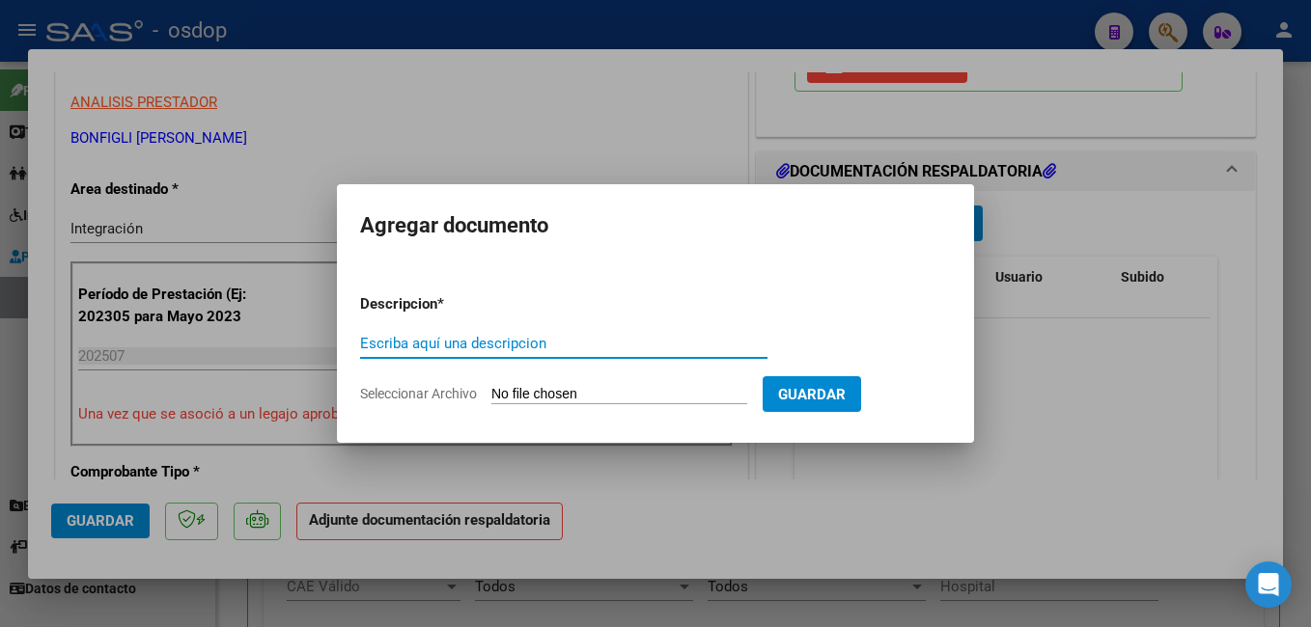
click at [442, 350] on input "Escriba aquí una descripcion" at bounding box center [563, 343] width 407 height 17
click at [592, 390] on input "Seleccionar Archivo" at bounding box center [619, 395] width 256 height 18
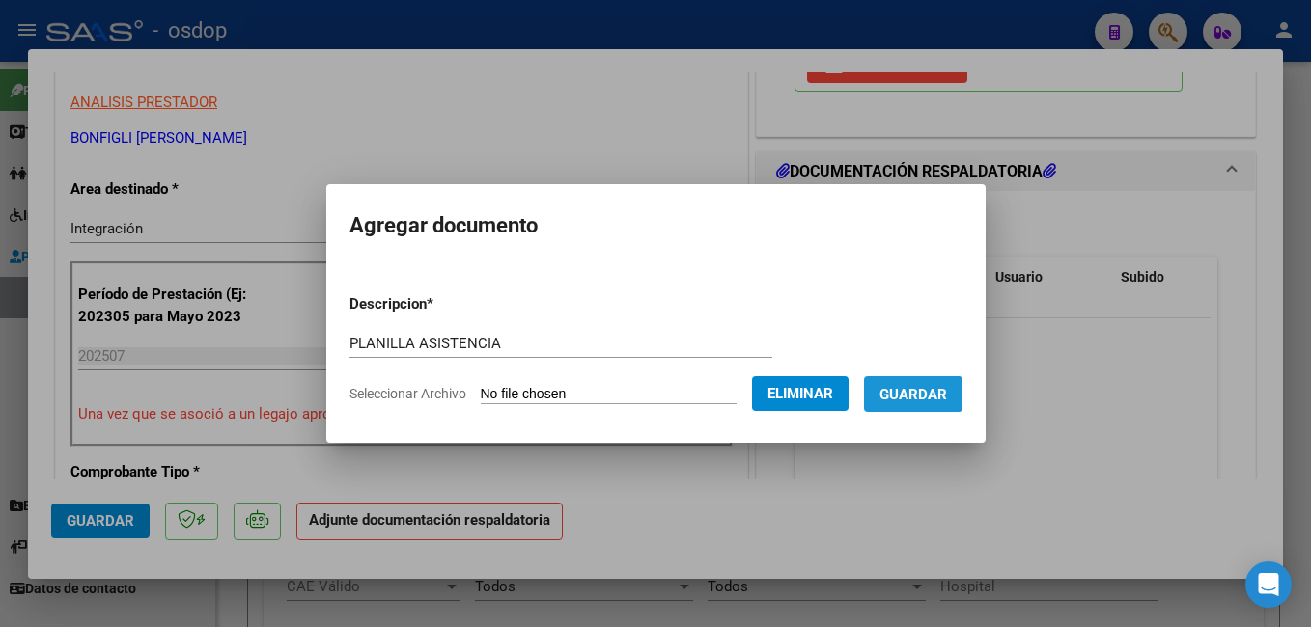
click at [947, 393] on span "Guardar" at bounding box center [913, 394] width 68 height 17
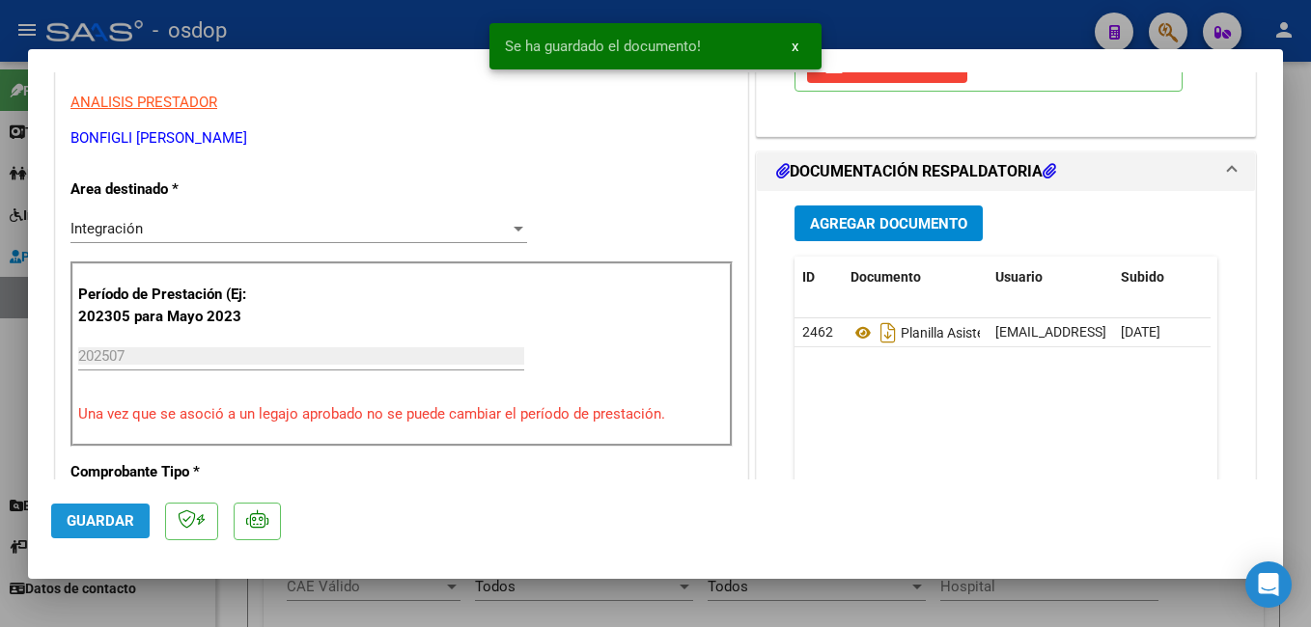
click at [111, 518] on span "Guardar" at bounding box center [101, 521] width 68 height 17
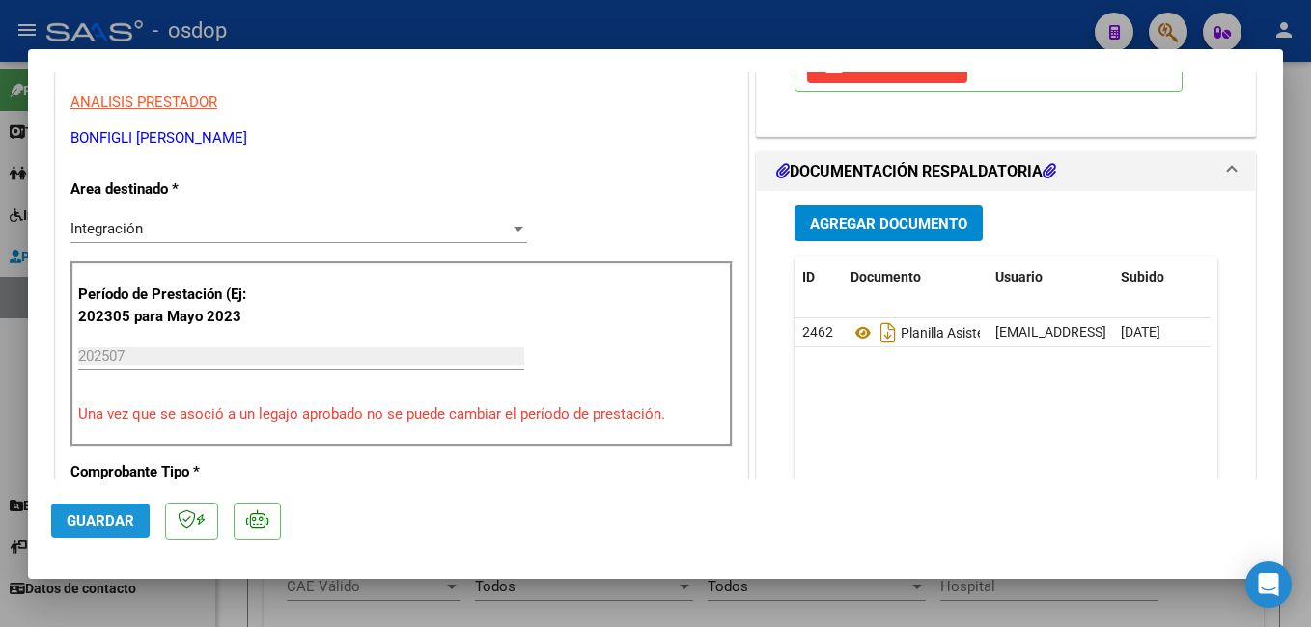
click at [85, 514] on span "Guardar" at bounding box center [101, 521] width 68 height 17
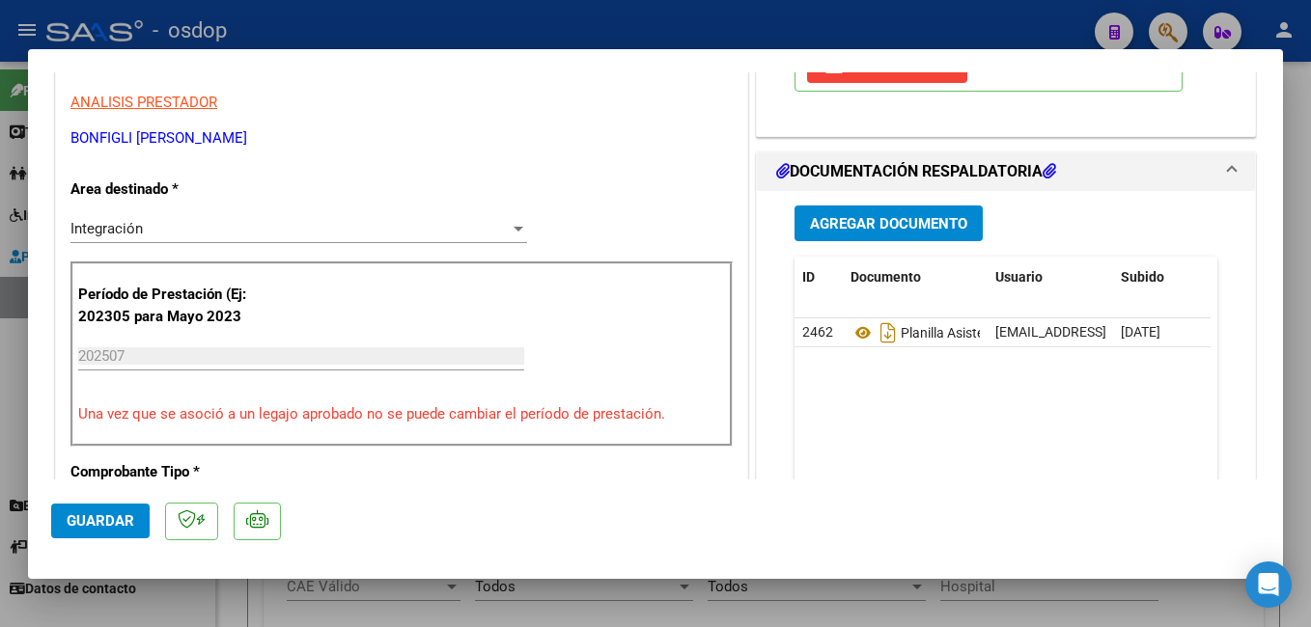
drag, startPoint x: 69, startPoint y: 132, endPoint x: 134, endPoint y: 135, distance: 65.7
copy p "BONFIGLI"
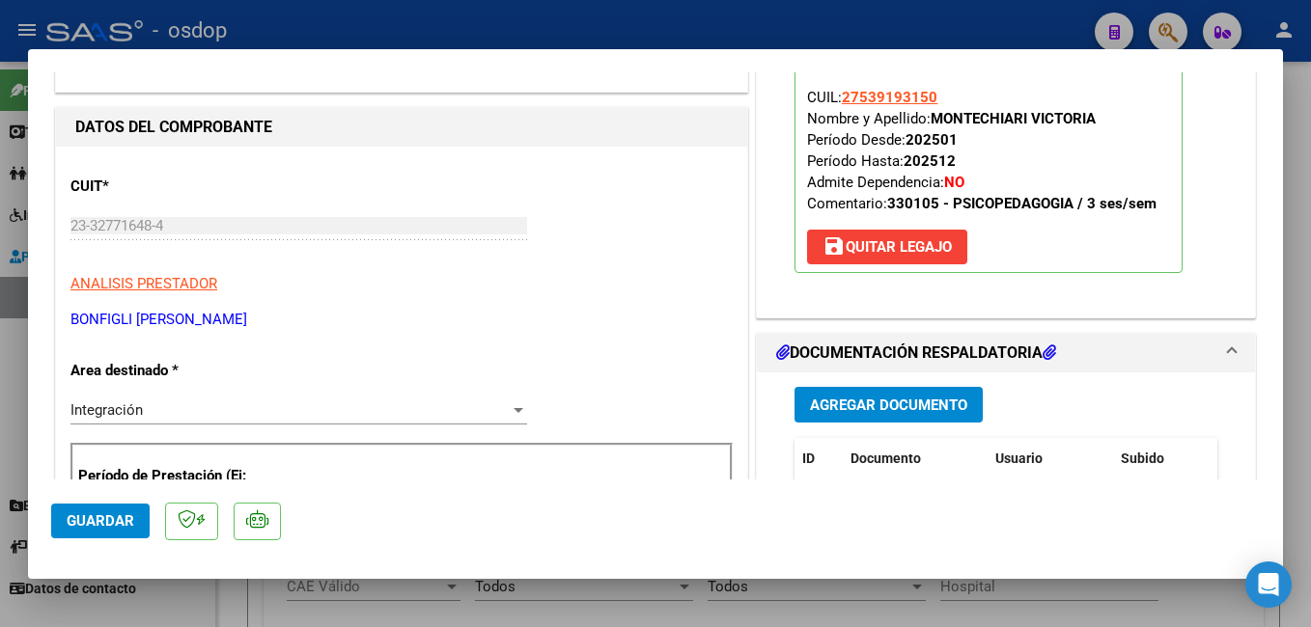
scroll to position [193, 0]
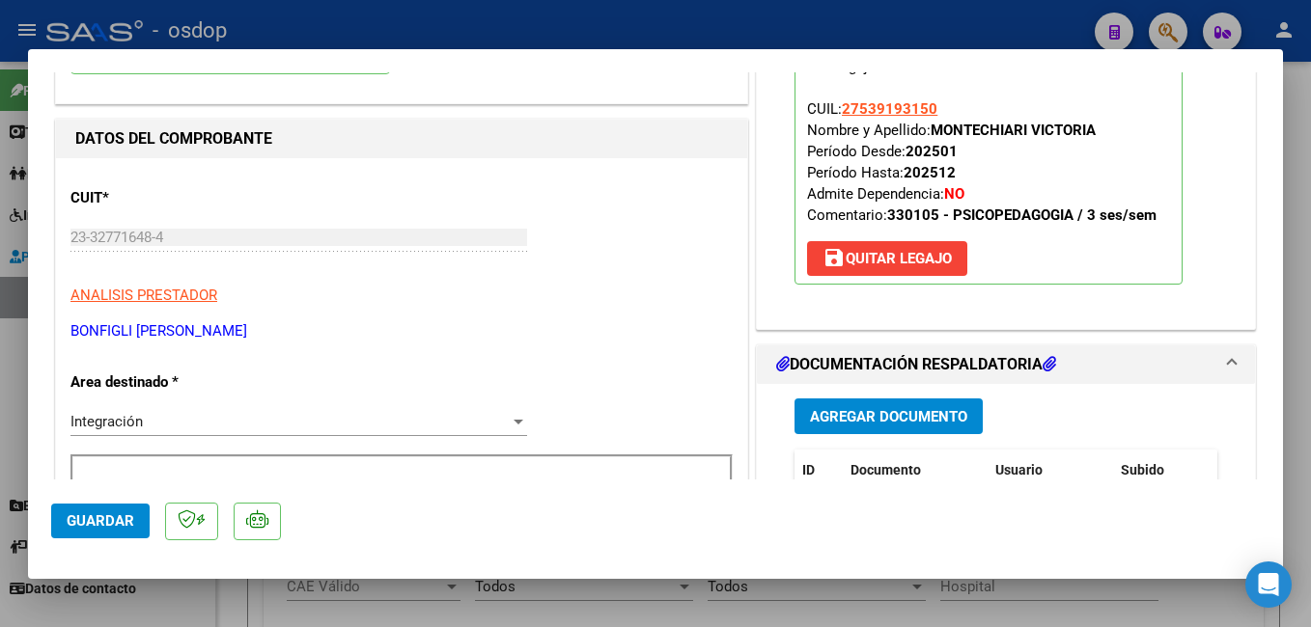
drag, startPoint x: 927, startPoint y: 127, endPoint x: 1019, endPoint y: 127, distance: 92.7
click at [1019, 127] on strong "MONTECHIARI VICTORIA" at bounding box center [1012, 130] width 165 height 17
copy strong "MONTECHIARI"
click at [102, 513] on span "Guardar" at bounding box center [101, 521] width 68 height 17
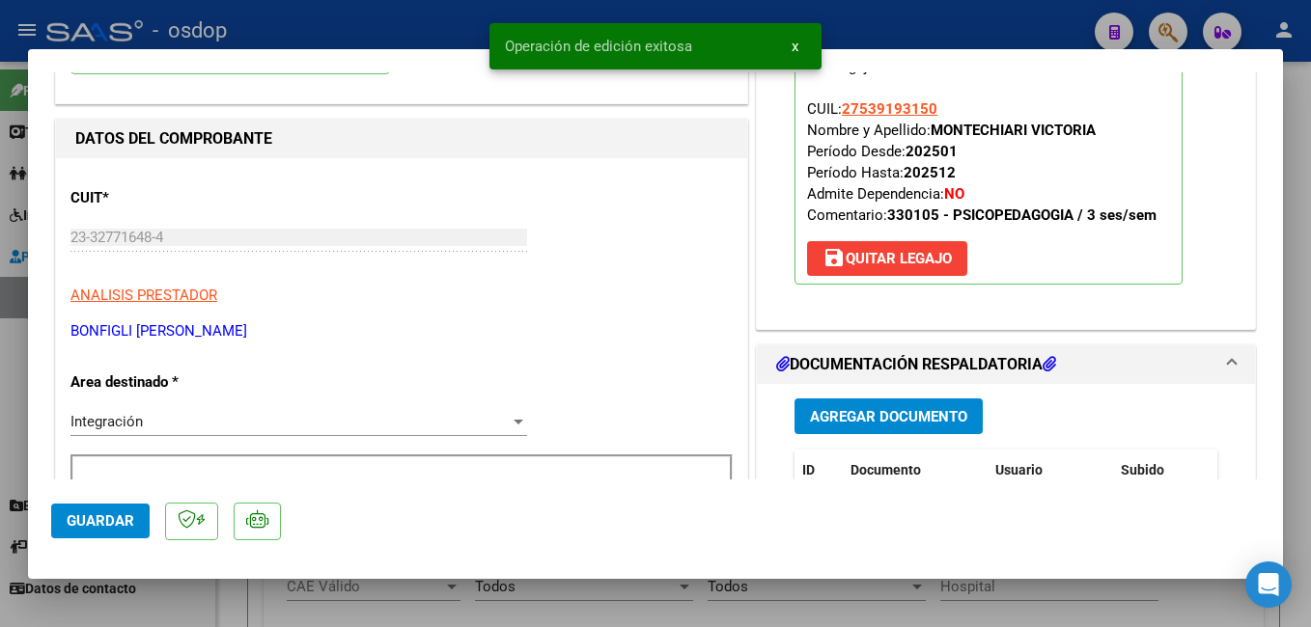
click at [361, 28] on div at bounding box center [655, 313] width 1311 height 627
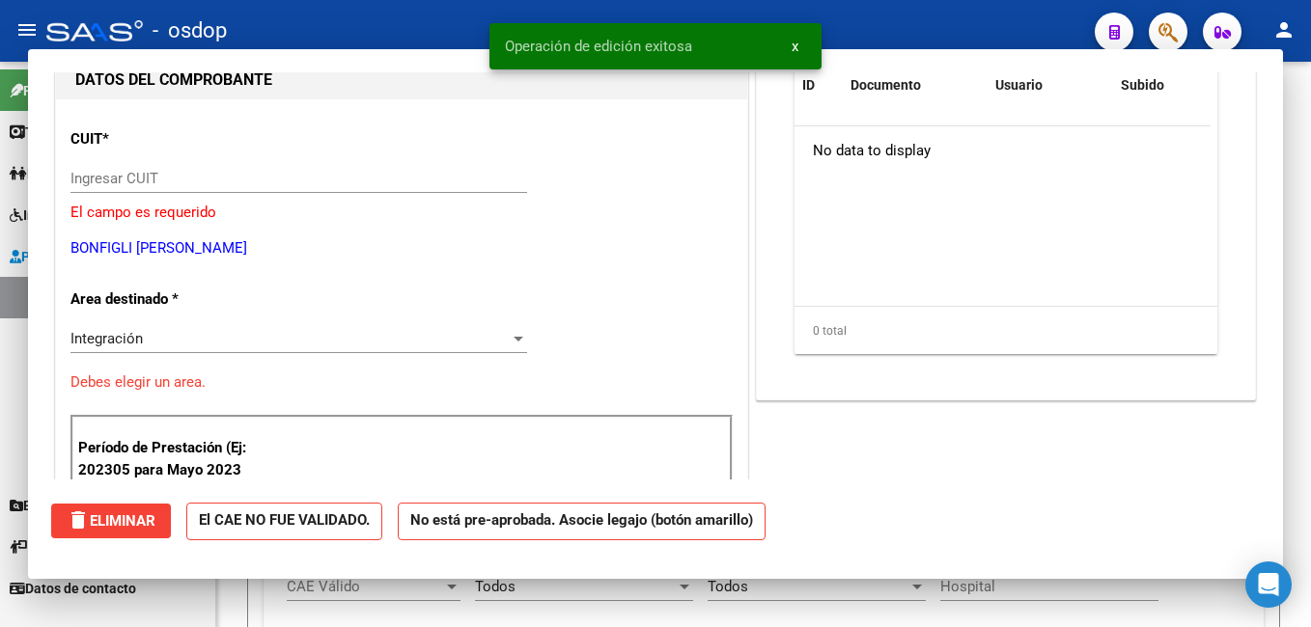
scroll to position [205, 0]
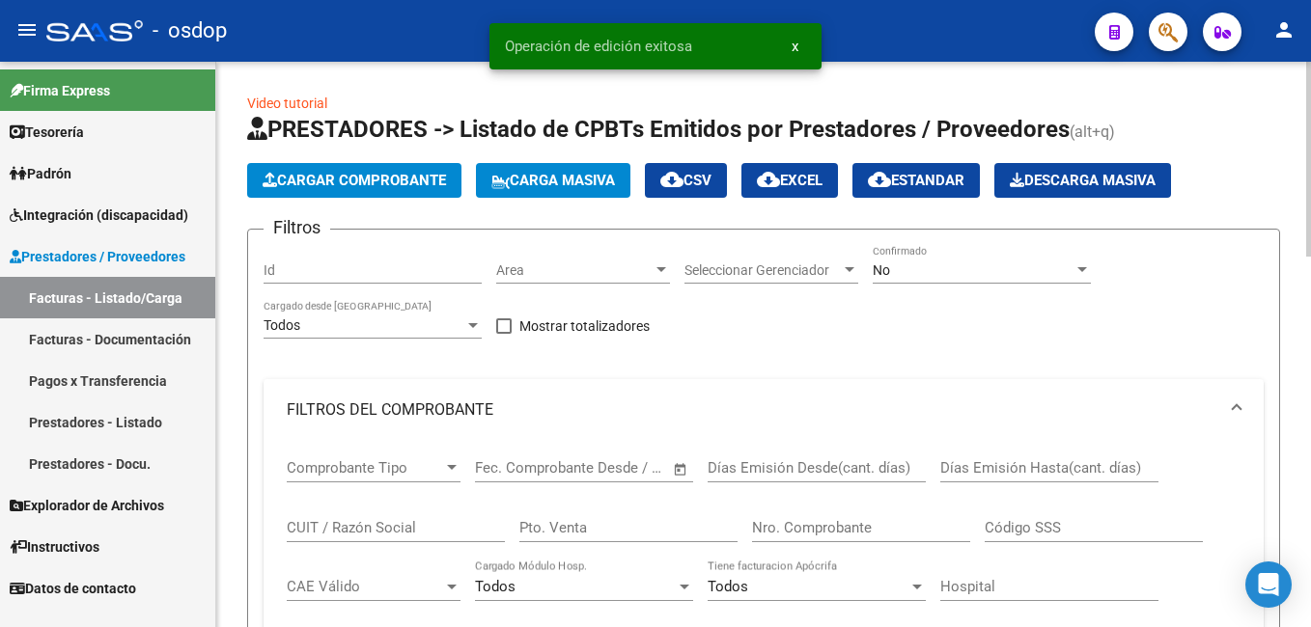
click at [332, 181] on span "Cargar Comprobante" at bounding box center [354, 180] width 183 height 17
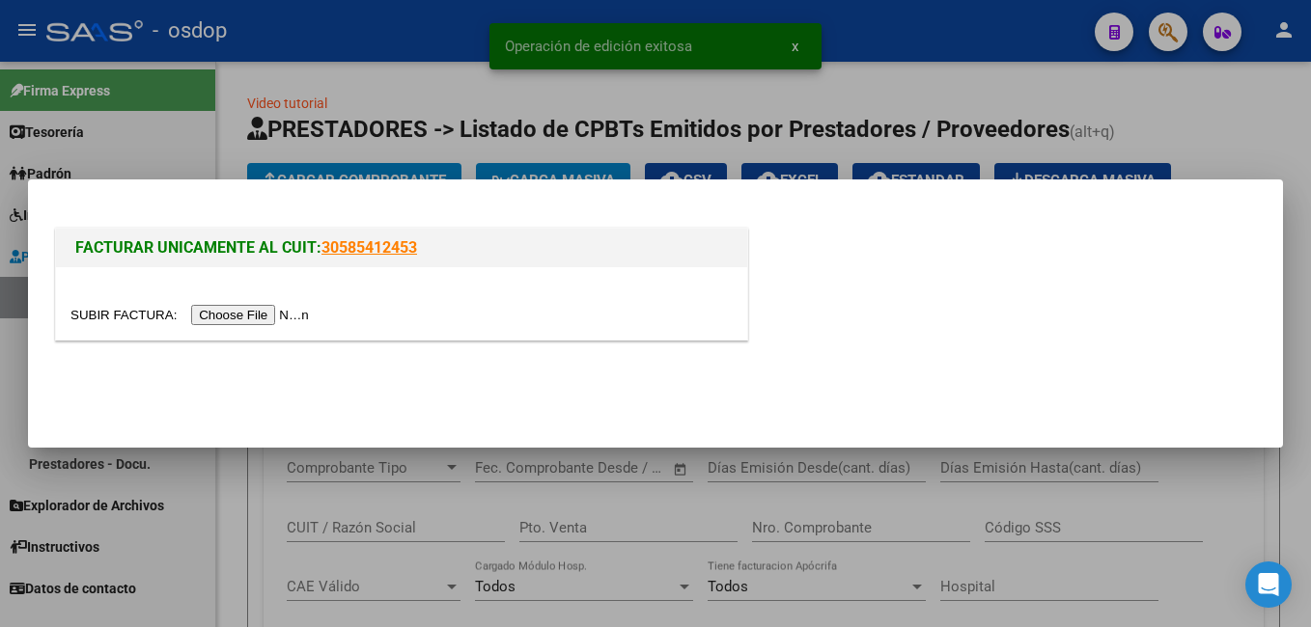
click at [234, 313] on input "file" at bounding box center [192, 315] width 244 height 20
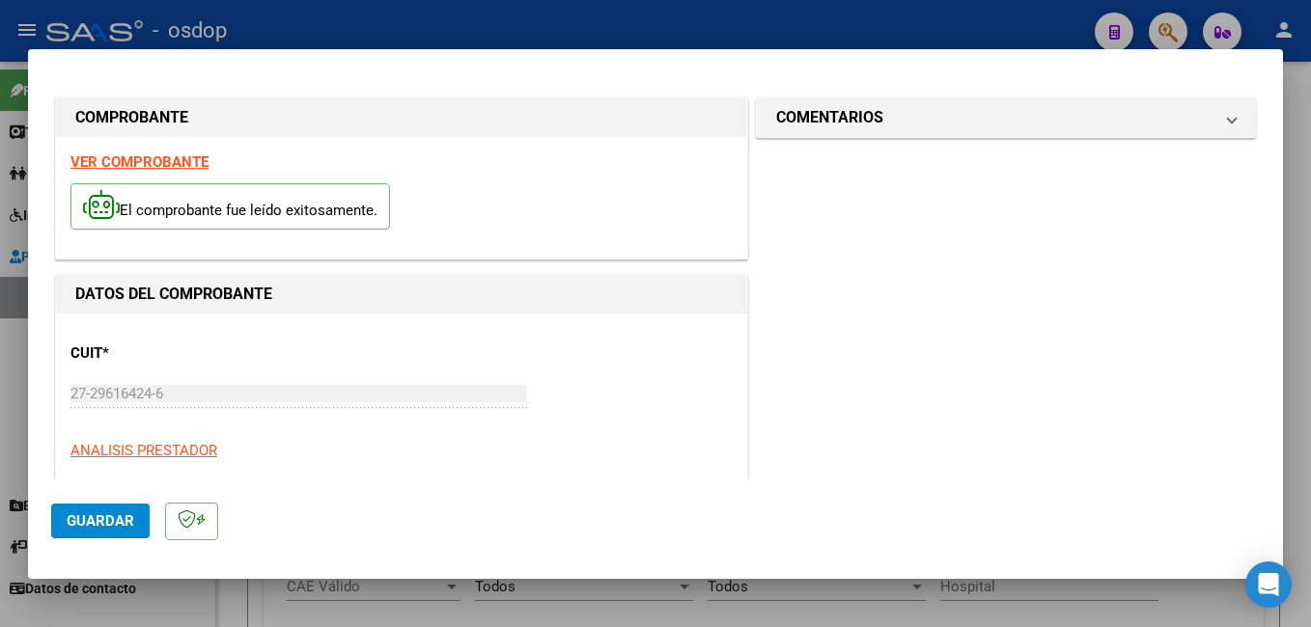
scroll to position [386, 0]
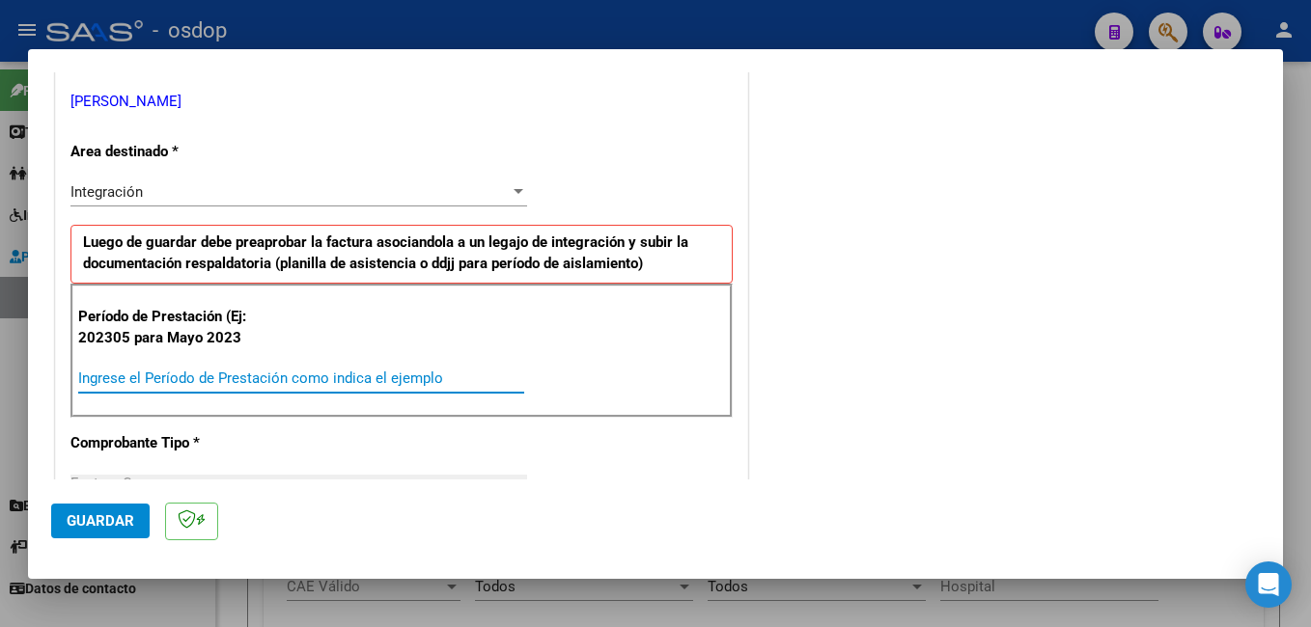
click at [260, 377] on input "Ingrese el Período de Prestación como indica el ejemplo" at bounding box center [301, 378] width 446 height 17
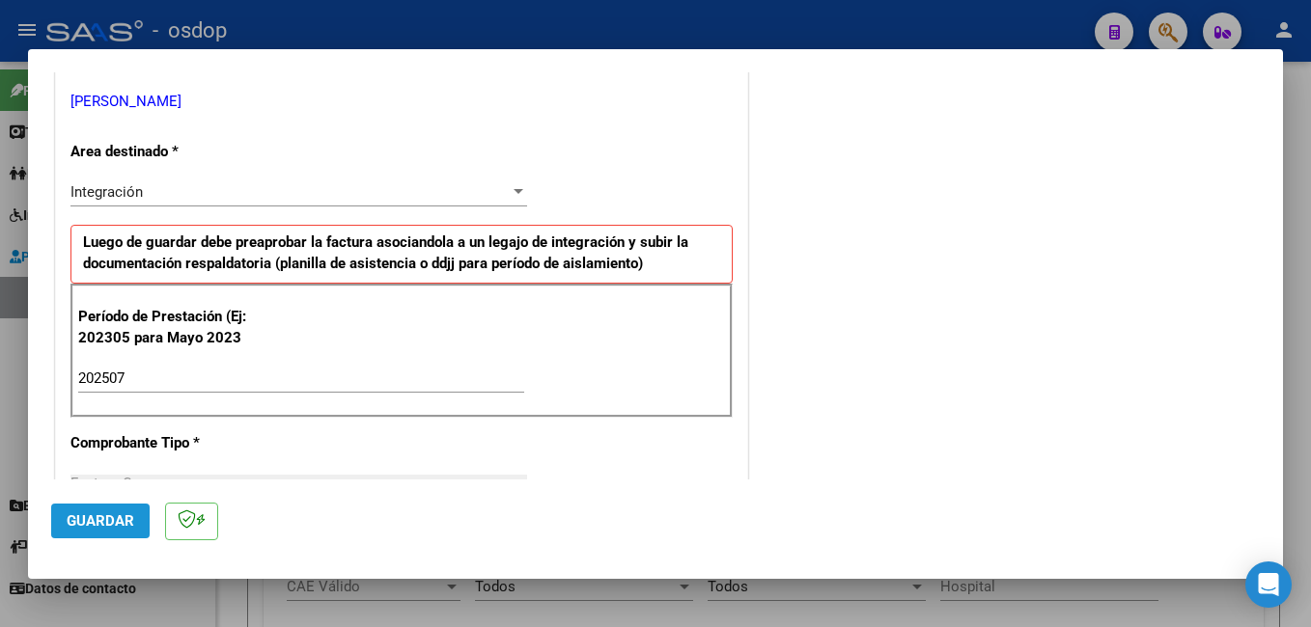
click at [110, 524] on span "Guardar" at bounding box center [101, 521] width 68 height 17
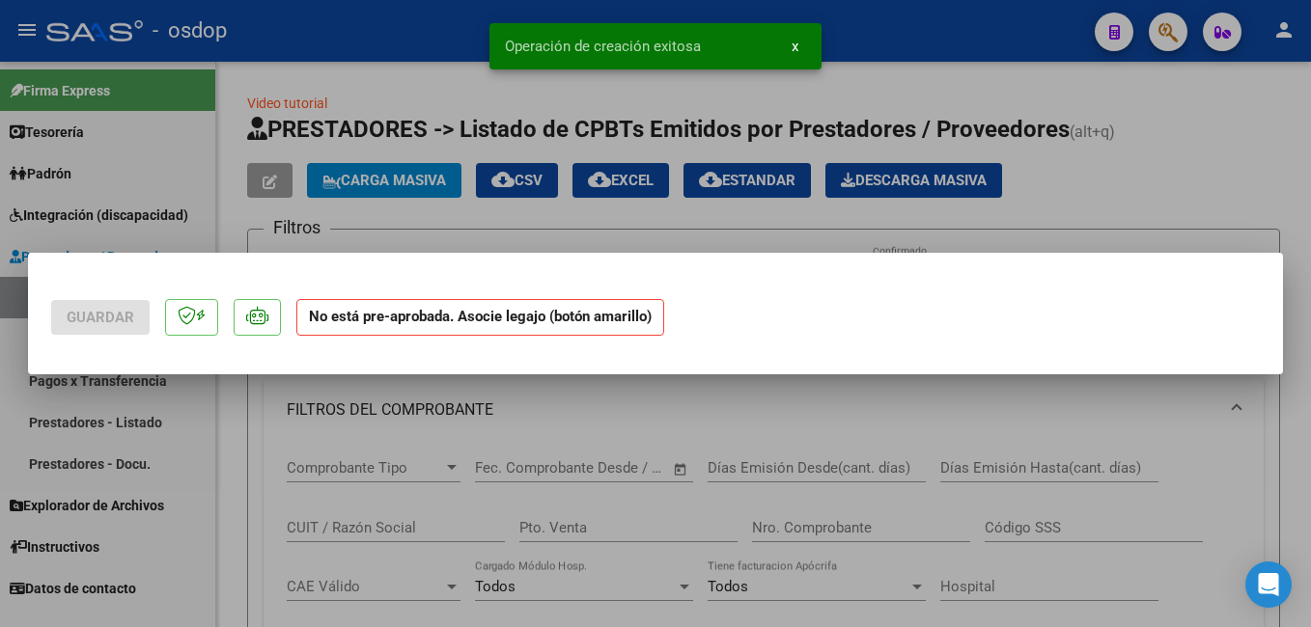
scroll to position [0, 0]
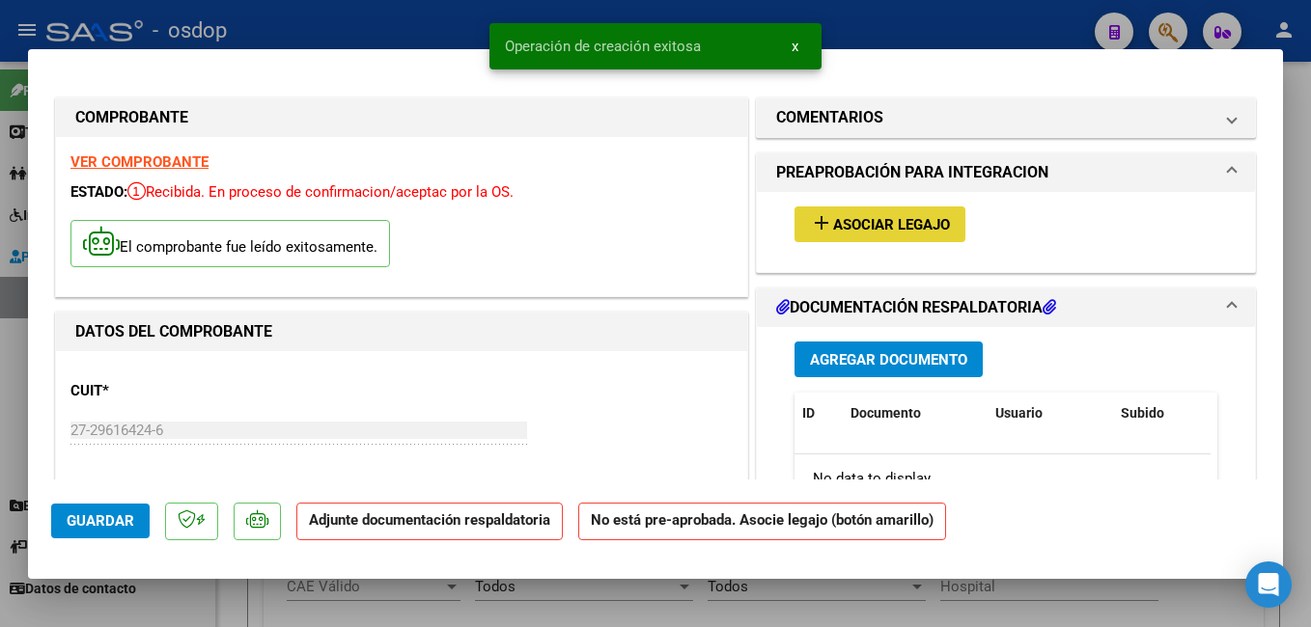
click at [835, 220] on span "Asociar Legajo" at bounding box center [891, 224] width 117 height 17
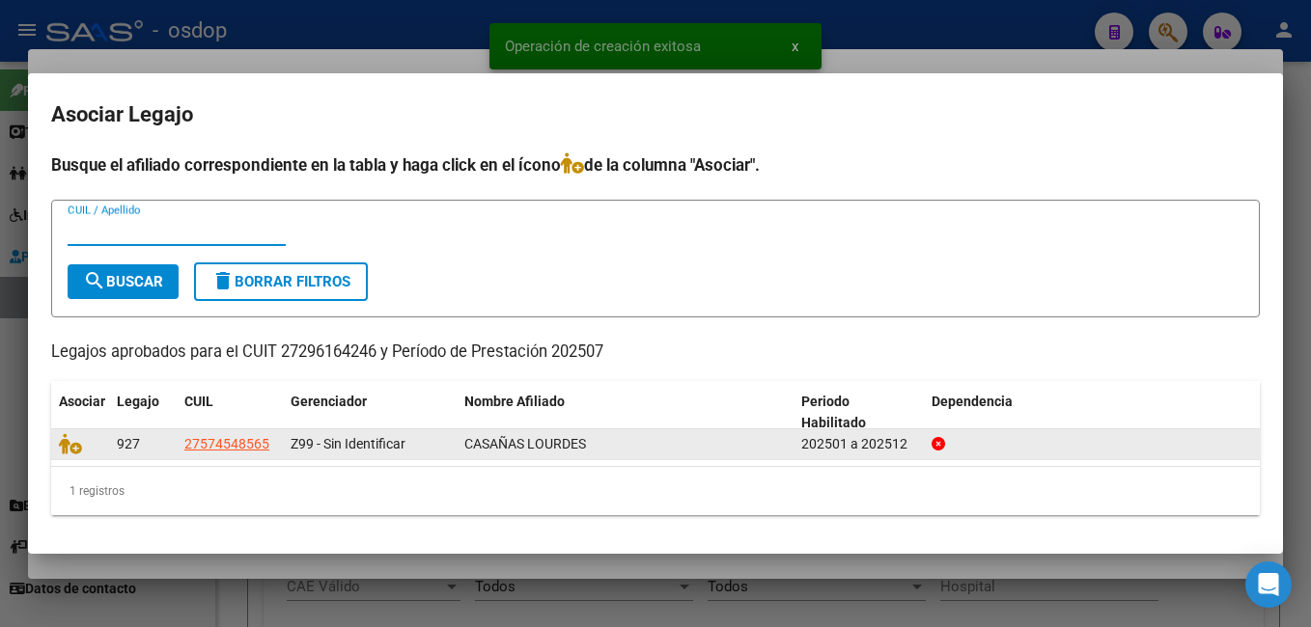
click at [69, 431] on datatable-body-cell at bounding box center [80, 445] width 58 height 30
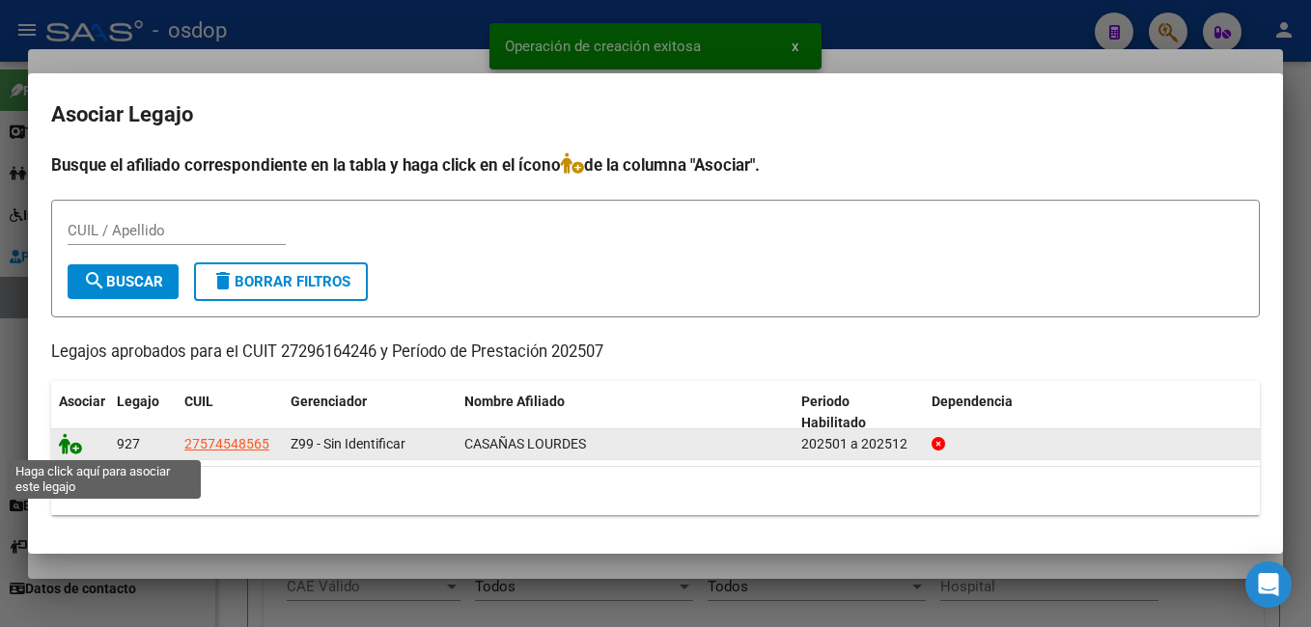
click at [68, 439] on icon at bounding box center [70, 443] width 23 height 21
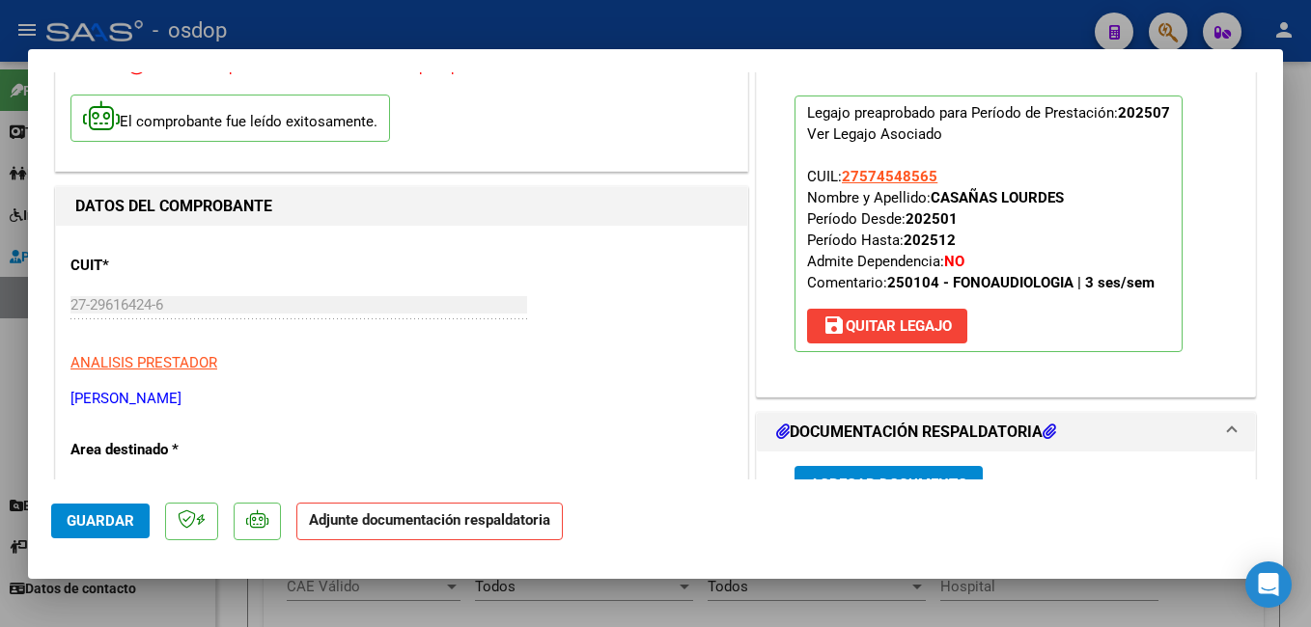
scroll to position [290, 0]
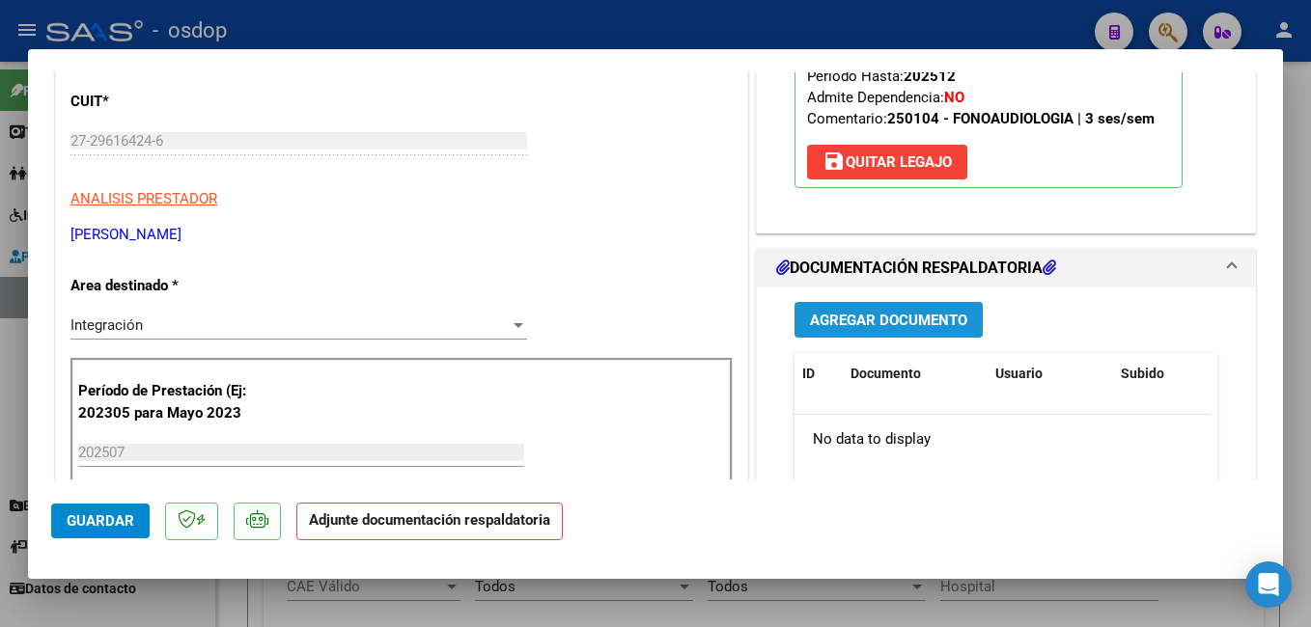
click at [931, 318] on span "Agregar Documento" at bounding box center [888, 320] width 157 height 17
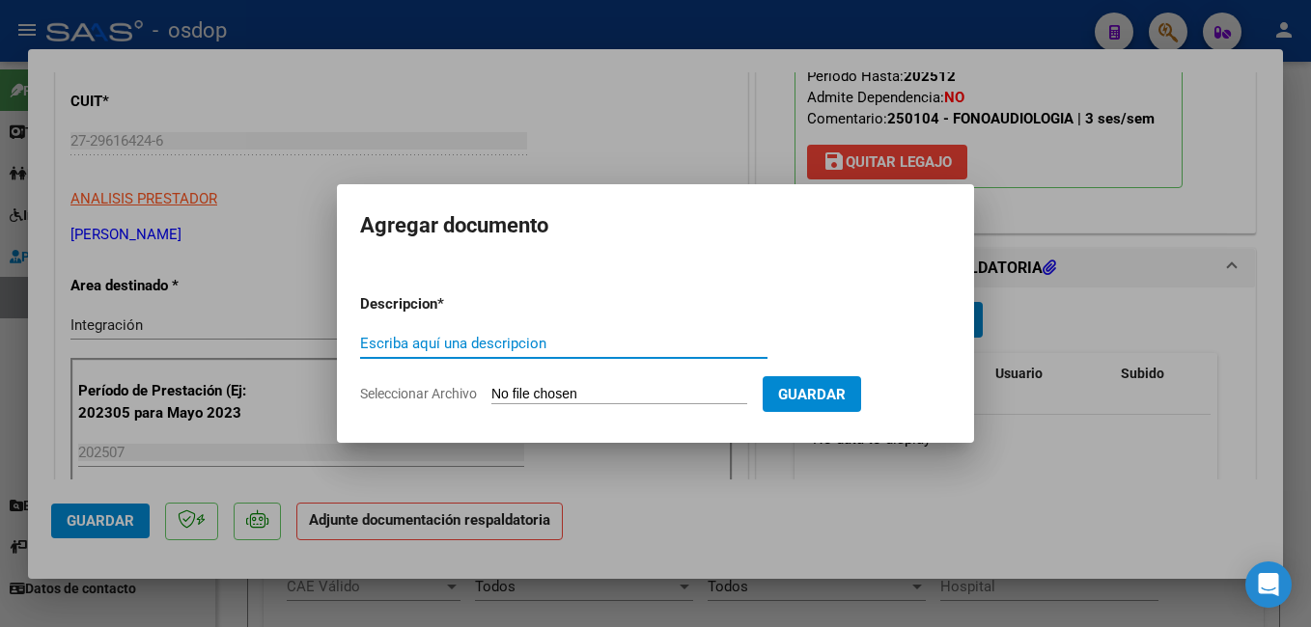
click at [507, 345] on input "Escriba aquí una descripcion" at bounding box center [563, 343] width 407 height 17
click at [646, 395] on input "Seleccionar Archivo" at bounding box center [619, 395] width 256 height 18
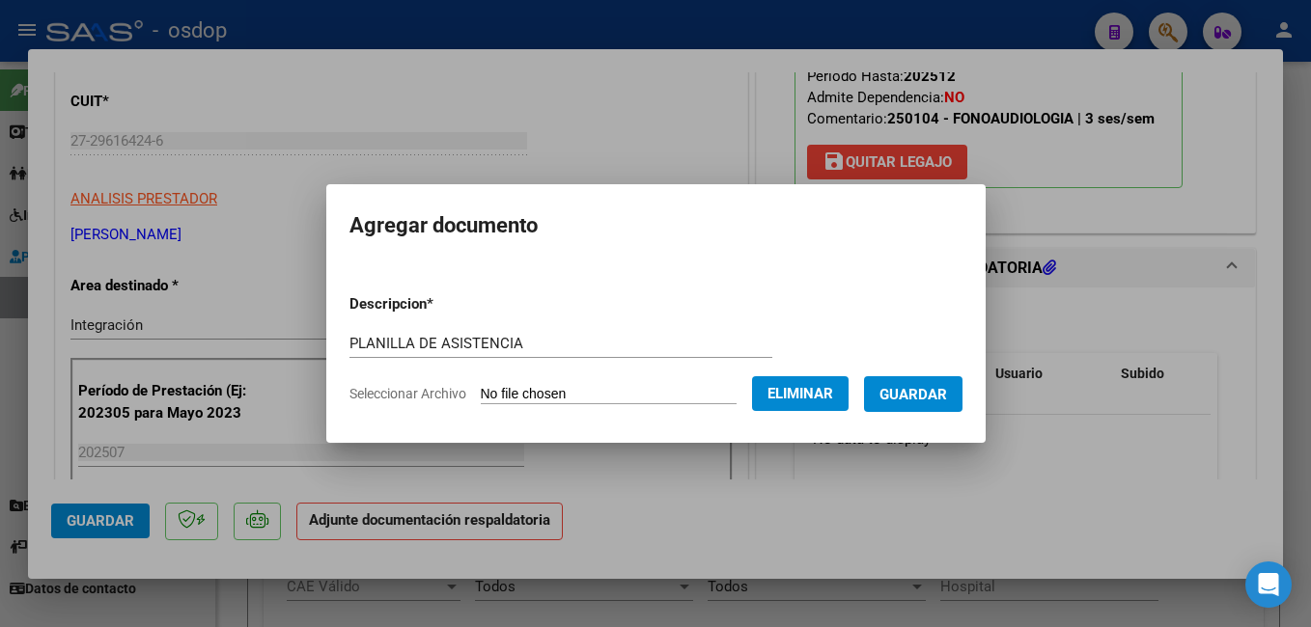
click at [940, 396] on span "Guardar" at bounding box center [913, 394] width 68 height 17
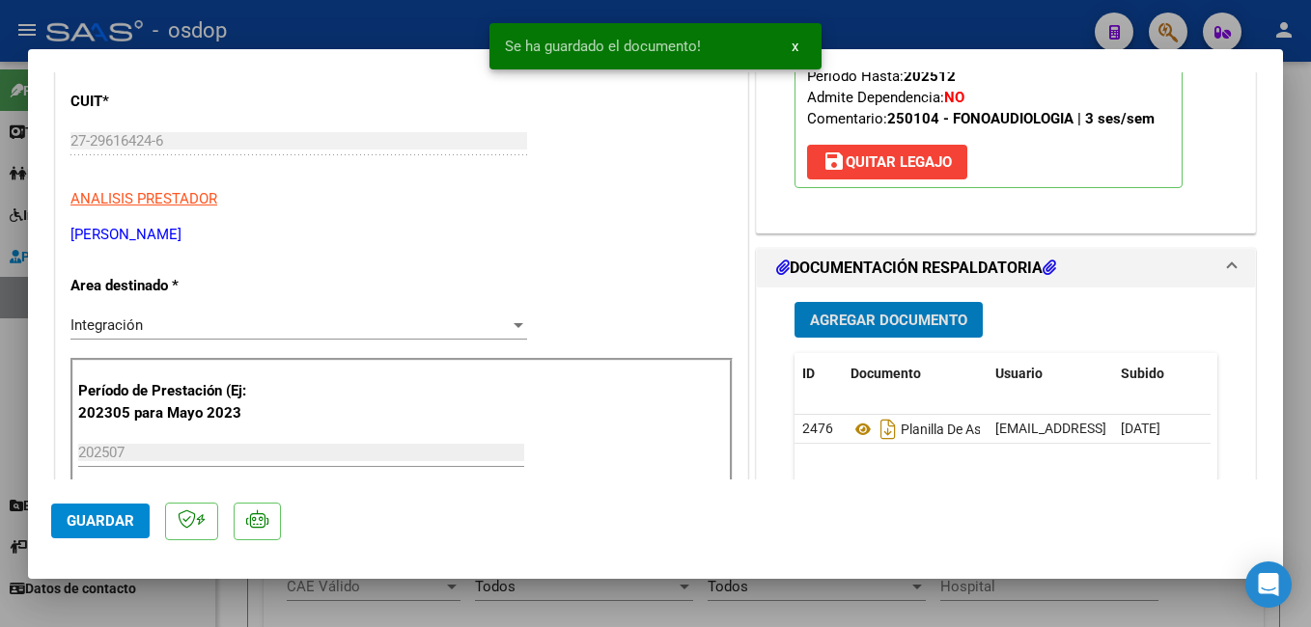
click at [111, 517] on span "Guardar" at bounding box center [101, 521] width 68 height 17
click at [433, 31] on div at bounding box center [655, 313] width 1311 height 627
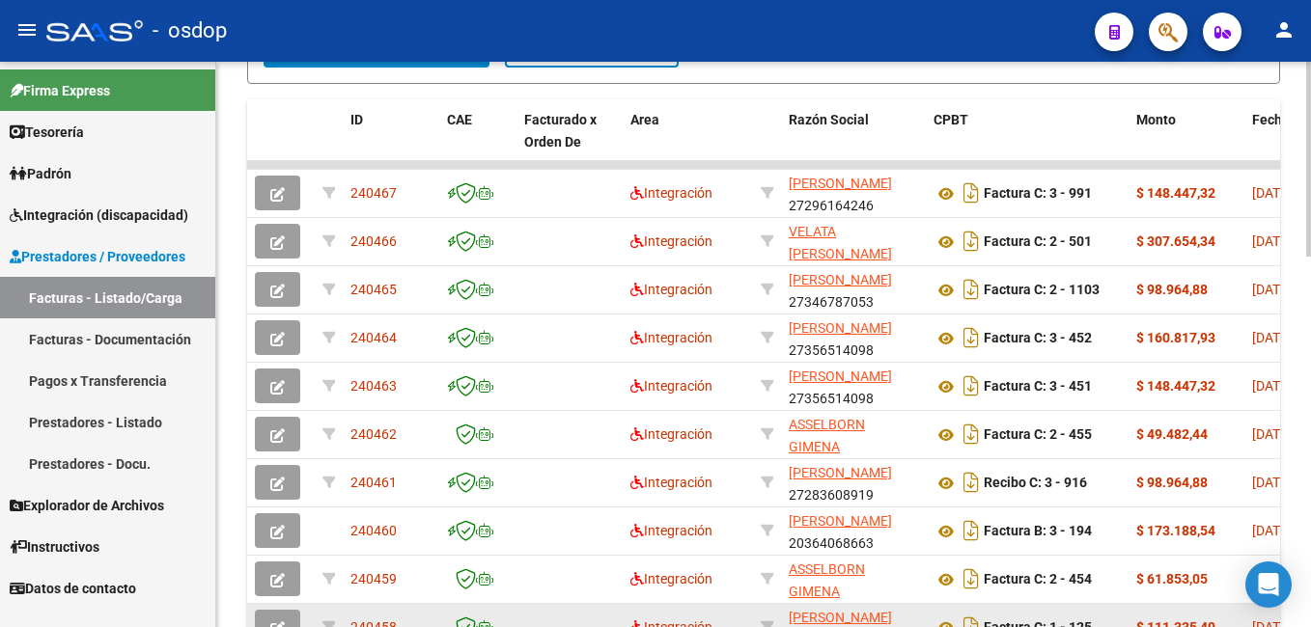
scroll to position [772, 0]
